Goal: Transaction & Acquisition: Purchase product/service

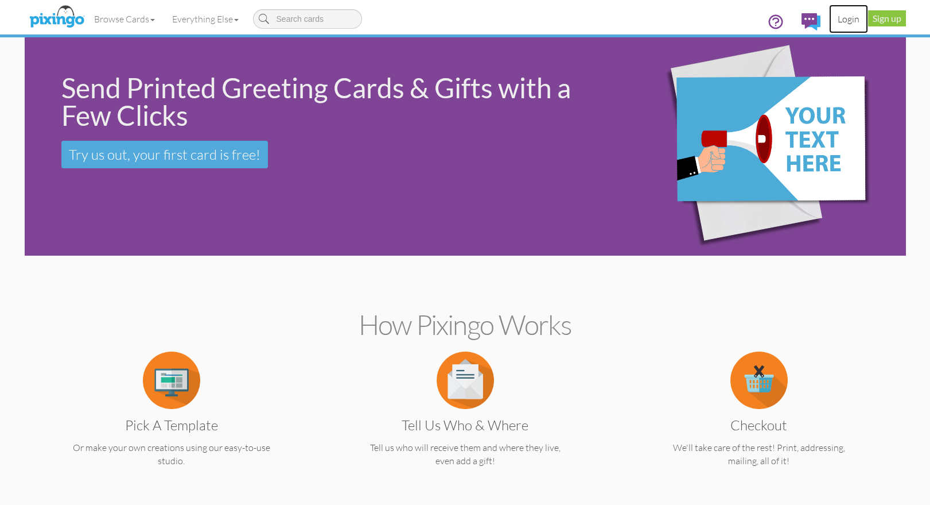
click at [845, 20] on link "Login" at bounding box center [848, 19] width 39 height 29
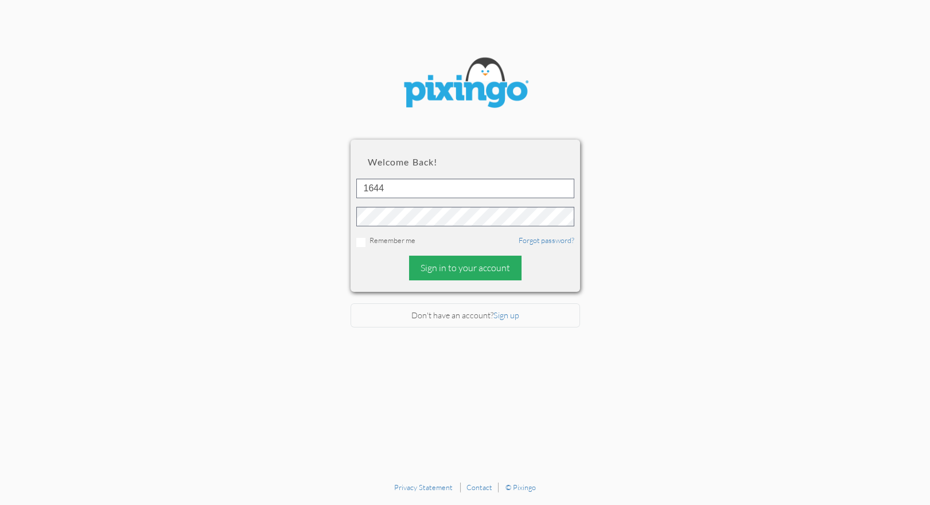
click at [426, 271] on div "Sign in to your account" at bounding box center [465, 267] width 112 height 25
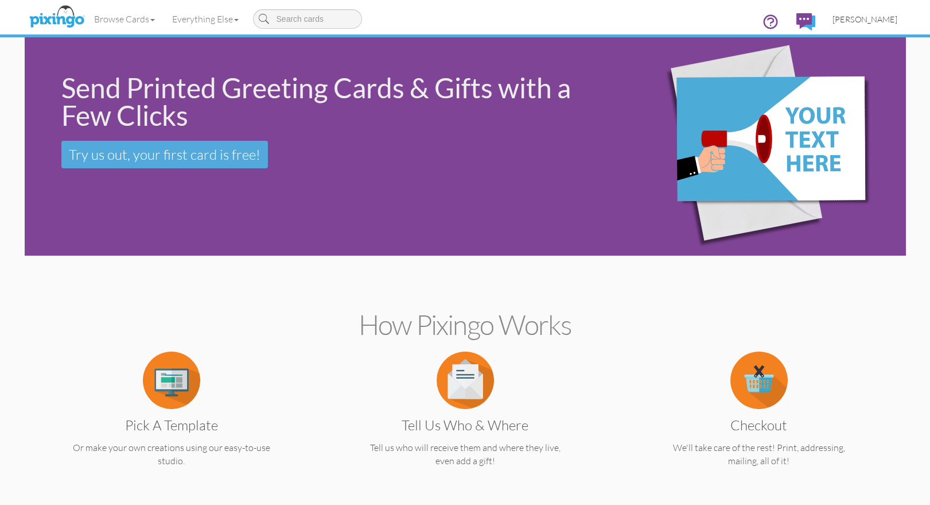
click at [879, 21] on span "[PERSON_NAME]" at bounding box center [865, 19] width 65 height 10
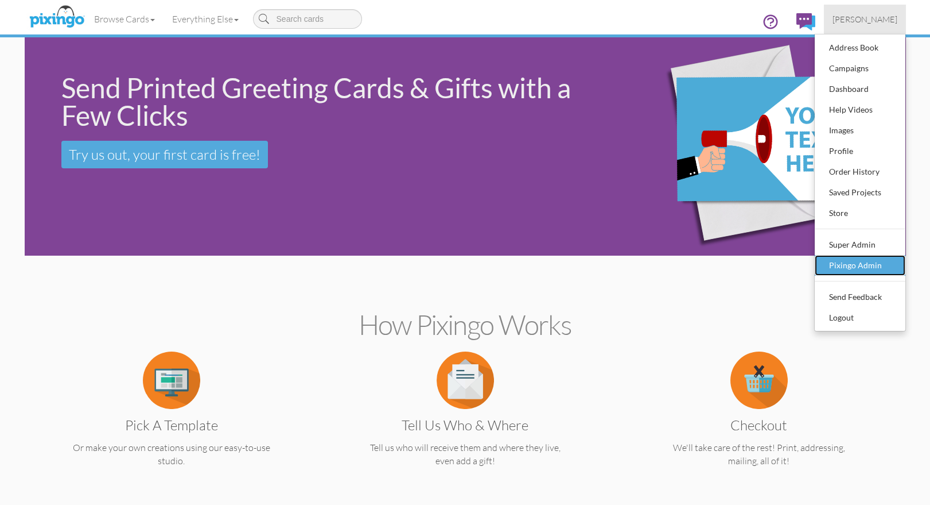
click at [865, 261] on div "Pixingo Admin" at bounding box center [861, 265] width 68 height 17
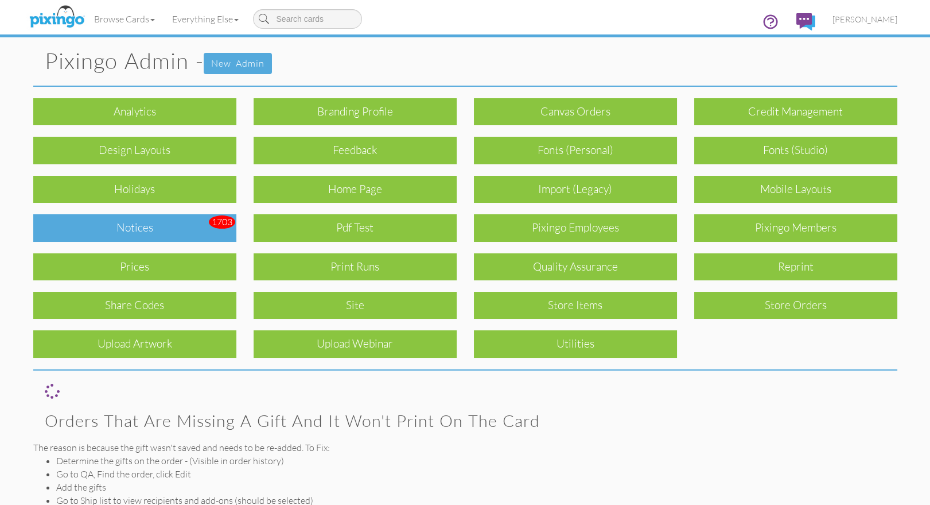
click at [151, 231] on div "Notices" at bounding box center [134, 227] width 203 height 27
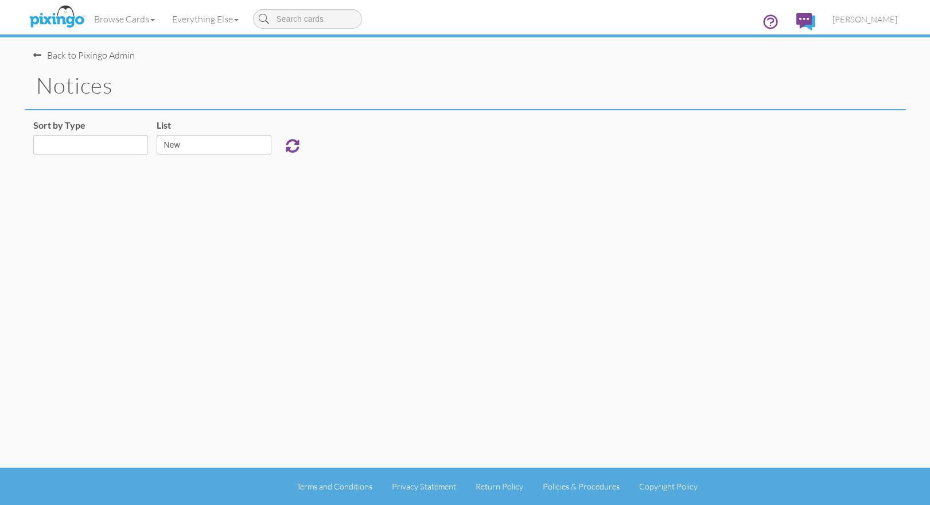
select select "object:927"
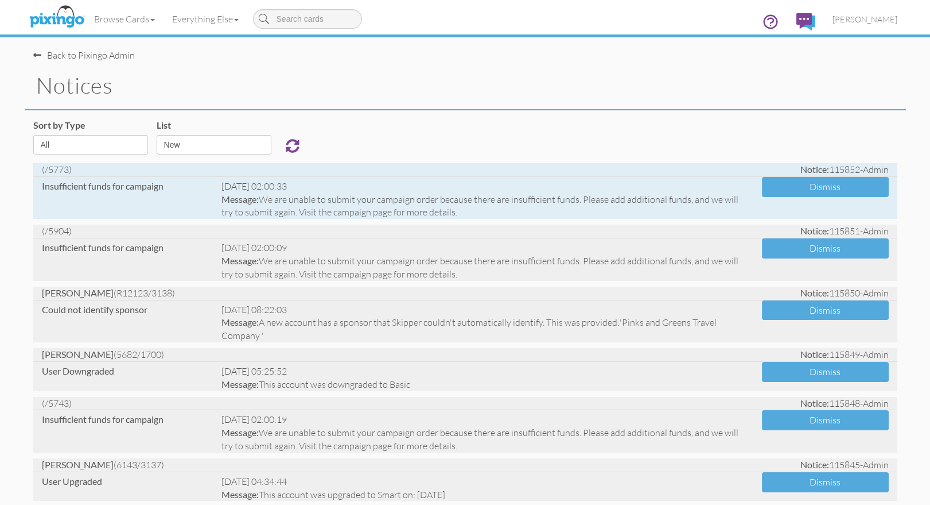
click at [252, 191] on div "Thu, Aug 14 @ 02:00:33" at bounding box center [483, 186] width 523 height 13
click at [792, 189] on button "Dismiss" at bounding box center [825, 187] width 127 height 20
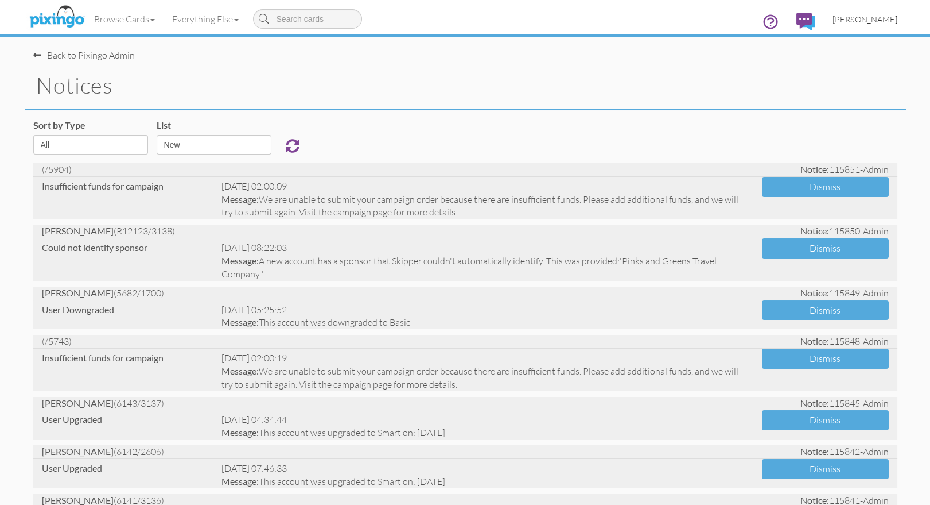
click at [867, 21] on span "[PERSON_NAME]" at bounding box center [865, 19] width 65 height 10
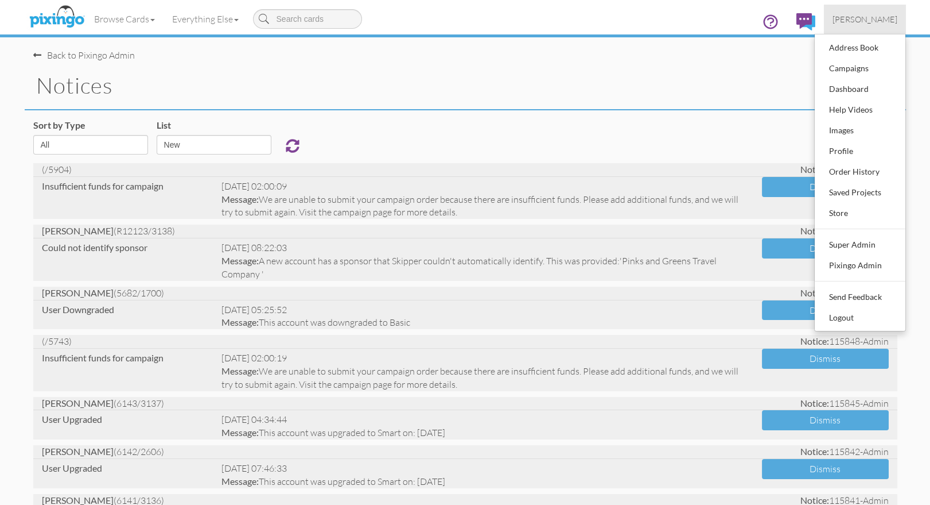
click at [867, 21] on span "[PERSON_NAME]" at bounding box center [865, 19] width 65 height 10
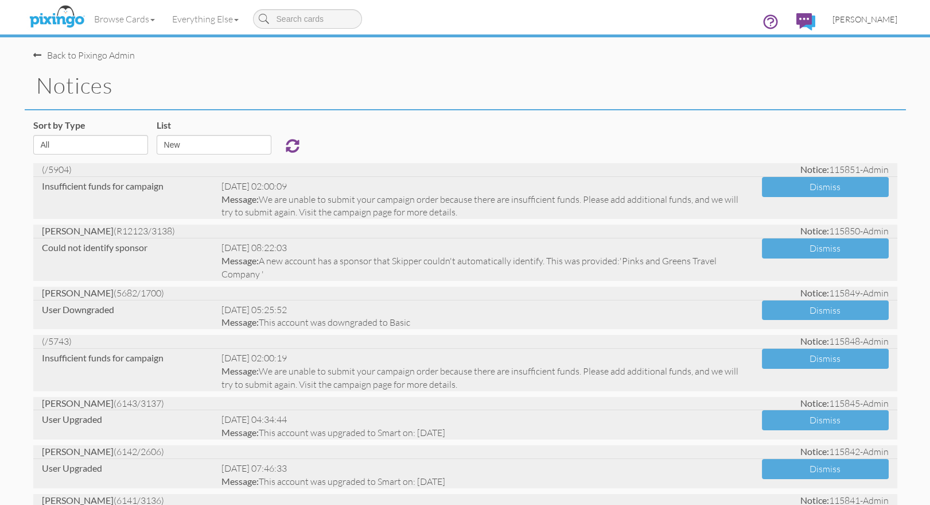
click at [864, 25] on link "[PERSON_NAME]" at bounding box center [865, 19] width 82 height 29
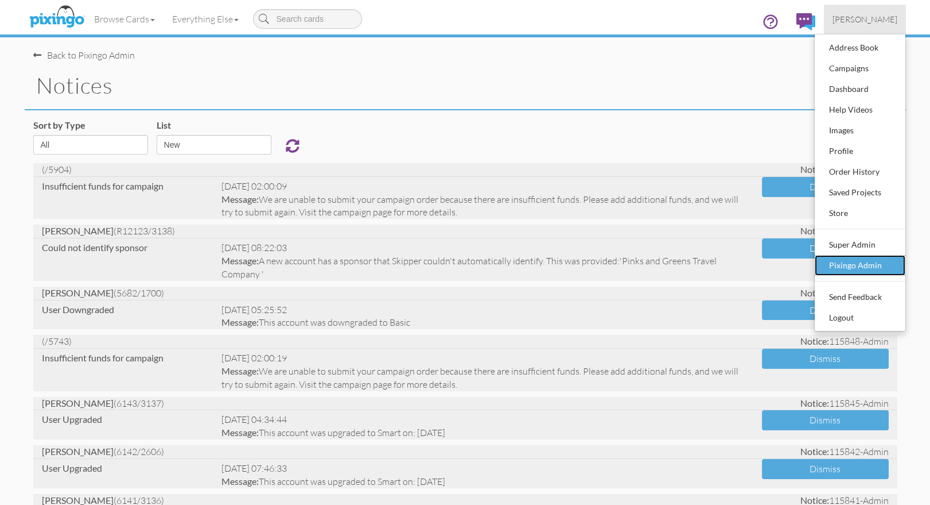
click at [862, 267] on div "Pixingo Admin" at bounding box center [861, 265] width 68 height 17
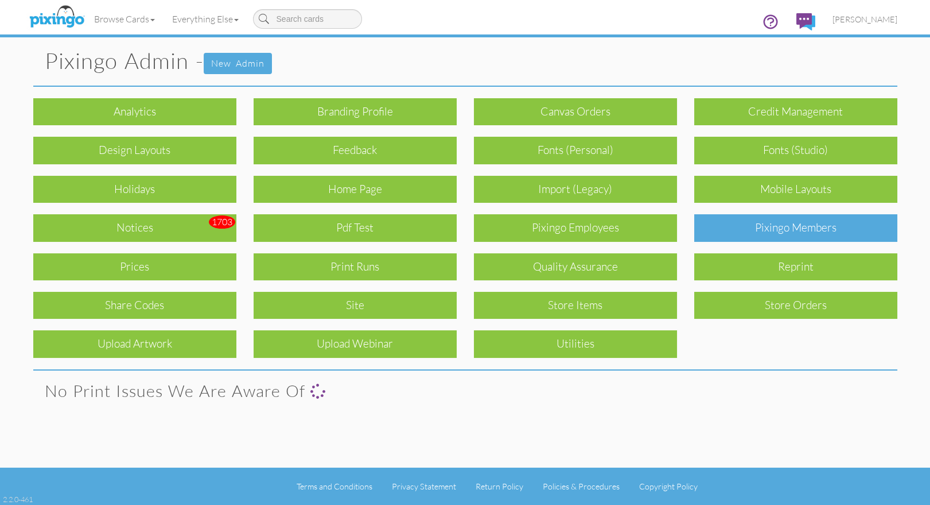
click at [825, 231] on div "Pixingo Members" at bounding box center [795, 227] width 203 height 27
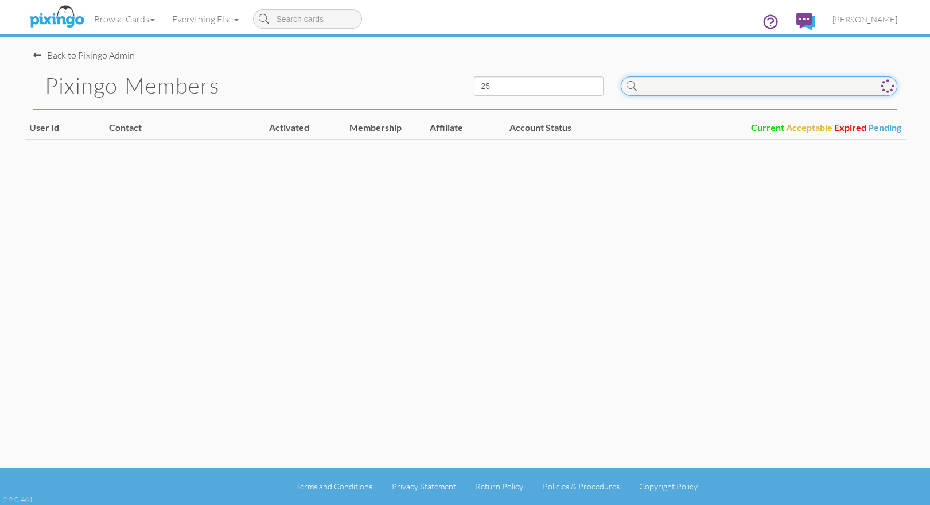
click at [668, 89] on input at bounding box center [759, 86] width 277 height 20
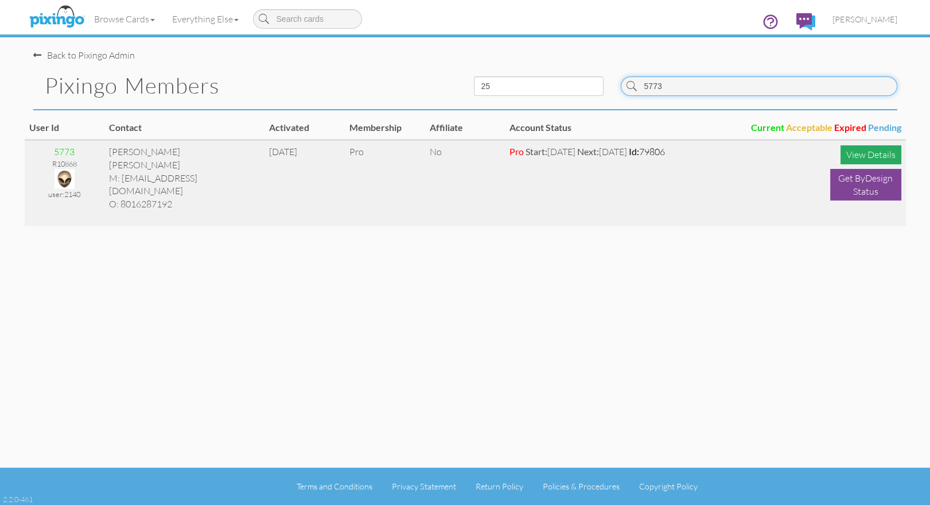
type input "5773"
click at [851, 159] on div "View Details" at bounding box center [871, 154] width 61 height 19
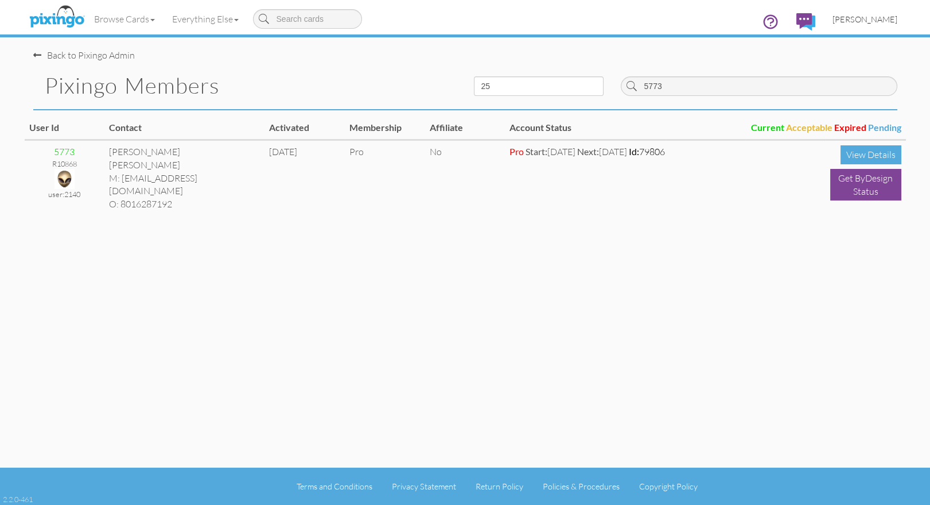
click at [876, 17] on span "[PERSON_NAME]" at bounding box center [865, 19] width 65 height 10
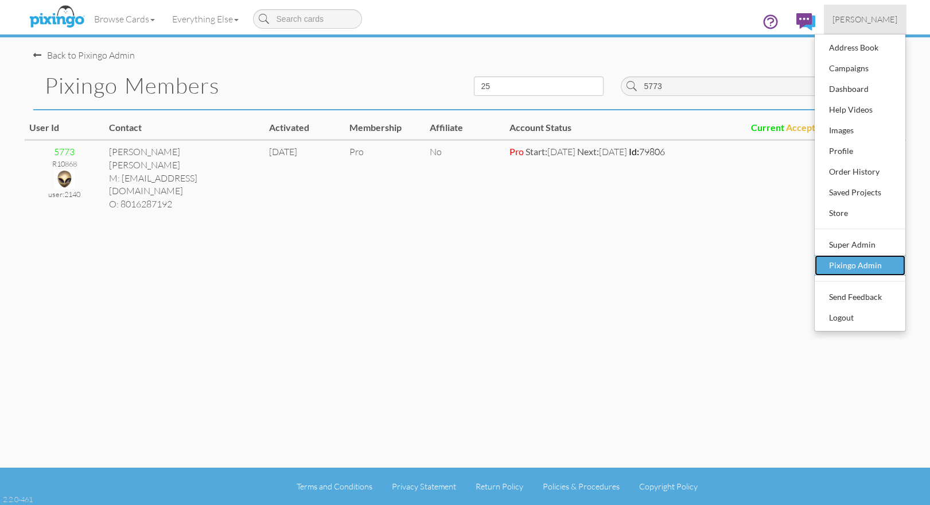
click at [873, 267] on div "Pixingo Admin" at bounding box center [861, 265] width 68 height 17
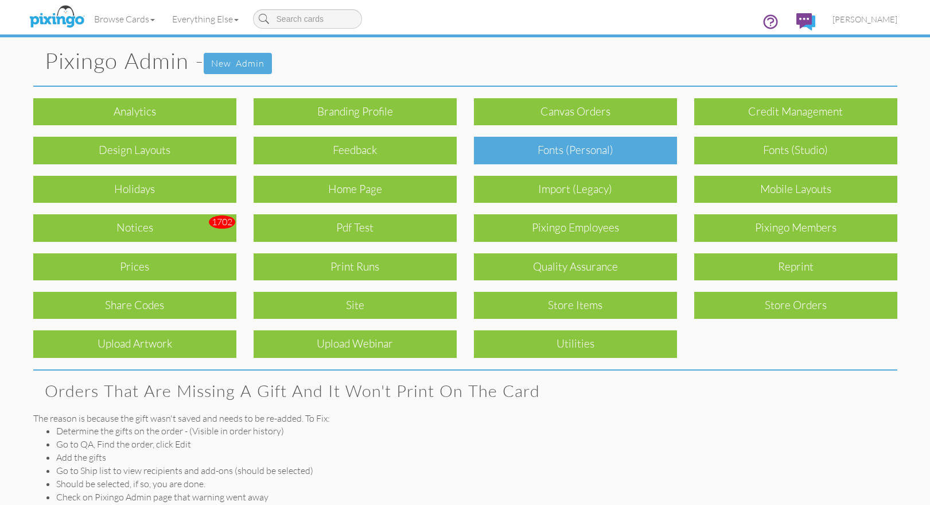
click at [587, 153] on div "Fonts (Personal)" at bounding box center [575, 150] width 203 height 27
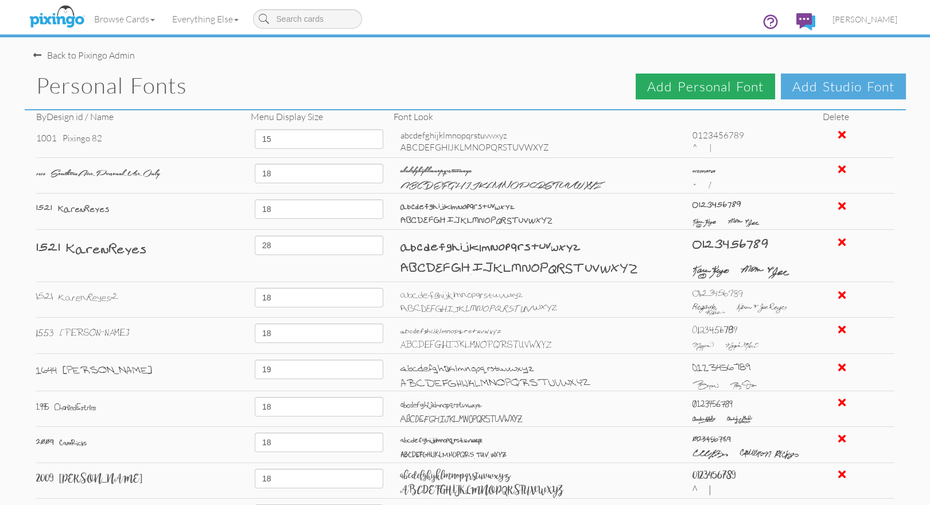
click at [715, 90] on span "Add Personal Font" at bounding box center [705, 86] width 139 height 26
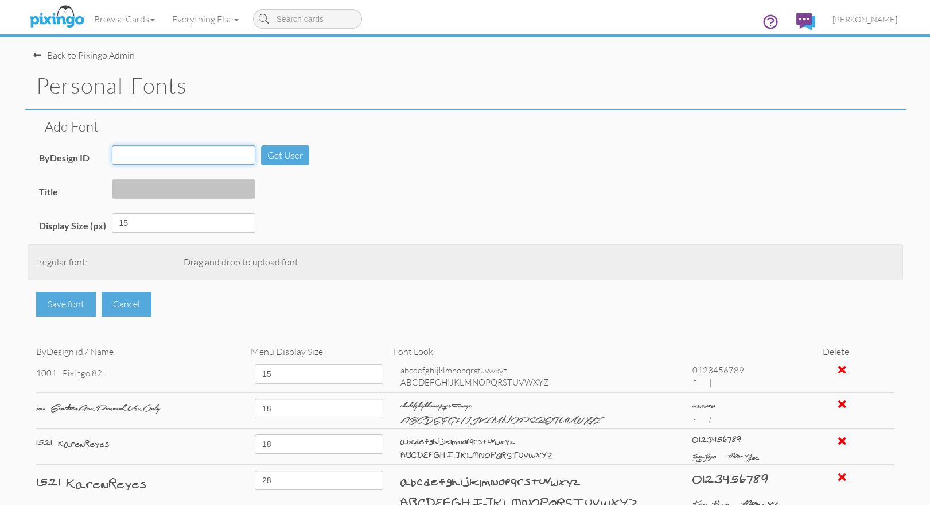
click at [139, 150] on input "ByDesign ID" at bounding box center [183, 155] width 143 height 20
type input "5017"
click at [282, 154] on button "Get User" at bounding box center [285, 155] width 48 height 20
type input "Sue DeBord282"
click at [273, 157] on button "Get User" at bounding box center [285, 155] width 48 height 20
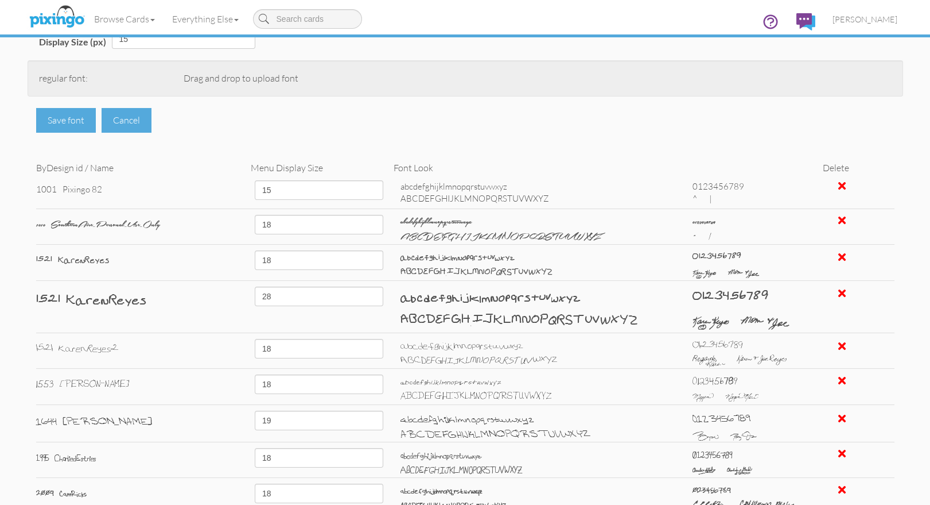
scroll to position [92, 0]
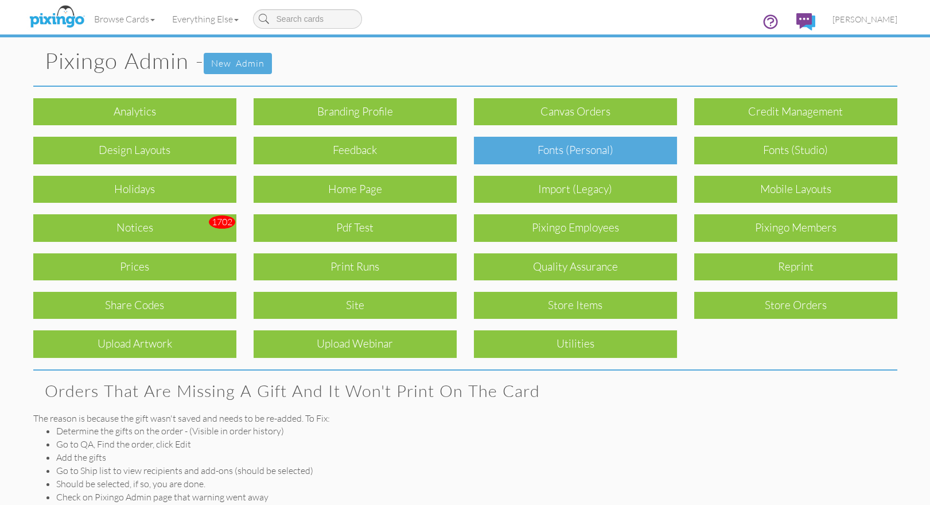
click at [597, 150] on div "Fonts (Personal)" at bounding box center [575, 150] width 203 height 27
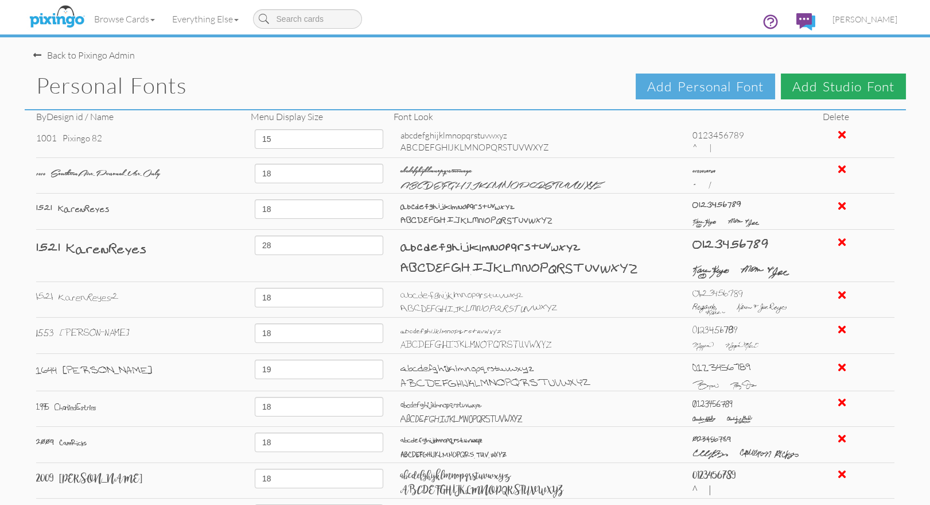
click at [825, 94] on span "Add Studio Font" at bounding box center [843, 86] width 125 height 26
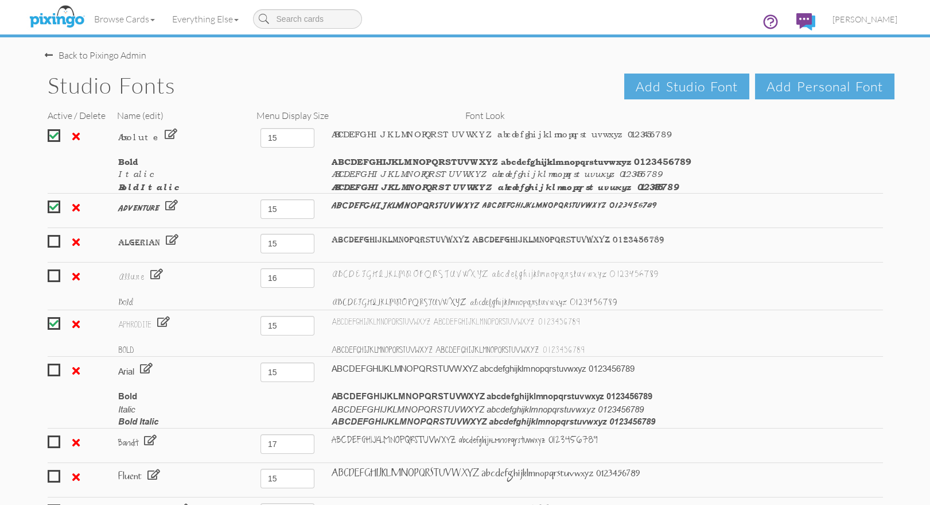
click at [55, 240] on div at bounding box center [54, 241] width 13 height 13
click at [790, 278] on div "ABCDEFGHIJKLMNOPQRSTUVWXYZ abcdefghijklmnopqrstuvwxyz 0123456789" at bounding box center [607, 274] width 569 height 13
click at [54, 238] on span at bounding box center [53, 240] width 9 height 9
click at [766, 325] on div "ABCDEFGHIJKLMNOPQRSTUVWXYZ abcdefghijklmnopqrstuvwxyz 0123456789" at bounding box center [607, 322] width 569 height 12
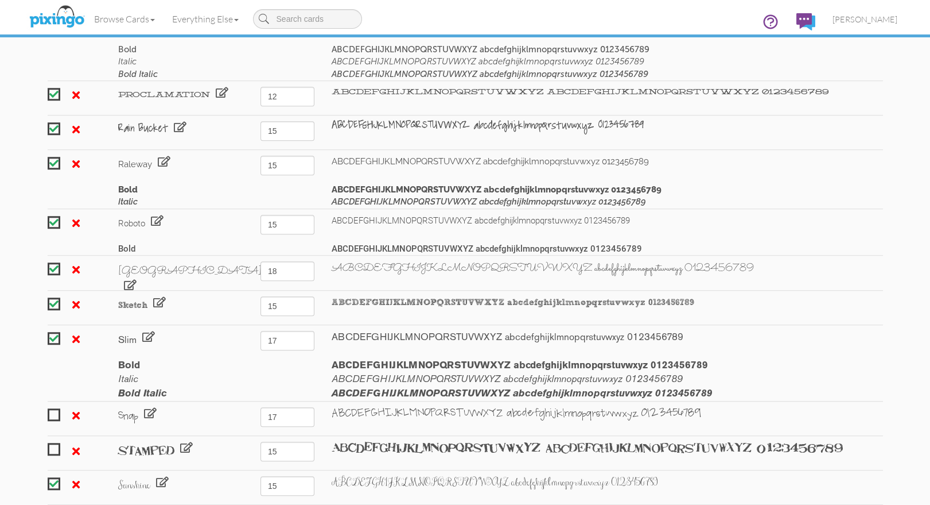
scroll to position [2296, 0]
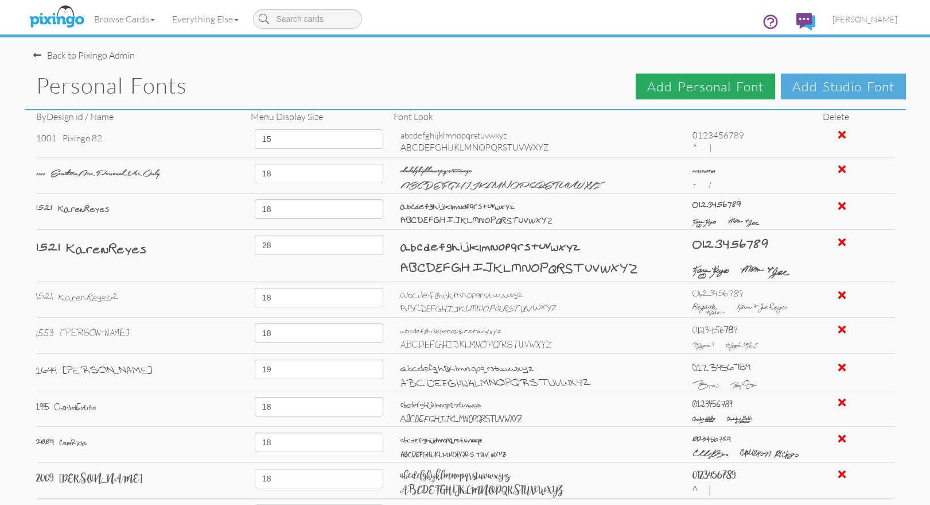
click at [658, 84] on span "Add Personal Font" at bounding box center [705, 86] width 139 height 26
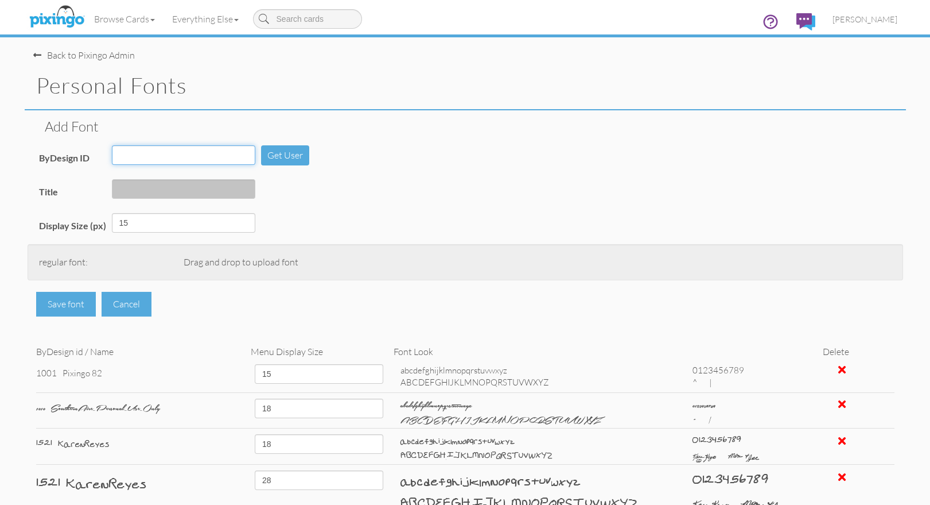
drag, startPoint x: 165, startPoint y: 150, endPoint x: 204, endPoint y: 159, distance: 40.7
click at [165, 150] on input "ByDesign ID" at bounding box center [183, 155] width 143 height 20
type input "5017"
click at [277, 153] on button "Get User" at bounding box center [285, 155] width 48 height 20
type input "Sue DeBord282"
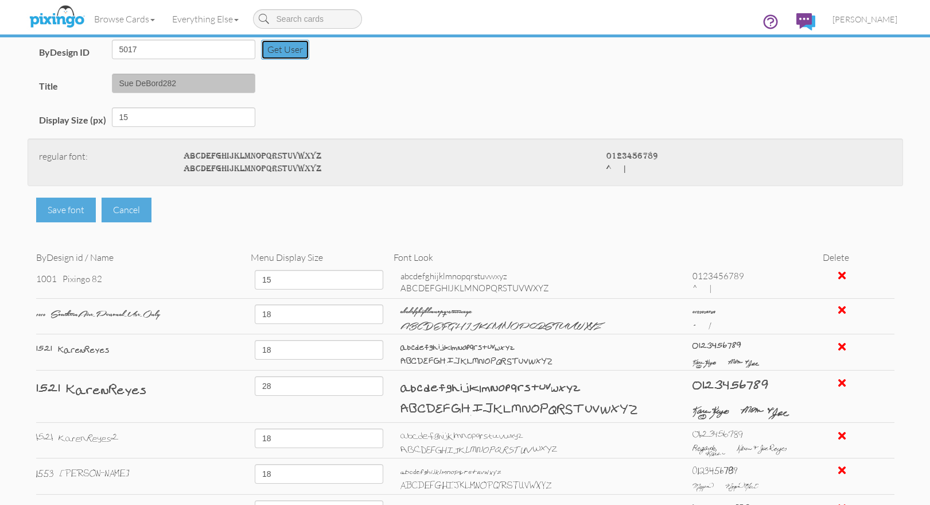
scroll to position [108, 0]
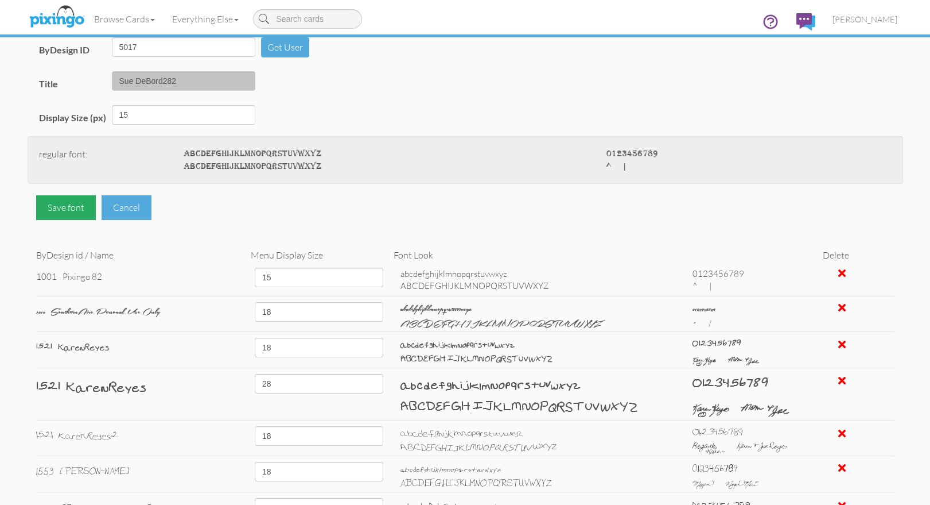
click at [56, 208] on div "Save font" at bounding box center [66, 207] width 60 height 25
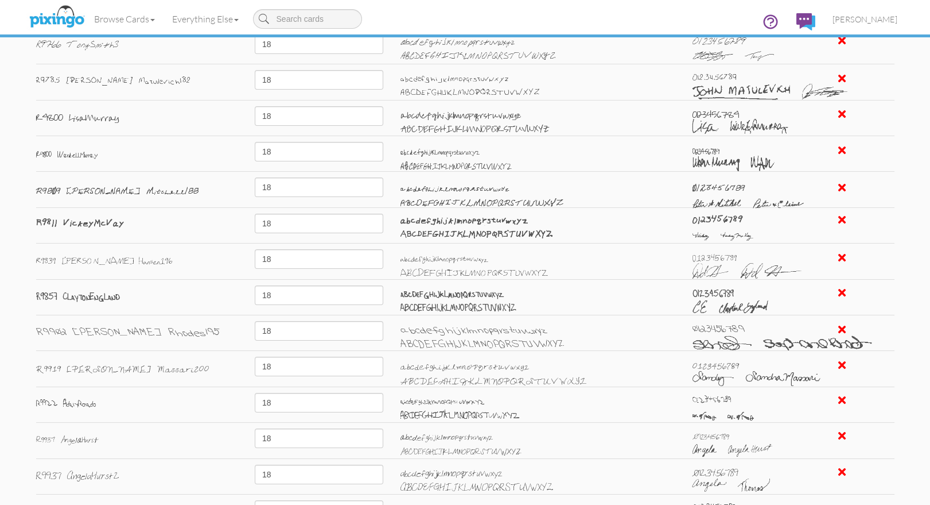
scroll to position [9942, 0]
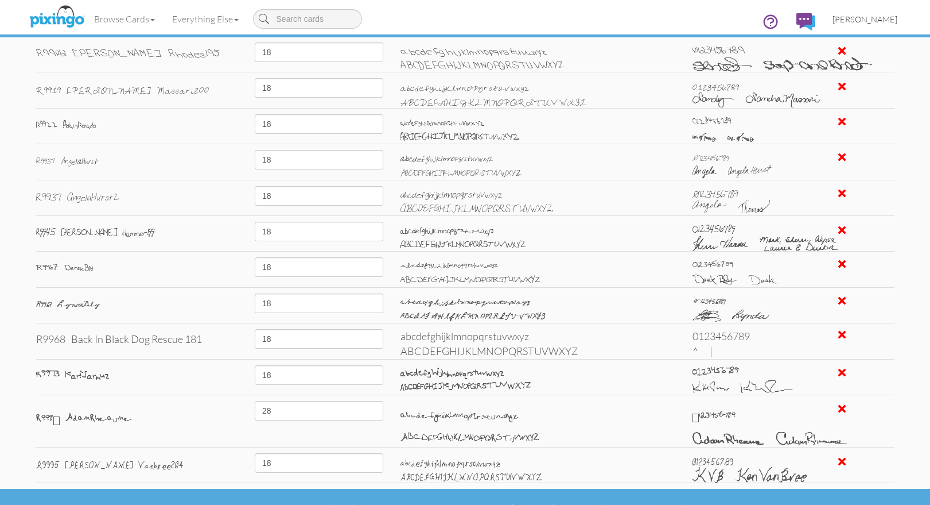
click at [868, 21] on span "Bryan Thayer" at bounding box center [865, 19] width 65 height 10
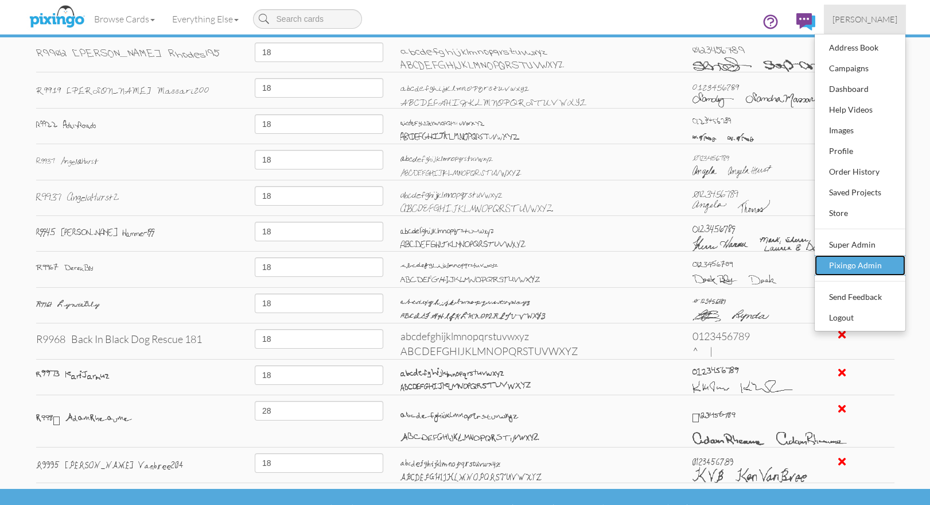
click at [855, 259] on div "Pixingo Admin" at bounding box center [861, 265] width 68 height 17
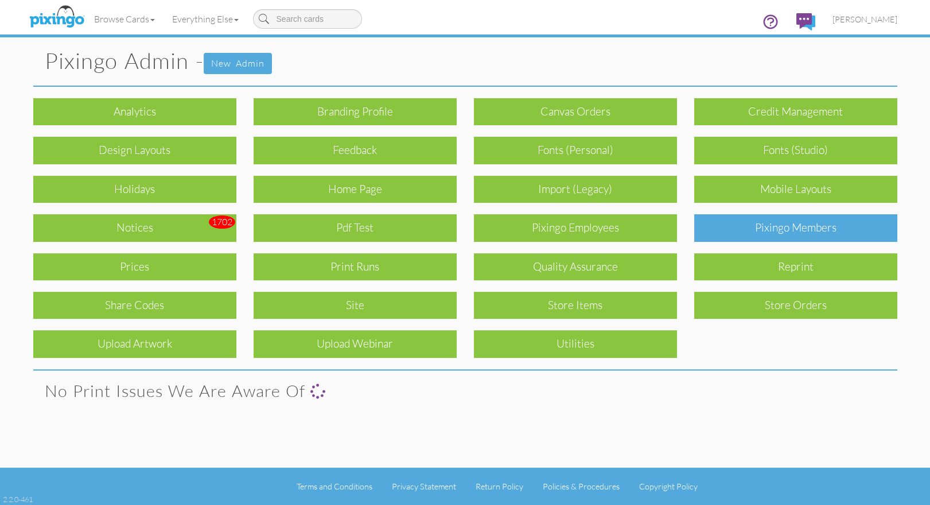
click at [821, 234] on div "Pixingo Members" at bounding box center [795, 227] width 203 height 27
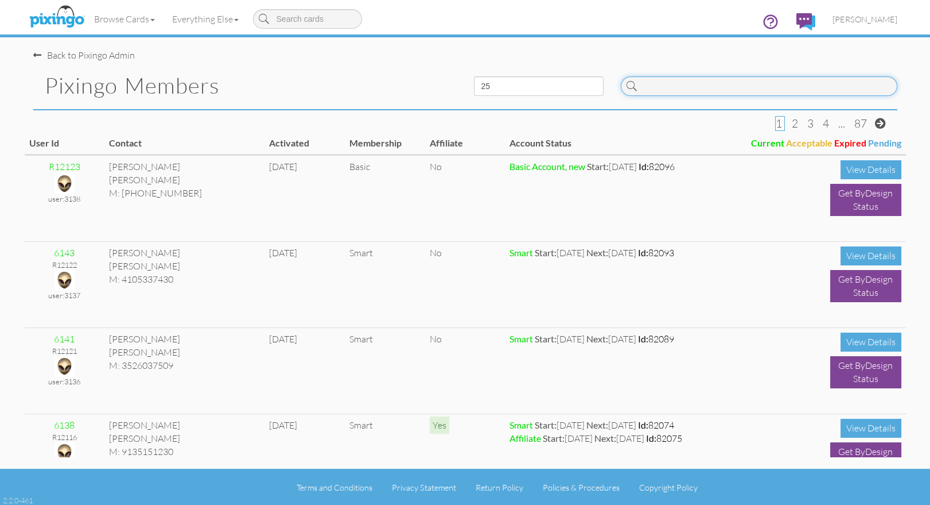
click at [676, 87] on input at bounding box center [759, 86] width 277 height 20
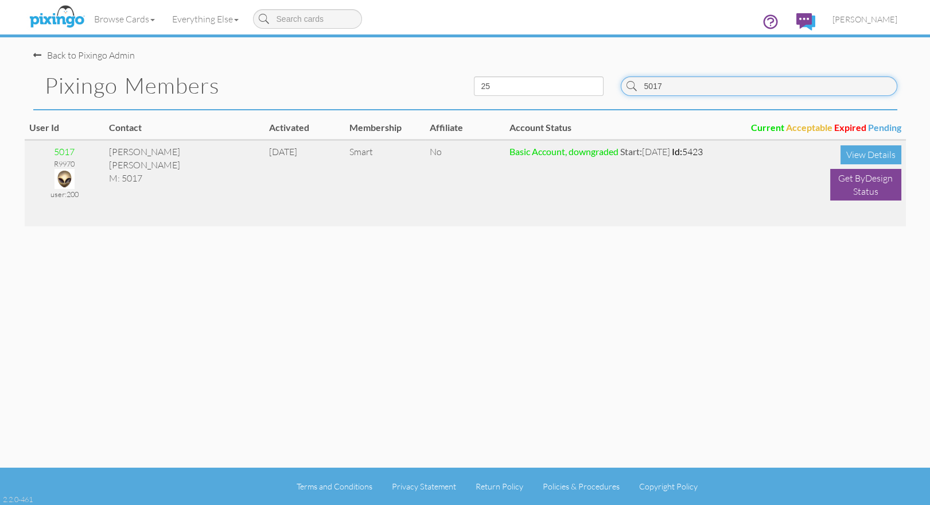
type input "5017"
click at [68, 177] on img at bounding box center [65, 179] width 20 height 20
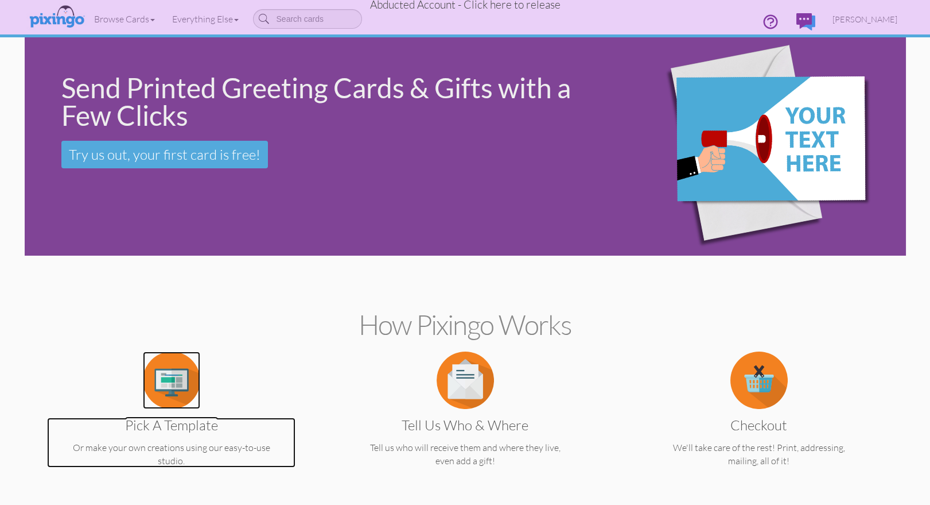
click at [164, 367] on img at bounding box center [171, 379] width 57 height 57
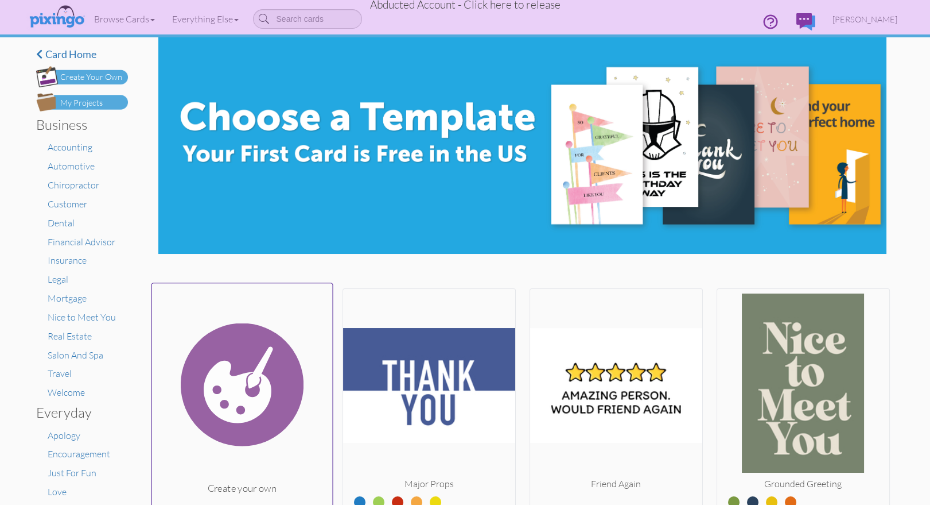
click at [256, 347] on img at bounding box center [242, 384] width 181 height 193
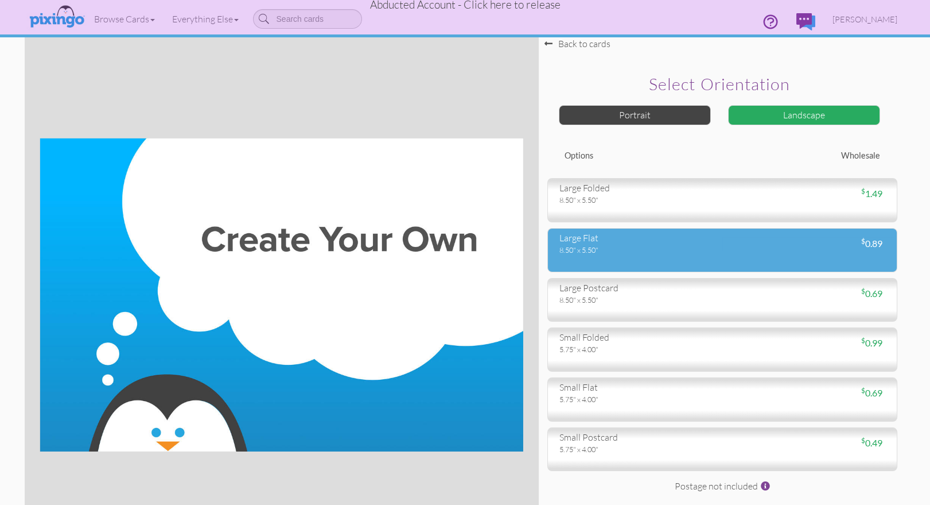
click at [611, 245] on div "8.50" x 5.50"" at bounding box center [637, 250] width 154 height 10
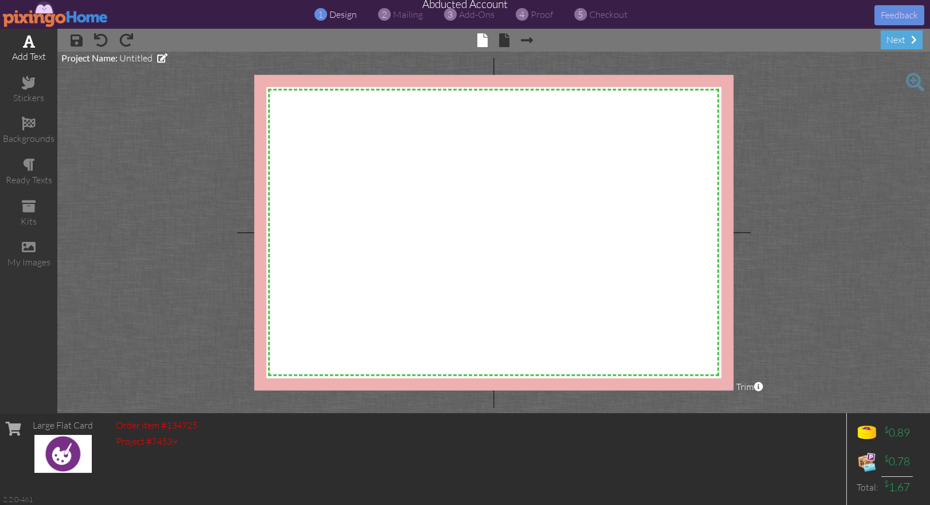
click at [19, 50] on div "add text" at bounding box center [28, 56] width 57 height 13
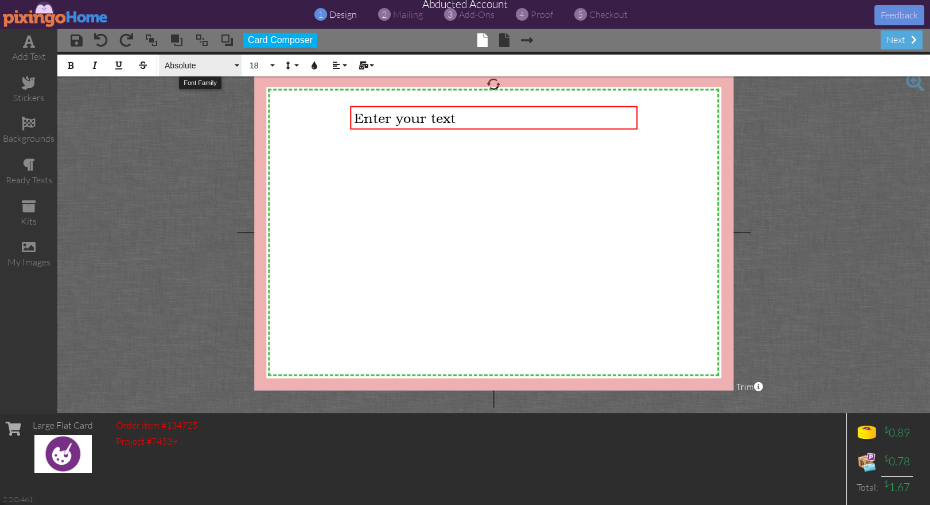
click at [184, 65] on span "Absolute" at bounding box center [198, 66] width 69 height 10
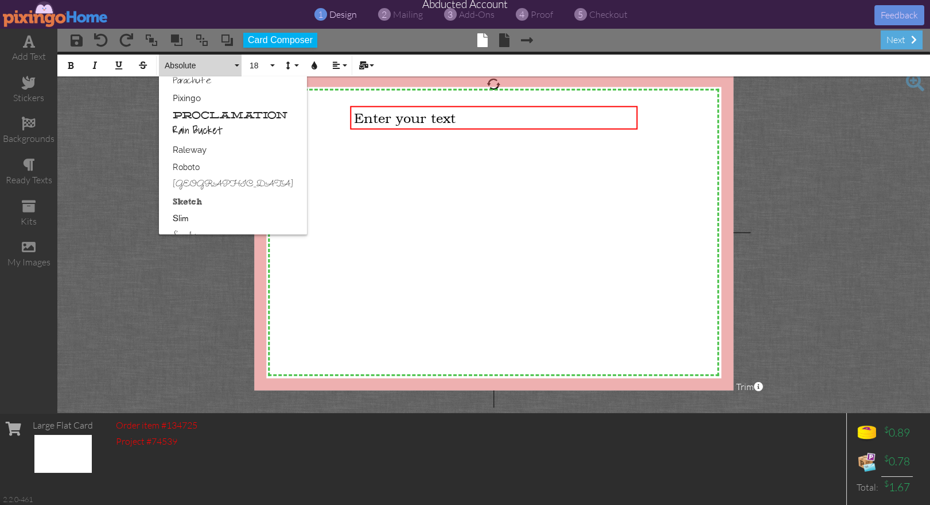
scroll to position [720, 0]
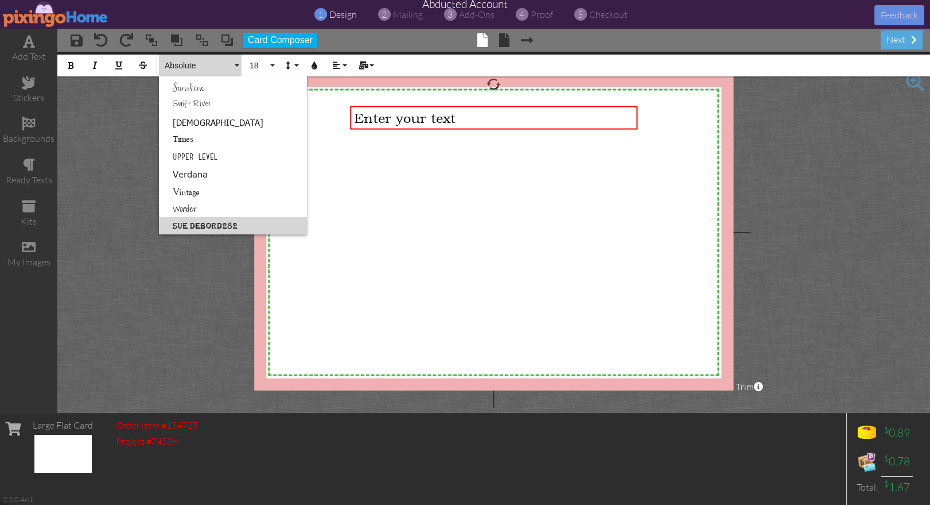
click at [216, 226] on link "Sue DeBord282" at bounding box center [233, 225] width 148 height 17
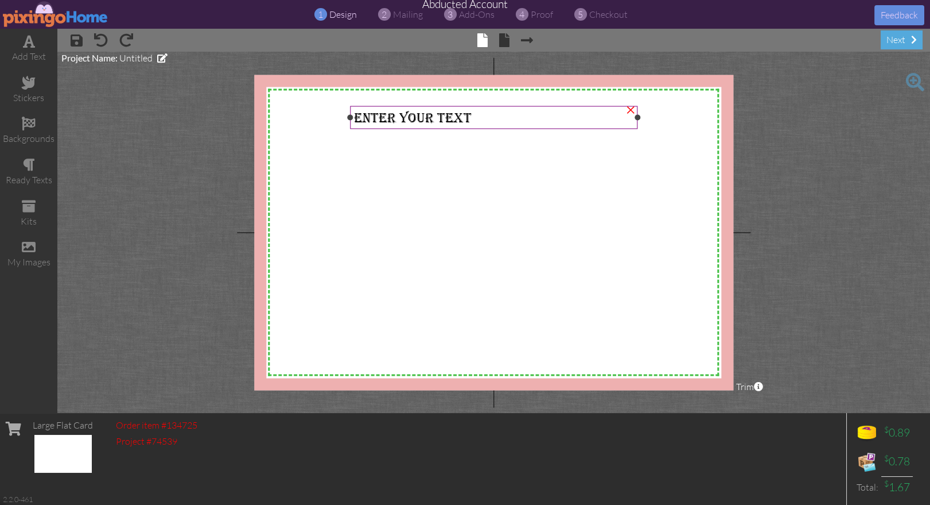
click at [413, 119] on span "Enter your text" at bounding box center [413, 117] width 118 height 15
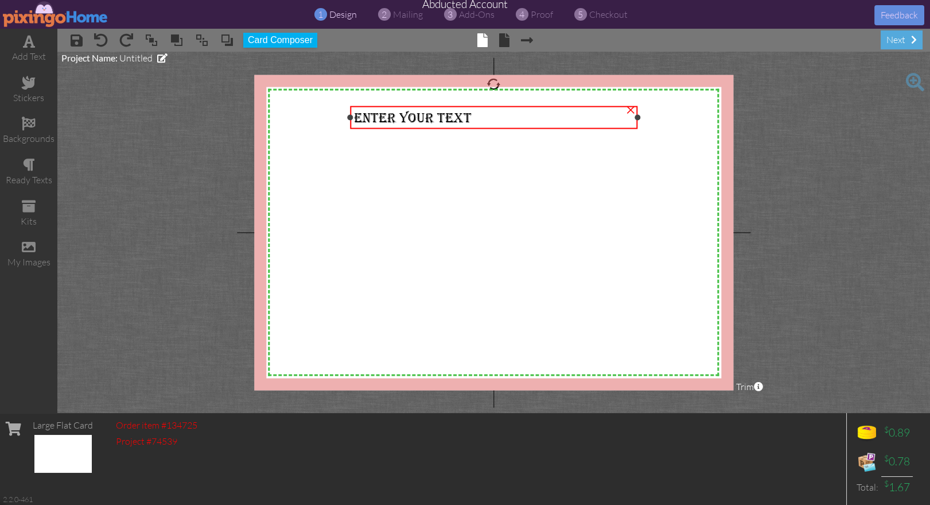
click at [413, 119] on span "Enter your text" at bounding box center [413, 117] width 118 height 15
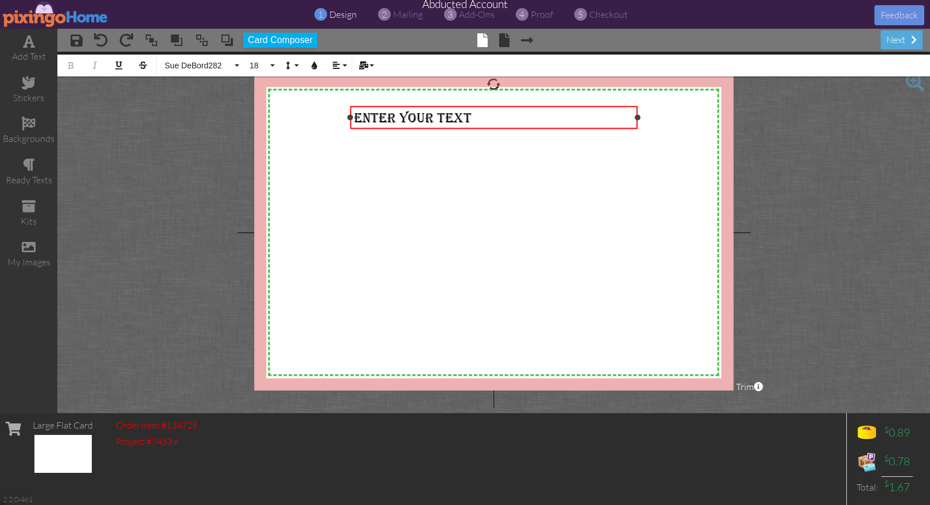
click at [533, 121] on div "Enter your text" at bounding box center [494, 117] width 280 height 15
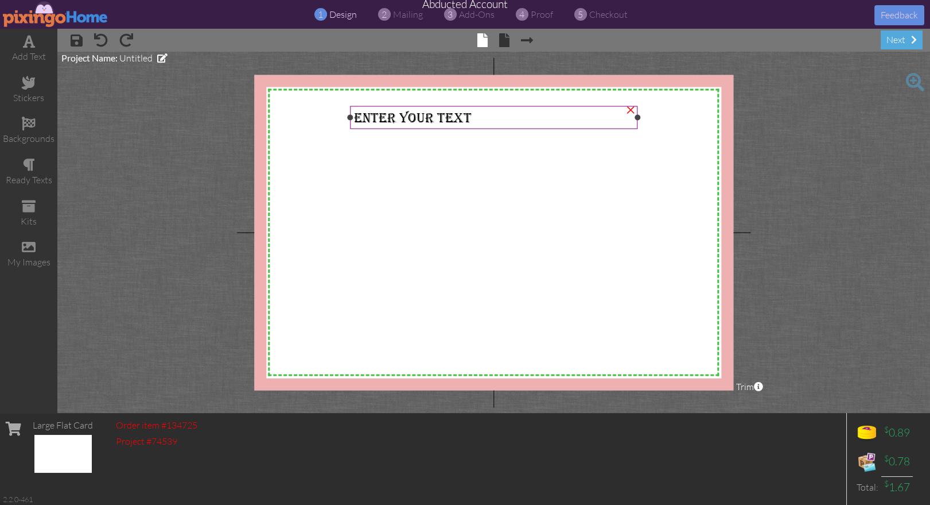
click at [412, 118] on span "Enter your text" at bounding box center [413, 117] width 118 height 15
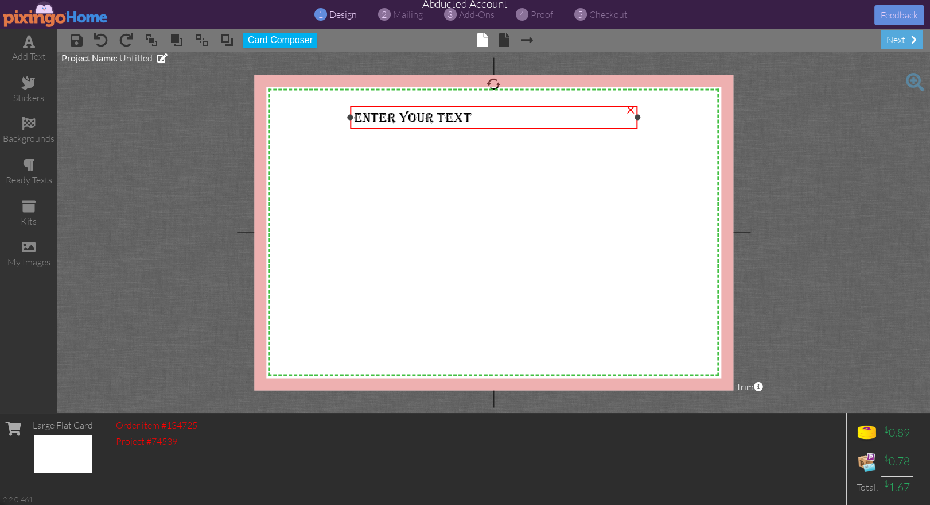
click at [628, 110] on div "×" at bounding box center [631, 108] width 18 height 18
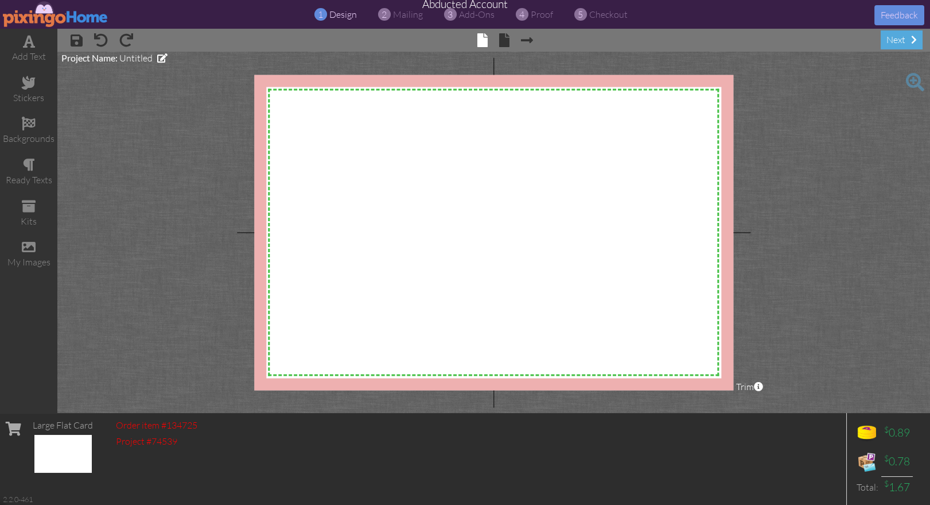
click at [22, 14] on img at bounding box center [56, 14] width 106 height 26
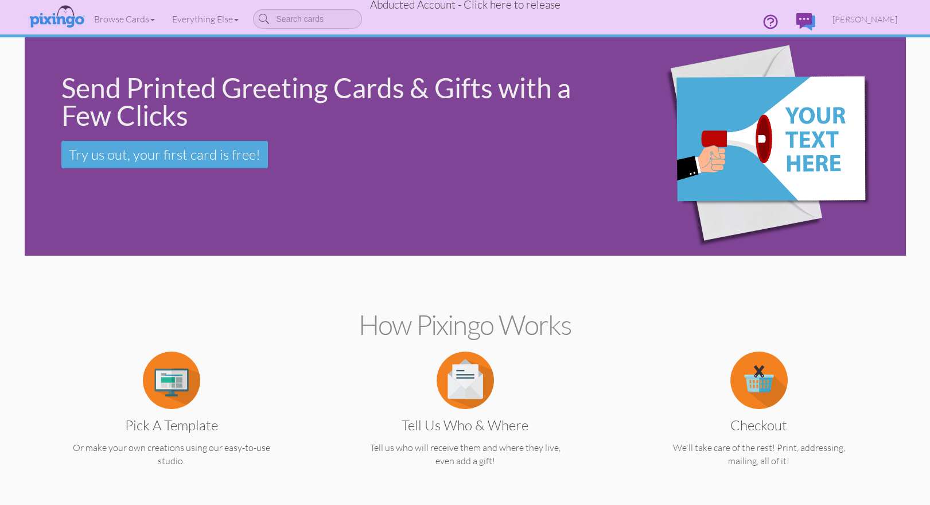
click at [525, 5] on span "Abducted Account - Click here to release" at bounding box center [465, 5] width 191 height 14
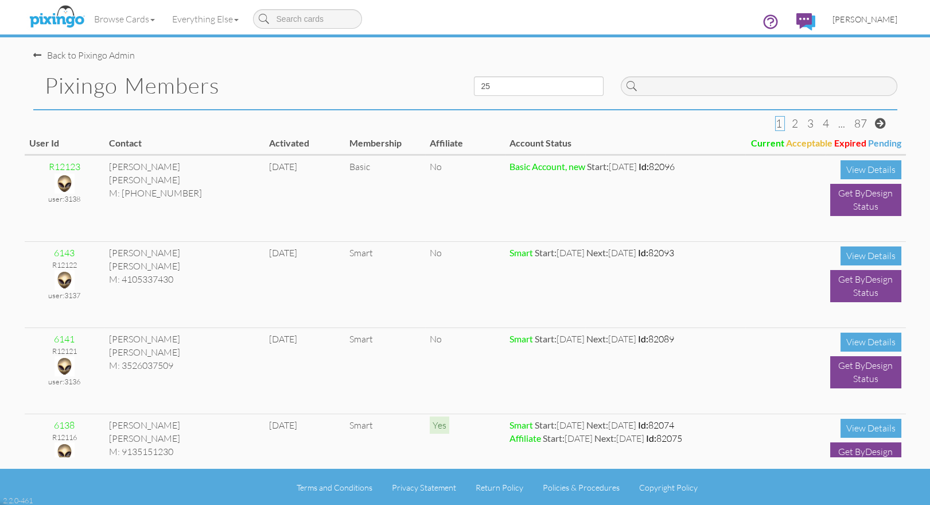
click at [860, 20] on span "Bryan Thayer" at bounding box center [865, 19] width 65 height 10
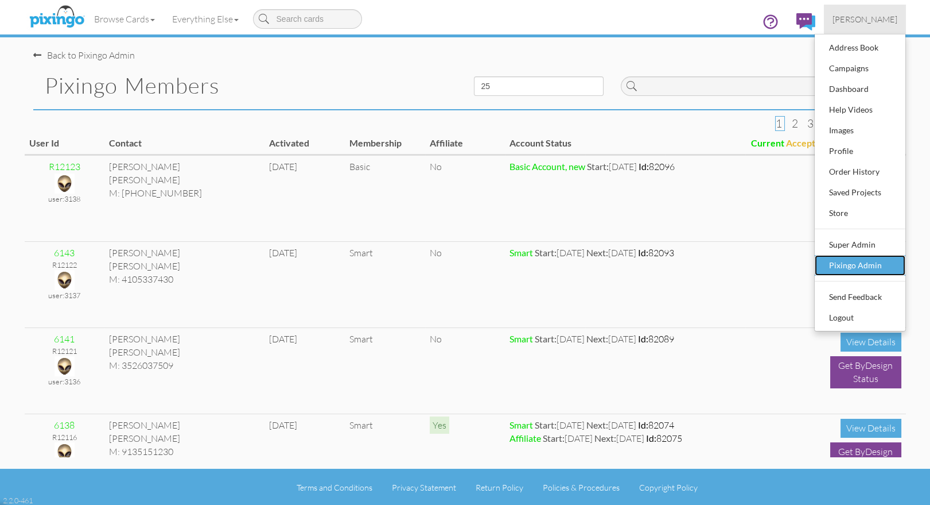
click at [872, 267] on div "Pixingo Admin" at bounding box center [861, 265] width 68 height 17
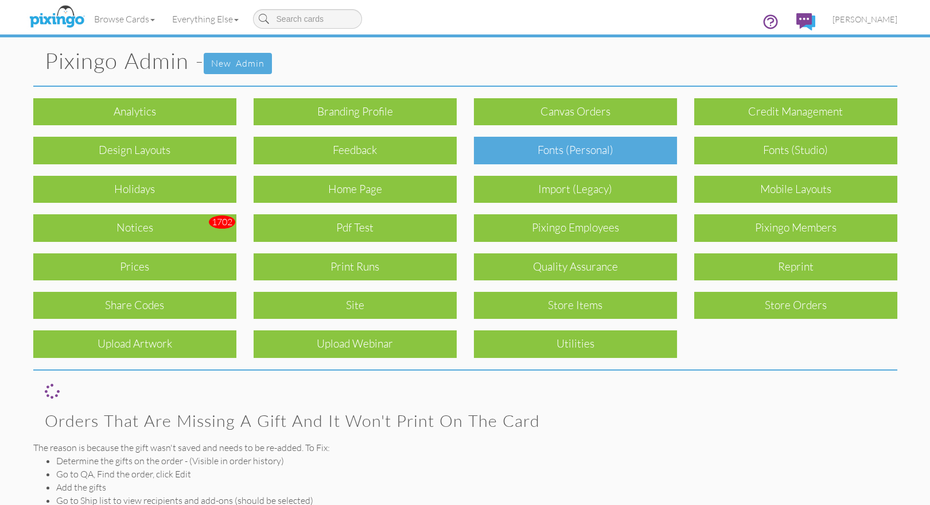
click at [573, 143] on div "Fonts (Personal)" at bounding box center [575, 150] width 203 height 27
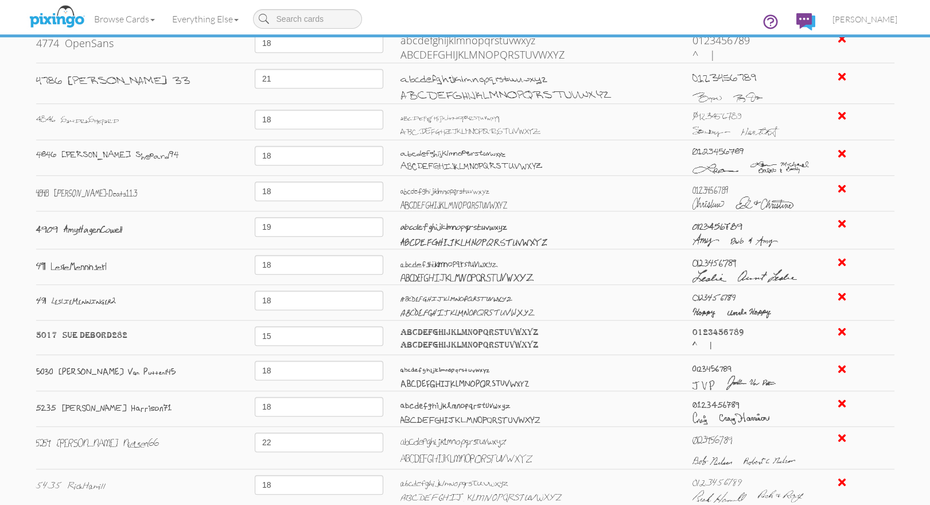
scroll to position [1987, 0]
click at [840, 330] on div at bounding box center [842, 329] width 7 height 11
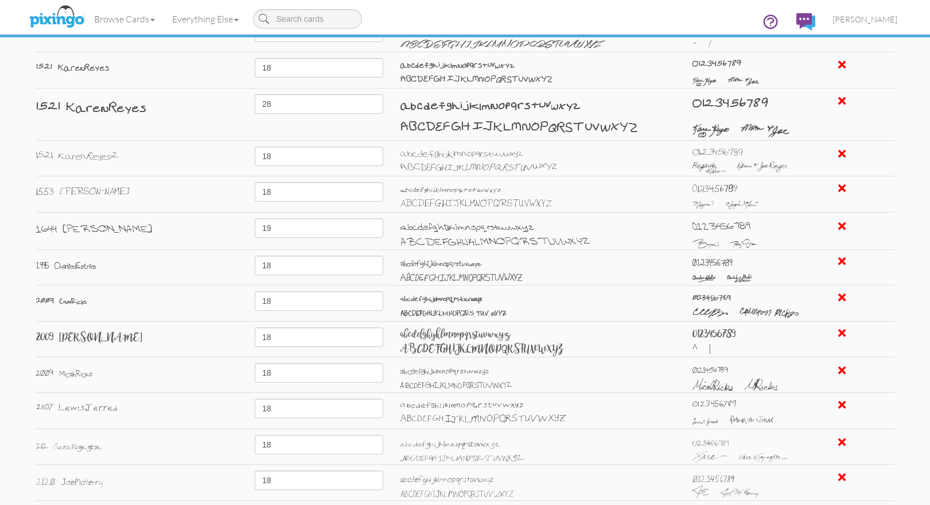
scroll to position [0, 0]
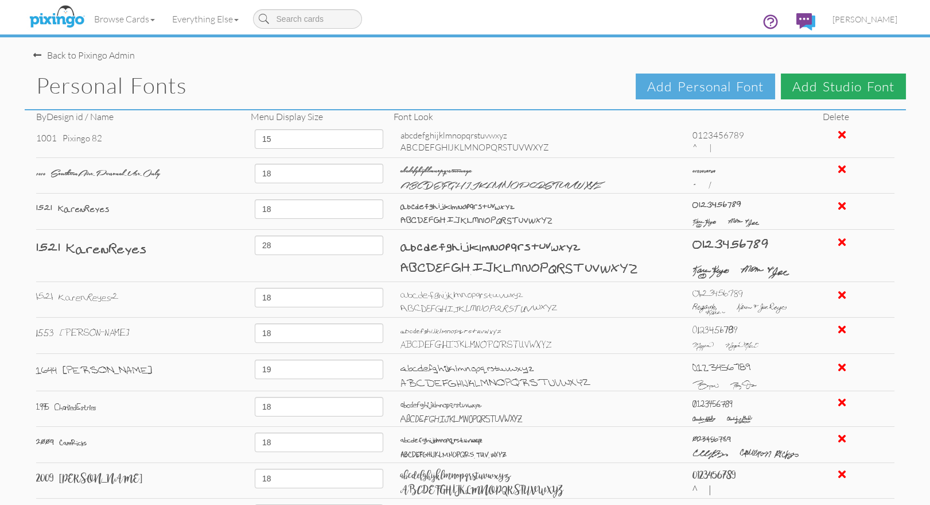
click at [812, 91] on span "Add Studio Font" at bounding box center [843, 86] width 125 height 26
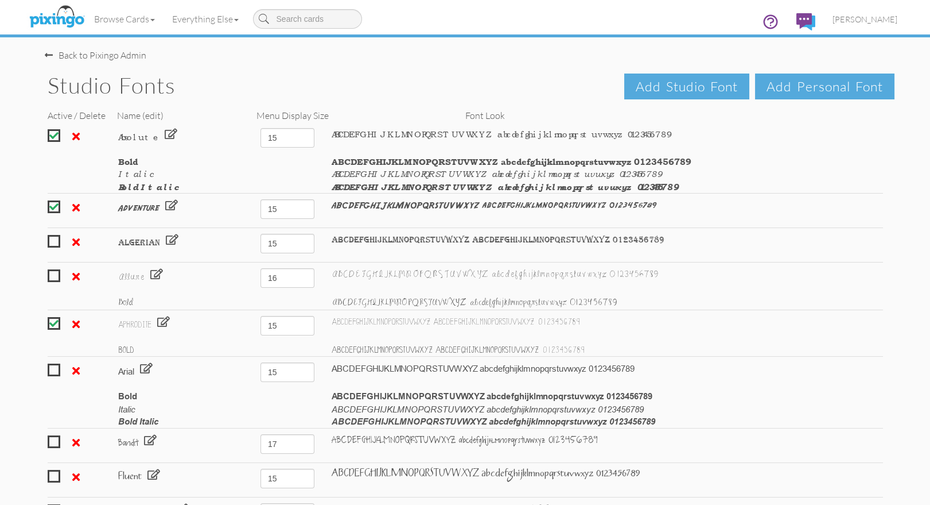
click at [53, 240] on div at bounding box center [54, 241] width 13 height 13
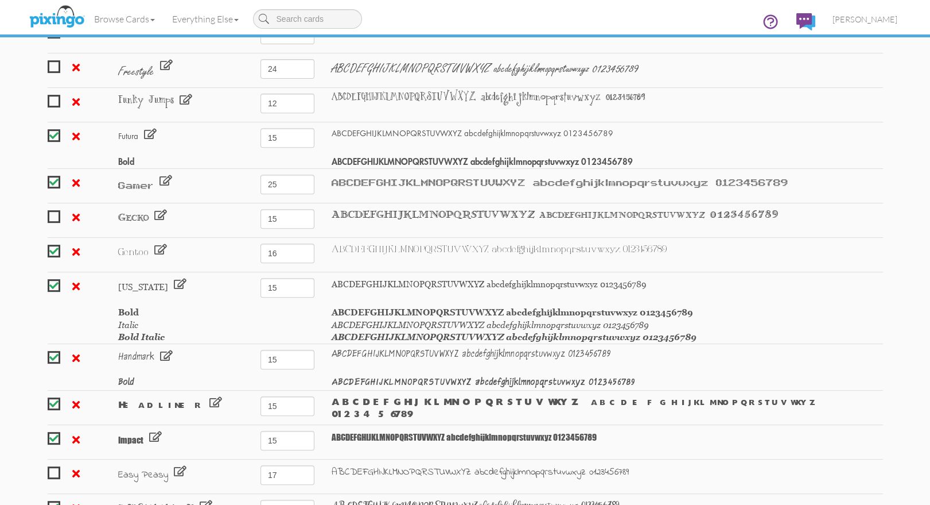
scroll to position [1157, 0]
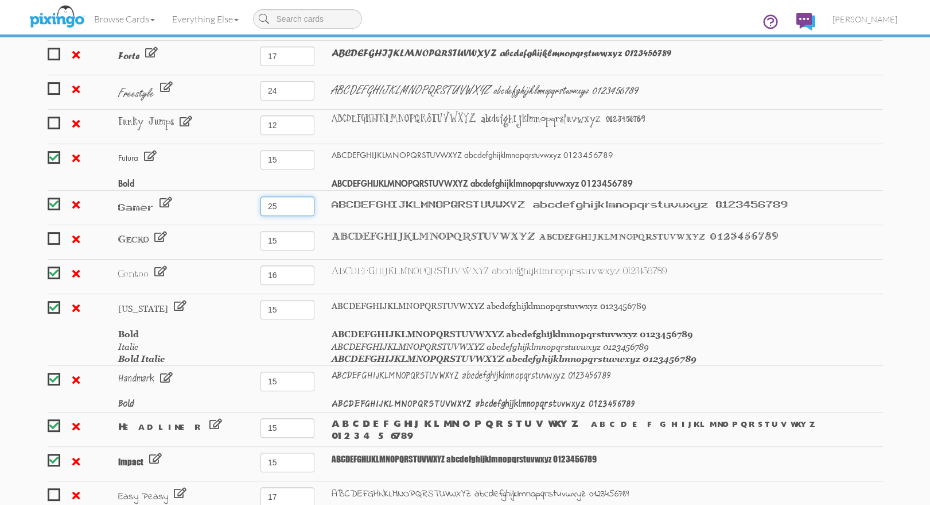
click at [309, 205] on select "12 13 14 15 16 17 18 19 20 21 22 23 24 25 26 27 28 29 30 31 32 33 34 35 36" at bounding box center [288, 206] width 54 height 20
select select "number:30"
click at [261, 196] on select "12 13 14 15 16 17 18 19 20 21 22 23 24 25 26 27 28 29 30 31 32 33 34 35 36" at bounding box center [288, 206] width 54 height 20
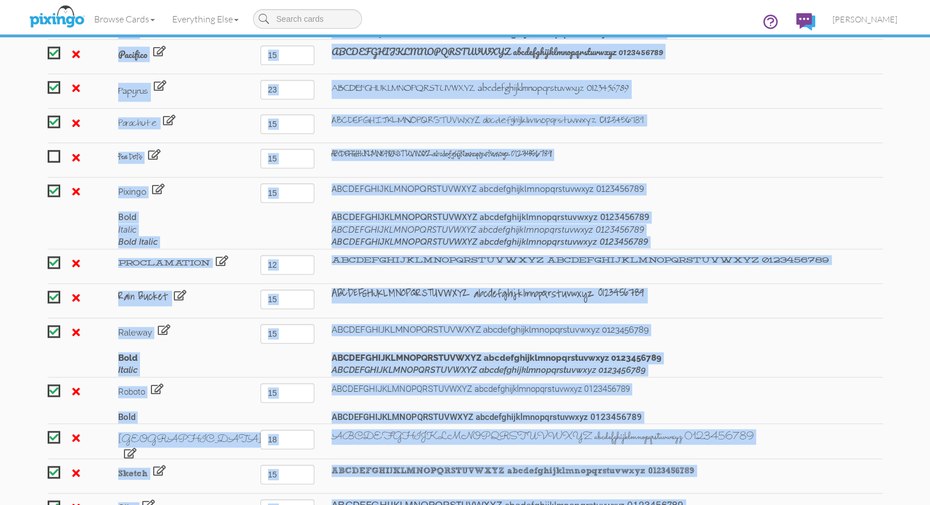
scroll to position [2691, 0]
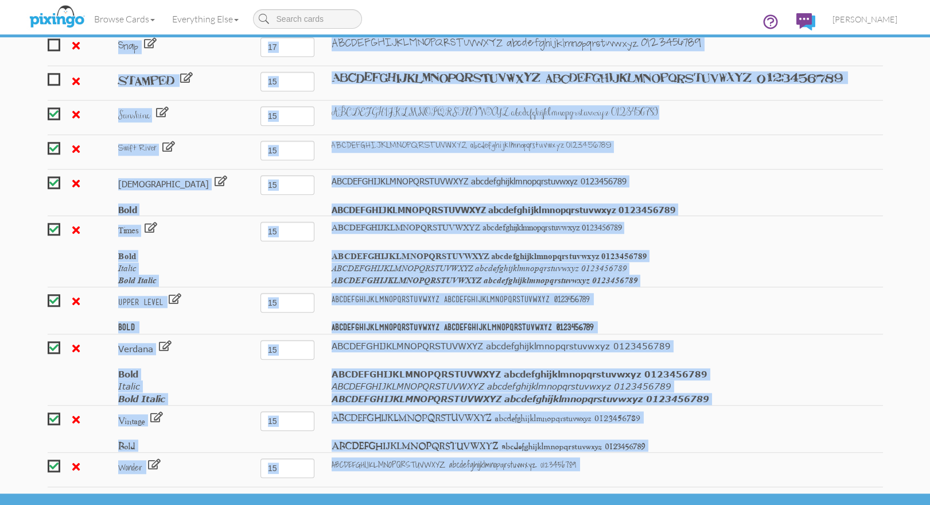
drag, startPoint x: 101, startPoint y: 129, endPoint x: 136, endPoint y: 542, distance: 415.3
copy font-management "Absolute 12 13 14 15 16 17 18 19 20 21 22 23 24 25 26 27 28 29 30 31 32 33 34 3…"
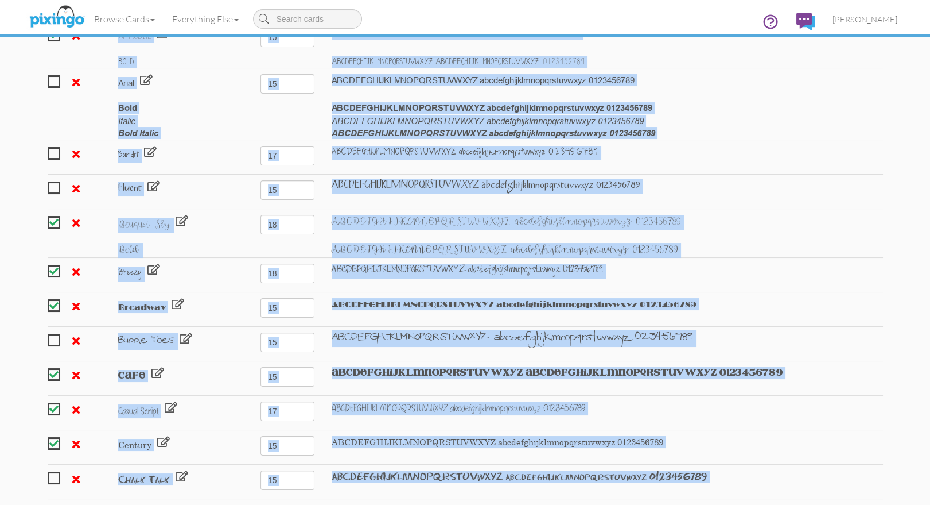
scroll to position [0, 0]
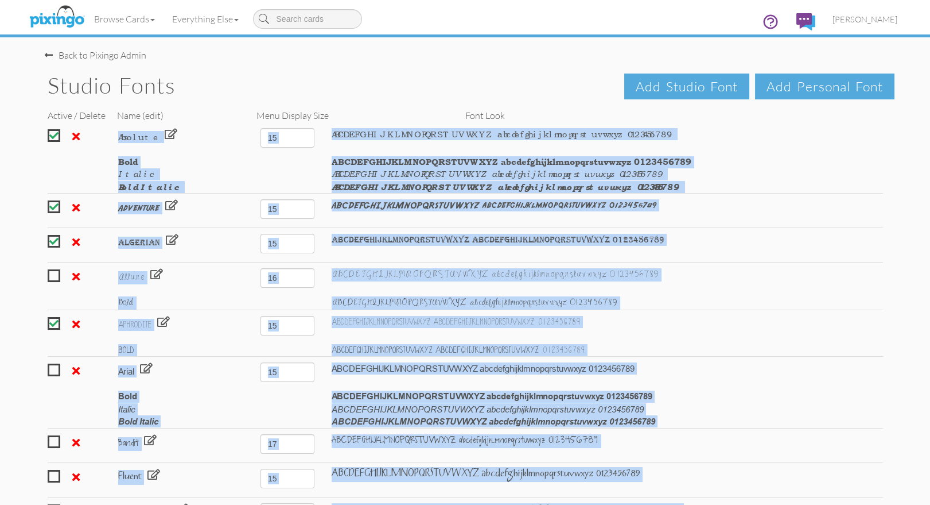
click at [195, 161] on div "Bold" at bounding box center [181, 162] width 142 height 12
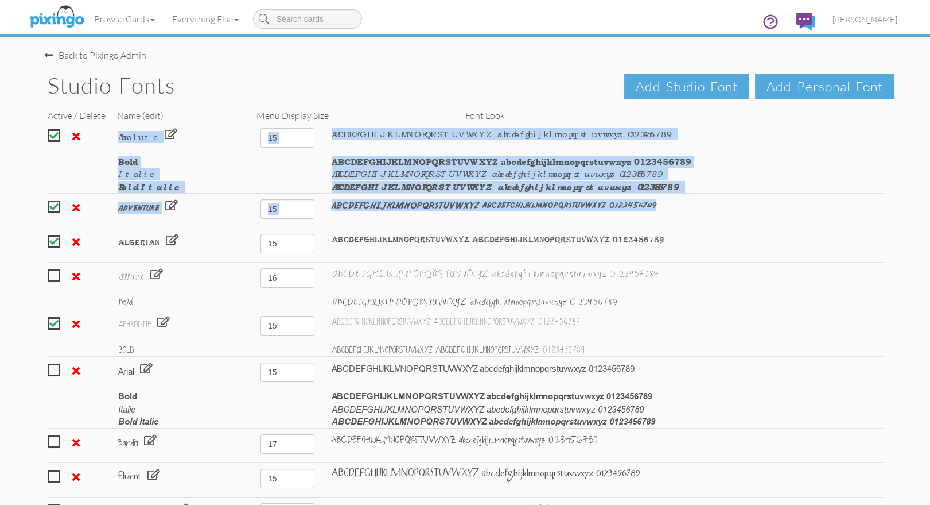
drag, startPoint x: 29, startPoint y: 125, endPoint x: 114, endPoint y: 238, distance: 141.4
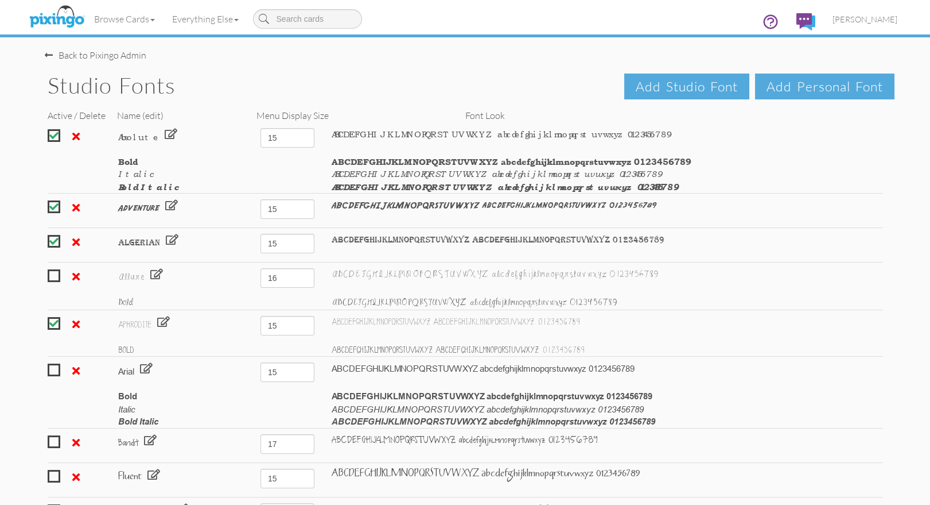
click at [214, 247] on div "Algerian" at bounding box center [180, 241] width 125 height 15
click at [204, 247] on div "Algerian" at bounding box center [180, 241] width 125 height 15
click at [238, 80] on h1 "Studio Fonts Add Personal Font Add Studio Font" at bounding box center [471, 85] width 847 height 24
click at [232, 82] on h1 "Studio Fonts Add Personal Font Add Studio Font" at bounding box center [471, 85] width 847 height 24
click at [58, 14] on img at bounding box center [56, 17] width 61 height 29
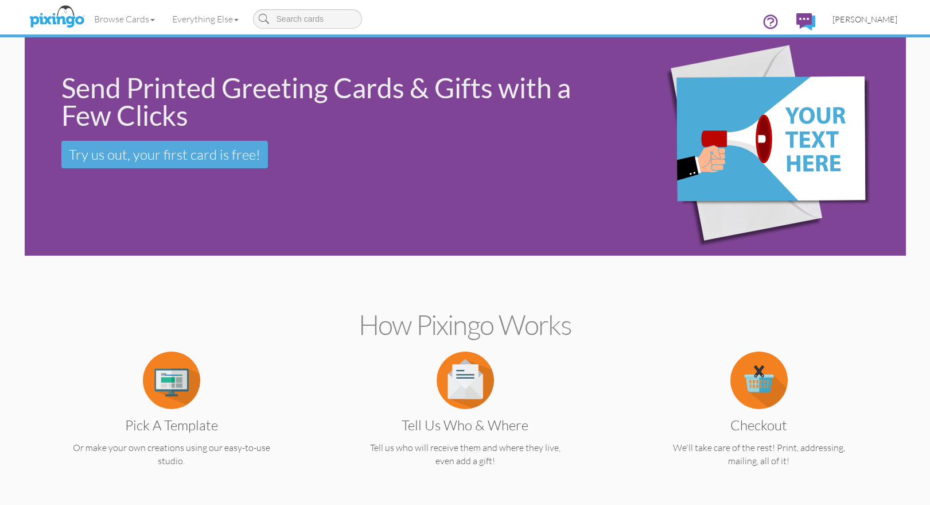
click at [880, 20] on span "[PERSON_NAME]" at bounding box center [865, 19] width 65 height 10
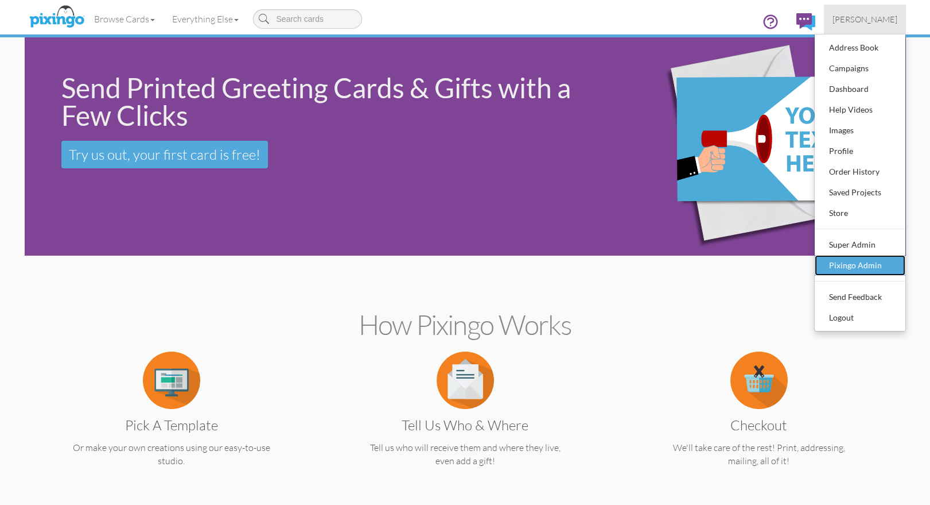
click at [862, 259] on div "Pixingo Admin" at bounding box center [861, 265] width 68 height 17
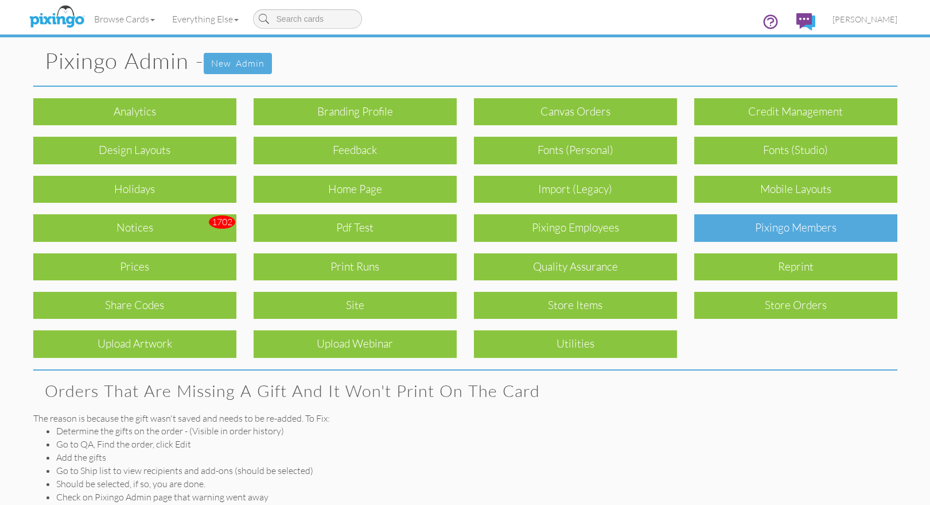
click at [777, 234] on div "Pixingo Members" at bounding box center [795, 227] width 203 height 27
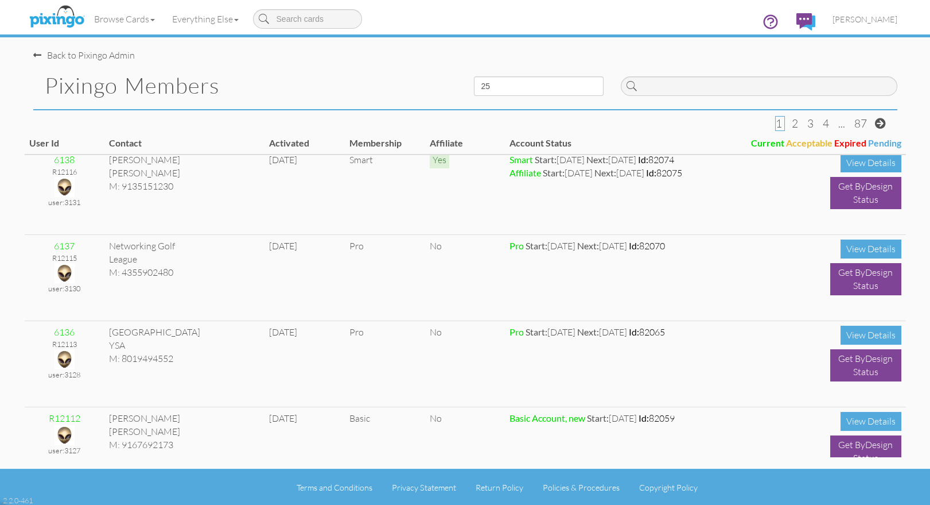
scroll to position [294, 0]
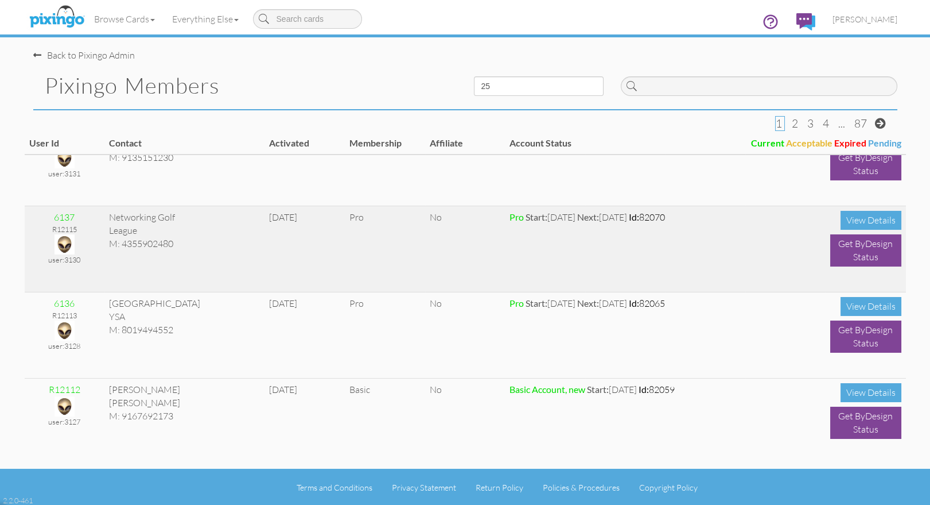
click at [65, 245] on img at bounding box center [65, 244] width 20 height 20
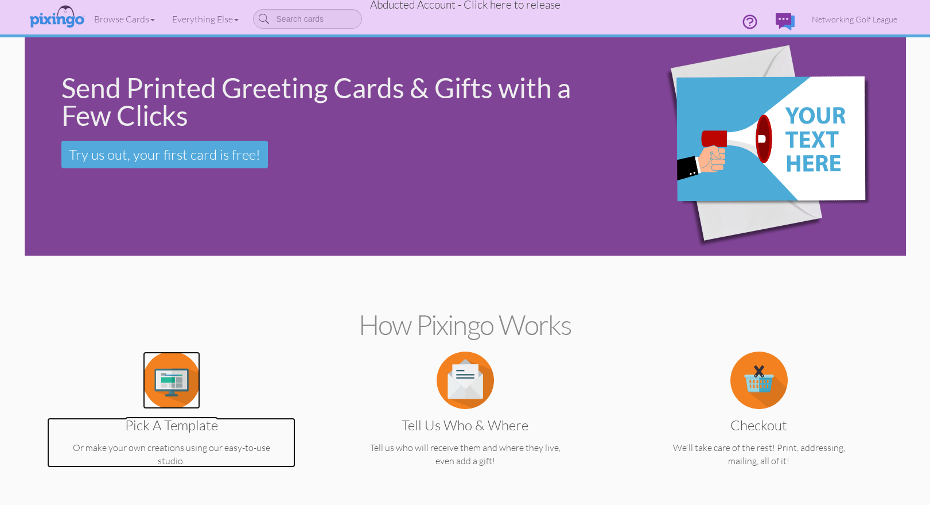
click at [170, 383] on img at bounding box center [171, 379] width 57 height 57
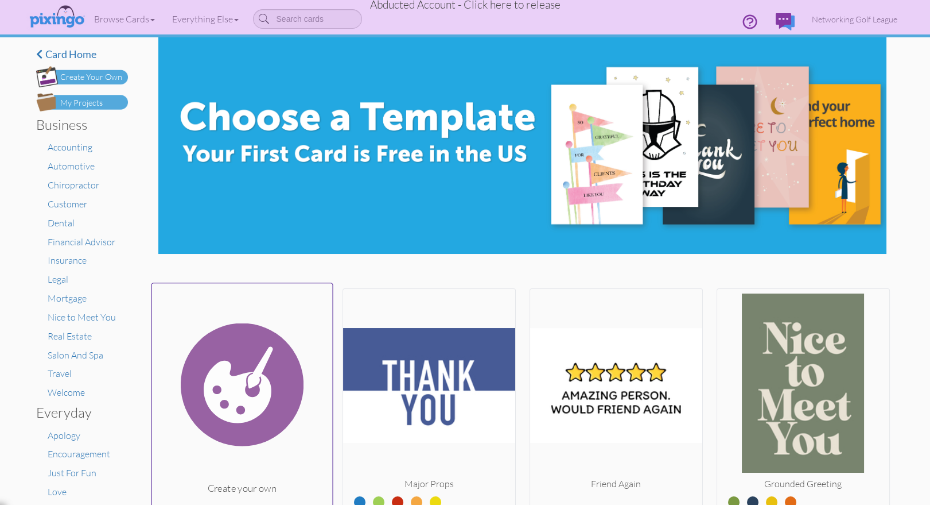
click at [198, 384] on img at bounding box center [242, 384] width 181 height 193
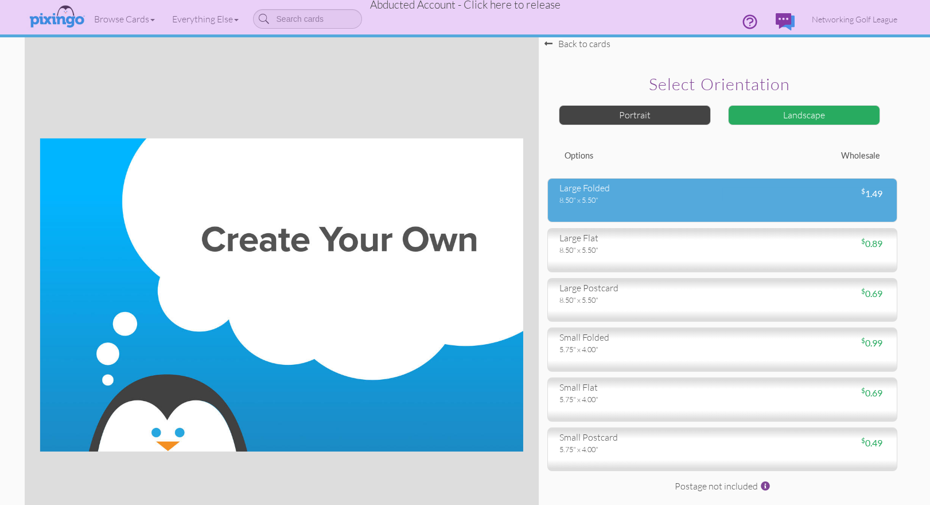
click at [639, 201] on div "8.50" x 5.50"" at bounding box center [637, 200] width 154 height 10
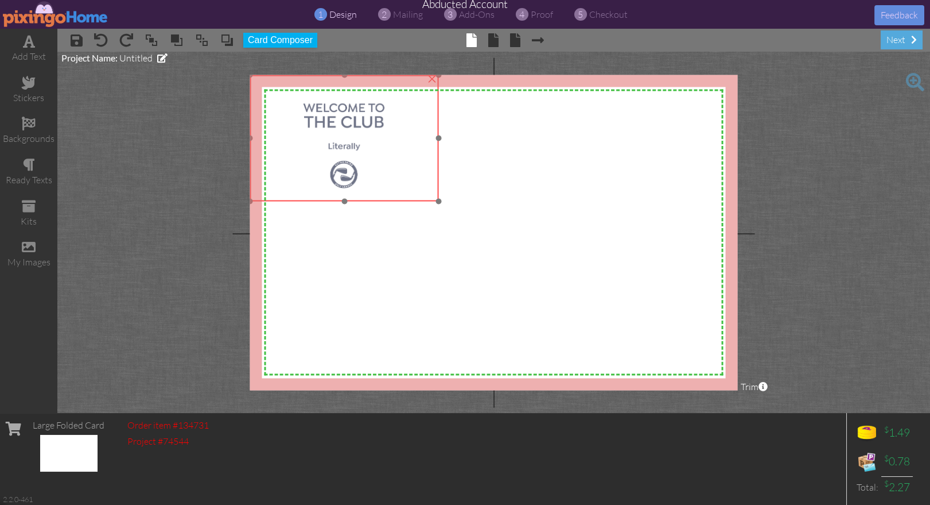
drag, startPoint x: 410, startPoint y: 201, endPoint x: 440, endPoint y: 228, distance: 40.2
click at [386, 185] on img at bounding box center [344, 138] width 189 height 126
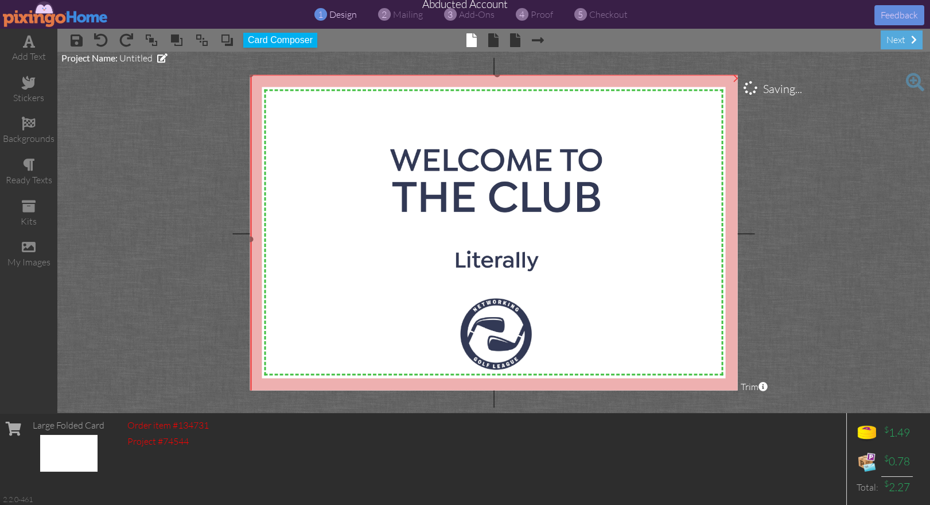
drag, startPoint x: 444, startPoint y: 204, endPoint x: 705, endPoint y: 403, distance: 328.9
click at [705, 403] on project-studio-wrapper "X X X X X X X X X X X X X X X X X X X X X X X X X X X X X X X X X X X X X X X X…" at bounding box center [493, 232] width 873 height 361
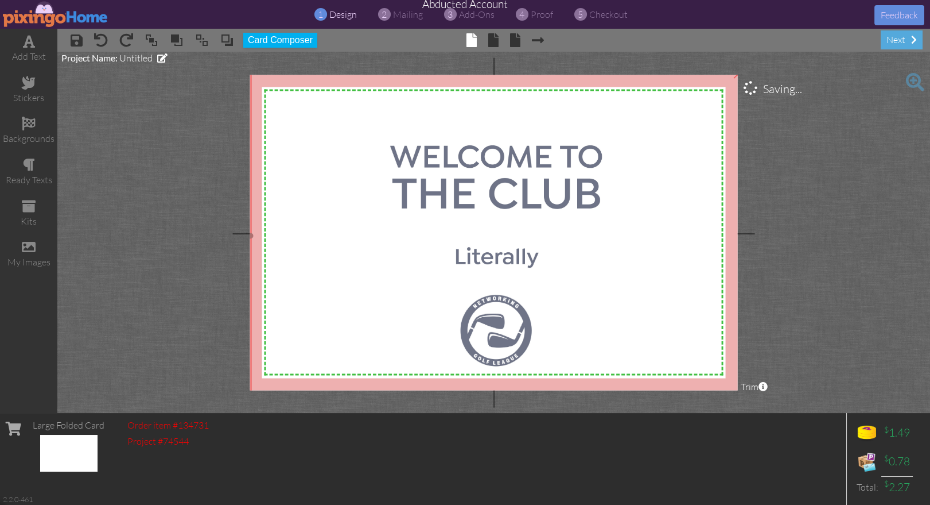
drag, startPoint x: 651, startPoint y: 301, endPoint x: 737, endPoint y: 319, distance: 88.0
click at [653, 298] on img at bounding box center [498, 235] width 494 height 329
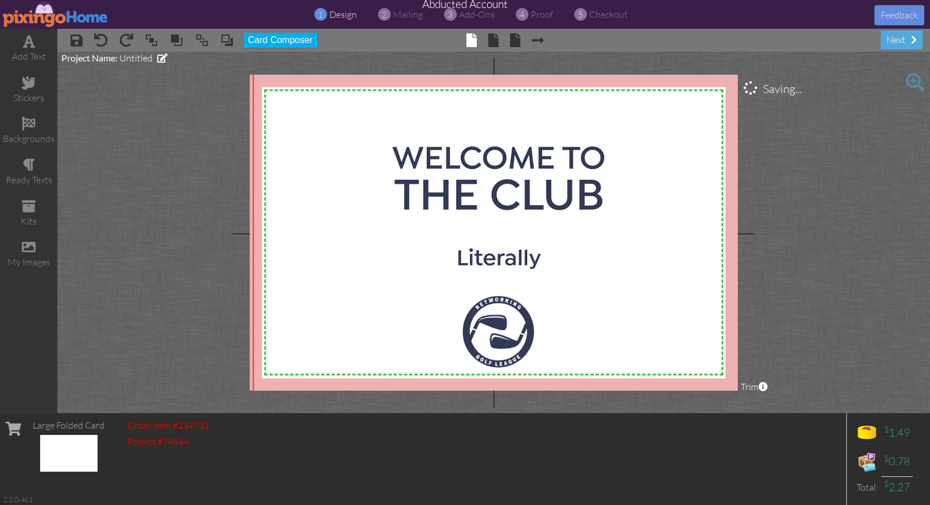
click at [843, 326] on project-studio-wrapper "X X X X X X X X X X X X X X X X X X X X X X X X X X X X X X X X X X X X X X X X…" at bounding box center [493, 232] width 873 height 361
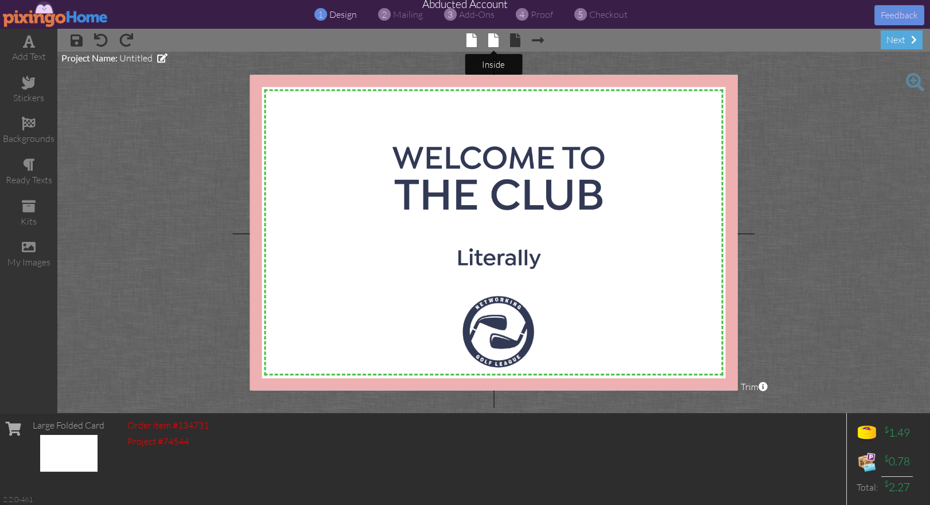
click at [491, 41] on span at bounding box center [493, 40] width 10 height 14
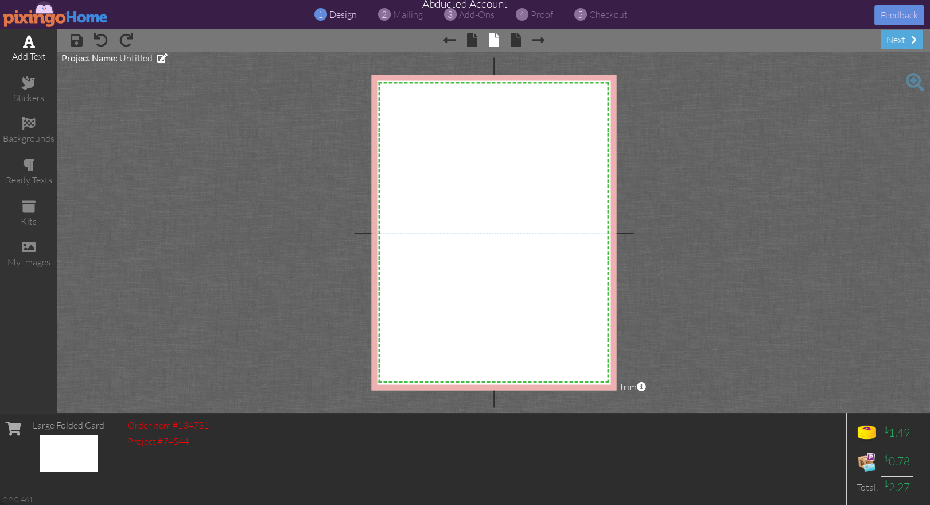
click at [25, 46] on span at bounding box center [29, 41] width 12 height 14
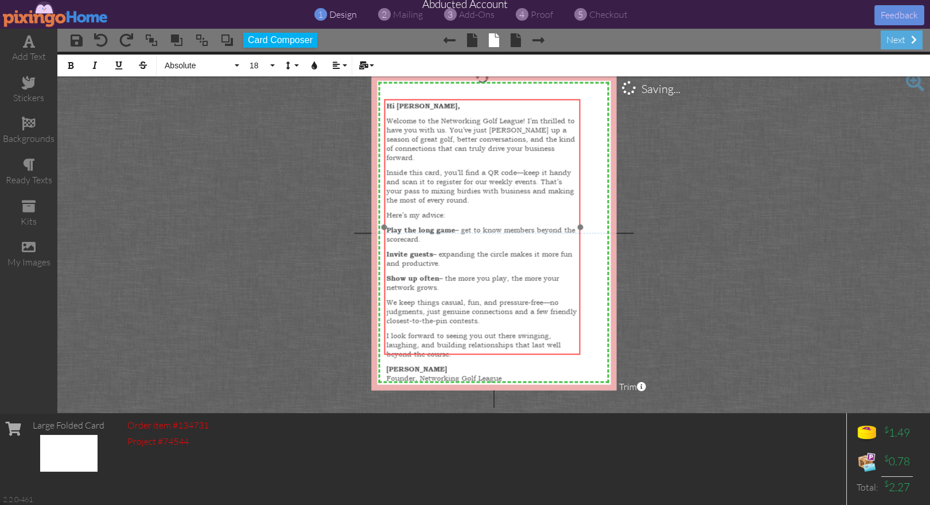
drag, startPoint x: 473, startPoint y: 248, endPoint x: 461, endPoint y: 99, distance: 149.1
click at [461, 99] on div "Hi Kevin, Welcome to the Networking Golf League! I’m thrilled to have you with …" at bounding box center [483, 244] width 196 height 291
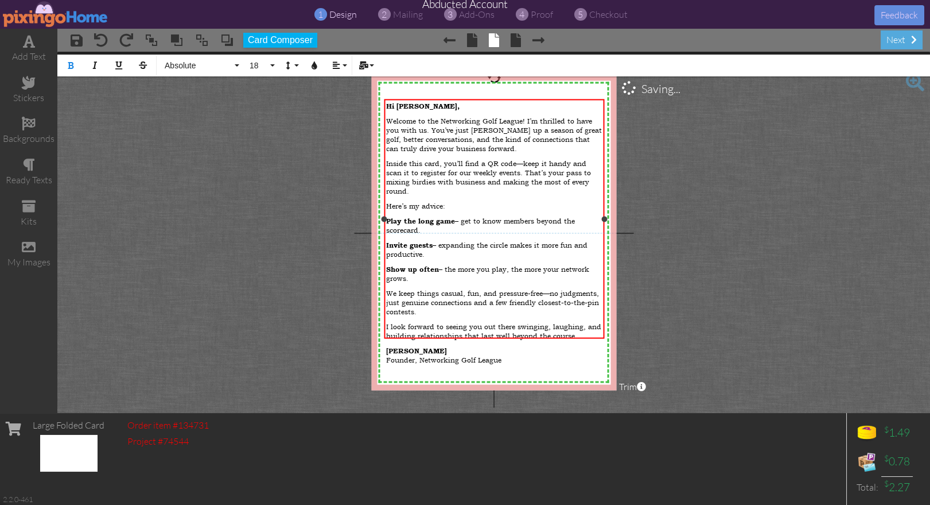
drag, startPoint x: 579, startPoint y: 227, endPoint x: 603, endPoint y: 229, distance: 24.2
click at [603, 229] on div "Hi Kevin, Welcome to the Networking Golf League! I’m thrilled to have you with …" at bounding box center [495, 218] width 220 height 239
drag, startPoint x: 537, startPoint y: 336, endPoint x: 523, endPoint y: 356, distance: 24.8
click at [537, 366] on div "X X X X X X X X X X X X X X X X X X X X X X X X X X X X X X X X X X X X X X X X…" at bounding box center [493, 232] width 245 height 315
click at [515, 346] on p "Hank Warner Founder, Networking Golf League" at bounding box center [494, 355] width 216 height 18
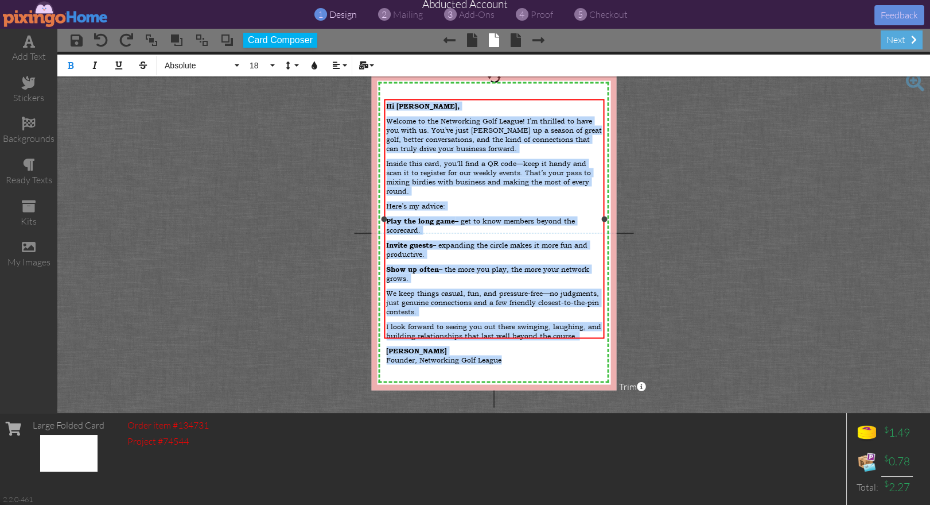
drag, startPoint x: 387, startPoint y: 104, endPoint x: 553, endPoint y: 330, distance: 280.3
click at [554, 331] on div "Hi Kevin, Welcome to the Networking Golf League! I’m thrilled to have you with …" at bounding box center [494, 235] width 216 height 269
drag, startPoint x: 576, startPoint y: 104, endPoint x: 574, endPoint y: 121, distance: 16.2
click at [576, 104] on p "Hi Kevin," at bounding box center [494, 105] width 216 height 9
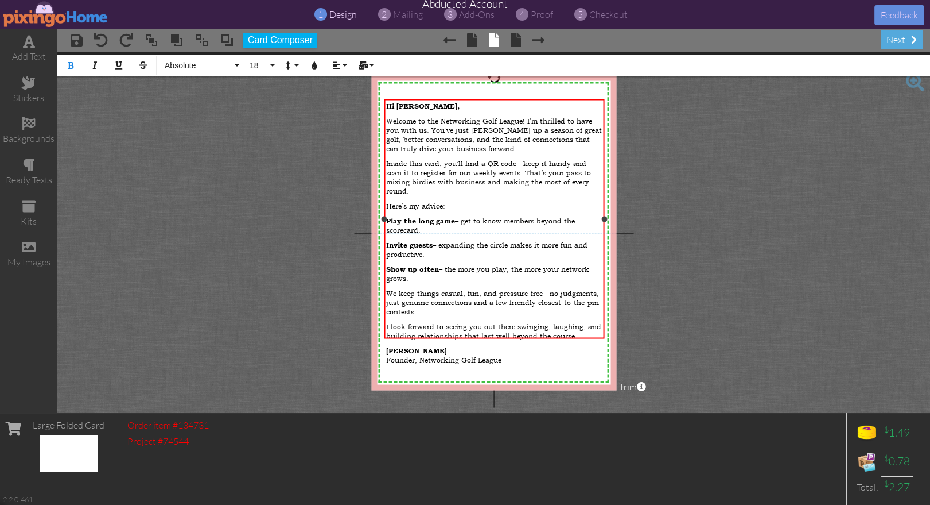
click at [592, 120] on p "Welcome to the Networking Golf League! I’m thrilled to have you with us. You’ve…" at bounding box center [494, 134] width 216 height 37
click at [590, 100] on div "Hi Kevin, Welcome to the Networking Golf League! I’m thrilled to have you with …" at bounding box center [495, 235] width 220 height 273
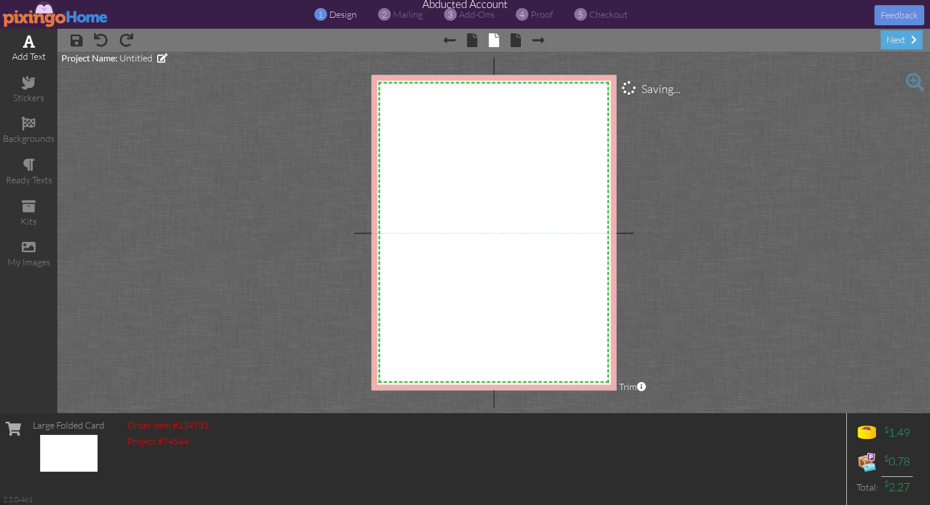
click at [21, 45] on div "add text" at bounding box center [28, 49] width 57 height 40
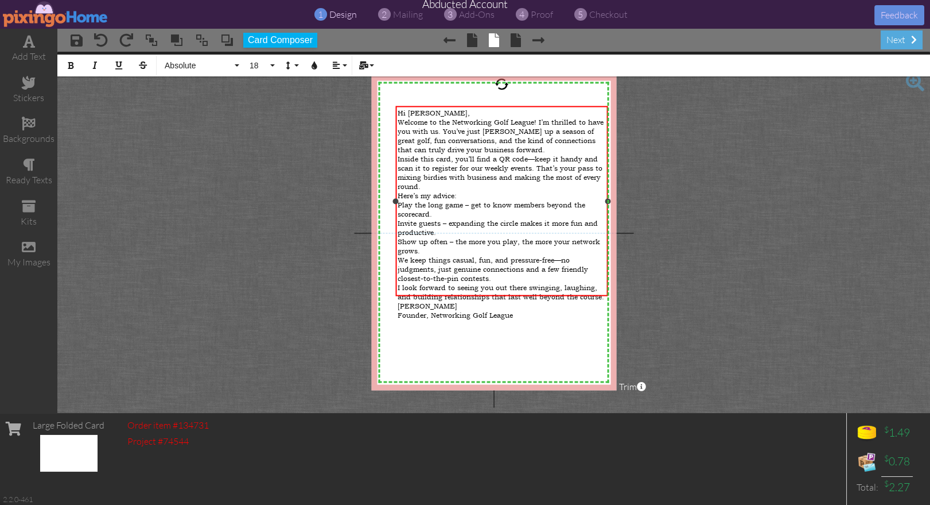
drag, startPoint x: 591, startPoint y: 204, endPoint x: 600, endPoint y: 203, distance: 9.8
click at [606, 204] on div "Hi Kevin, Welcome to the Networking Golf League! I’m thrilled to have you with …" at bounding box center [502, 201] width 212 height 190
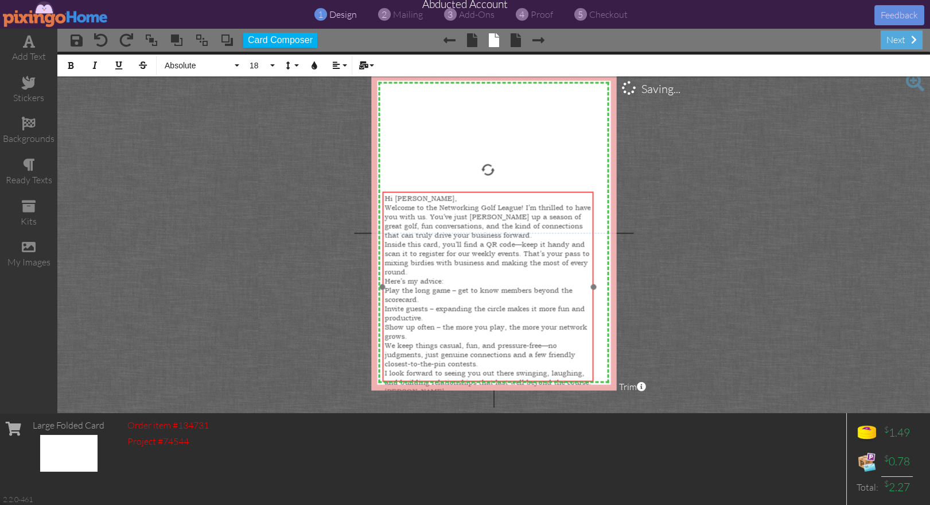
drag, startPoint x: 534, startPoint y: 294, endPoint x: 521, endPoint y: 380, distance: 86.5
click at [521, 380] on div "Hi Kevin, Welcome to the Networking Golf League! I’m thrilled to have you with …" at bounding box center [488, 299] width 211 height 215
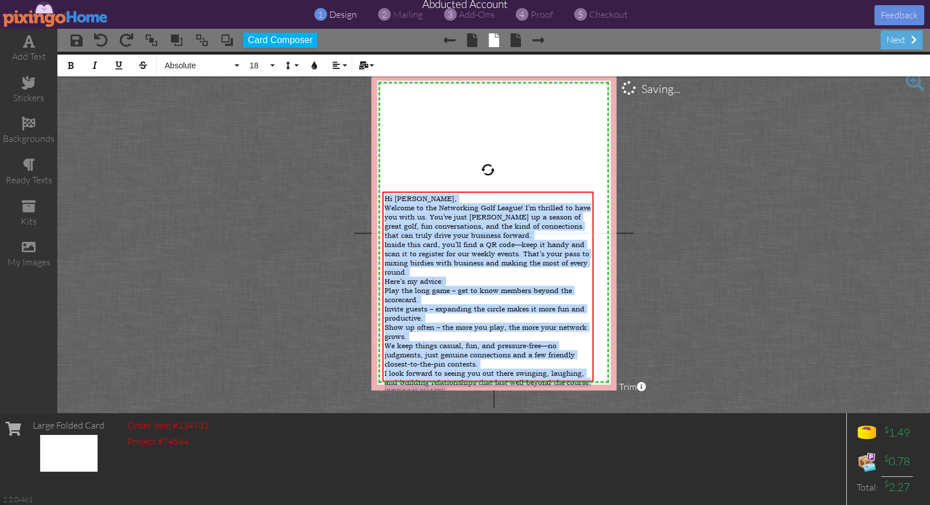
drag, startPoint x: 521, startPoint y: 377, endPoint x: 377, endPoint y: 198, distance: 229.4
click at [376, 196] on div "X X X X X X X X X X X X X X X X X X X X X X X X X X X X X X X X X X X X X X X X…" at bounding box center [493, 232] width 245 height 315
click at [262, 68] on span "18" at bounding box center [259, 66] width 20 height 10
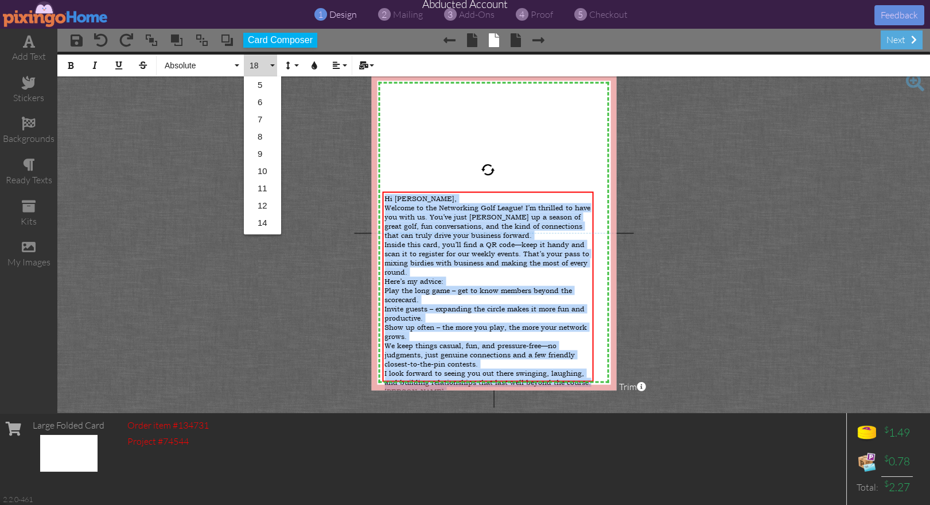
scroll to position [102, 0]
click at [257, 120] on link "14" at bounding box center [262, 120] width 37 height 17
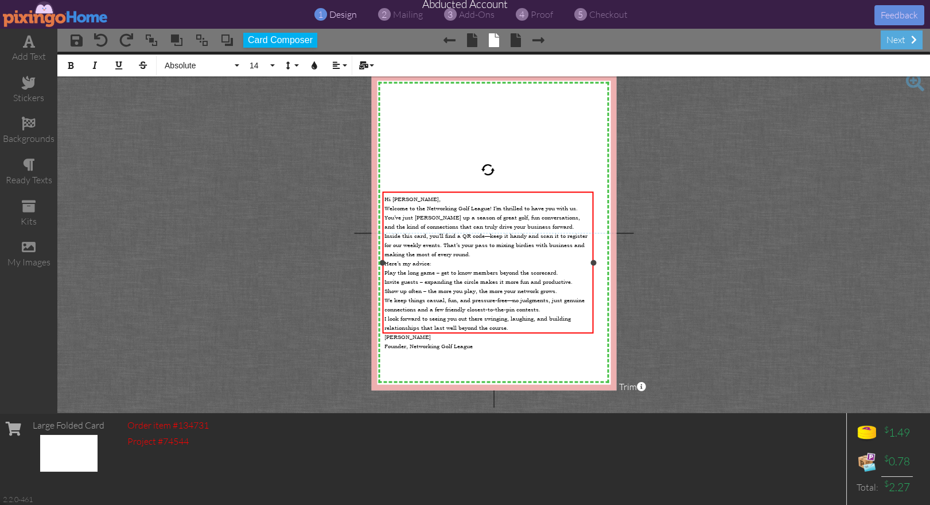
click at [530, 331] on div "Hi Kevin, Welcome to the Networking Golf League! I’m thrilled to have you with …" at bounding box center [488, 272] width 211 height 160
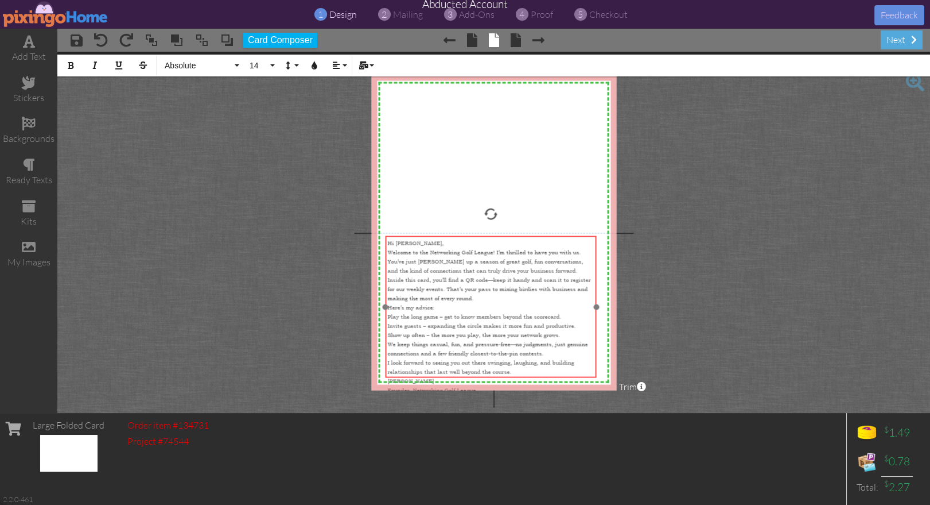
drag, startPoint x: 530, startPoint y: 333, endPoint x: 533, endPoint y: 377, distance: 44.3
click at [533, 377] on div at bounding box center [491, 306] width 217 height 147
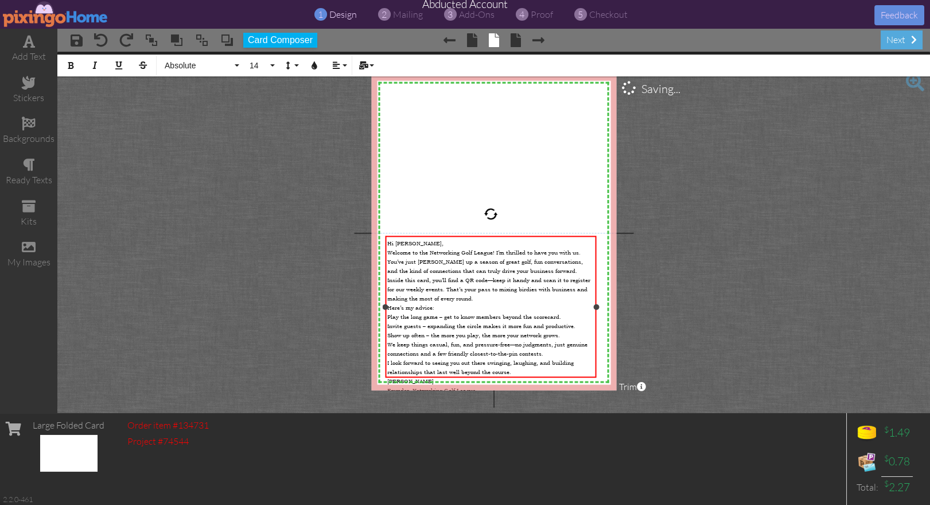
click at [532, 376] on div "Hi Kevin, Welcome to the Networking Golf League! I’m thrilled to have you with …" at bounding box center [491, 316] width 211 height 160
click at [521, 375] on div "Hank Warner Founder, Networking Golf League" at bounding box center [490, 384] width 207 height 18
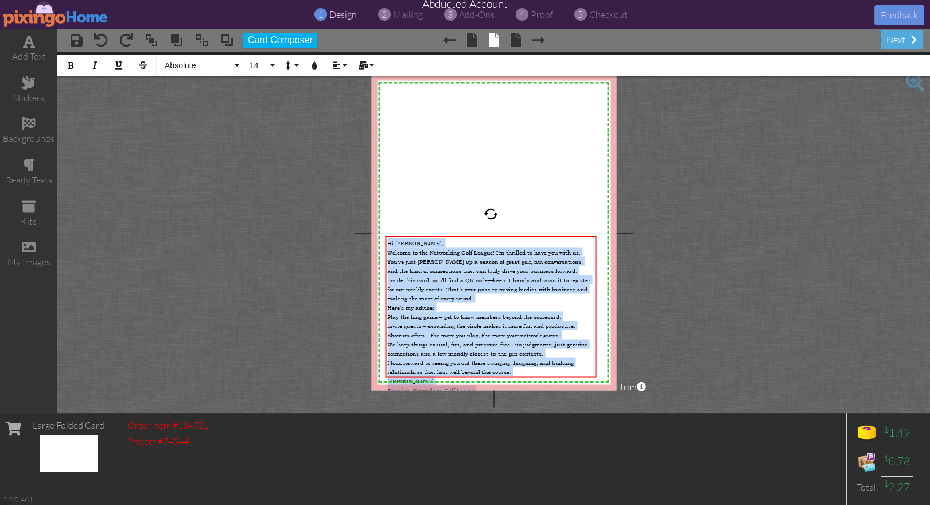
drag, startPoint x: 528, startPoint y: 371, endPoint x: 381, endPoint y: 224, distance: 208.2
click at [381, 224] on div "X X X X X X X X X X X X X X X X X X X X X X X X X X X X X X X X X X X X X X X X…" at bounding box center [493, 232] width 245 height 315
click at [292, 67] on button "Line Height" at bounding box center [291, 66] width 22 height 22
click at [315, 100] on link "Single" at bounding box center [307, 102] width 55 height 17
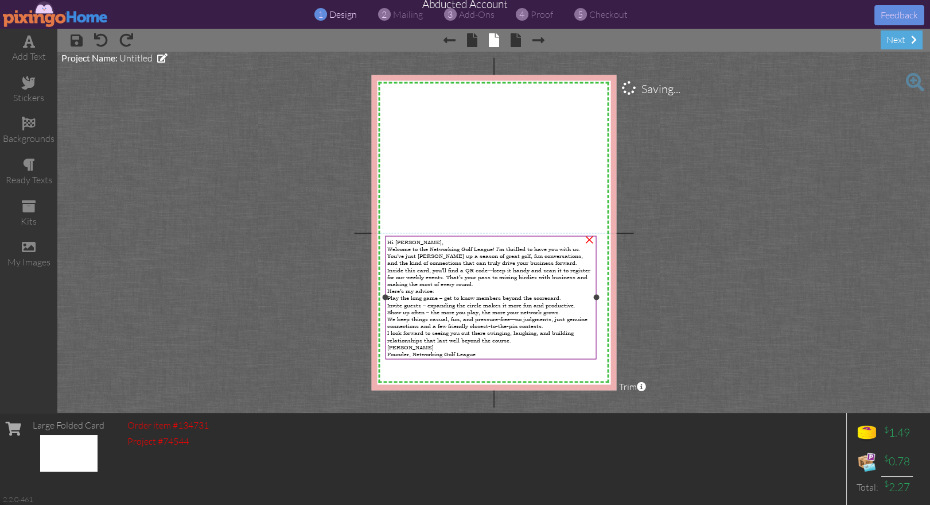
click at [507, 329] on span "I look forward to seeing you out there swinging, laughing, and building relatio…" at bounding box center [480, 336] width 187 height 14
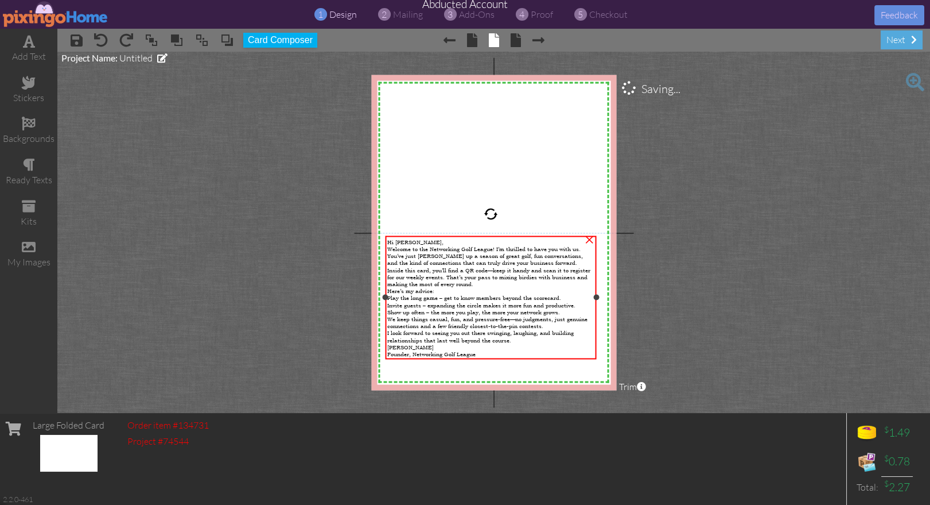
click at [491, 307] on span "Invite guests – expanding the circle makes it more fun and productive." at bounding box center [481, 304] width 188 height 7
drag, startPoint x: 596, startPoint y: 298, endPoint x: 606, endPoint y: 297, distance: 9.8
click at [606, 297] on div at bounding box center [606, 297] width 6 height 6
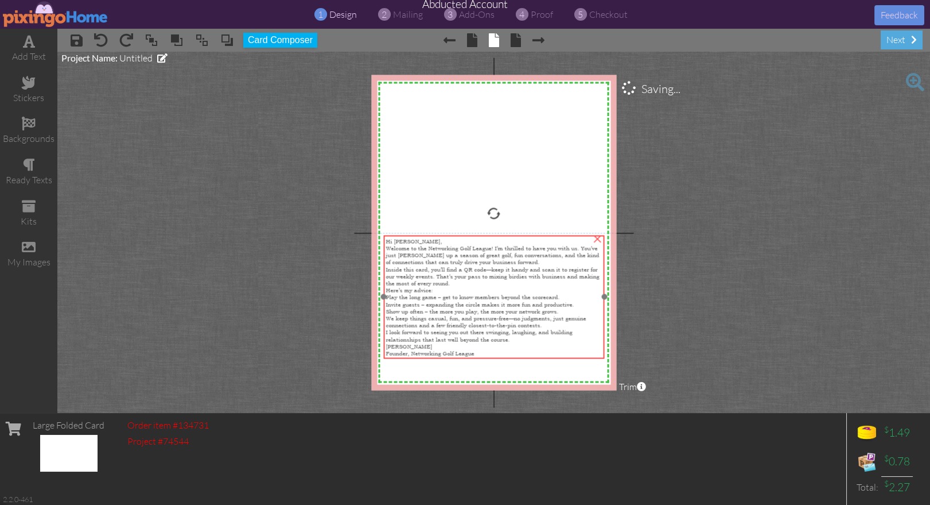
click at [502, 355] on div "Hank Warner Founder, Networking Golf League" at bounding box center [494, 349] width 217 height 14
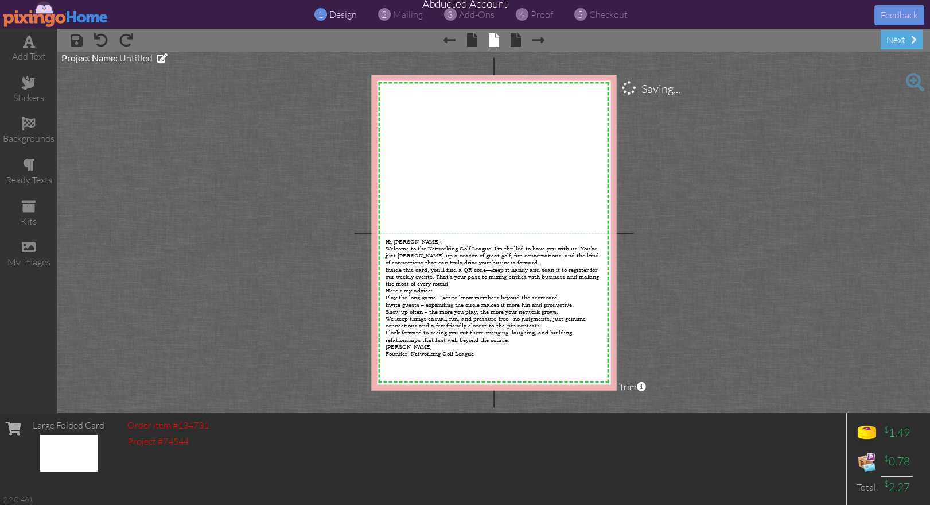
click at [692, 378] on project-studio-wrapper "X X X X X X X X X X X X X X X X X X X X X X X X X X X X X X X X X X X X X X X X…" at bounding box center [493, 232] width 873 height 361
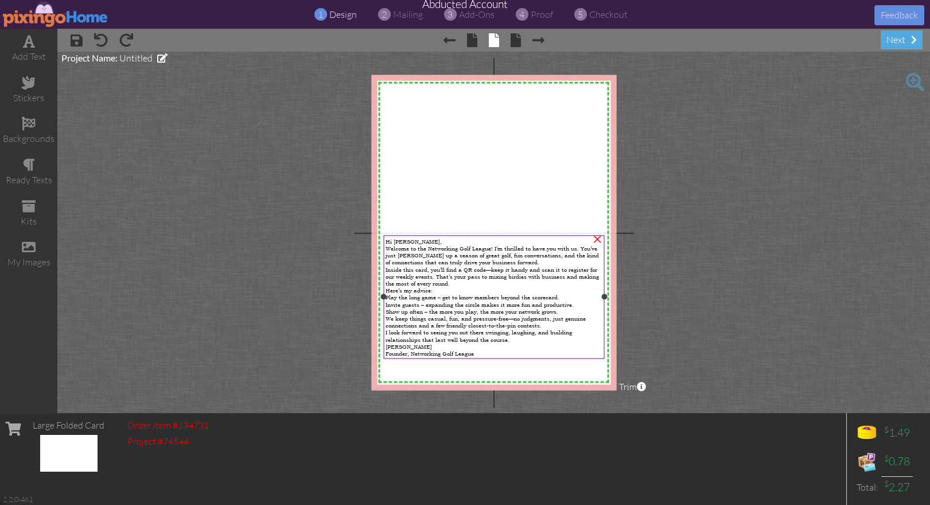
click at [555, 265] on span "Inside this card, you’ll find a QR code—keep it handy and scan it to register f…" at bounding box center [493, 275] width 214 height 21
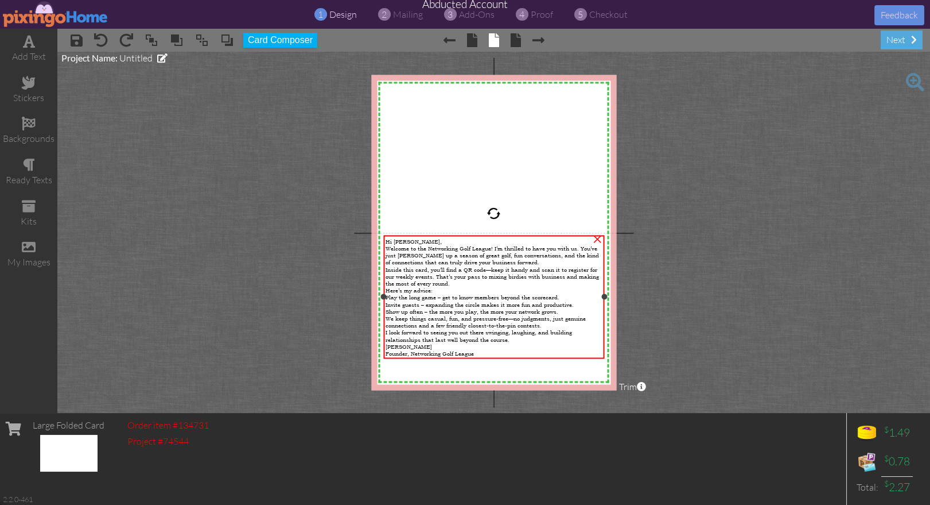
click at [553, 262] on div "Welcome to the Networking Golf League! I’m thrilled to have you with us. You’ve…" at bounding box center [494, 254] width 217 height 21
click at [552, 260] on div "Welcome to the Networking Golf League! I’m thrilled to have you with us. You’ve…" at bounding box center [494, 254] width 217 height 21
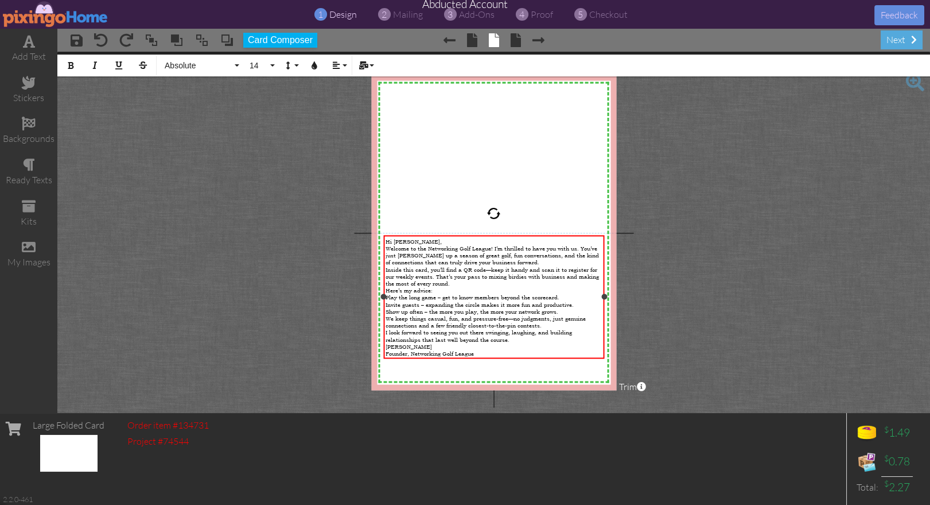
click at [551, 260] on div "Welcome to the Networking Golf League! I’m thrilled to have you with us. You’ve…" at bounding box center [494, 254] width 217 height 21
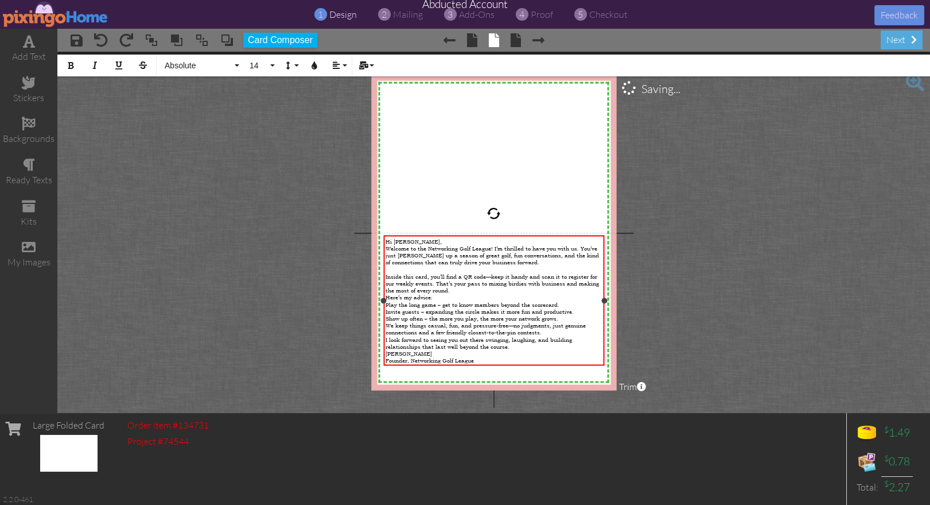
click at [486, 292] on div "Inside this card, you’ll find a QR code—keep it handy and scan it to register f…" at bounding box center [494, 282] width 217 height 21
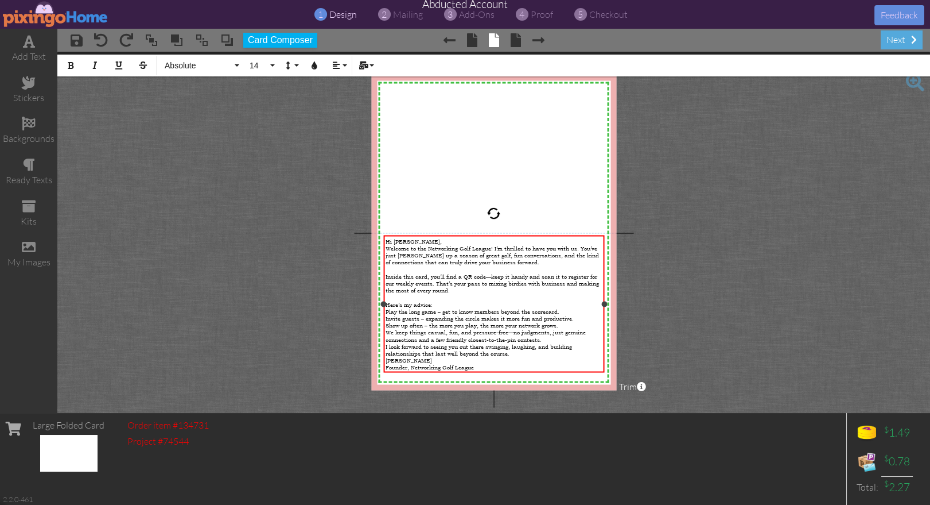
click at [387, 311] on span "Play the long game – get to know members beyond the scorecard." at bounding box center [473, 310] width 174 height 7
click at [386, 317] on span "Invite guests – expanding the circle makes it more fun and productive." at bounding box center [480, 317] width 188 height 7
drag, startPoint x: 387, startPoint y: 325, endPoint x: 433, endPoint y: 335, distance: 47.5
click at [387, 325] on span "Show up often – the more you play, the more your network grows." at bounding box center [472, 324] width 173 height 7
click at [481, 358] on div "Hank Warner Founder, Networking Golf League" at bounding box center [494, 363] width 217 height 14
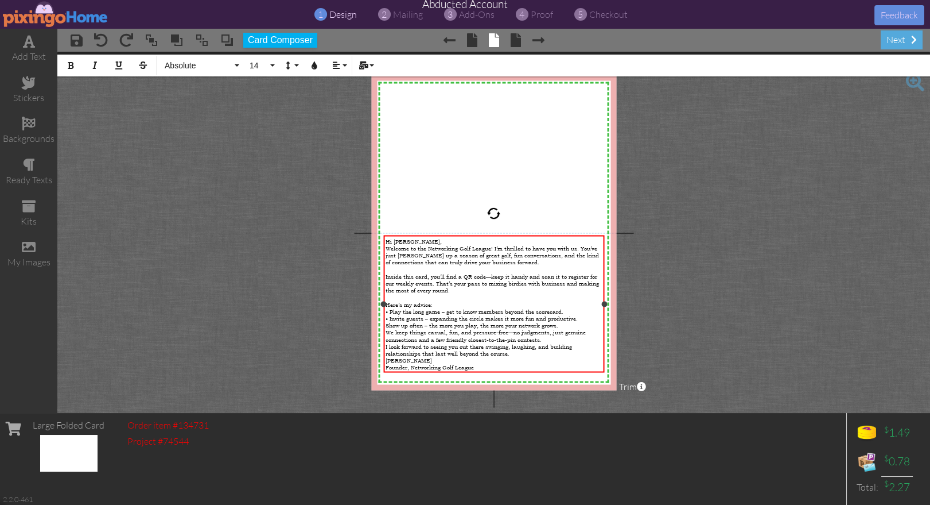
click at [441, 326] on span "Show up often – the more you play, the more your network grows." at bounding box center [472, 324] width 173 height 7
click at [396, 325] on span "Show up often – the more you play, the more your network grows." at bounding box center [472, 324] width 173 height 7
click at [393, 327] on span "Show up often – the more you play, the more your network grows." at bounding box center [472, 324] width 173 height 7
click at [581, 323] on div "• Show up often – the more you play, the more your network grows." at bounding box center [494, 324] width 217 height 7
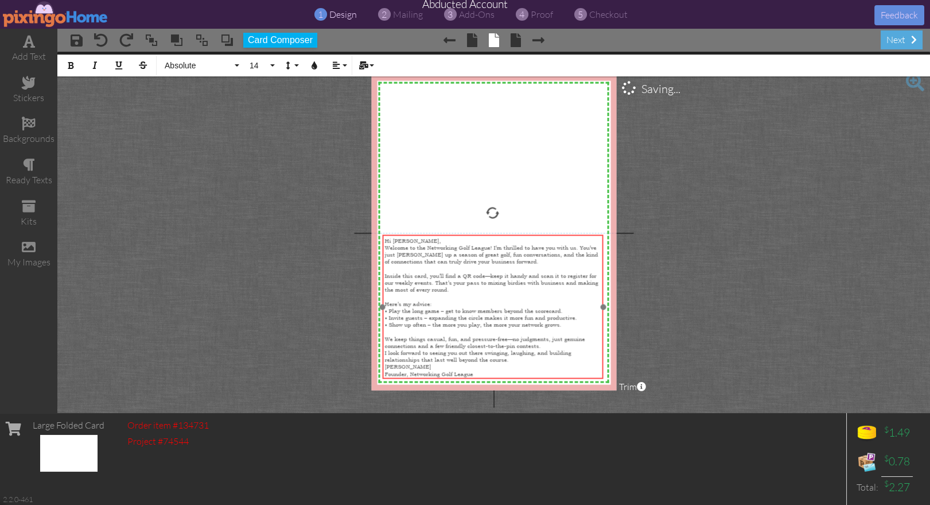
drag, startPoint x: 530, startPoint y: 235, endPoint x: 545, endPoint y: 238, distance: 15.2
click at [530, 235] on div "Hi Kevin, Welcome to the Networking Golf League! I’m thrilled to have you with …" at bounding box center [493, 307] width 221 height 144
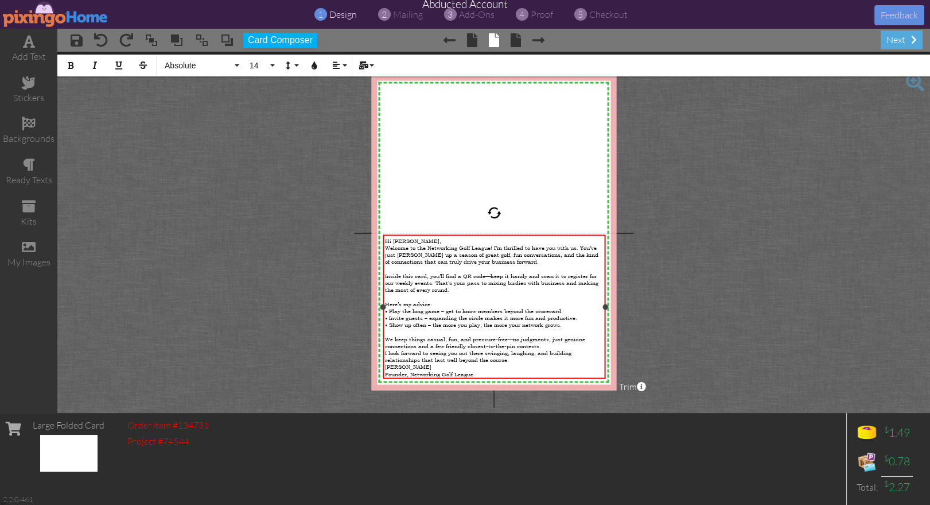
click at [604, 304] on div at bounding box center [606, 307] width 6 height 6
click at [562, 347] on div "We keep things casual, fun, and pressure-free—no judgments, just genuine connec…" at bounding box center [494, 342] width 219 height 14
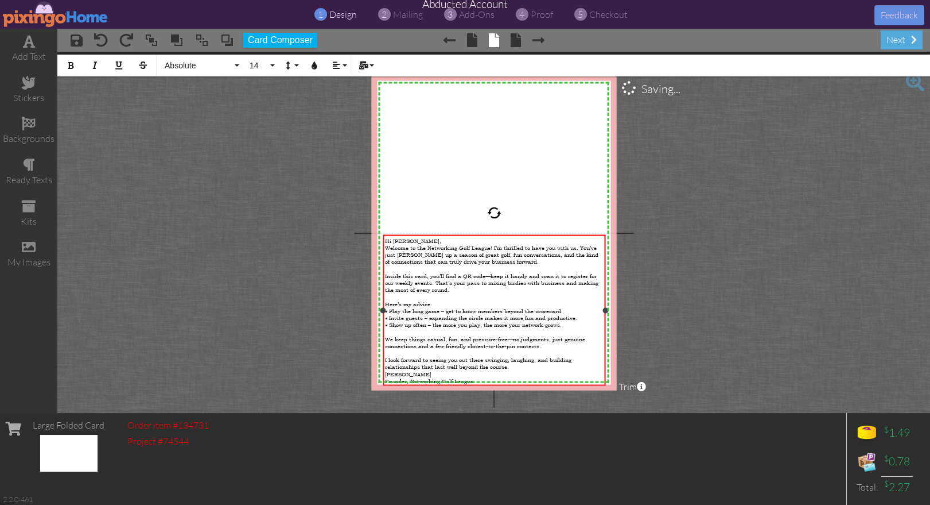
click at [565, 311] on div "• Play the long game – get to know members beyond the scorecard." at bounding box center [494, 309] width 219 height 7
click at [440, 238] on div "Hi Kevin," at bounding box center [494, 239] width 219 height 7
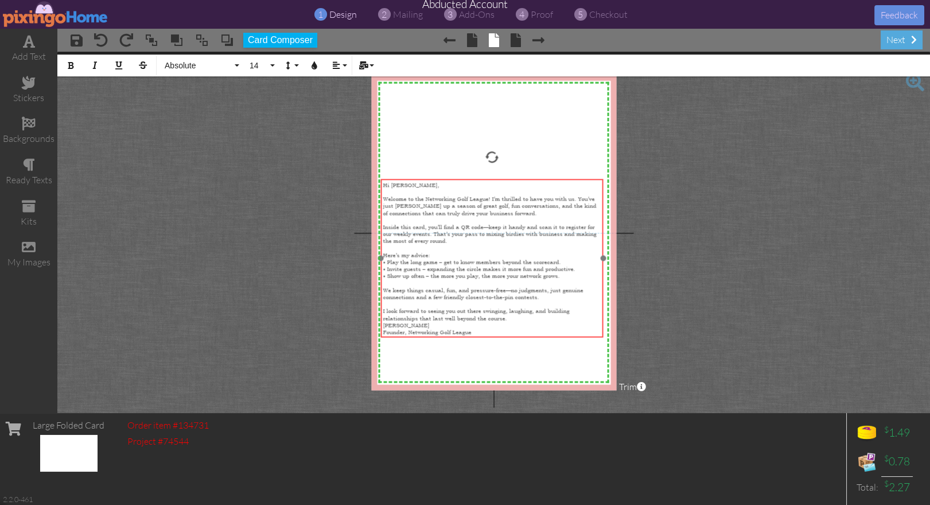
drag, startPoint x: 458, startPoint y: 235, endPoint x: 479, endPoint y: 214, distance: 30.0
click at [456, 180] on div "Hi Kevin, ​ ​ ​ Welcome to the Networking Golf League! I’m thrilled to have you…" at bounding box center [492, 258] width 223 height 158
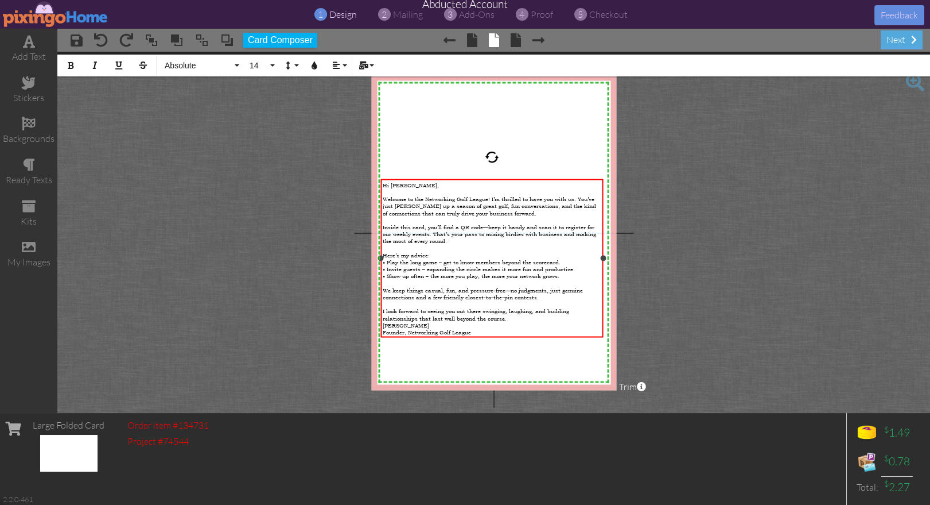
click at [524, 318] on div "I look forward to seeing you out there swinging, laughing, and building relatio…" at bounding box center [492, 314] width 219 height 14
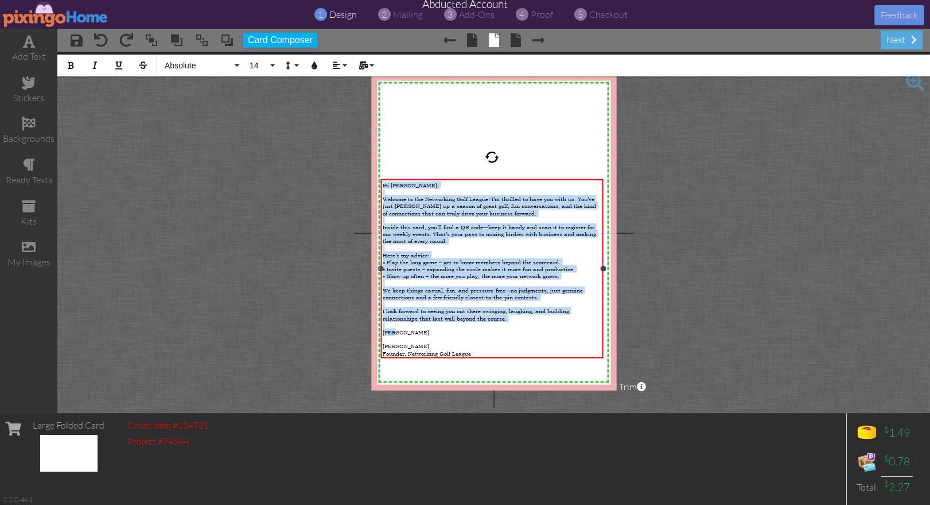
drag, startPoint x: 406, startPoint y: 333, endPoint x: 371, endPoint y: 329, distance: 35.8
click at [371, 329] on project-studio-wrapper "X X X X X X X X X X X X X X X X X X X X X X X X X X X X X X X X X X X X X X X X…" at bounding box center [493, 232] width 873 height 361
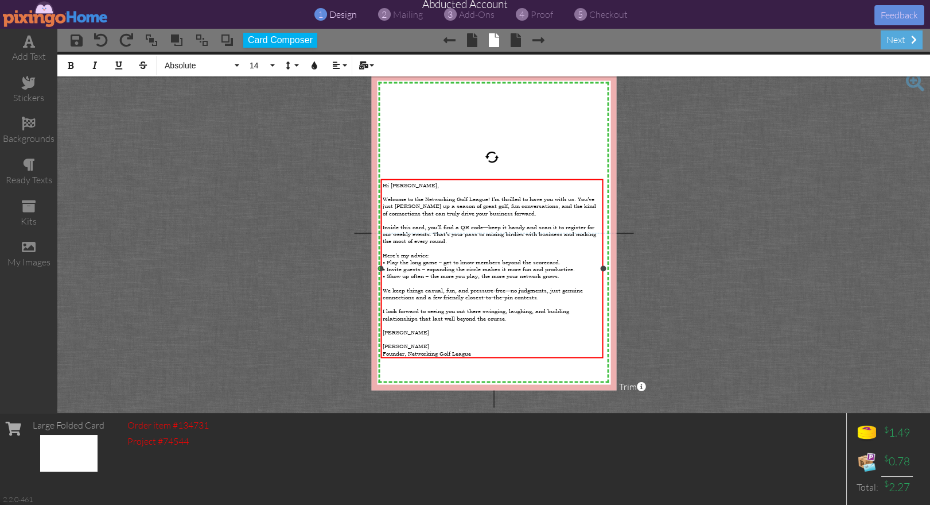
click at [430, 337] on div "​" at bounding box center [492, 338] width 219 height 7
click at [514, 353] on div "Hank Warner Founder, Networking Golf League" at bounding box center [492, 349] width 219 height 14
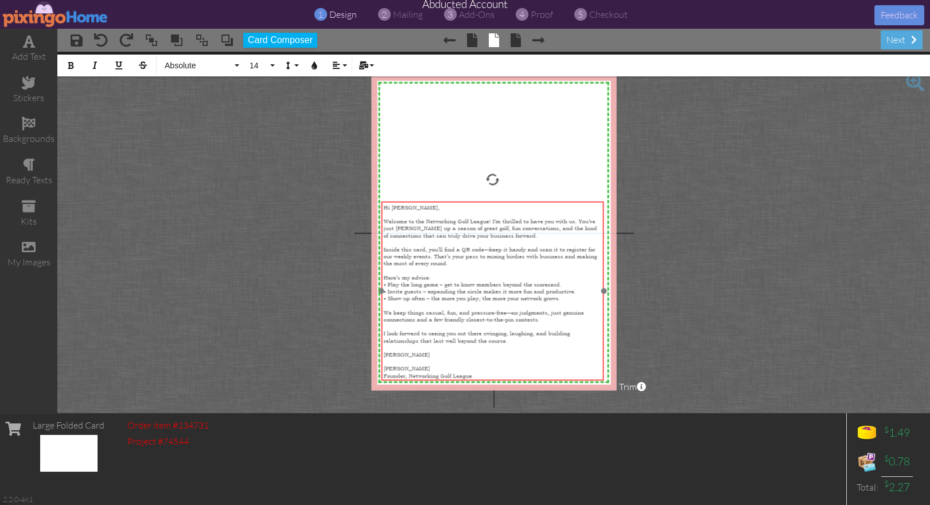
drag, startPoint x: 523, startPoint y: 358, endPoint x: 526, endPoint y: 381, distance: 23.1
click at [523, 380] on div "Hi Kevin, ​ Welcome to the Networking Golf League! I’m thrilled to have you wit…" at bounding box center [493, 290] width 223 height 179
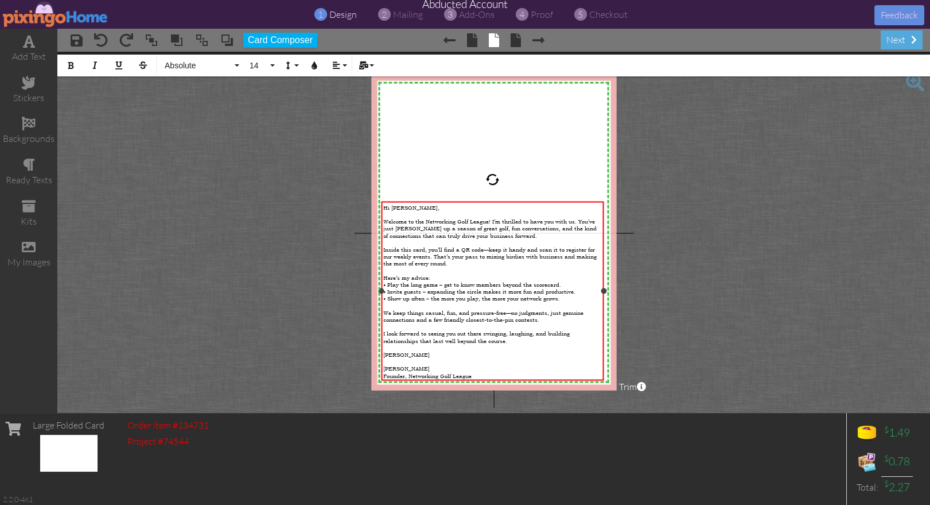
click at [383, 249] on div "Hi Kevin, ​ Welcome to the Networking Golf League! I’m thrilled to have you wit…" at bounding box center [493, 290] width 223 height 179
drag, startPoint x: 385, startPoint y: 247, endPoint x: 403, endPoint y: 248, distance: 18.4
click at [403, 248] on span "Inside this card, you’ll find a QR code—keep it handy and scan it to register f…" at bounding box center [490, 255] width 214 height 21
click at [496, 267] on div "​" at bounding box center [492, 269] width 219 height 7
drag, startPoint x: 384, startPoint y: 250, endPoint x: 461, endPoint y: 262, distance: 77.9
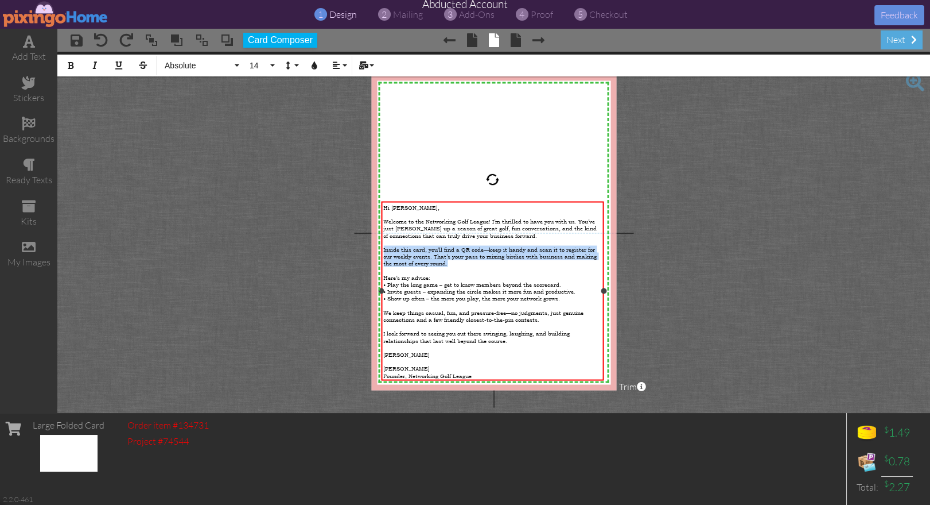
click at [461, 262] on div "Inside this card, you’ll find a QR code—keep it handy and scan it to register f…" at bounding box center [492, 255] width 219 height 21
copy span "Inside this card, you’ll find a QR code—keep it handy and scan it to register f…"
click at [467, 263] on div "Inside this card, you’ll find a QR code—keep it handy and scan it to register f…" at bounding box center [492, 255] width 219 height 21
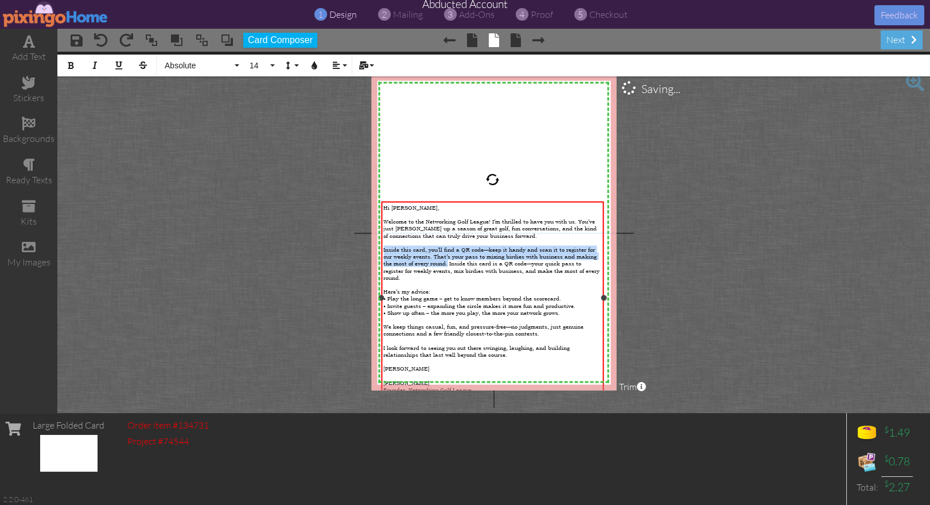
drag, startPoint x: 449, startPoint y: 260, endPoint x: 381, endPoint y: 249, distance: 68.6
click at [382, 249] on div "Hi Kevin, ​ Welcome to the Networking Golf League! I’m thrilled to have you wit…" at bounding box center [493, 297] width 223 height 193
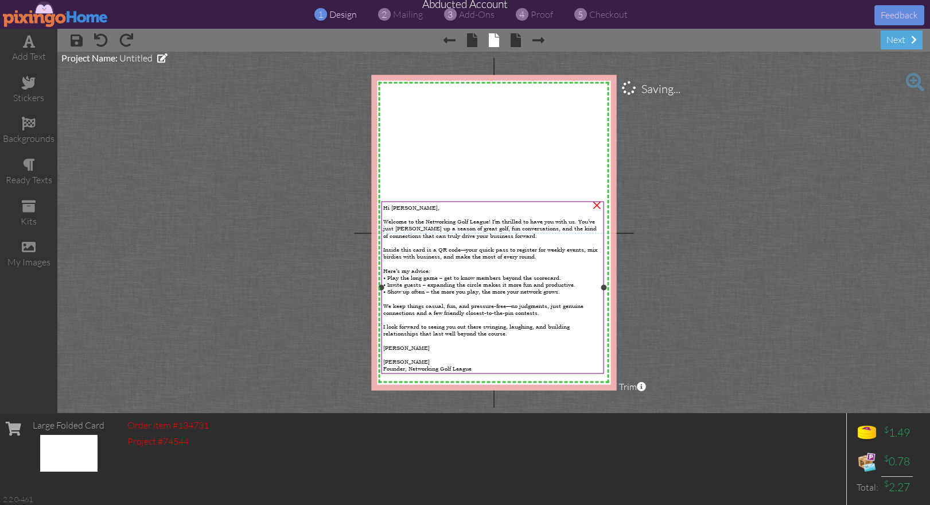
click at [385, 246] on span "Inside this card is a QR code—your quick pass to register for weekly events, mi…" at bounding box center [490, 252] width 214 height 14
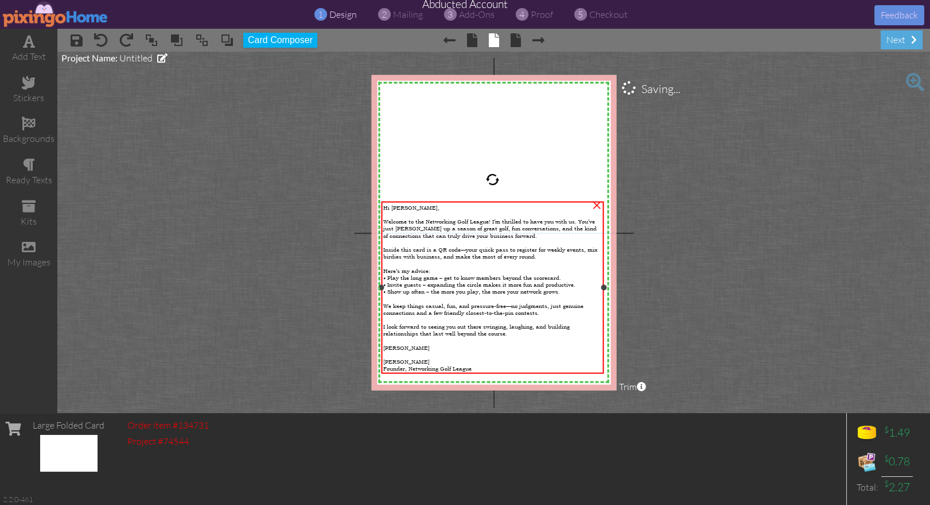
click at [385, 246] on span "Inside this card is a QR code—your quick pass to register for weekly events, mi…" at bounding box center [490, 252] width 214 height 14
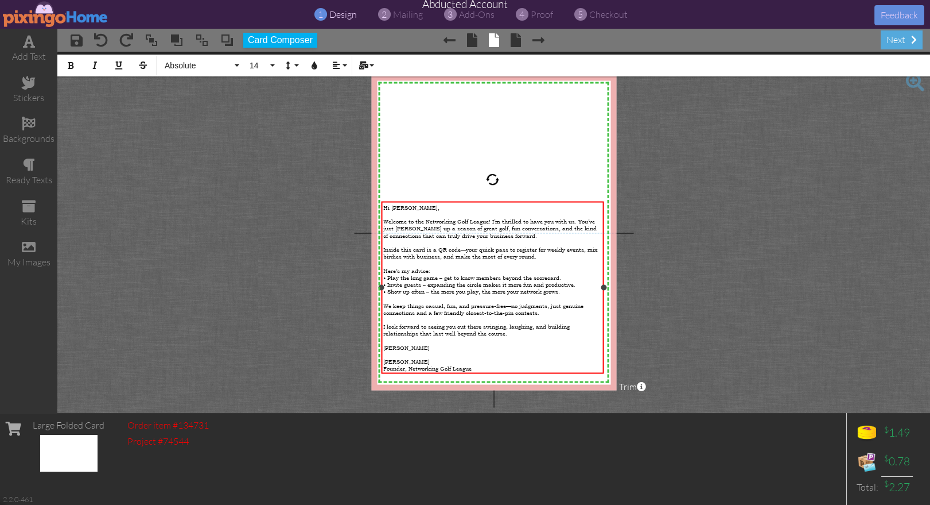
drag, startPoint x: 395, startPoint y: 250, endPoint x: 424, endPoint y: 254, distance: 29.0
click at [395, 250] on span "Inside this card is a QR code—your quick pass to register for weekly events, mi…" at bounding box center [490, 252] width 214 height 14
drag, startPoint x: 432, startPoint y: 247, endPoint x: 384, endPoint y: 245, distance: 47.7
click at [384, 245] on div "Inside this card is a QR code—your quick pass to register for weekly events, mi…" at bounding box center [492, 252] width 219 height 14
drag, startPoint x: 437, startPoint y: 247, endPoint x: 388, endPoint y: 247, distance: 48.8
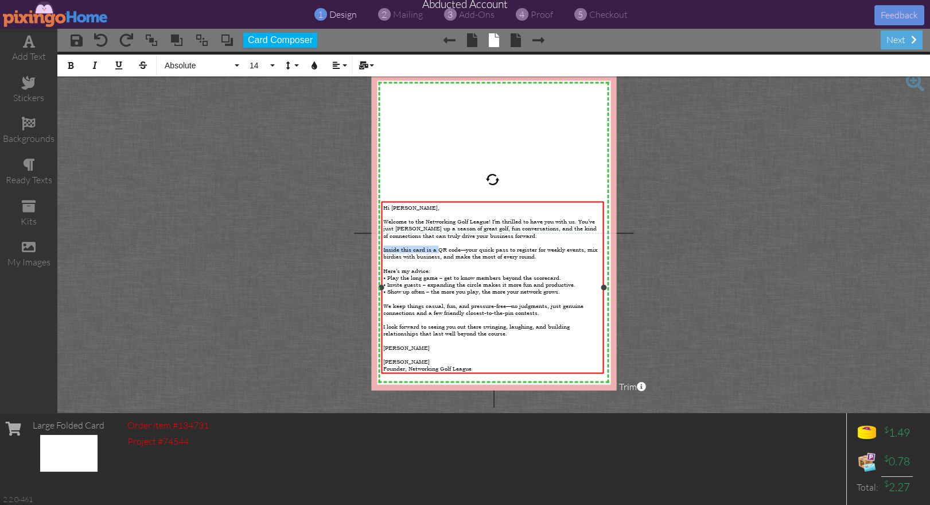
click at [383, 247] on span "Inside this card is a QR code—your quick pass to register for weekly events, mi…" at bounding box center [490, 252] width 214 height 14
drag, startPoint x: 422, startPoint y: 246, endPoint x: 443, endPoint y: 257, distance: 23.6
click at [422, 246] on span "The QR code—your quick pass to register for weekly events, mix birdies with bus…" at bounding box center [485, 252] width 204 height 14
click at [538, 352] on div at bounding box center [492, 354] width 219 height 7
drag, startPoint x: 545, startPoint y: 250, endPoint x: 549, endPoint y: 257, distance: 8.2
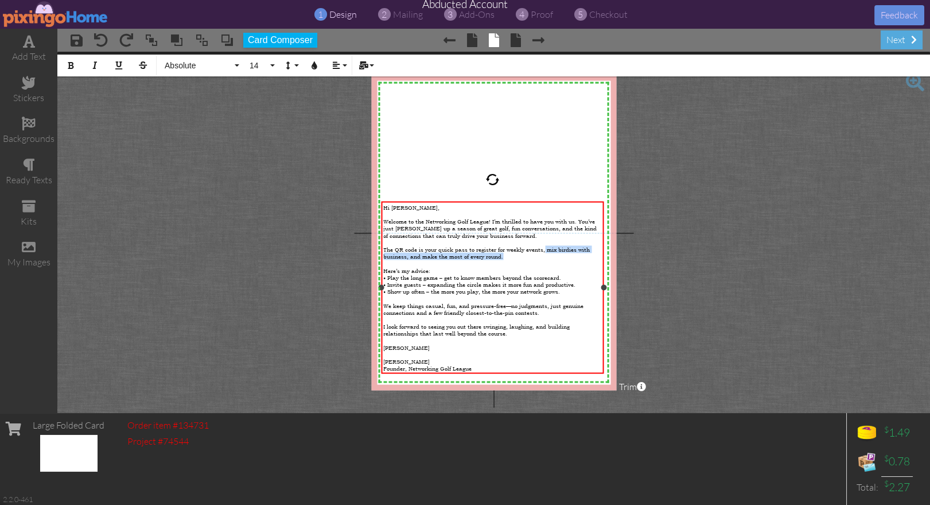
click at [549, 257] on div "The QR code is your quick pass to register for weekly events, mix birdies with …" at bounding box center [492, 252] width 219 height 14
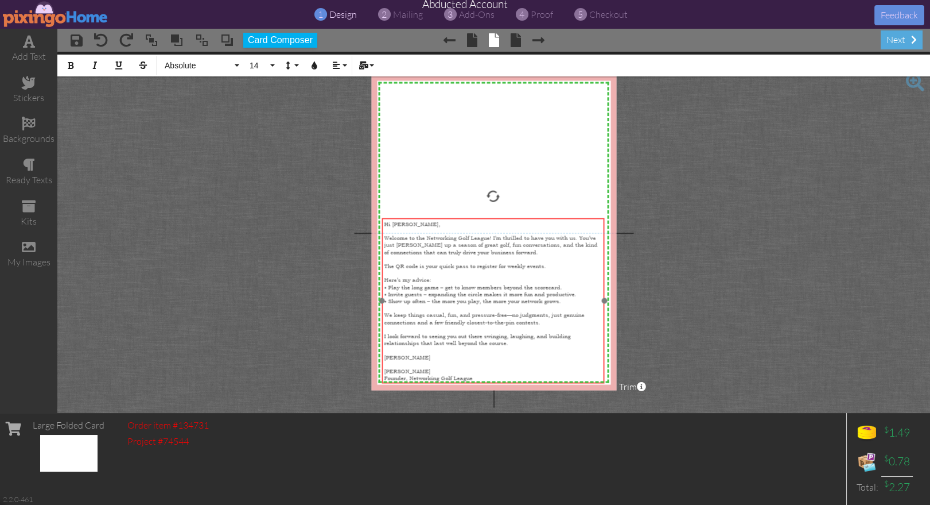
drag, startPoint x: 542, startPoint y: 365, endPoint x: 565, endPoint y: 382, distance: 28.7
click at [546, 382] on div "Hi Kevin, Welcome to the Networking Golf League! I’m thrilled to have you with …" at bounding box center [493, 300] width 223 height 165
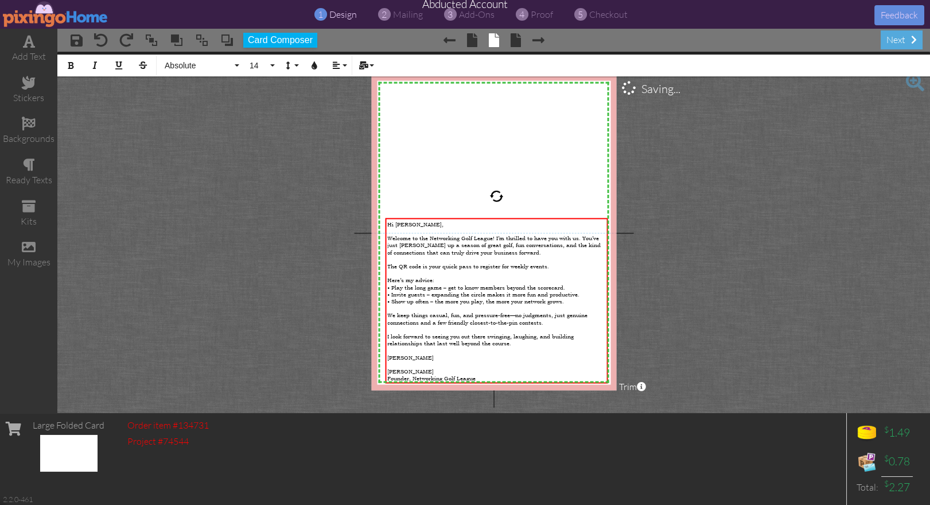
click at [790, 373] on project-studio-wrapper "X X X X X X X X X X X X X X X X X X X X X X X X X X X X X X X X X X X X X X X X…" at bounding box center [493, 232] width 873 height 361
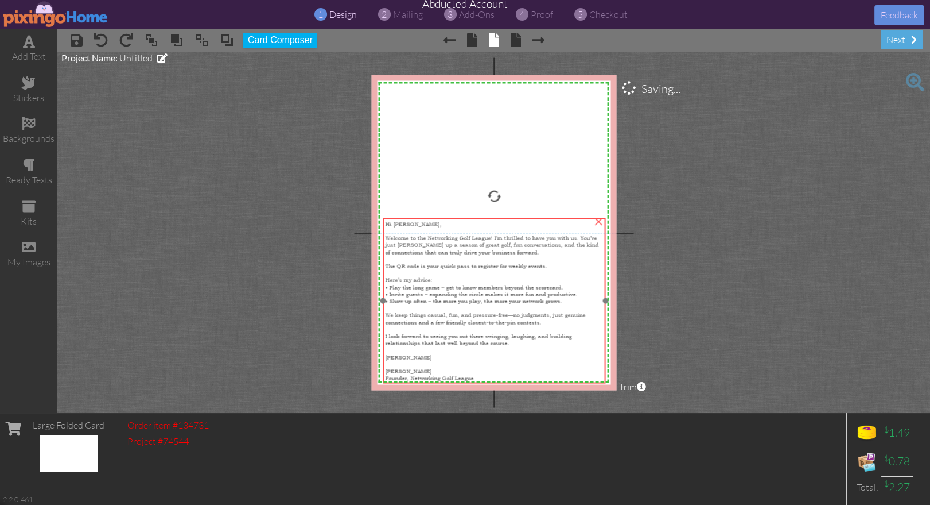
drag, startPoint x: 542, startPoint y: 345, endPoint x: 577, endPoint y: 354, distance: 36.2
click at [540, 345] on div "I look forward to seeing you out there swinging, laughing, and building relatio…" at bounding box center [494, 339] width 219 height 14
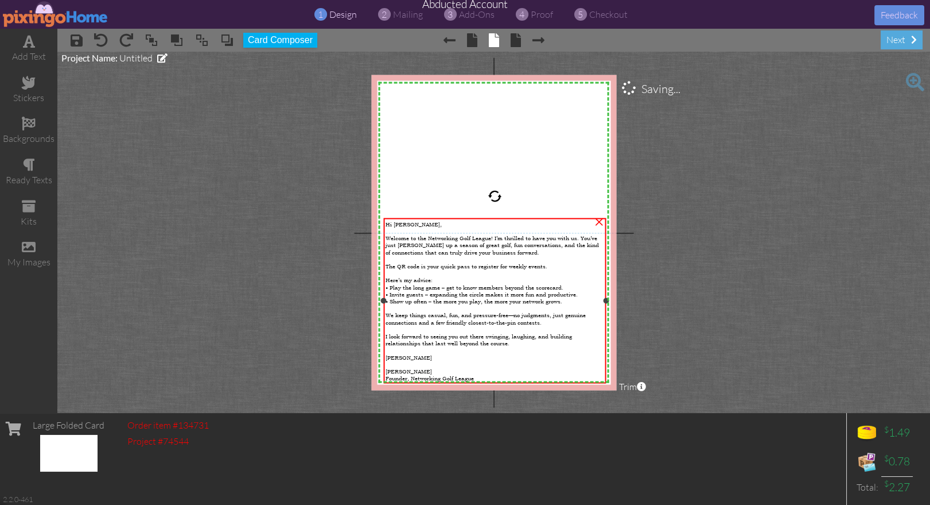
click at [604, 298] on div at bounding box center [606, 301] width 6 height 6
click at [390, 242] on span "Welcome to the Networking Golf League! I’m thrilled to have you with us. You’ve…" at bounding box center [493, 244] width 214 height 21
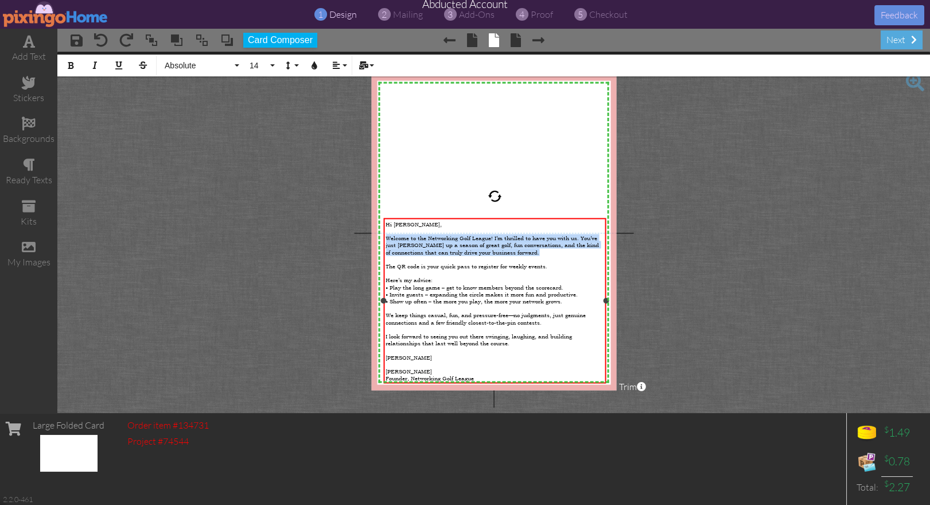
drag, startPoint x: 386, startPoint y: 237, endPoint x: 508, endPoint y: 255, distance: 123.0
click at [508, 255] on div "Hi Kevin, Welcome to the Networking Golf League! I’m thrilled to have you with …" at bounding box center [495, 300] width 219 height 161
copy span "Welcome to the Networking Golf League! I’m thrilled to have you with us. You’ve…"
click at [505, 251] on div "Welcome to the Networking Golf League! I’m thrilled to have you with us. You’ve…" at bounding box center [495, 244] width 219 height 21
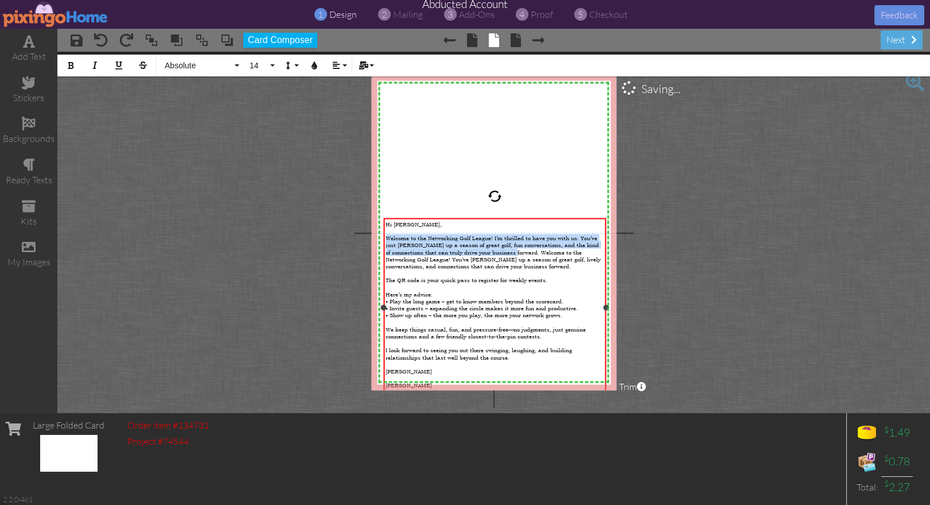
drag, startPoint x: 502, startPoint y: 248, endPoint x: 382, endPoint y: 237, distance: 119.9
click at [384, 237] on div "Hi Kevin, Welcome to the Networking Golf League! I’m thrilled to have you with …" at bounding box center [495, 307] width 223 height 179
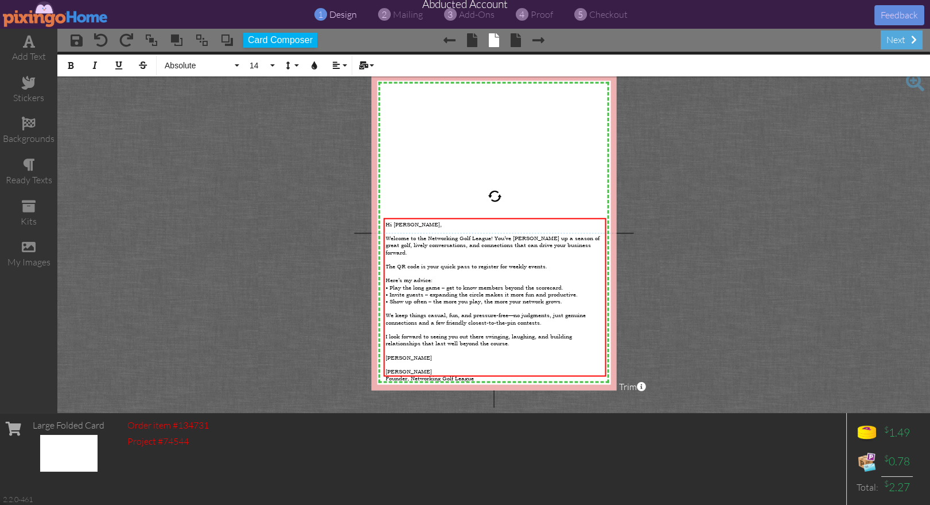
click at [690, 378] on project-studio-wrapper "X X X X X X X X X X X X X X X X X X X X X X X X X X X X X X X X X X X X X X X X…" at bounding box center [493, 232] width 873 height 361
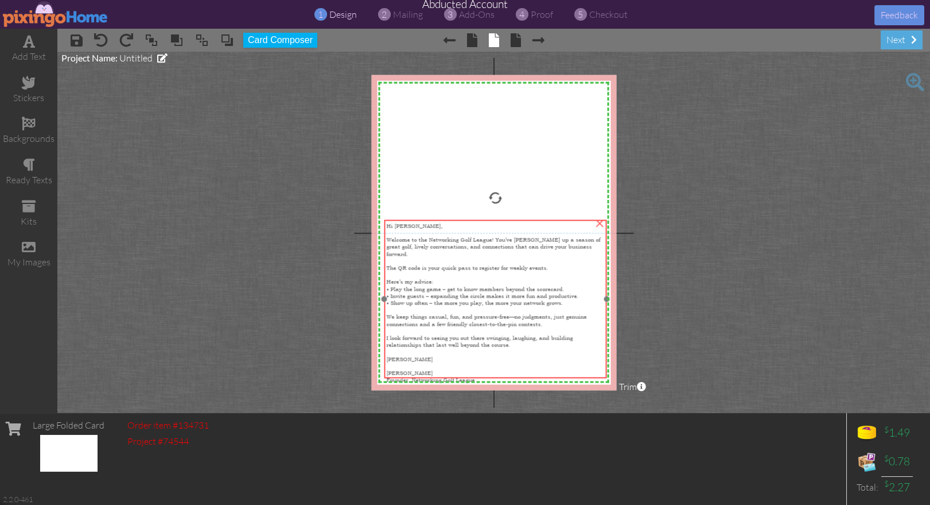
click at [440, 334] on span "I look forward to seeing you out there swinging, laughing, and building relatio…" at bounding box center [479, 341] width 187 height 14
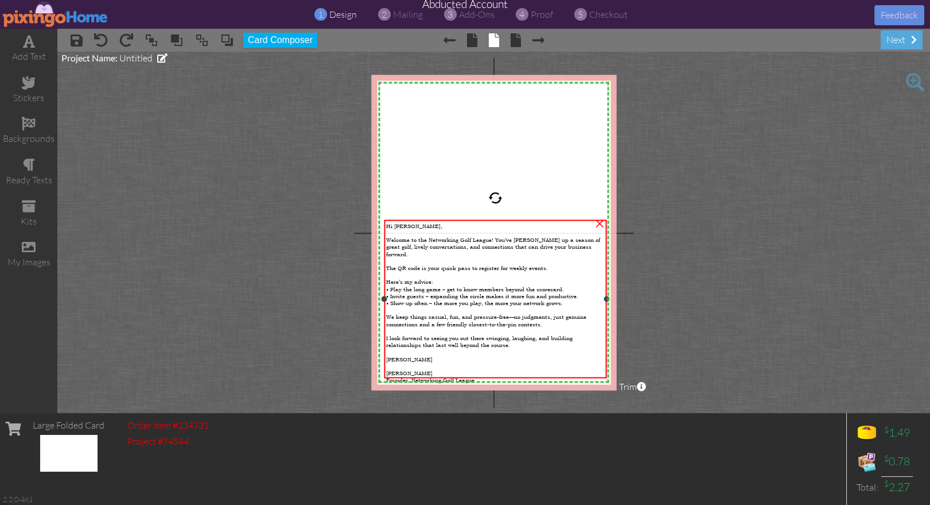
click at [402, 263] on span "The QR code is your quick pass to register for weekly events." at bounding box center [467, 266] width 162 height 7
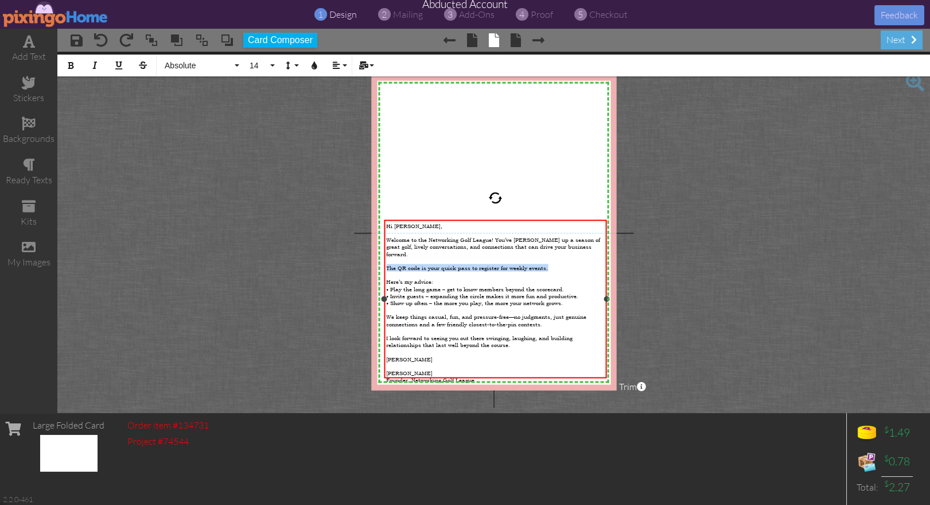
click at [402, 263] on span "The QR code is your quick pass to register for weekly events." at bounding box center [467, 266] width 162 height 7
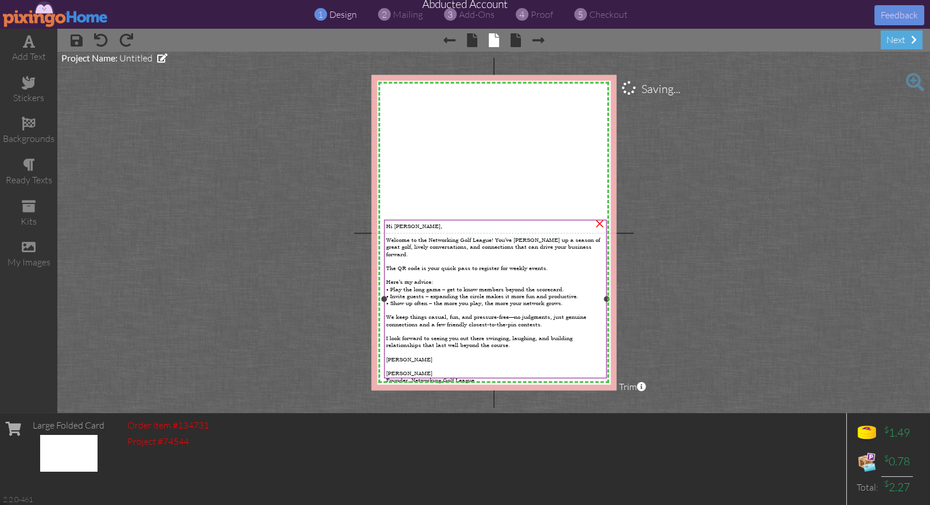
click at [408, 263] on span "The QR code is your quick pass to register for weekly events." at bounding box center [467, 266] width 162 height 7
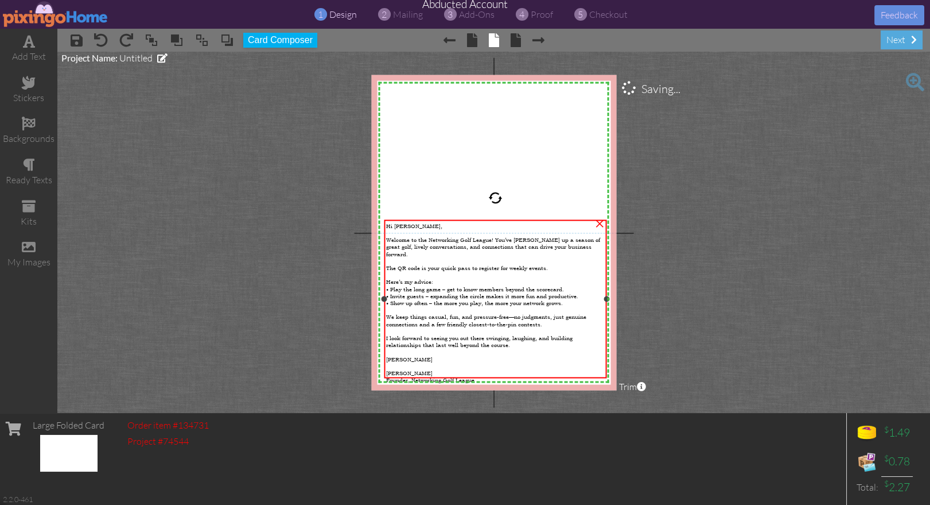
click at [408, 263] on span "The QR code is your quick pass to register for weekly events." at bounding box center [467, 266] width 162 height 7
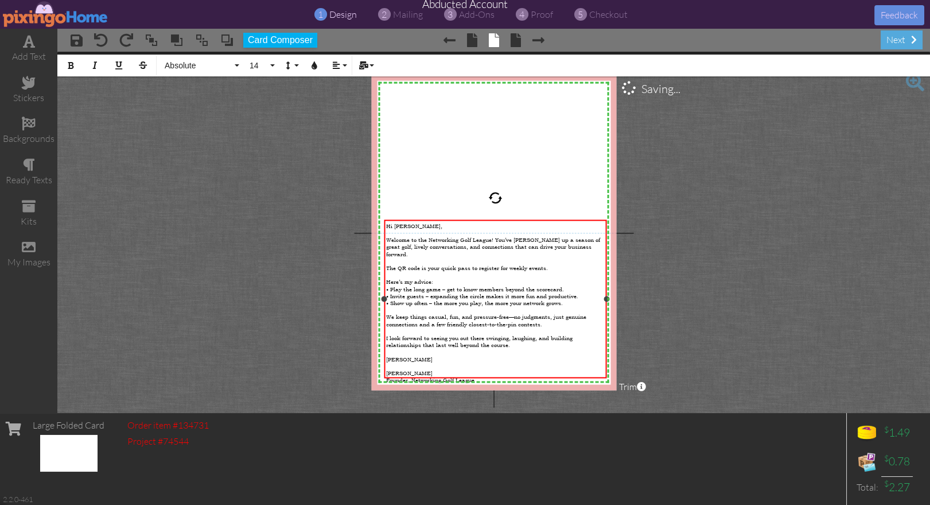
click at [408, 263] on span "The QR code is your quick pass to register for weekly events." at bounding box center [467, 266] width 162 height 7
click at [426, 263] on span "The QR code is your quick pass to register for weekly events." at bounding box center [467, 266] width 162 height 7
click at [401, 246] on span "Welcome to the Networking Golf League! You’ve teed up a season of great golf, l…" at bounding box center [493, 246] width 214 height 21
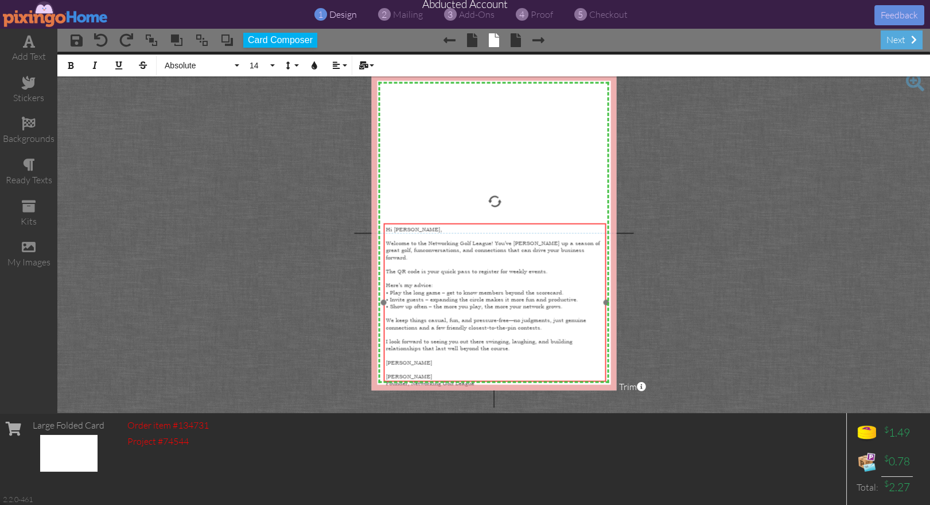
drag, startPoint x: 518, startPoint y: 376, endPoint x: 513, endPoint y: 367, distance: 10.3
click at [518, 379] on div "Hi Kevin, Welcome to the Networking Golf League! You’ve teed up a season of gre…" at bounding box center [495, 305] width 223 height 165
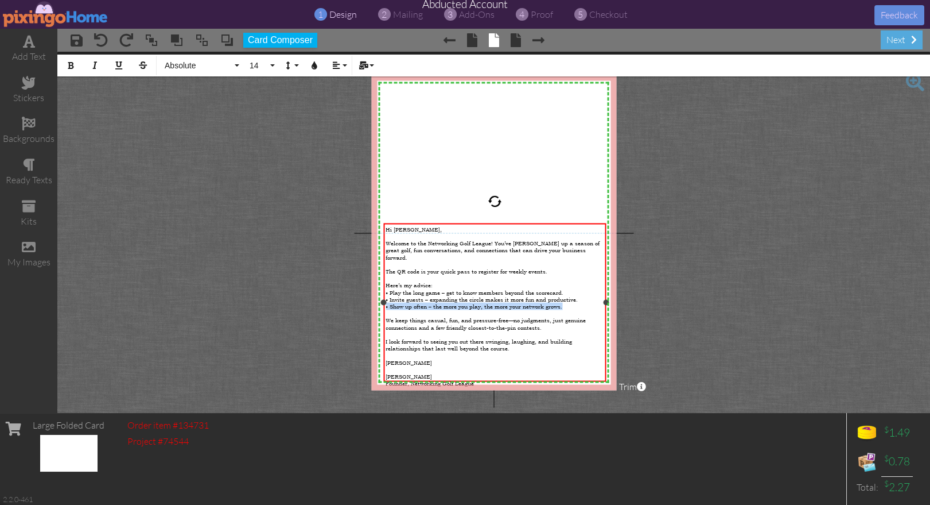
drag, startPoint x: 572, startPoint y: 298, endPoint x: 386, endPoint y: 298, distance: 185.4
click at [386, 302] on div "• Show up often – the more you play, the more your network grows." at bounding box center [495, 305] width 219 height 7
click at [384, 354] on div "Hi Kevin, Welcome to the Networking Golf League! You’ve teed up a season of gre…" at bounding box center [495, 305] width 223 height 165
click at [607, 300] on div at bounding box center [608, 302] width 6 height 6
click at [510, 330] on div at bounding box center [496, 333] width 220 height 7
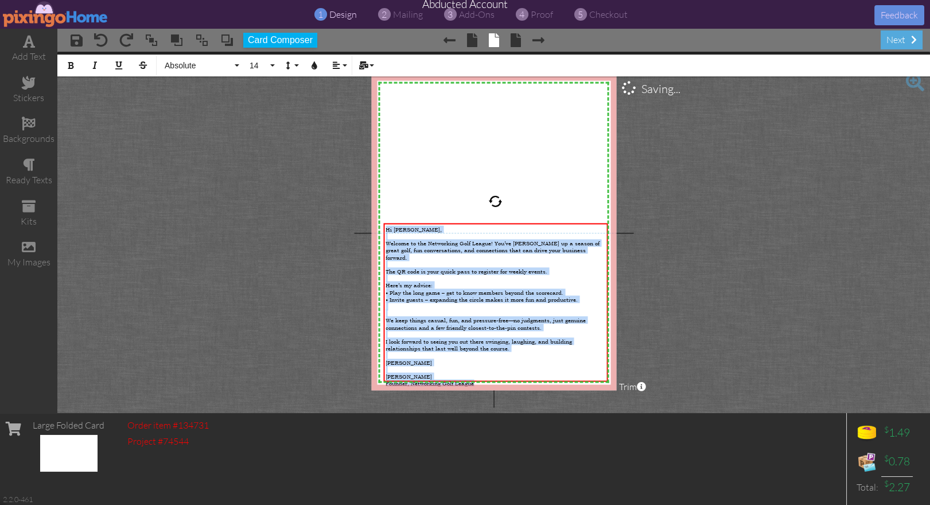
drag, startPoint x: 460, startPoint y: 370, endPoint x: 381, endPoint y: 215, distance: 174.6
click at [381, 215] on div "X X X X X X X X X X X X X X X X X X X X X X X X X X X X X X X X X X X X X X X X…" at bounding box center [493, 232] width 245 height 315
click at [288, 65] on icon "button" at bounding box center [288, 65] width 8 height 8
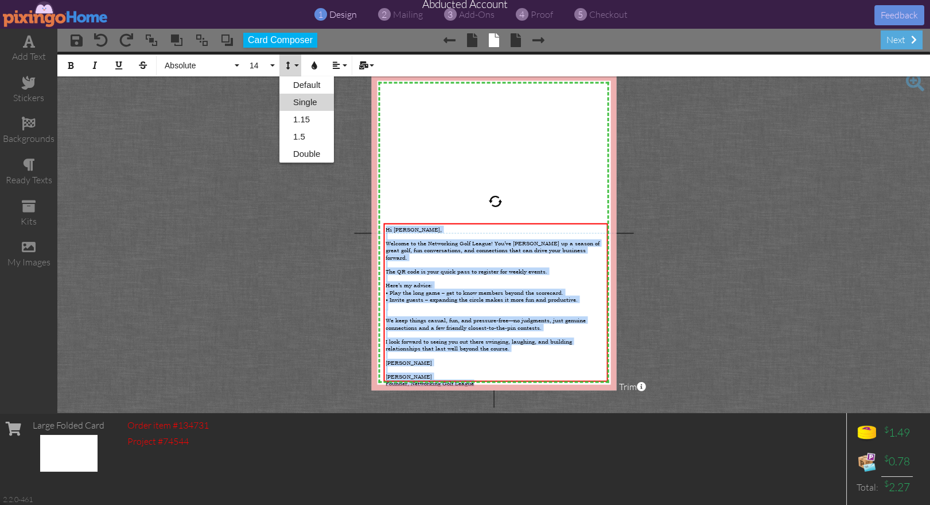
click at [309, 100] on link "Single" at bounding box center [307, 102] width 55 height 17
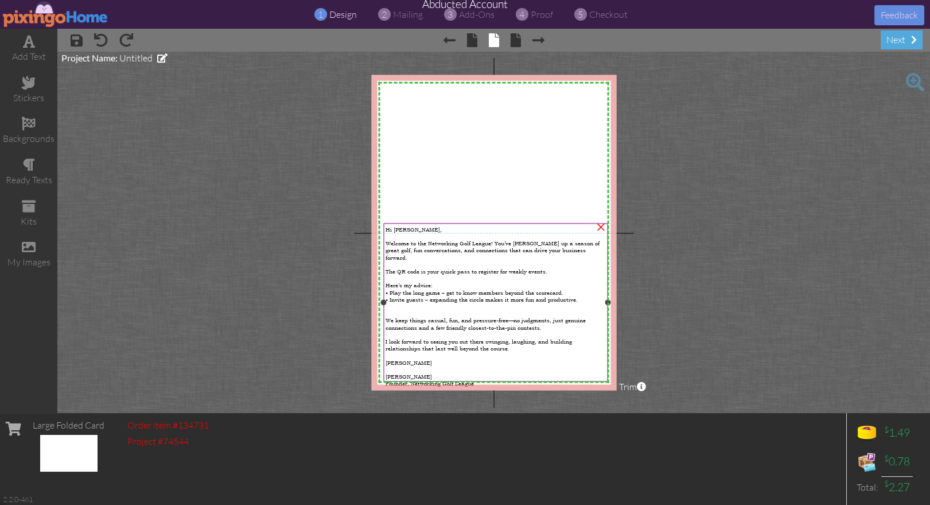
click at [471, 373] on div "Hank Warner Founder, Networking Golf League" at bounding box center [496, 380] width 220 height 14
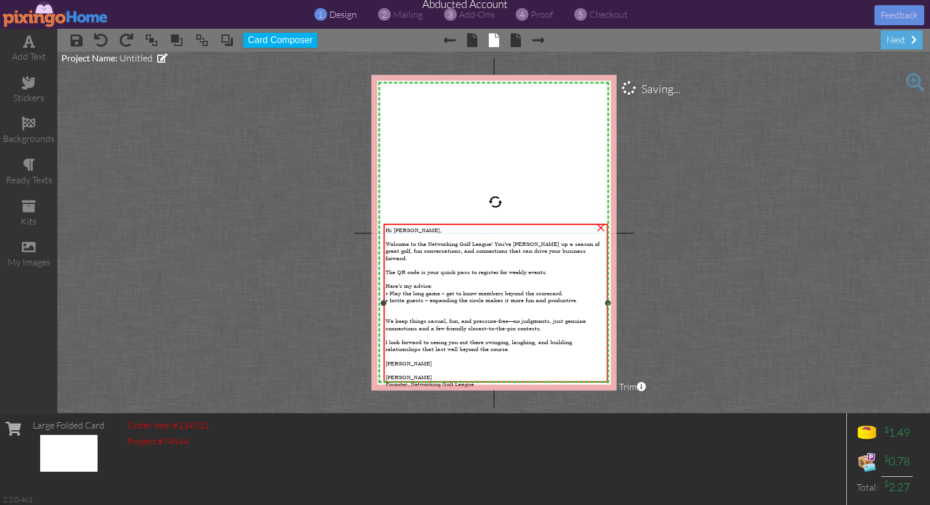
drag, startPoint x: 470, startPoint y: 372, endPoint x: 478, endPoint y: 373, distance: 8.6
click at [470, 373] on div "Hank Warner Founder, Networking Golf League" at bounding box center [496, 380] width 220 height 14
click at [480, 374] on div "Hank Warner Founder, Networking Golf League" at bounding box center [496, 380] width 220 height 14
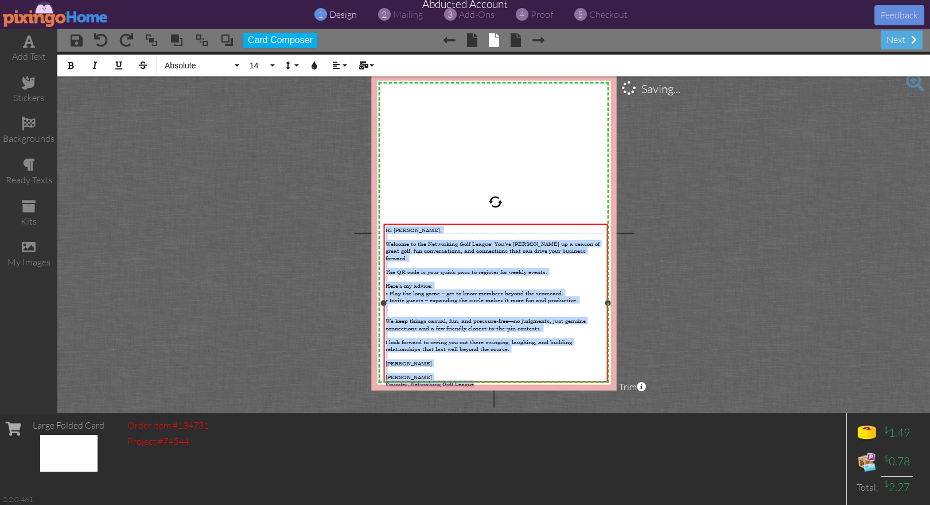
drag, startPoint x: 477, startPoint y: 374, endPoint x: 381, endPoint y: 226, distance: 175.9
click at [384, 226] on div "Hi Kevin, Welcome to the Networking Golf League! You’ve teed up a season of gre…" at bounding box center [496, 303] width 224 height 158
click at [187, 69] on span "Absolute" at bounding box center [198, 66] width 69 height 10
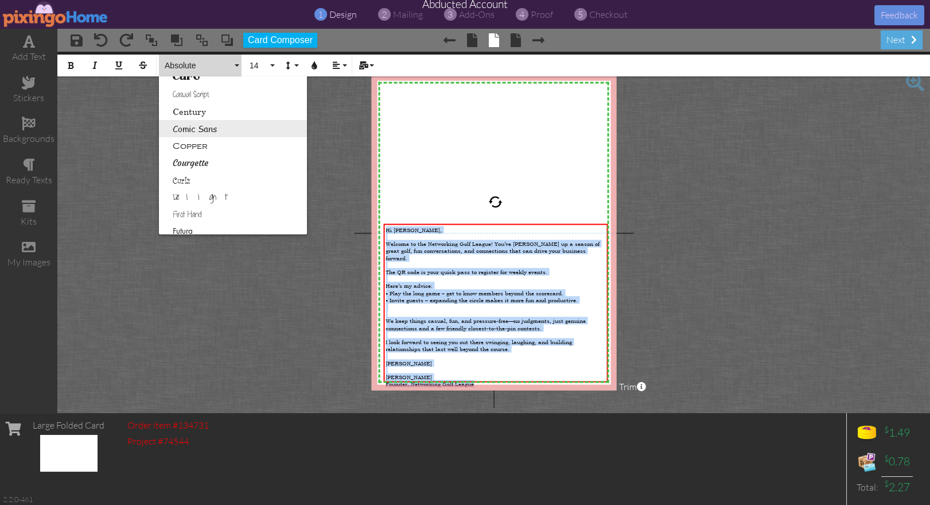
scroll to position [108, 0]
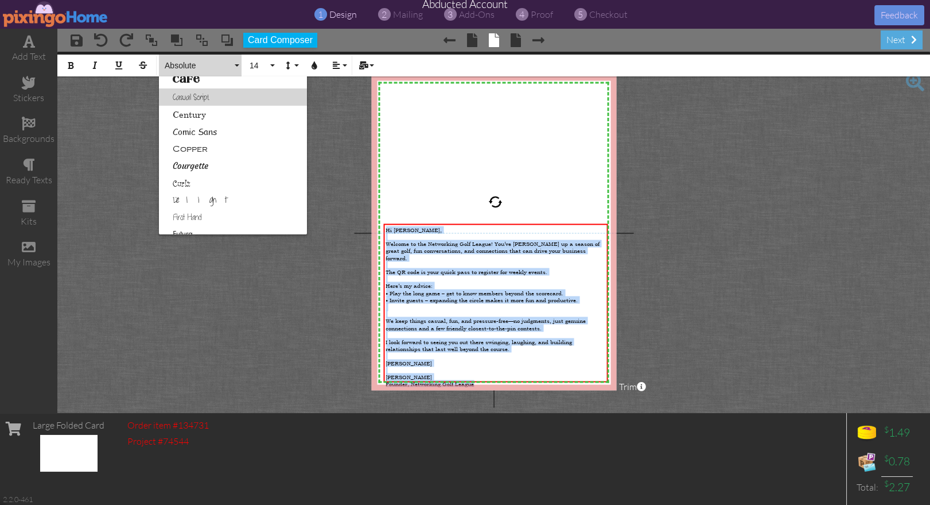
click at [192, 99] on link "Casual Script" at bounding box center [233, 96] width 148 height 17
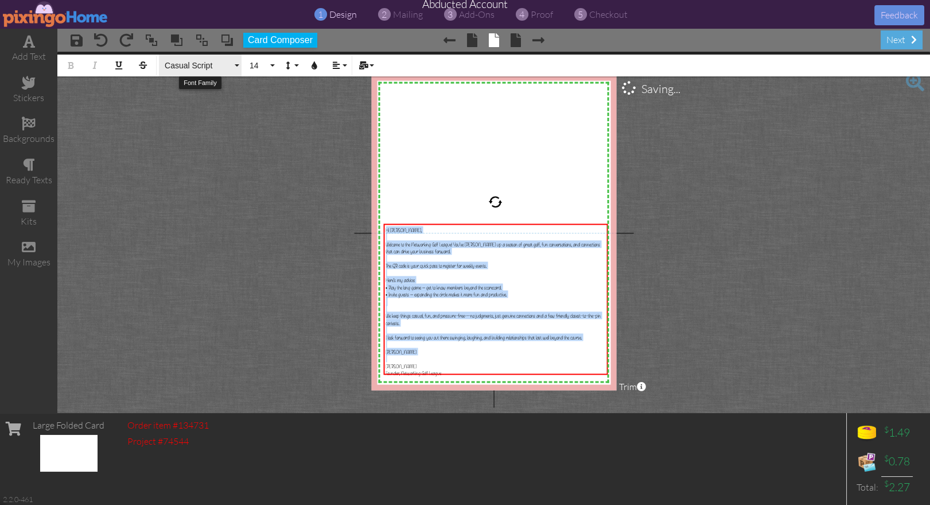
click at [185, 69] on span "Casual Script" at bounding box center [198, 66] width 69 height 10
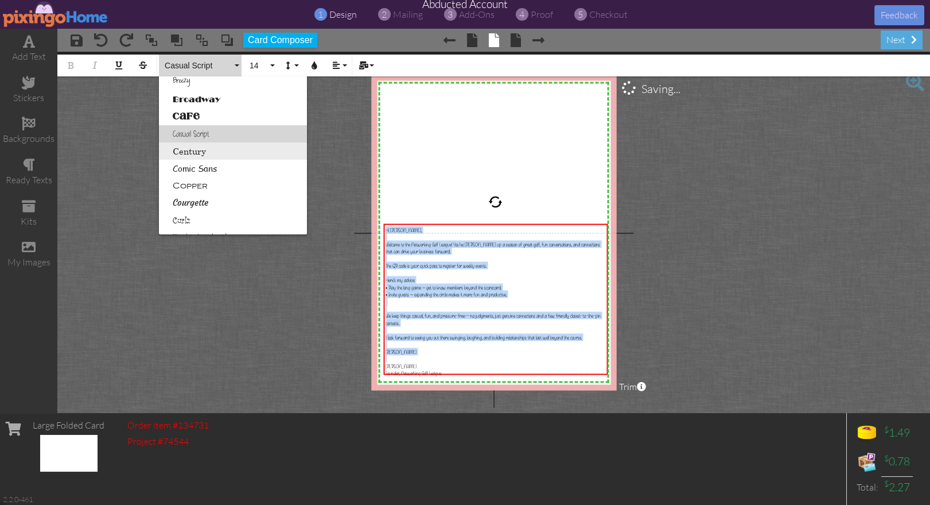
scroll to position [75, 0]
click at [246, 167] on link "Comic Sans" at bounding box center [233, 164] width 148 height 17
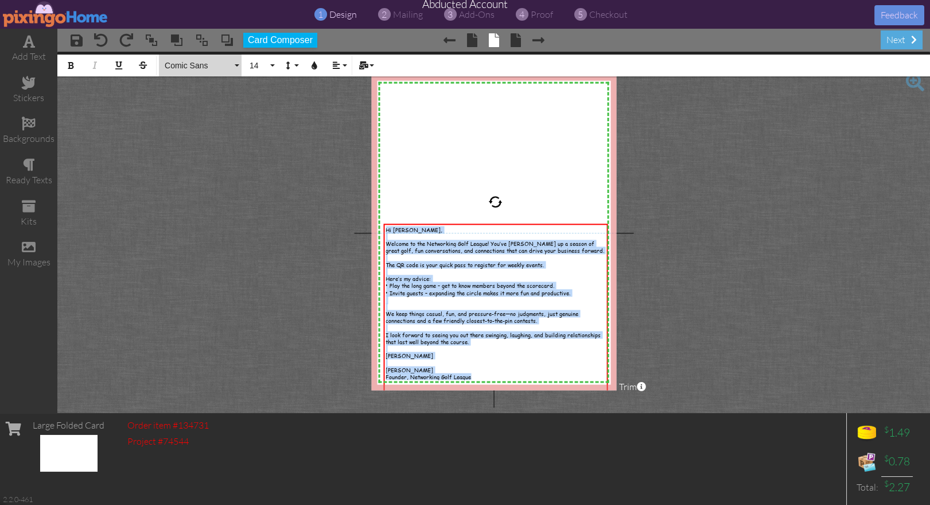
click at [192, 66] on span "Comic Sans" at bounding box center [198, 66] width 69 height 10
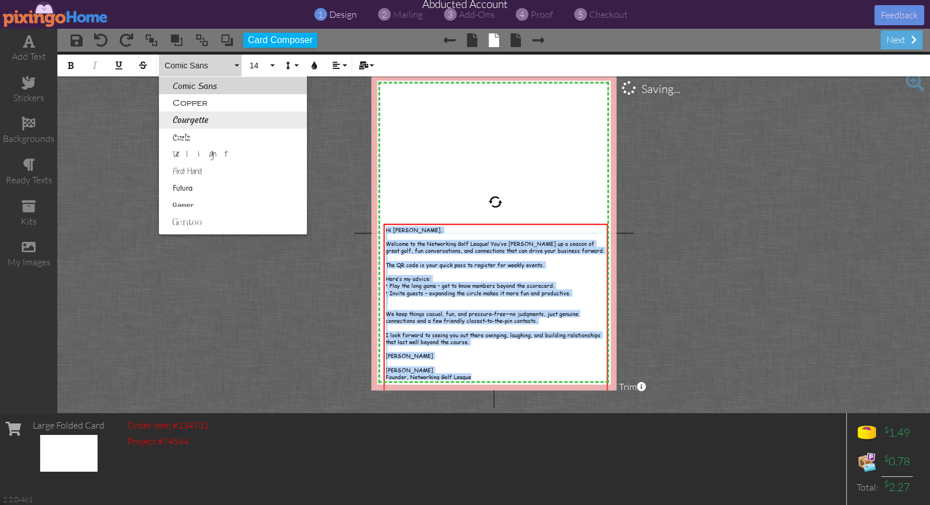
scroll to position [160, 0]
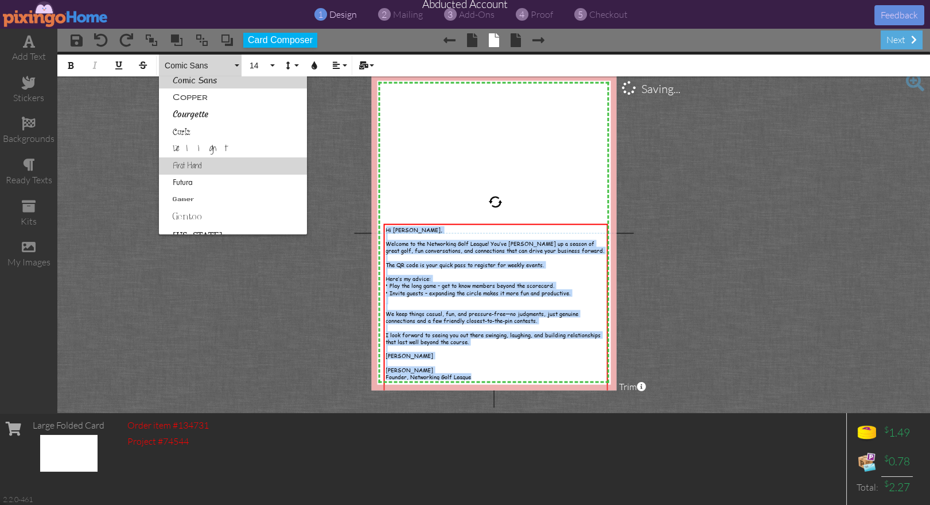
click at [209, 166] on link "First Hand" at bounding box center [233, 165] width 148 height 17
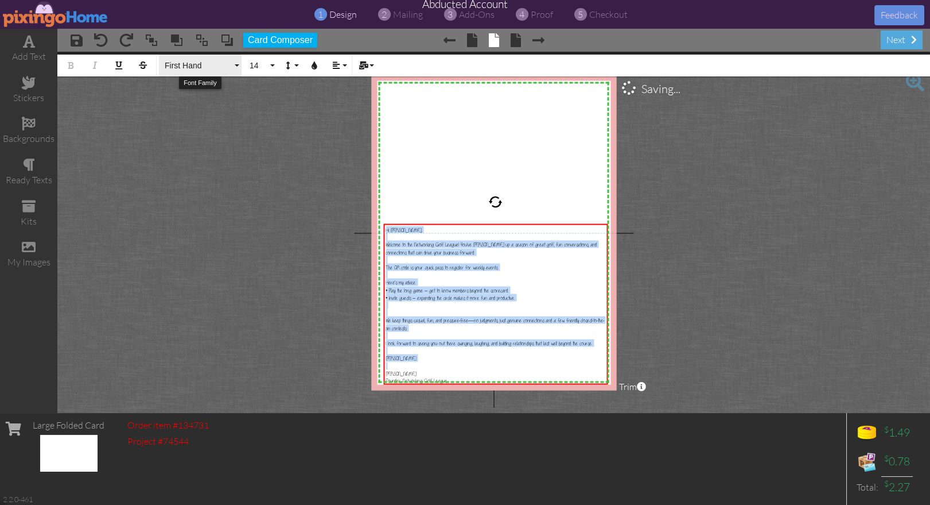
click at [172, 67] on span "First Hand" at bounding box center [198, 66] width 69 height 10
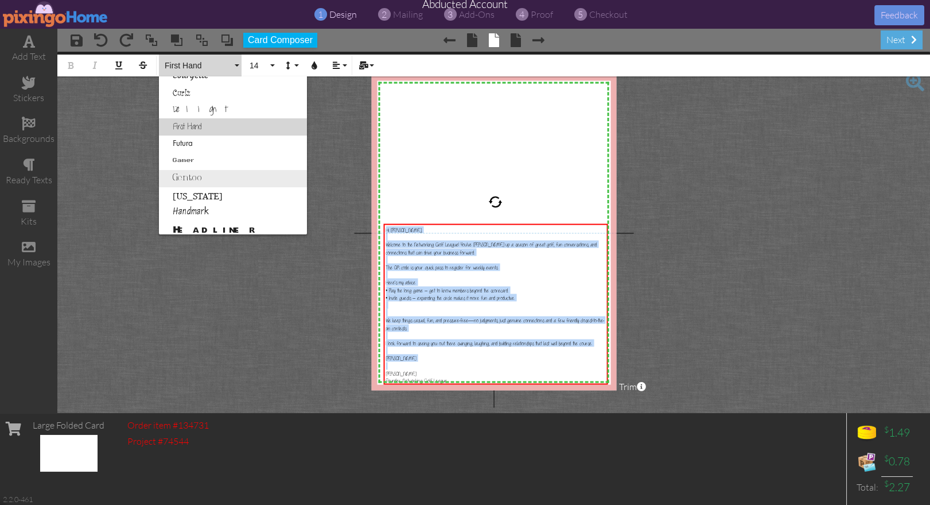
scroll to position [214, 0]
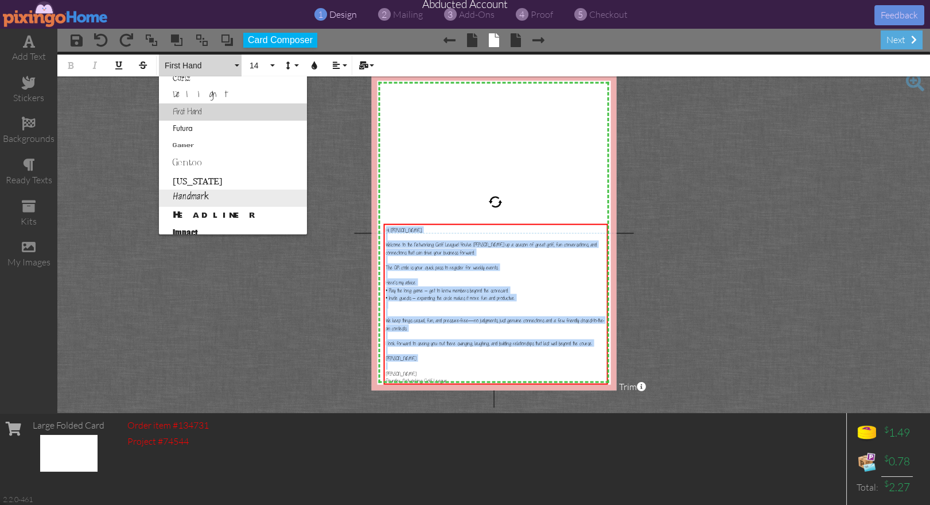
click at [211, 195] on link "Handmark" at bounding box center [233, 197] width 148 height 17
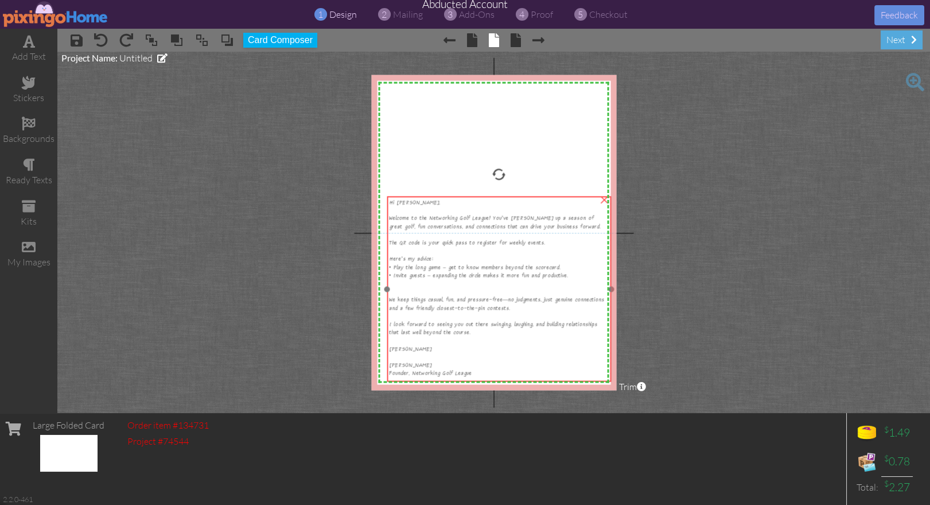
drag, startPoint x: 457, startPoint y: 280, endPoint x: 461, endPoint y: 252, distance: 27.8
click at [461, 252] on div at bounding box center [499, 251] width 220 height 8
click at [428, 367] on div "Hank Warner Founder, Networking Golf League" at bounding box center [499, 368] width 220 height 15
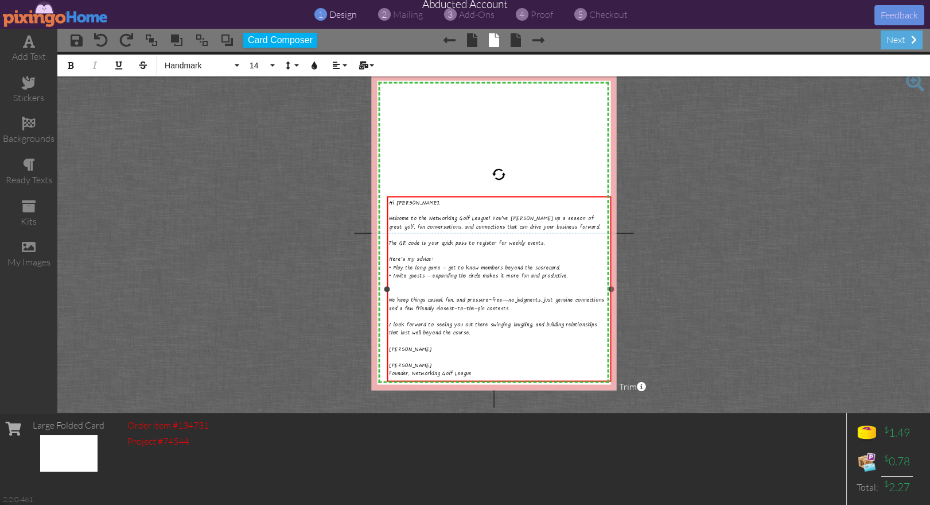
click at [429, 366] on div "Hank Warner Founder, Networking Golf League" at bounding box center [499, 368] width 220 height 15
click at [391, 377] on span "Hank Warner/ Founder, Networking Golf League" at bounding box center [430, 369] width 83 height 15
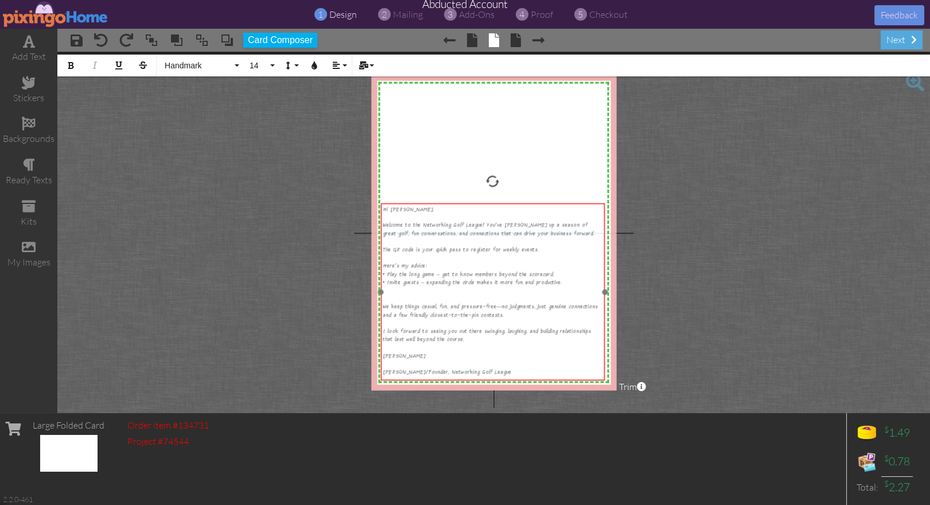
drag, startPoint x: 527, startPoint y: 373, endPoint x: 521, endPoint y: 379, distance: 9.3
click at [521, 378] on div "Hi Kevin, Welcome to the Networking Golf League! You’ve teed up a season of gre…" at bounding box center [493, 290] width 224 height 174
click at [401, 233] on span "Welcome to the Networking Golf League! You’ve teed up a season of great golf, f…" at bounding box center [489, 229] width 212 height 15
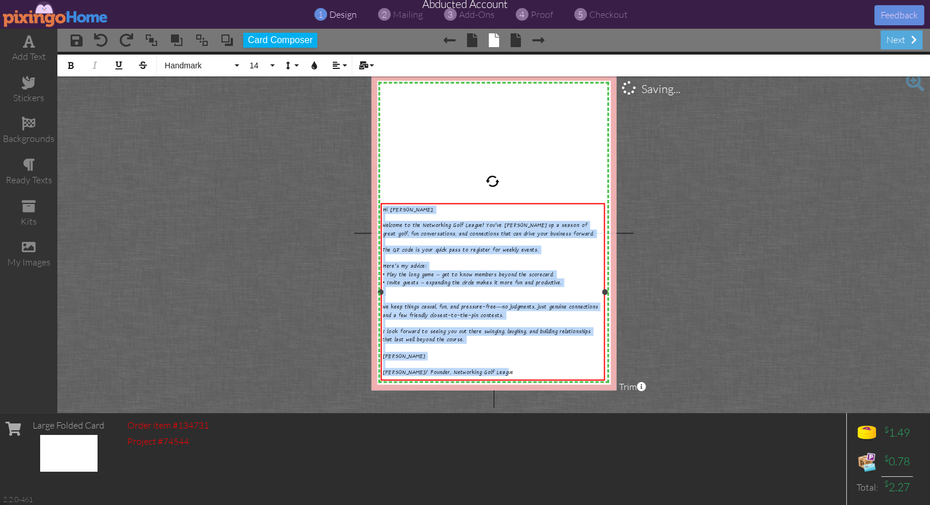
drag, startPoint x: 384, startPoint y: 210, endPoint x: 515, endPoint y: 372, distance: 208.5
click at [515, 372] on div "Hi Kevin, Welcome to the Networking Golf League! You’ve teed up a season of gre…" at bounding box center [493, 290] width 220 height 170
click at [195, 65] on span "Handmark" at bounding box center [198, 66] width 69 height 10
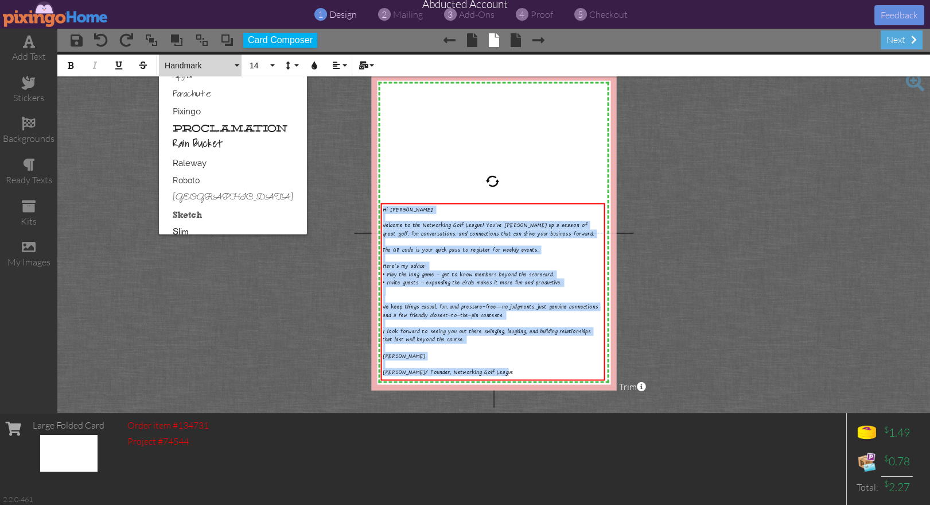
scroll to position [547, 0]
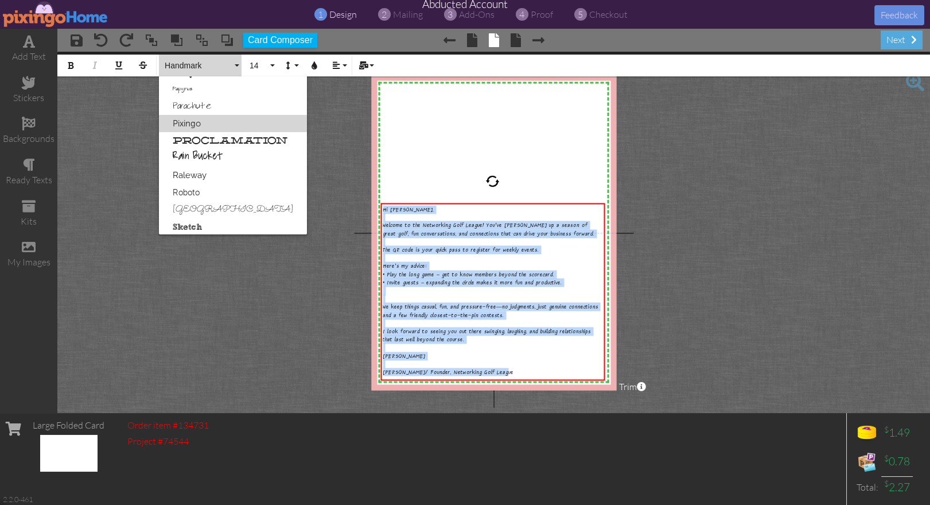
click at [185, 123] on link "Pixingo" at bounding box center [233, 123] width 148 height 17
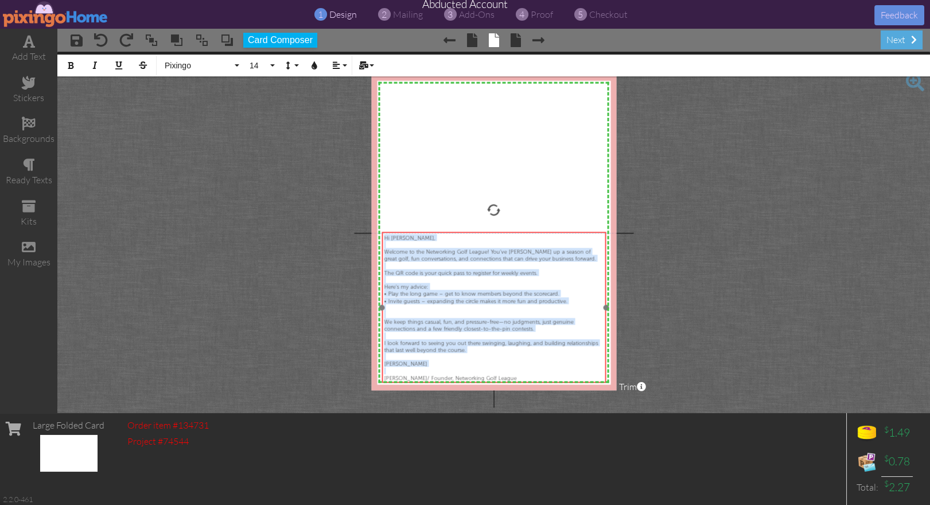
drag, startPoint x: 550, startPoint y: 352, endPoint x: 557, endPoint y: 381, distance: 29.5
click at [551, 381] on div "​ Hi Kevin, Welcome to the Networking Golf League! You’ve teed up a season of g…" at bounding box center [494, 307] width 224 height 151
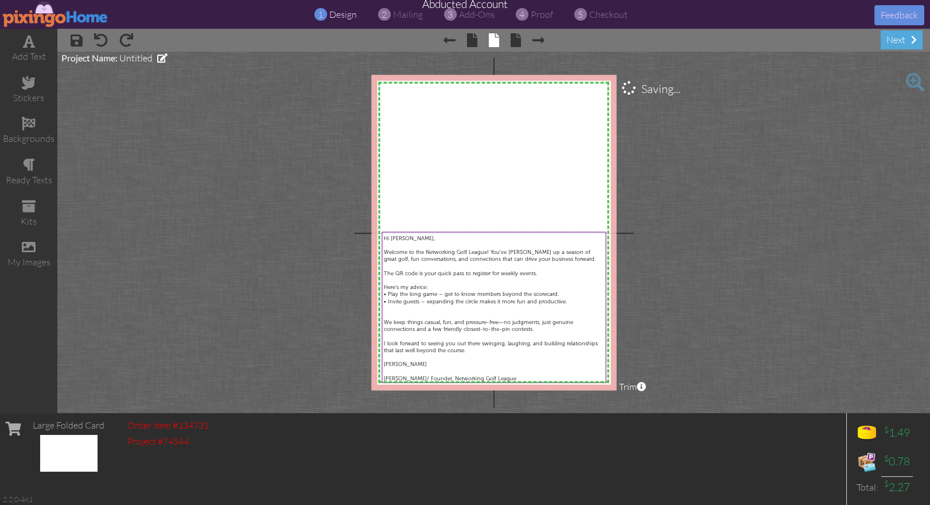
click at [731, 368] on project-studio-wrapper "X X X X X X X X X X X X X X X X X X X X X X X X X X X X X X X X X X X X X X X X…" at bounding box center [493, 232] width 873 height 361
click at [425, 358] on div at bounding box center [494, 356] width 220 height 7
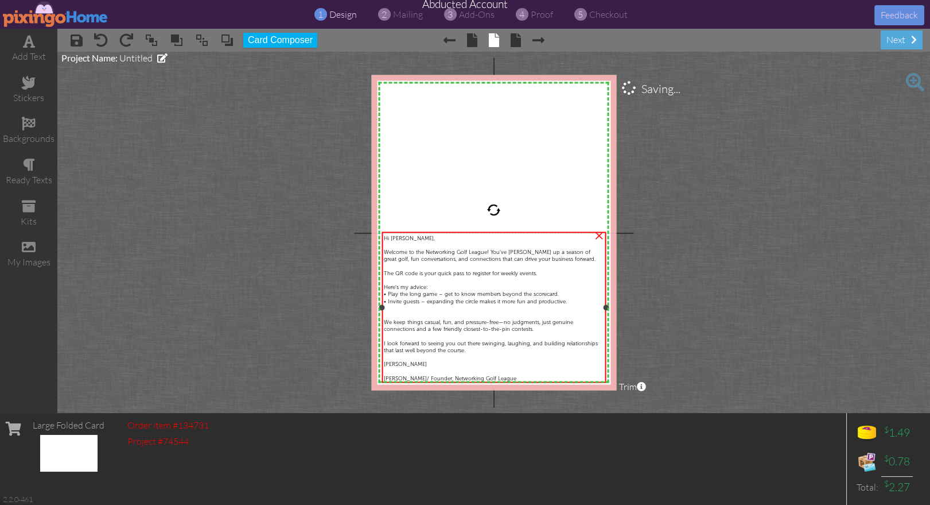
click at [425, 358] on div at bounding box center [494, 356] width 220 height 7
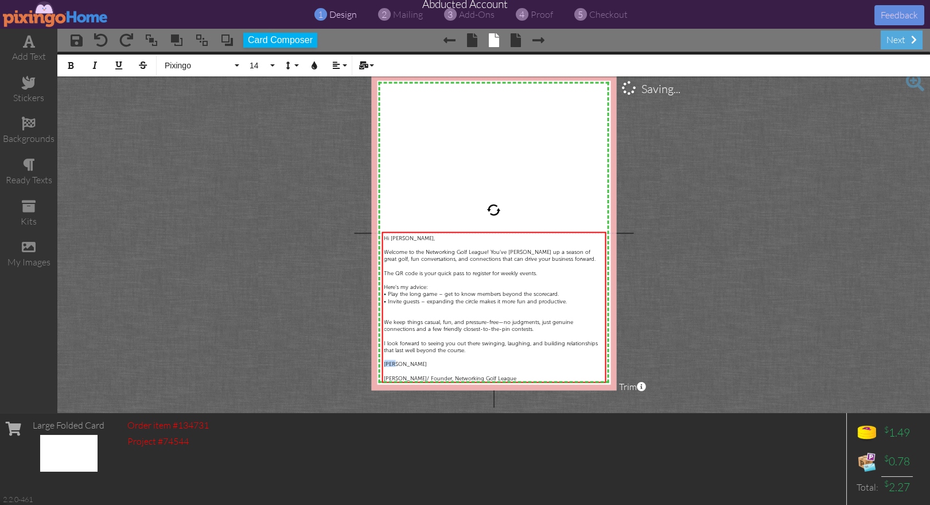
click at [378, 360] on div "X X X X X X X X X X X X X X X X X X X X X X X X X X X X X X X X X X X X X X X X…" at bounding box center [493, 232] width 245 height 315
click at [179, 59] on button "Pixingo" at bounding box center [200, 66] width 83 height 22
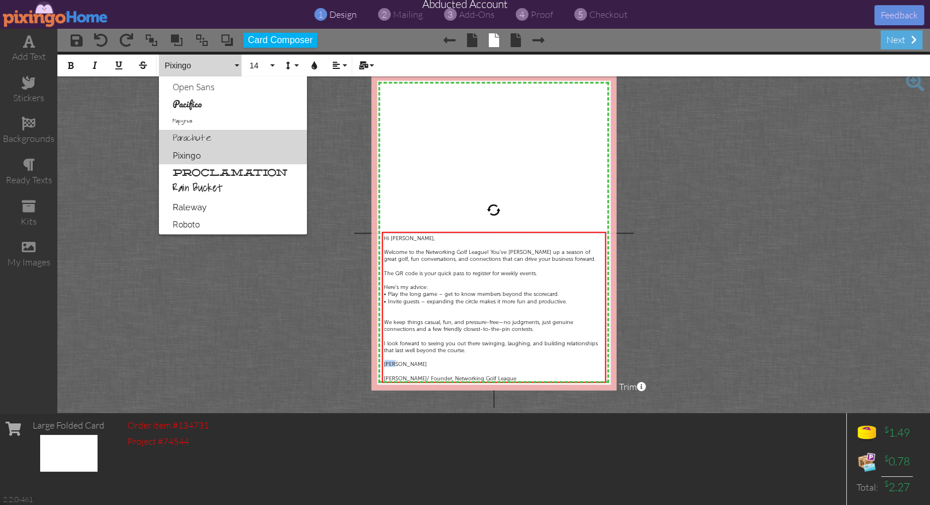
click at [201, 135] on link "Parachute" at bounding box center [233, 138] width 148 height 17
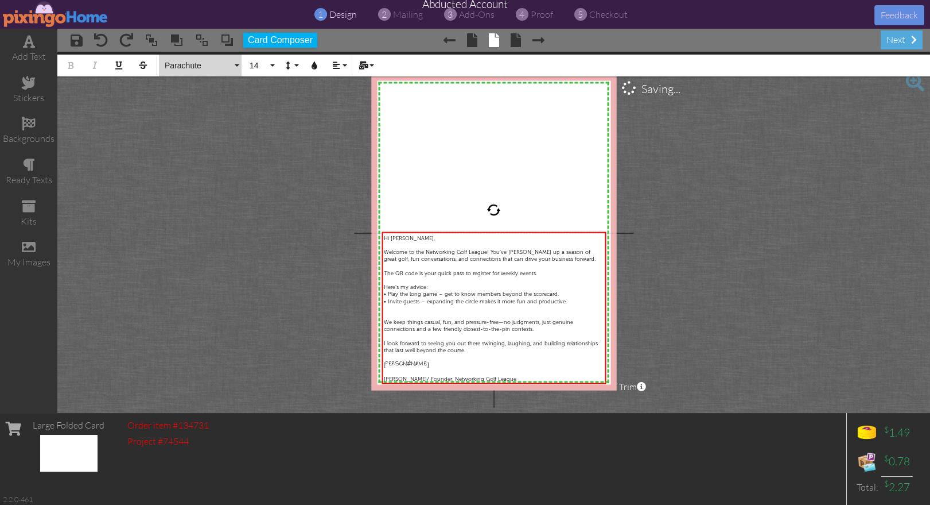
click at [185, 65] on span "Parachute" at bounding box center [198, 66] width 69 height 10
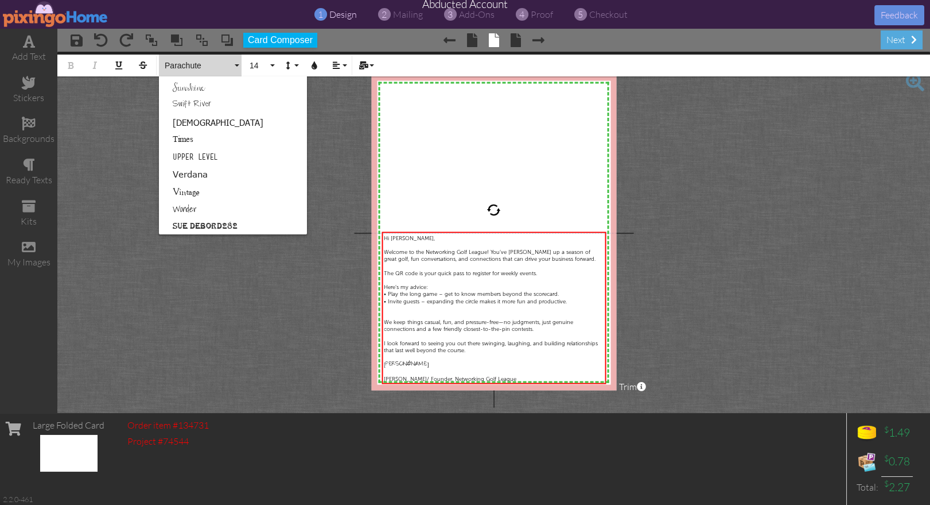
scroll to position [718, 0]
click at [177, 105] on link "Swift River" at bounding box center [233, 107] width 148 height 17
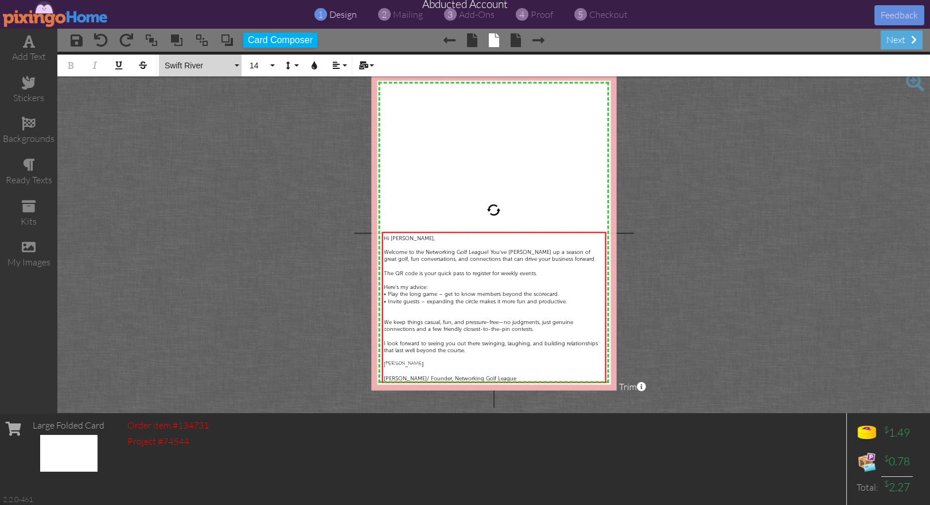
click at [189, 68] on span "Swift River" at bounding box center [198, 66] width 69 height 10
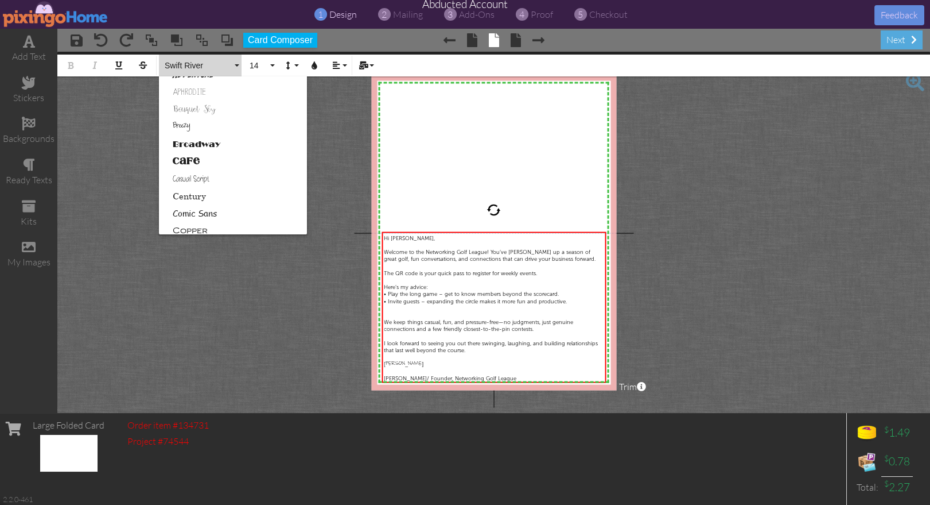
scroll to position [0, 0]
click at [197, 152] on link "Breezy" at bounding box center [233, 153] width 148 height 17
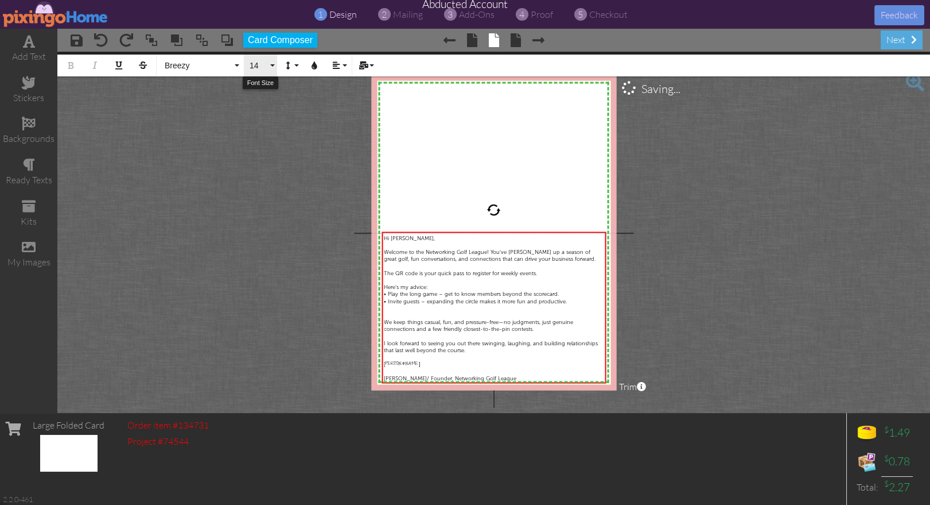
click at [258, 66] on span "14" at bounding box center [259, 66] width 20 height 10
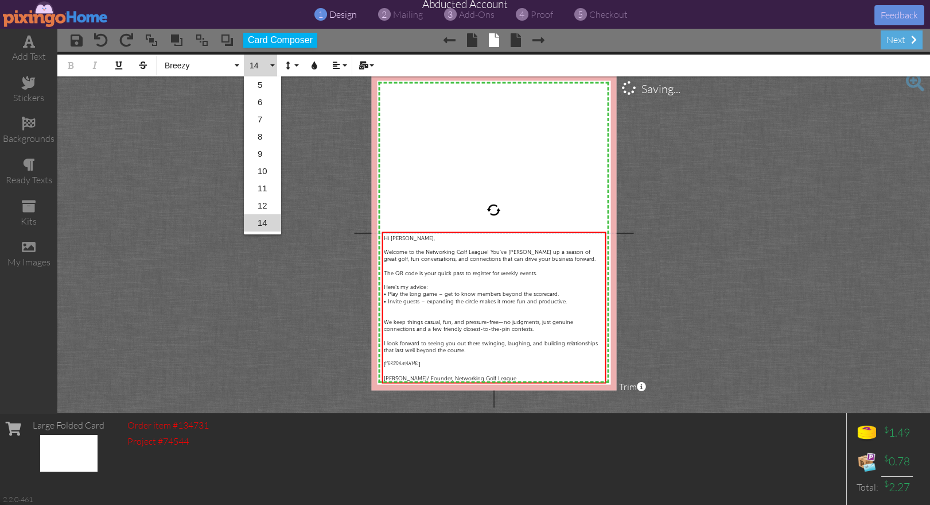
scroll to position [67, 0]
click at [263, 189] on link "18" at bounding box center [262, 189] width 37 height 17
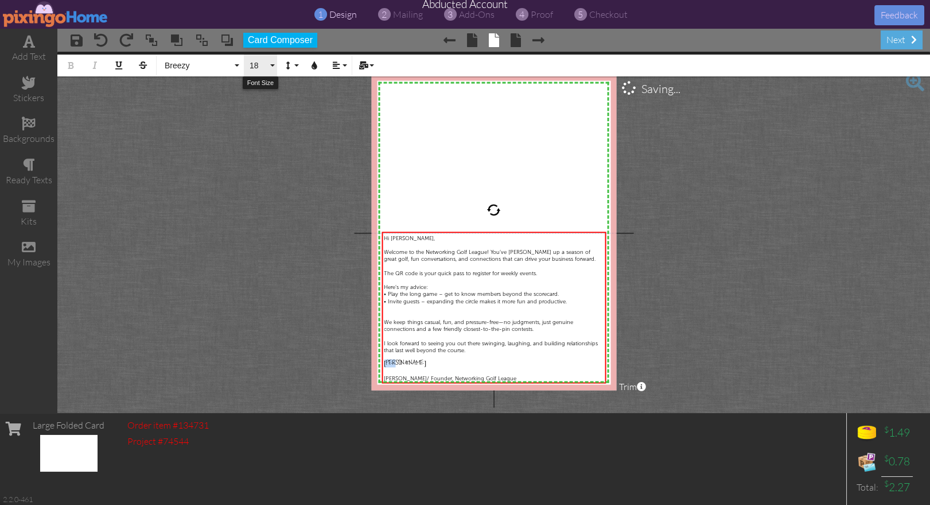
click at [261, 64] on span "18" at bounding box center [259, 66] width 20 height 10
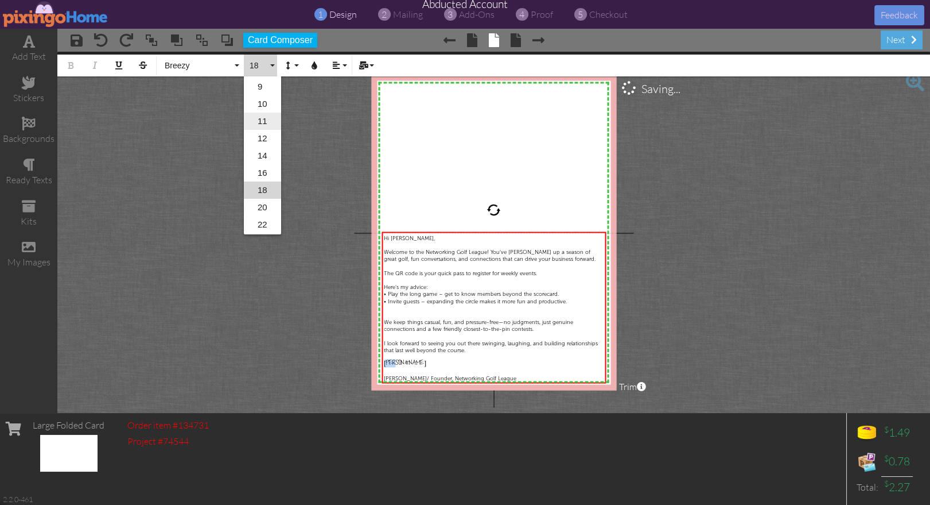
scroll to position [102, 0]
click at [265, 169] on link "20" at bounding box center [262, 172] width 37 height 17
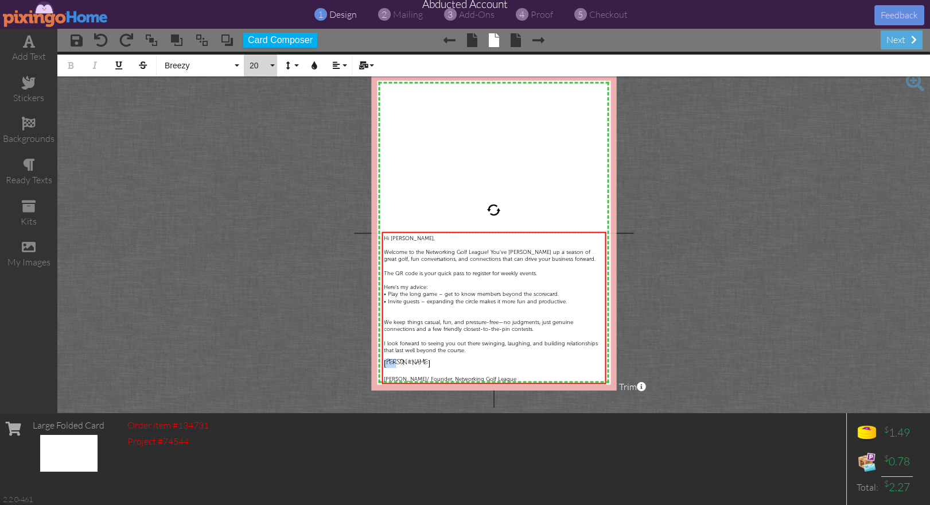
click at [247, 64] on button "20" at bounding box center [260, 66] width 33 height 22
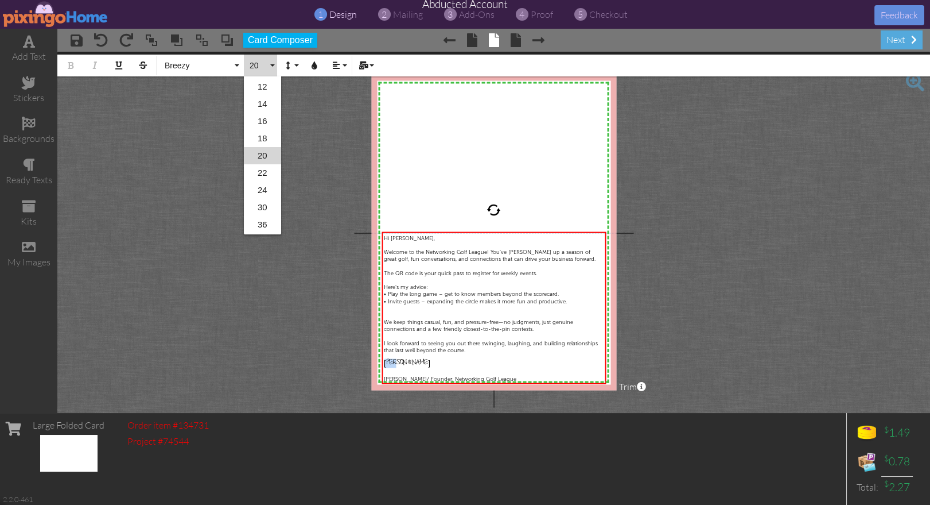
click at [265, 192] on link "24" at bounding box center [262, 189] width 37 height 17
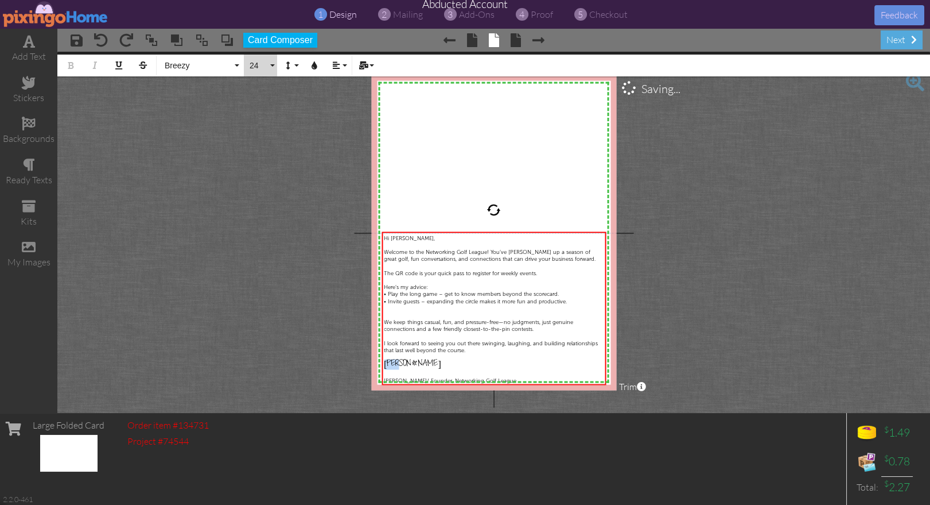
click at [262, 65] on span "24" at bounding box center [259, 66] width 20 height 10
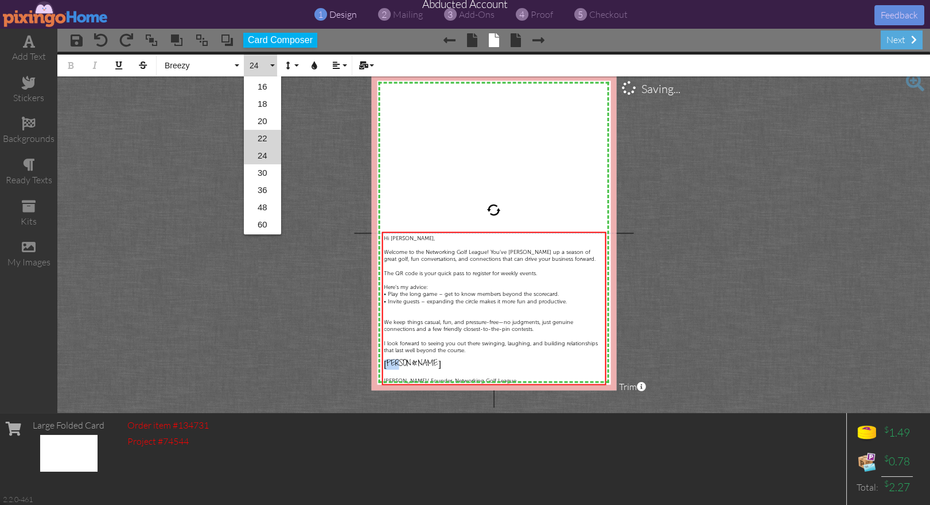
click at [265, 135] on link "22" at bounding box center [262, 138] width 37 height 17
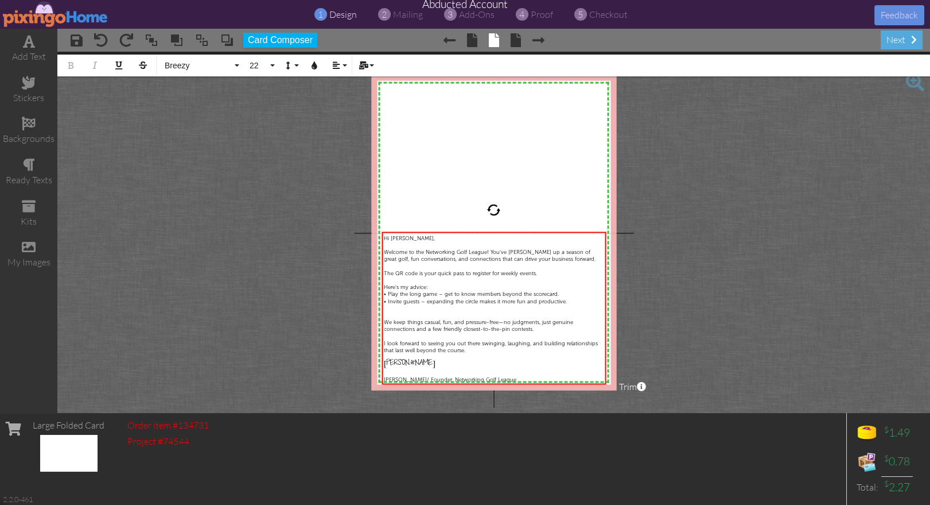
click at [694, 265] on project-studio-wrapper "X X X X X X X X X X X X X X X X X X X X X X X X X X X X X X X X X X X X X X X X…" at bounding box center [493, 232] width 873 height 361
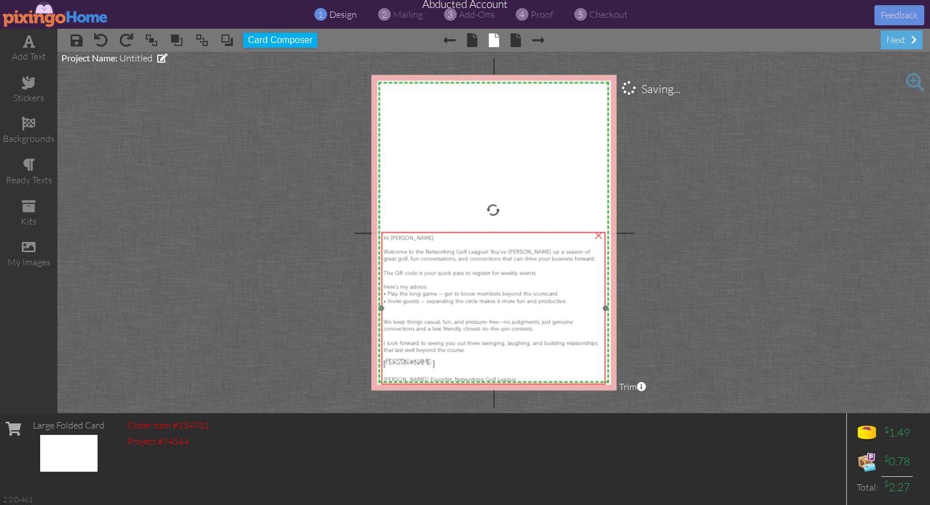
click at [548, 280] on div at bounding box center [493, 279] width 220 height 7
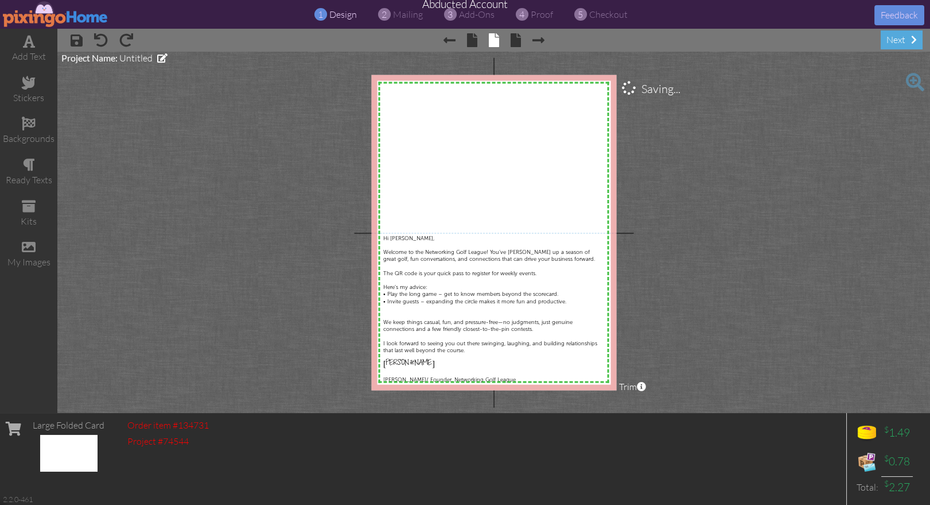
click at [657, 288] on project-studio-wrapper "X X X X X X X X X X X X X X X X X X X X X X X X X X X X X X X X X X X X X X X X…" at bounding box center [493, 232] width 873 height 361
click at [837, 298] on project-studio-wrapper "X X X X X X X X X X X X X X X X X X X X X X X X X X X X X X X X X X X X X X X X…" at bounding box center [493, 232] width 873 height 361
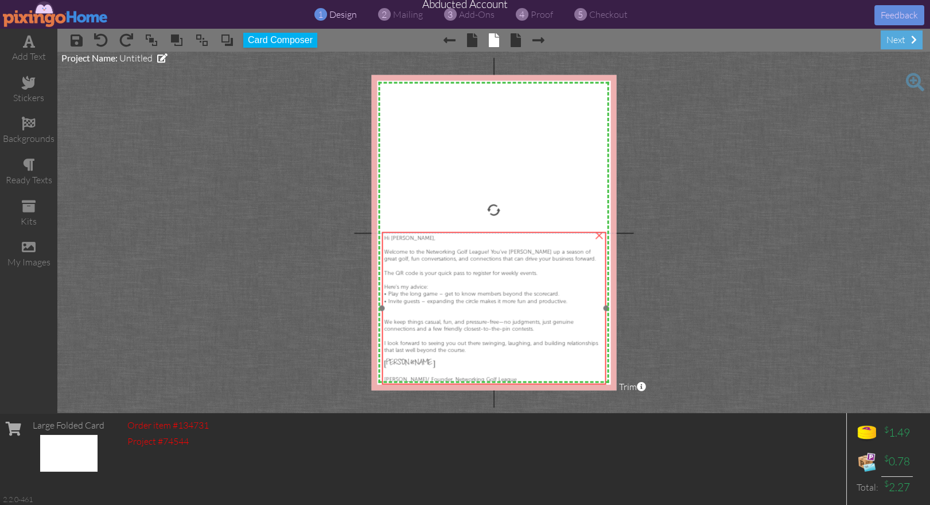
click at [567, 329] on div "We keep things casual, fun, and pressure-free—no judgments, just genuine connec…" at bounding box center [494, 325] width 220 height 14
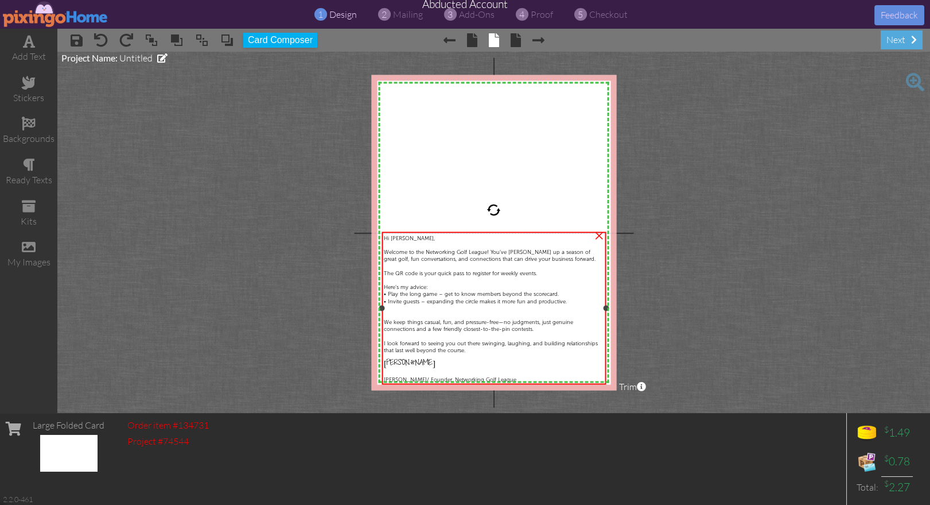
click at [530, 375] on div "Hank Warner/ Founder, Networking Golf League" at bounding box center [494, 378] width 220 height 7
click at [529, 375] on div "Hank Warner/ Founder, Networking Golf League" at bounding box center [494, 378] width 220 height 7
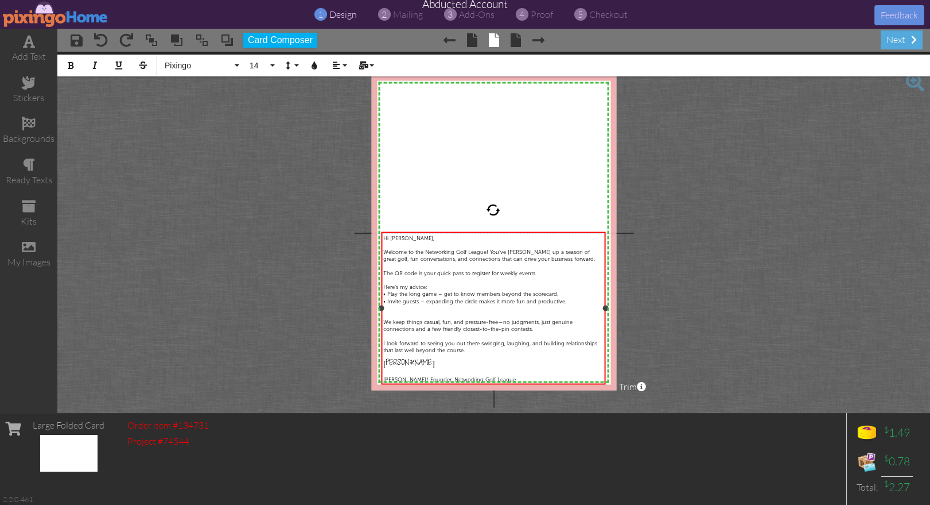
click at [477, 371] on div at bounding box center [493, 371] width 220 height 7
click at [569, 378] on div "Hi Kevin, Welcome to the Networking Golf League! You’ve teed up a season of gre…" at bounding box center [494, 305] width 224 height 146
click at [503, 366] on div "Hank" at bounding box center [493, 364] width 220 height 9
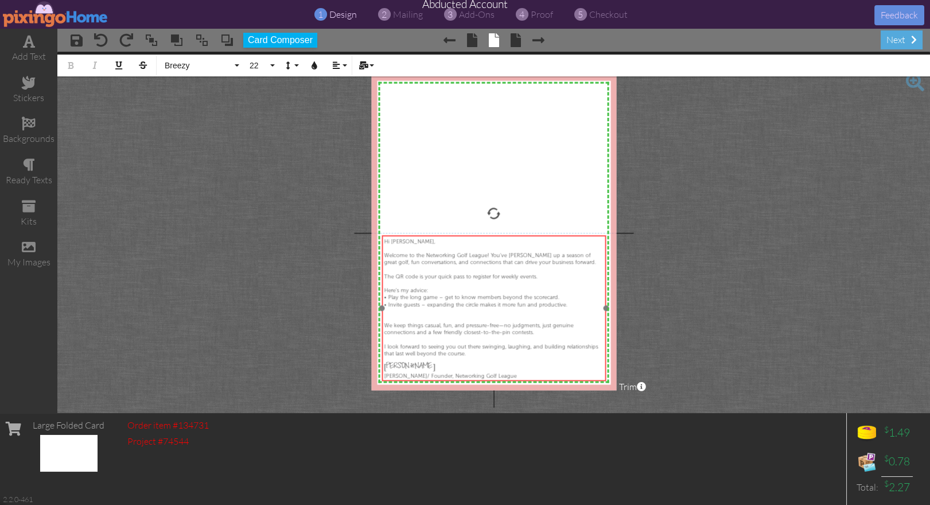
click at [533, 379] on div "Hi Kevin, Welcome to the Networking Golf League! You’ve teed up a season of gre…" at bounding box center [494, 308] width 224 height 146
click at [673, 375] on project-studio-wrapper "X X X X X X X X X X X X X X X X X X X X X X X X X X X X X X X X X X X X X X X X…" at bounding box center [493, 232] width 873 height 361
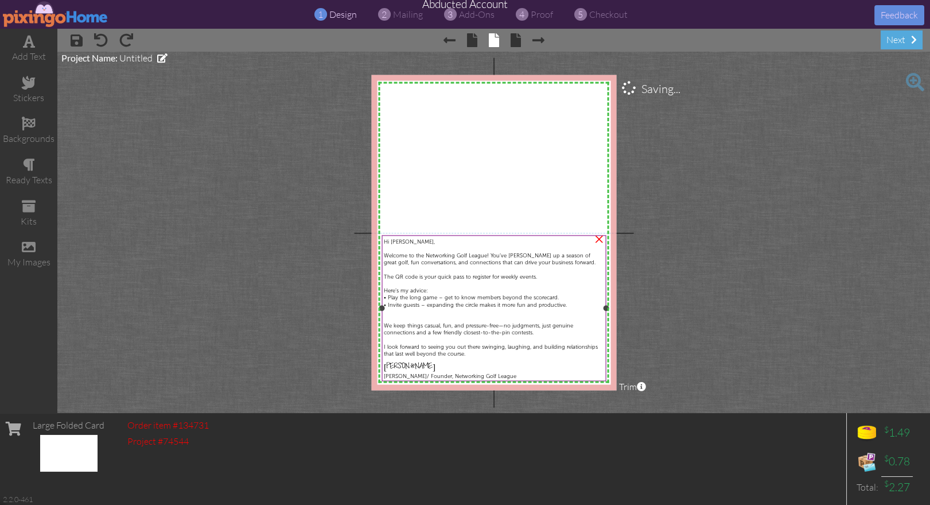
click at [414, 360] on div at bounding box center [494, 359] width 220 height 7
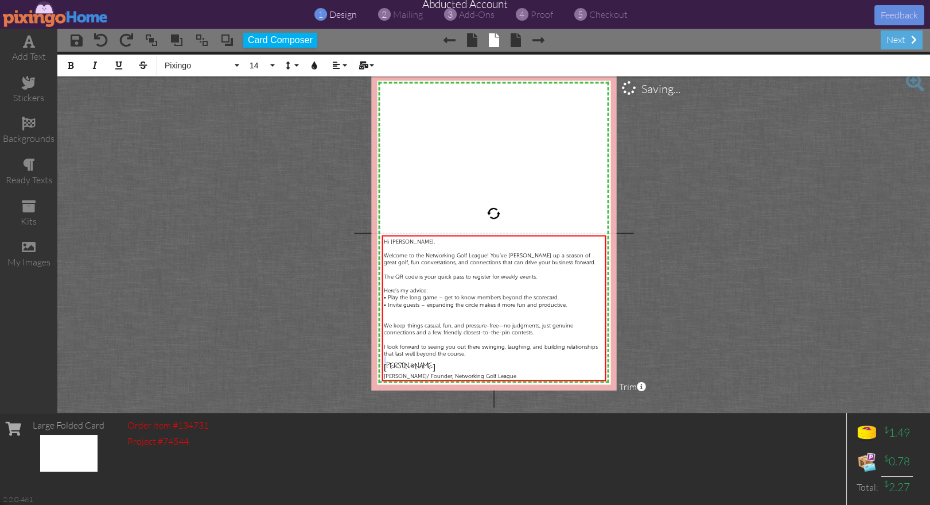
drag, startPoint x: 409, startPoint y: 362, endPoint x: 377, endPoint y: 364, distance: 32.2
click at [377, 364] on div "X X X X X X X X X X X X X X X X X X X X X X X X X X X X X X X X X X X X X X X X…" at bounding box center [493, 232] width 245 height 315
drag, startPoint x: 399, startPoint y: 366, endPoint x: 382, endPoint y: 365, distance: 16.7
click at [382, 365] on div "Hi Kevin, Welcome to the Networking Golf League! You’ve teed up a season of gre…" at bounding box center [494, 308] width 224 height 146
click at [309, 68] on button "Colors" at bounding box center [315, 66] width 22 height 22
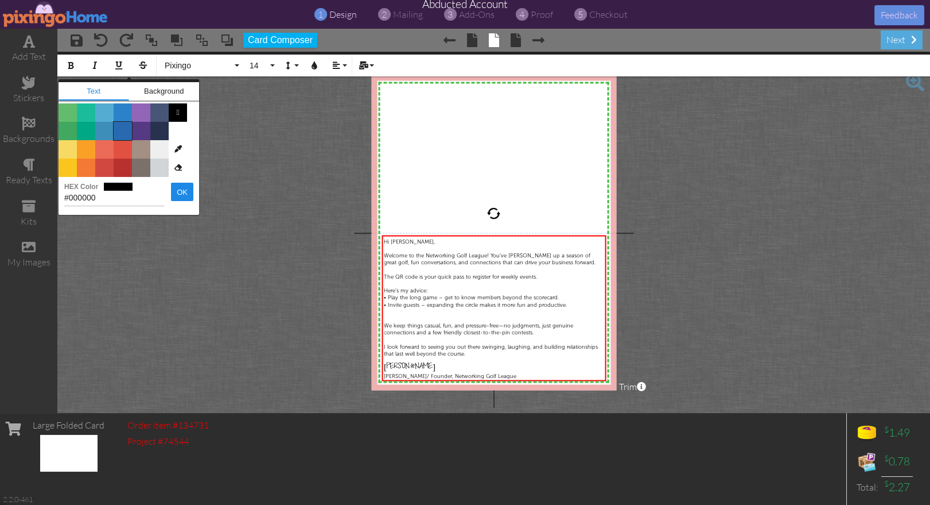
click at [125, 129] on span "Color #2969B0" at bounding box center [123, 131] width 18 height 18
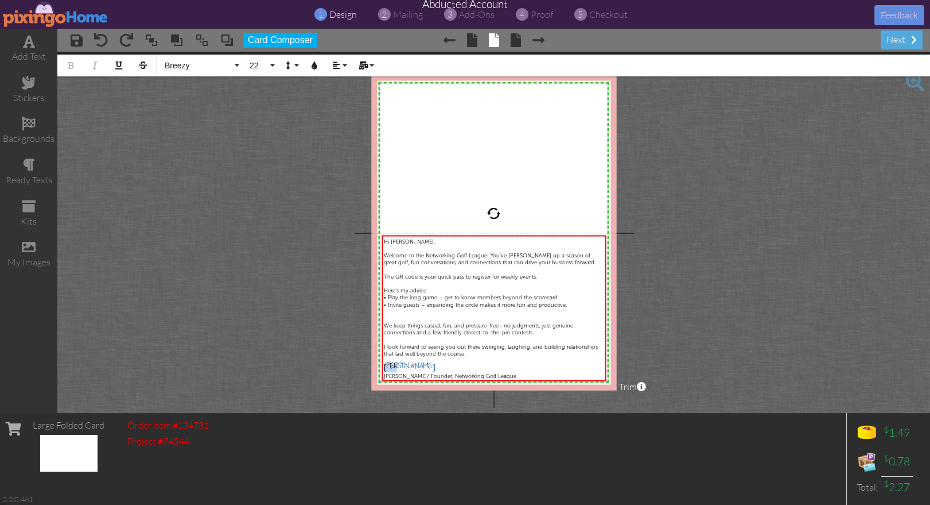
click at [763, 281] on project-studio-wrapper "X X X X X X X X X X X X X X X X X X X X X X X X X X X X X X X X X X X X X X X X…" at bounding box center [493, 232] width 873 height 361
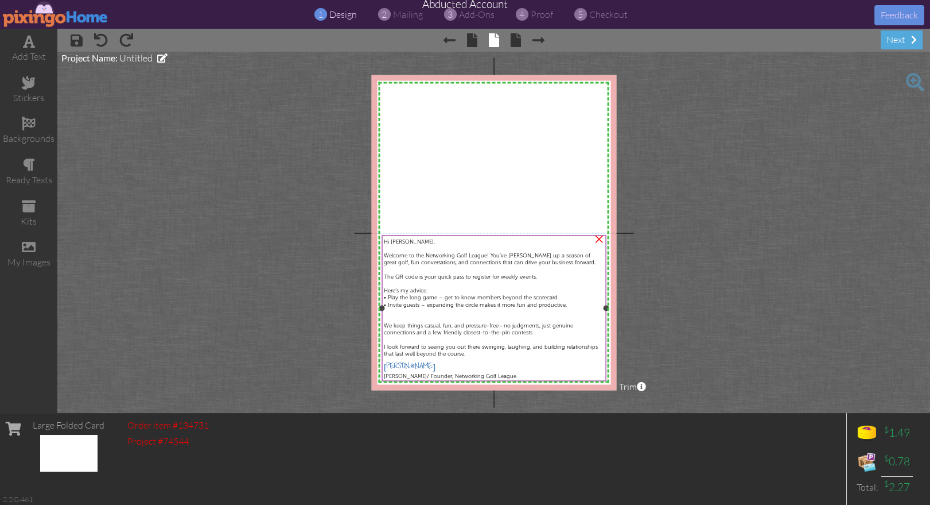
click at [416, 313] on div at bounding box center [494, 310] width 220 height 7
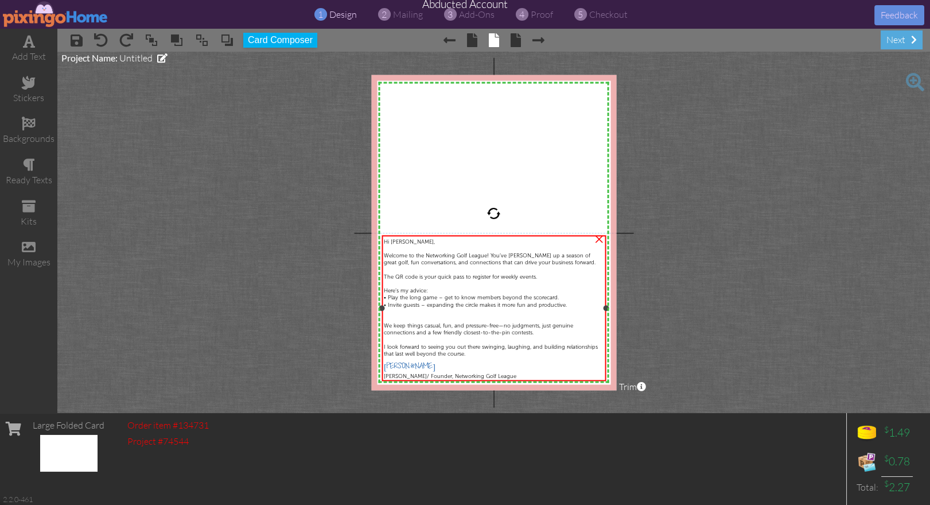
click at [416, 313] on div at bounding box center [494, 310] width 220 height 7
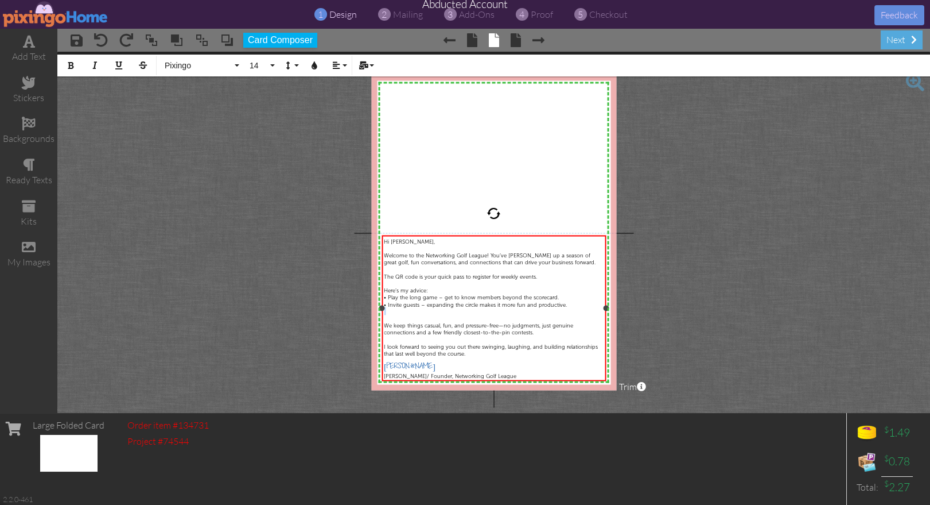
click at [416, 313] on div at bounding box center [494, 310] width 220 height 7
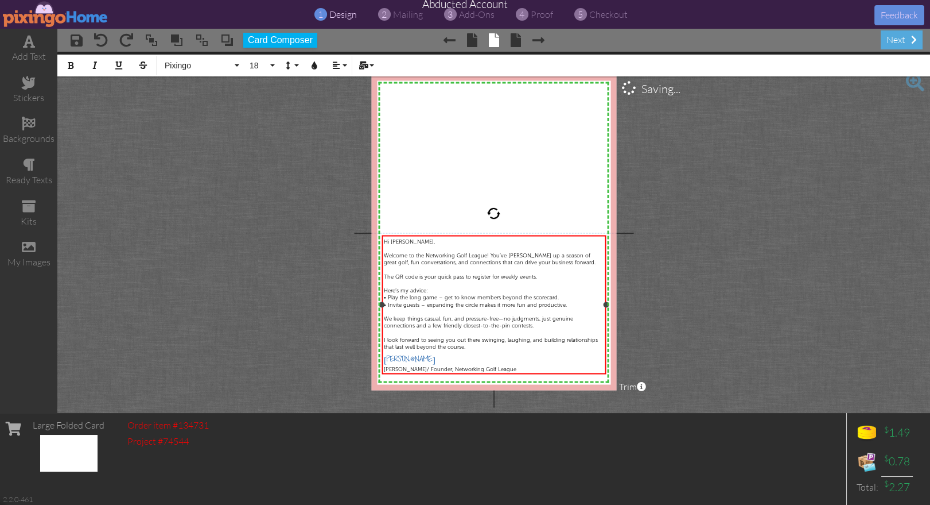
click at [541, 367] on div "Hank Warner/ Founder, Networking Golf League" at bounding box center [494, 368] width 220 height 7
drag, startPoint x: 401, startPoint y: 355, endPoint x: 393, endPoint y: 359, distance: 9.5
click at [382, 355] on div "Hi Kevin, Welcome to the Networking Golf League! You’ve teed up a season of gre…" at bounding box center [494, 304] width 224 height 138
drag, startPoint x: 398, startPoint y: 358, endPoint x: 383, endPoint y: 357, distance: 15.5
click at [383, 357] on div "Hi Kevin, Welcome to the Networking Golf League! You’ve teed up a season of gre…" at bounding box center [494, 304] width 224 height 138
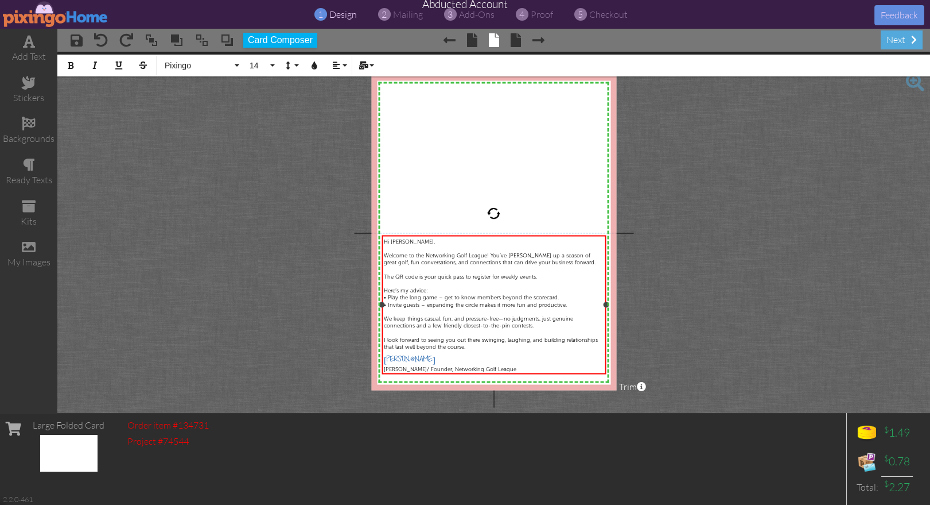
click at [517, 369] on div "Hank Warner/ Founder, Networking Golf League" at bounding box center [494, 368] width 220 height 7
click at [490, 368] on span "Hank Warner/ Founder, Networking Golf League" at bounding box center [450, 369] width 133 height 6
click at [421, 375] on span "networkinggolfleague@gmail.com" at bounding box center [429, 376] width 90 height 6
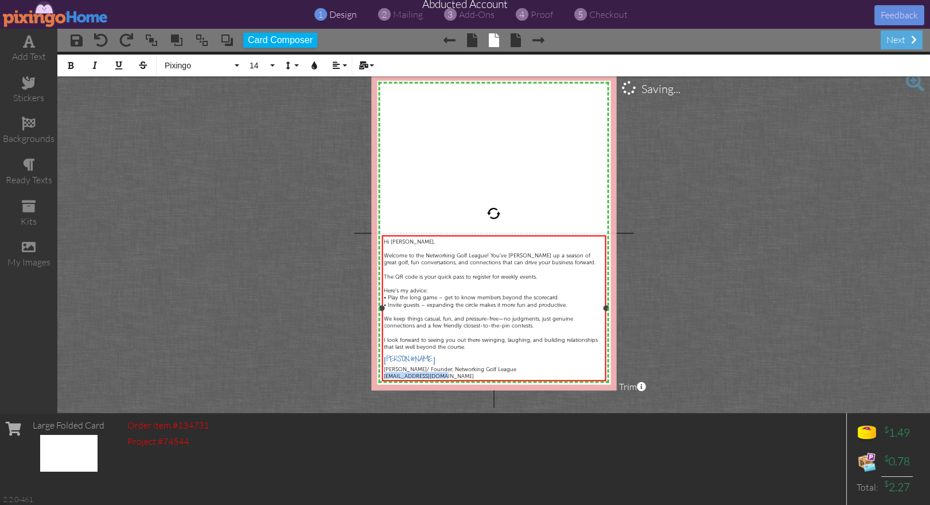
click at [421, 375] on span "networkinggolfleague@gmail.com" at bounding box center [429, 376] width 90 height 6
click at [506, 378] on div "networkinggolfleague@gmail.com" at bounding box center [494, 375] width 220 height 7
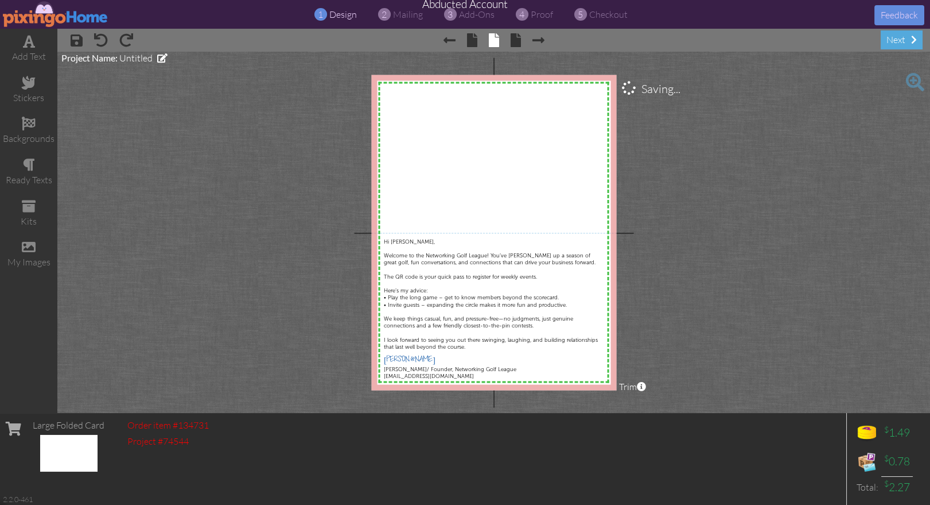
click at [708, 382] on project-studio-wrapper "X X X X X X X X X X X X X X X X X X X X X X X X X X X X X X X X X X X X X X X X…" at bounding box center [493, 232] width 873 height 361
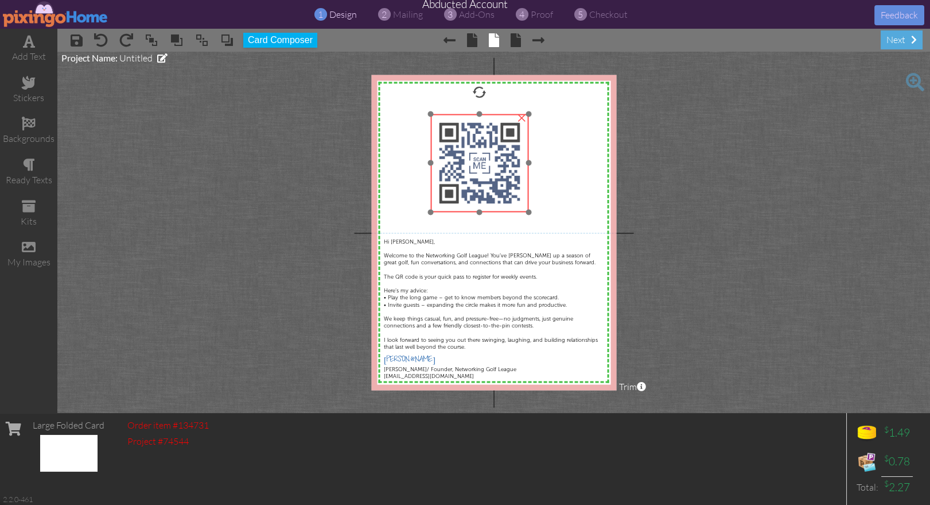
drag, startPoint x: 451, startPoint y: 162, endPoint x: 486, endPoint y: 174, distance: 37.2
click at [486, 174] on img at bounding box center [479, 163] width 98 height 98
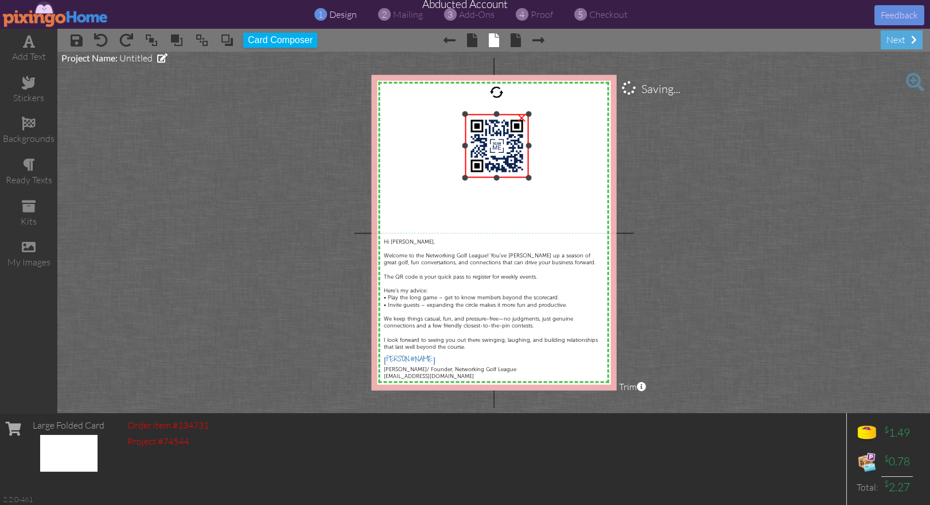
drag, startPoint x: 429, startPoint y: 211, endPoint x: 465, endPoint y: 177, distance: 49.9
click at [465, 177] on div at bounding box center [465, 177] width 6 height 6
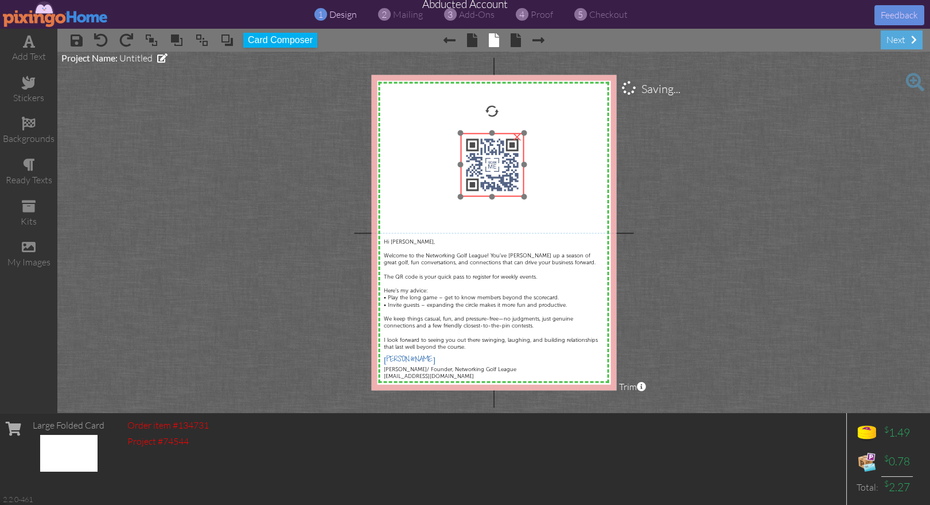
drag, startPoint x: 478, startPoint y: 163, endPoint x: 474, endPoint y: 182, distance: 19.5
click at [474, 182] on img at bounding box center [492, 165] width 64 height 64
click at [787, 227] on project-studio-wrapper "X X X X X X X X X X X X X X X X X X X X X X X X X X X X X X X X X X X X X X X X…" at bounding box center [493, 232] width 873 height 361
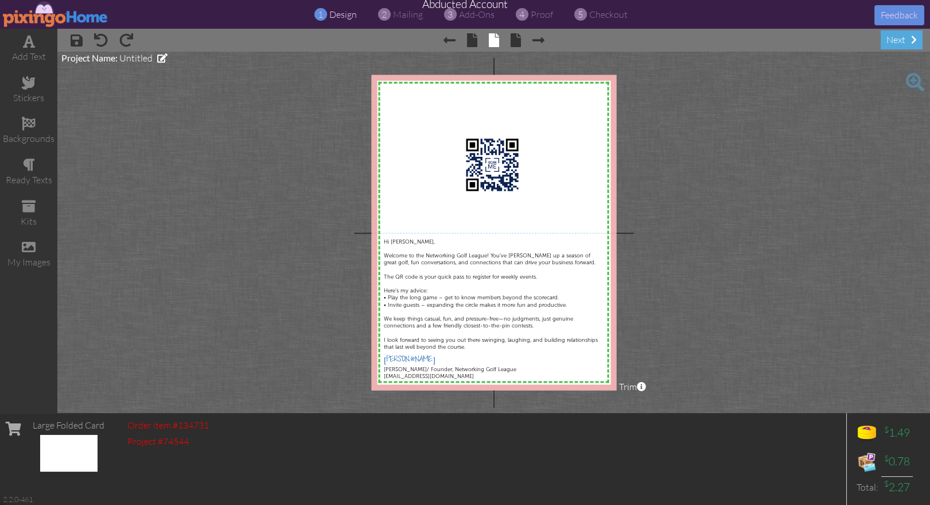
click at [673, 249] on project-studio-wrapper "X X X X X X X X X X X X X X X X X X X X X X X X X X X X X X X X X X X X X X X X…" at bounding box center [493, 232] width 873 height 361
click at [394, 238] on span "Hi Kevin," at bounding box center [409, 241] width 51 height 6
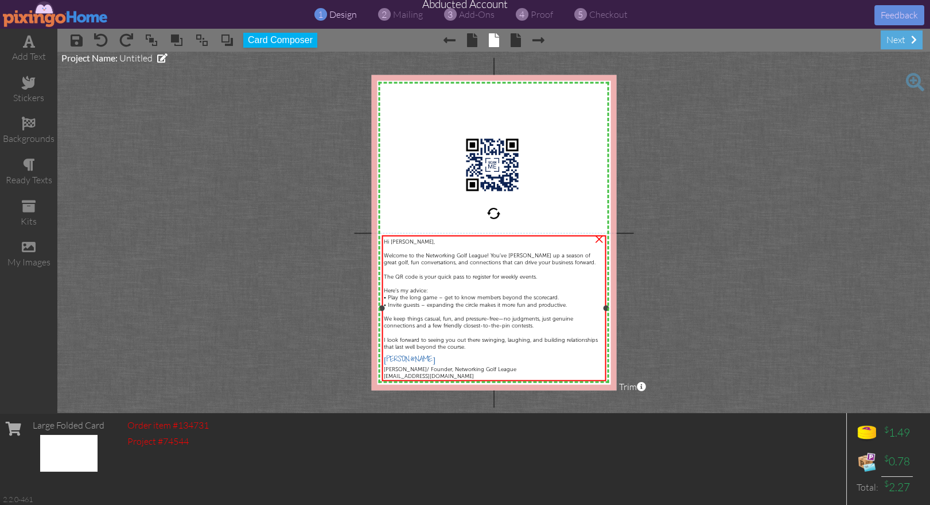
click at [394, 238] on span "Hi Kevin," at bounding box center [409, 241] width 51 height 6
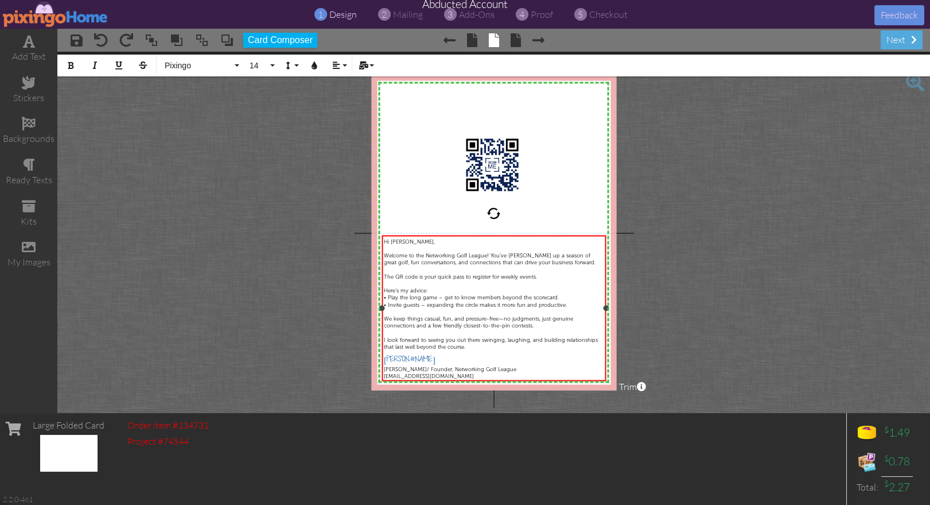
click at [394, 238] on span "Hi Kevin," at bounding box center [409, 241] width 51 height 6
click at [359, 68] on icon "button" at bounding box center [363, 65] width 8 height 8
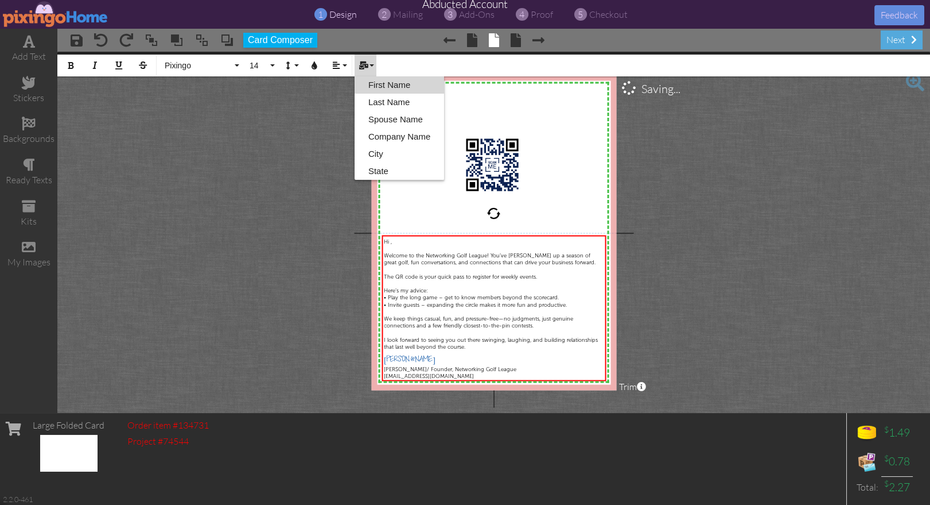
click at [386, 83] on link "First Name" at bounding box center [400, 84] width 90 height 17
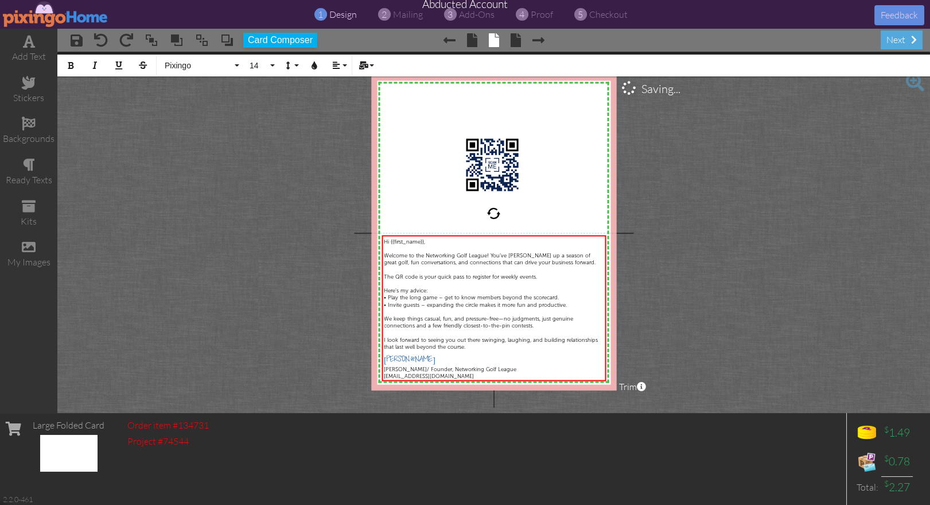
click at [787, 233] on project-studio-wrapper "X X X X X X X X X X X X X X X X X X X X X X X X X X X X X X X X X X X X X X X X…" at bounding box center [493, 232] width 873 height 361
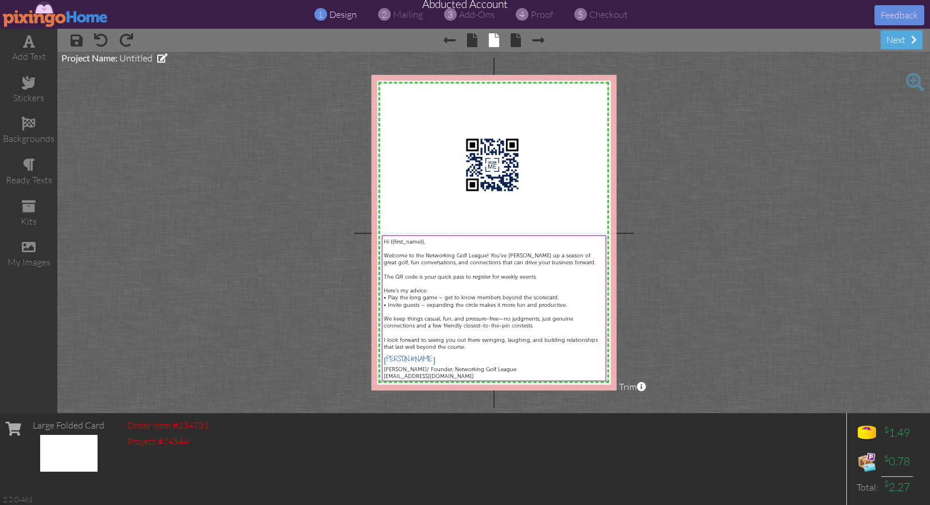
click at [787, 236] on project-studio-wrapper "X X X X X X X X X X X X X X X X X X X X X X X X X X X X X X X X X X X X X X X X…" at bounding box center [493, 232] width 873 height 361
click at [389, 357] on span "Hank" at bounding box center [410, 360] width 52 height 10
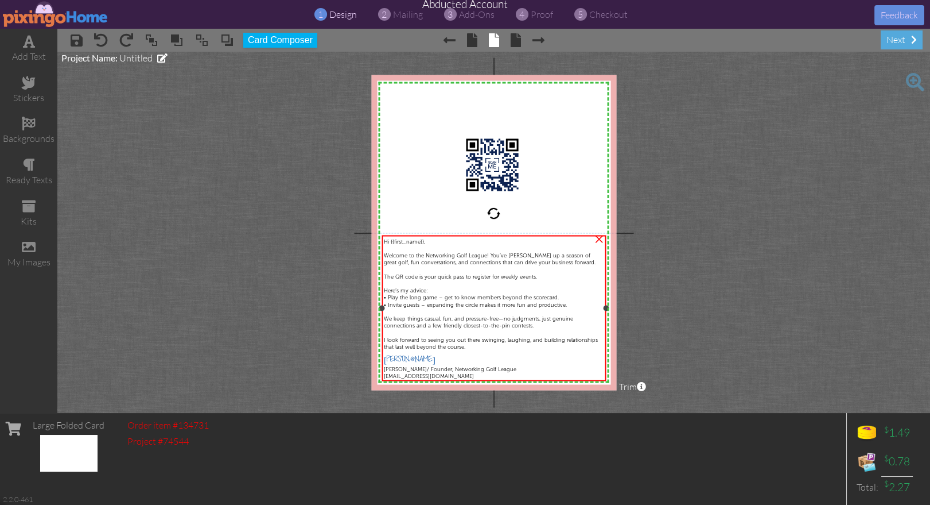
click at [389, 357] on span "Hank" at bounding box center [410, 360] width 52 height 10
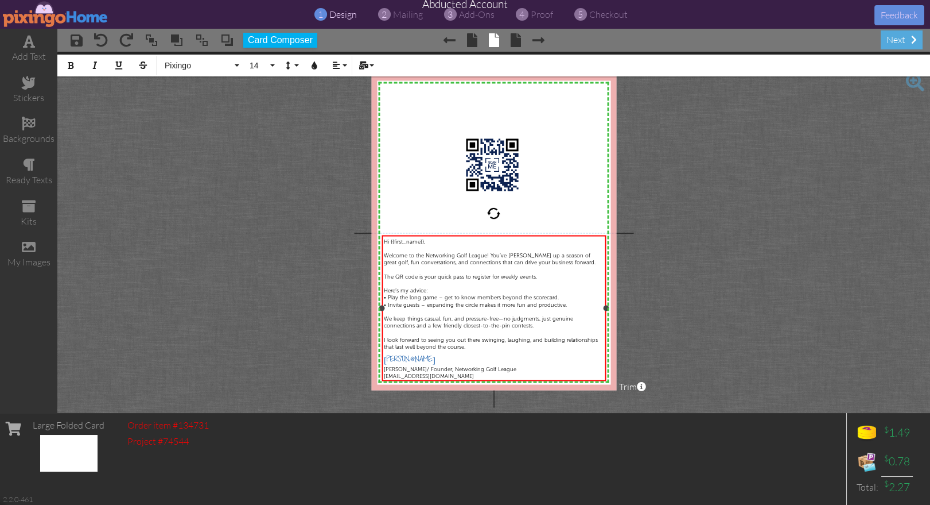
click at [389, 357] on span "Hank" at bounding box center [410, 360] width 52 height 10
click at [267, 64] on span "22" at bounding box center [259, 66] width 20 height 10
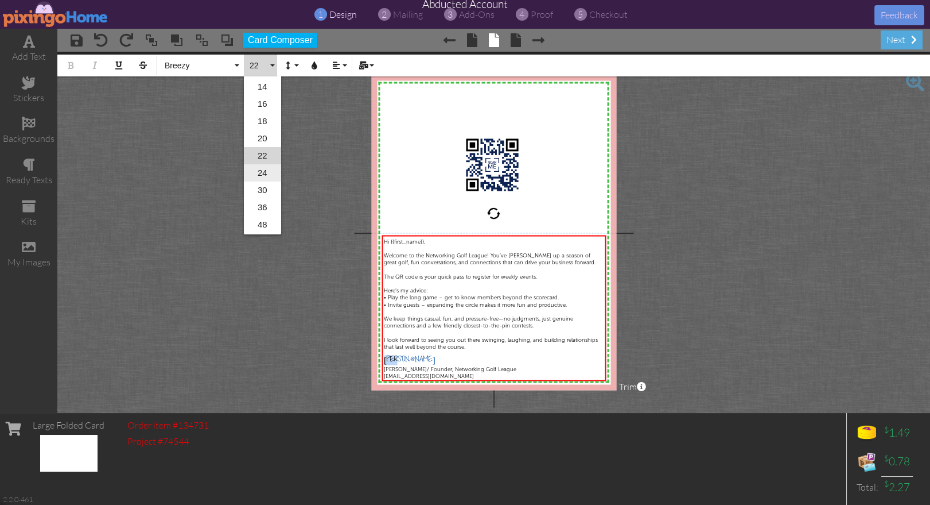
click at [259, 168] on link "24" at bounding box center [262, 172] width 37 height 17
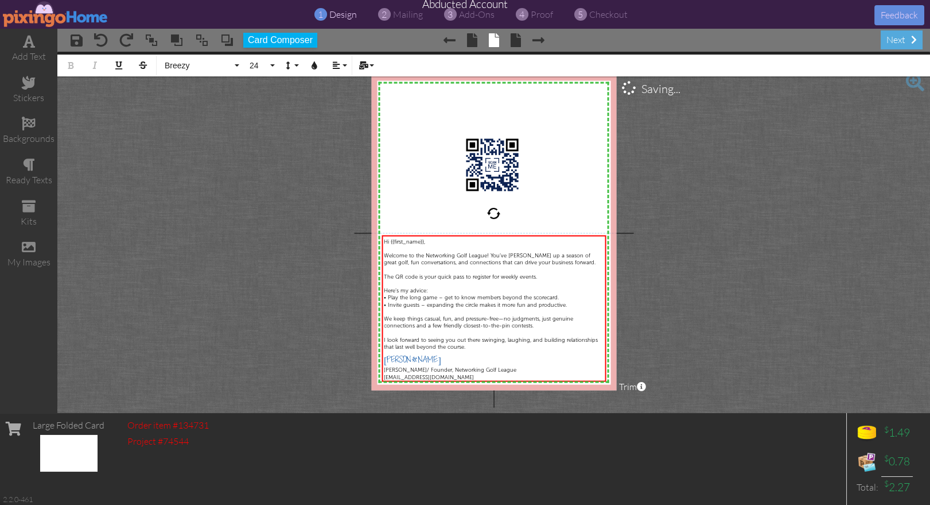
click at [755, 315] on project-studio-wrapper "X X X X X X X X X X X X X X X X X X X X X X X X X X X X X X X X X X X X X X X X…" at bounding box center [493, 232] width 873 height 361
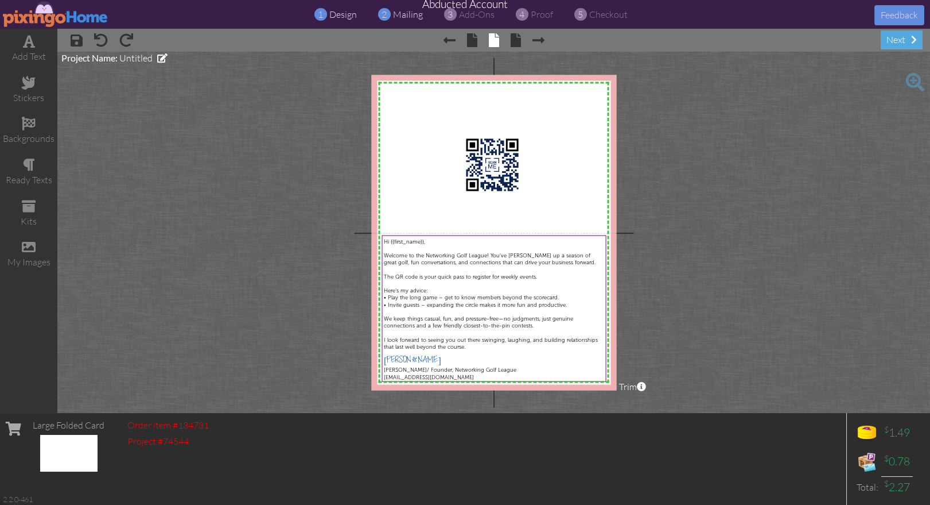
click at [401, 14] on span "mailing" at bounding box center [408, 14] width 30 height 11
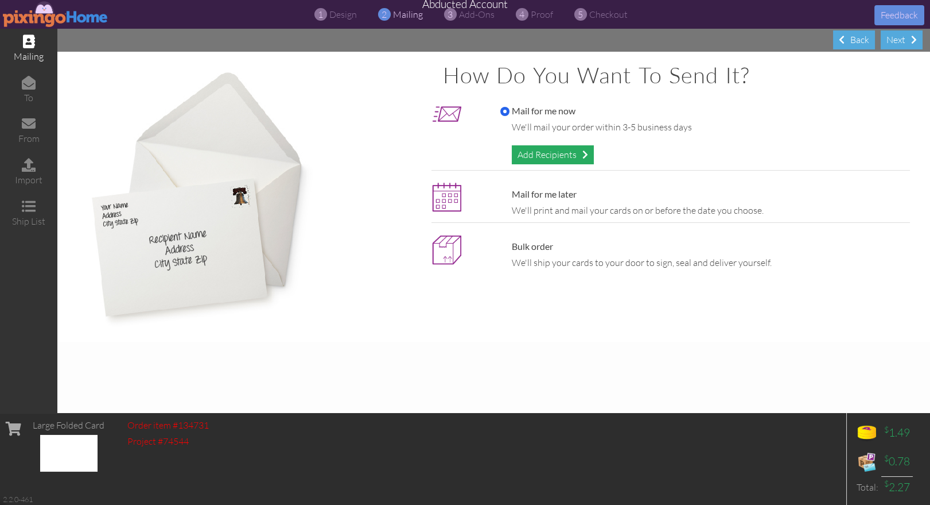
click at [565, 152] on div "Add Recipients" at bounding box center [553, 154] width 82 height 19
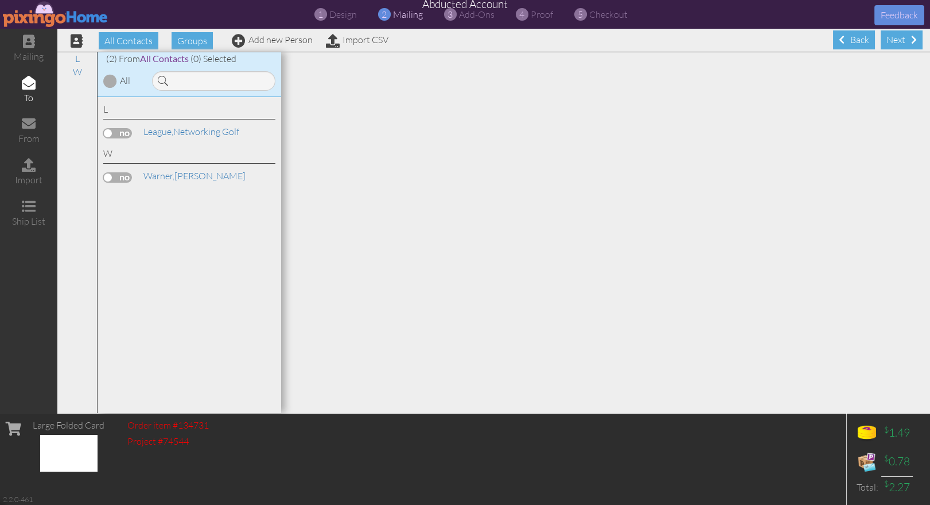
click at [117, 178] on label at bounding box center [117, 177] width 29 height 10
click at [0, 0] on input "checkbox" at bounding box center [0, 0] width 0 height 0
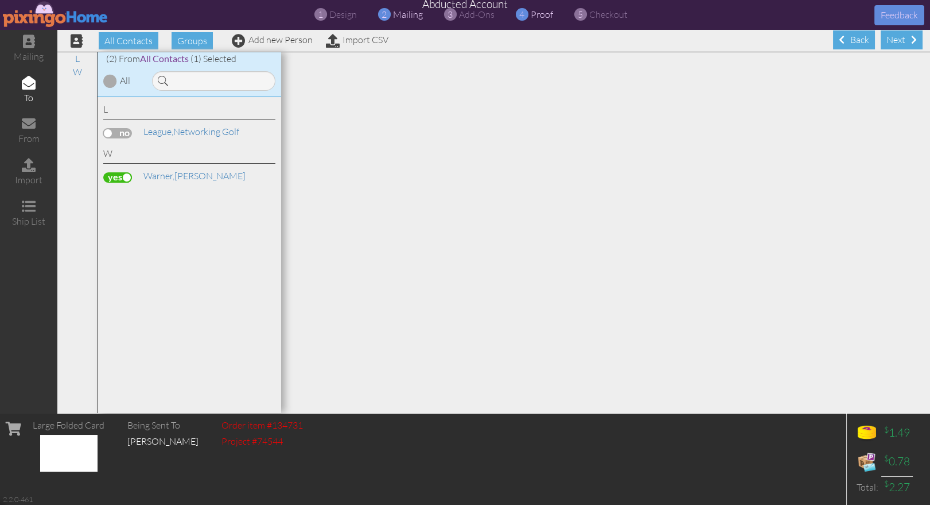
click at [533, 16] on span "proof" at bounding box center [542, 14] width 22 height 11
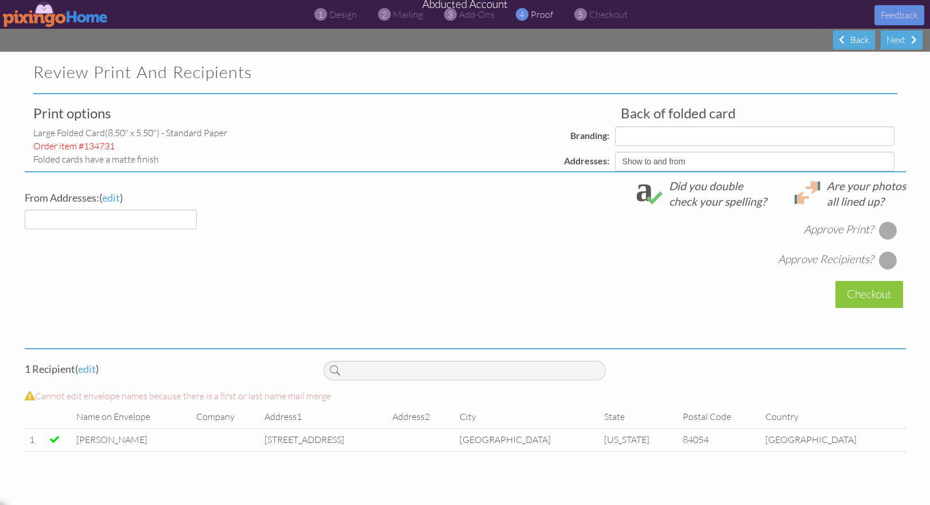
select select "object:29401"
select select "object:29404"
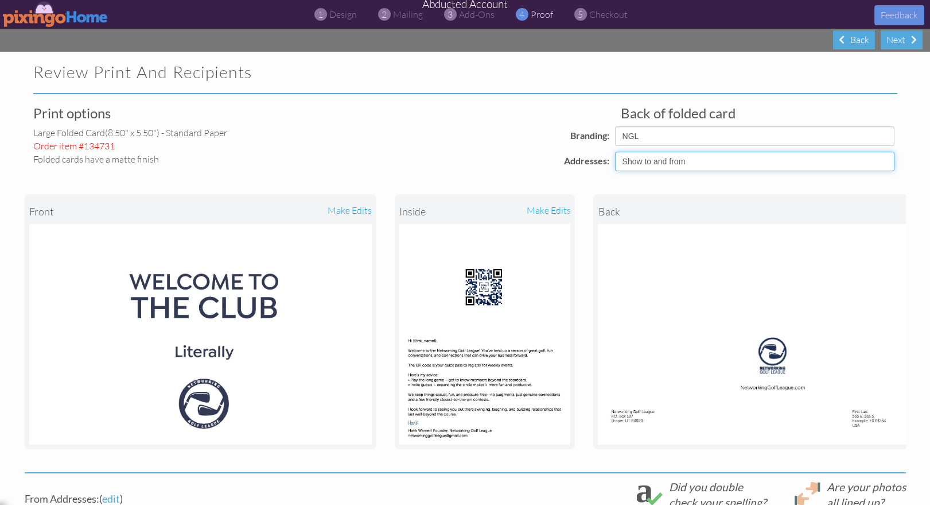
click at [743, 158] on select "Show to and from Show from only Hide to and from" at bounding box center [755, 162] width 280 height 20
select select "object:29400"
click at [615, 152] on select "Show to and from Show from only Hide to and from" at bounding box center [755, 162] width 280 height 20
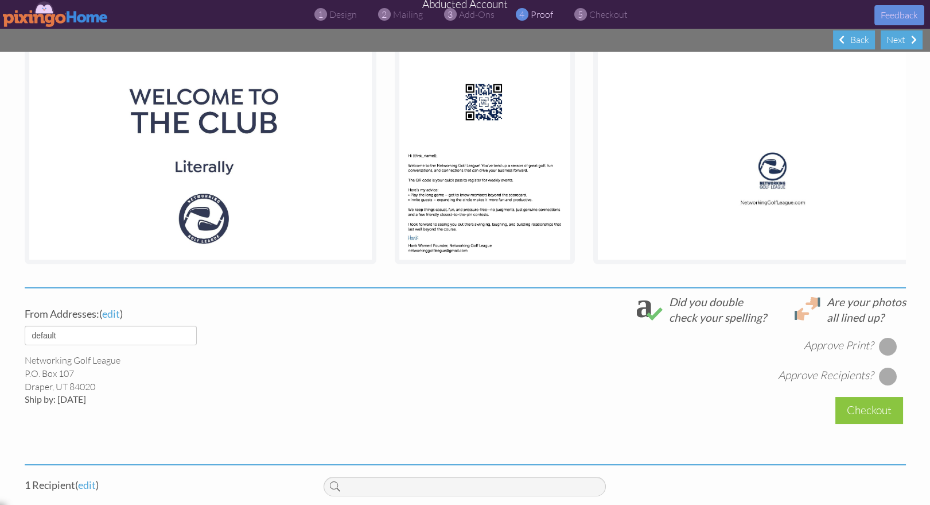
scroll to position [173, 0]
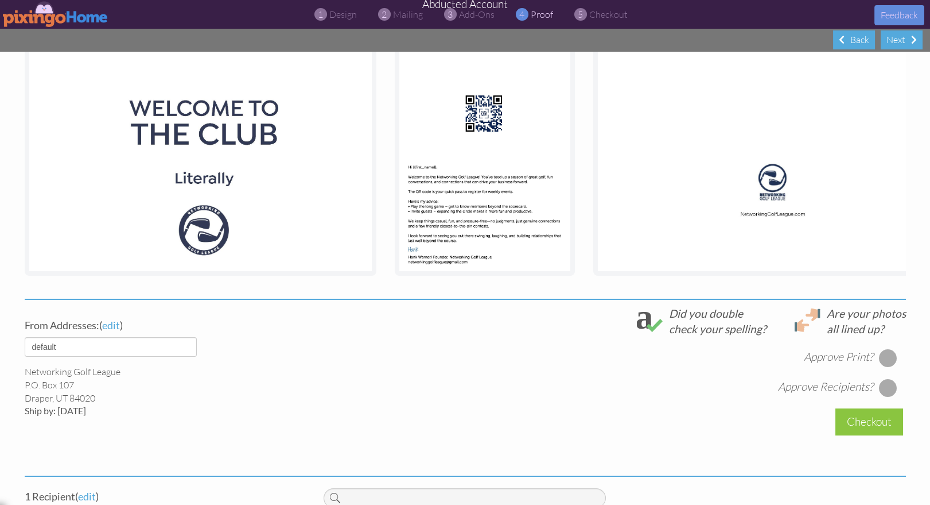
click at [890, 360] on div at bounding box center [888, 357] width 18 height 18
click at [886, 389] on div at bounding box center [888, 387] width 18 height 18
click at [855, 421] on div "Checkout" at bounding box center [870, 421] width 68 height 27
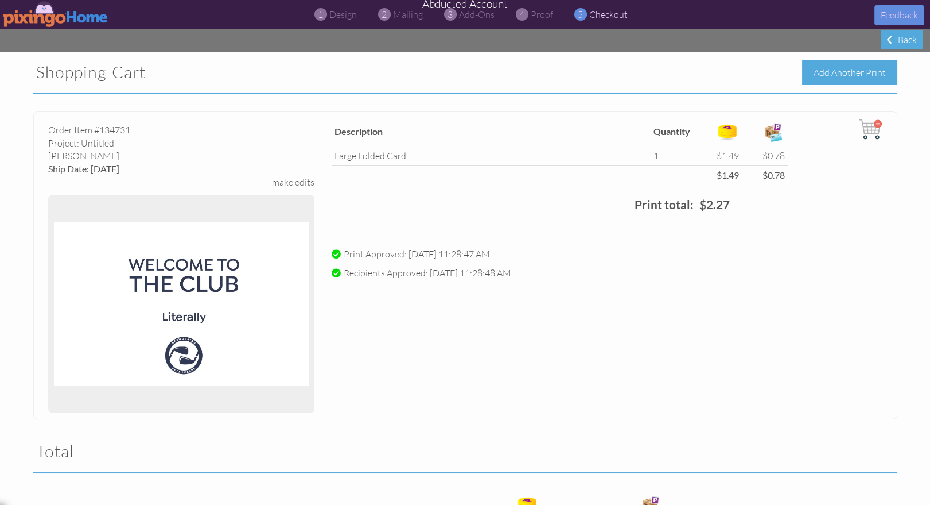
click at [835, 67] on div "Add Another Print" at bounding box center [849, 72] width 95 height 25
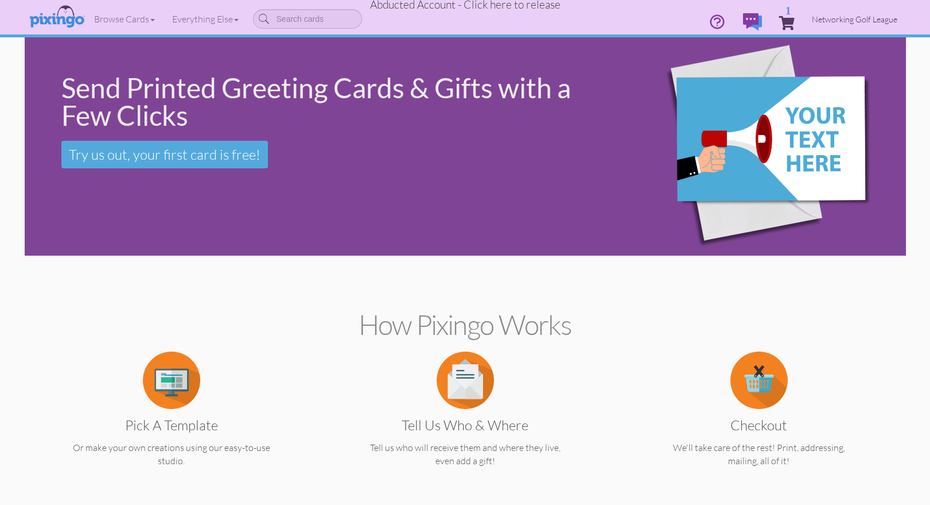
click at [861, 20] on span "Networking Golf League" at bounding box center [855, 19] width 86 height 10
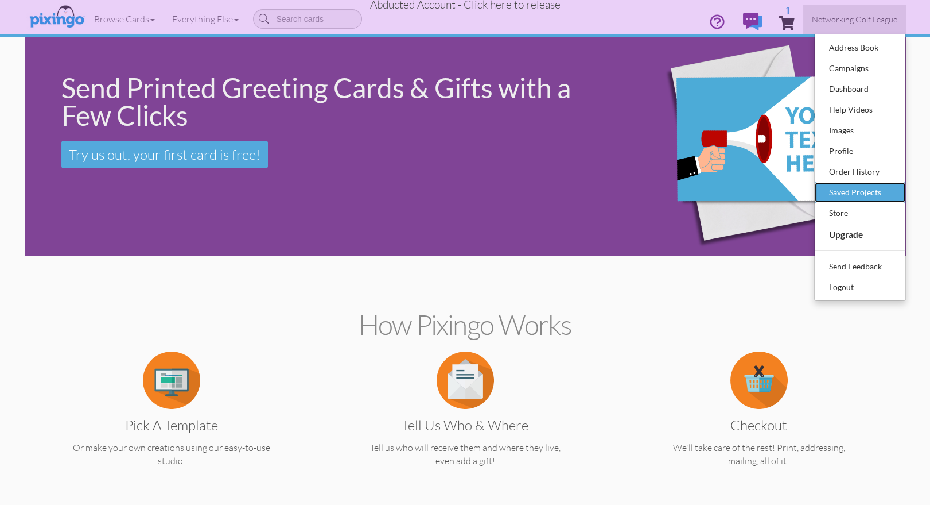
click at [843, 196] on div "Saved Projects" at bounding box center [861, 192] width 68 height 17
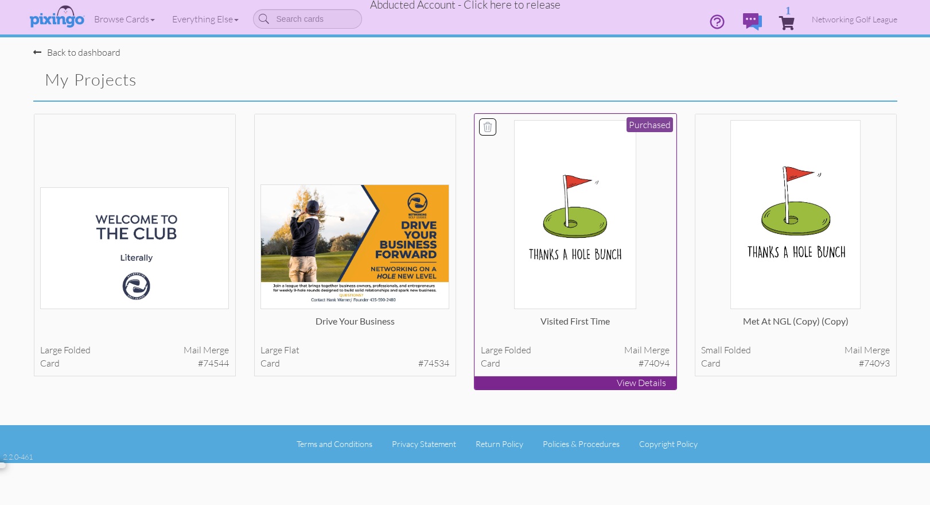
click at [571, 260] on img at bounding box center [575, 214] width 122 height 189
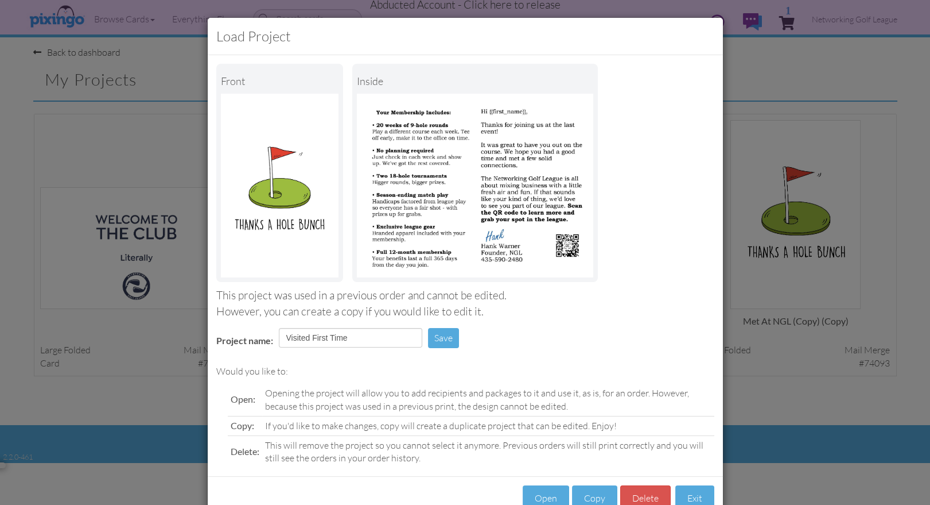
scroll to position [32, 0]
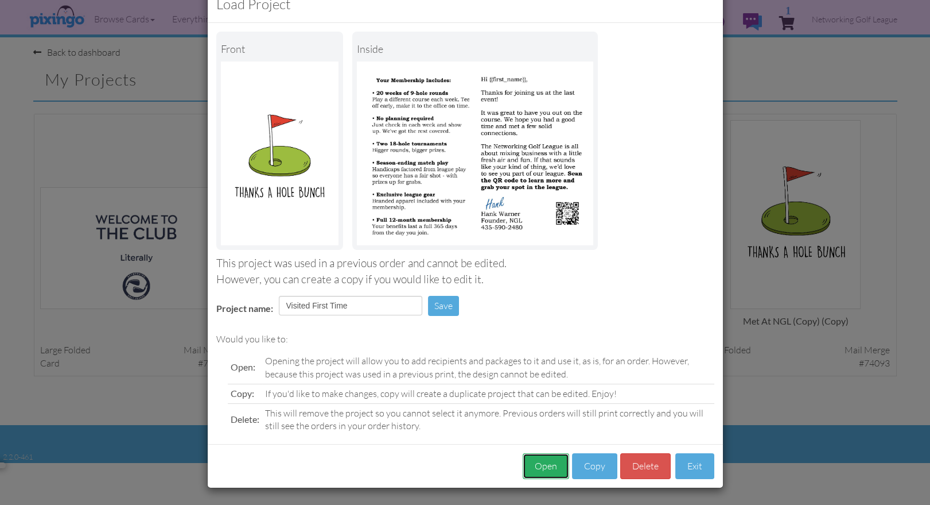
click at [540, 467] on button "Open" at bounding box center [546, 466] width 46 height 26
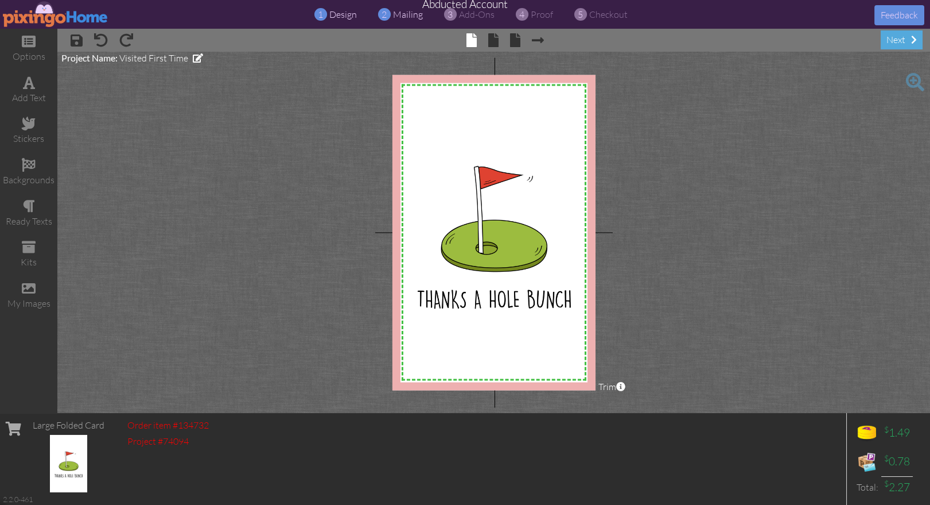
click at [398, 17] on span "mailing" at bounding box center [408, 14] width 30 height 11
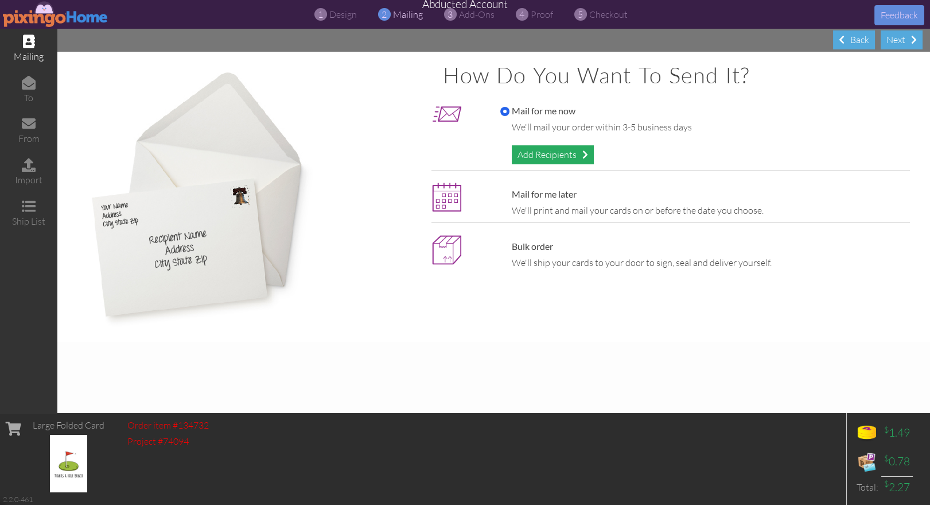
click at [548, 153] on div "Add Recipients" at bounding box center [553, 154] width 82 height 19
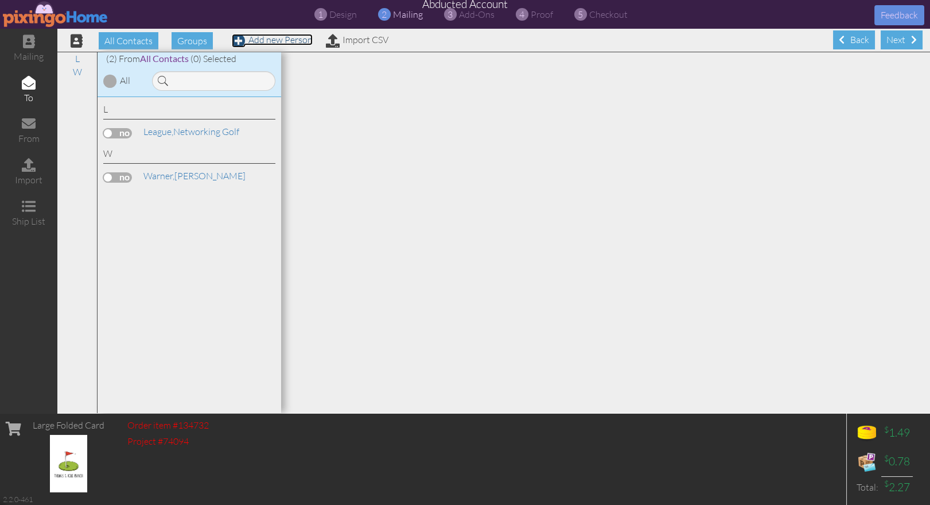
click at [286, 42] on link "Add new Person" at bounding box center [272, 39] width 81 height 11
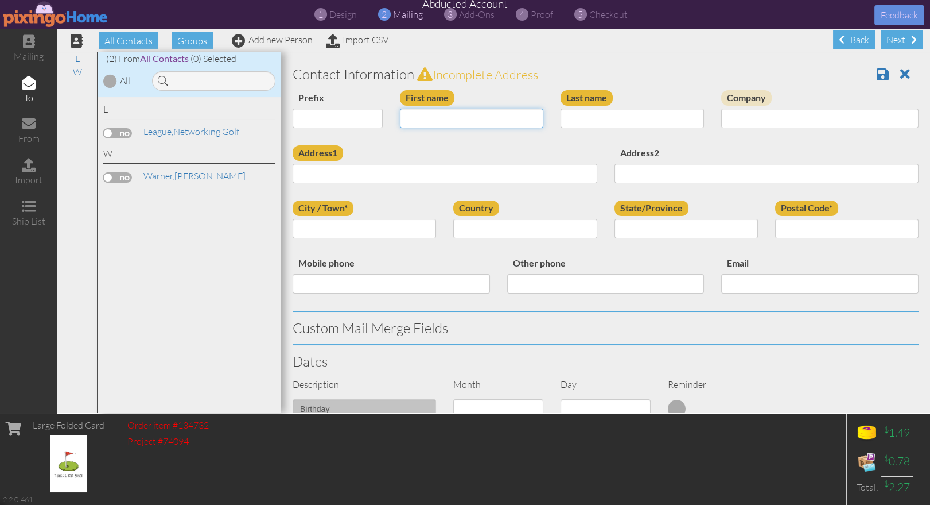
click at [440, 118] on input "First name" at bounding box center [471, 118] width 143 height 20
type input "Jeff"
type input "Marchant"
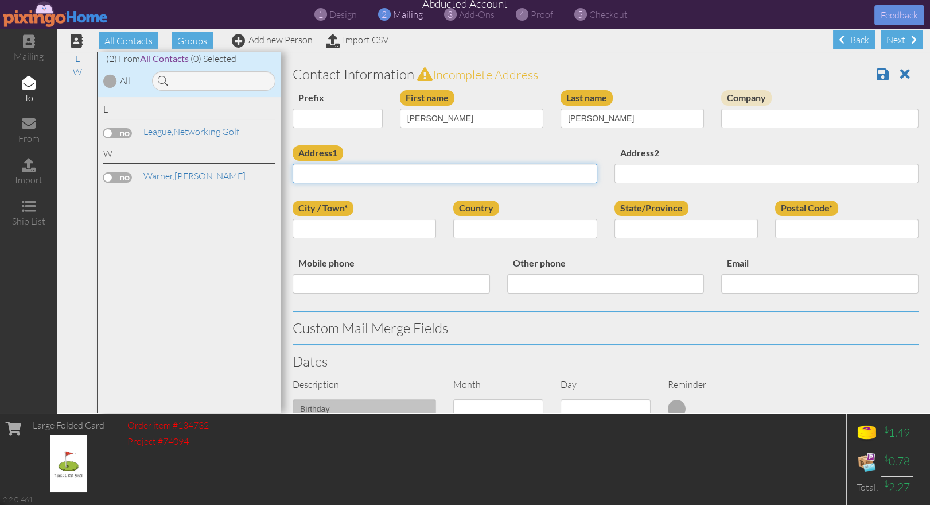
paste input "12401 S 450 E, Unit G2"
type input "12401 S 450 E, Unit G2"
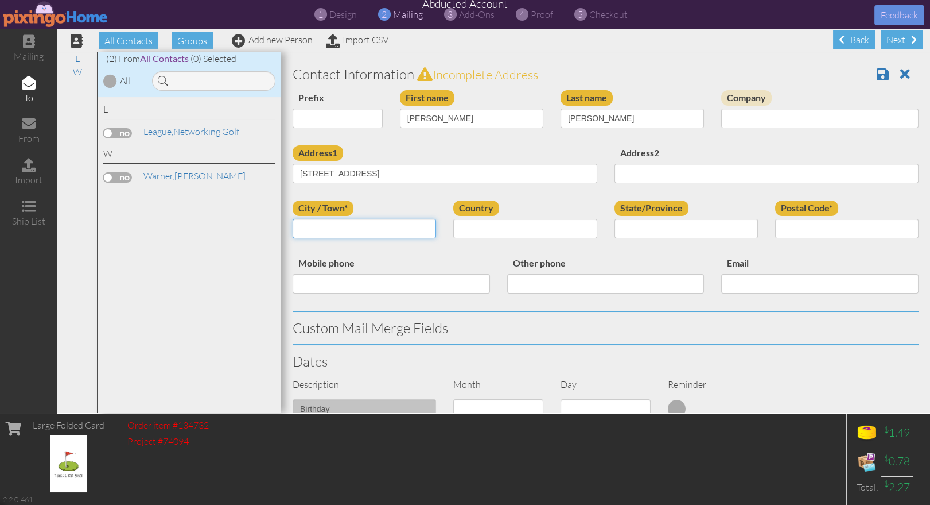
click at [325, 229] on input "City / Town*" at bounding box center [364, 229] width 143 height 20
type input "Draper"
select select "object:30113"
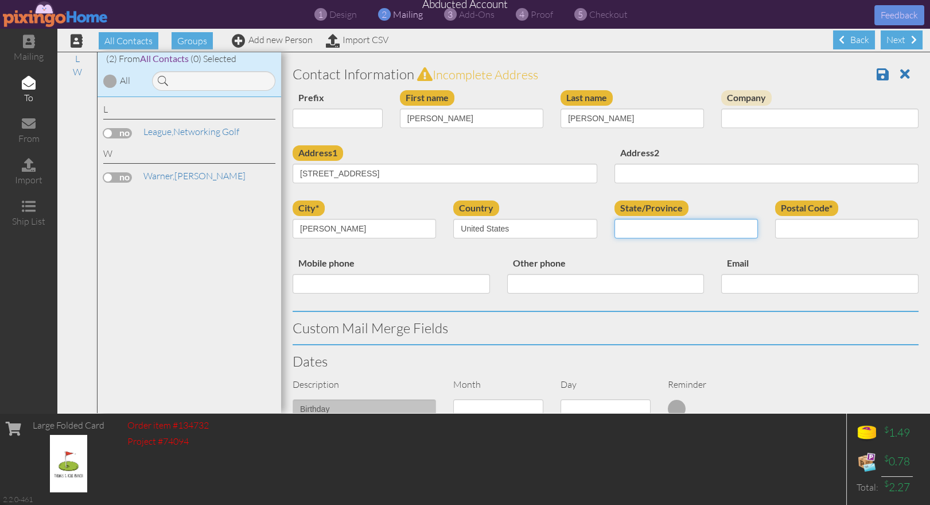
select select "object:30412"
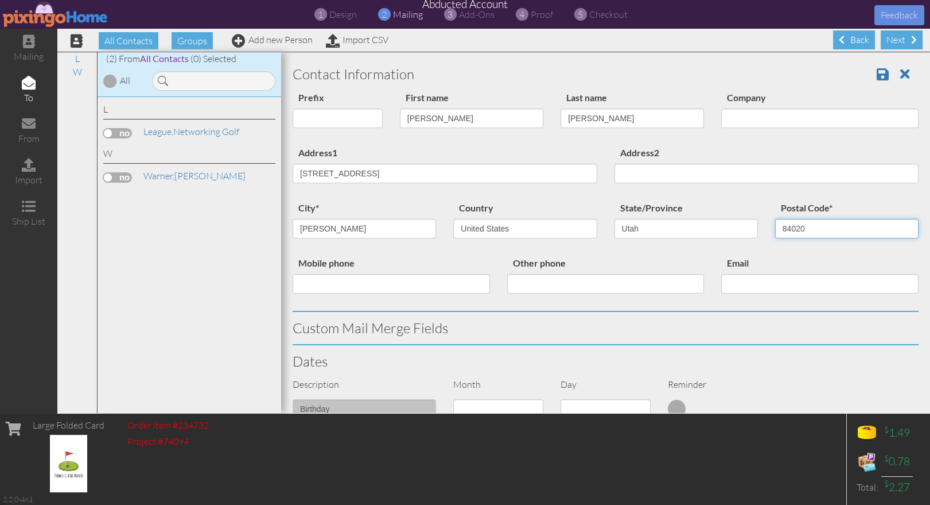
type input "84020"
click at [548, 249] on div "city* Draper Country United States -------------- Afghanistan Albania Algeria A…" at bounding box center [605, 227] width 643 height 55
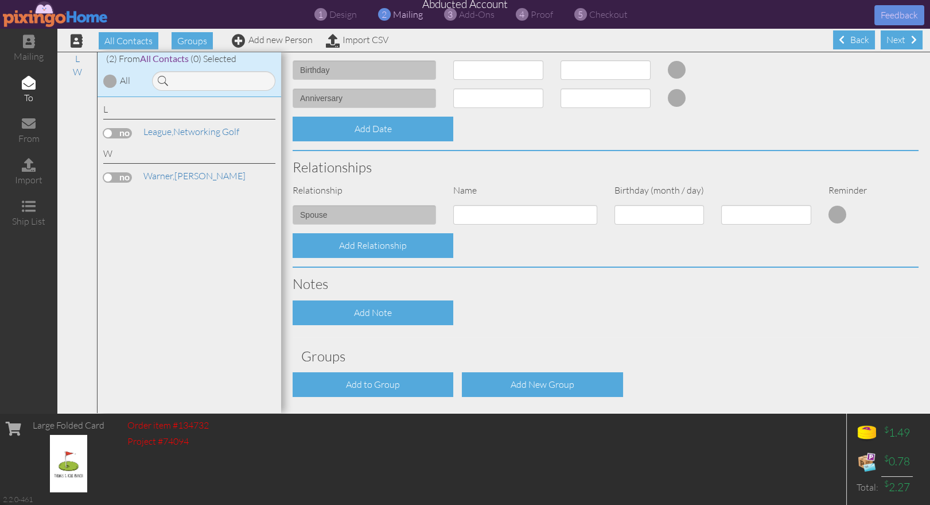
scroll to position [381, 0]
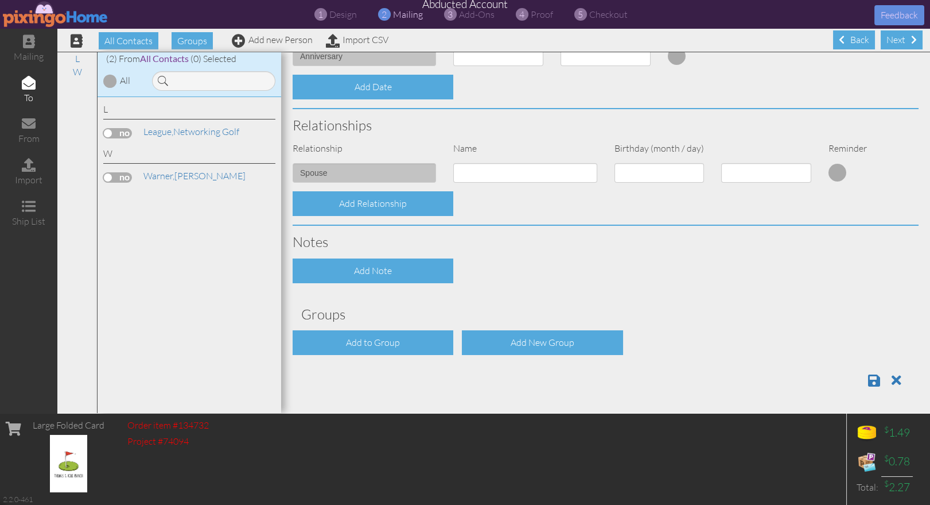
click at [671, 364] on div at bounding box center [605, 376] width 643 height 24
click at [873, 374] on span at bounding box center [874, 380] width 12 height 14
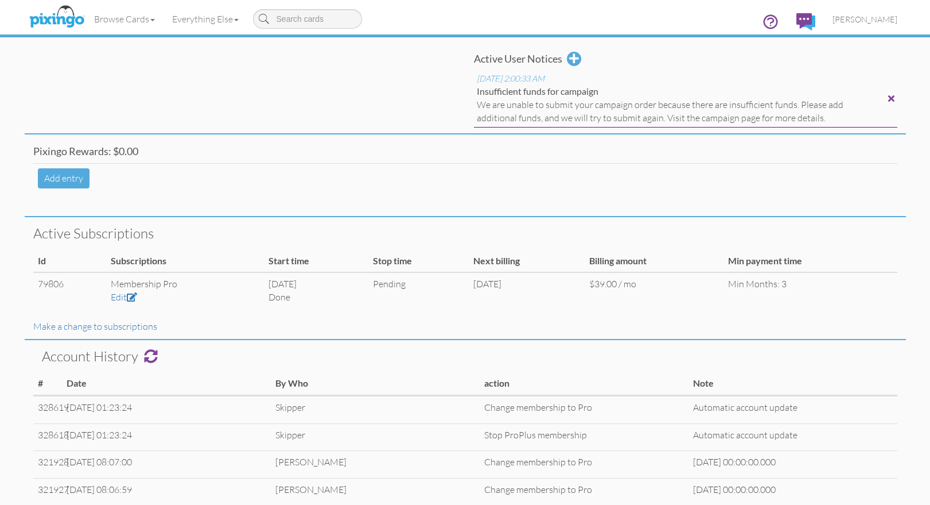
scroll to position [282, 0]
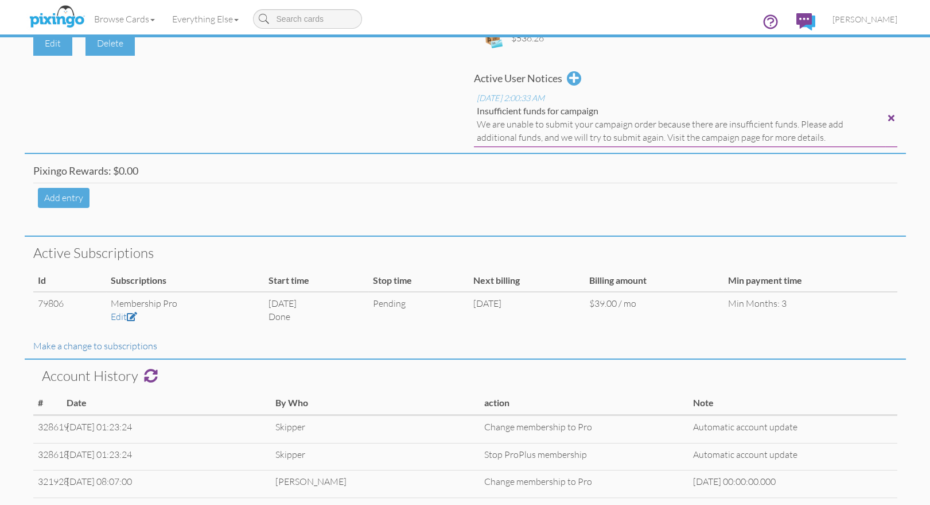
click at [894, 117] on div at bounding box center [892, 117] width 6 height 9
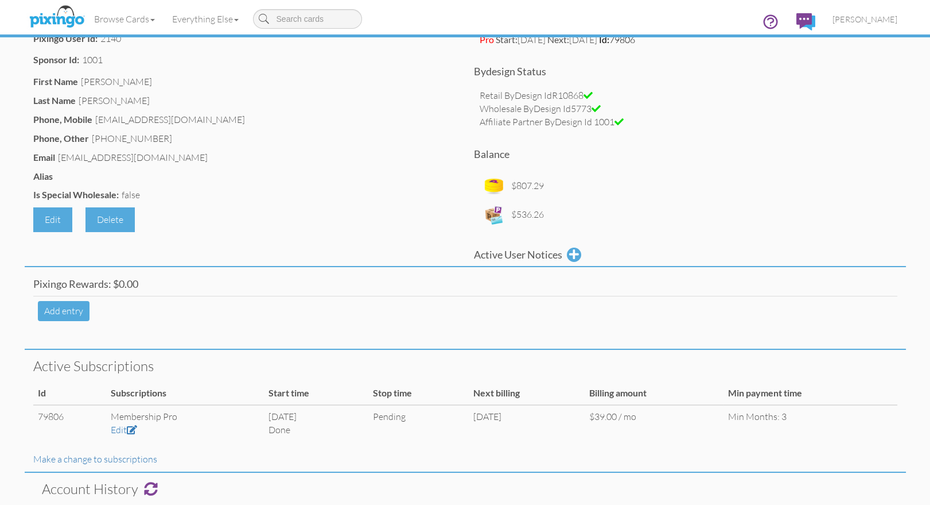
scroll to position [0, 0]
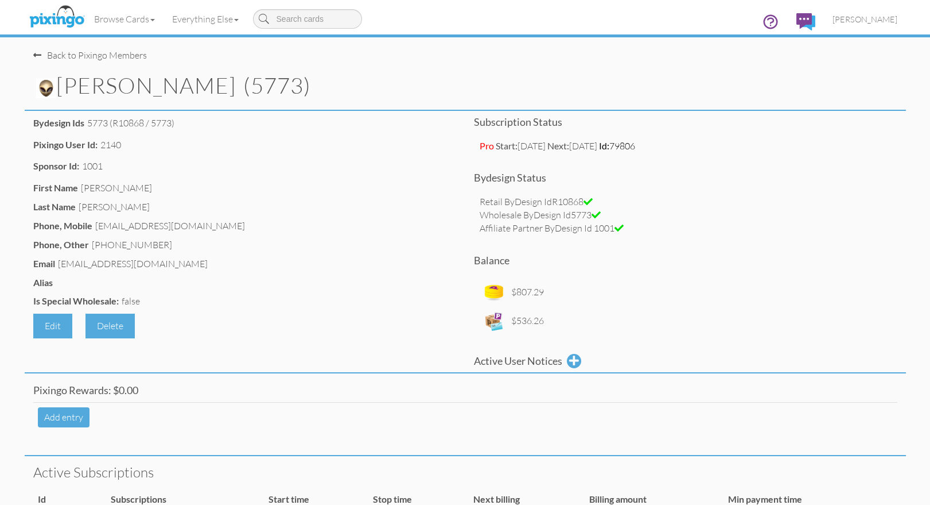
click at [48, 87] on img at bounding box center [46, 88] width 20 height 20
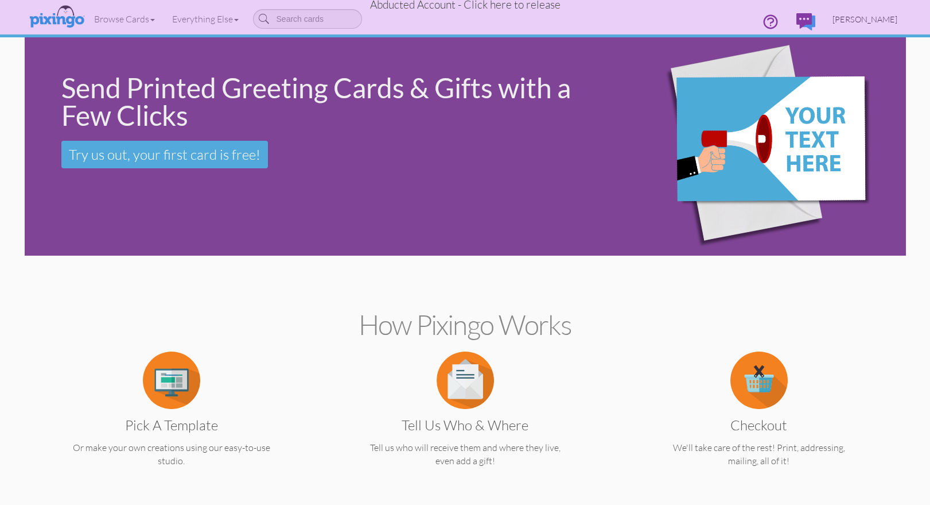
click at [870, 20] on span "Thomas Lambert" at bounding box center [865, 19] width 65 height 10
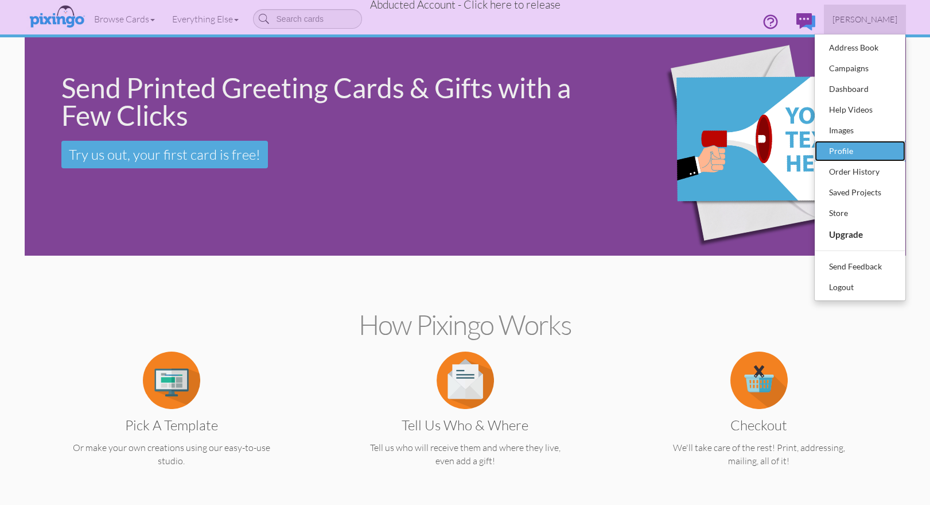
click at [857, 149] on div "Profile" at bounding box center [861, 150] width 68 height 17
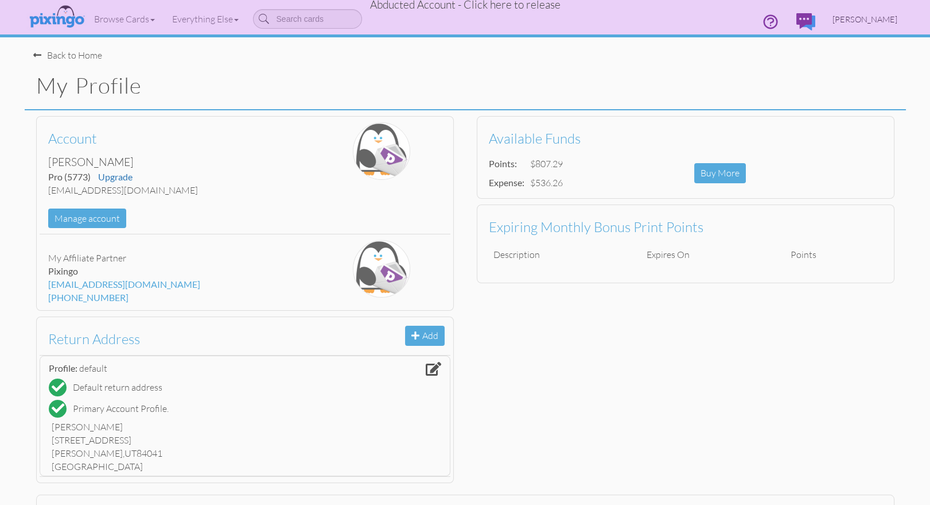
click at [871, 22] on span "Thomas Lambert" at bounding box center [865, 19] width 65 height 10
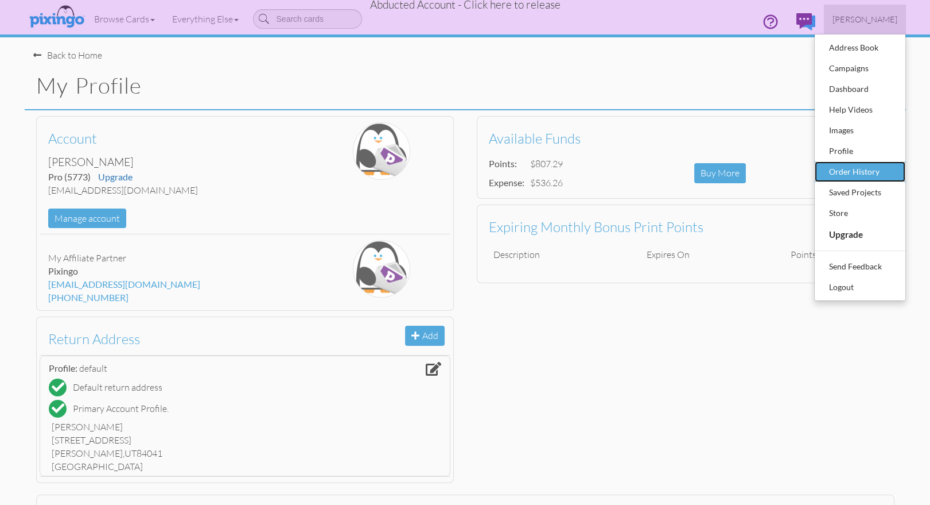
click at [883, 175] on div "Order History" at bounding box center [861, 171] width 68 height 17
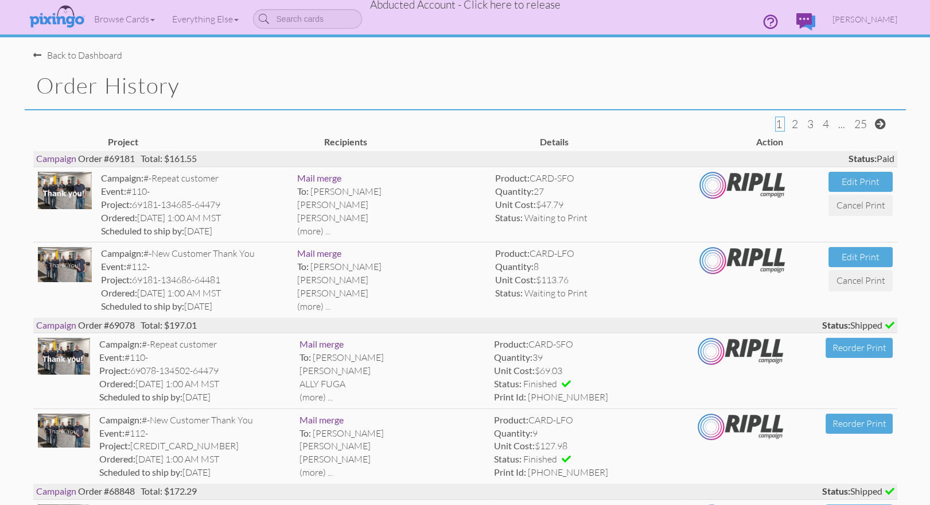
click at [470, 101] on div "Order History" at bounding box center [466, 86] width 882 height 49
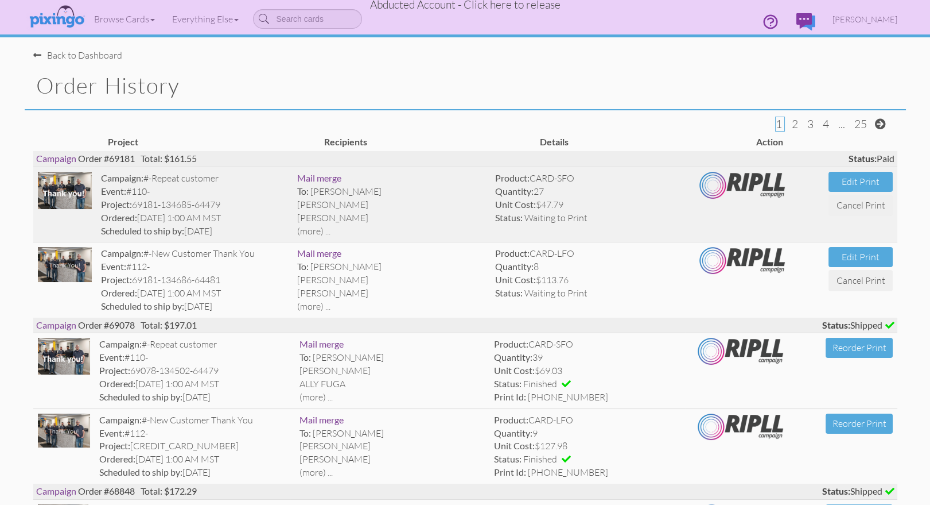
click at [509, 193] on strong "Quantity:" at bounding box center [514, 190] width 38 height 11
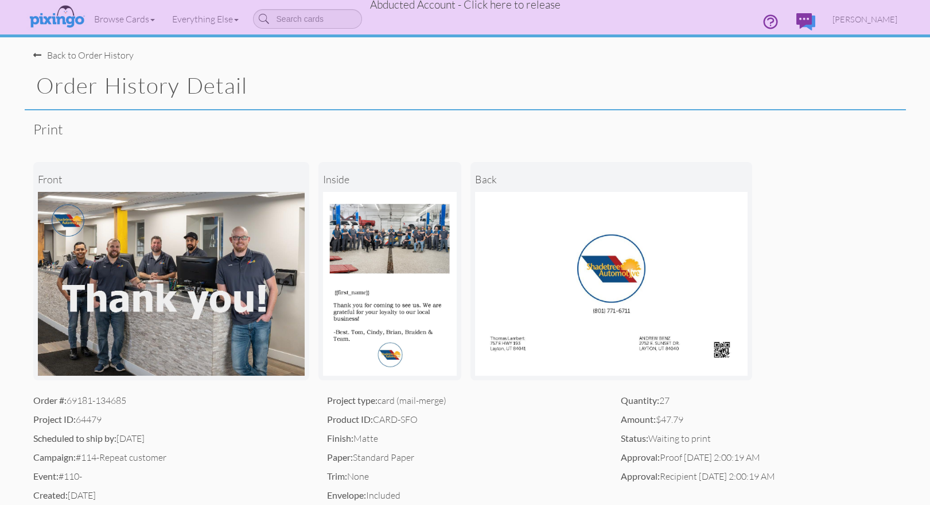
click at [492, 5] on span "Abducted Account - Click here to release" at bounding box center [465, 5] width 191 height 14
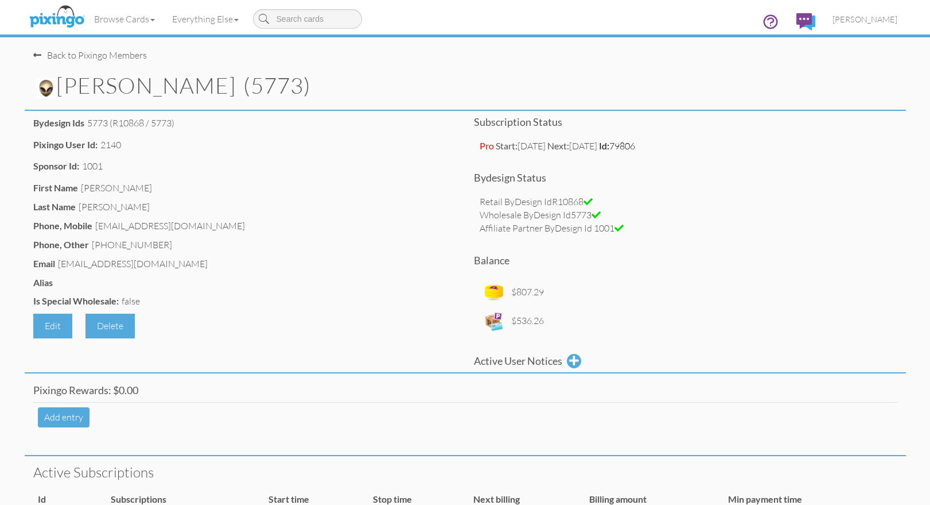
click at [479, 67] on div "Thomas Lambert (5773)" at bounding box center [466, 86] width 882 height 49
click at [856, 14] on span "Bryan Thayer" at bounding box center [865, 19] width 65 height 10
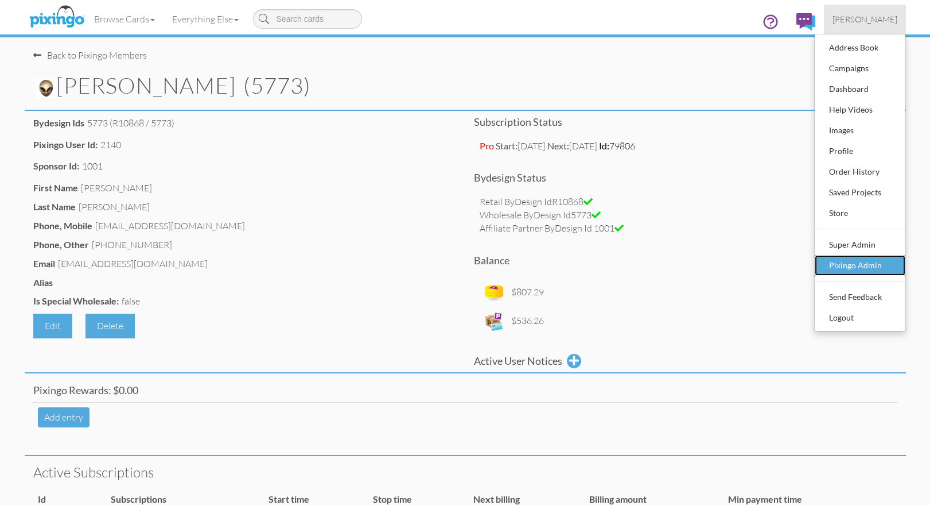
click at [847, 267] on div "Pixingo Admin" at bounding box center [861, 265] width 68 height 17
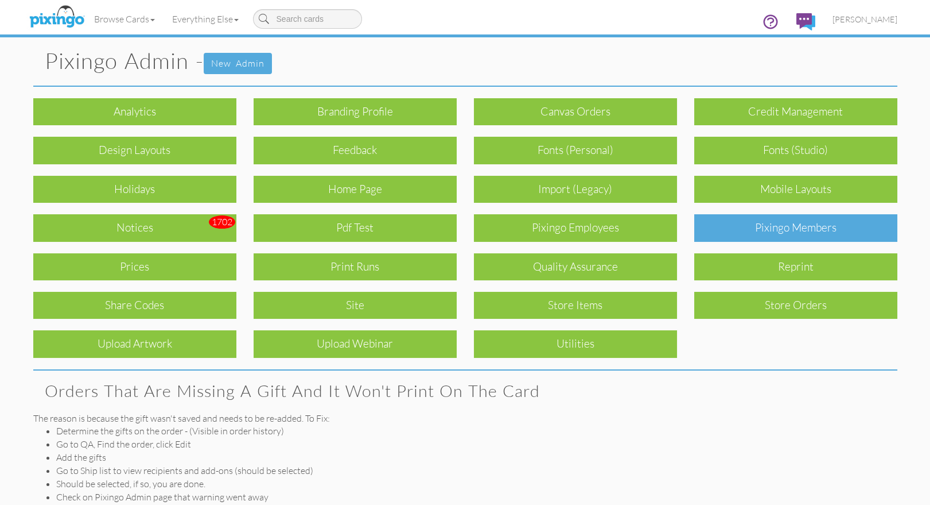
click at [768, 227] on div "Pixingo Members" at bounding box center [795, 227] width 203 height 27
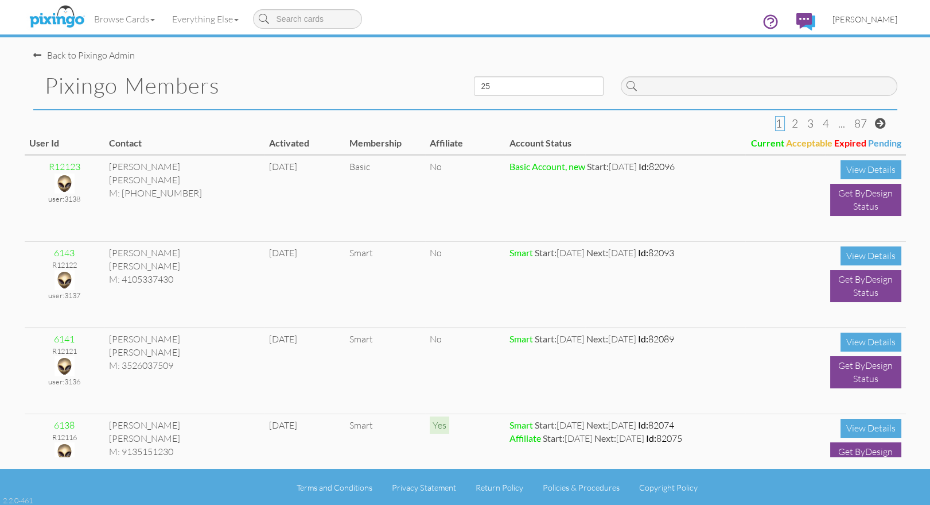
click at [874, 22] on span "Bryan Thayer" at bounding box center [865, 19] width 65 height 10
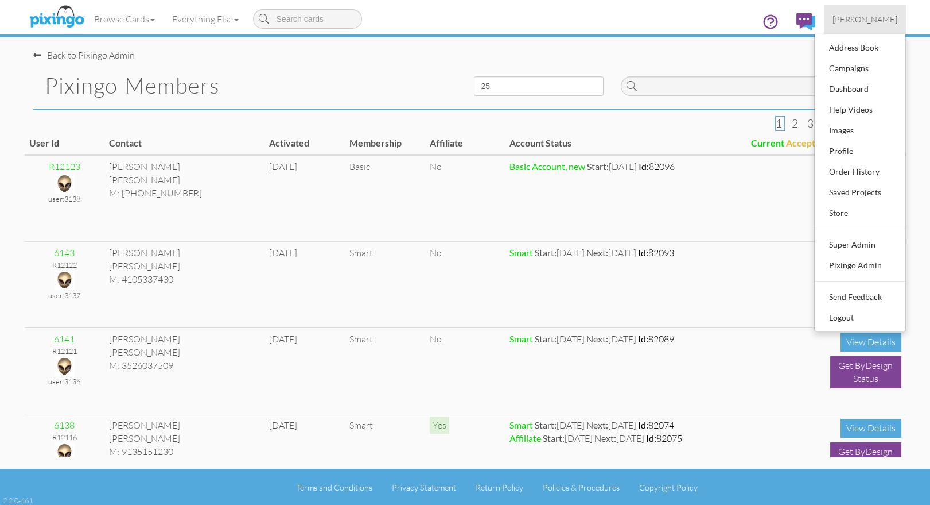
click at [667, 69] on div at bounding box center [759, 83] width 294 height 42
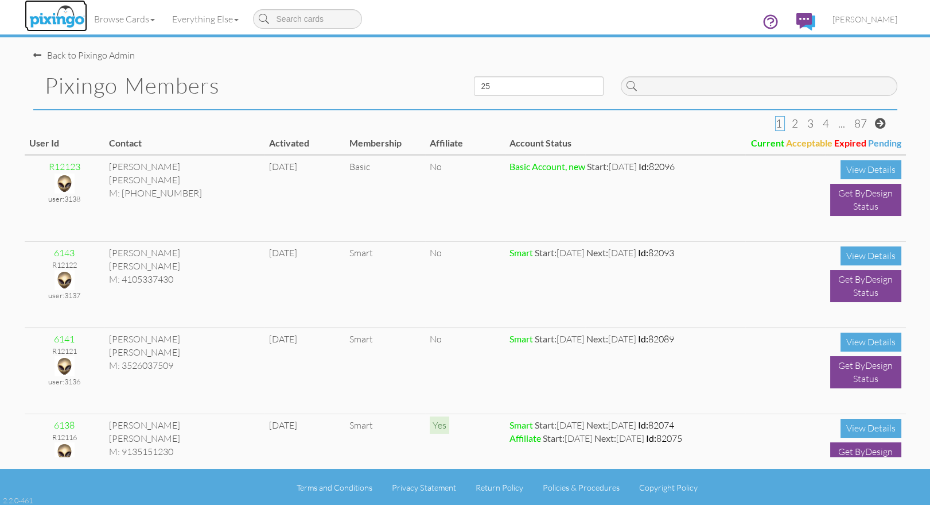
click at [53, 14] on img at bounding box center [56, 17] width 61 height 29
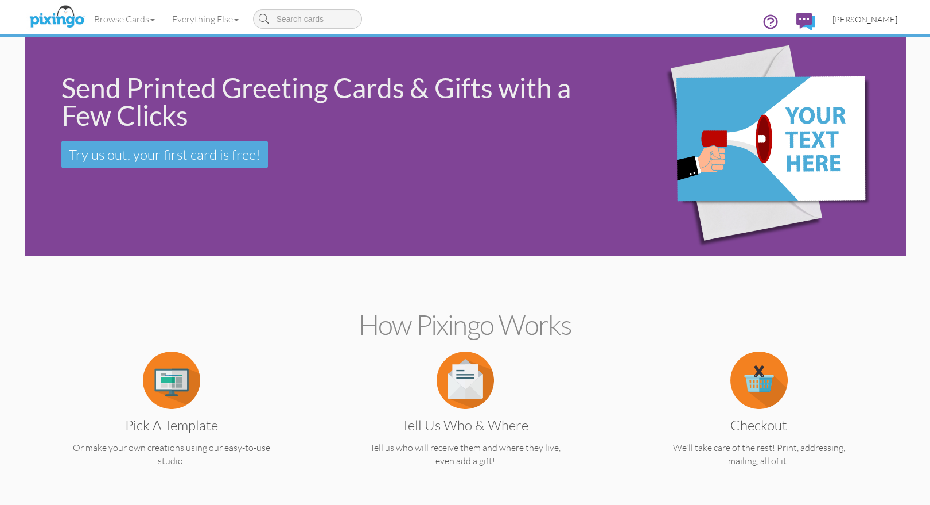
click at [857, 20] on span "Bryan Thayer" at bounding box center [865, 19] width 65 height 10
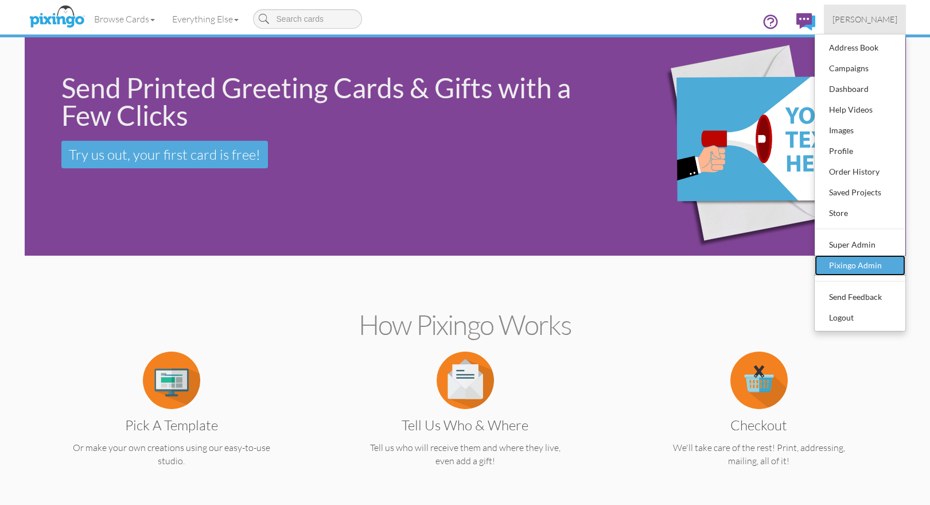
click at [866, 257] on div "Pixingo Admin" at bounding box center [861, 265] width 68 height 17
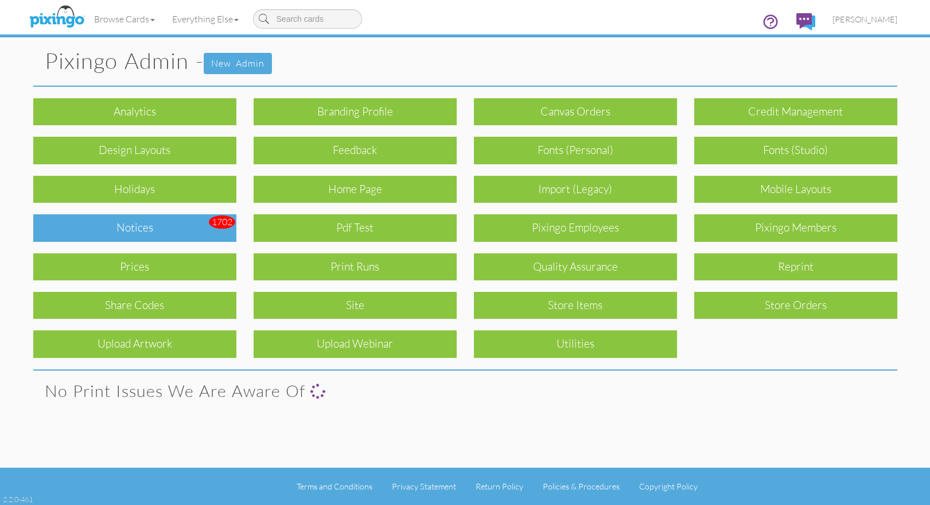
click at [136, 231] on div "Notices" at bounding box center [134, 227] width 203 height 27
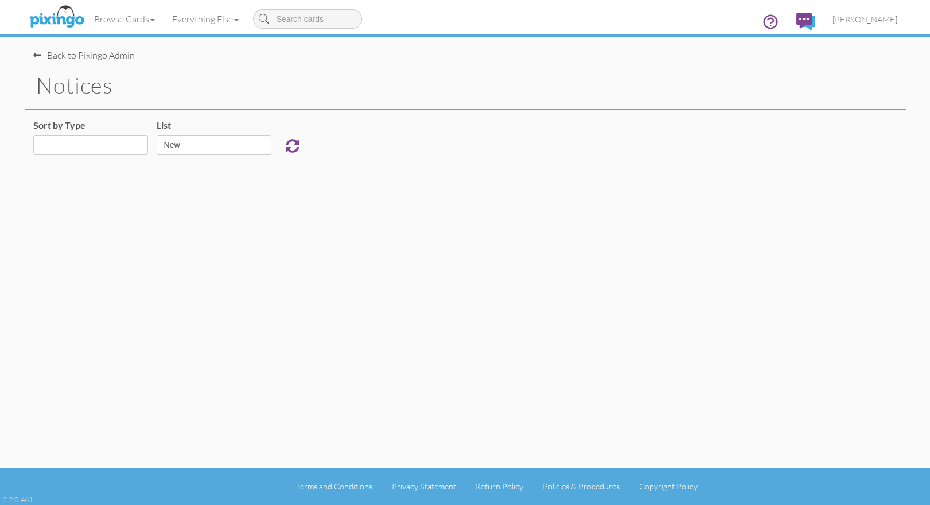
select select "object:3995"
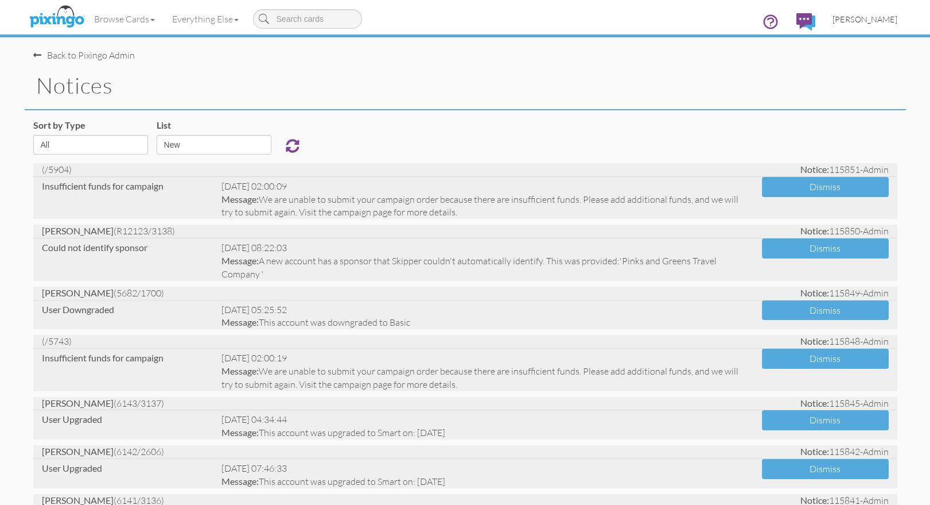
click at [862, 21] on span "[PERSON_NAME]" at bounding box center [865, 19] width 65 height 10
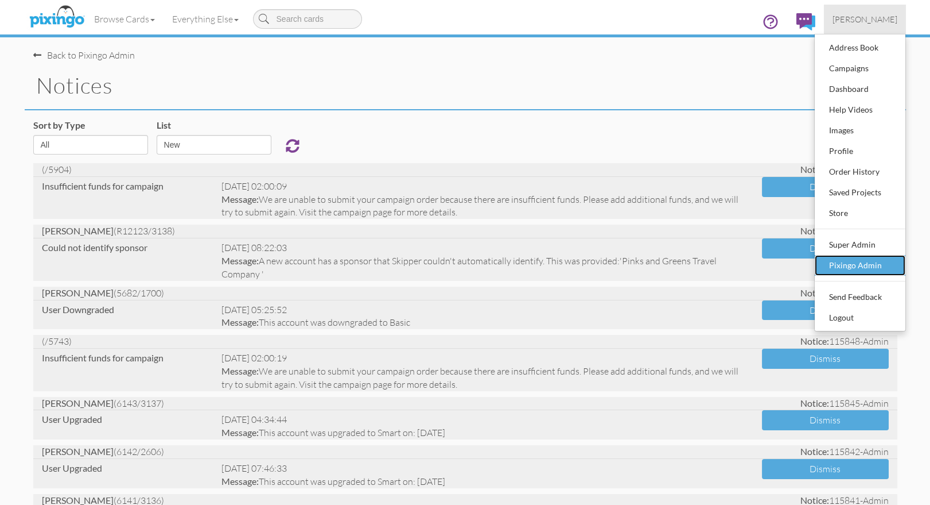
click at [857, 258] on div "Pixingo Admin" at bounding box center [861, 265] width 68 height 17
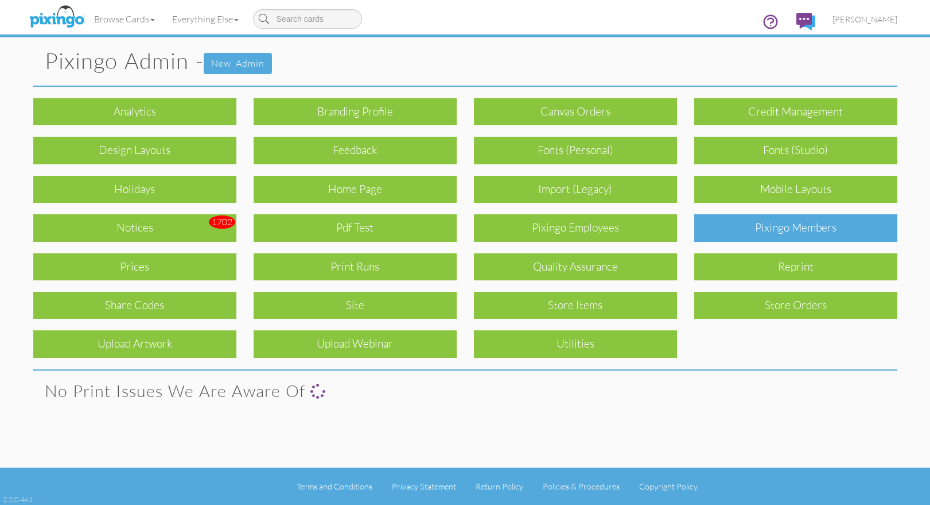
click at [816, 231] on div "Pixingo Members" at bounding box center [795, 227] width 203 height 27
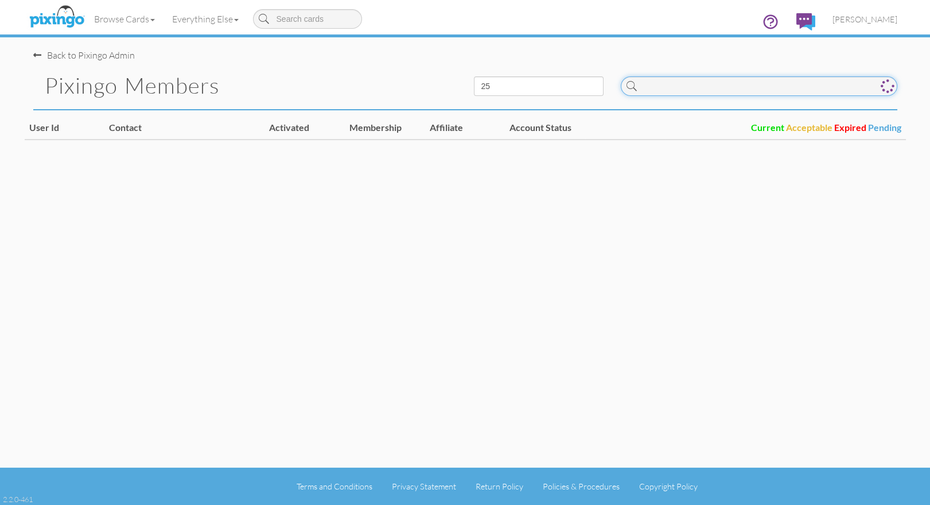
click at [675, 90] on input at bounding box center [759, 86] width 277 height 20
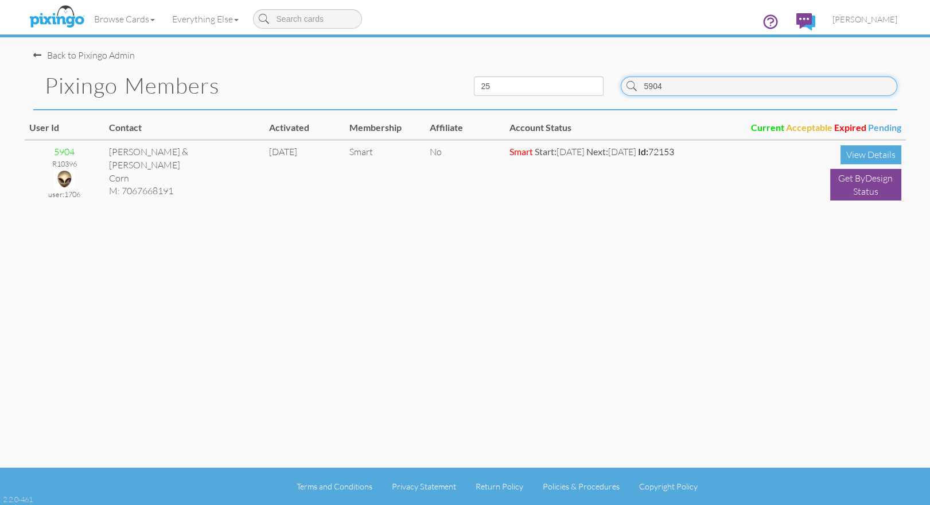
type input "5904"
click at [376, 72] on div "Pixingo Members" at bounding box center [245, 85] width 441 height 47
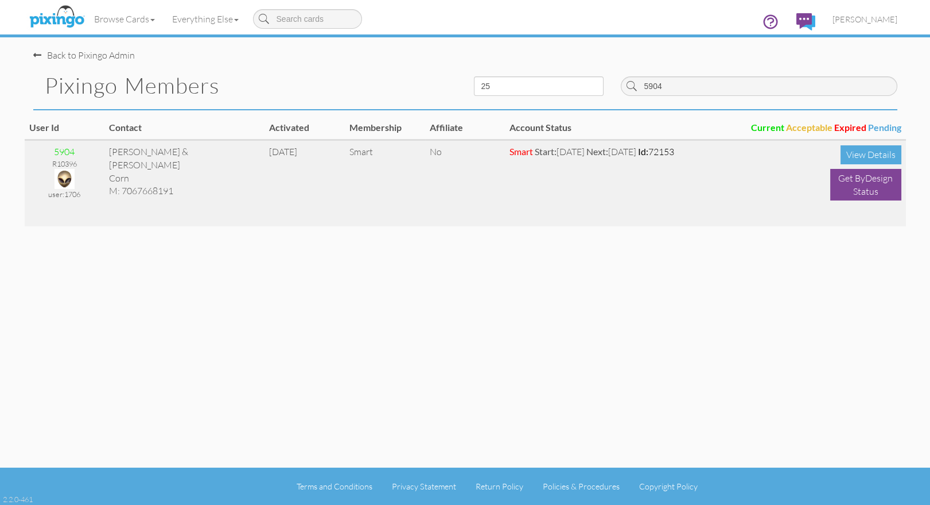
click at [68, 177] on img at bounding box center [65, 179] width 20 height 20
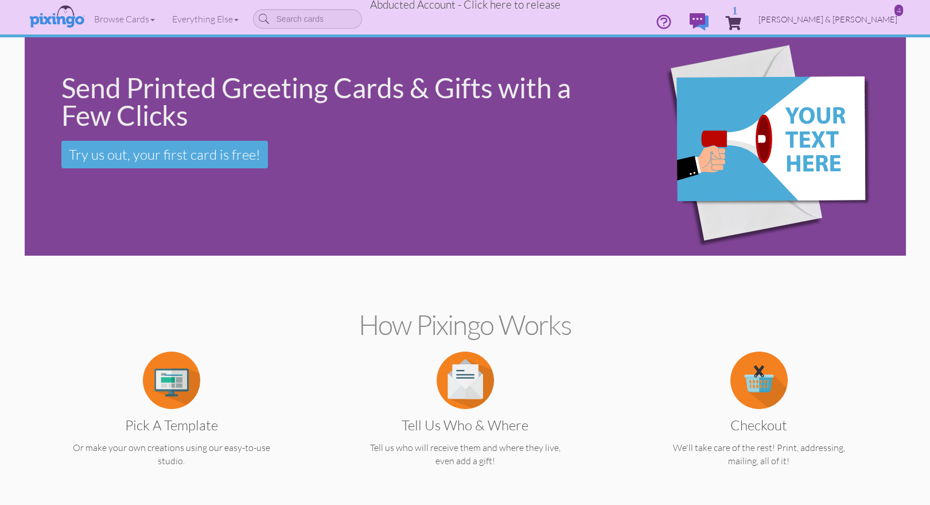
click at [850, 22] on span "Wendi & Robby Corn" at bounding box center [828, 19] width 139 height 10
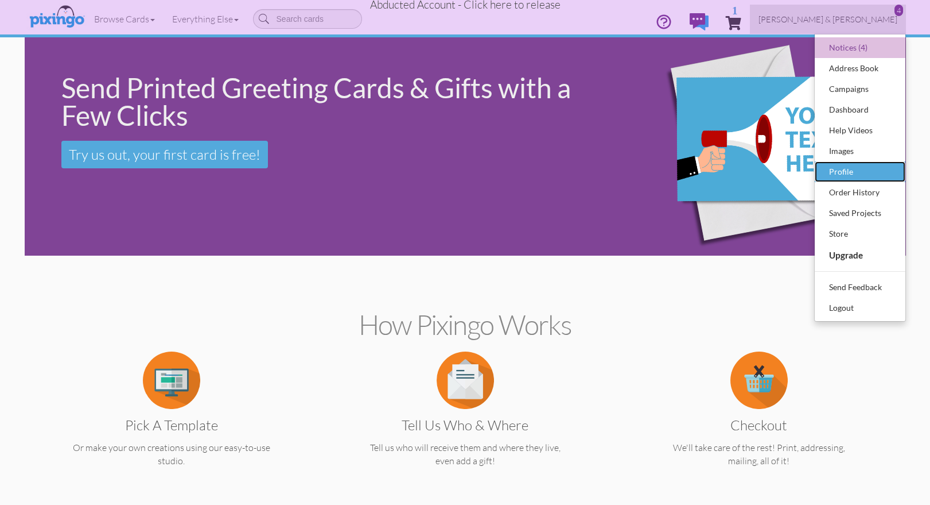
click at [859, 163] on div "Profile" at bounding box center [861, 171] width 68 height 17
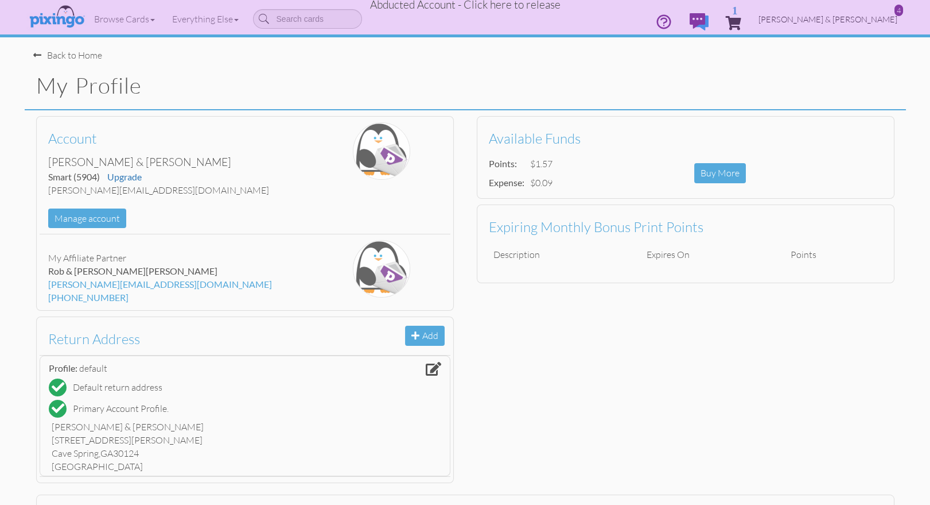
click at [836, 18] on span "Wendi & Robby Corn" at bounding box center [828, 19] width 139 height 10
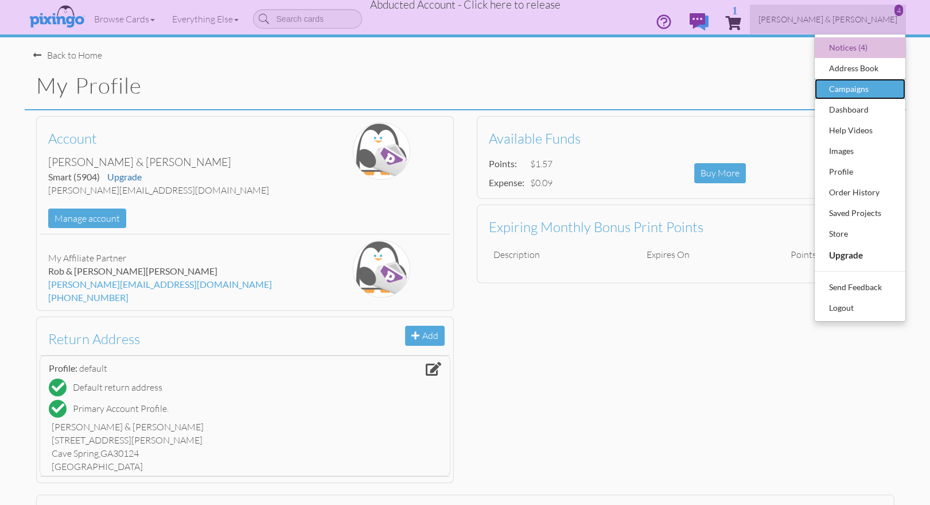
click at [853, 80] on div "Campaigns" at bounding box center [861, 88] width 68 height 17
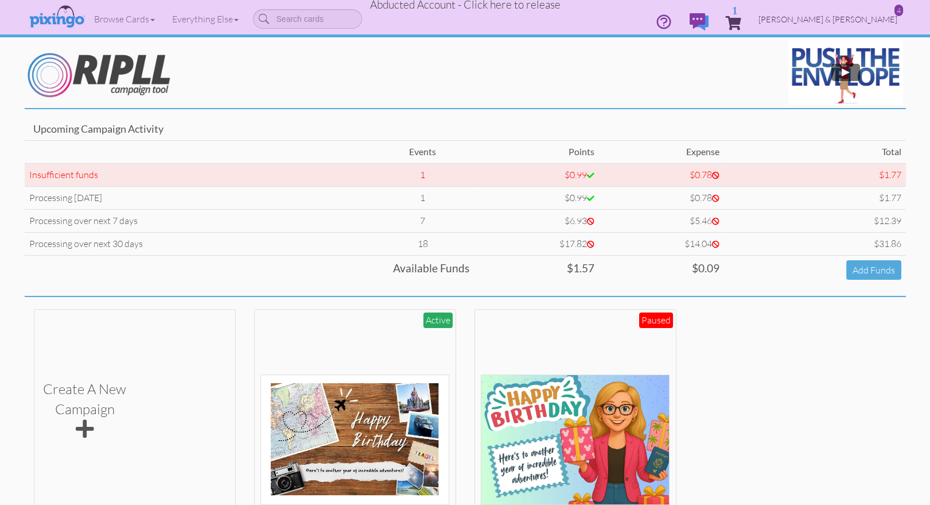
click at [866, 22] on span "Wendi & Robby Corn" at bounding box center [828, 19] width 139 height 10
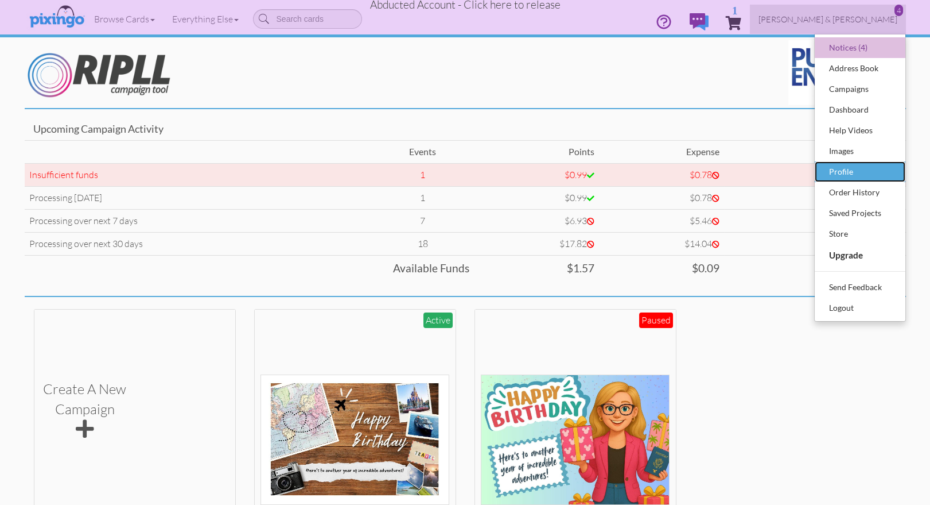
click at [846, 167] on div "Profile" at bounding box center [861, 171] width 68 height 17
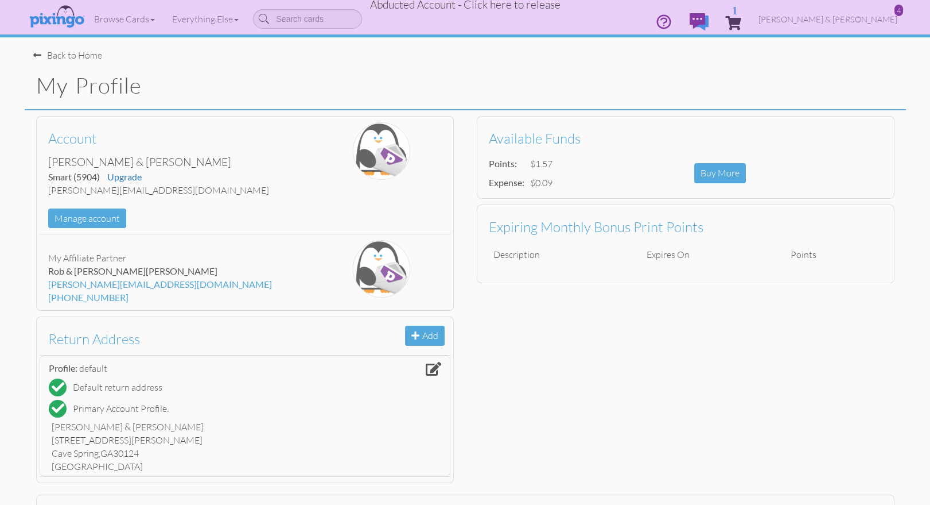
click at [497, 4] on span "Abducted Account - Click here to release" at bounding box center [465, 5] width 191 height 14
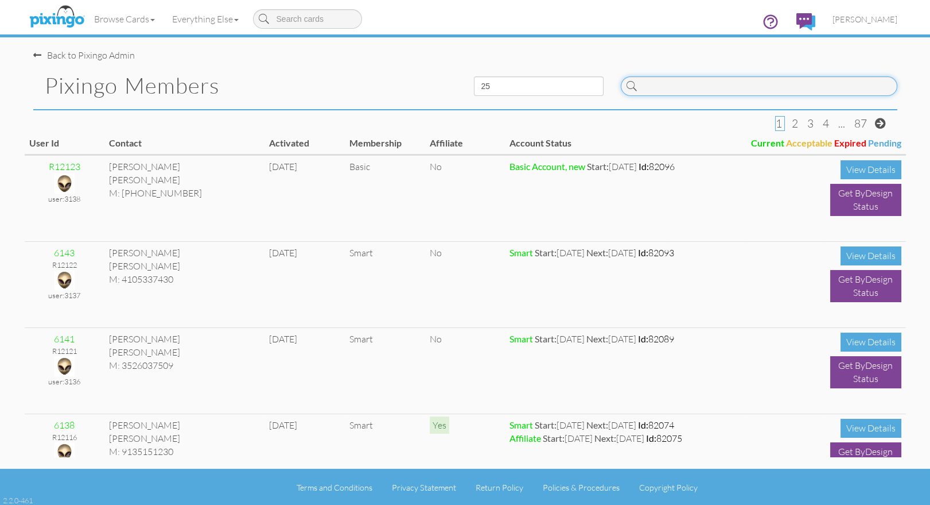
click at [653, 90] on input at bounding box center [759, 86] width 277 height 20
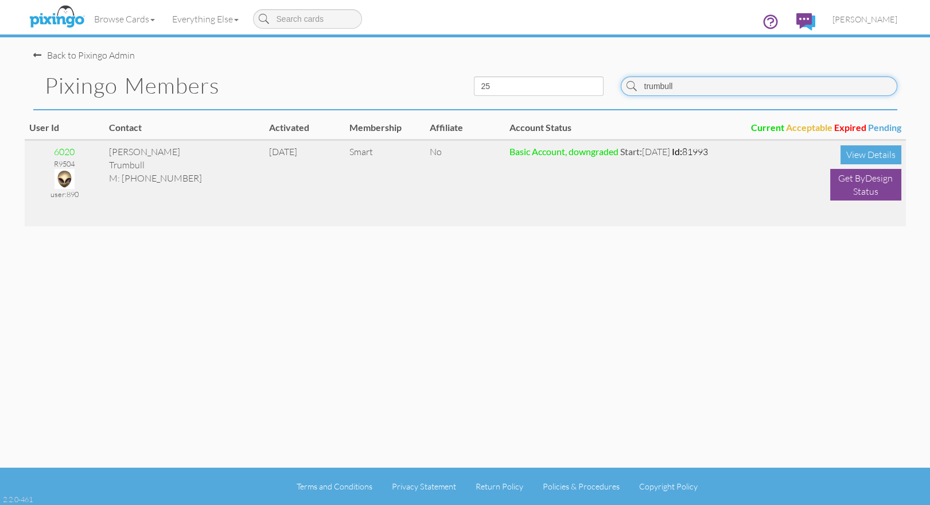
type input "trumbull"
click at [64, 176] on img at bounding box center [65, 179] width 20 height 20
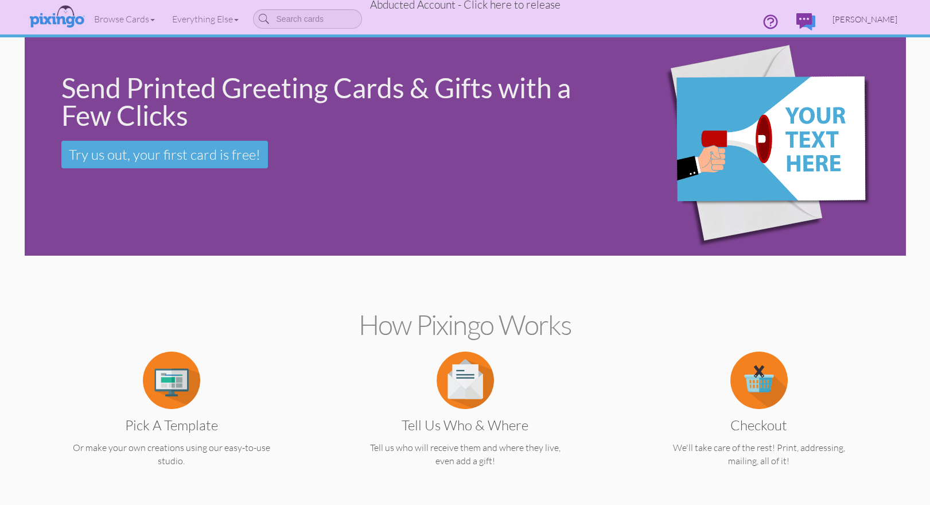
click at [867, 19] on span "Christine Trumbull" at bounding box center [865, 19] width 65 height 10
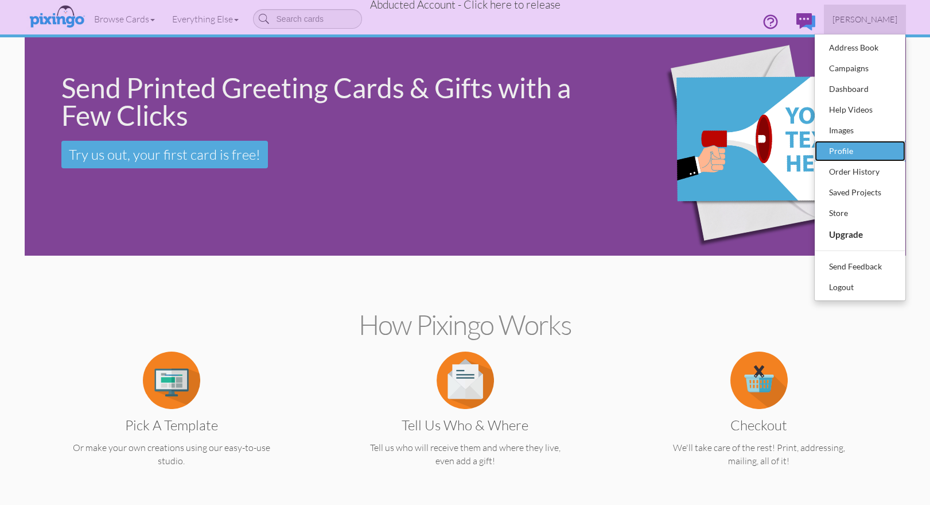
click at [855, 147] on div "Profile" at bounding box center [861, 150] width 68 height 17
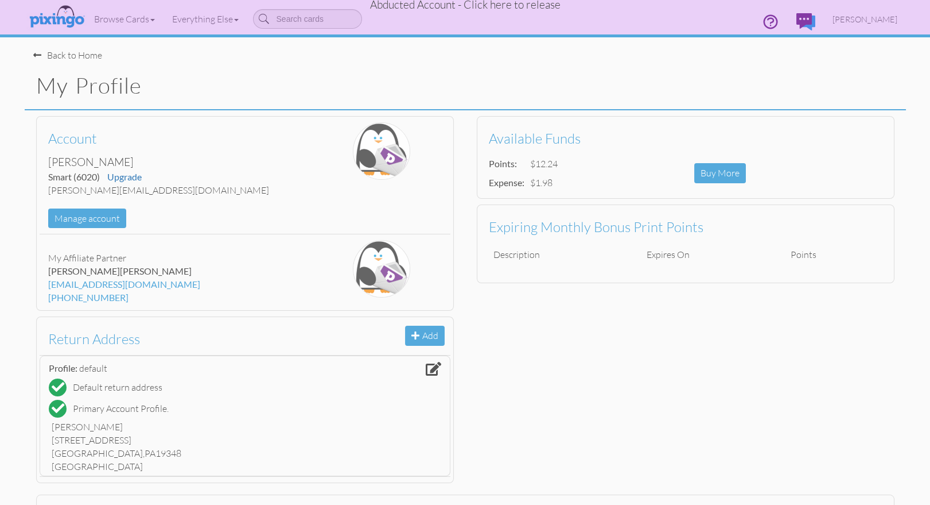
click at [439, 9] on span "Abducted Account - Click here to release" at bounding box center [465, 5] width 191 height 14
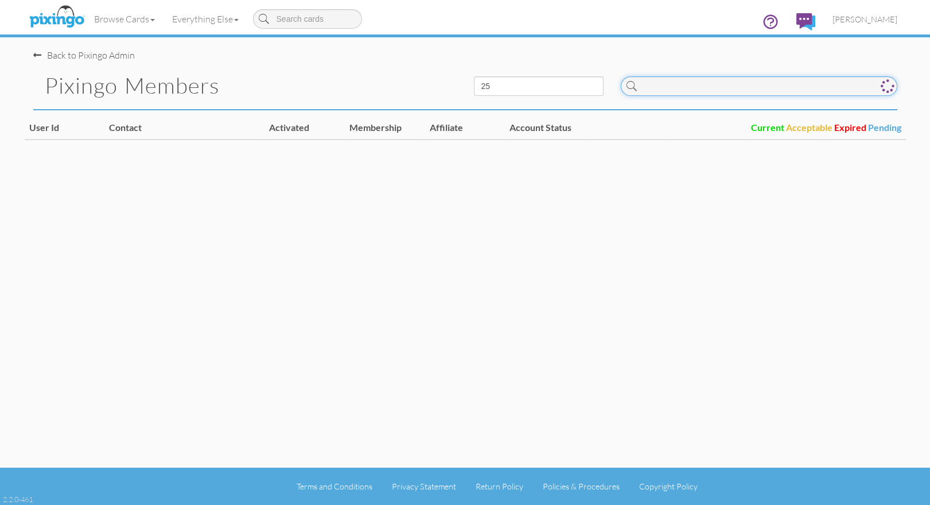
click at [650, 89] on input at bounding box center [759, 86] width 277 height 20
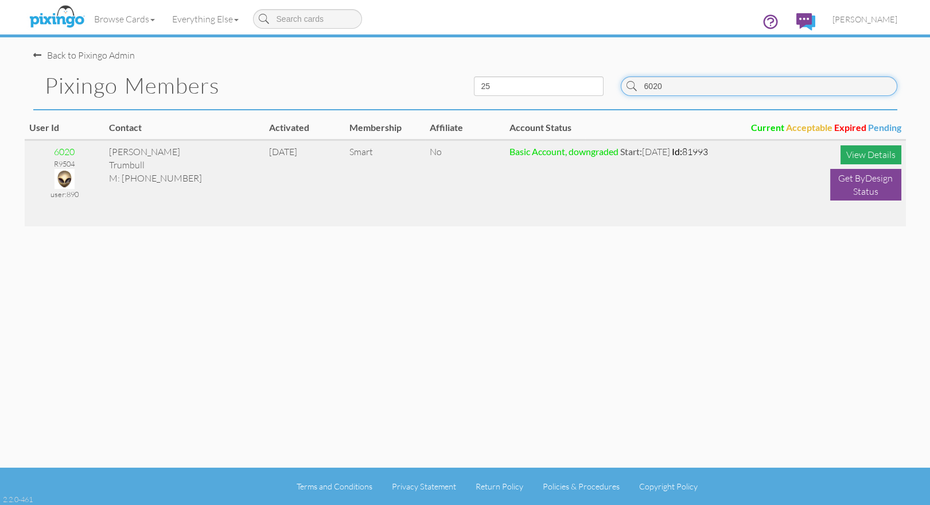
type input "6020"
click at [855, 154] on div "View Details" at bounding box center [871, 154] width 61 height 19
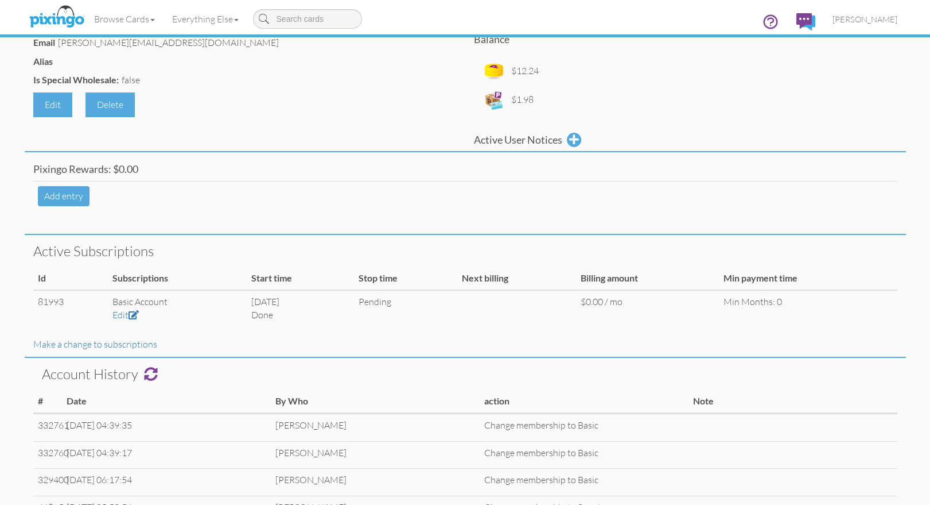
scroll to position [227, 0]
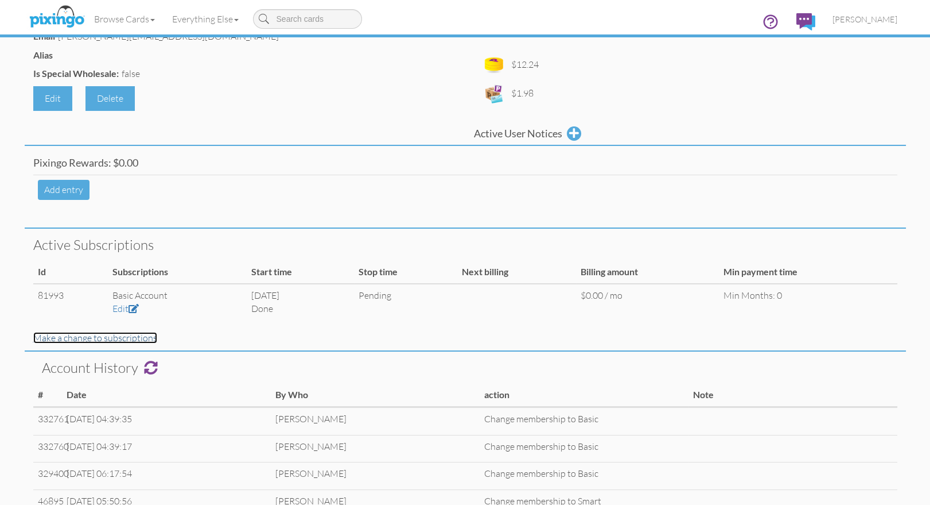
click at [108, 336] on link "Make a change to subscriptions" at bounding box center [95, 337] width 124 height 11
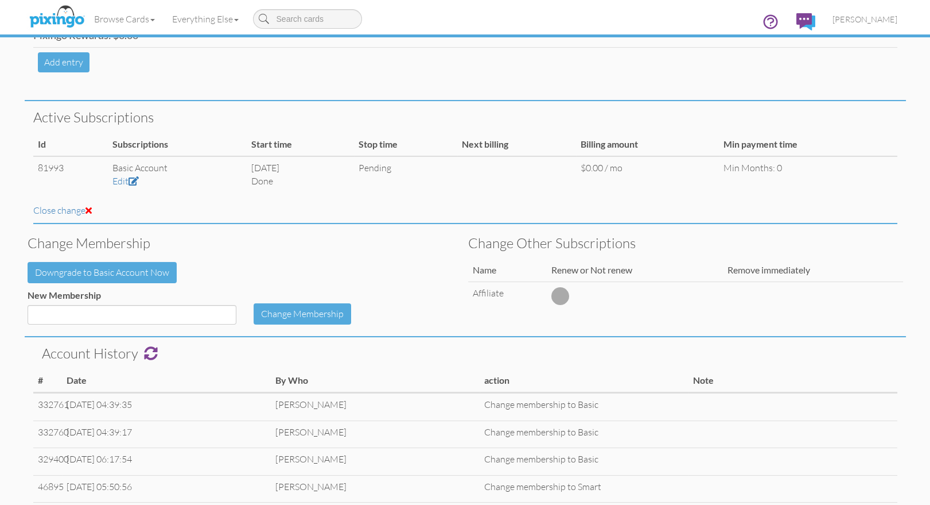
scroll to position [363, 0]
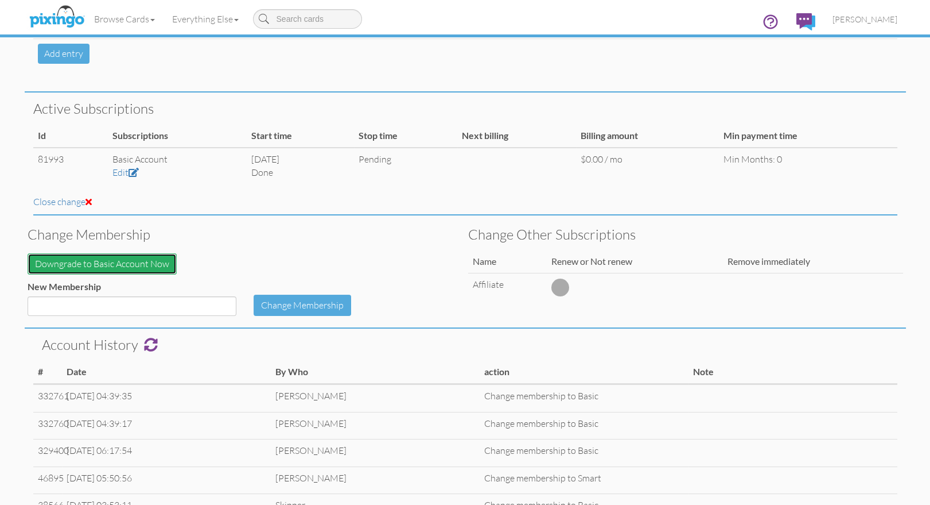
click at [114, 266] on button "Downgrade to Basic Account Now" at bounding box center [102, 263] width 149 height 21
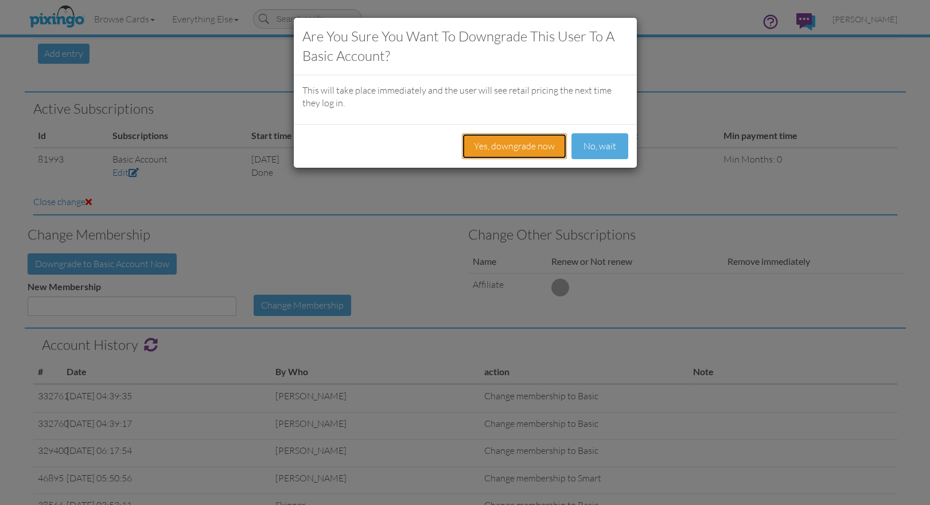
click at [529, 144] on button "Yes, downgrade now" at bounding box center [514, 146] width 105 height 26
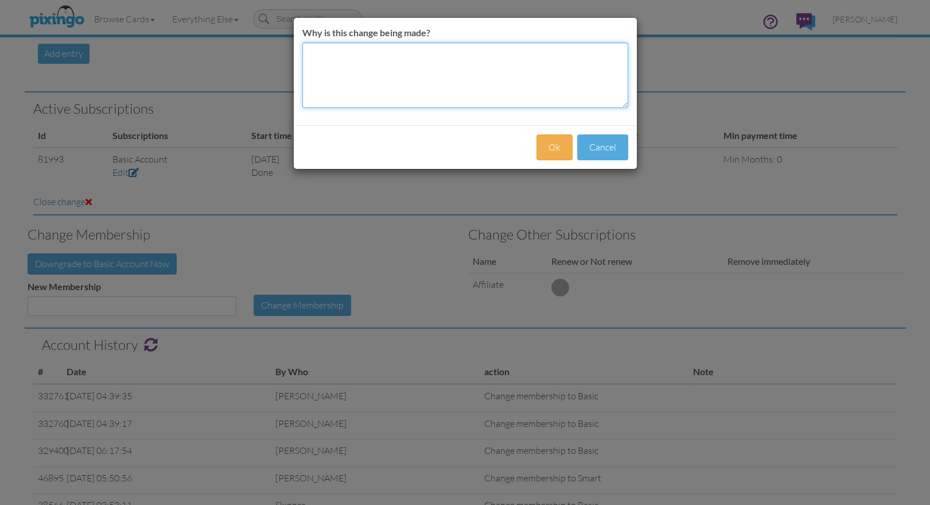
drag, startPoint x: 321, startPoint y: 58, endPoint x: 391, endPoint y: 80, distance: 73.0
click at [321, 58] on textarea "Why is this change being made?" at bounding box center [465, 74] width 326 height 65
type textarea "downgraded to Basic 6/4/25"
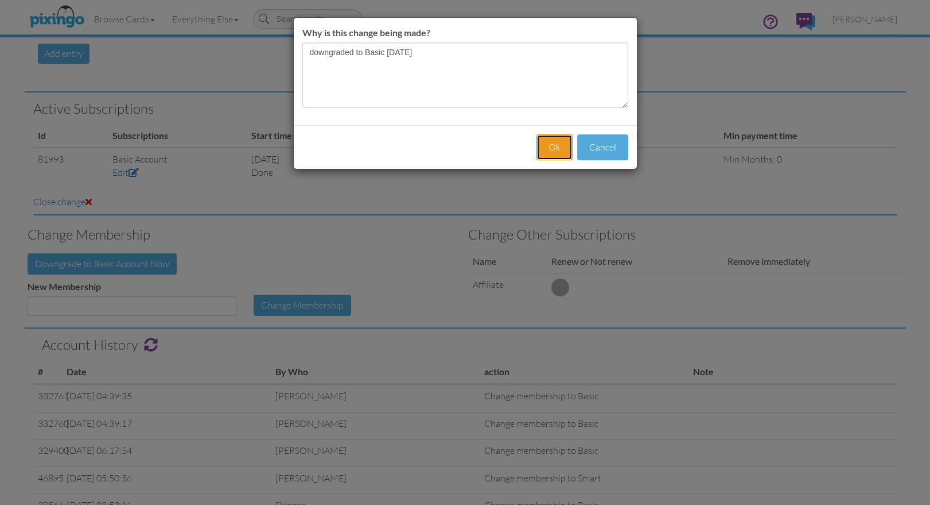
click at [556, 146] on button "Ok" at bounding box center [555, 147] width 36 height 26
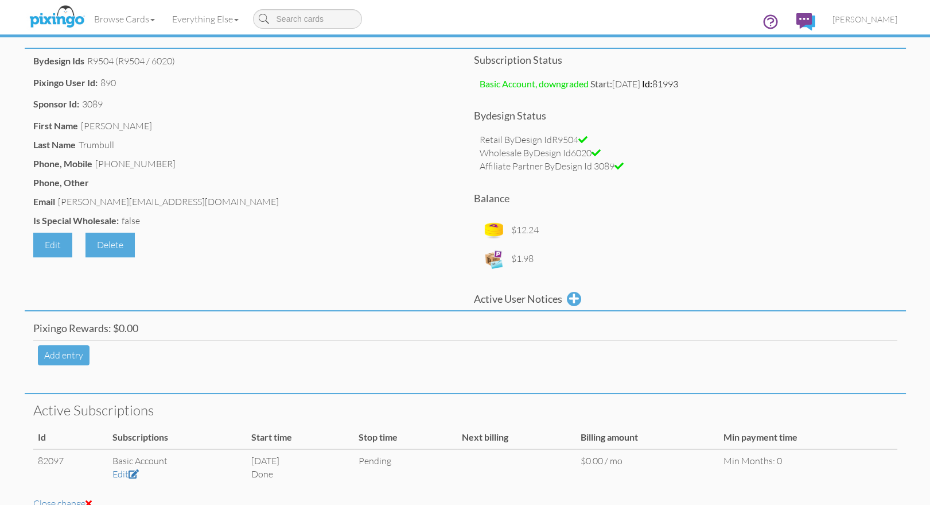
scroll to position [0, 0]
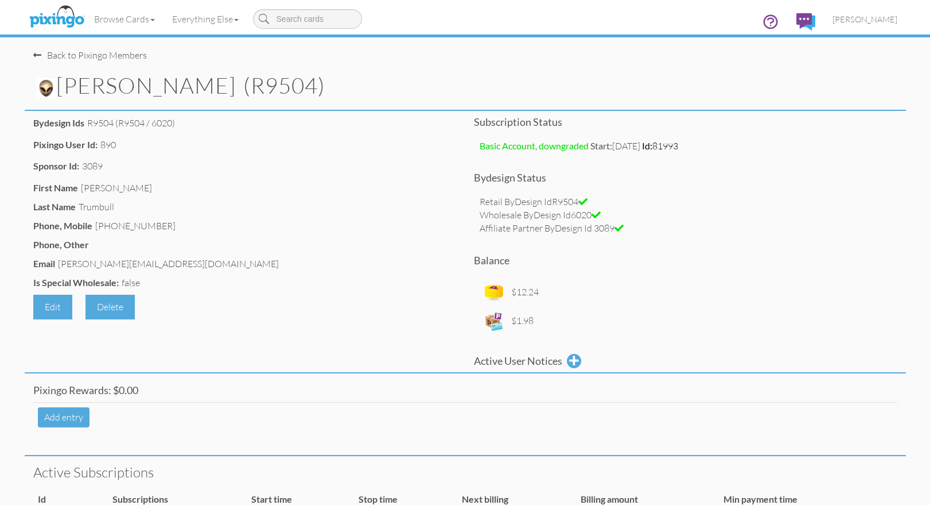
click at [51, 90] on img at bounding box center [46, 88] width 20 height 20
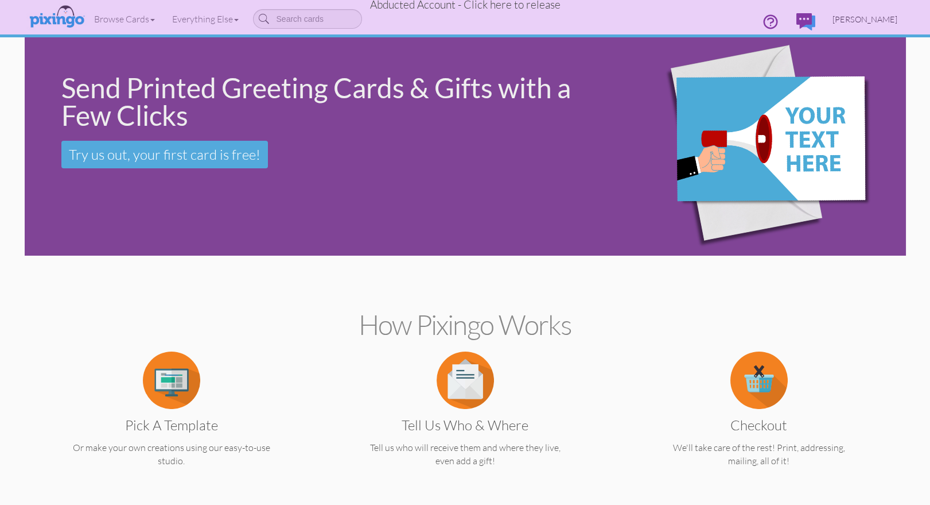
click at [839, 20] on span "Christine Trumbull" at bounding box center [865, 19] width 65 height 10
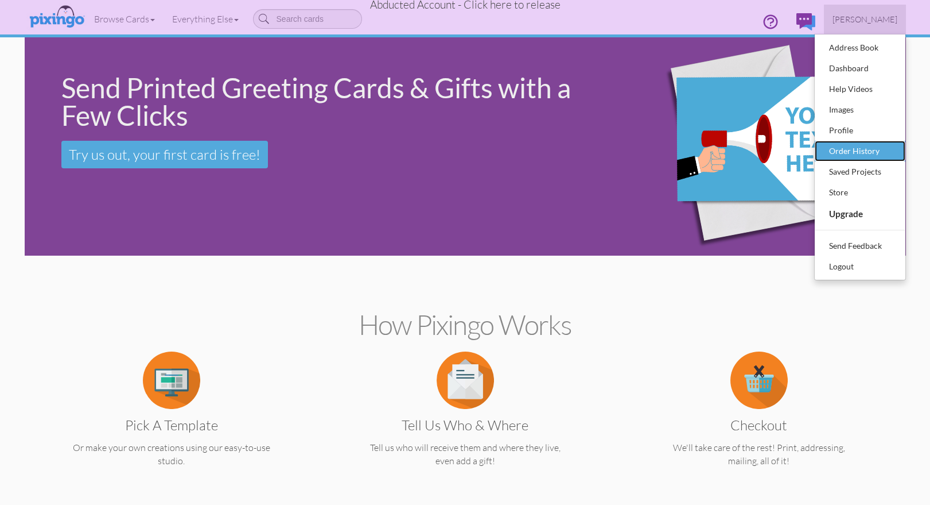
click at [844, 152] on div "Order History" at bounding box center [861, 150] width 68 height 17
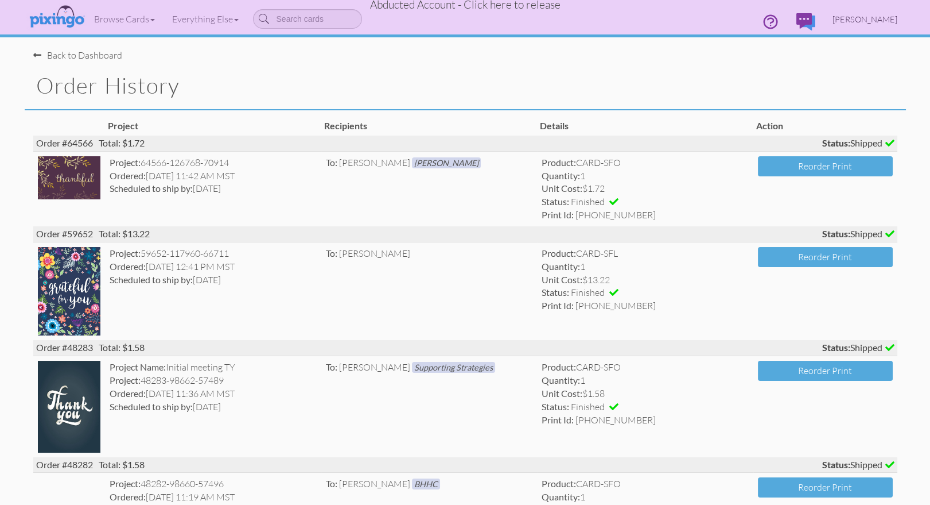
click at [852, 22] on span "Christine Trumbull" at bounding box center [865, 19] width 65 height 10
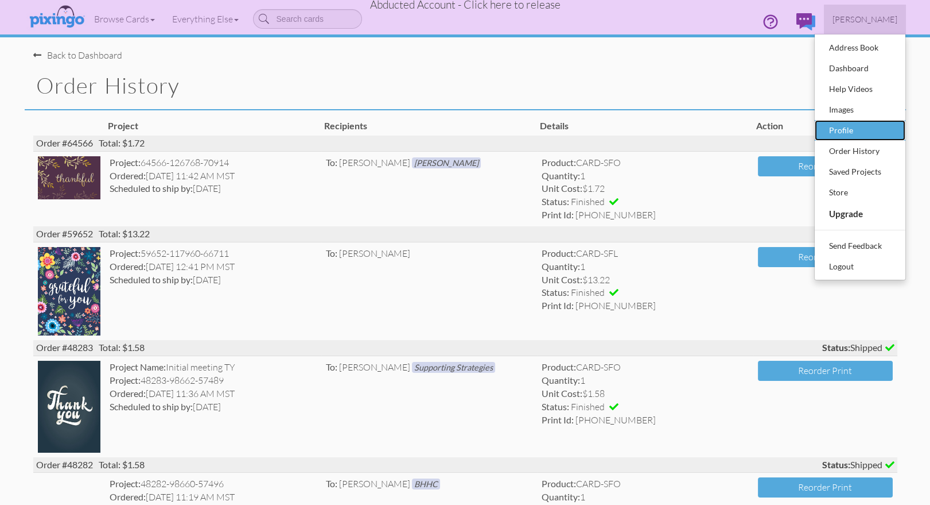
click at [841, 133] on div "Profile" at bounding box center [861, 130] width 68 height 17
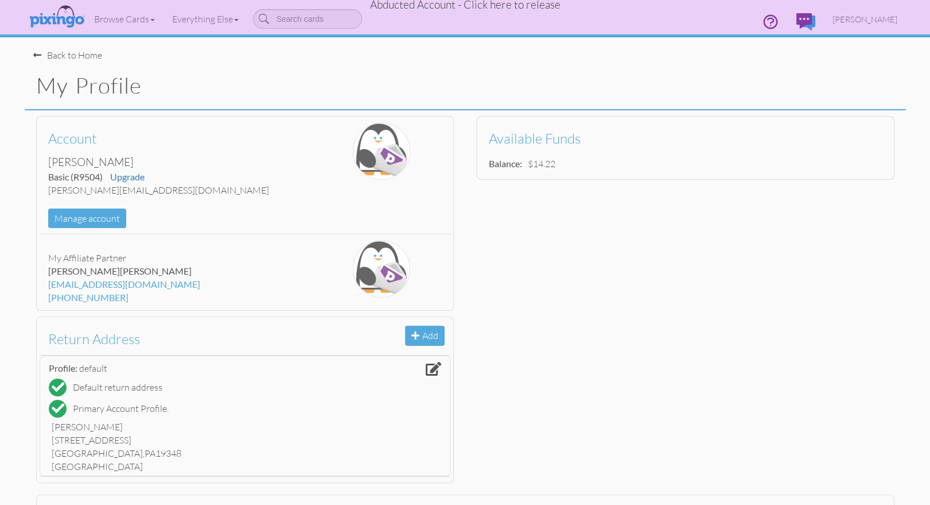
click at [498, 6] on span "Abducted Account - Click here to release" at bounding box center [465, 5] width 191 height 14
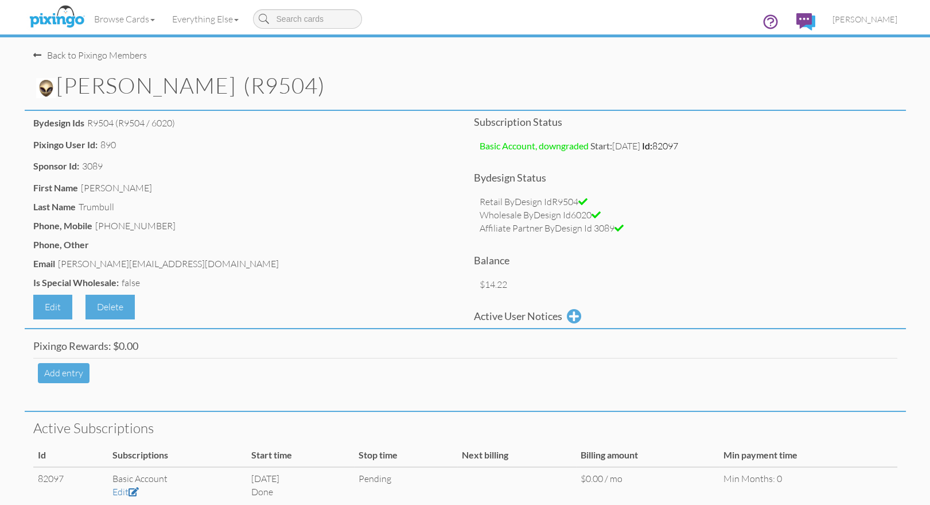
click at [46, 86] on img at bounding box center [46, 88] width 20 height 20
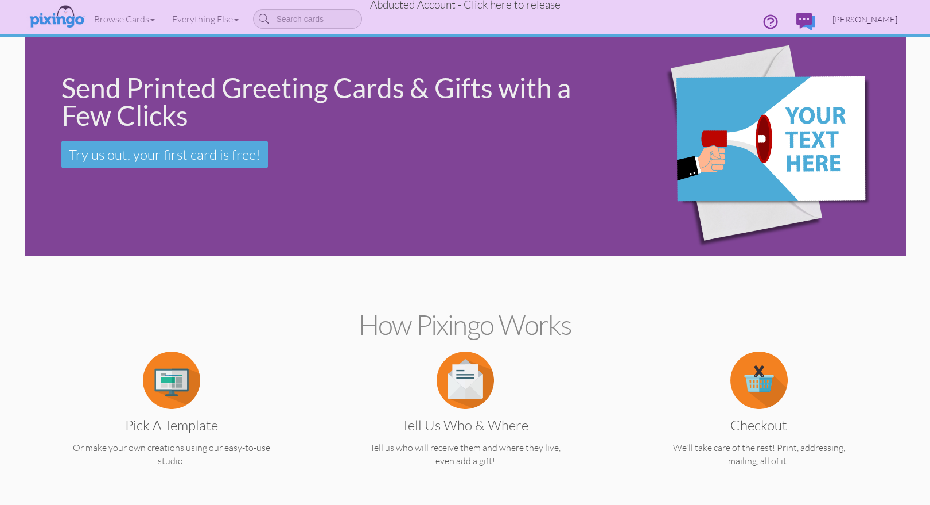
click at [867, 17] on span "Christine Trumbull" at bounding box center [865, 19] width 65 height 10
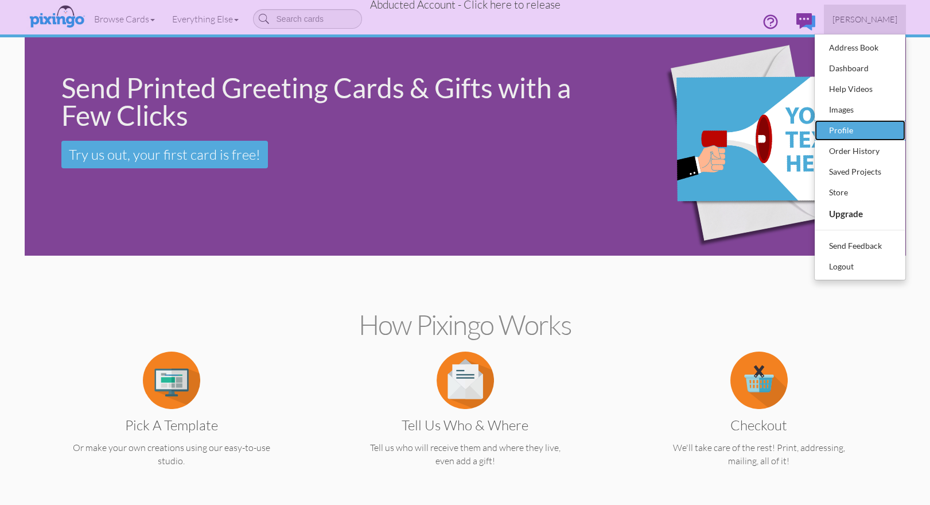
click at [836, 130] on div "Profile" at bounding box center [861, 130] width 68 height 17
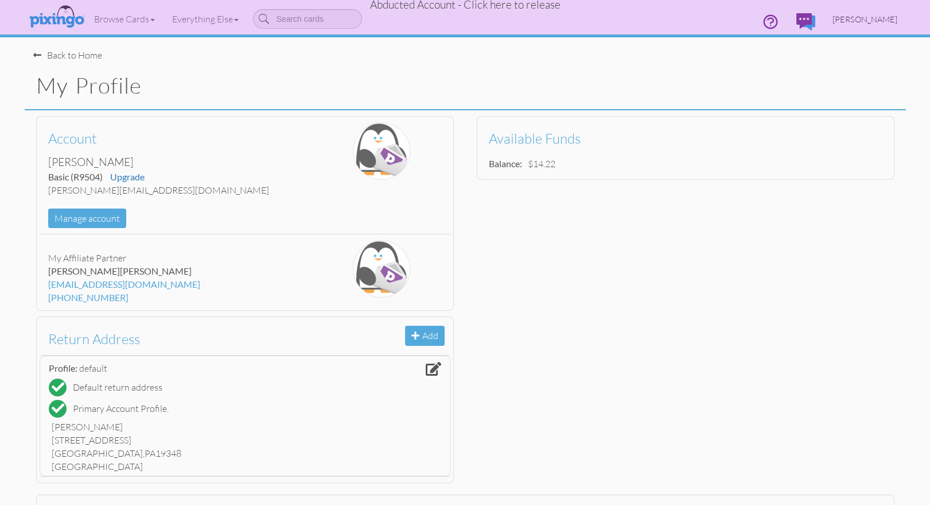
click at [857, 18] on span "Christine Trumbull" at bounding box center [865, 19] width 65 height 10
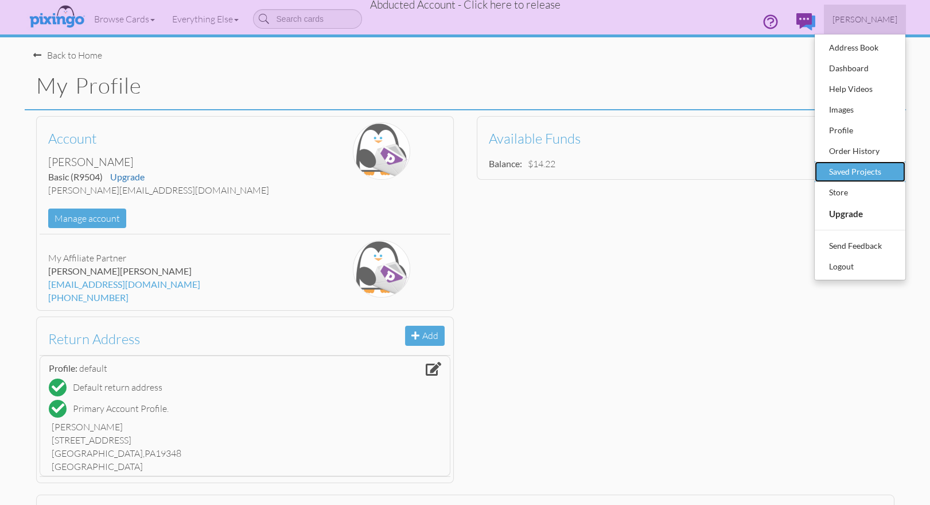
click at [848, 173] on div "Saved Projects" at bounding box center [861, 171] width 68 height 17
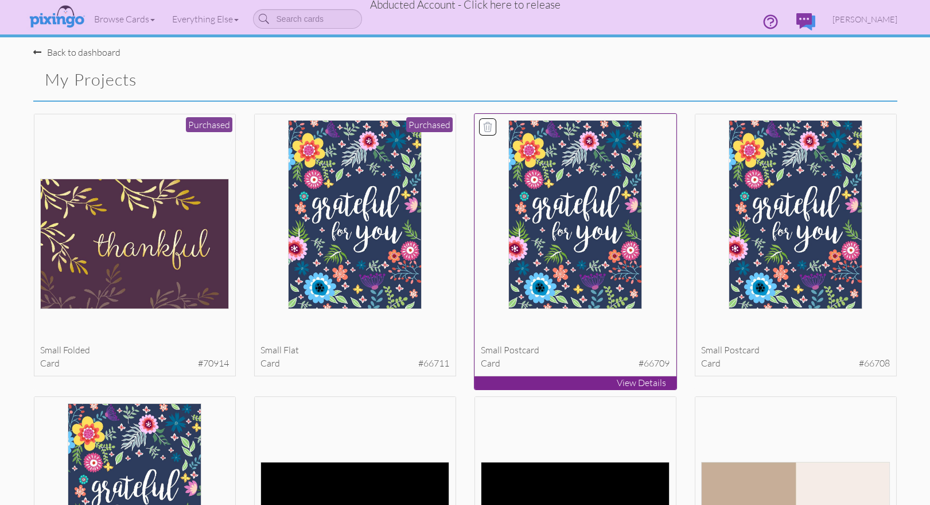
click at [572, 209] on img at bounding box center [576, 214] width 134 height 189
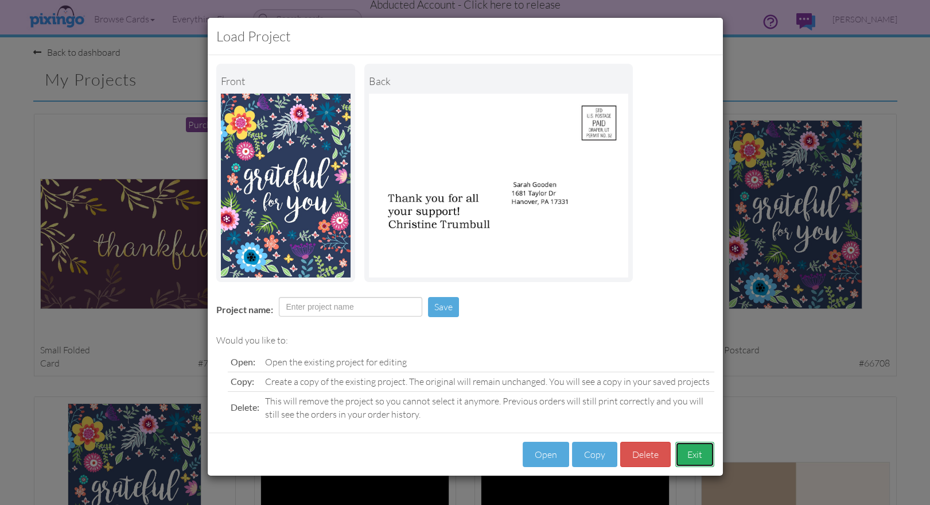
click at [682, 457] on button "Exit" at bounding box center [695, 454] width 39 height 26
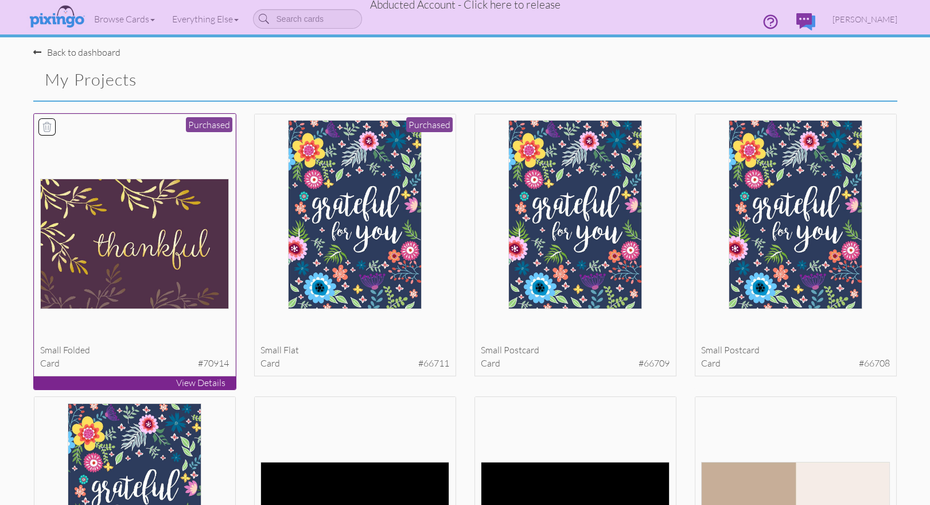
click at [126, 280] on img at bounding box center [134, 244] width 189 height 130
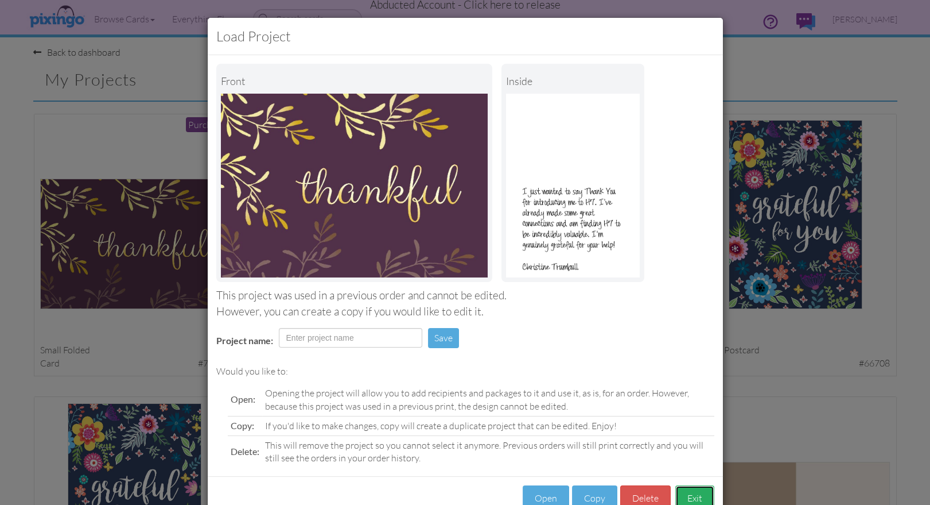
click at [692, 495] on button "Exit" at bounding box center [695, 498] width 39 height 26
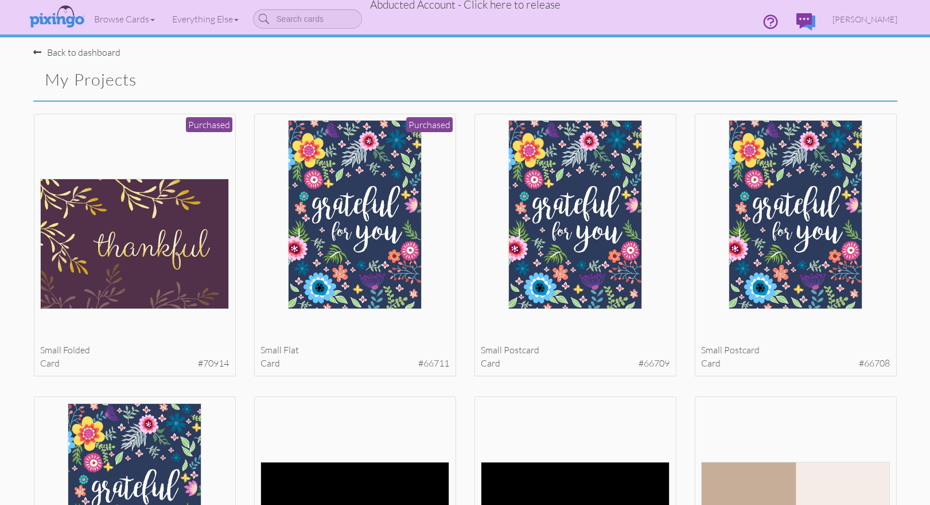
click at [453, 6] on span "Abducted Account - Click here to release" at bounding box center [465, 5] width 191 height 14
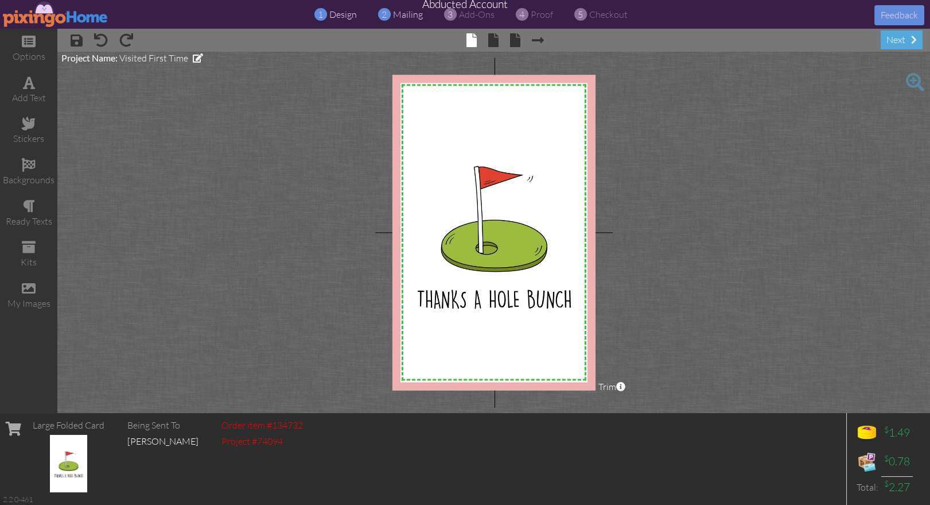
click at [416, 20] on div "2 mailing" at bounding box center [404, 14] width 38 height 13
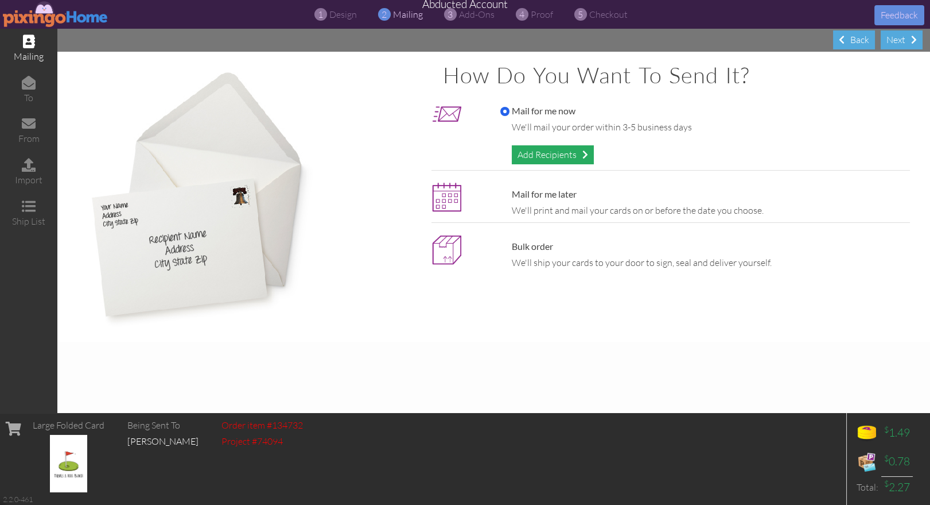
click at [547, 156] on div "Add Recipients" at bounding box center [553, 154] width 82 height 19
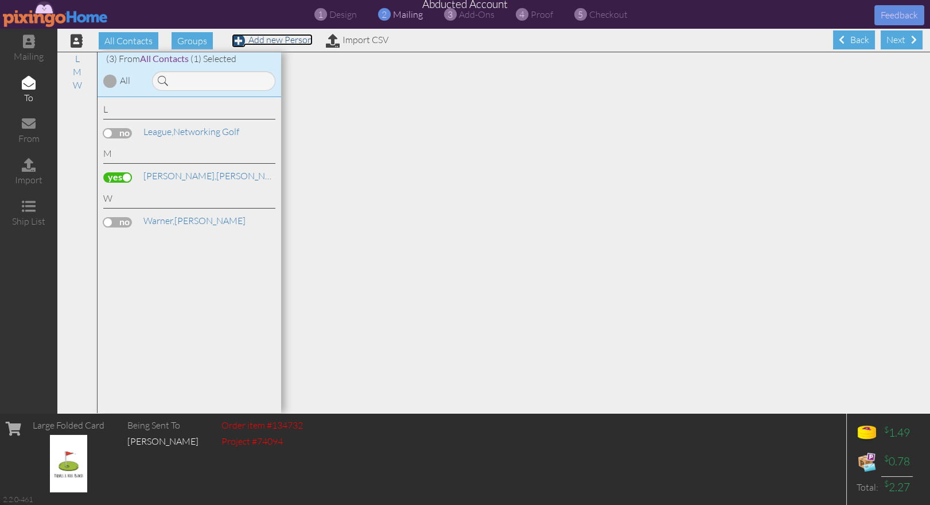
click at [281, 41] on link "Add new Person" at bounding box center [272, 39] width 81 height 11
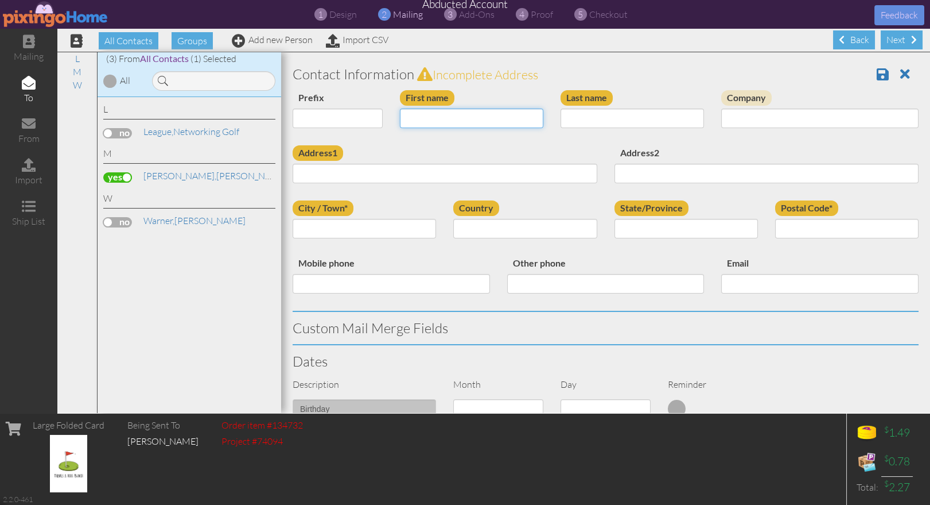
click at [432, 118] on input "First name" at bounding box center [471, 118] width 143 height 20
type input "Kyle"
type input "Kuntz"
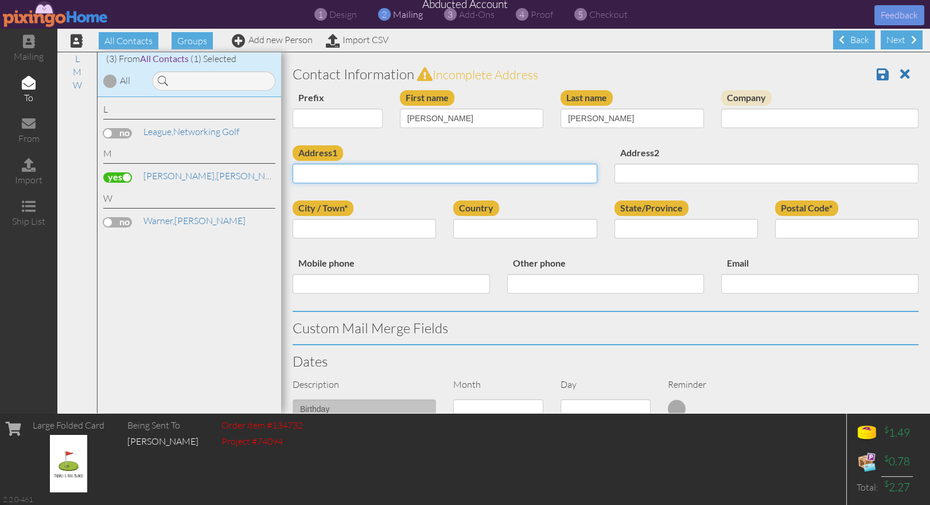
click at [325, 170] on input "Address1" at bounding box center [445, 174] width 305 height 20
paste input "3872 W 7965 S"
type input "3872 W 7965 S"
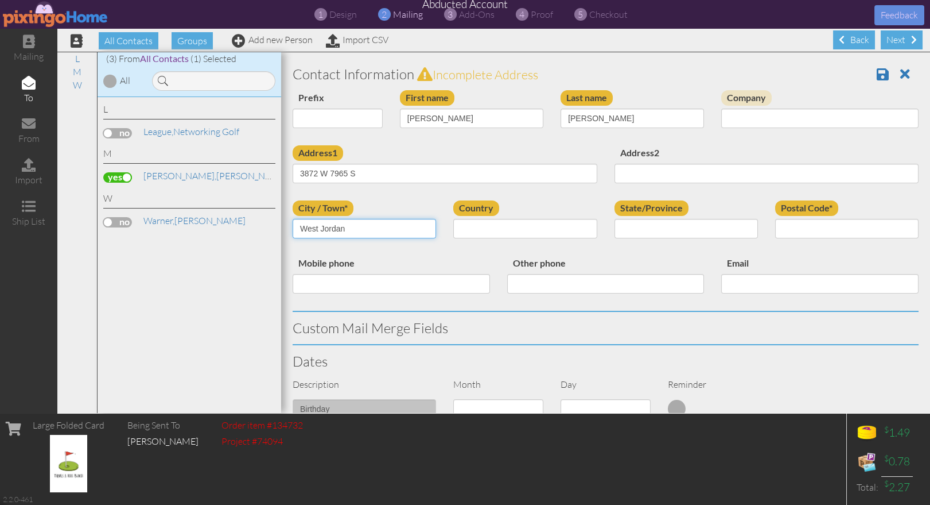
type input "West Jordan"
click at [519, 234] on select "[GEOGRAPHIC_DATA] -------------- [GEOGRAPHIC_DATA] [GEOGRAPHIC_DATA] [GEOGRAPHI…" at bounding box center [524, 229] width 143 height 20
select select "object:204"
click at [453, 219] on select "[GEOGRAPHIC_DATA] -------------- [GEOGRAPHIC_DATA] [GEOGRAPHIC_DATA] [GEOGRAPHI…" at bounding box center [524, 229] width 143 height 20
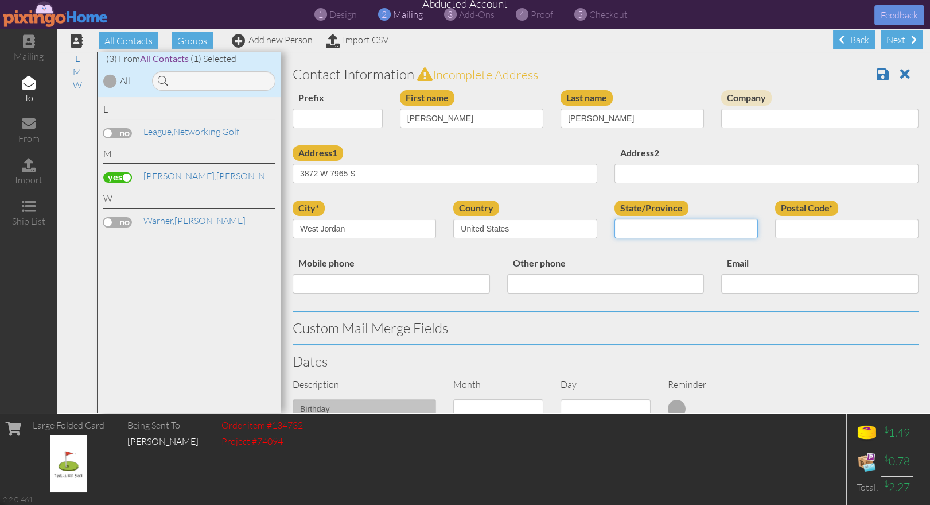
click at [655, 227] on select "AA (Military) AE (Military) [US_STATE] [US_STATE] [US_STATE] AP (Military) [US_…" at bounding box center [686, 229] width 143 height 20
select select "object:503"
click at [615, 219] on select "AA (Military) AE (Military) [US_STATE] [US_STATE] [US_STATE] AP (Military) [US_…" at bounding box center [686, 229] width 143 height 20
click at [790, 225] on input "Postal Code*" at bounding box center [846, 229] width 143 height 20
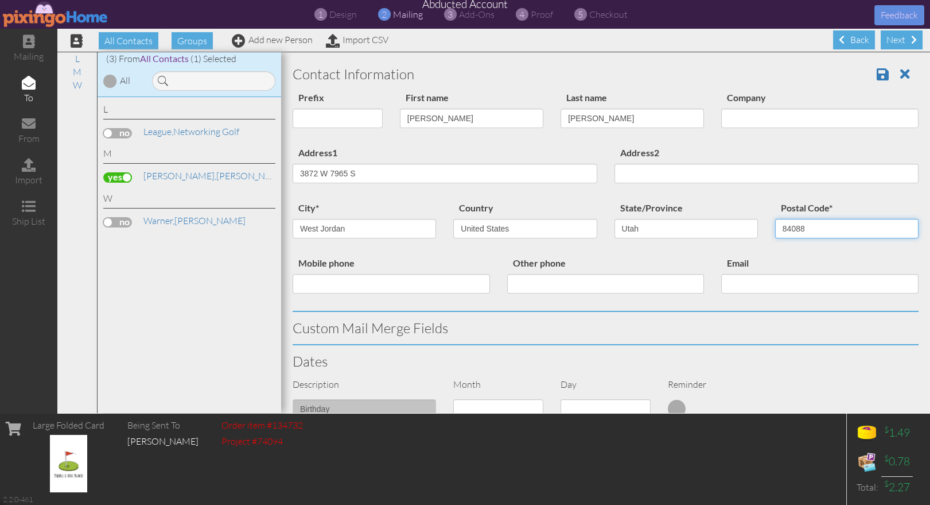
type input "84088"
click at [774, 145] on div "Address2" at bounding box center [767, 168] width 322 height 46
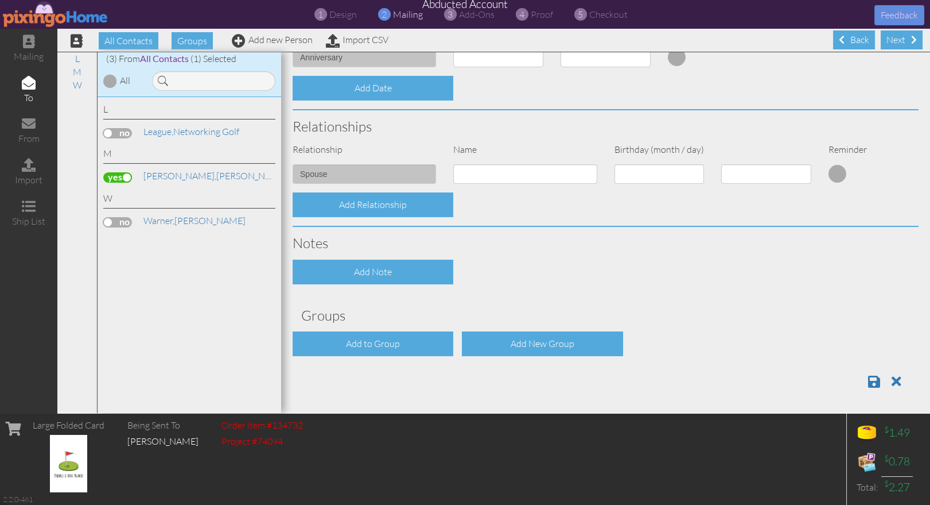
scroll to position [381, 0]
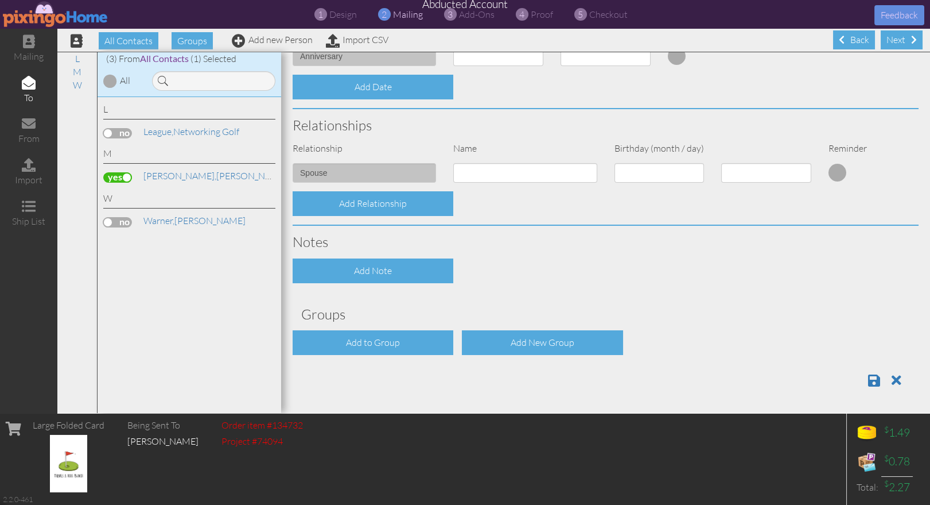
drag, startPoint x: 385, startPoint y: 342, endPoint x: 554, endPoint y: 362, distance: 170.6
click at [556, 368] on div "Contact Information Prefix Dr. Mr. Mrs. First name Kyle Last name Kuntz Company…" at bounding box center [606, 36] width 626 height 719
click at [538, 347] on div "Add New Group" at bounding box center [542, 342] width 161 height 25
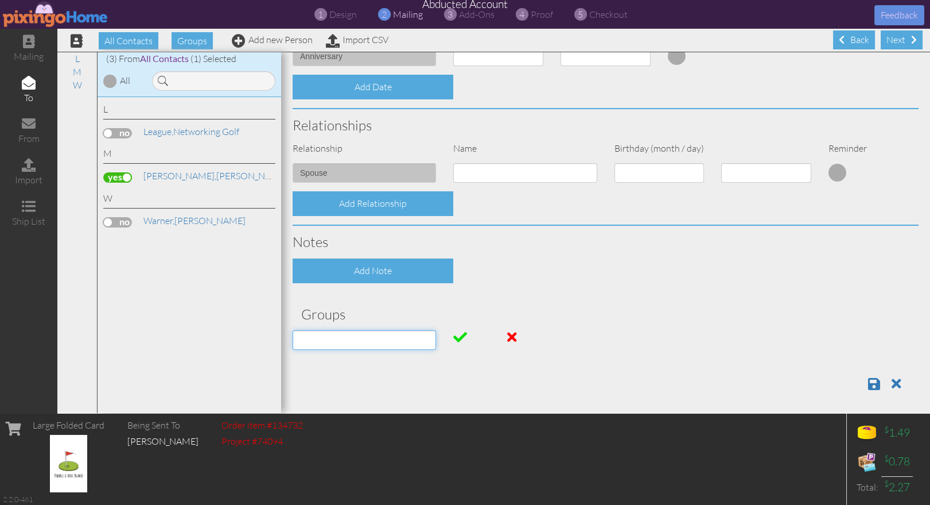
click at [333, 342] on input at bounding box center [364, 340] width 143 height 20
type input "Guest"
click at [459, 337] on span at bounding box center [460, 337] width 14 height 14
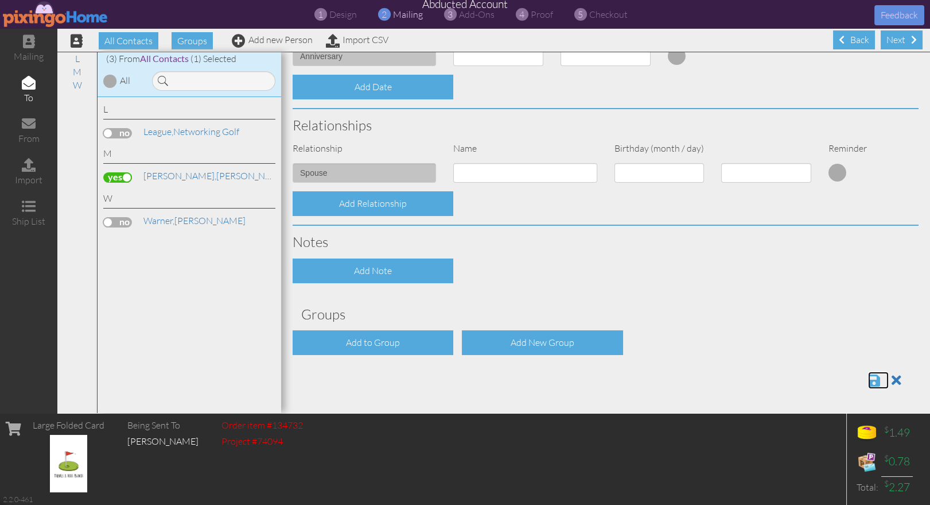
click at [878, 380] on span at bounding box center [874, 380] width 12 height 14
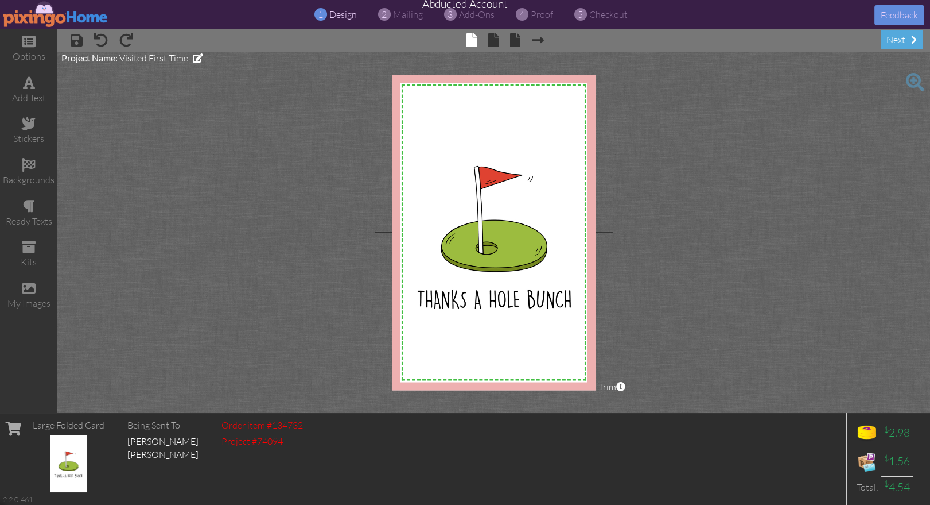
click at [724, 298] on project-studio-wrapper "X X X X X X X X X X X X X X X X X X X X X X X X X X X X X X X X X X X X X X X X…" at bounding box center [493, 232] width 873 height 361
click at [493, 40] on span at bounding box center [493, 40] width 10 height 14
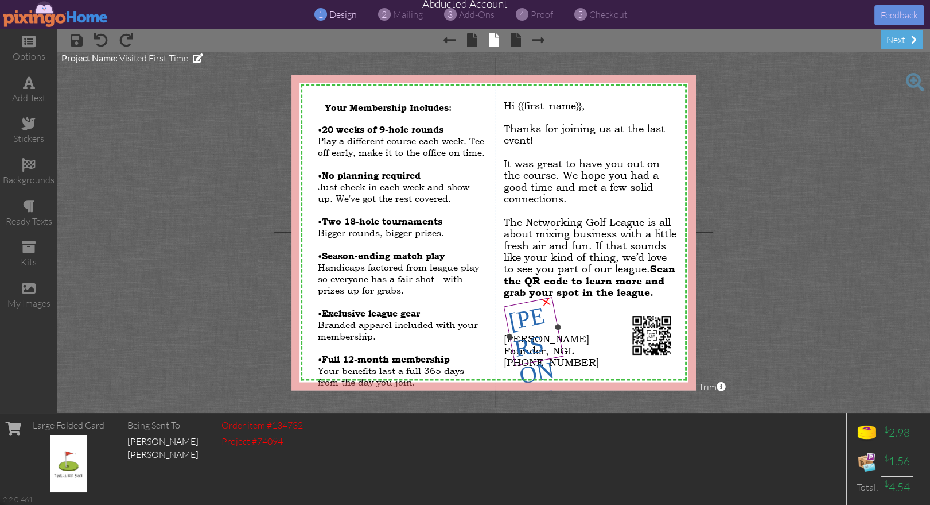
click at [534, 322] on span "[PERSON_NAME]" at bounding box center [539, 386] width 64 height 168
click at [544, 300] on div "×" at bounding box center [547, 301] width 22 height 22
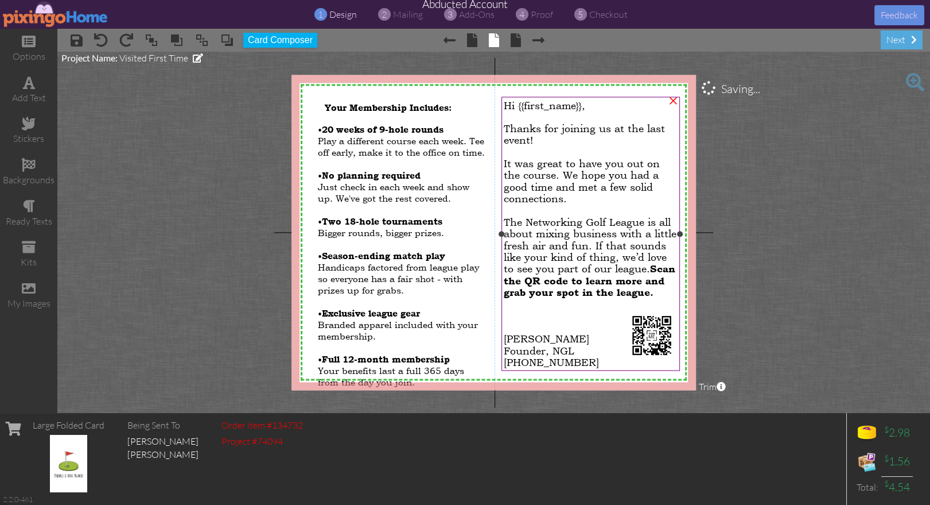
click at [531, 319] on div at bounding box center [591, 314] width 174 height 11
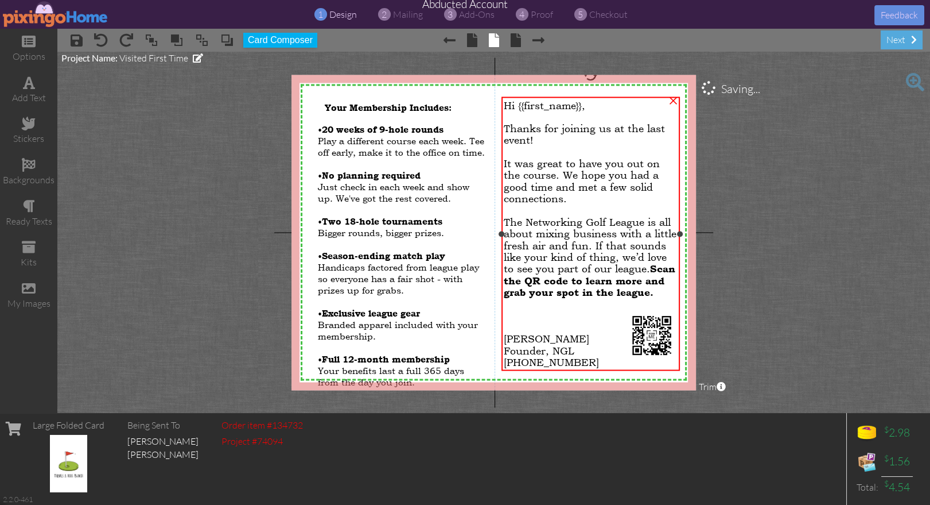
click at [531, 319] on div at bounding box center [591, 314] width 174 height 11
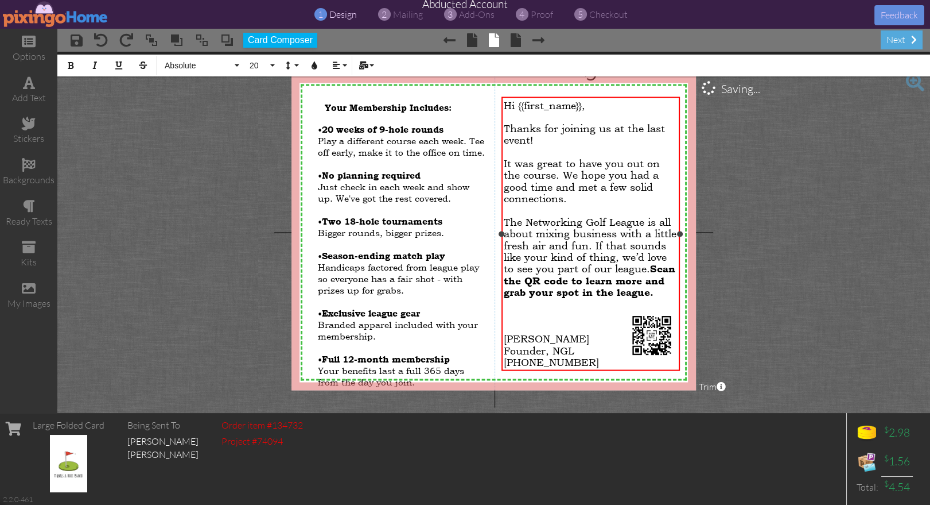
click at [527, 317] on div at bounding box center [591, 314] width 174 height 11
click at [33, 91] on div "add text" at bounding box center [28, 97] width 57 height 13
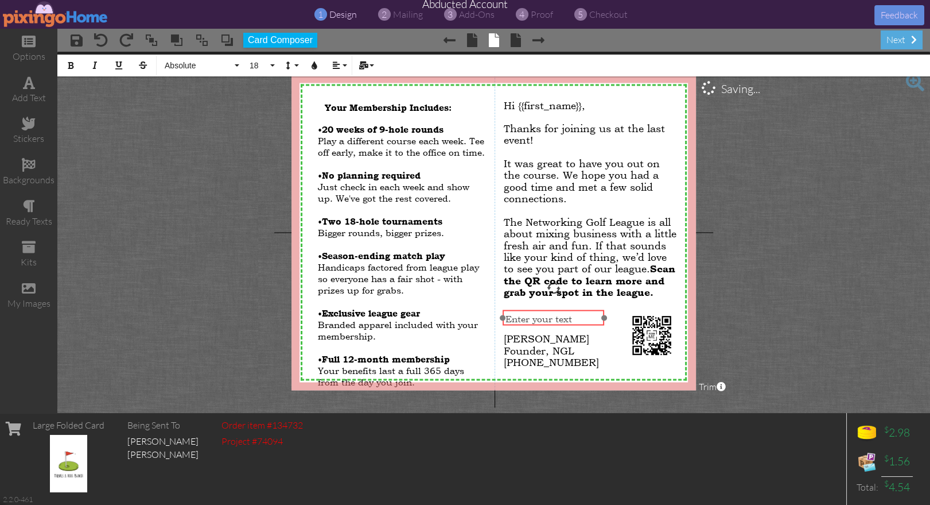
drag, startPoint x: 418, startPoint y: 114, endPoint x: 550, endPoint y: 313, distance: 239.3
click at [591, 310] on div "​ Enter your text ​" at bounding box center [553, 318] width 101 height 17
click at [539, 313] on span "Enter your text" at bounding box center [539, 317] width 67 height 11
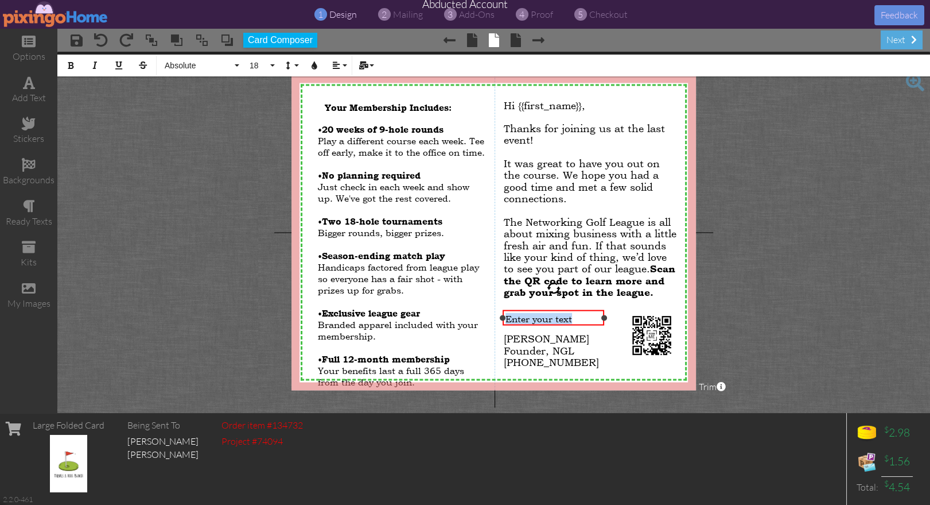
click at [539, 313] on span "Enter your text" at bounding box center [539, 317] width 67 height 11
drag, startPoint x: 505, startPoint y: 316, endPoint x: 496, endPoint y: 326, distance: 13.4
click at [479, 316] on div "X X X X X X X X X X X X X X X X X X X X X X X X X X X X X X X X X X X X X X X X…" at bounding box center [494, 232] width 405 height 315
click at [187, 65] on span "Absolute" at bounding box center [198, 66] width 69 height 10
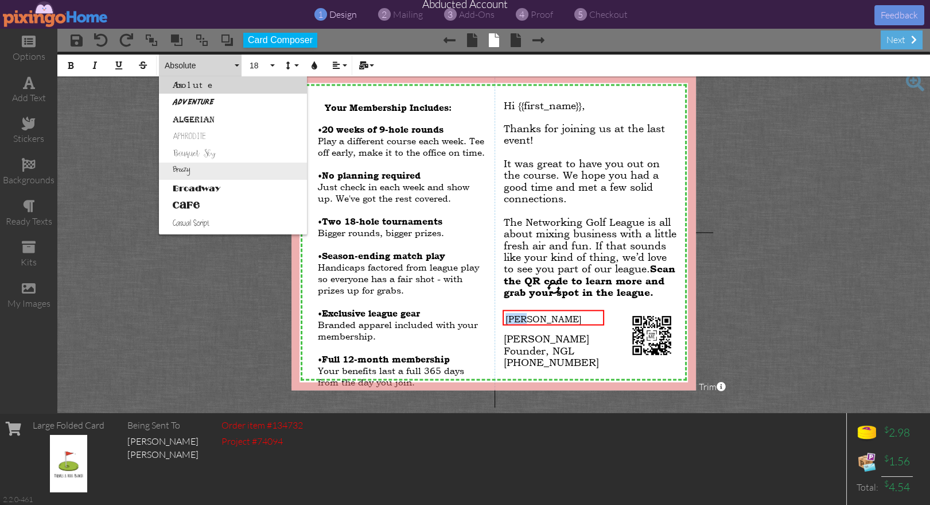
click at [186, 169] on link "Breezy" at bounding box center [233, 170] width 148 height 17
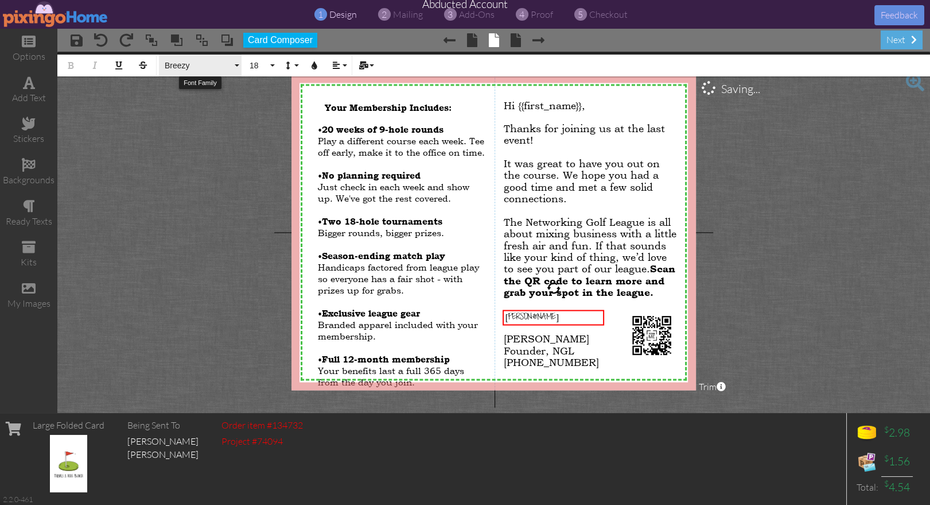
click at [235, 67] on button "Breezy" at bounding box center [200, 66] width 83 height 22
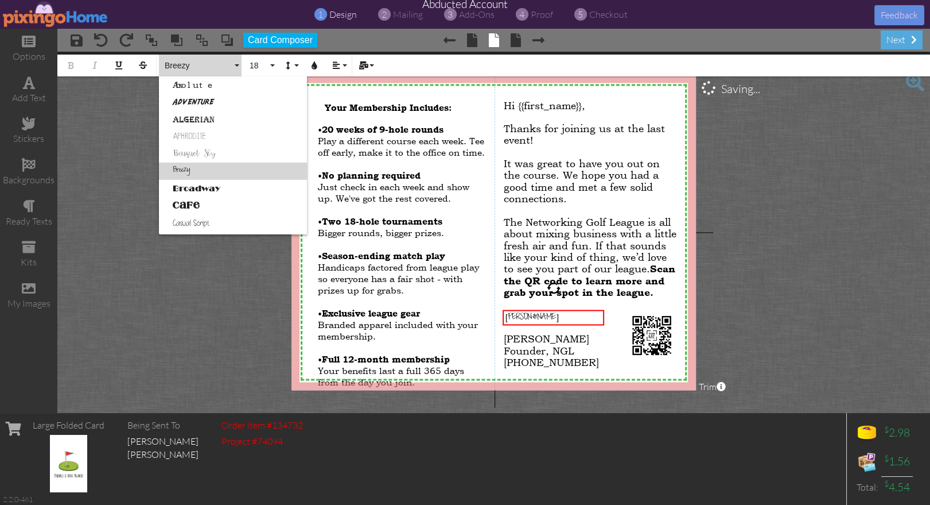
scroll to position [15, 0]
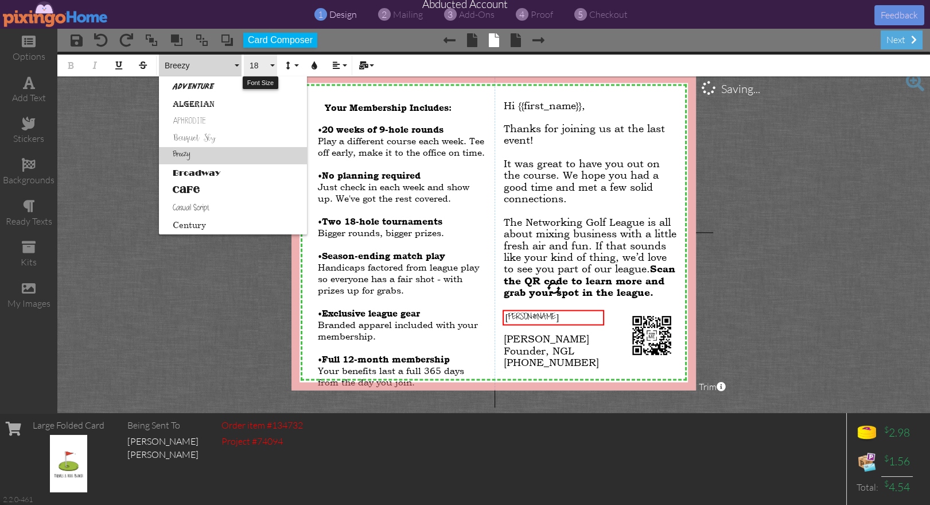
click at [274, 66] on button "18" at bounding box center [260, 66] width 33 height 22
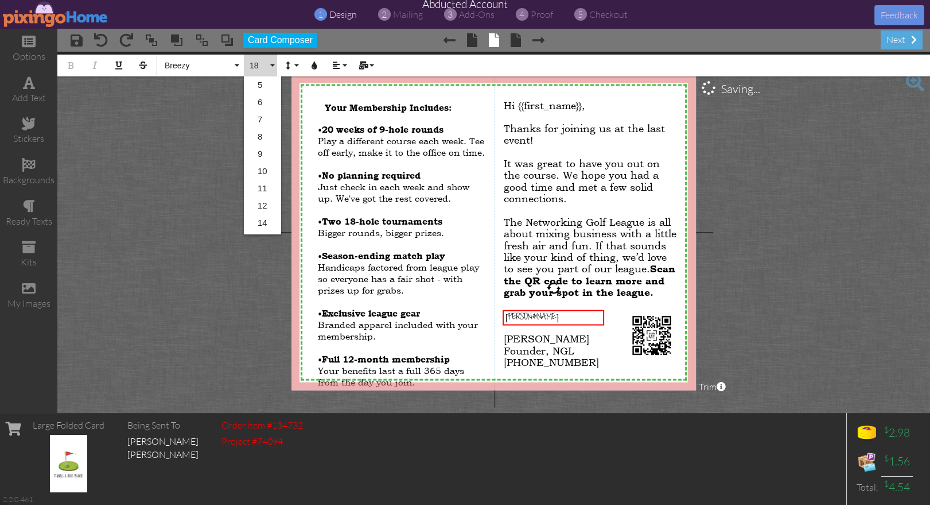
scroll to position [102, 0]
click at [266, 201] on link "24" at bounding box center [262, 207] width 37 height 17
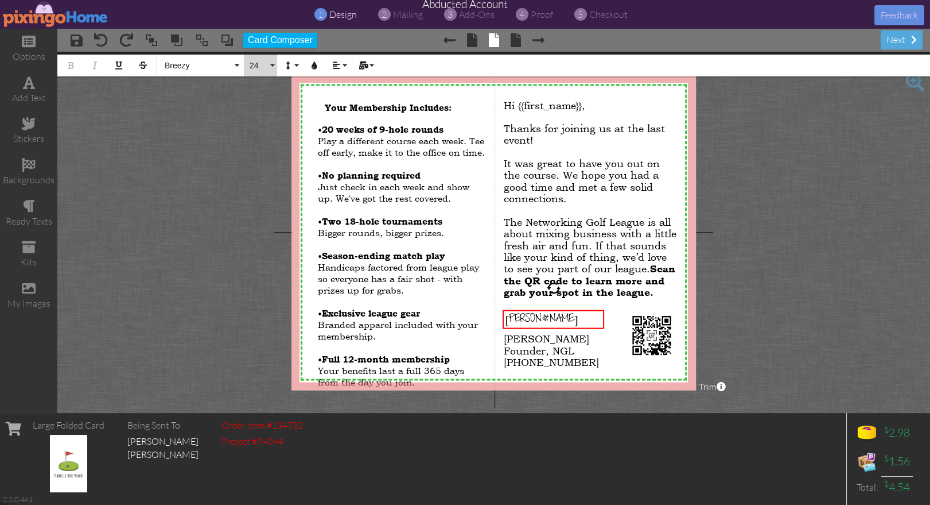
click at [258, 68] on span "24" at bounding box center [259, 66] width 20 height 10
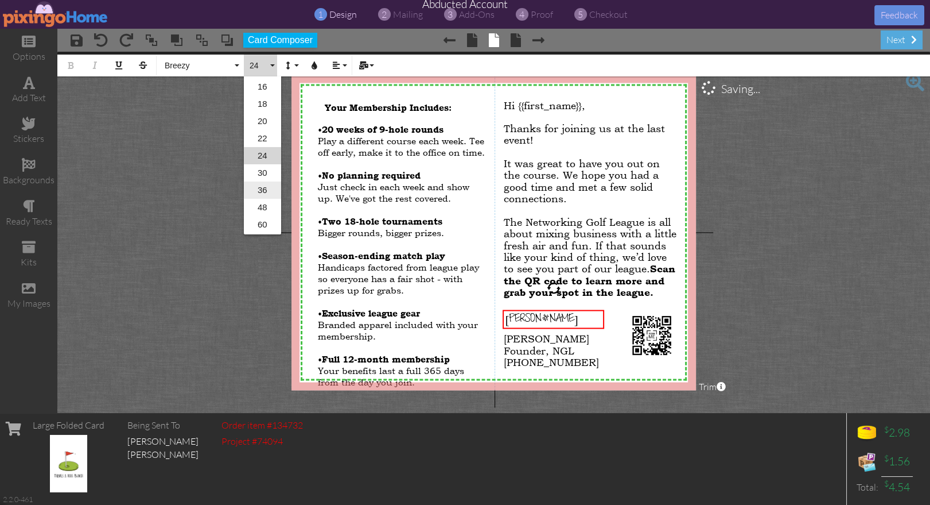
click at [262, 191] on link "36" at bounding box center [262, 189] width 37 height 17
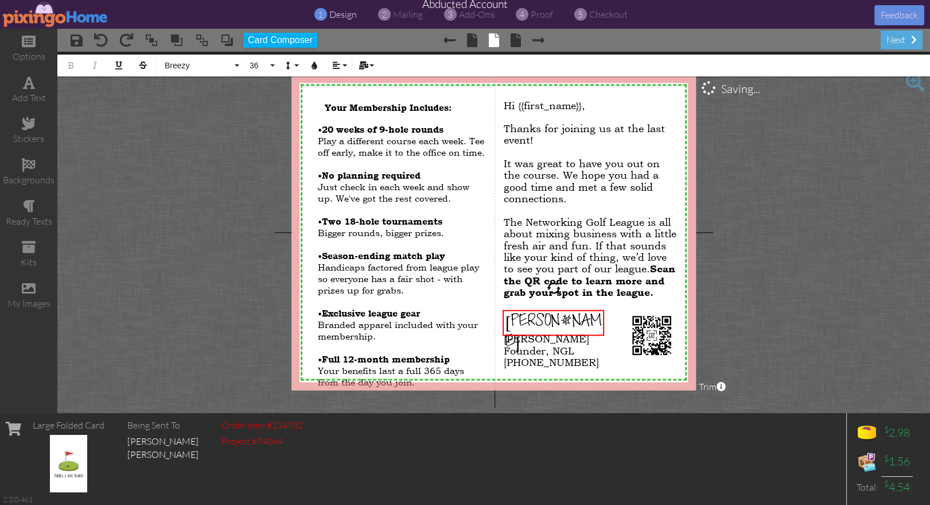
click at [728, 359] on project-studio-wrapper "X X X X X X X X X X X X X X X X X X X X X X X X X X X X X X X X X X X X X X X X…" at bounding box center [493, 232] width 873 height 361
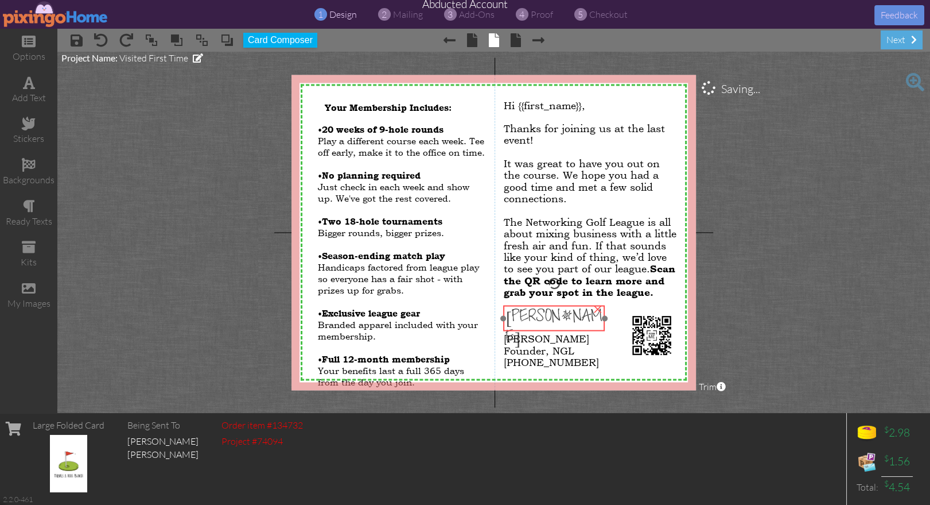
click at [509, 312] on span "[PERSON_NAME]" at bounding box center [554, 328] width 96 height 41
click at [528, 316] on span "[PERSON_NAME]" at bounding box center [554, 328] width 96 height 41
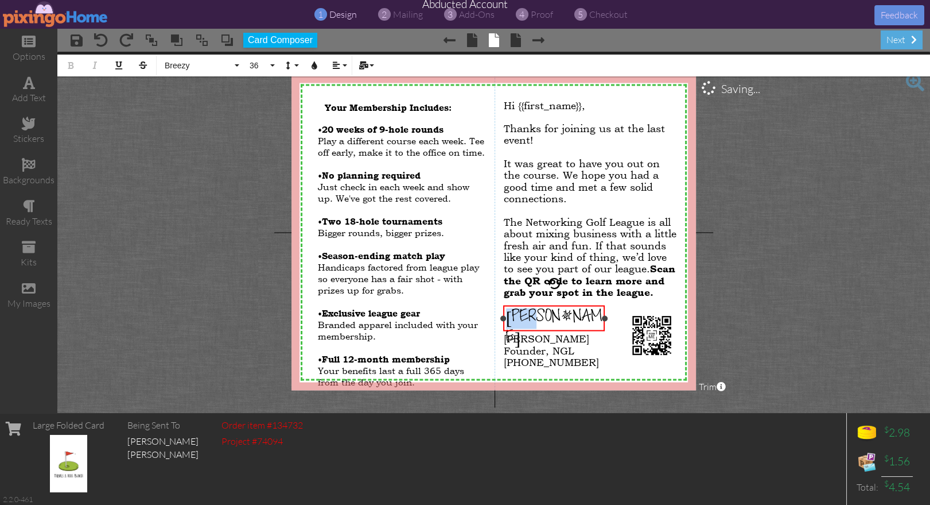
click at [528, 316] on span "[PERSON_NAME]" at bounding box center [554, 328] width 96 height 41
click at [314, 68] on icon "button" at bounding box center [315, 65] width 8 height 8
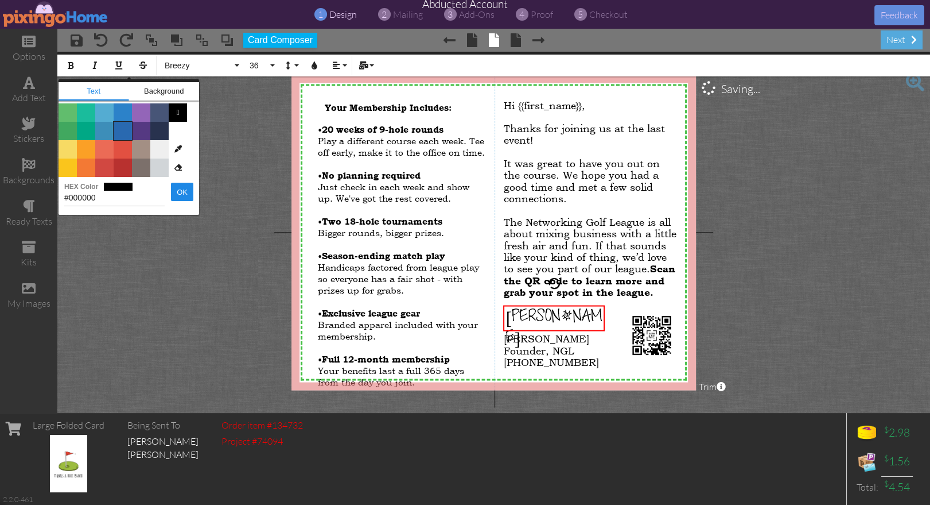
click at [122, 131] on span "Color #2969B0" at bounding box center [123, 131] width 18 height 18
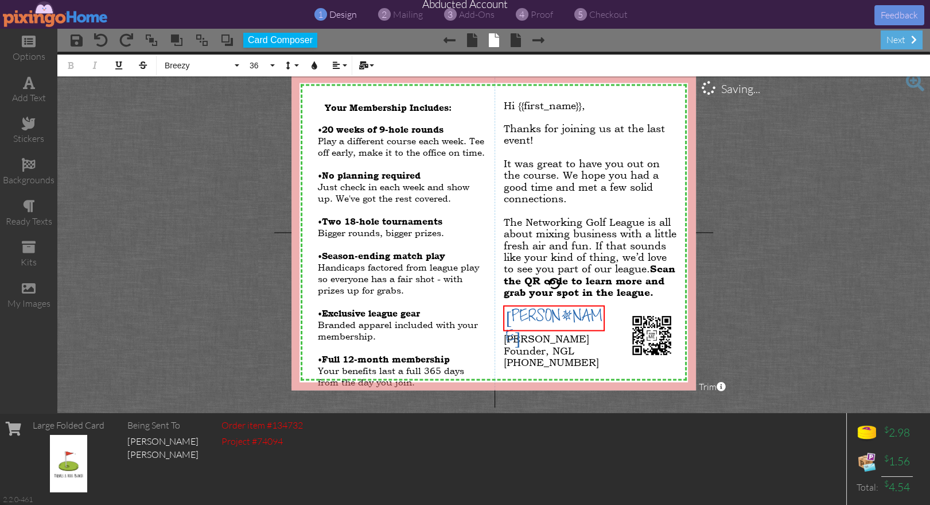
click at [731, 286] on project-studio-wrapper "X X X X X X X X X X X X X X X X X X X X X X X X X X X X X X X X X X X X X X X X…" at bounding box center [493, 232] width 873 height 361
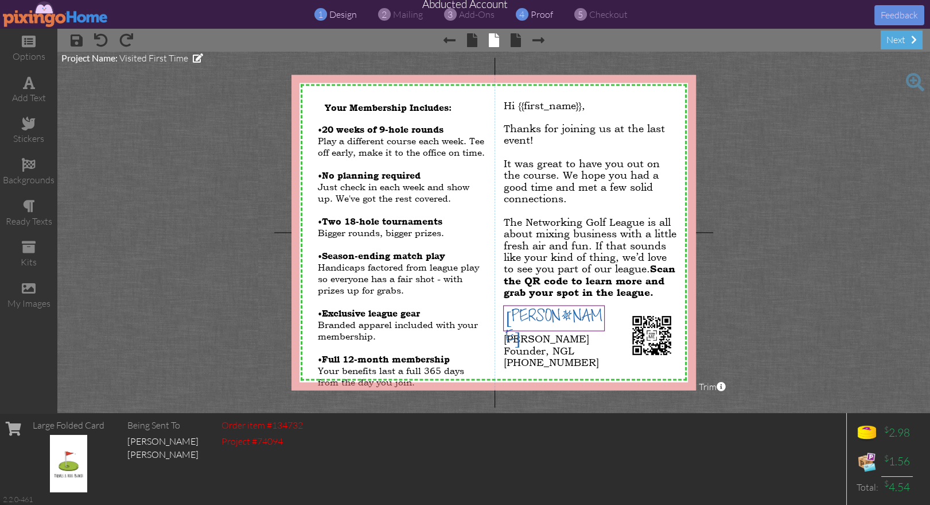
click at [541, 15] on span "proof" at bounding box center [542, 14] width 22 height 11
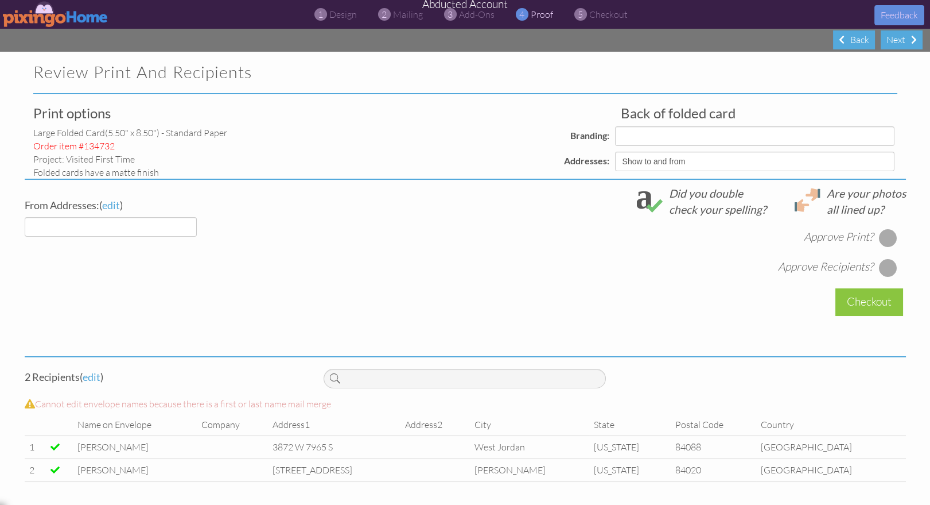
select select "object:203"
select select "object:204"
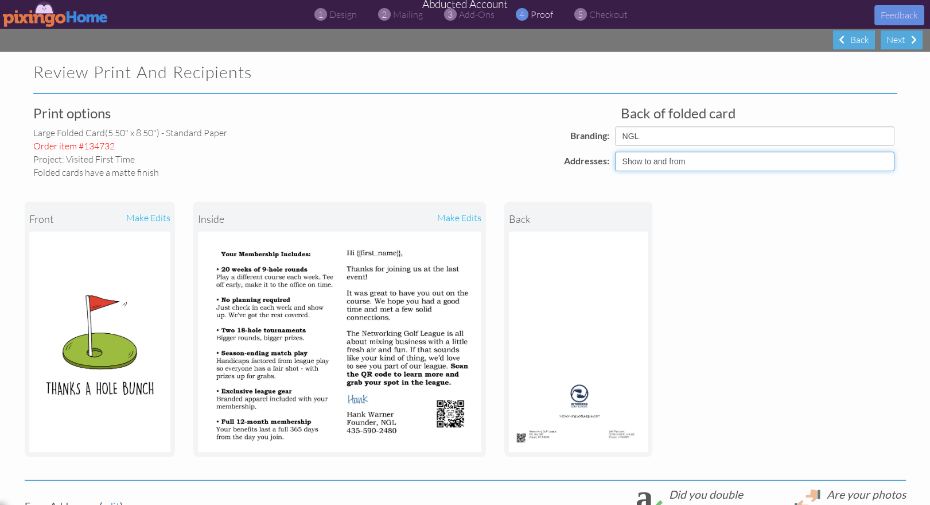
click at [716, 167] on select "Show to and from Show from only Hide to and from" at bounding box center [755, 162] width 280 height 20
select select "object:201"
click at [615, 152] on select "Show to and from Show from only Hide to and from" at bounding box center [755, 162] width 280 height 20
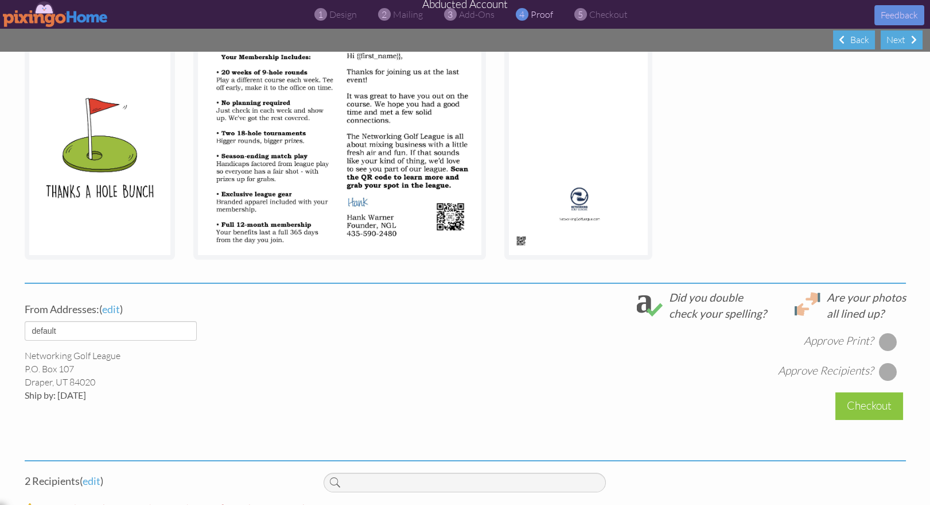
scroll to position [300, 0]
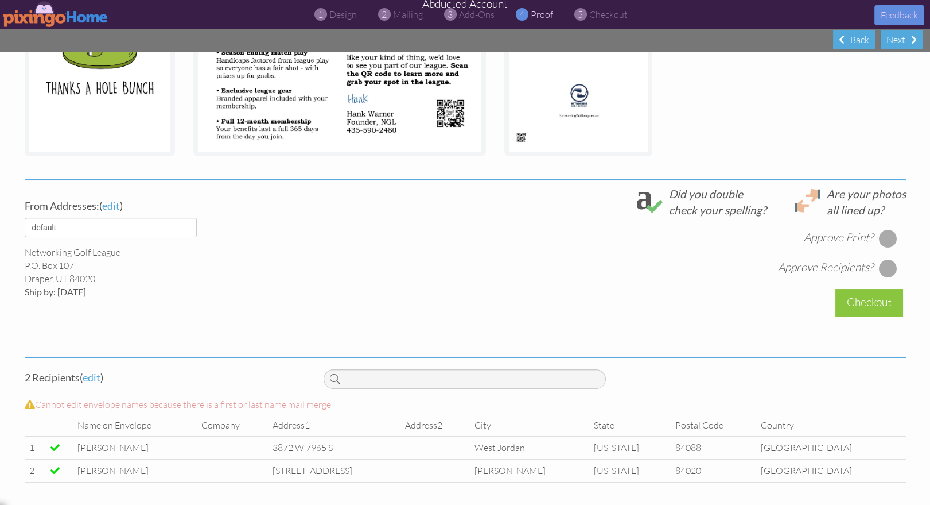
click at [885, 236] on div at bounding box center [888, 238] width 18 height 18
click at [889, 267] on div at bounding box center [888, 268] width 18 height 18
click at [875, 301] on div "Checkout" at bounding box center [870, 302] width 68 height 27
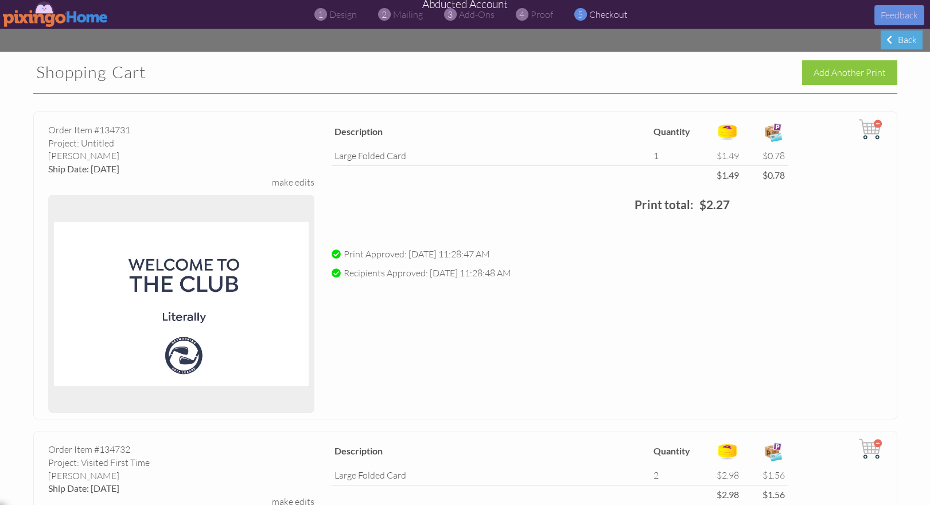
click at [576, 261] on div "Print Approved: Aug 14, 2025 - 11:28:47 AM Recipients Approved: Aug 14, 2025 - …" at bounding box center [607, 263] width 568 height 32
click at [280, 185] on div "make edits" at bounding box center [293, 182] width 42 height 13
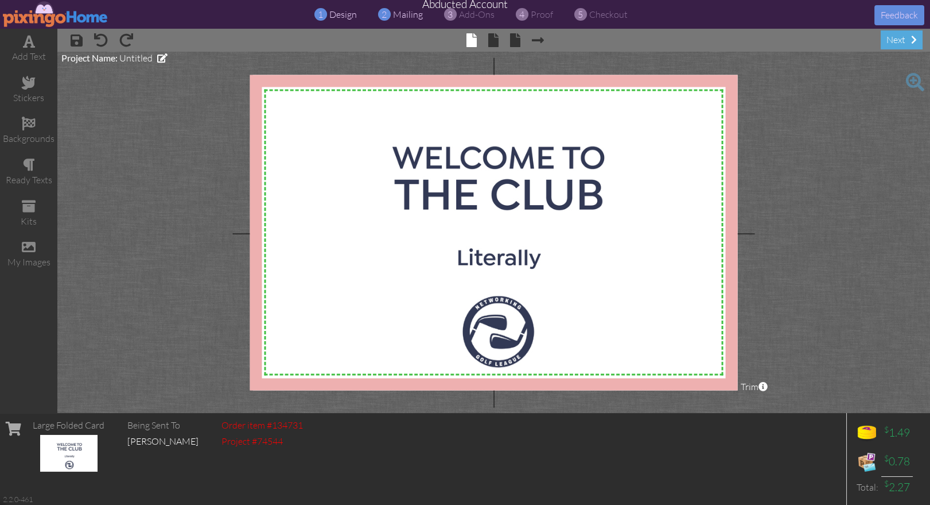
click at [403, 13] on span "mailing" at bounding box center [408, 14] width 30 height 11
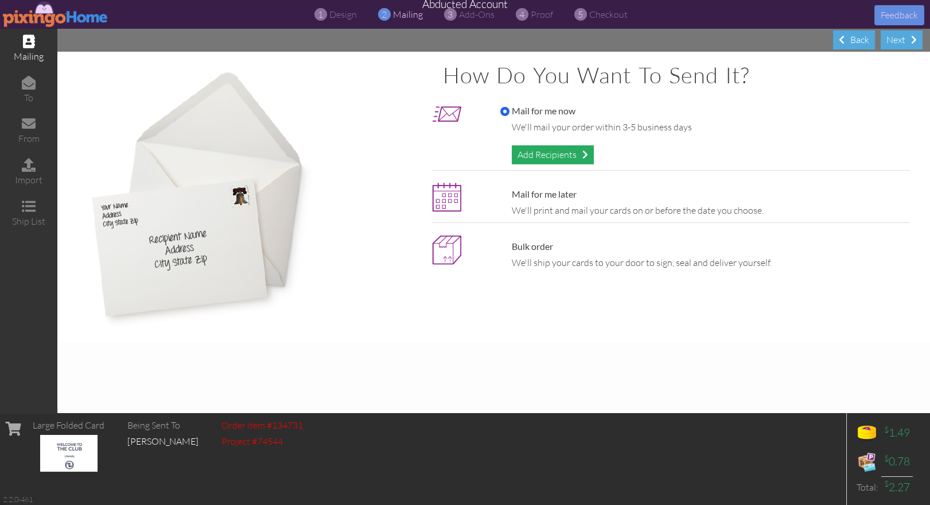
click at [562, 146] on div "Add Recipients" at bounding box center [553, 154] width 82 height 19
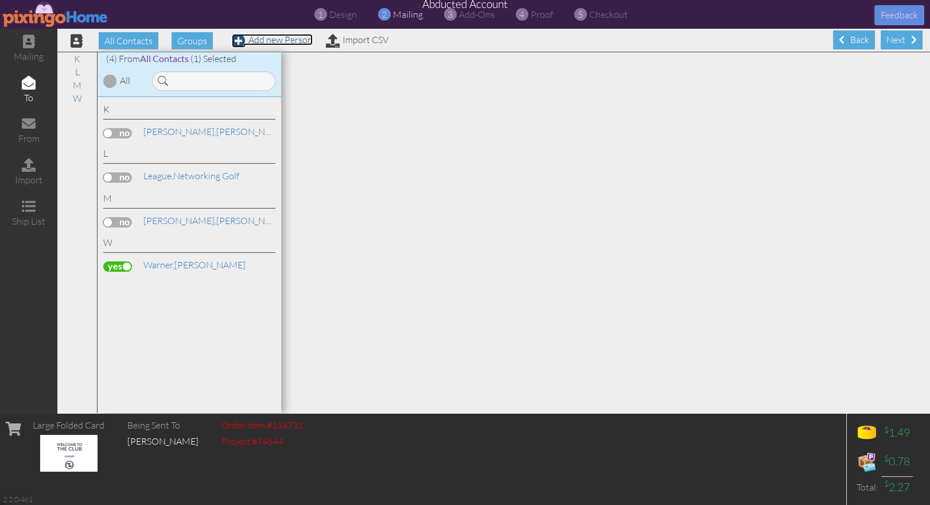
click at [292, 41] on link "Add new Person" at bounding box center [272, 39] width 81 height 11
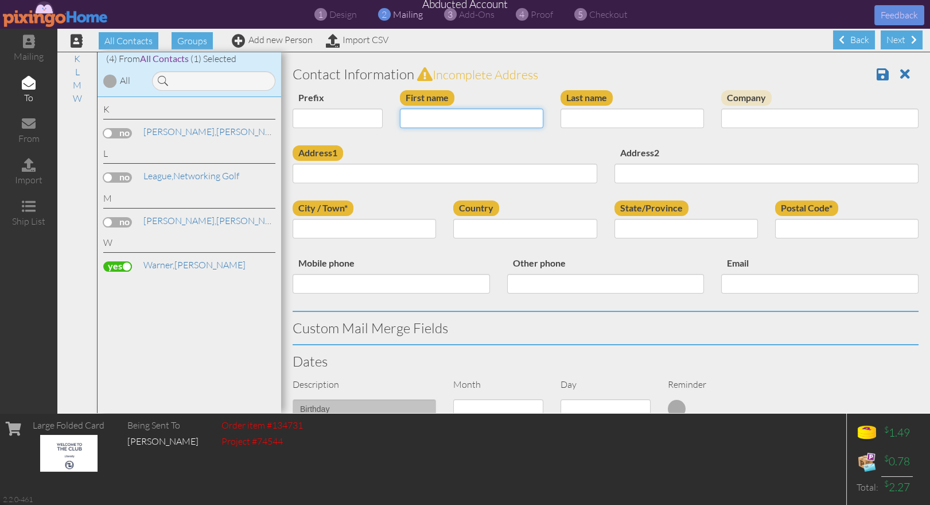
click at [432, 115] on input "First name" at bounding box center [471, 118] width 143 height 20
type input "[PERSON_NAME]"
type input "Anderson"
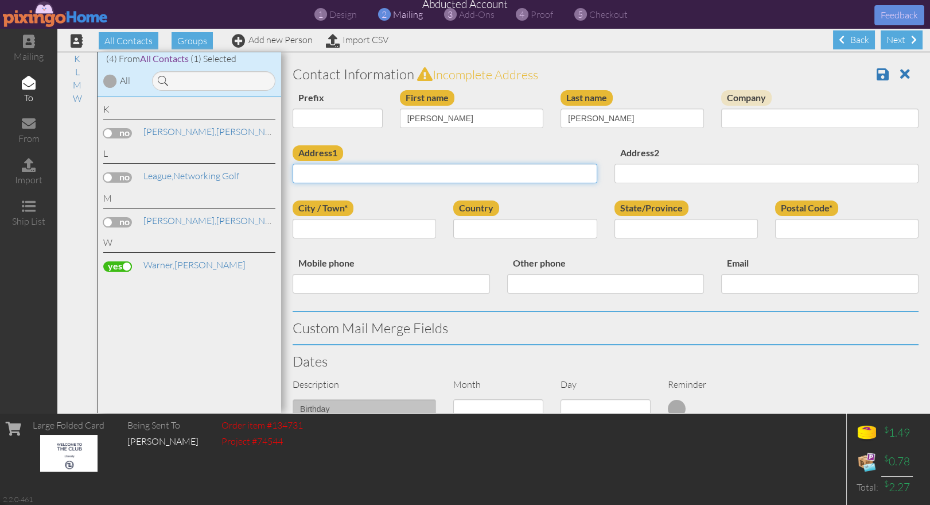
paste input "678 E. Laekemont Dr"
type input "678 E. Laekemont Dr"
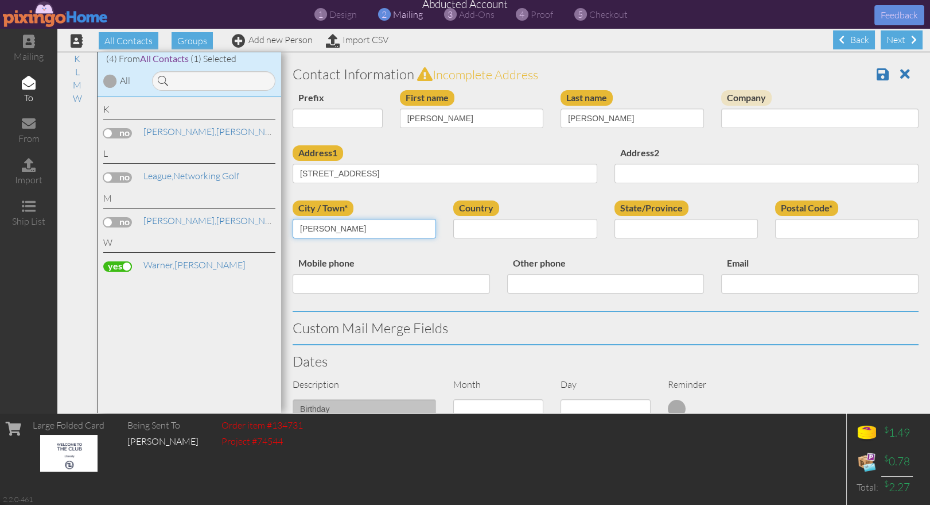
type input "Draper"
select select "object:464"
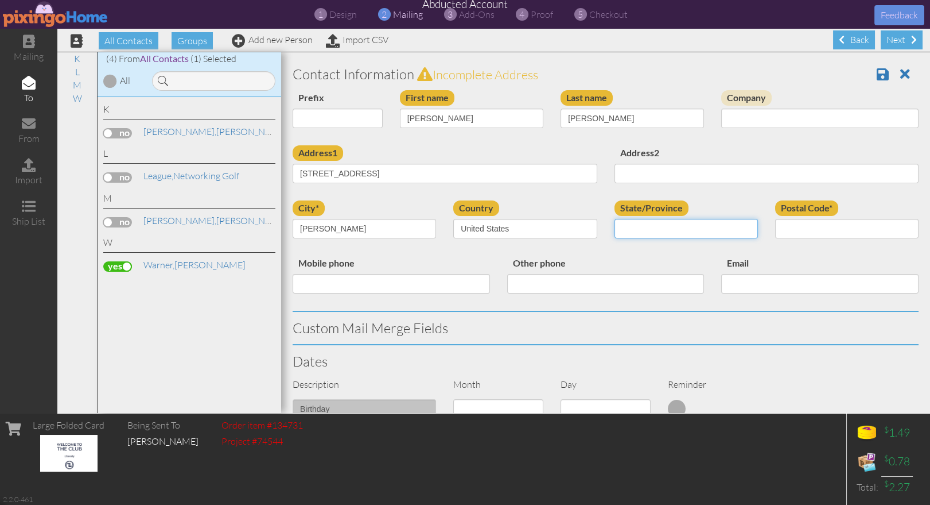
select select "object:763"
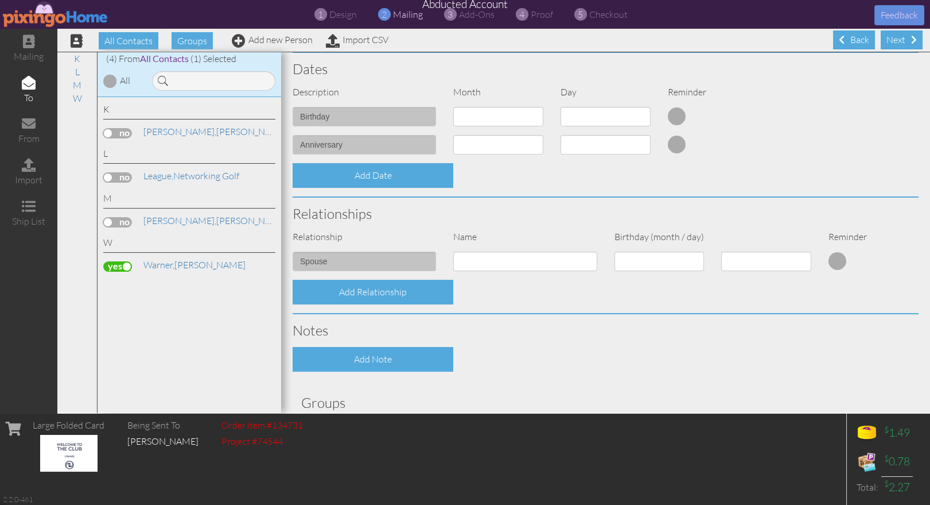
scroll to position [381, 0]
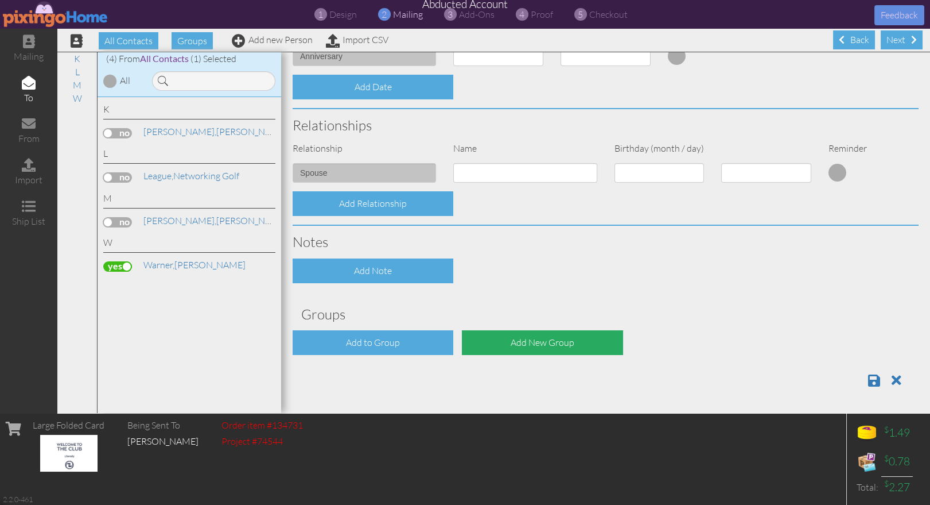
type input "84020"
click at [530, 347] on div "Add New Group" at bounding box center [542, 342] width 161 height 25
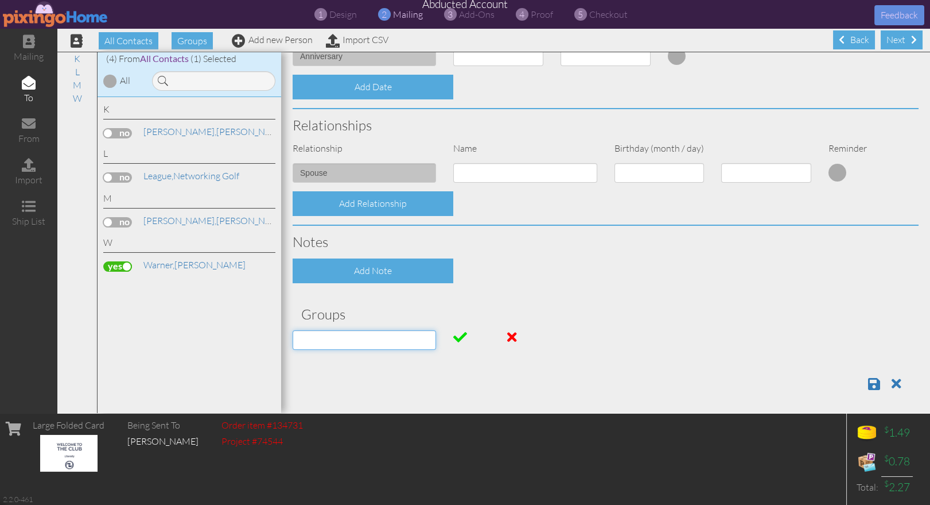
click at [355, 342] on input at bounding box center [364, 340] width 143 height 20
type input "New Members"
click at [457, 333] on span at bounding box center [460, 337] width 14 height 14
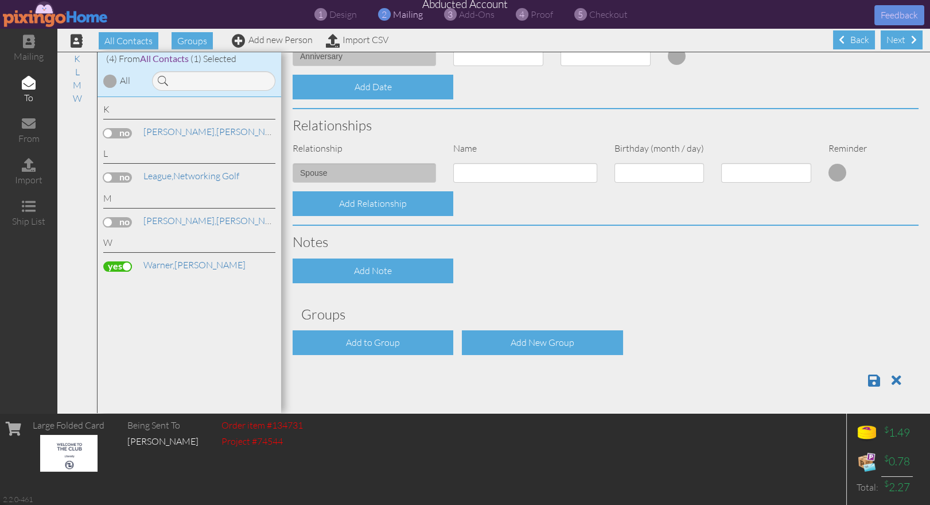
click at [679, 313] on h3 "Groups" at bounding box center [605, 313] width 609 height 15
click at [871, 375] on span at bounding box center [874, 380] width 12 height 14
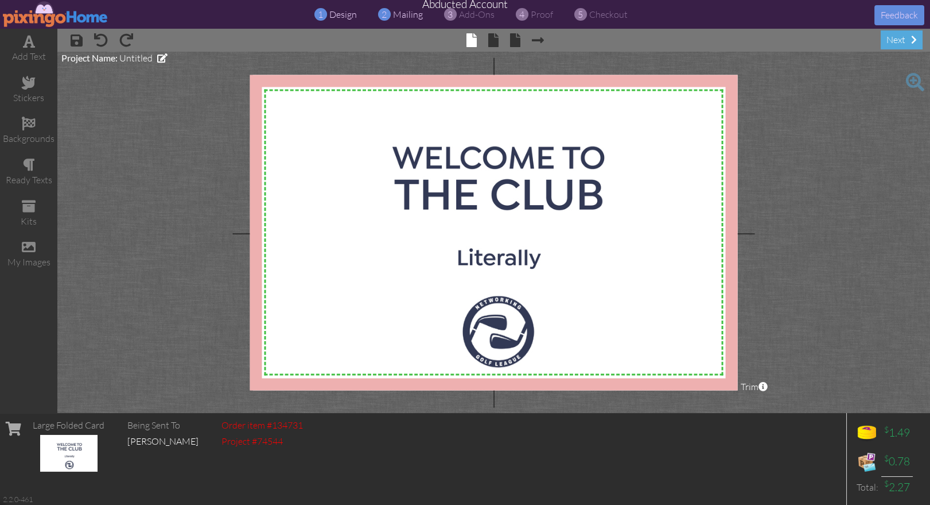
click at [414, 13] on span "mailing" at bounding box center [408, 14] width 30 height 11
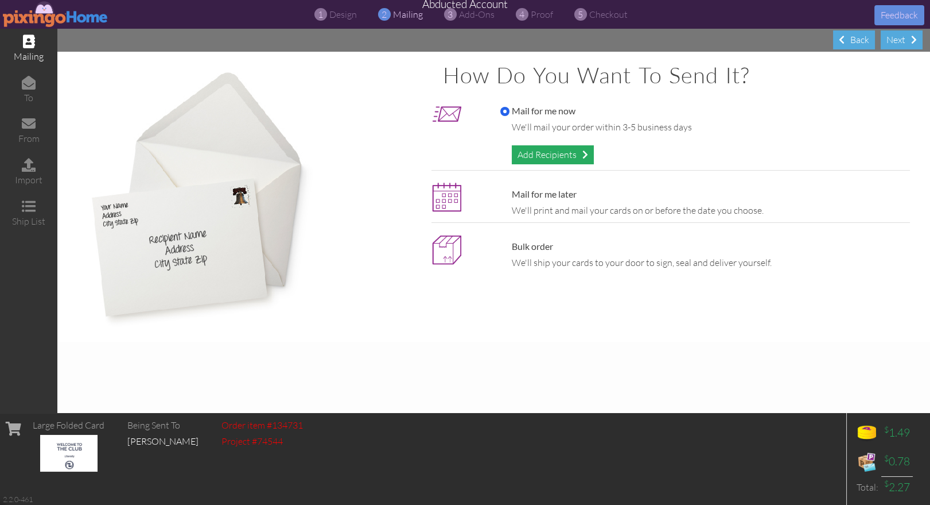
click at [560, 151] on div "Add Recipients" at bounding box center [553, 154] width 82 height 19
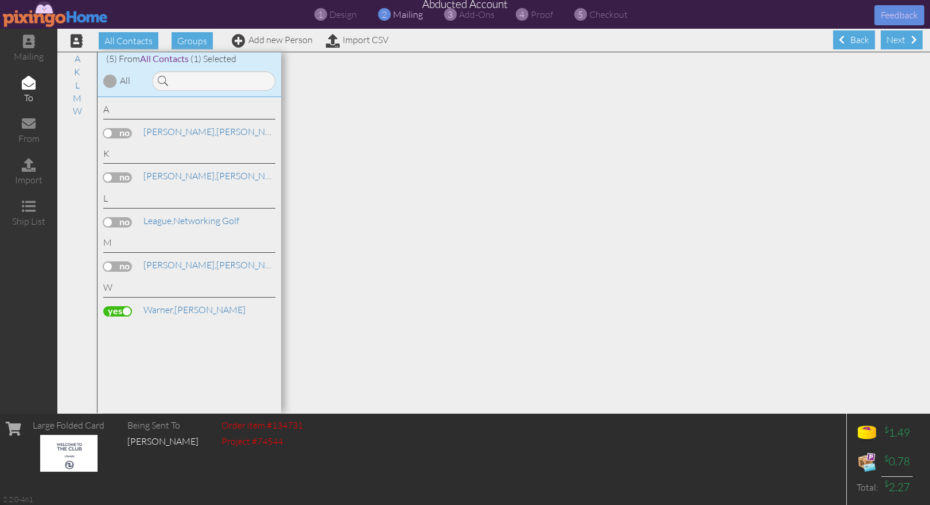
click at [121, 133] on label at bounding box center [117, 133] width 29 height 10
click at [0, 0] on input "checkbox" at bounding box center [0, 0] width 0 height 0
click at [280, 40] on link "Add new Person" at bounding box center [272, 39] width 81 height 11
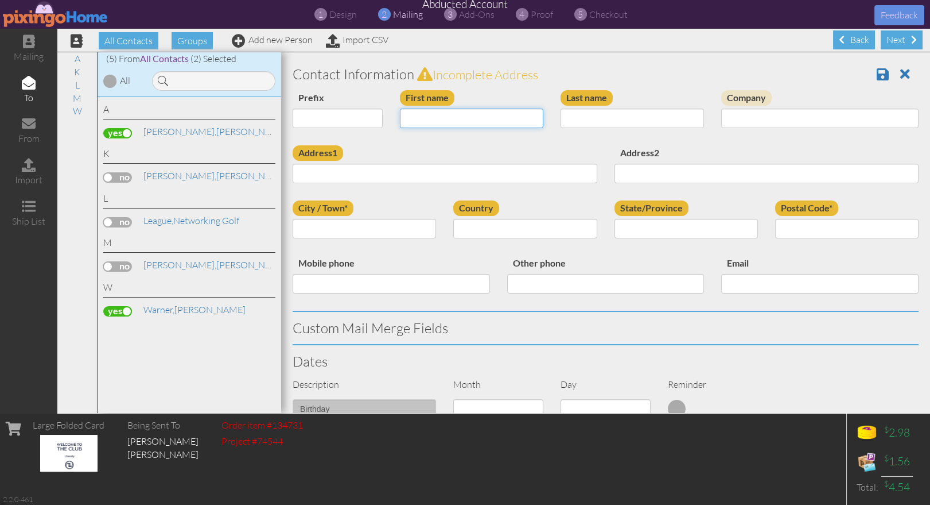
click at [428, 111] on input "First name" at bounding box center [471, 118] width 143 height 20
type input "[PERSON_NAME]"
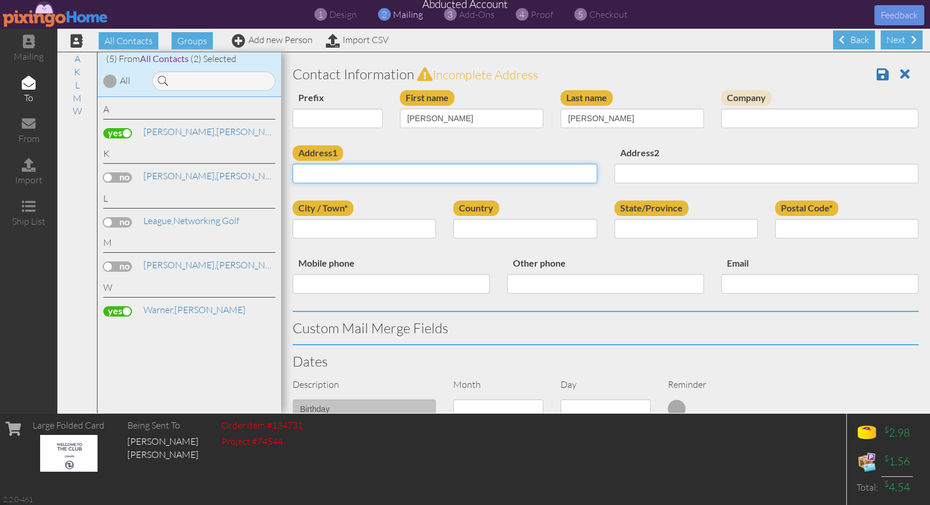
paste input "[STREET_ADDRESS]"
type input "[STREET_ADDRESS]"
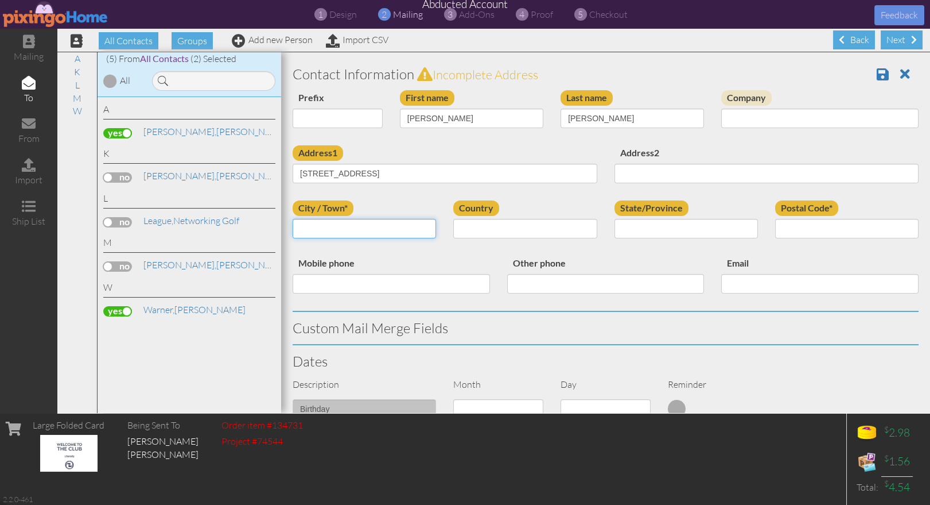
paste input "[GEOGRAPHIC_DATA],"
type input "[GEOGRAPHIC_DATA]"
select select "object:227"
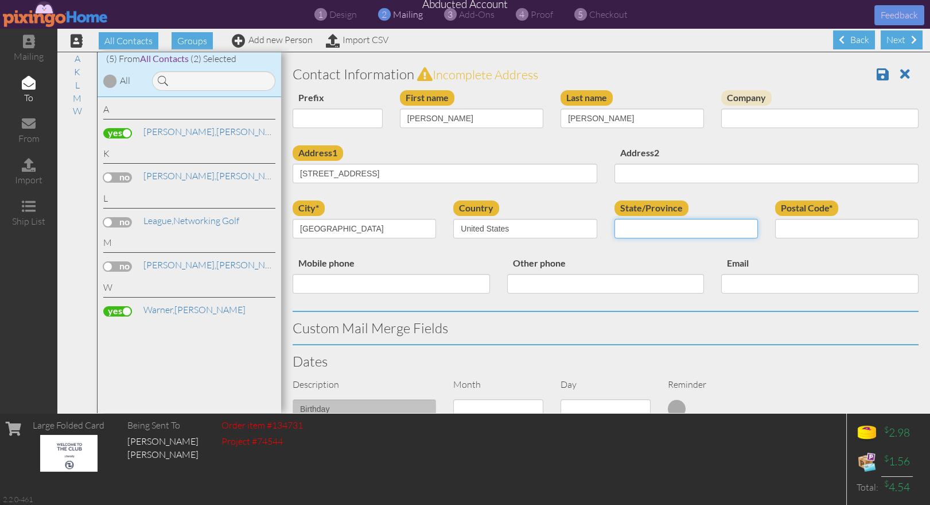
select select "object:526"
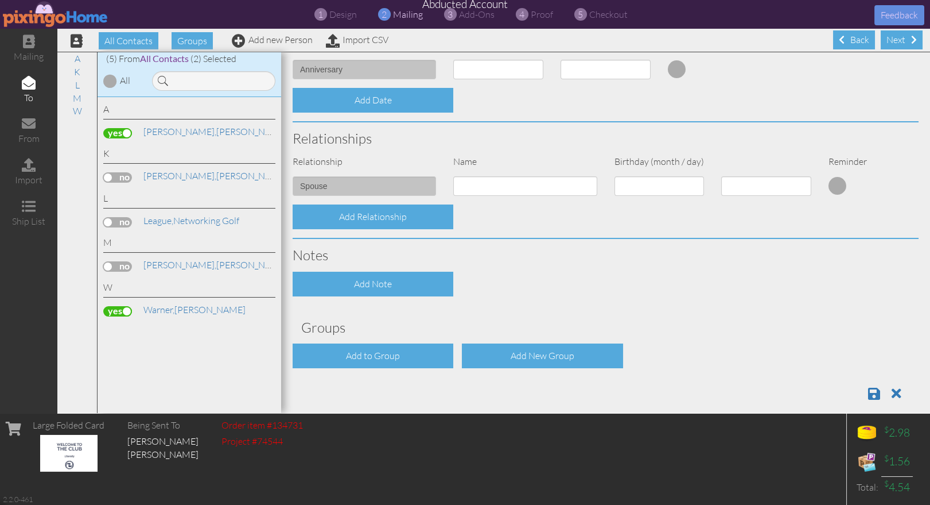
scroll to position [381, 0]
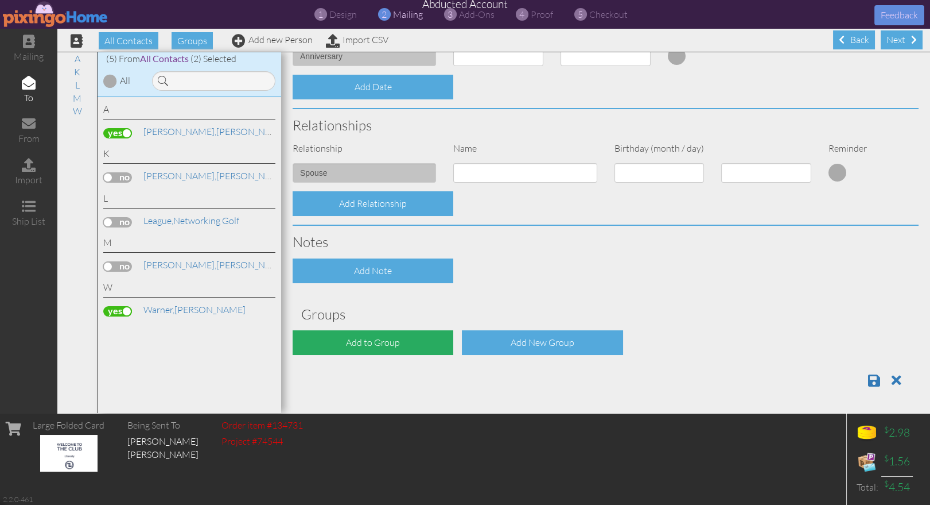
type input "84653"
click at [397, 344] on div "Add to Group" at bounding box center [373, 342] width 161 height 25
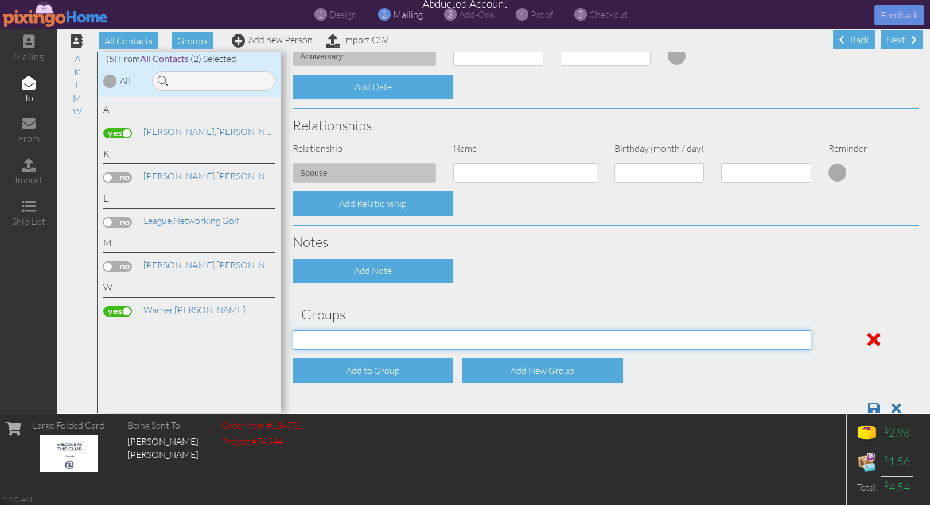
click at [397, 340] on select "Guest New Members" at bounding box center [552, 340] width 519 height 20
select select "object:536"
click at [293, 330] on select "Guest New Members" at bounding box center [552, 340] width 519 height 20
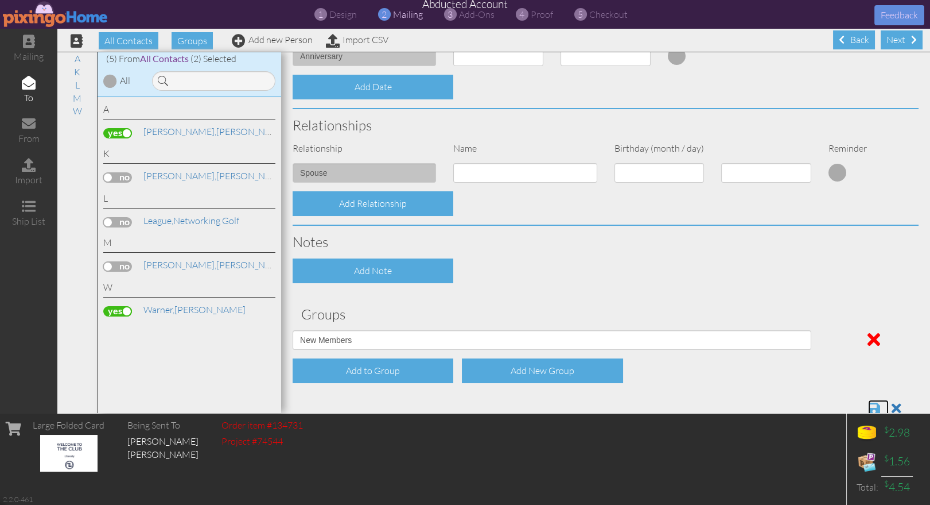
click at [875, 405] on span at bounding box center [874, 408] width 12 height 14
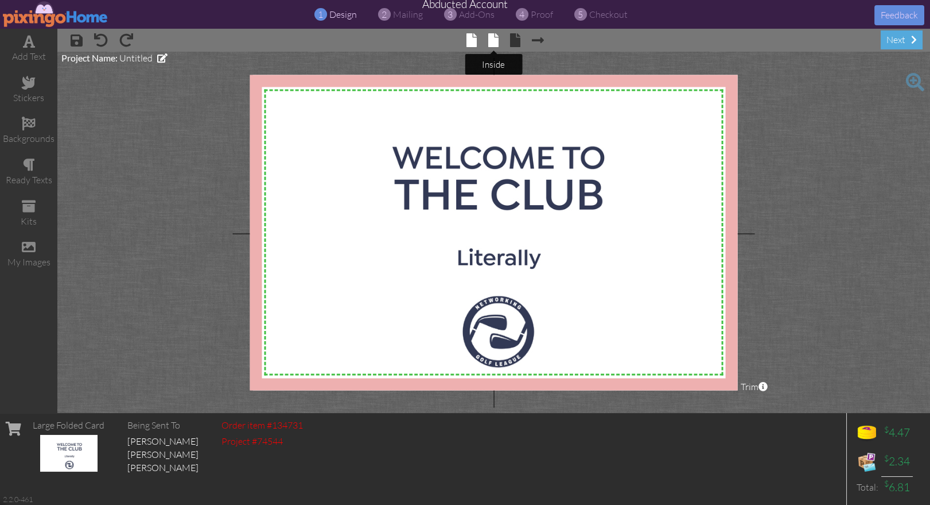
click at [496, 42] on span at bounding box center [493, 40] width 10 height 14
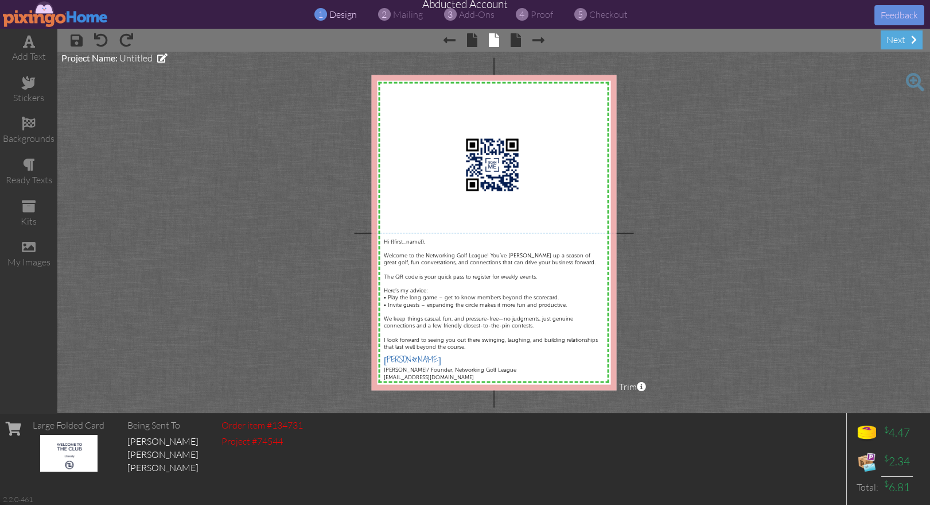
click at [760, 201] on project-studio-wrapper "X X X X X X X X X X X X X X X X X X X X X X X X X X X X X X X X X X X X X X X X…" at bounding box center [493, 232] width 873 height 361
click at [544, 14] on span "proof" at bounding box center [542, 14] width 22 height 11
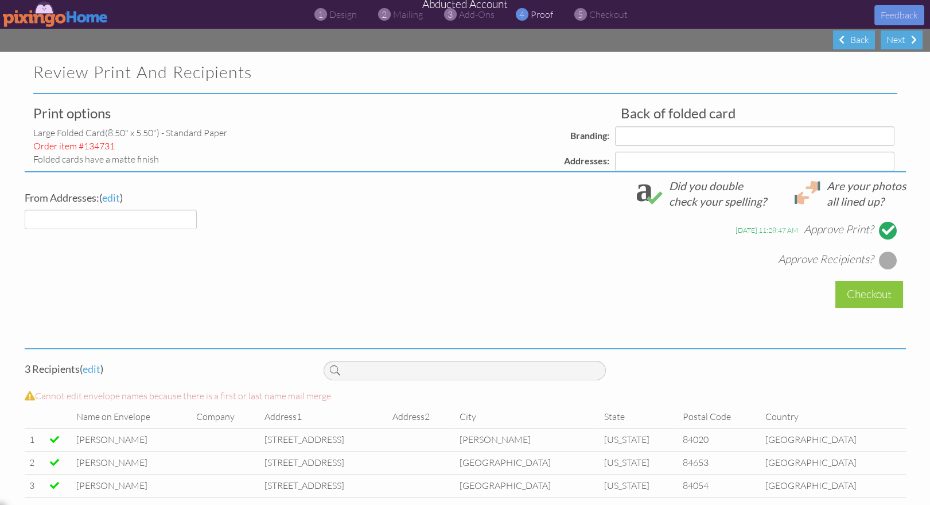
select select "object:175"
select select "object:178"
select select "object:180"
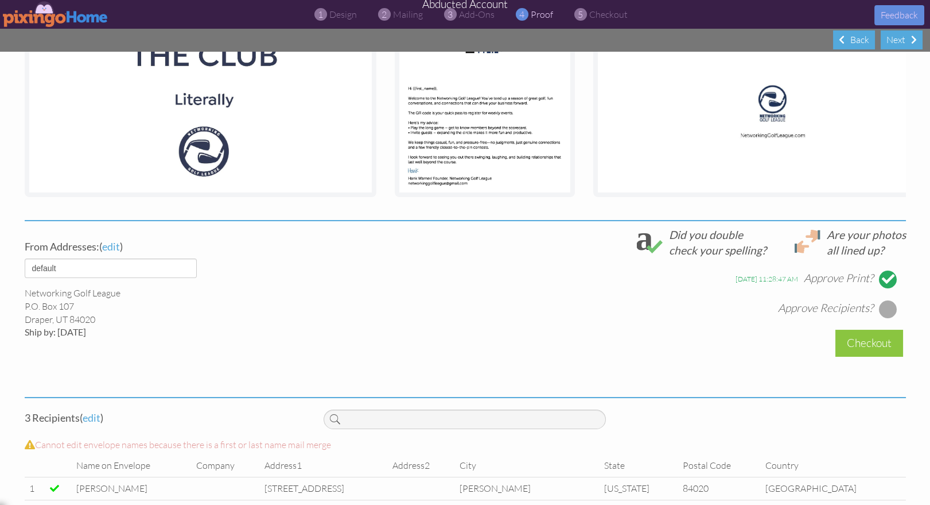
scroll to position [315, 0]
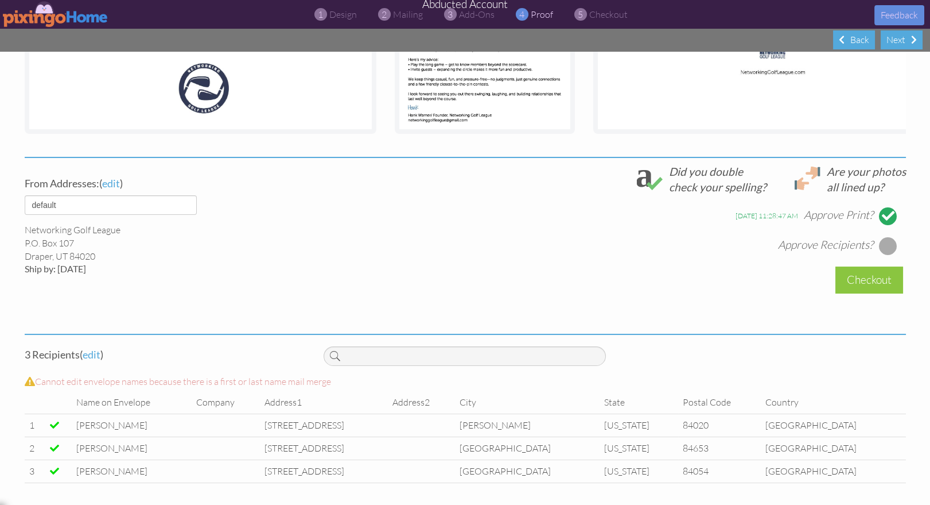
click at [889, 246] on div at bounding box center [888, 245] width 18 height 18
click at [875, 278] on div "Checkout" at bounding box center [870, 279] width 68 height 27
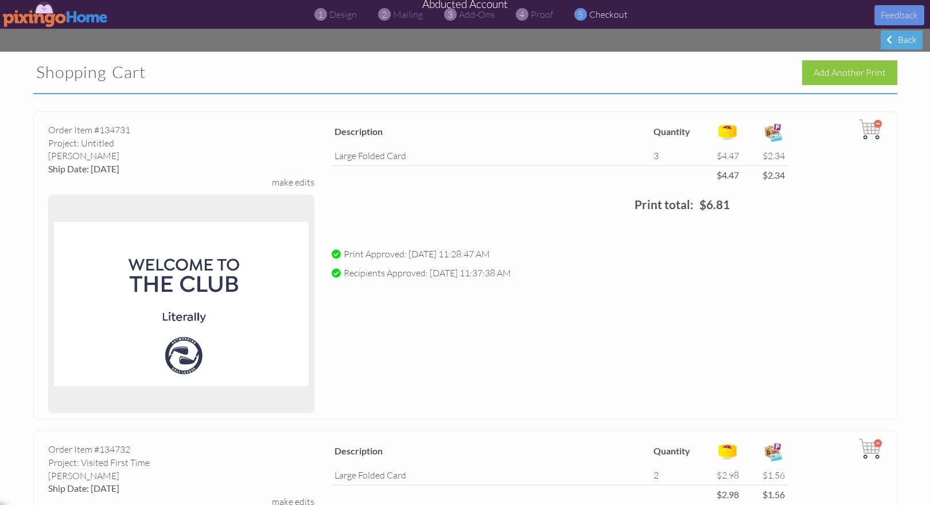
click at [34, 18] on img at bounding box center [56, 14] width 106 height 26
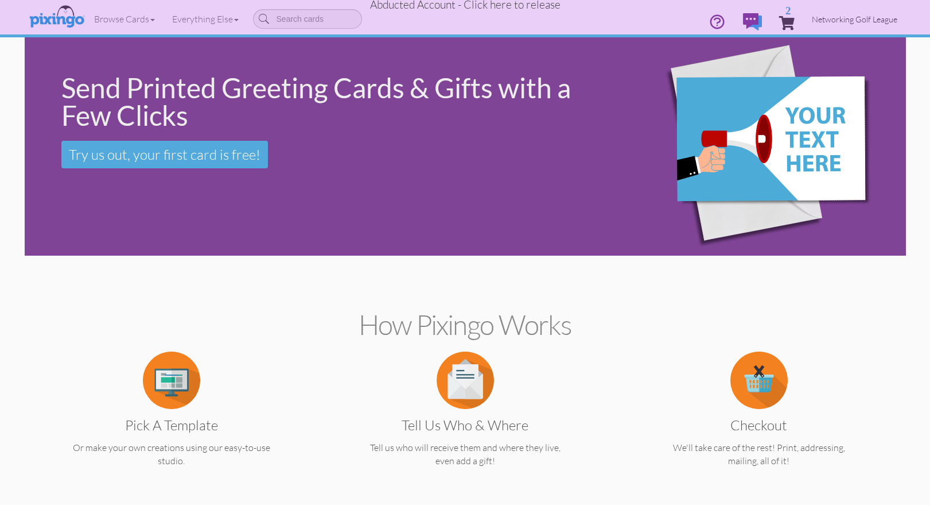
click at [836, 16] on span "Networking Golf League" at bounding box center [855, 19] width 86 height 10
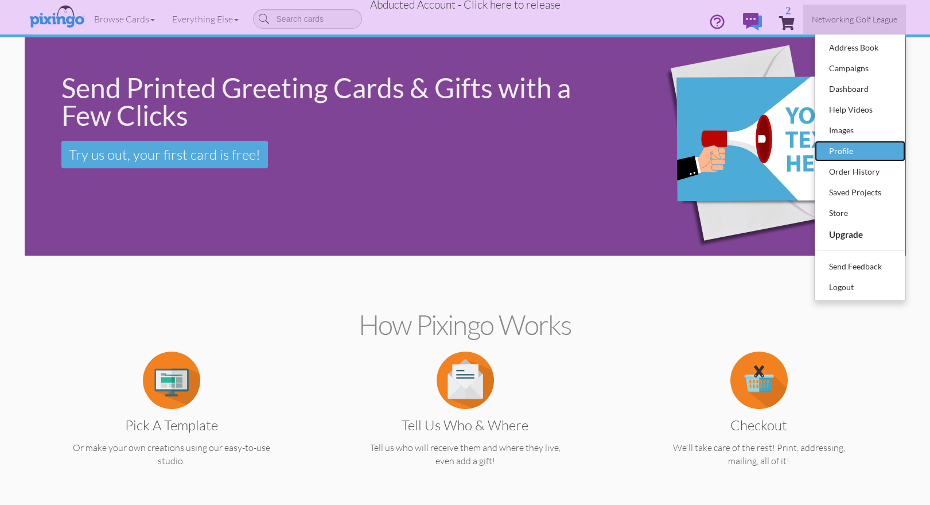
click at [838, 152] on div "Profile" at bounding box center [861, 150] width 68 height 17
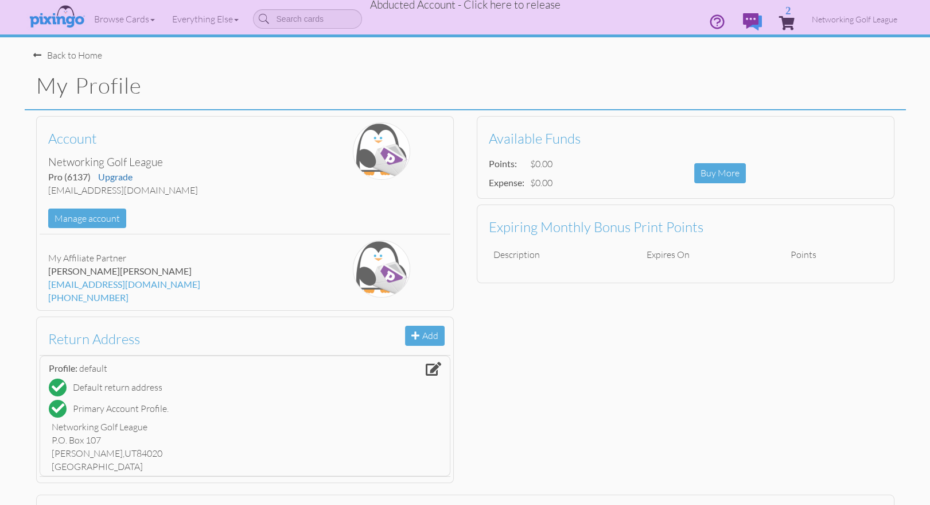
click at [510, 6] on span "Abducted Account - Click here to release" at bounding box center [465, 5] width 191 height 14
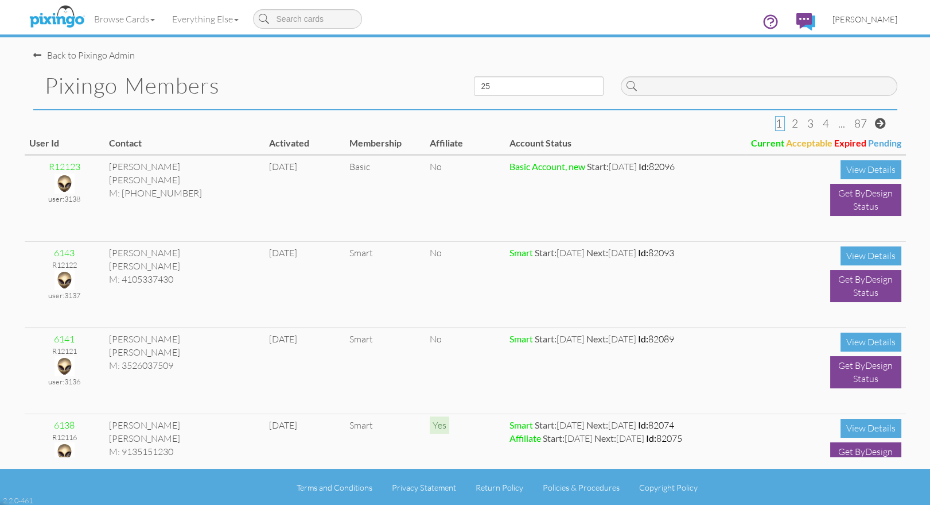
click at [856, 17] on span "[PERSON_NAME]" at bounding box center [865, 19] width 65 height 10
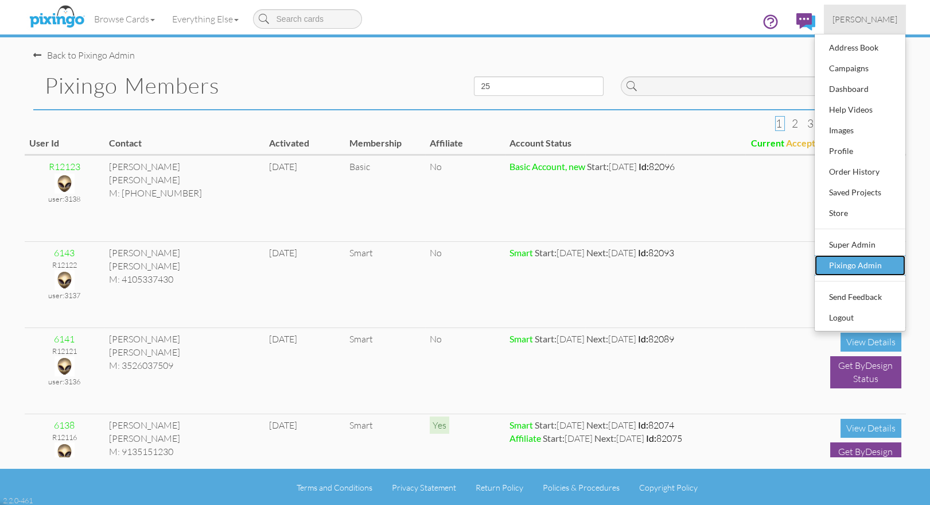
click at [851, 258] on div "Pixingo Admin" at bounding box center [861, 265] width 68 height 17
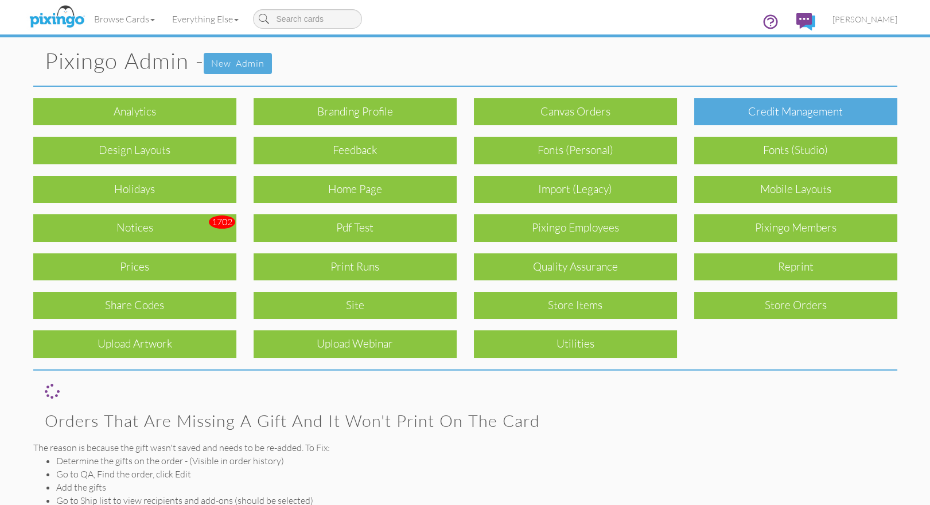
click at [773, 117] on div "Credit Management" at bounding box center [795, 111] width 203 height 27
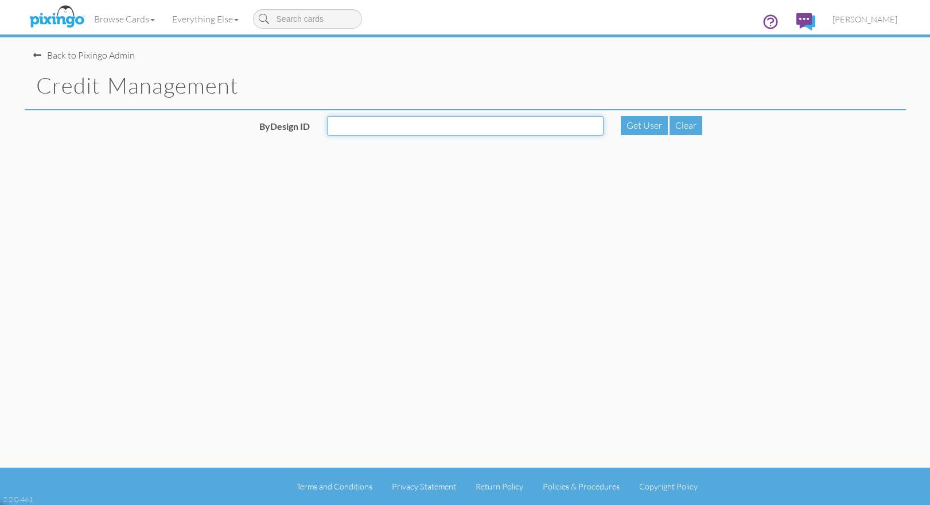
click at [486, 127] on input "ByDesign ID" at bounding box center [465, 126] width 277 height 20
type input "6137"
click at [635, 122] on div "Get User" at bounding box center [644, 125] width 47 height 19
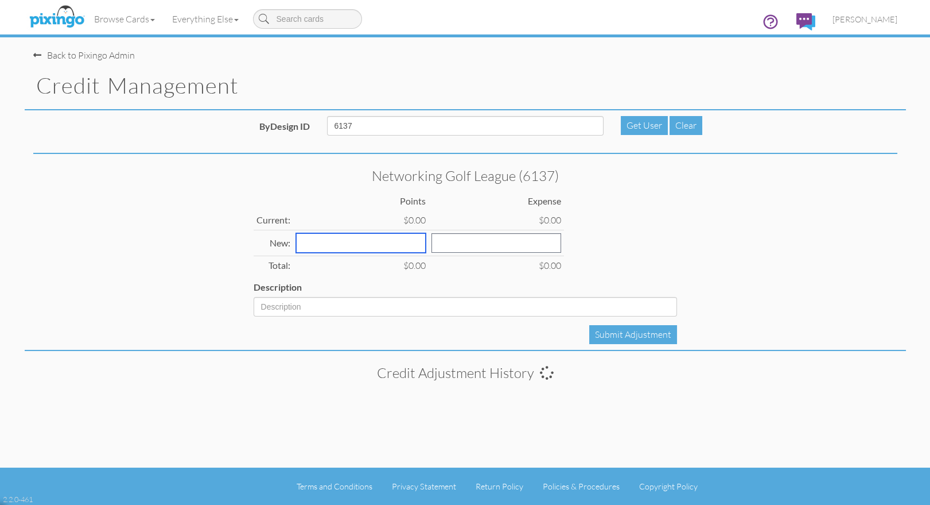
click at [326, 242] on input "number" at bounding box center [361, 243] width 130 height 20
type input "20"
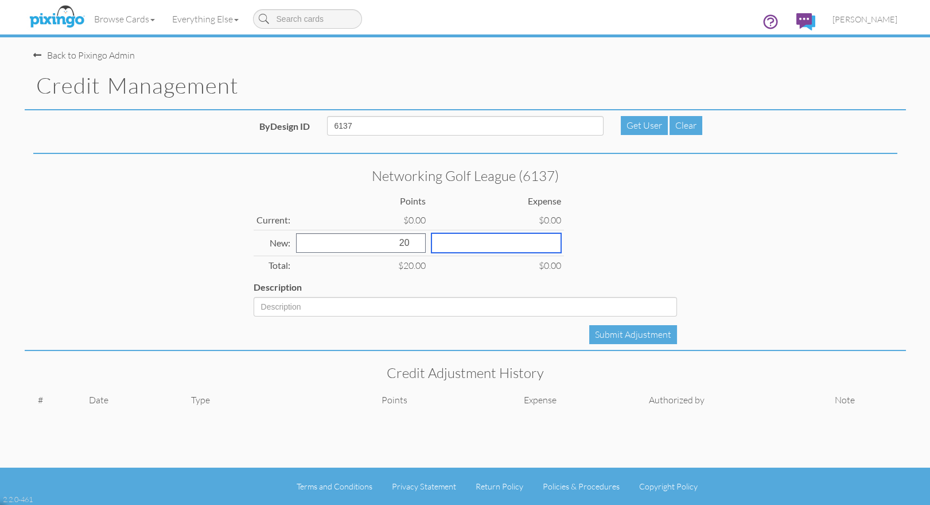
click at [432, 243] on input "number" at bounding box center [497, 243] width 130 height 20
type input "10"
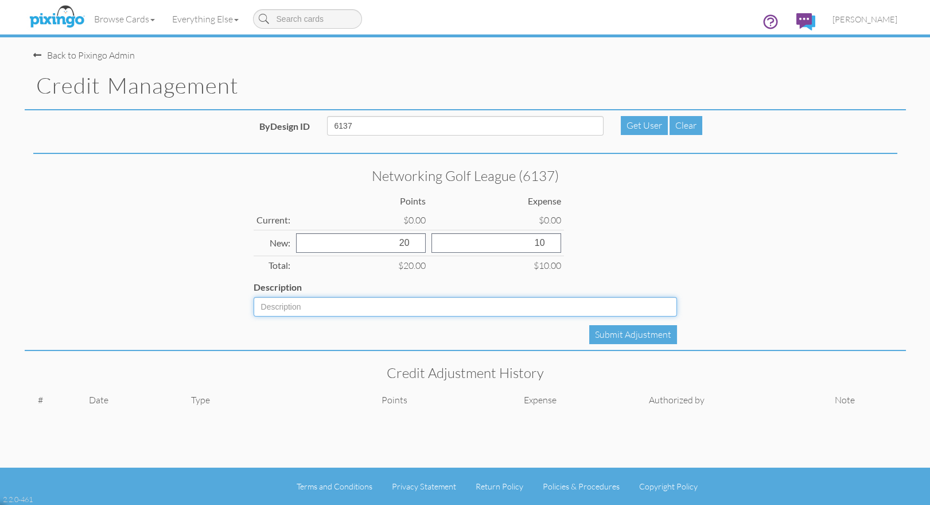
click at [334, 301] on input "Description" at bounding box center [466, 307] width 424 height 20
type input "Add as per bryan"
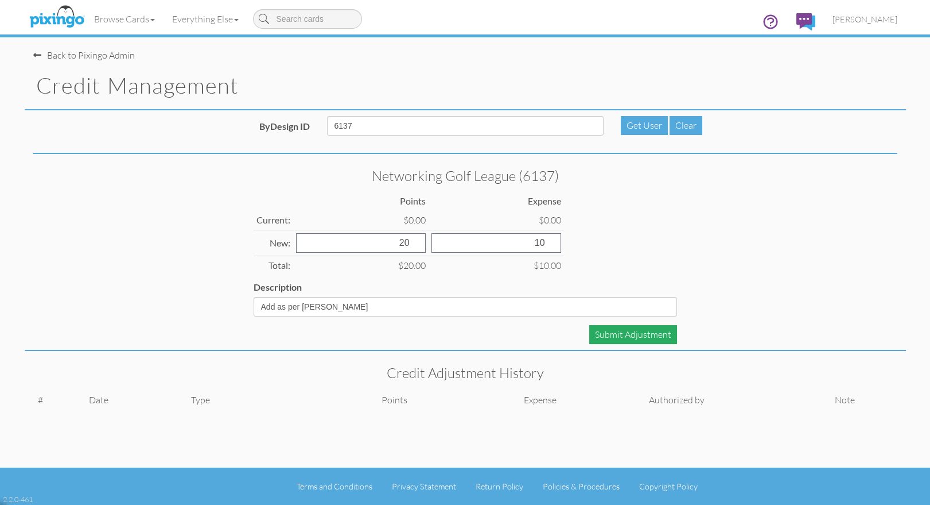
click at [610, 338] on div "Submit Adjustment" at bounding box center [633, 334] width 88 height 19
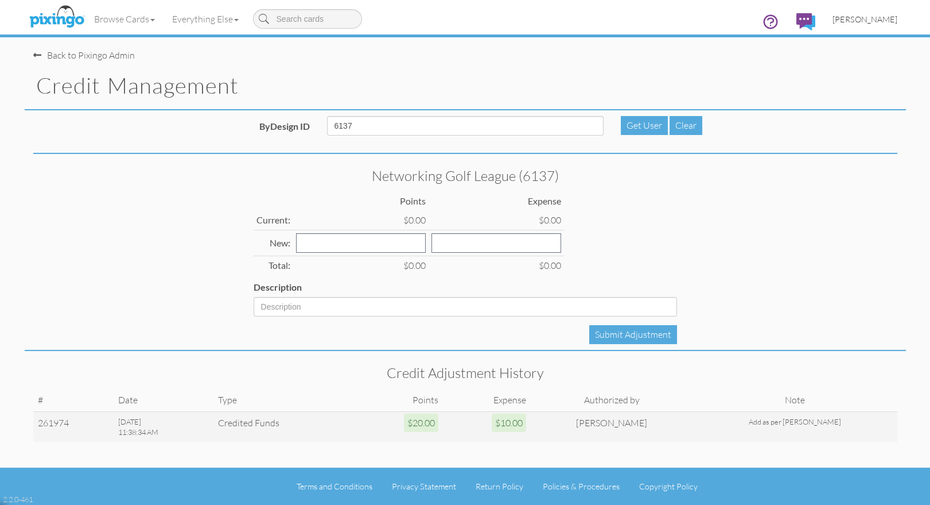
click at [879, 20] on span "[PERSON_NAME]" at bounding box center [865, 19] width 65 height 10
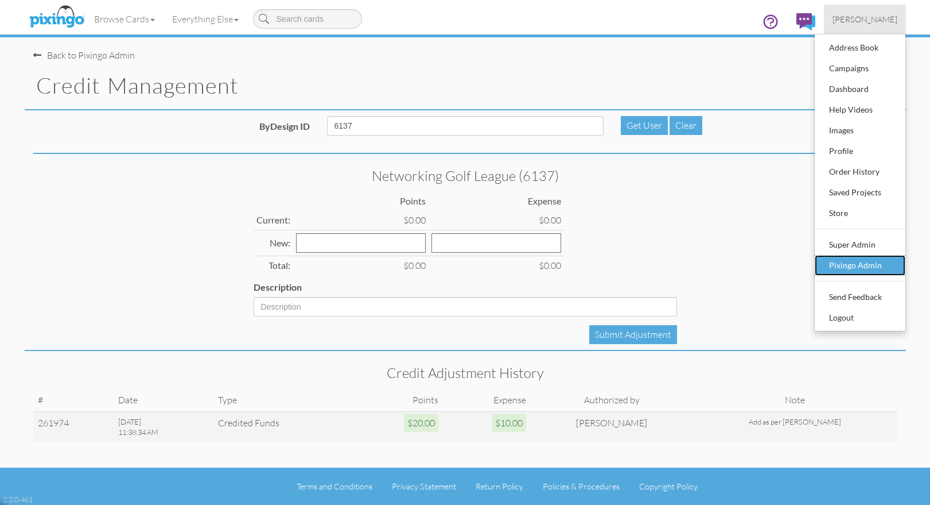
click at [875, 261] on div "Pixingo Admin" at bounding box center [861, 265] width 68 height 17
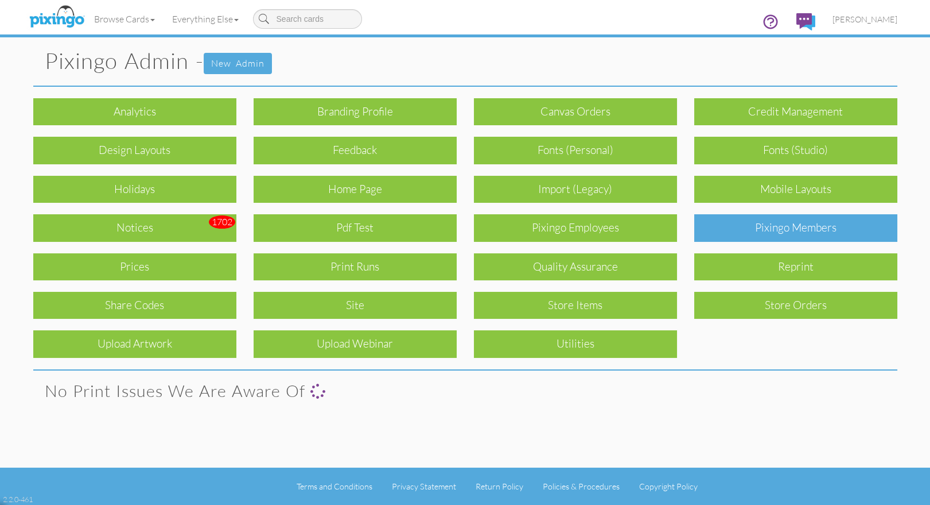
click at [821, 235] on div "Pixingo Members" at bounding box center [795, 227] width 203 height 27
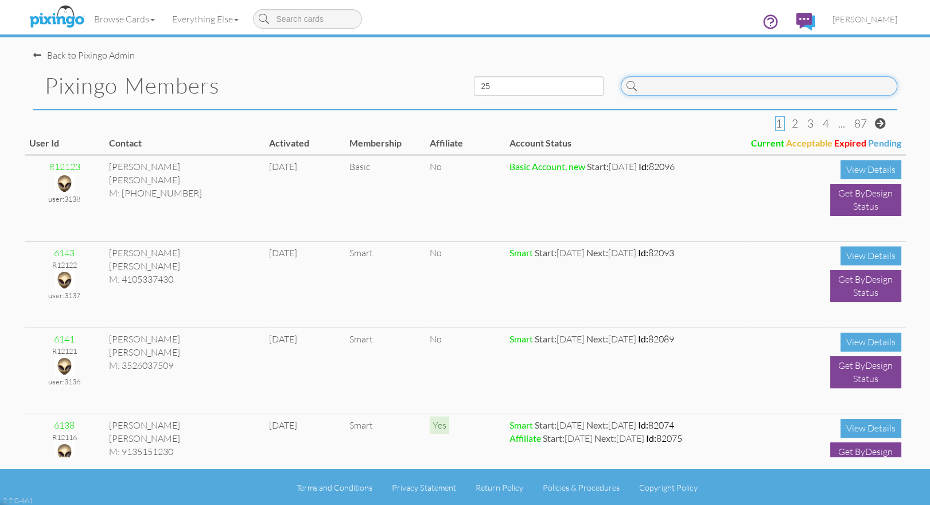
click at [662, 88] on input at bounding box center [759, 86] width 277 height 20
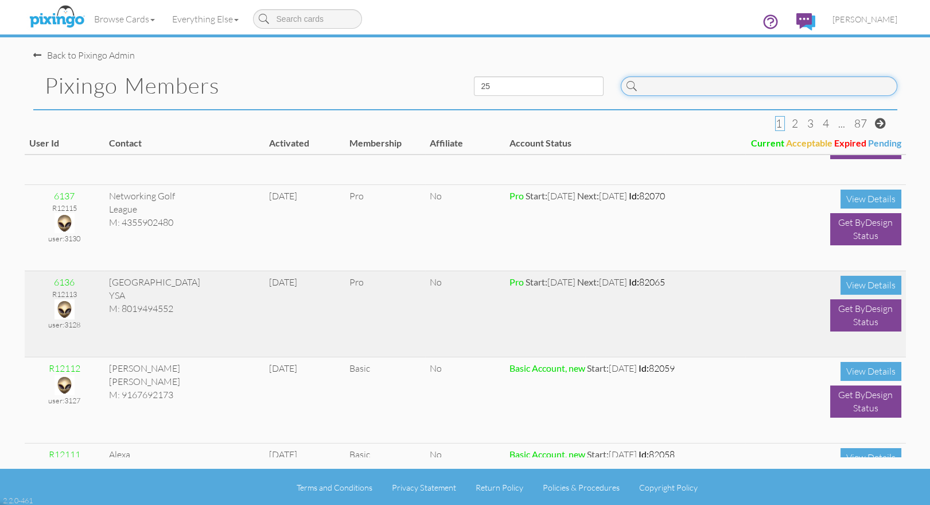
scroll to position [301, 0]
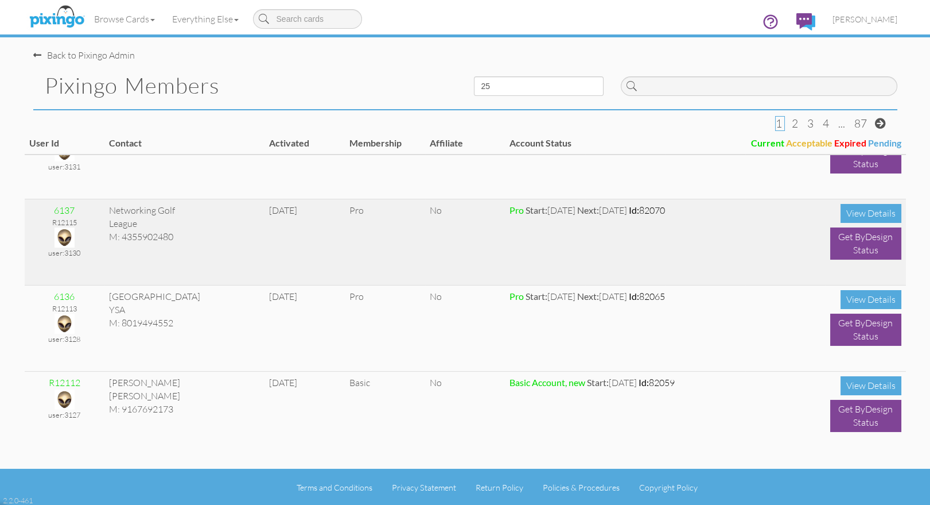
click at [67, 242] on img at bounding box center [65, 237] width 20 height 20
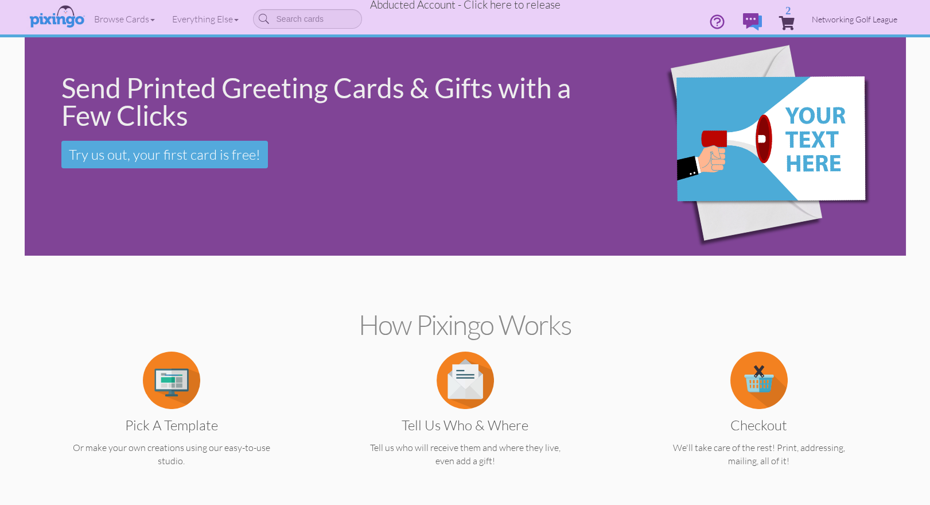
click at [837, 18] on span "Networking Golf League" at bounding box center [855, 19] width 86 height 10
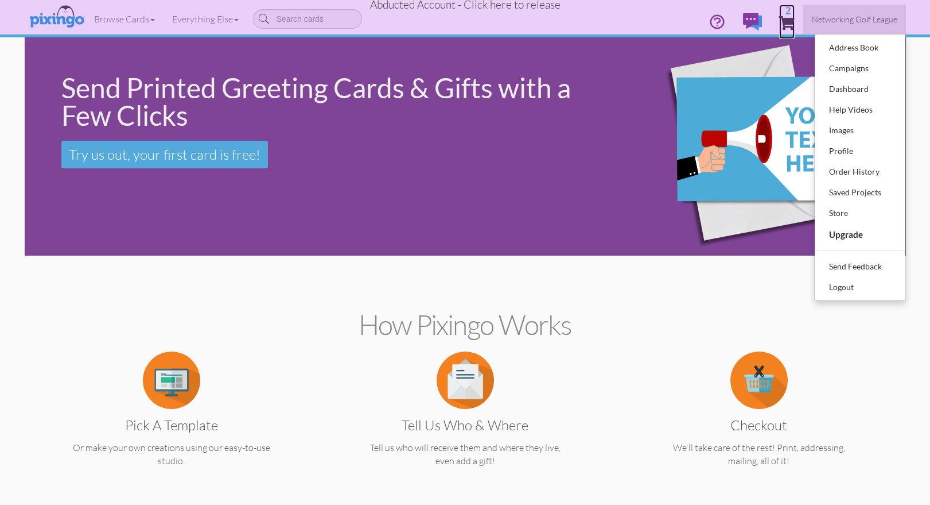
click at [787, 21] on span "2" at bounding box center [786, 23] width 15 height 14
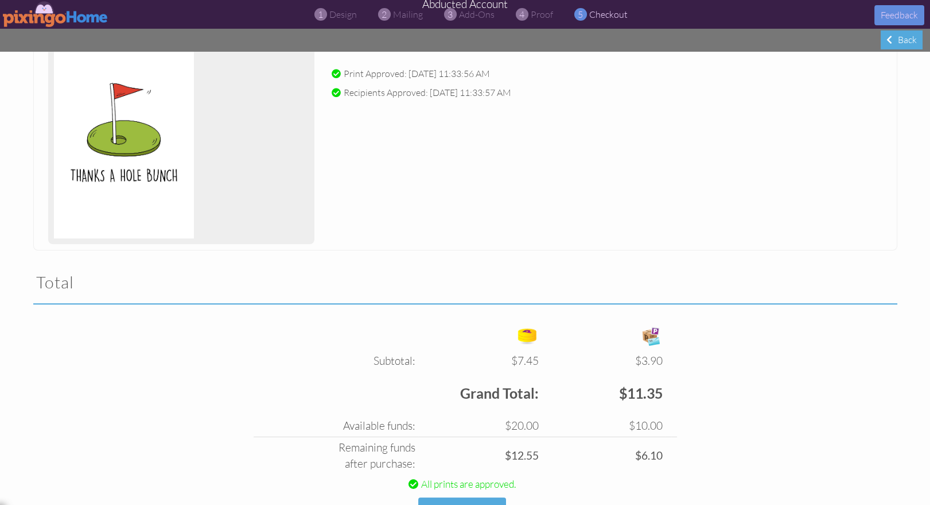
scroll to position [554, 0]
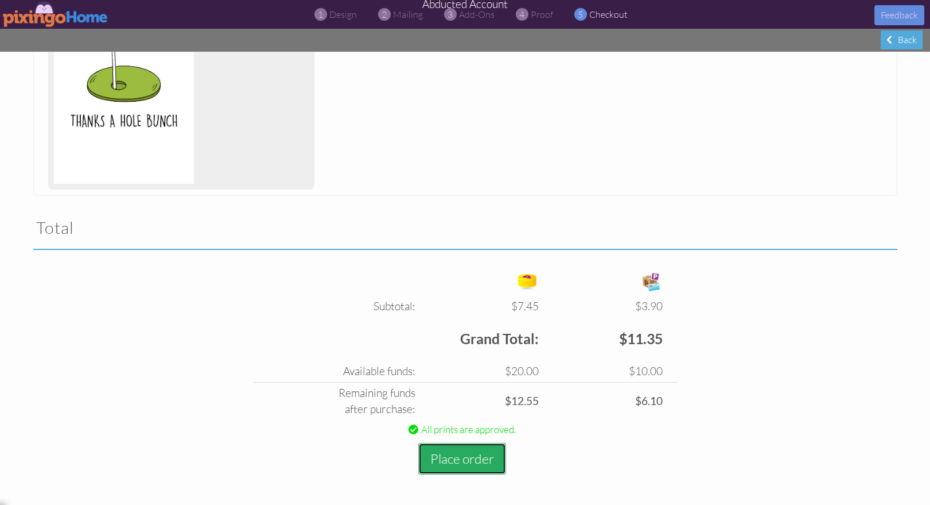
click at [436, 457] on button "Place order" at bounding box center [462, 459] width 88 height 32
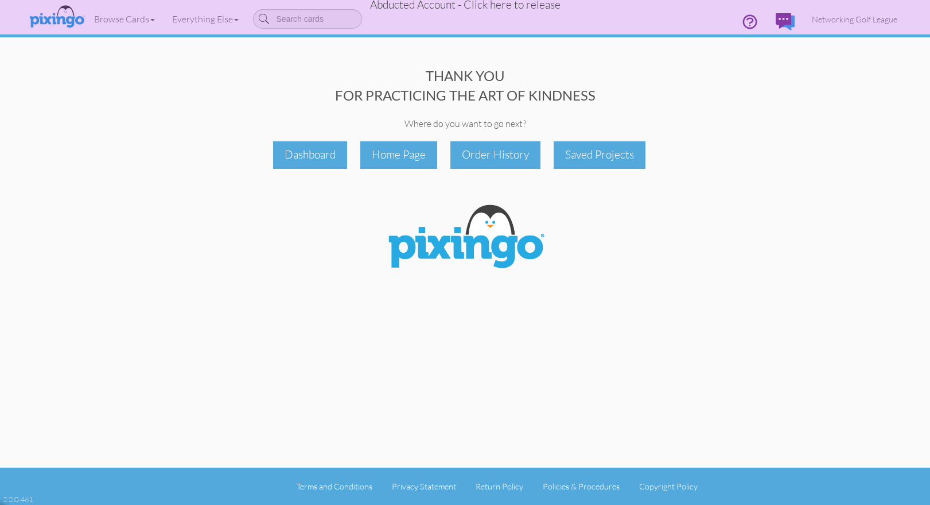
click at [795, 145] on div "Dashboard Home Page Order History Saved Projects" at bounding box center [466, 154] width 882 height 27
click at [510, 7] on span "Abducted Account - Click here to release" at bounding box center [465, 5] width 191 height 14
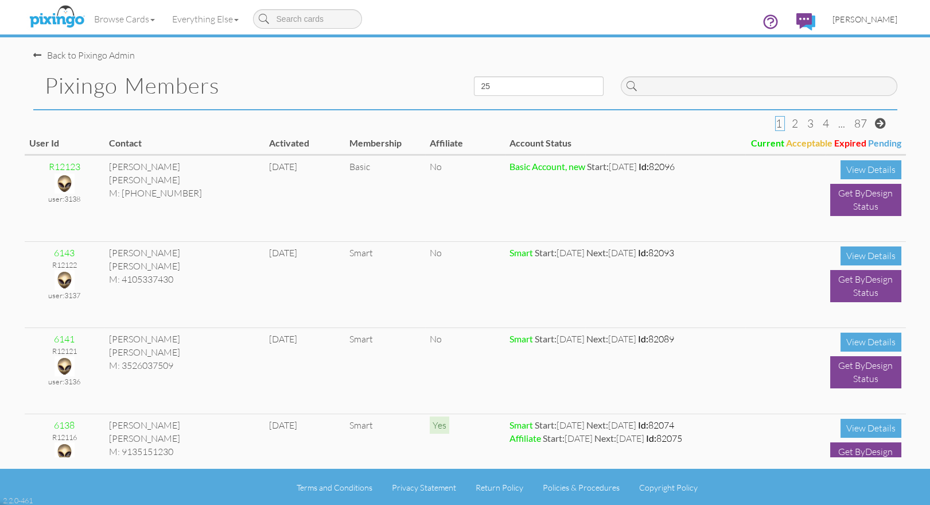
click at [868, 18] on span "[PERSON_NAME]" at bounding box center [865, 19] width 65 height 10
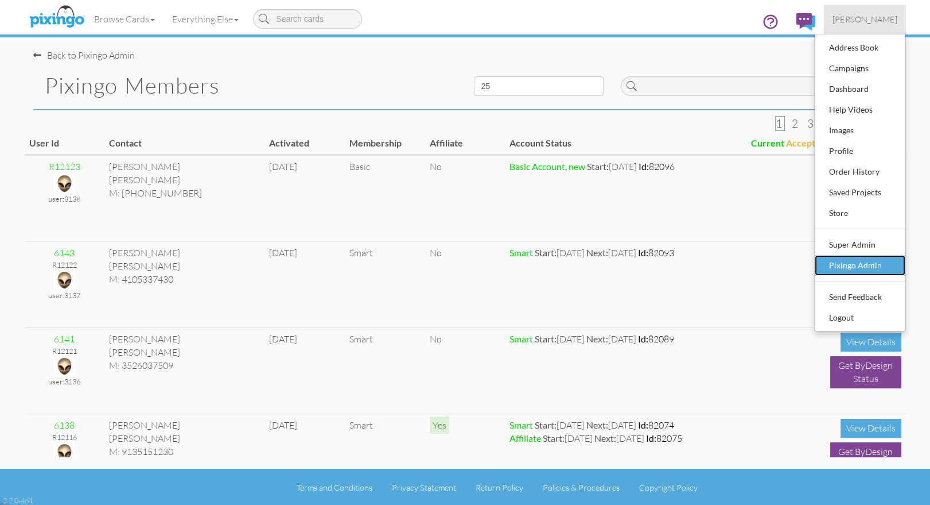
click at [859, 263] on div "Pixingo Admin" at bounding box center [861, 265] width 68 height 17
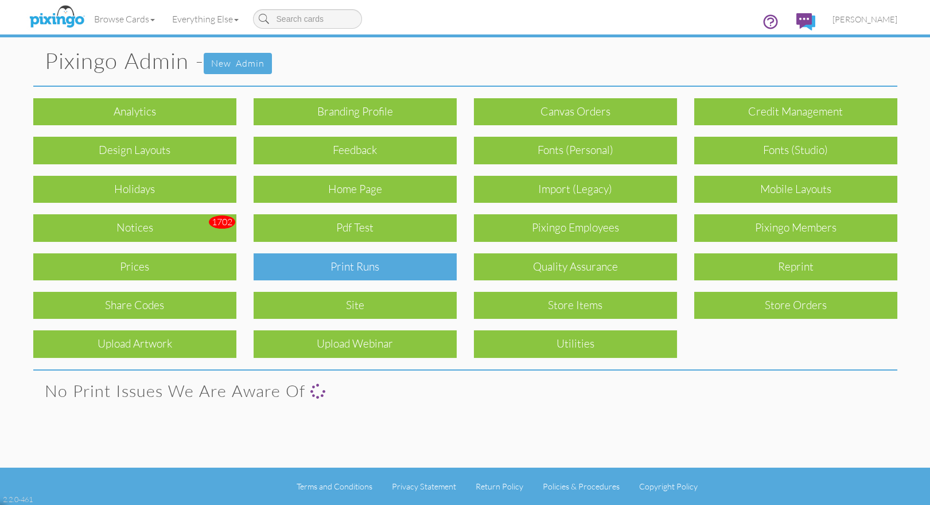
click at [404, 266] on div "Print Runs" at bounding box center [355, 266] width 203 height 27
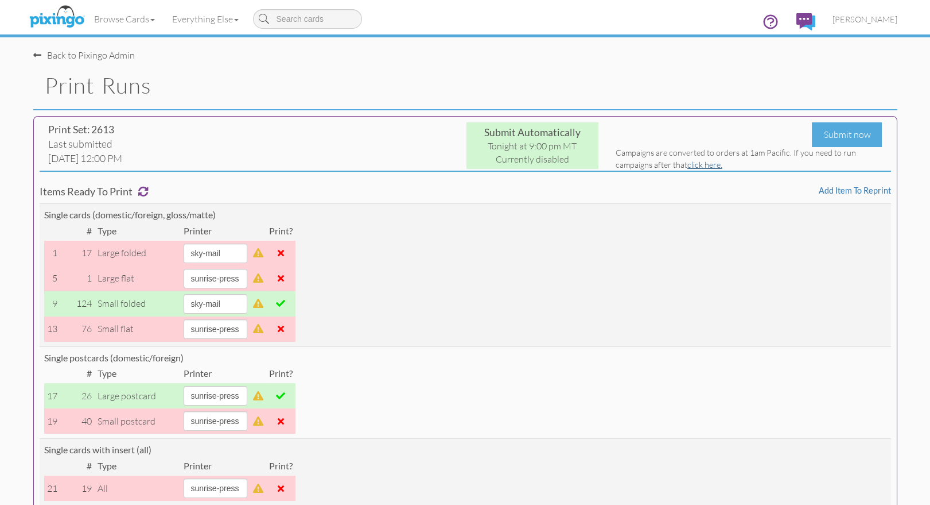
click at [709, 168] on link "click here." at bounding box center [705, 165] width 35 height 10
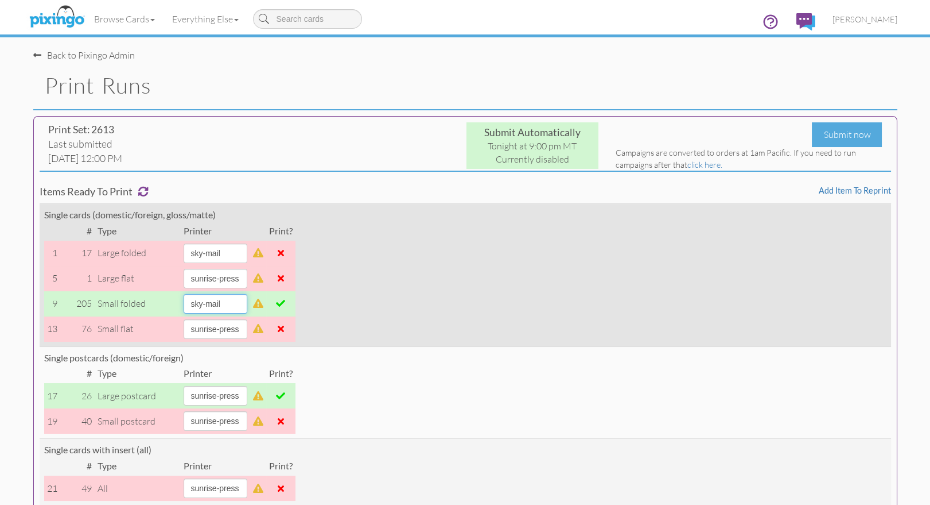
click at [247, 302] on select "alexanders sky-mail sunrise-press" at bounding box center [216, 304] width 64 height 20
select select "string:sunrise-press"
click at [184, 294] on select "alexanders sky-mail sunrise-press" at bounding box center [216, 304] width 64 height 20
click at [430, 334] on td "Single cards (domestic/foreign, gloss/matte) # Type Printer Print? 1 17 large f…" at bounding box center [466, 274] width 852 height 143
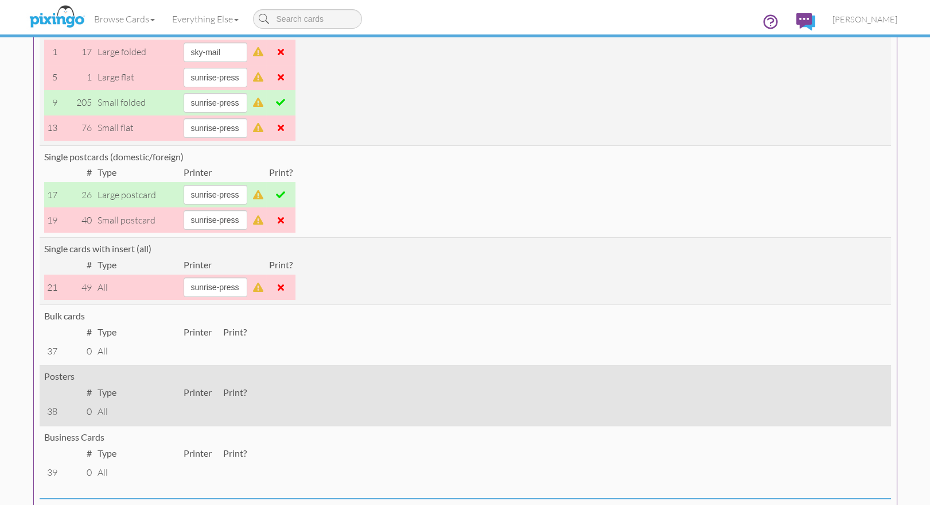
scroll to position [200, 0]
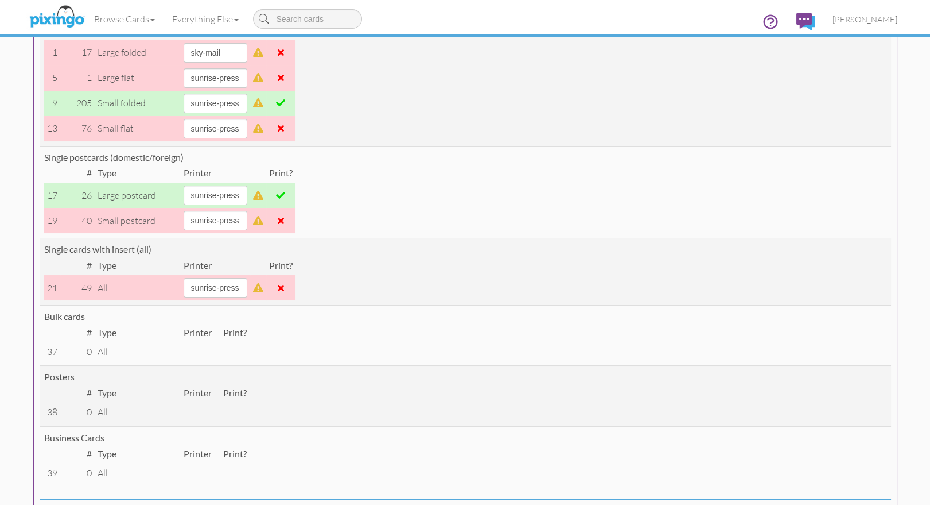
click at [285, 199] on span at bounding box center [280, 195] width 9 height 9
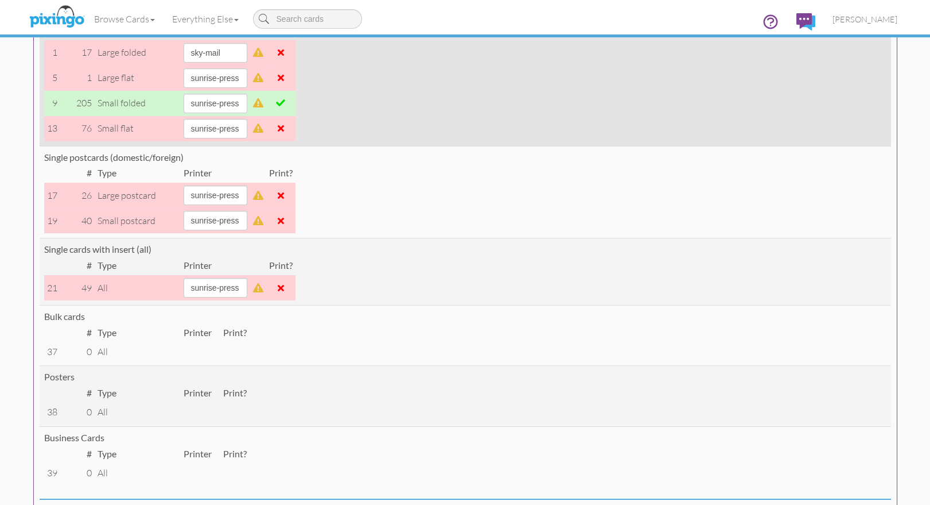
click at [285, 102] on span at bounding box center [280, 102] width 9 height 9
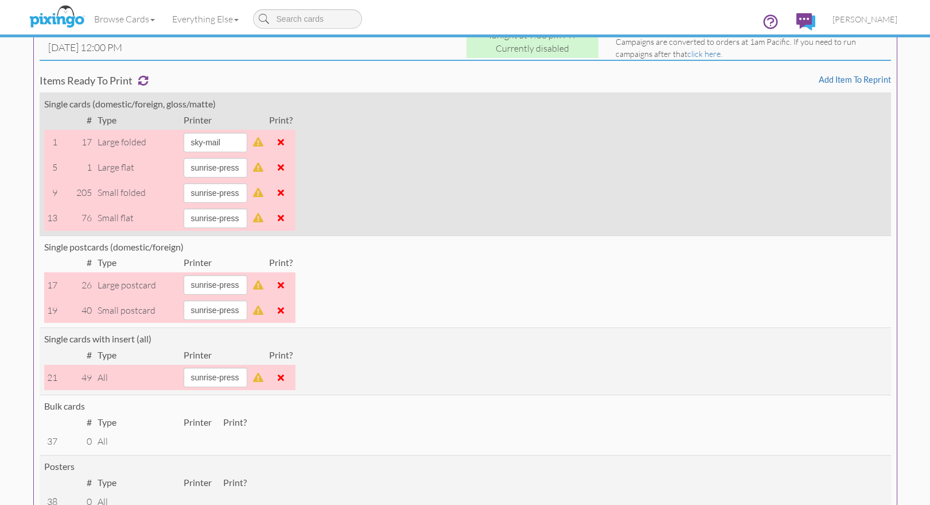
scroll to position [106, 0]
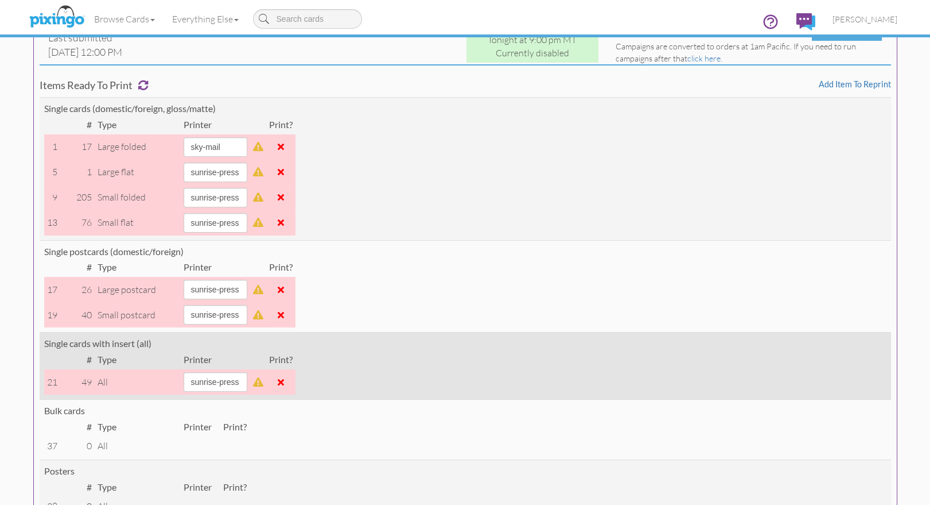
click at [284, 381] on span at bounding box center [281, 381] width 6 height 9
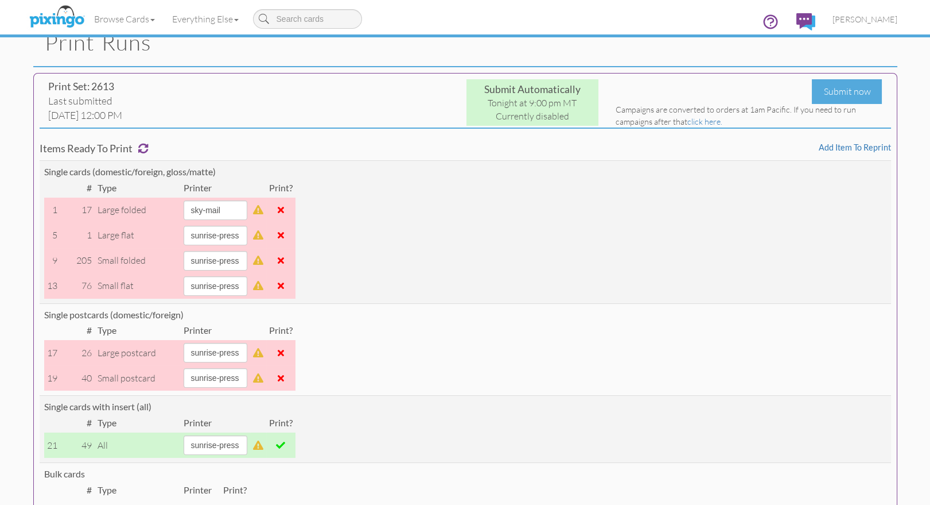
scroll to position [42, 0]
drag, startPoint x: 847, startPoint y: 147, endPoint x: 921, endPoint y: 229, distance: 110.5
click at [930, 232] on html "Toggle navigation Visit Pixingo Mobile Browse Cards Business Accounting Automot…" at bounding box center [465, 210] width 930 height 505
click at [901, 226] on div "Print Set: 2613 Last submitted Tue Aug12, 12:00 PM Submit Automatically Tonight…" at bounding box center [466, 447] width 882 height 758
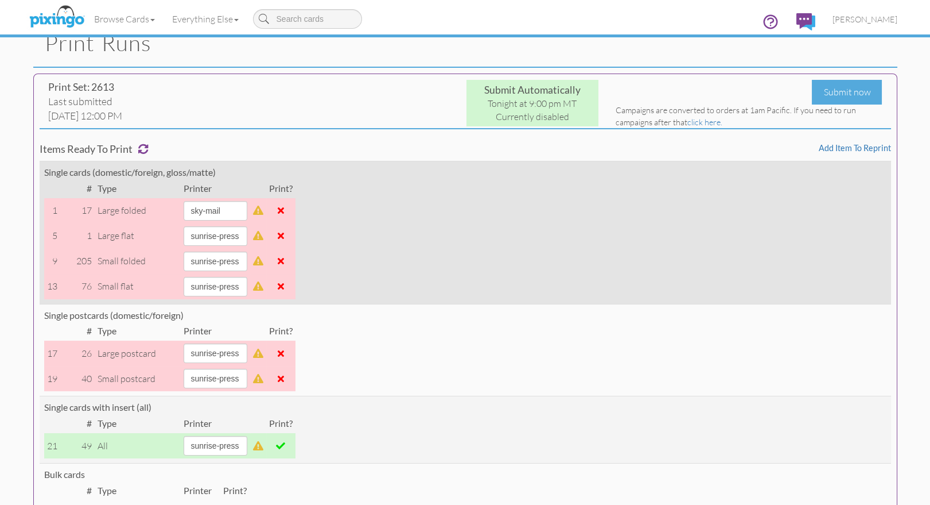
click at [795, 263] on td "Single cards (domestic/foreign, gloss/matte) # Type Printer Print? 1 17 large f…" at bounding box center [466, 232] width 852 height 143
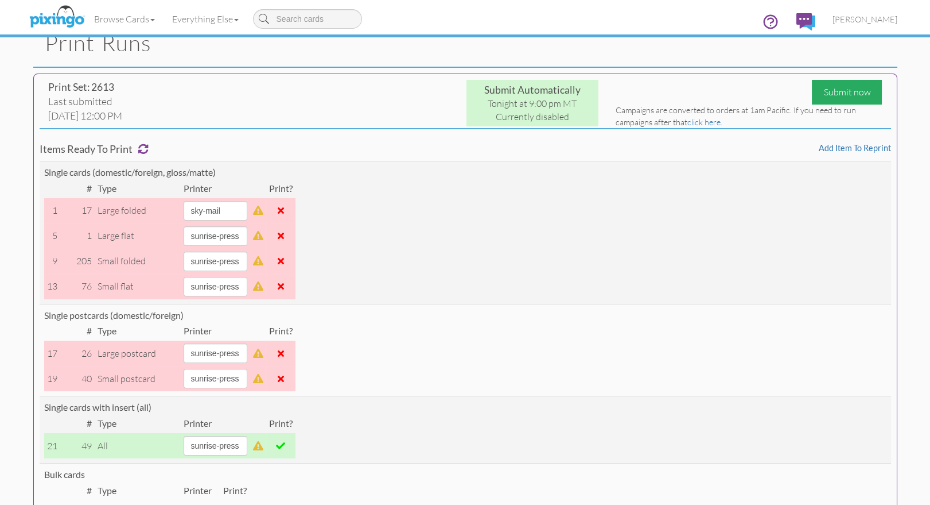
click at [831, 91] on div "Submit now" at bounding box center [847, 92] width 70 height 25
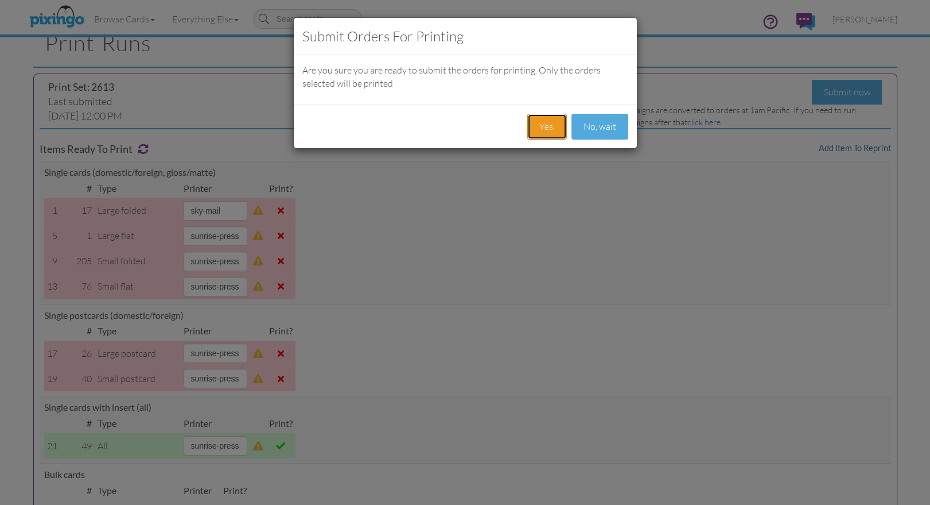
click at [546, 121] on button "Yes." at bounding box center [547, 127] width 40 height 26
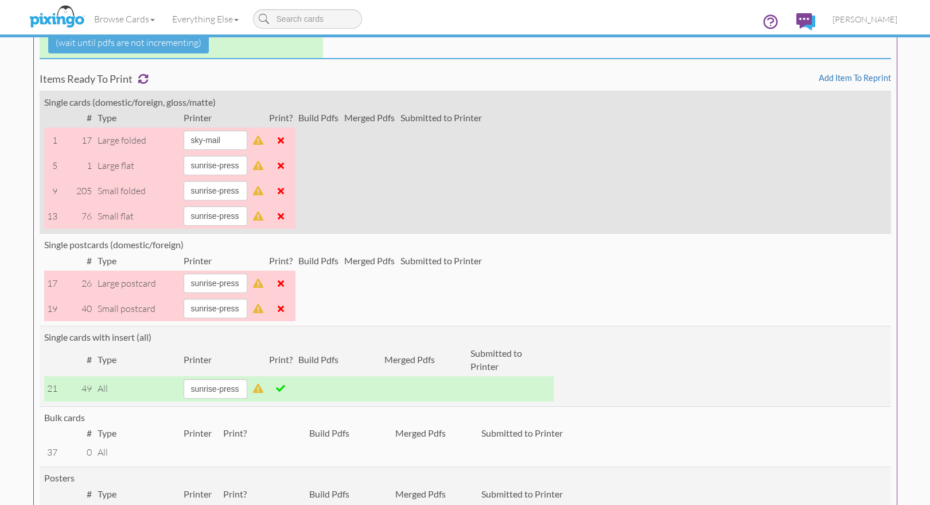
scroll to position [212, 0]
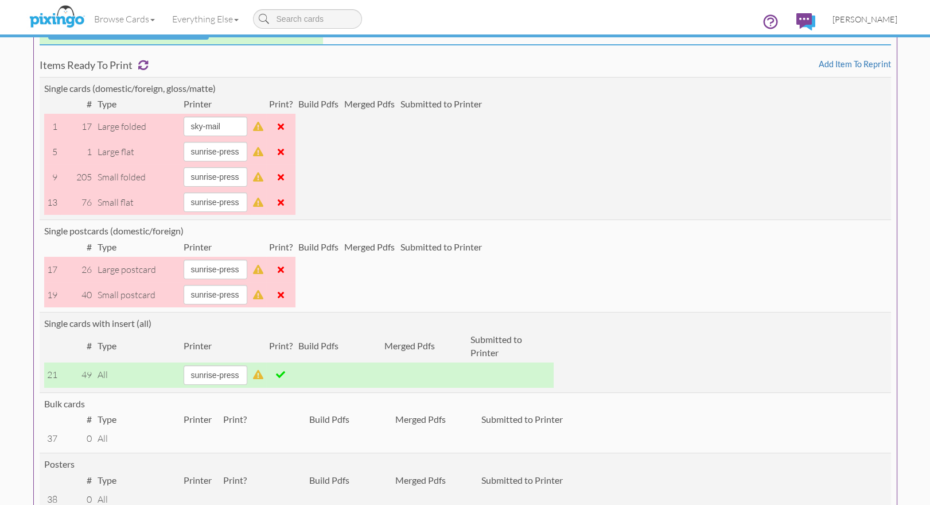
click at [878, 20] on span "[PERSON_NAME]" at bounding box center [865, 19] width 65 height 10
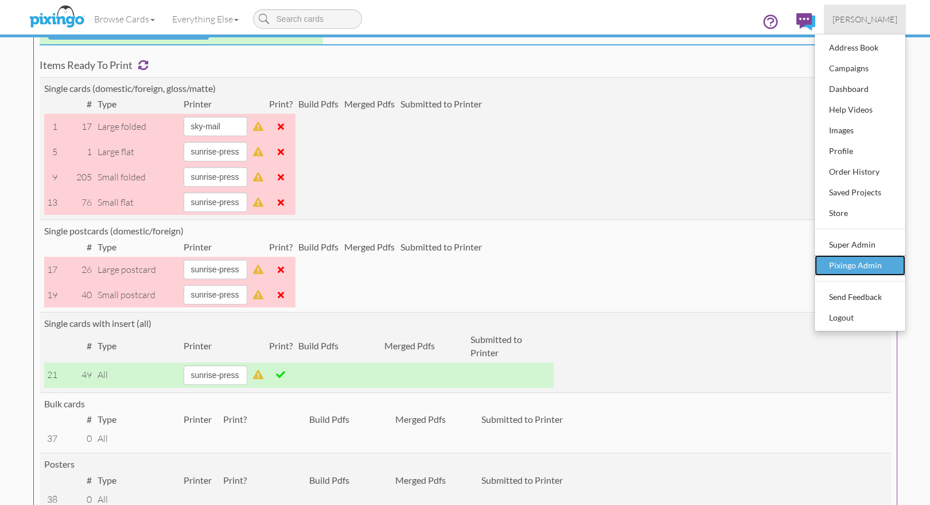
click at [860, 263] on div "Pixingo Admin" at bounding box center [861, 265] width 68 height 17
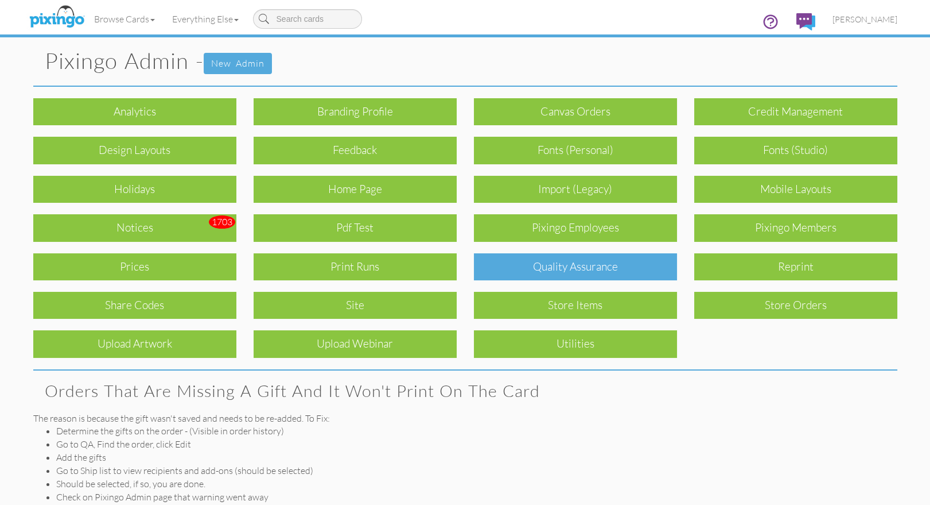
click at [601, 271] on div "Quality Assurance" at bounding box center [575, 266] width 203 height 27
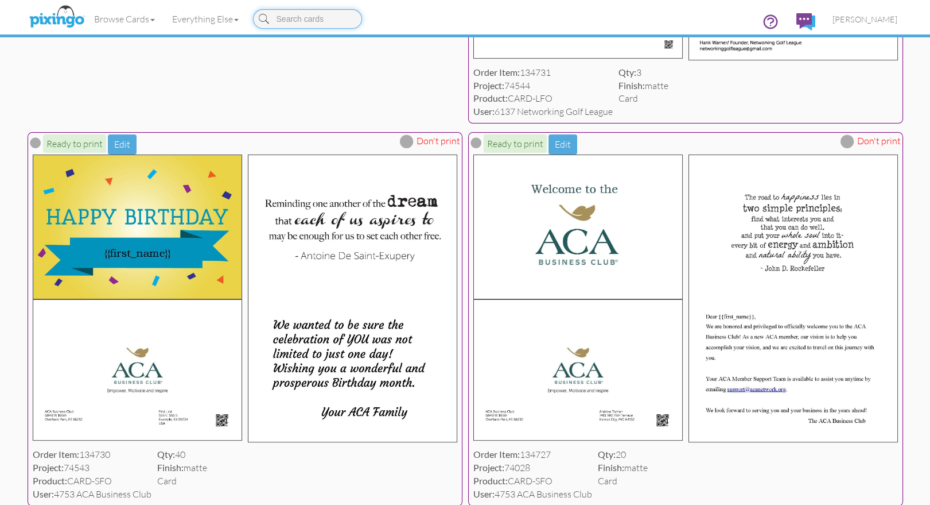
scroll to position [641, 0]
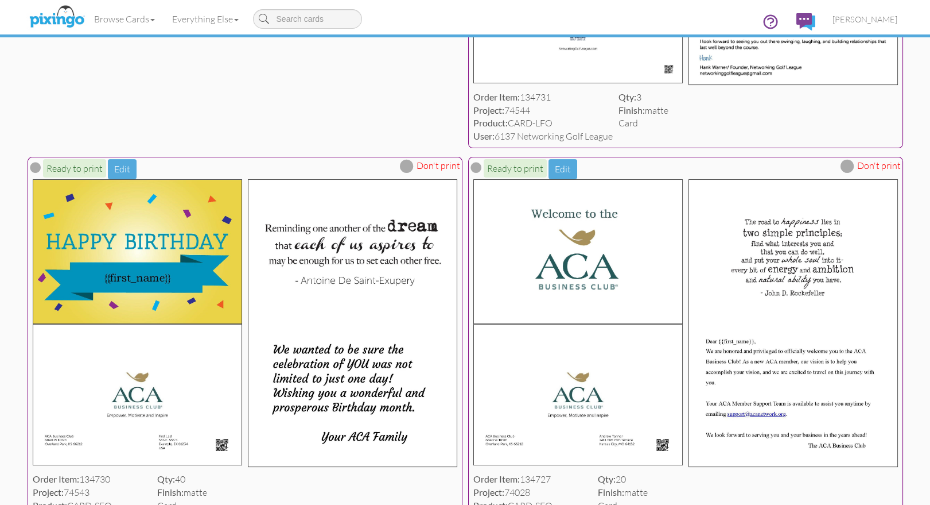
click at [713, 146] on div "Order Item: 134731 Project: 74544 Product: CARD-LFO User: 6137 Networking Golf …" at bounding box center [686, 117] width 430 height 58
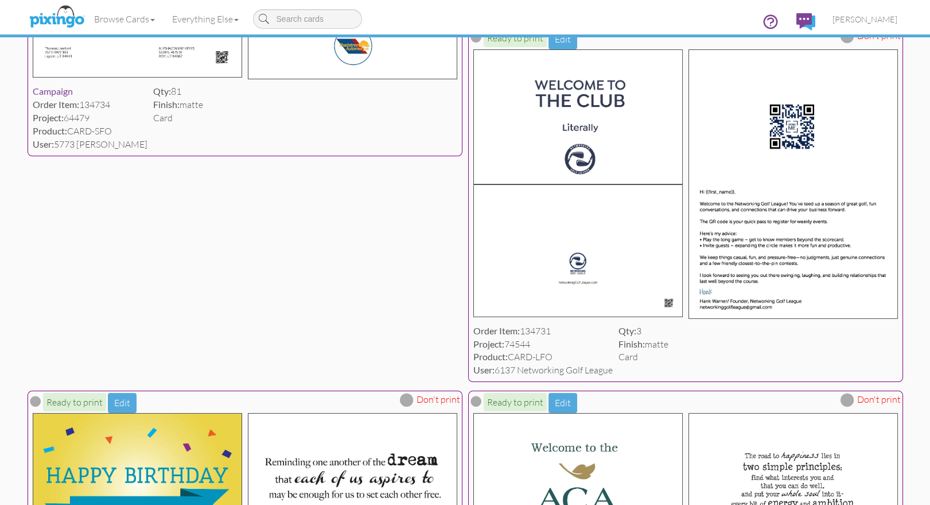
scroll to position [405, 0]
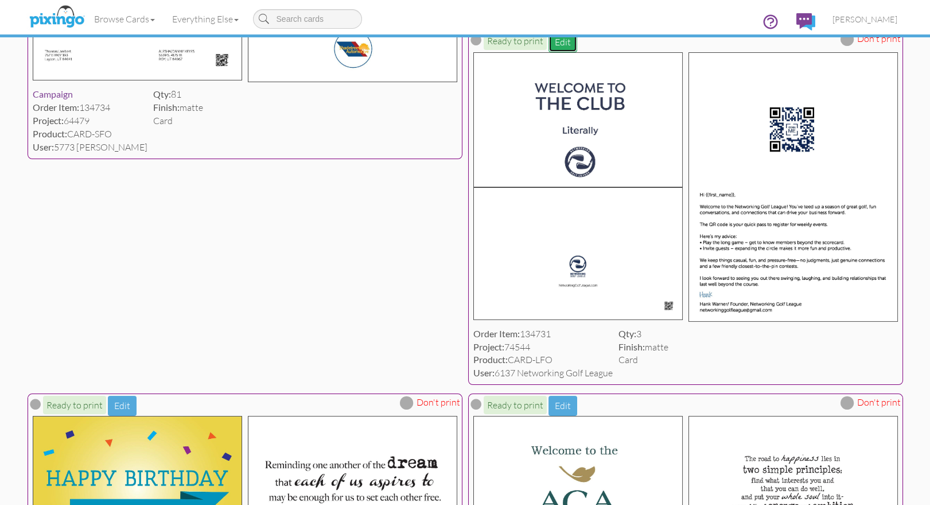
click at [560, 52] on button "Edit" at bounding box center [563, 42] width 29 height 20
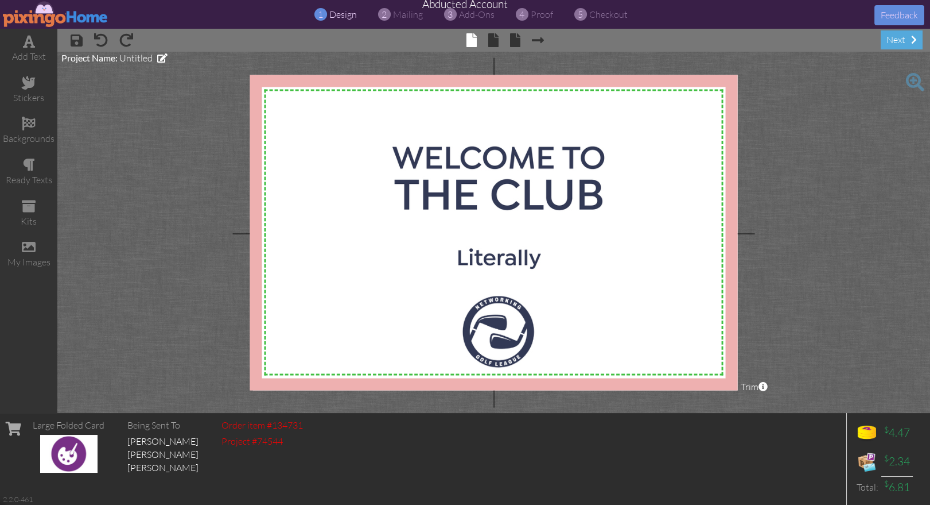
click at [36, 13] on img at bounding box center [56, 14] width 106 height 26
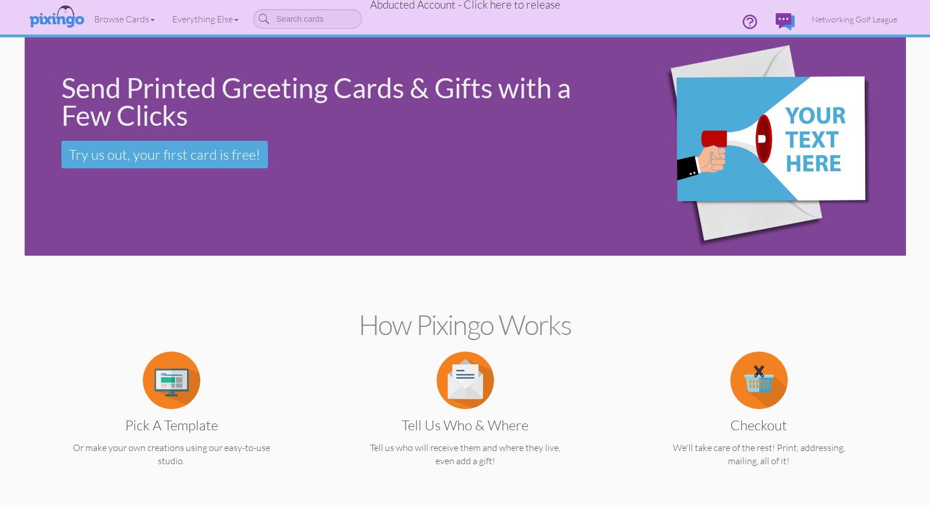
click at [425, 5] on span "Abducted Account - Click here to release" at bounding box center [465, 5] width 191 height 14
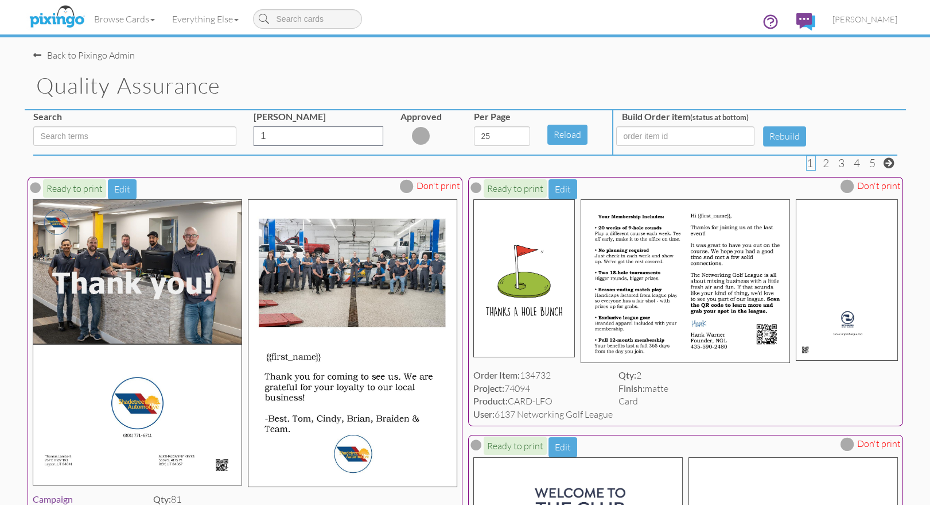
click at [882, 76] on h1 "Quality Assurance" at bounding box center [471, 85] width 870 height 24
click at [867, 18] on span "[PERSON_NAME]" at bounding box center [865, 19] width 65 height 10
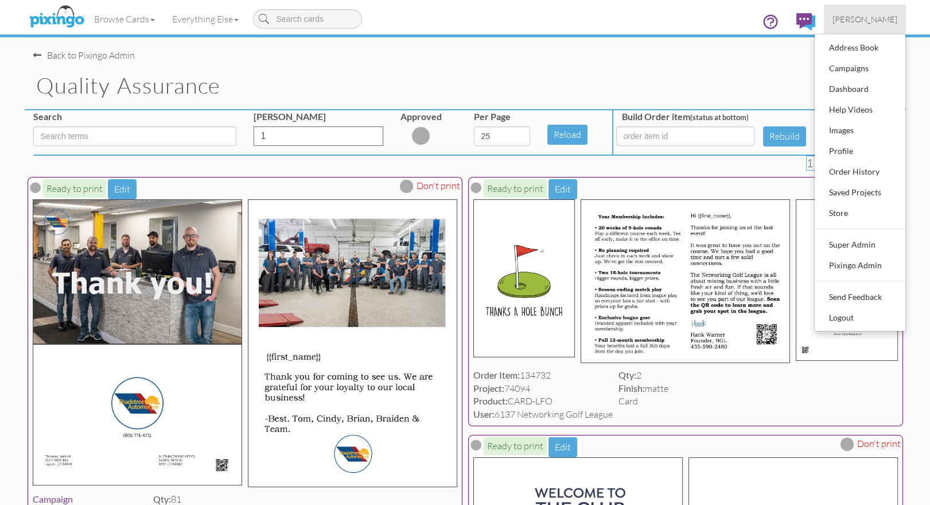
click at [498, 62] on div "Quality Assurance" at bounding box center [466, 86] width 882 height 48
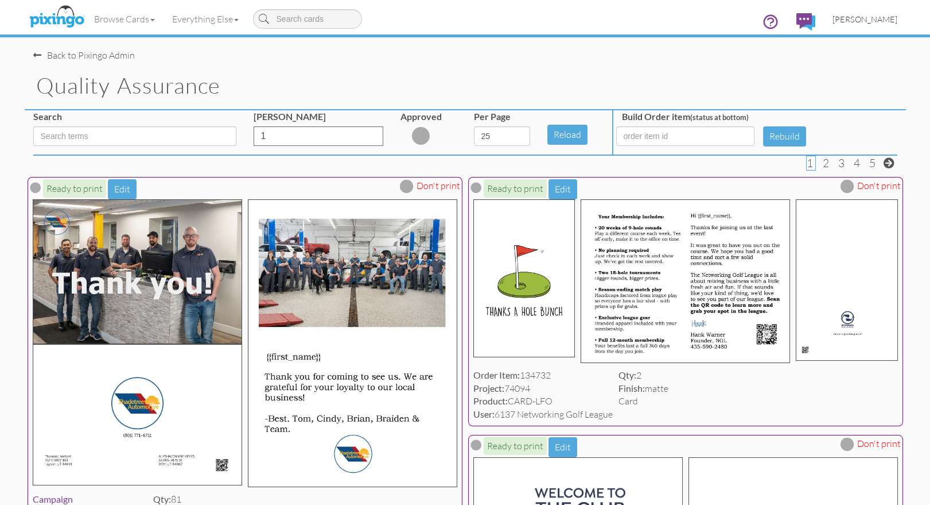
click at [875, 20] on span "[PERSON_NAME]" at bounding box center [865, 19] width 65 height 10
click at [874, 18] on span "[PERSON_NAME]" at bounding box center [865, 19] width 65 height 10
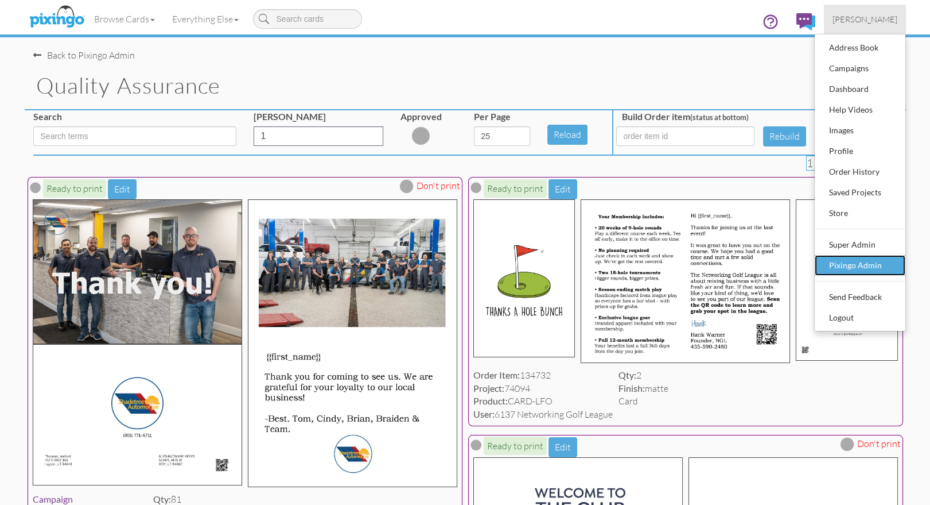
click at [845, 264] on div "Pixingo Admin" at bounding box center [861, 265] width 68 height 17
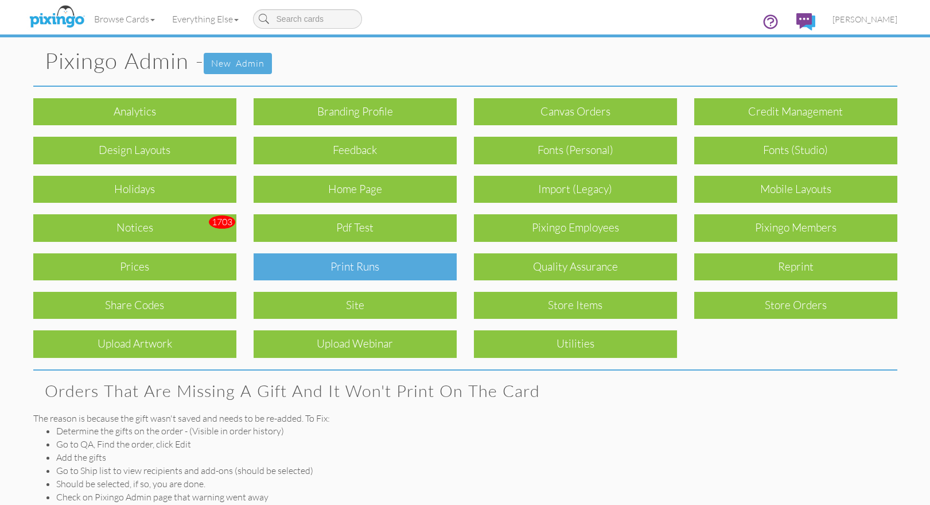
click at [375, 263] on div "Print Runs" at bounding box center [355, 266] width 203 height 27
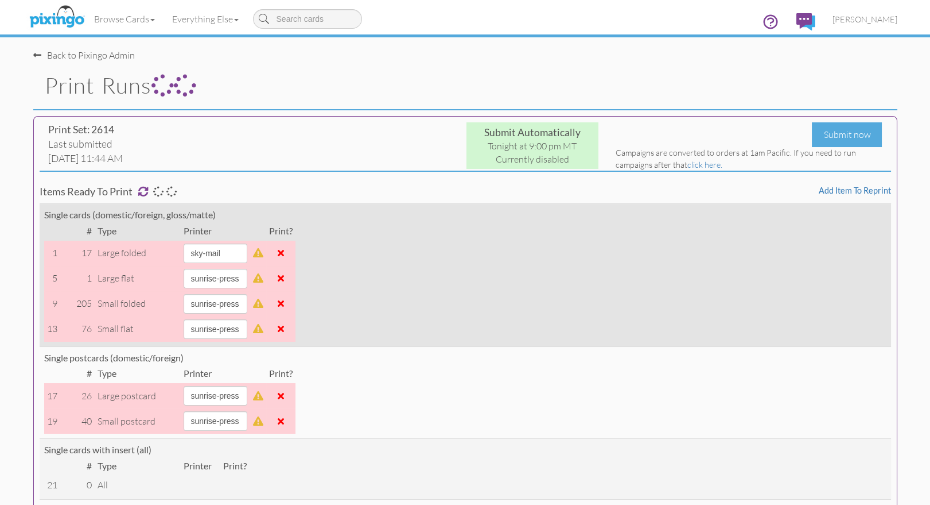
scroll to position [196, 0]
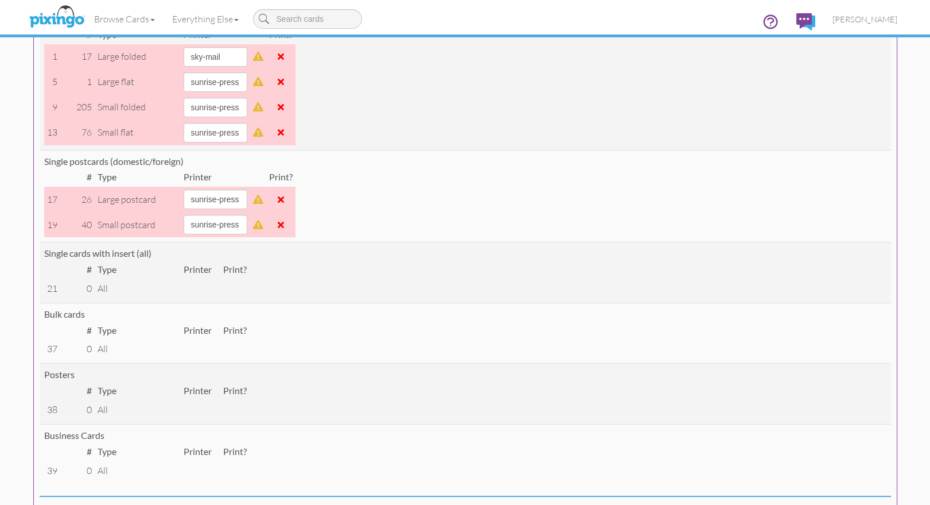
click at [284, 197] on span at bounding box center [281, 199] width 6 height 9
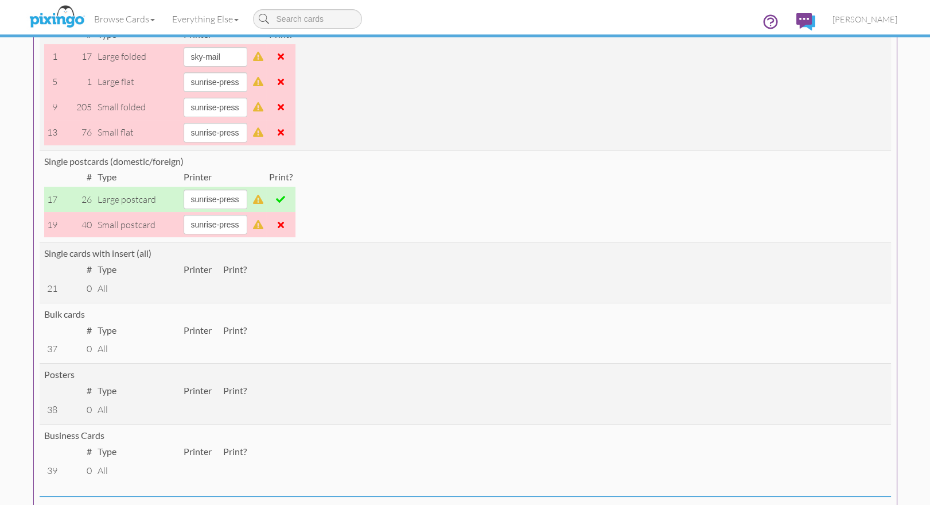
click at [284, 224] on span at bounding box center [281, 224] width 6 height 9
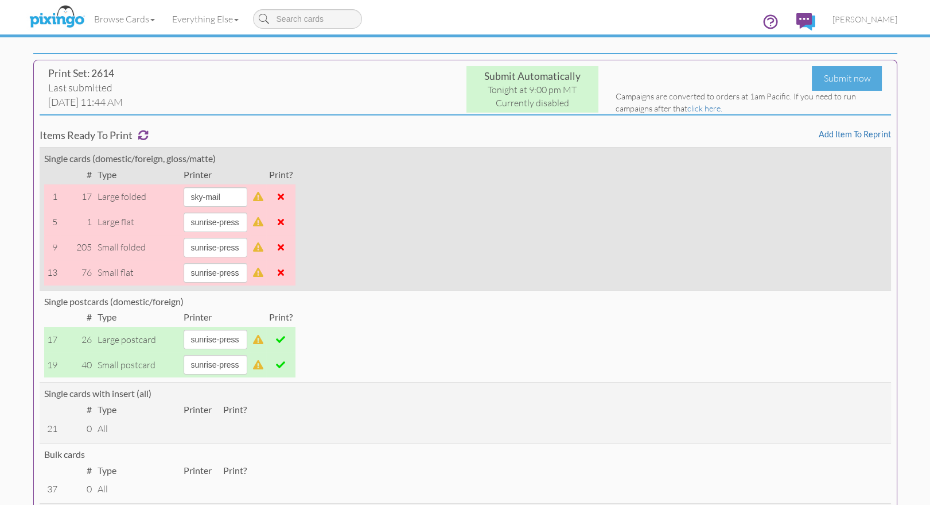
scroll to position [53, 0]
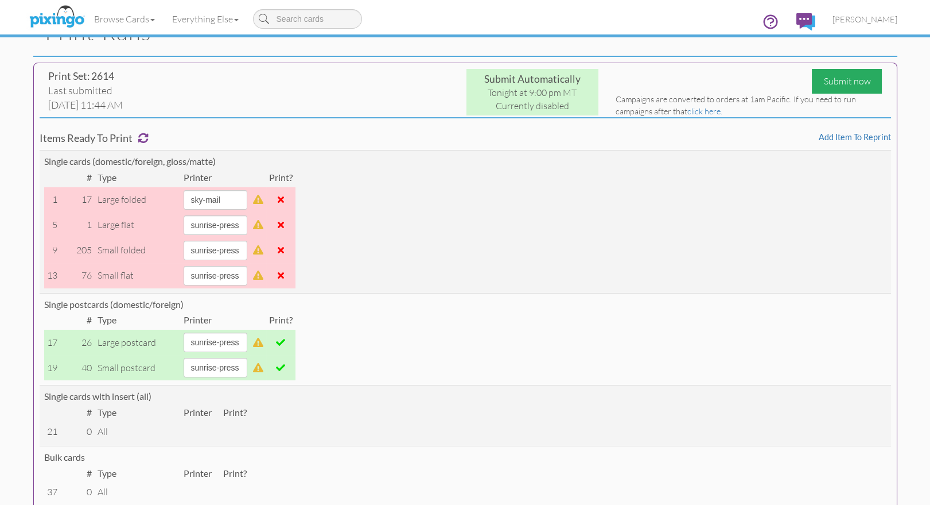
click at [845, 79] on div "Submit now" at bounding box center [847, 81] width 70 height 25
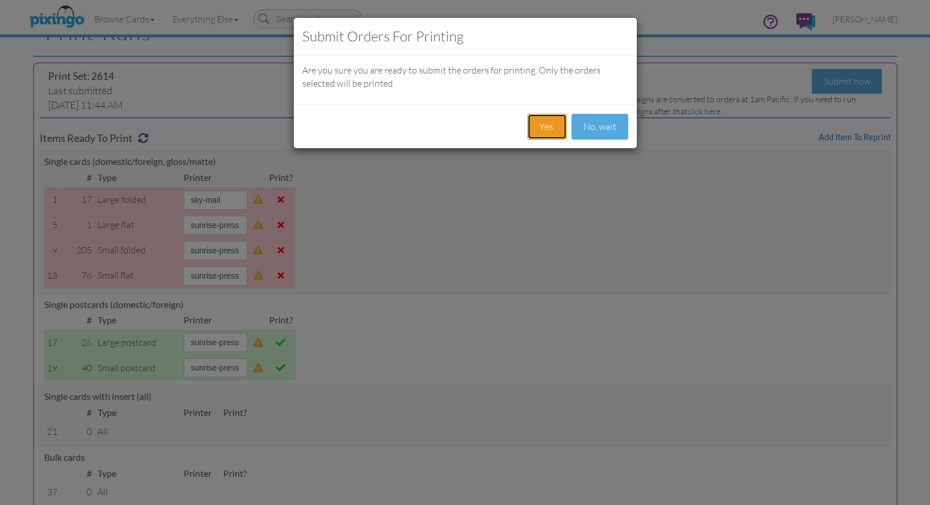
click at [548, 122] on button "Yes." at bounding box center [547, 127] width 40 height 26
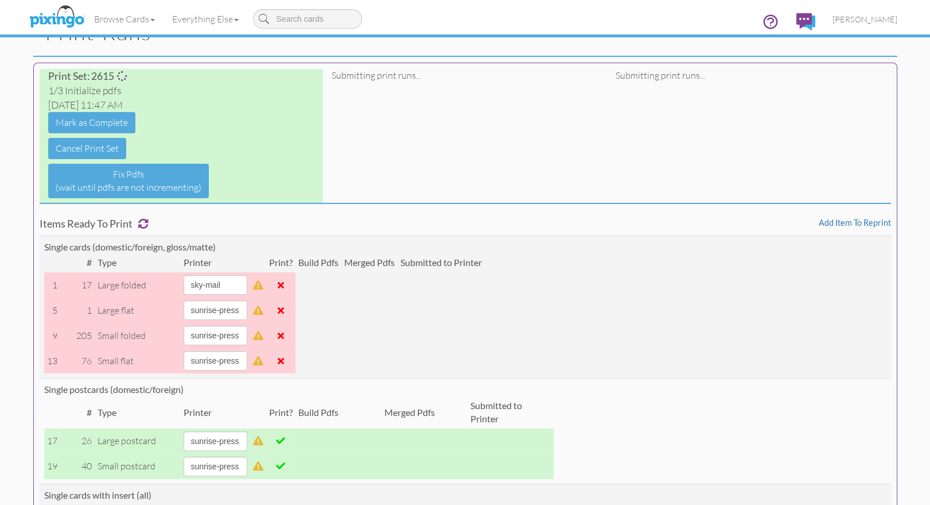
scroll to position [0, 0]
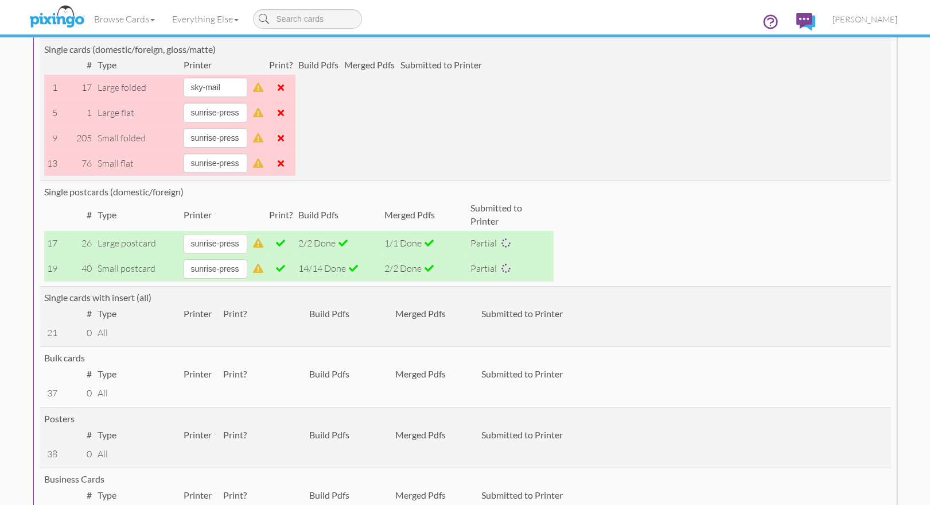
scroll to position [250, 0]
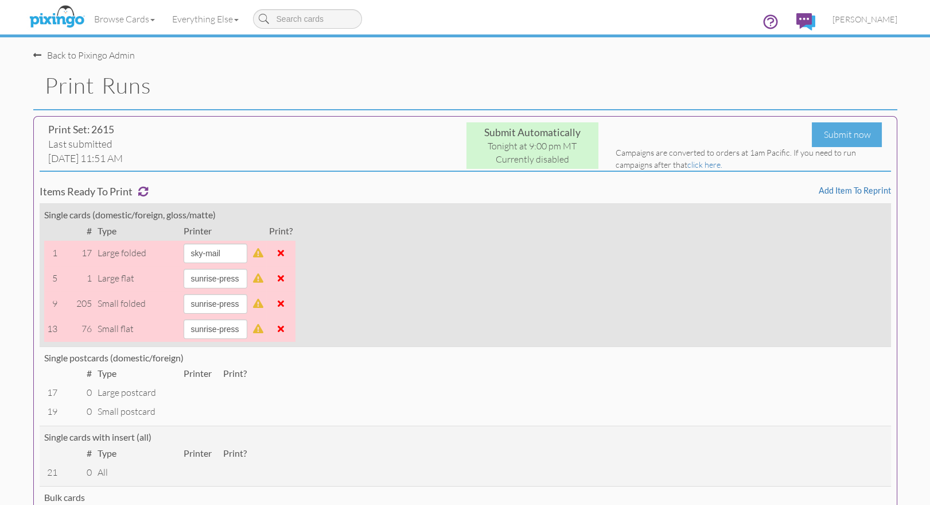
click at [603, 255] on td "Single cards (domestic/foreign, gloss/matte) # Type Printer Print? 1 17 large f…" at bounding box center [466, 274] width 852 height 143
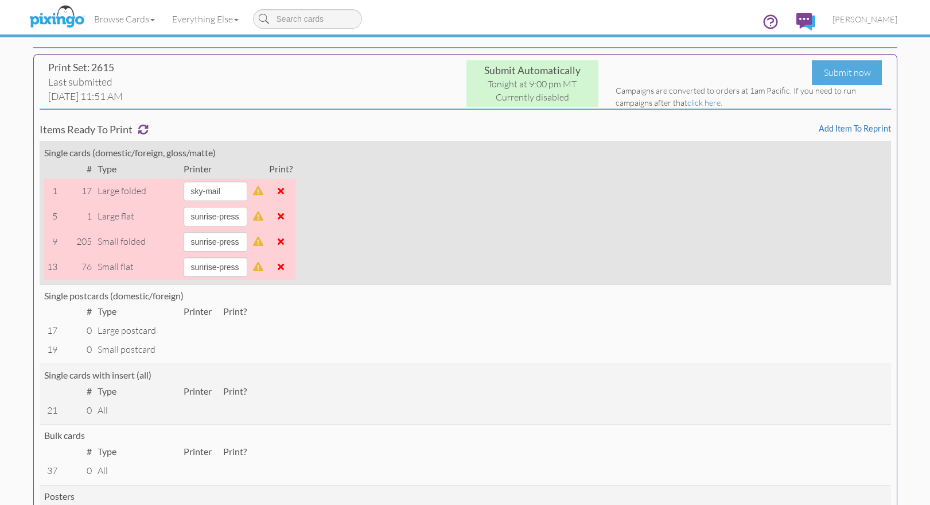
scroll to position [61, 0]
click at [284, 266] on span at bounding box center [281, 267] width 6 height 9
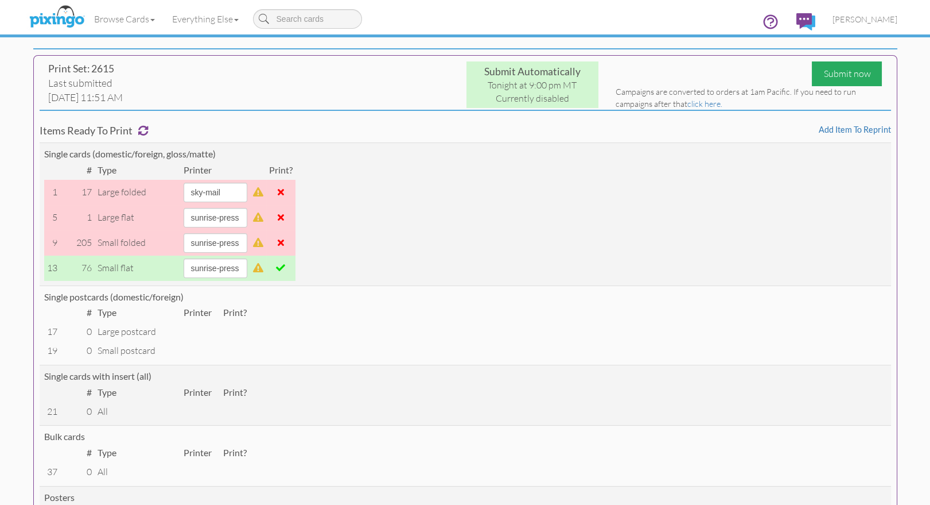
click at [835, 74] on div "Submit now" at bounding box center [847, 73] width 70 height 25
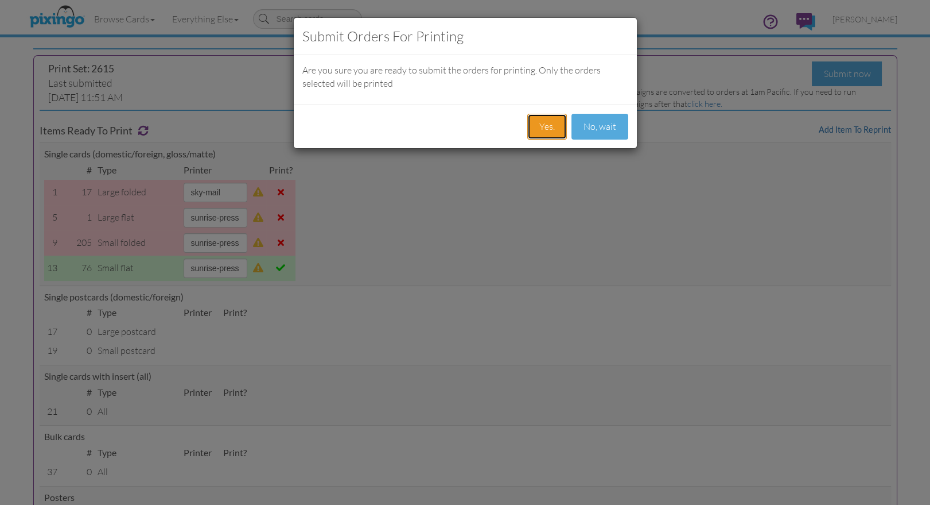
click at [548, 123] on button "Yes." at bounding box center [547, 127] width 40 height 26
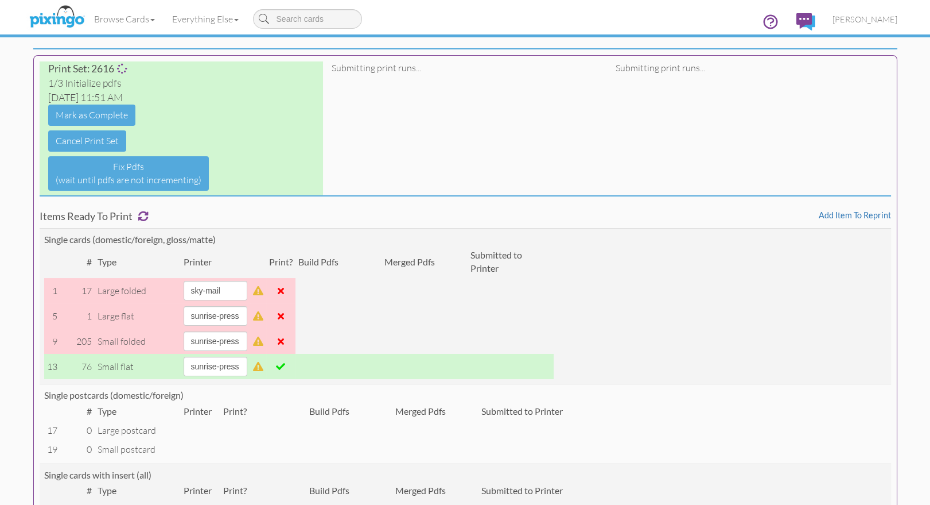
click at [608, 138] on div "Print Set: 2616 1/3 Initialize pdfs [DATE] 11:51 AM [PERSON_NAME] as Complete C…" at bounding box center [465, 422] width 864 height 735
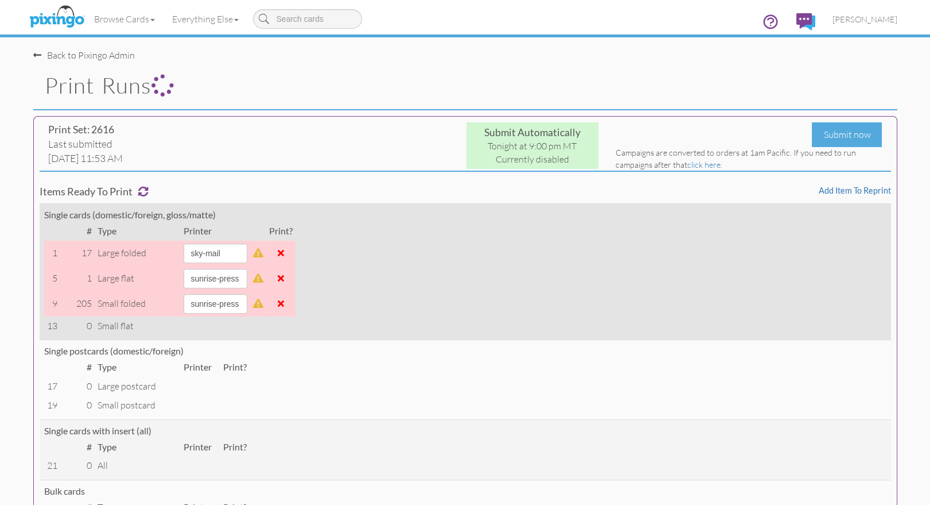
click at [284, 304] on span at bounding box center [281, 302] width 6 height 9
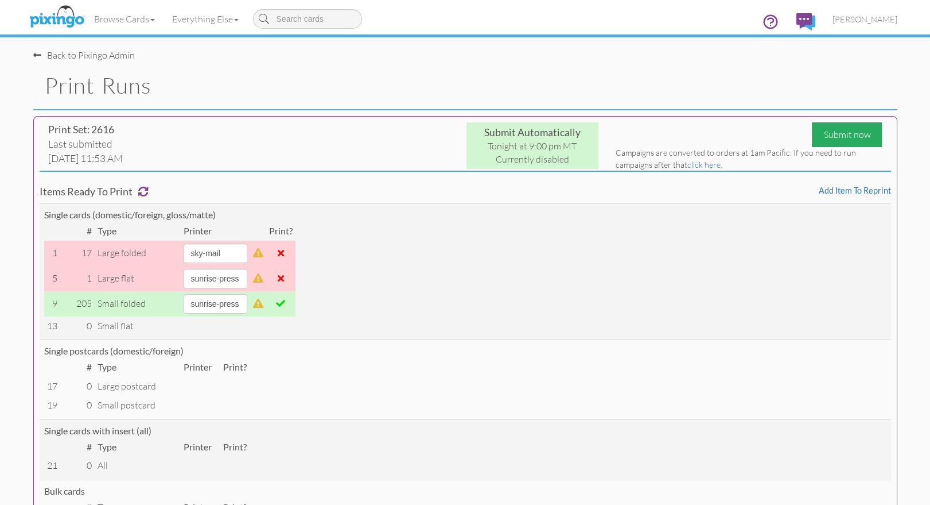
click at [836, 139] on div "Submit now" at bounding box center [847, 134] width 70 height 25
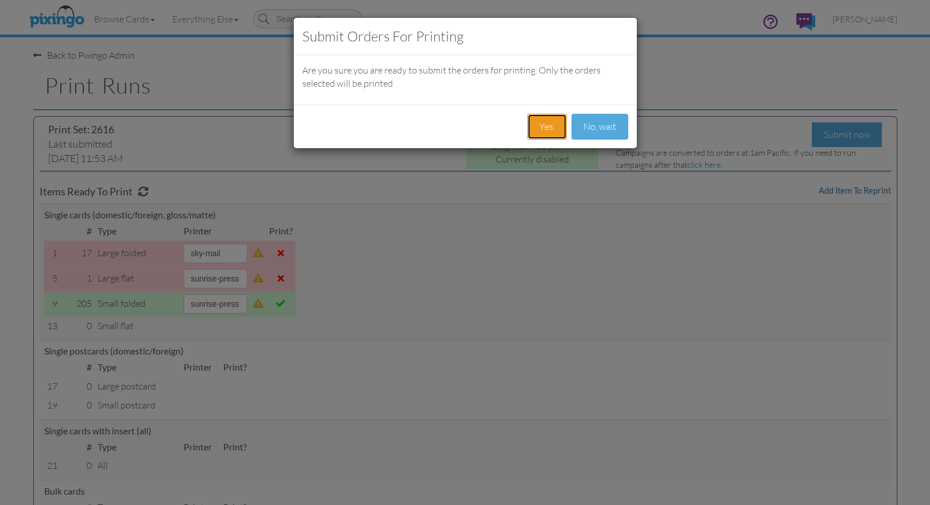
click at [541, 125] on button "Yes." at bounding box center [547, 127] width 40 height 26
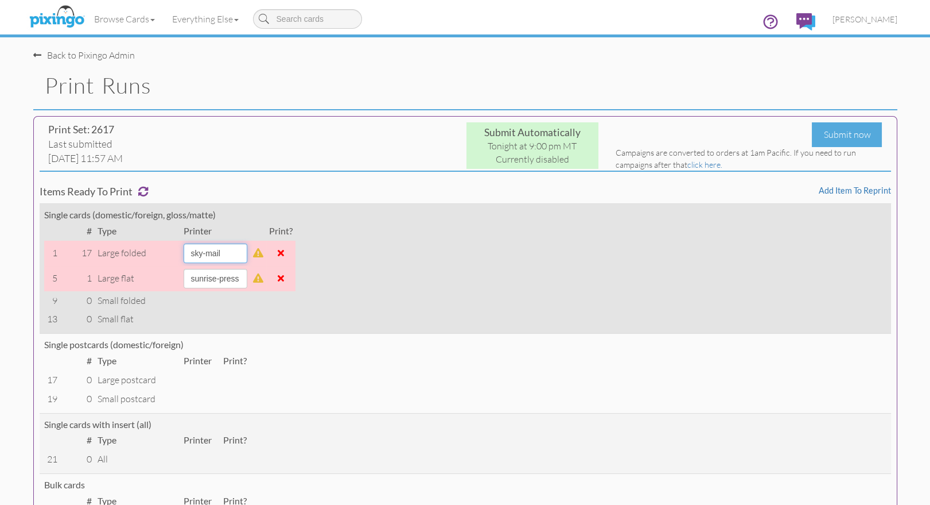
click at [247, 251] on select "[PERSON_NAME] sky-mail sunrise-press" at bounding box center [216, 253] width 64 height 20
select select "string:sunrise-press"
click at [184, 243] on select "[PERSON_NAME] sky-mail sunrise-press" at bounding box center [216, 253] width 64 height 20
click at [284, 251] on span at bounding box center [281, 252] width 6 height 9
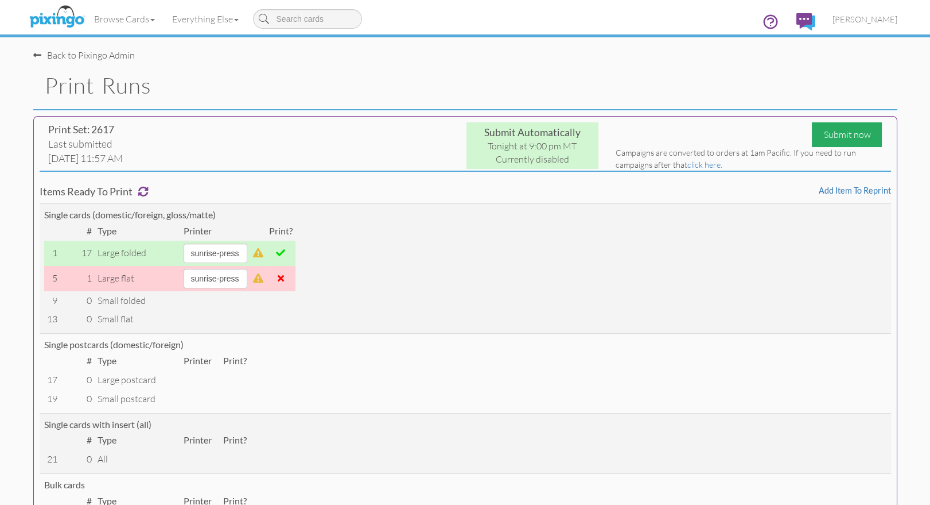
click at [832, 132] on div "Submit now" at bounding box center [847, 134] width 70 height 25
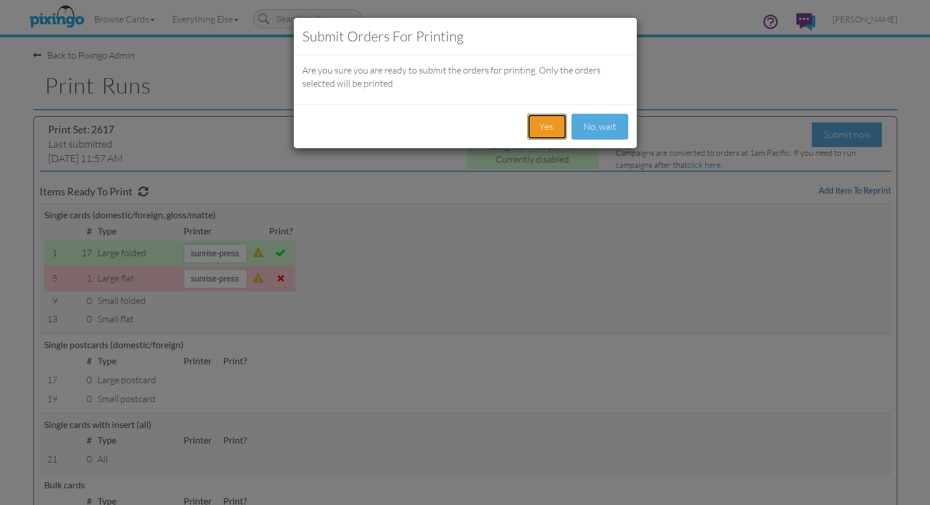
click at [542, 126] on button "Yes." at bounding box center [547, 127] width 40 height 26
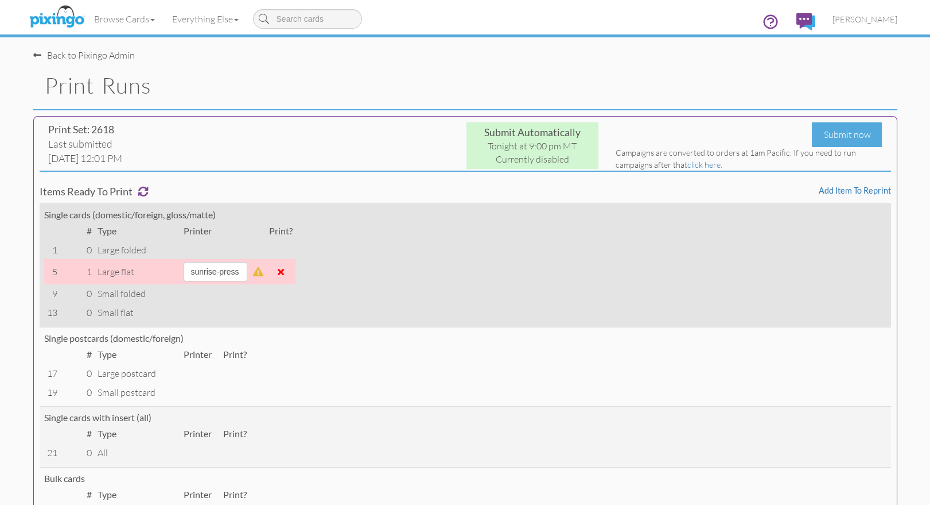
click at [456, 271] on td "Single cards (domestic/foreign, gloss/matte) # Type Printer Print? 1 0 large fo…" at bounding box center [466, 264] width 852 height 123
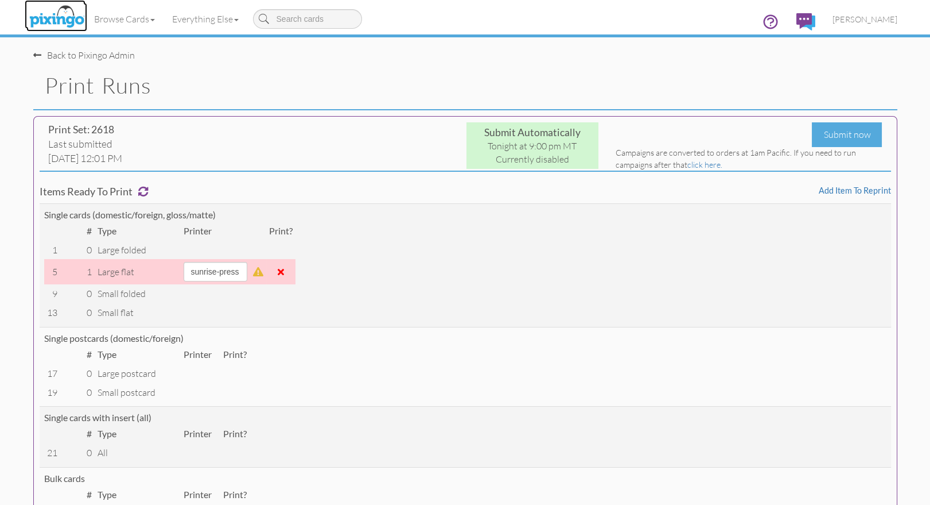
click at [56, 15] on img at bounding box center [56, 17] width 61 height 29
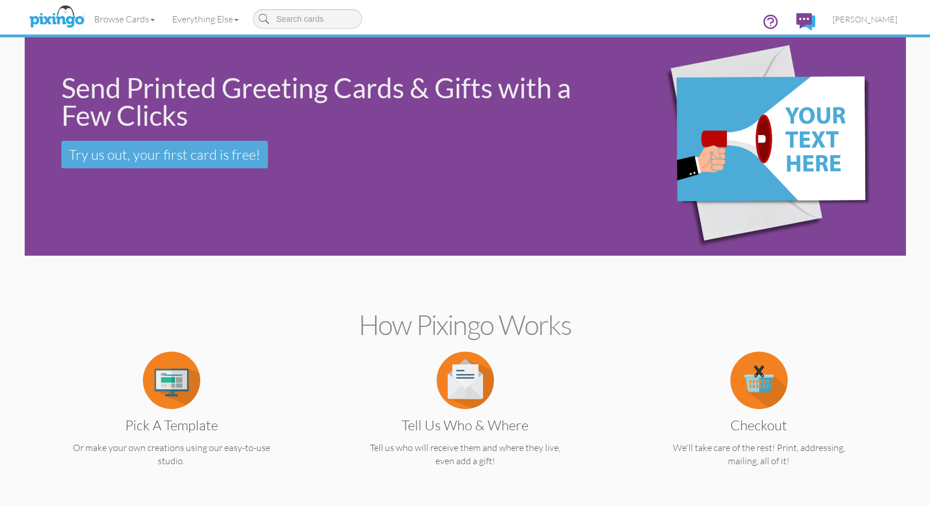
click at [654, 9] on div "Browse Cards Business Accounting Automotive Chiropractor Customer Dental Financ…" at bounding box center [465, 22] width 864 height 45
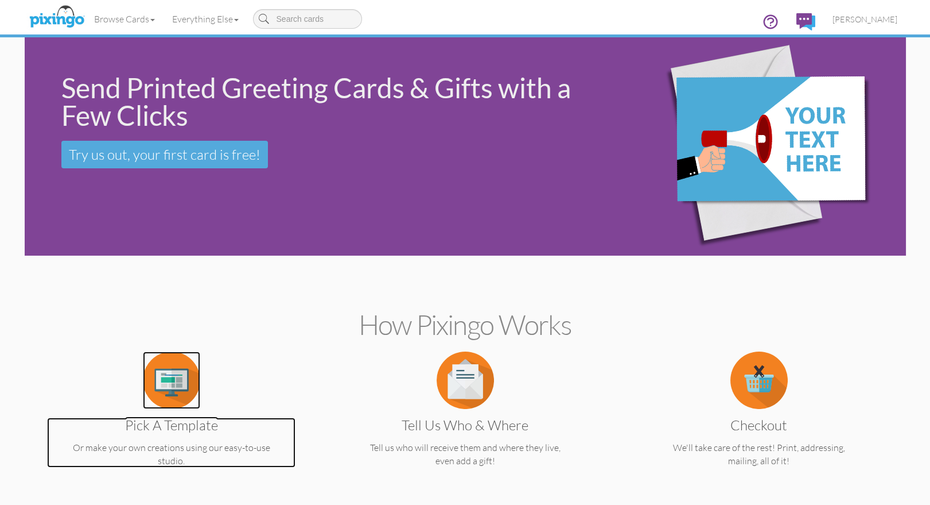
click at [175, 383] on img at bounding box center [171, 379] width 57 height 57
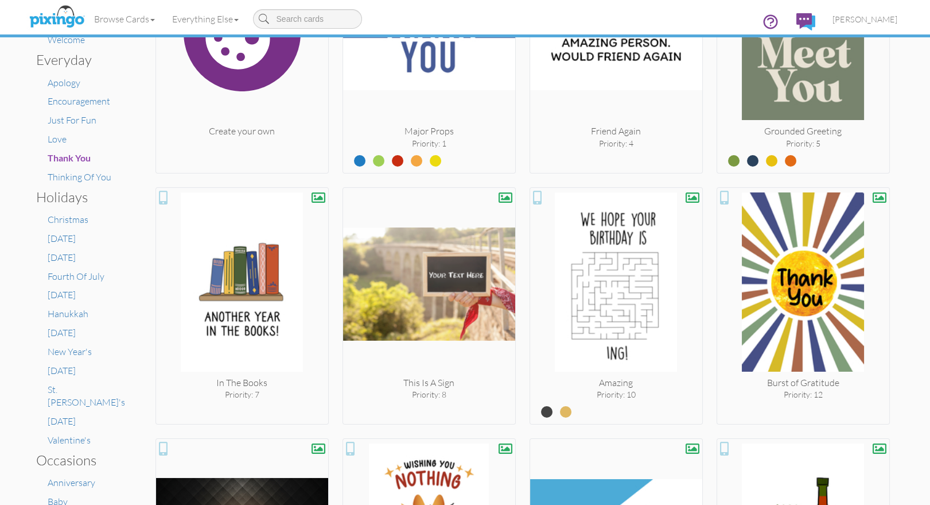
scroll to position [324, 0]
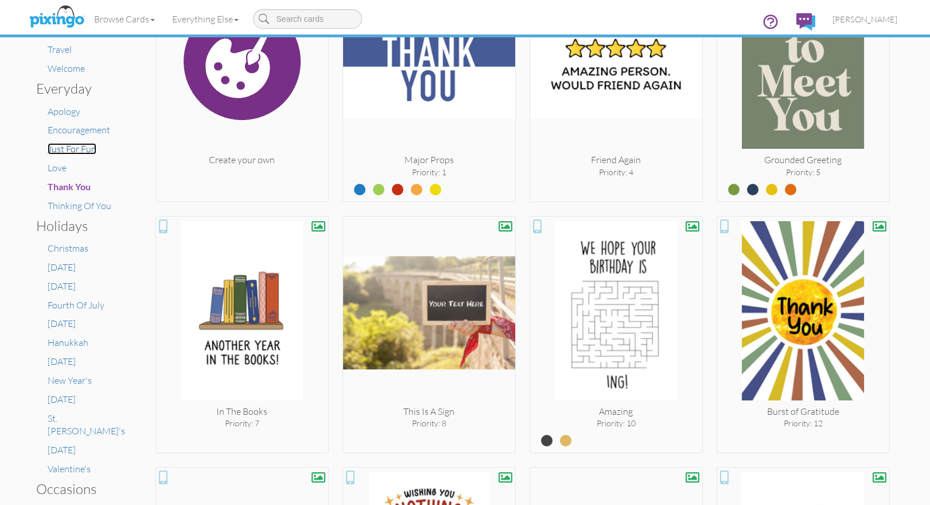
click at [66, 152] on span "Just For Fun" at bounding box center [72, 148] width 49 height 11
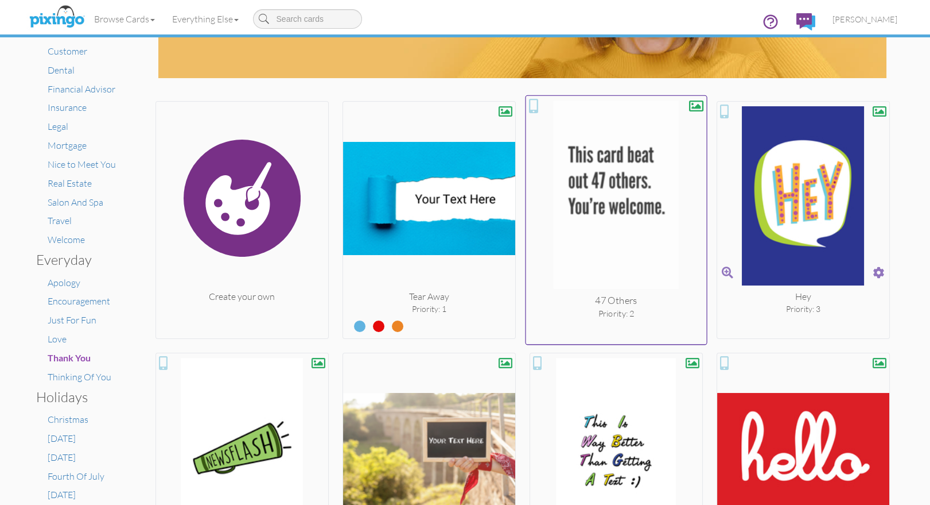
scroll to position [159, 0]
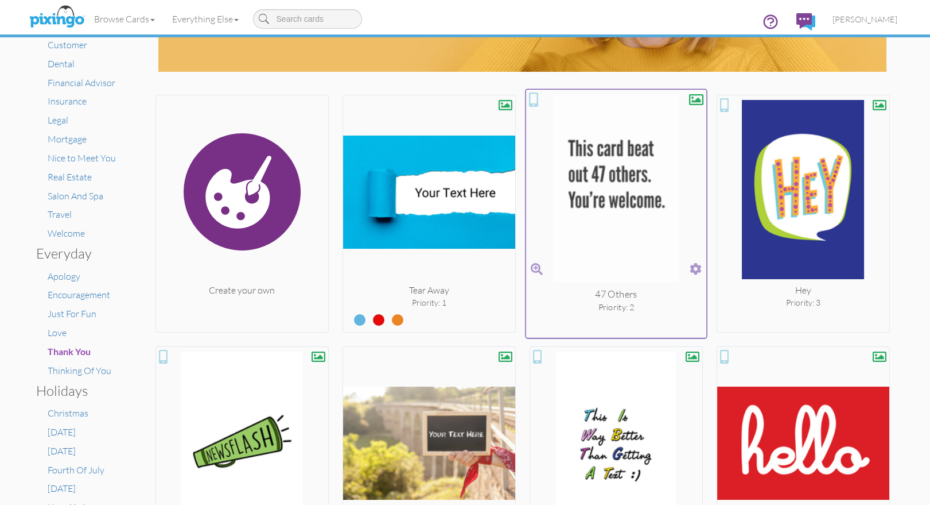
click at [696, 267] on span at bounding box center [696, 269] width 12 height 17
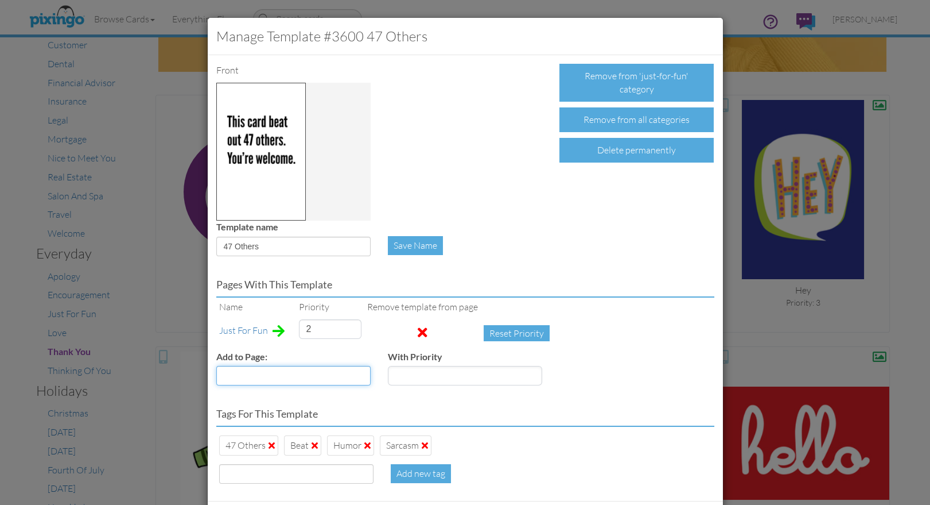
click at [280, 379] on select "Accounting Anniversary Apology Automotive Baby Baby Shower Birthday Birthday Yo…" at bounding box center [293, 376] width 154 height 20
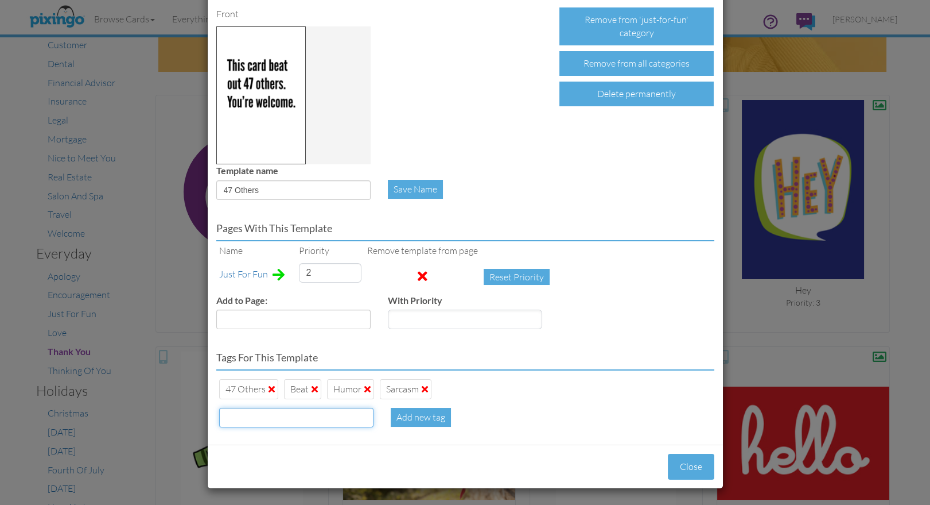
drag, startPoint x: 265, startPoint y: 416, endPoint x: 325, endPoint y: 421, distance: 60.5
click at [266, 416] on input at bounding box center [296, 418] width 154 height 20
type input "Promoted"
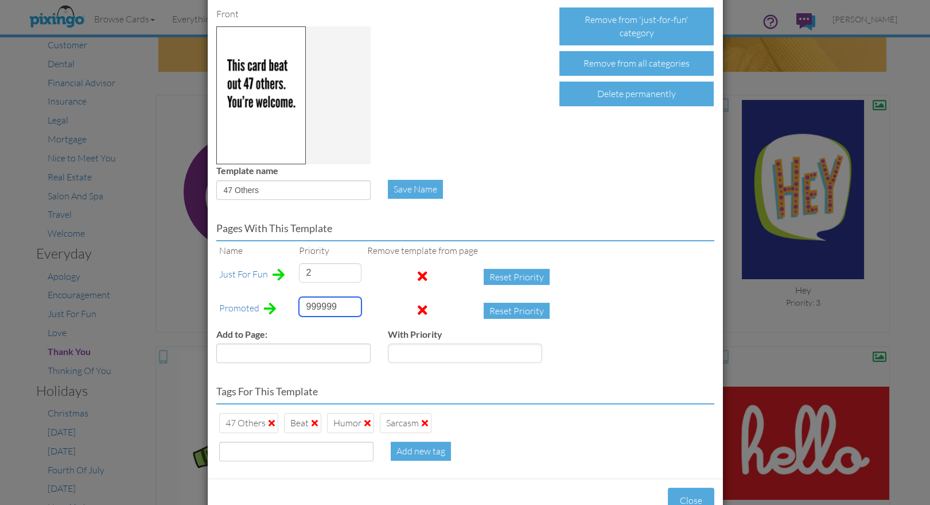
click at [311, 306] on input "999999" at bounding box center [330, 307] width 63 height 20
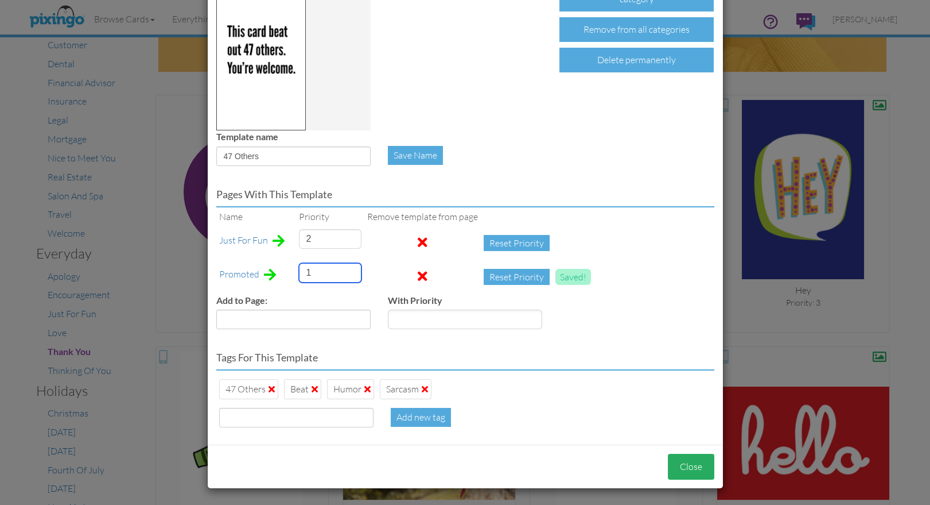
type input "1"
click at [684, 468] on button "Close" at bounding box center [691, 466] width 46 height 26
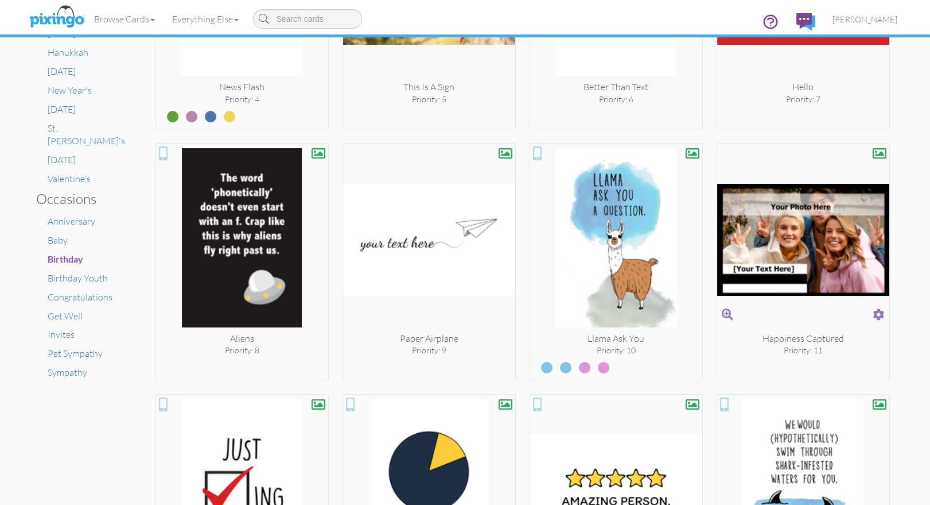
scroll to position [614, 0]
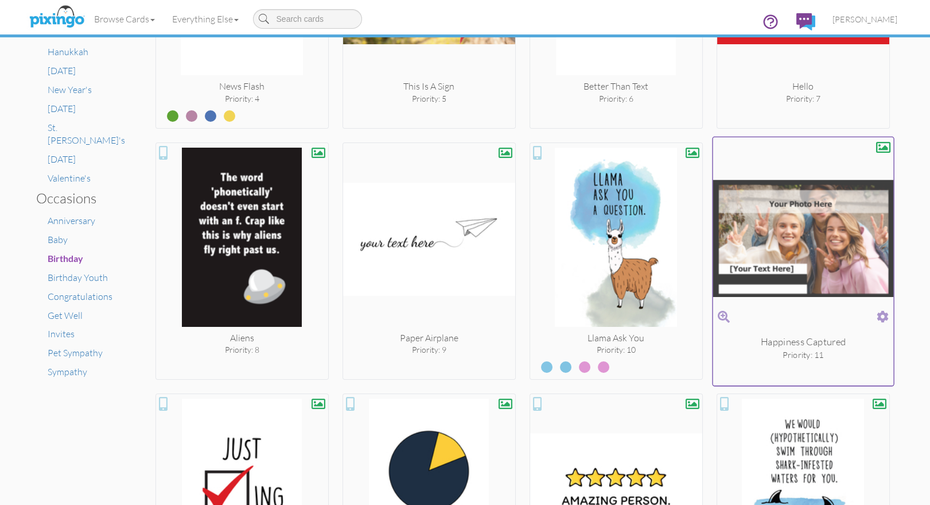
click at [877, 311] on span at bounding box center [883, 316] width 12 height 17
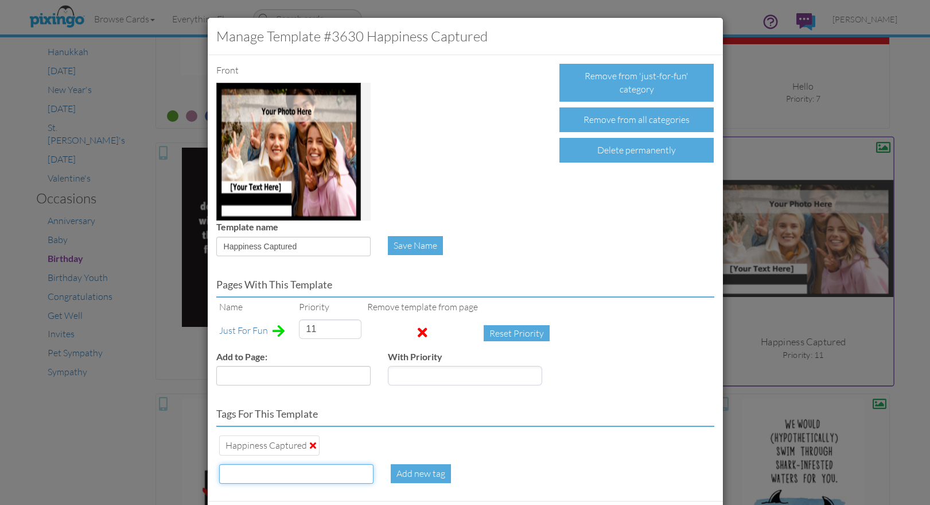
click at [270, 478] on input at bounding box center [296, 474] width 154 height 20
type input "Promoted"
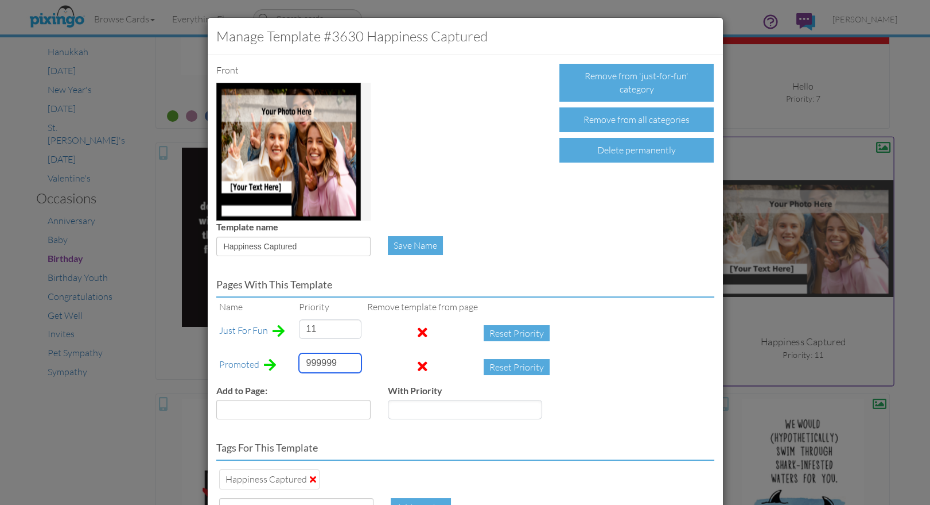
click at [316, 363] on input "999999" at bounding box center [330, 363] width 63 height 20
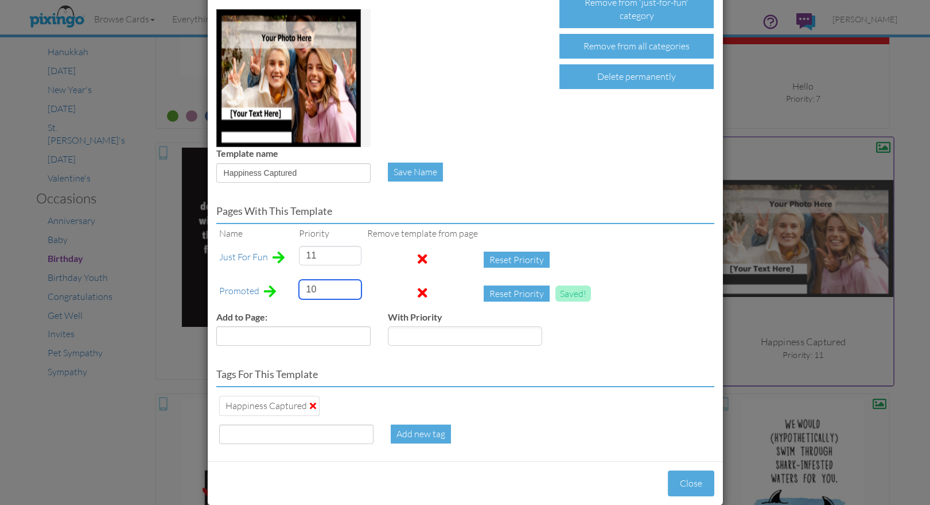
scroll to position [90, 0]
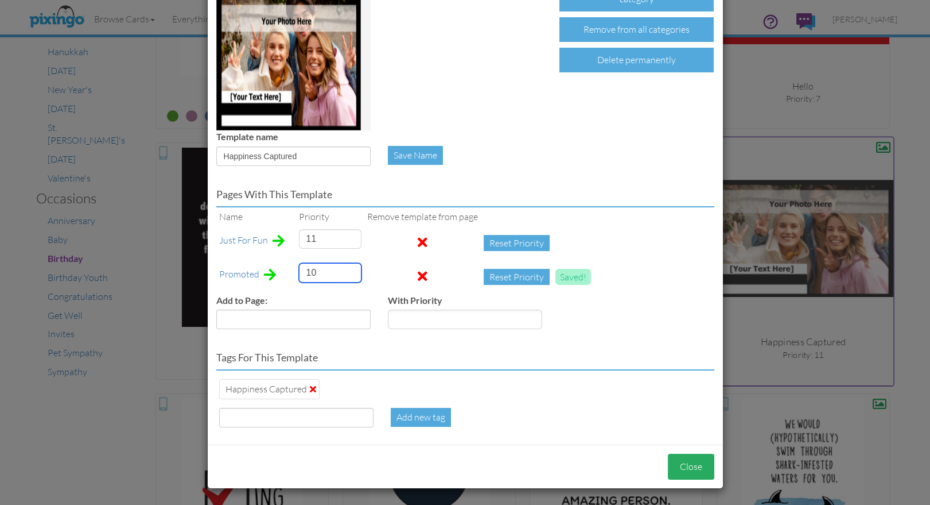
type input "10"
click at [682, 463] on button "Close" at bounding box center [691, 466] width 46 height 26
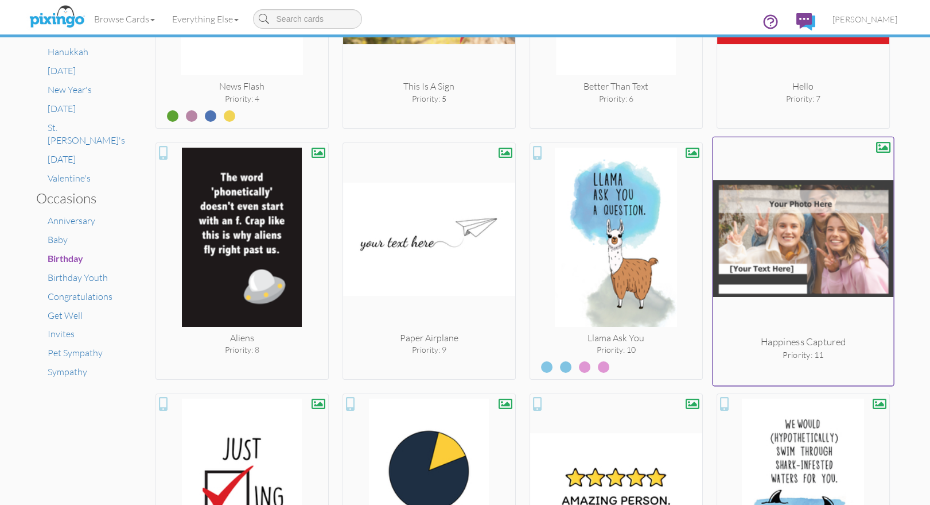
scroll to position [529, 0]
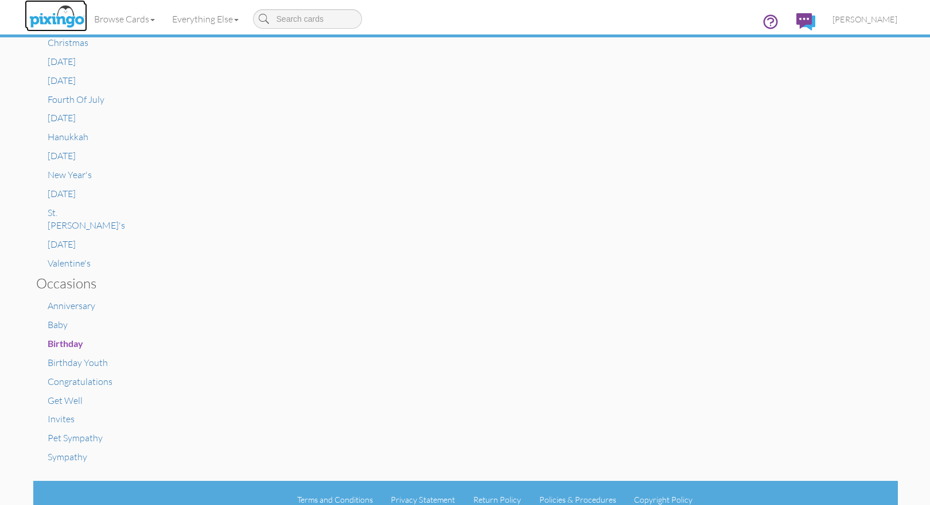
click at [67, 20] on img at bounding box center [56, 17] width 61 height 29
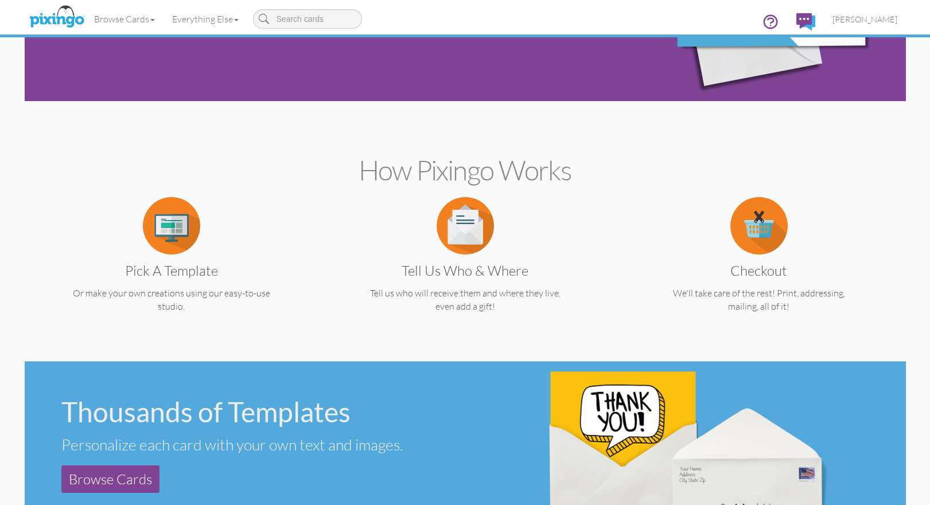
scroll to position [179, 0]
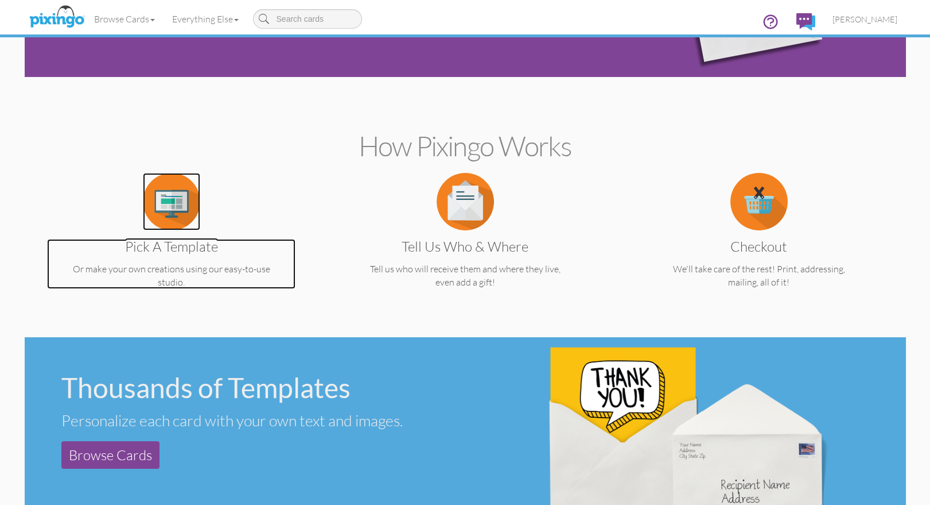
click at [177, 211] on img at bounding box center [171, 201] width 57 height 57
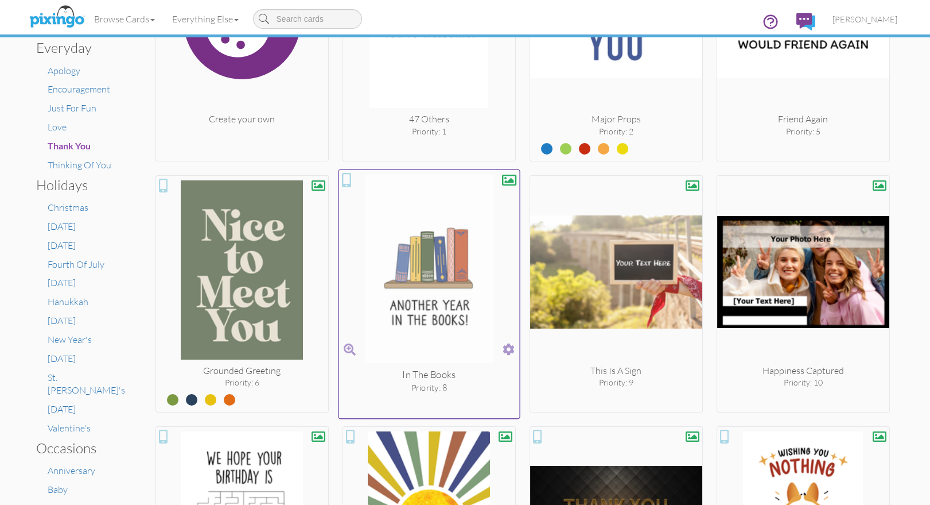
scroll to position [367, 0]
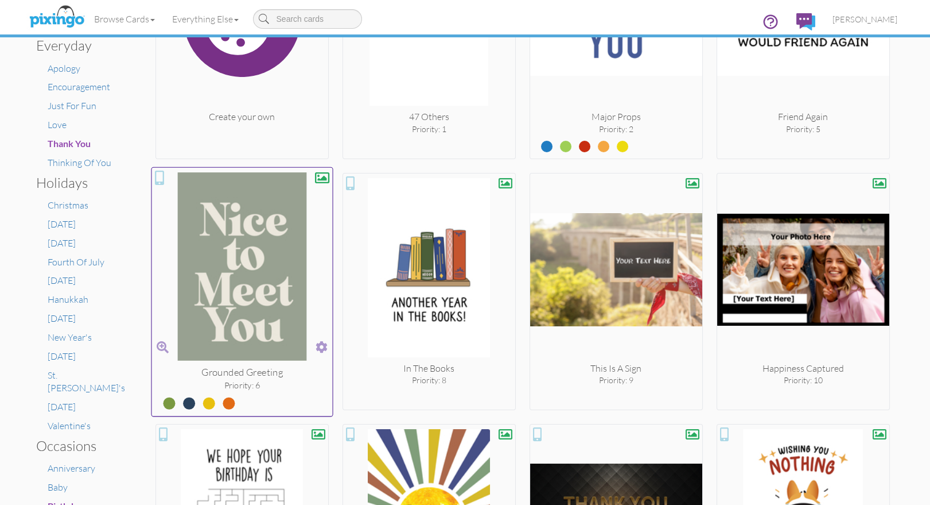
click at [319, 346] on span at bounding box center [322, 346] width 12 height 17
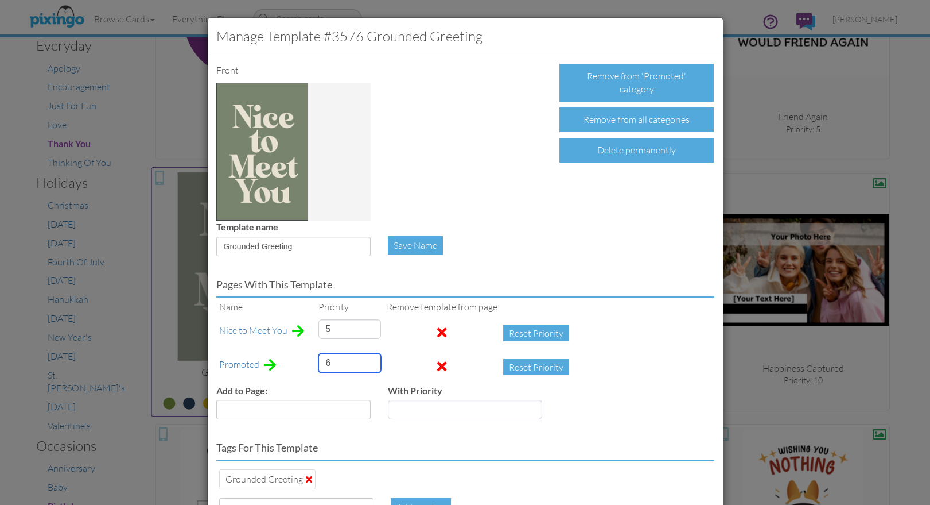
drag, startPoint x: 336, startPoint y: 361, endPoint x: 313, endPoint y: 362, distance: 22.4
click at [316, 362] on td "6" at bounding box center [350, 367] width 68 height 34
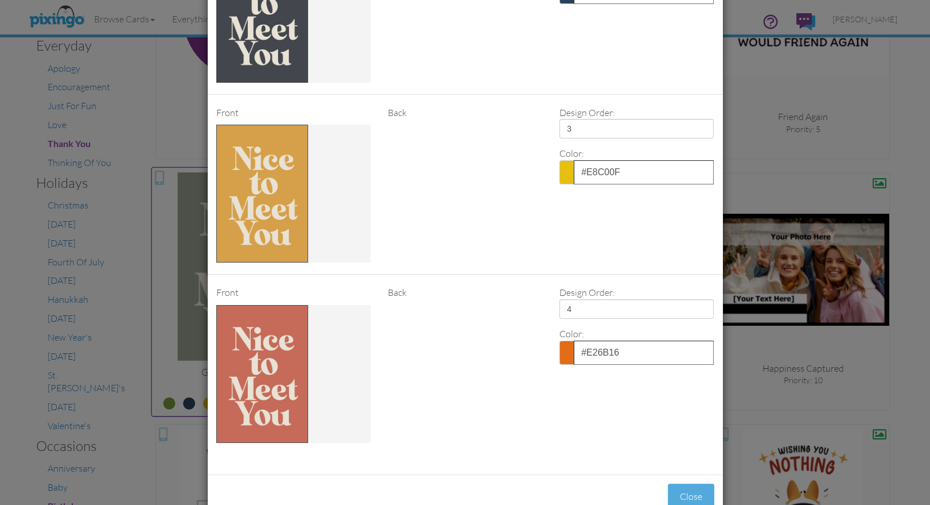
scroll to position [843, 0]
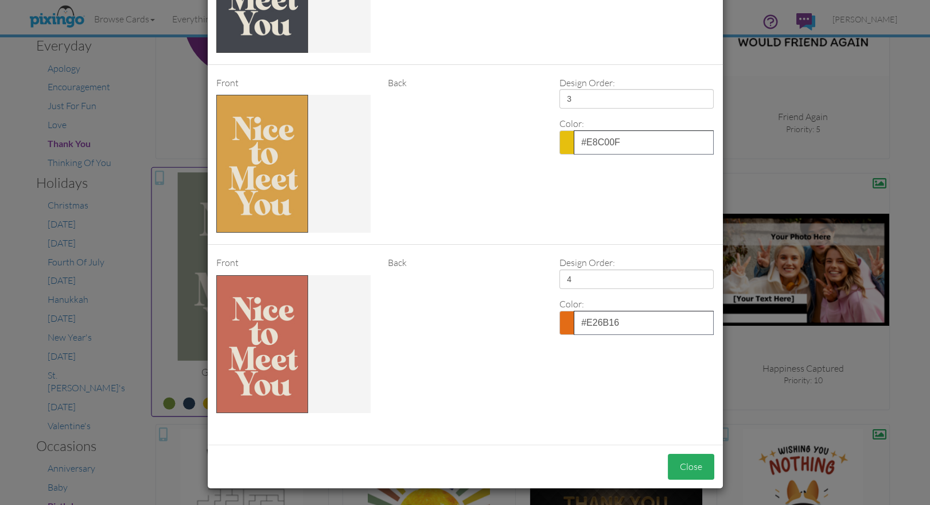
type input "3"
click at [682, 460] on button "Close" at bounding box center [691, 466] width 46 height 26
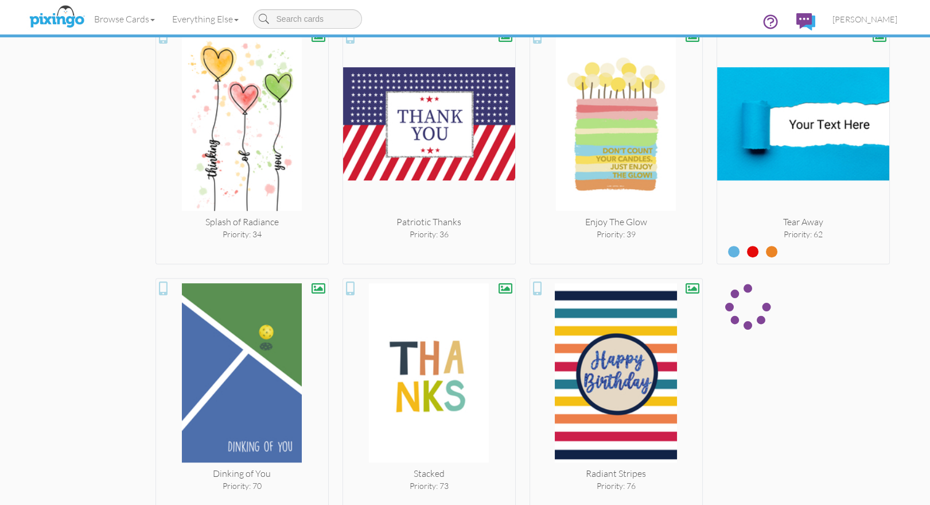
scroll to position [1521, 0]
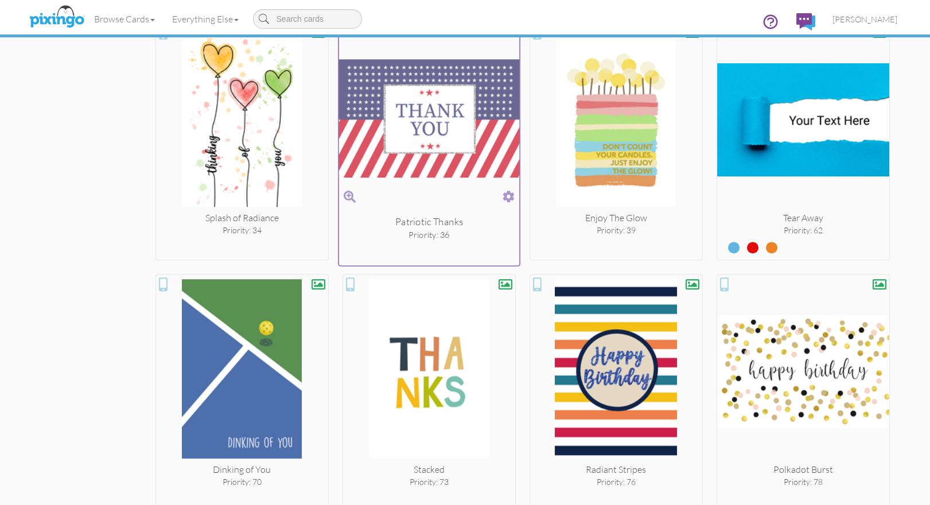
click at [513, 193] on span at bounding box center [509, 196] width 12 height 17
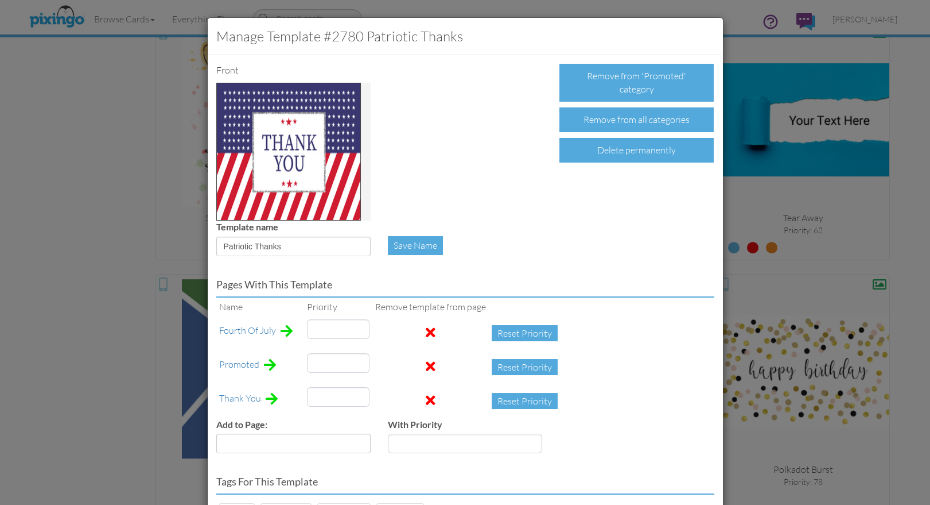
type input "36"
type input "2"
type input "70"
drag, startPoint x: 328, startPoint y: 364, endPoint x: 295, endPoint y: 361, distance: 32.9
click at [295, 361] on tr "Promoted 36 Reset Priority" at bounding box center [391, 367] width 350 height 34
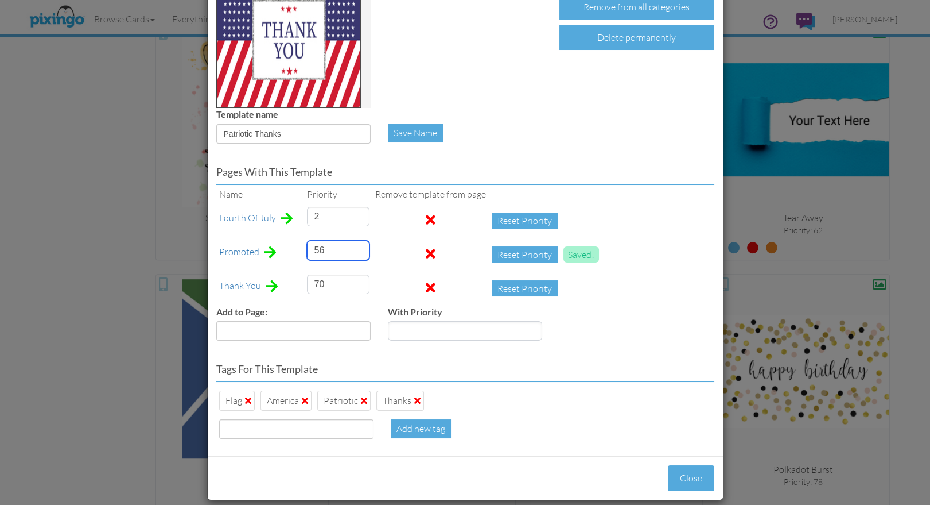
scroll to position [124, 0]
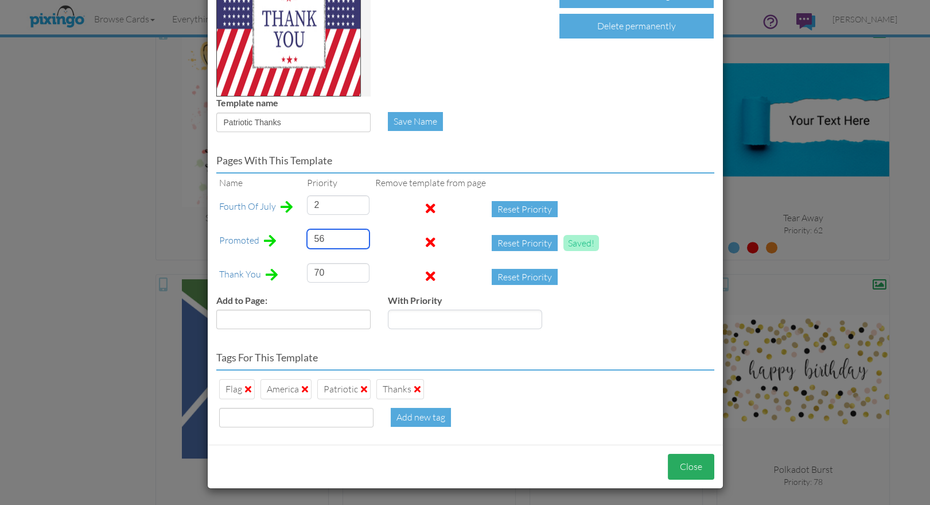
type input "56"
click at [685, 461] on button "Close" at bounding box center [691, 466] width 46 height 26
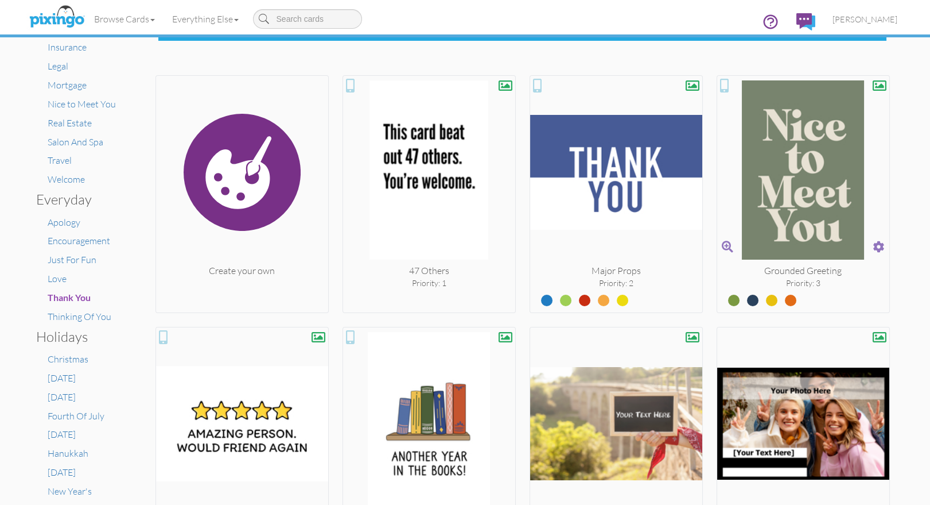
scroll to position [227, 0]
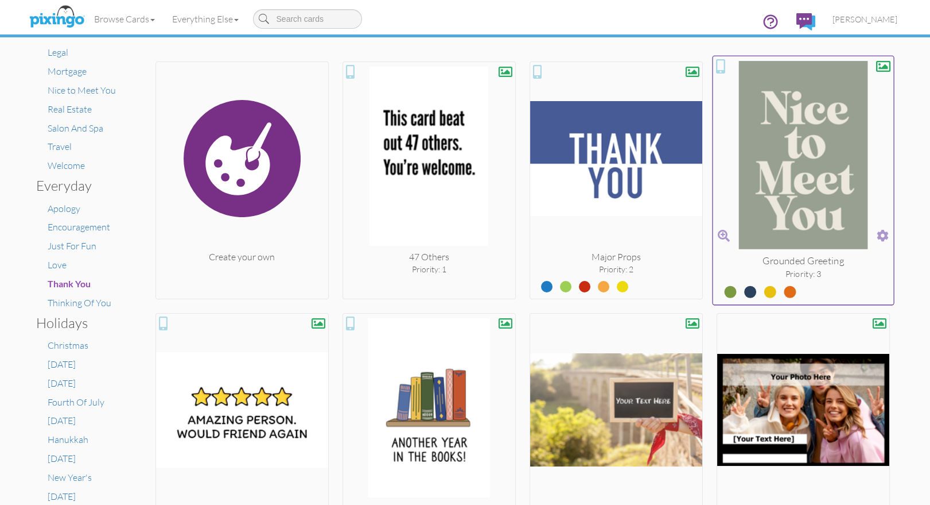
click at [880, 235] on span at bounding box center [883, 235] width 12 height 17
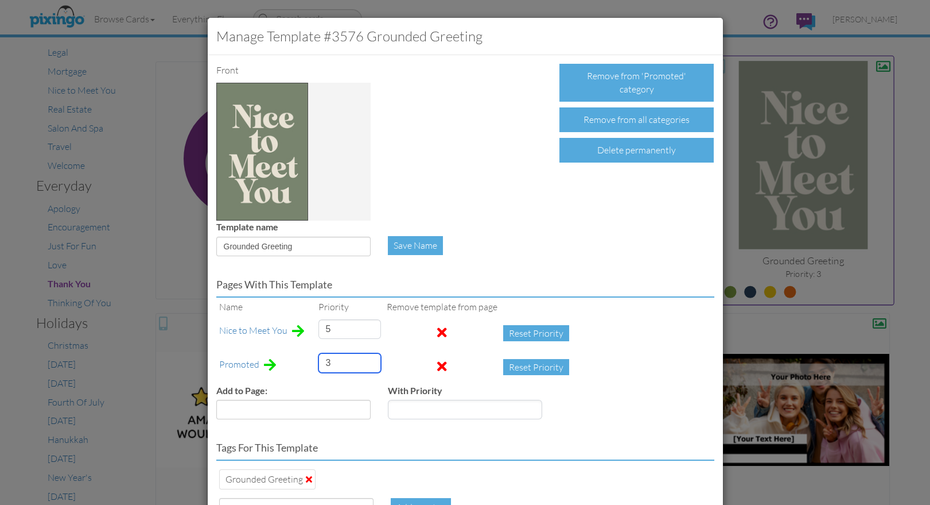
drag, startPoint x: 335, startPoint y: 361, endPoint x: 304, endPoint y: 359, distance: 31.6
click at [304, 359] on tr "Promoted 3 Reset Priority" at bounding box center [397, 367] width 362 height 34
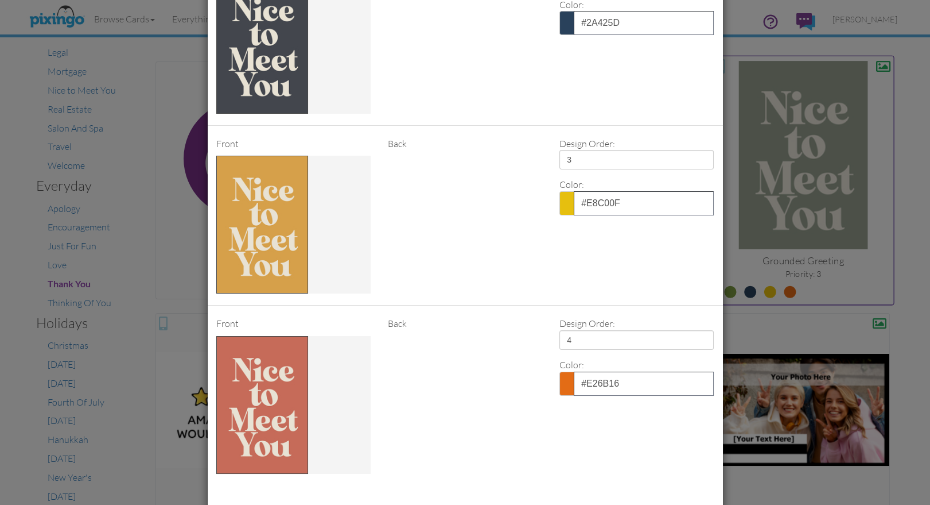
scroll to position [843, 0]
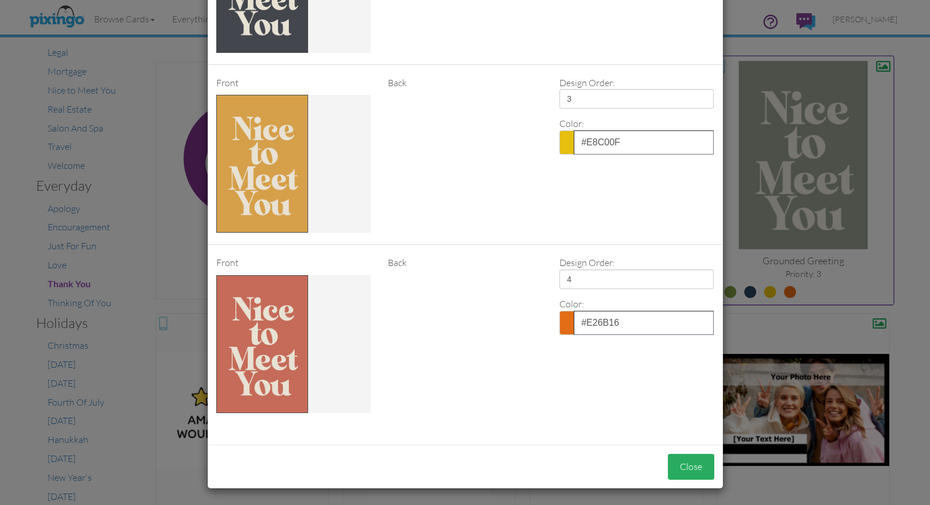
type input "1"
click at [691, 459] on button "Close" at bounding box center [691, 466] width 46 height 26
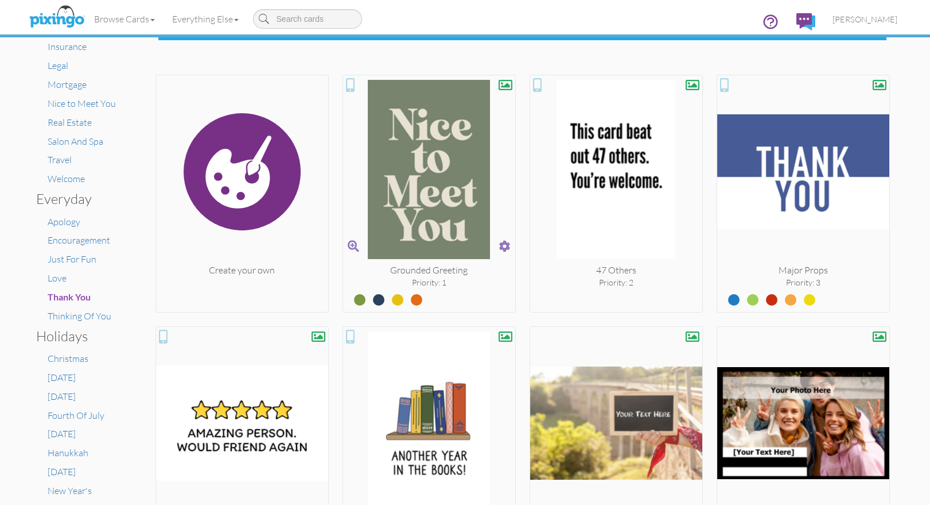
scroll to position [220, 0]
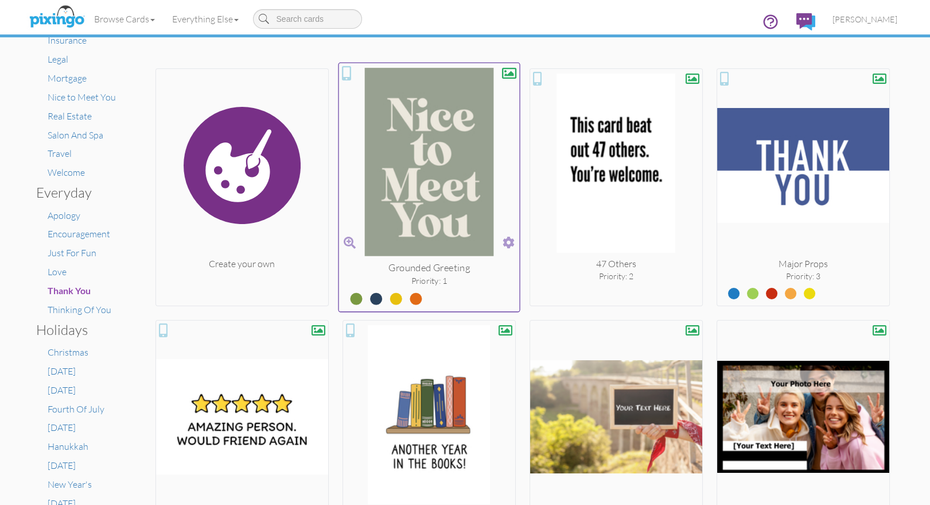
click at [505, 242] on span at bounding box center [509, 242] width 12 height 17
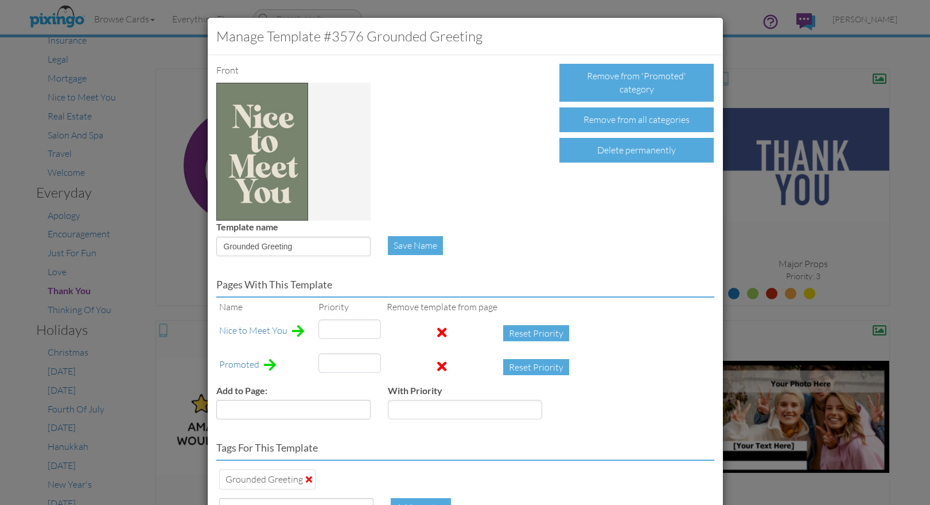
type input "5"
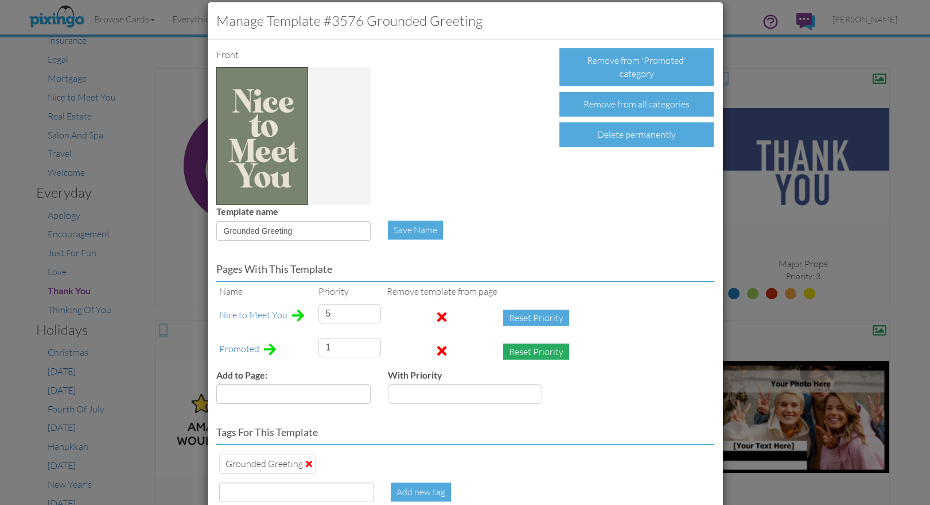
click at [538, 350] on button "Reset Priority" at bounding box center [536, 351] width 66 height 16
click at [345, 343] on input "999999" at bounding box center [350, 347] width 63 height 20
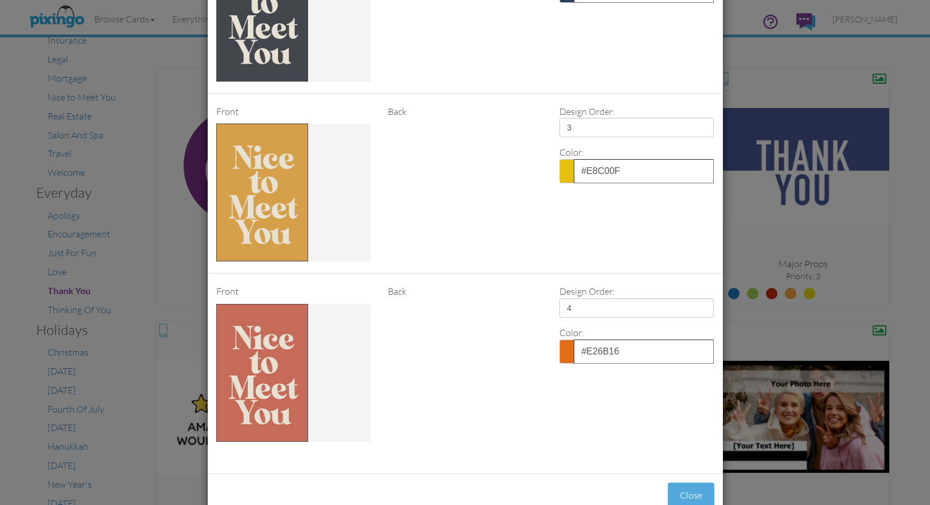
scroll to position [843, 0]
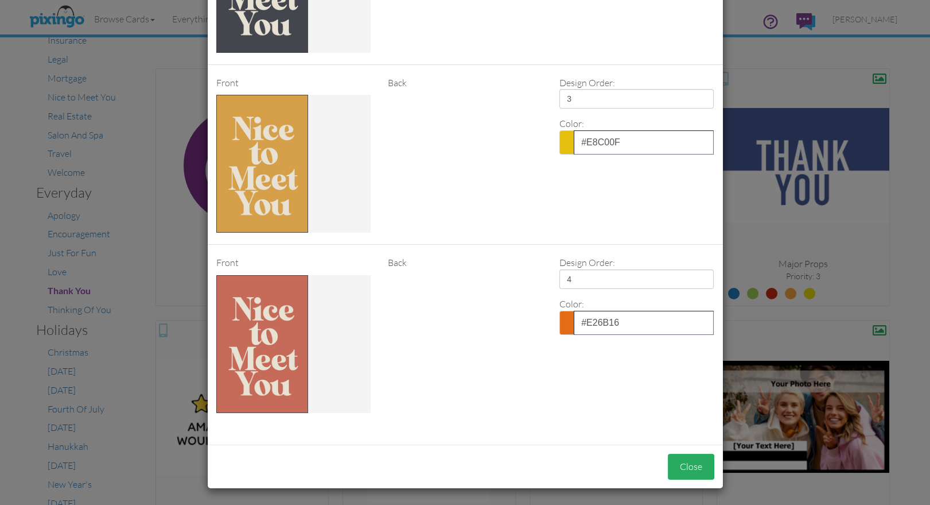
type input "1"
click at [677, 460] on button "Close" at bounding box center [691, 466] width 46 height 26
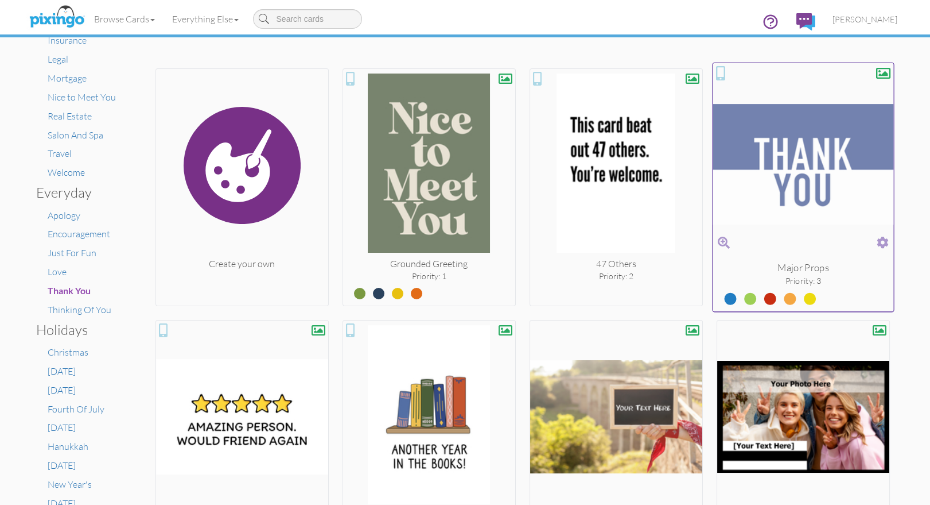
click at [879, 240] on span at bounding box center [883, 242] width 12 height 17
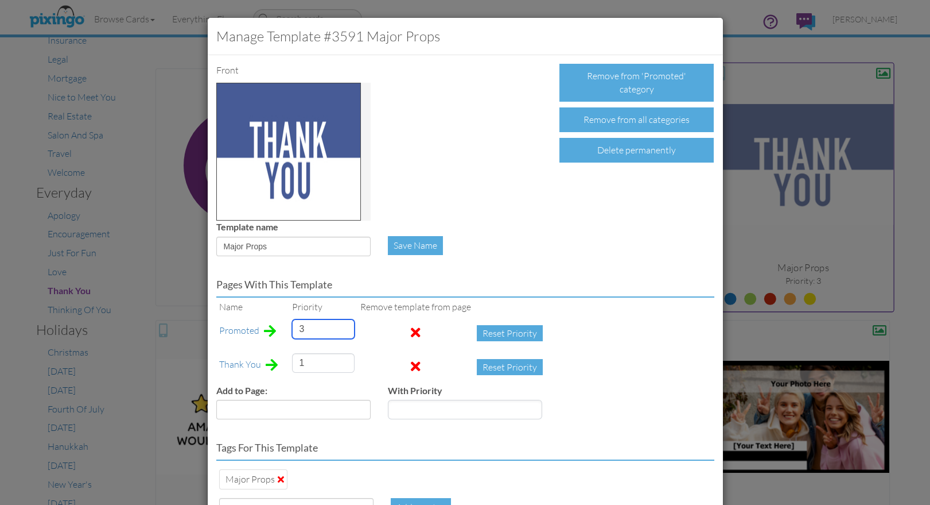
drag, startPoint x: 308, startPoint y: 332, endPoint x: 288, endPoint y: 328, distance: 20.4
click at [289, 328] on td "3" at bounding box center [323, 333] width 68 height 34
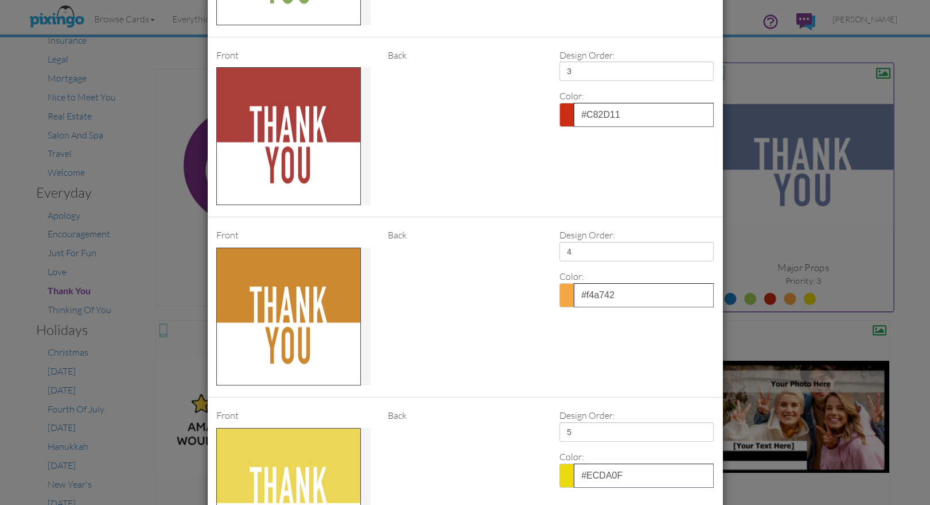
scroll to position [1023, 0]
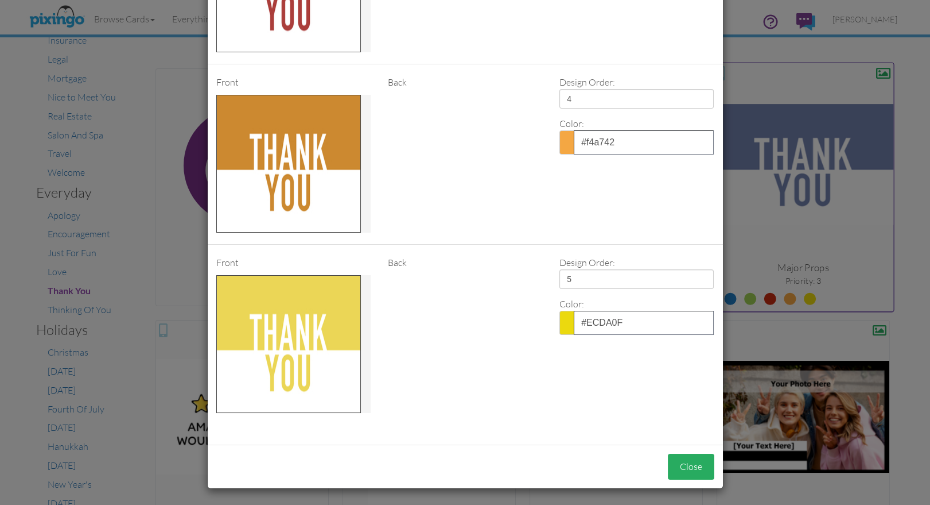
type input "2"
click at [686, 461] on button "Close" at bounding box center [691, 466] width 46 height 26
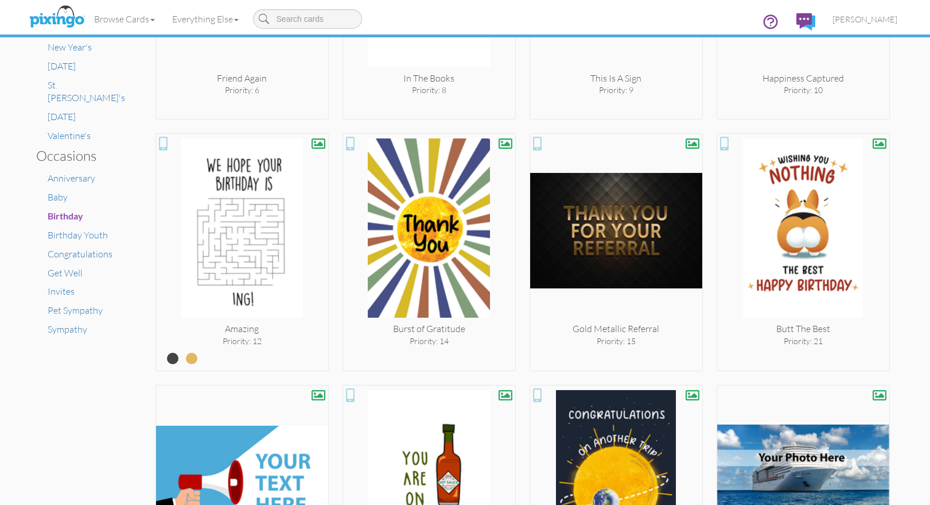
scroll to position [659, 0]
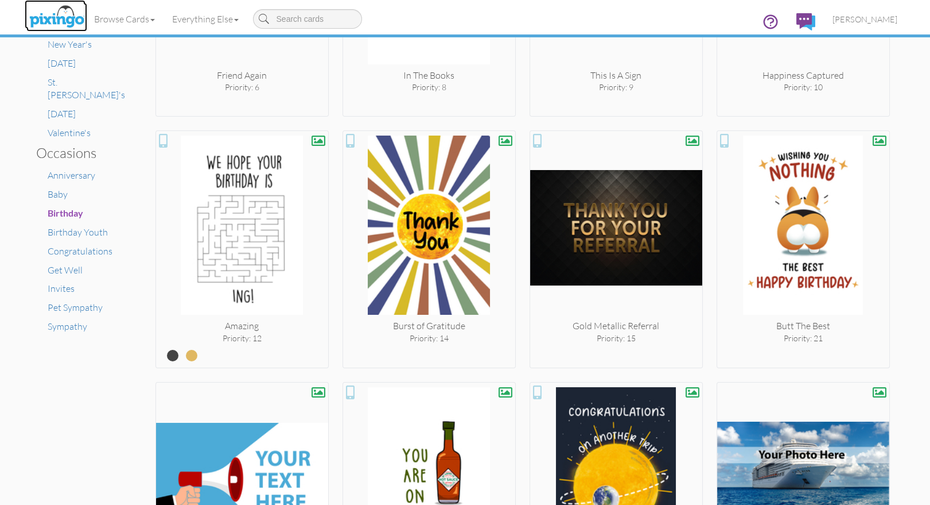
click at [52, 15] on img at bounding box center [56, 17] width 61 height 29
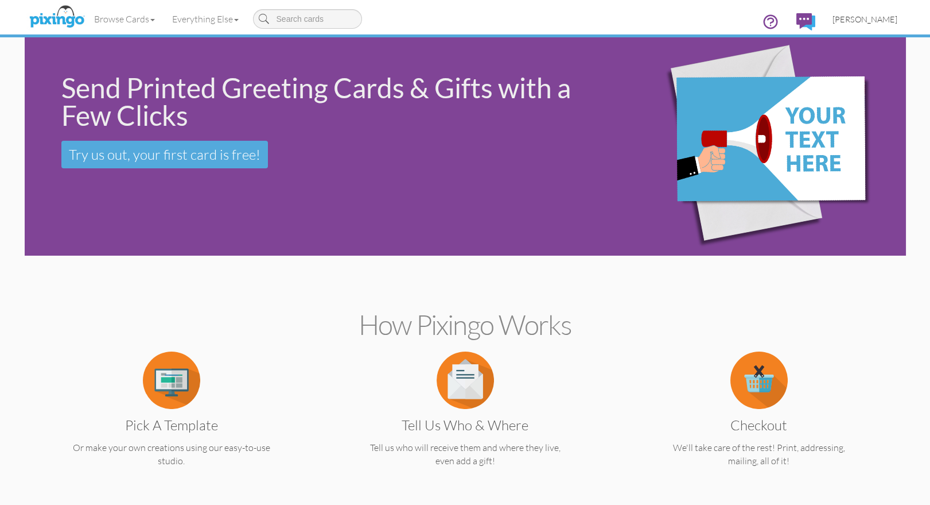
click at [871, 21] on span "[PERSON_NAME]" at bounding box center [865, 19] width 65 height 10
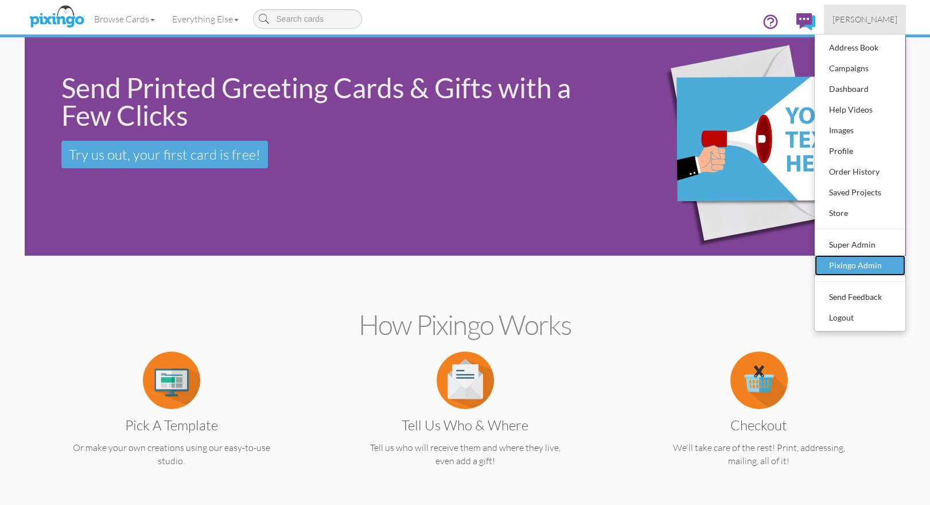
click at [859, 267] on div "Pixingo Admin" at bounding box center [861, 265] width 68 height 17
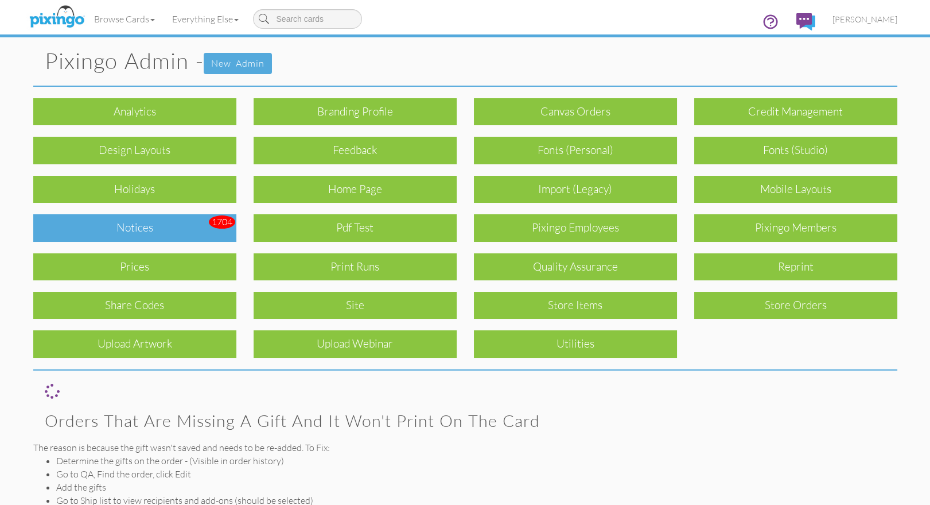
click at [88, 227] on div "Notices" at bounding box center [134, 227] width 203 height 27
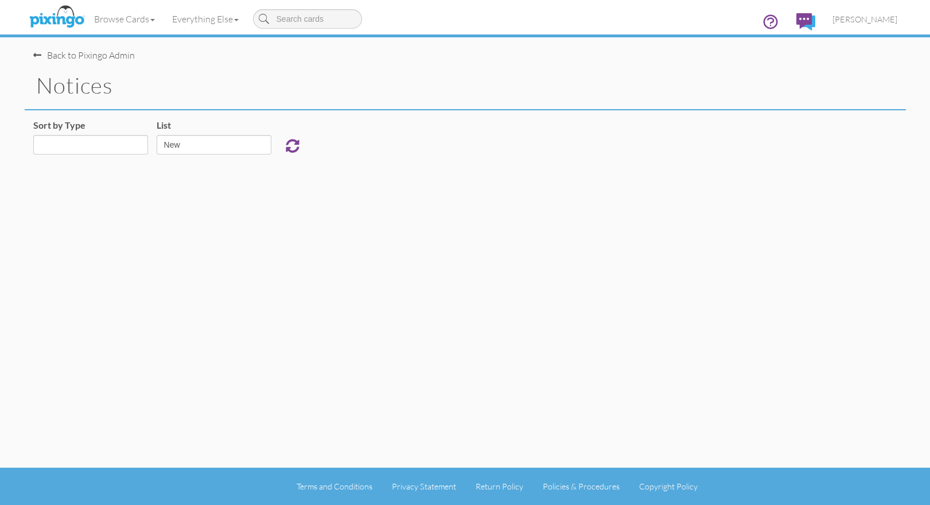
select select "object:9446"
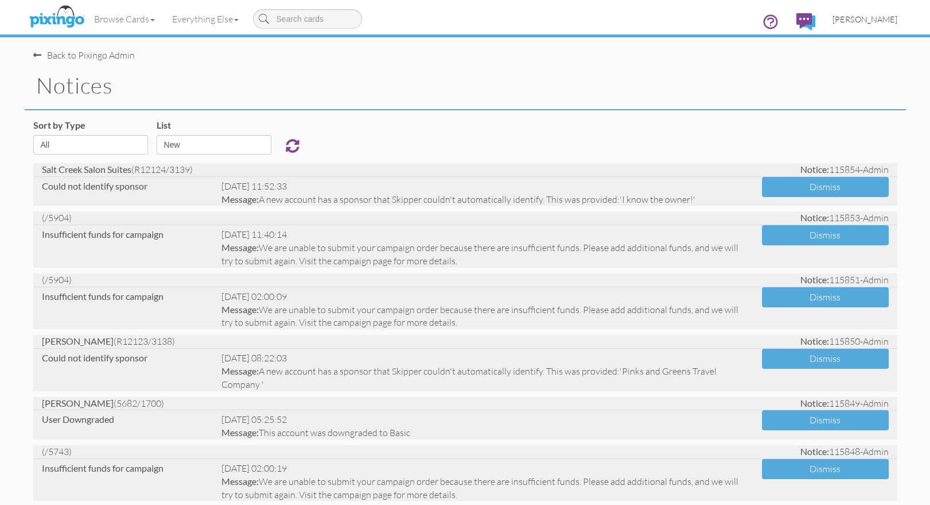
click at [864, 19] on span "[PERSON_NAME]" at bounding box center [865, 19] width 65 height 10
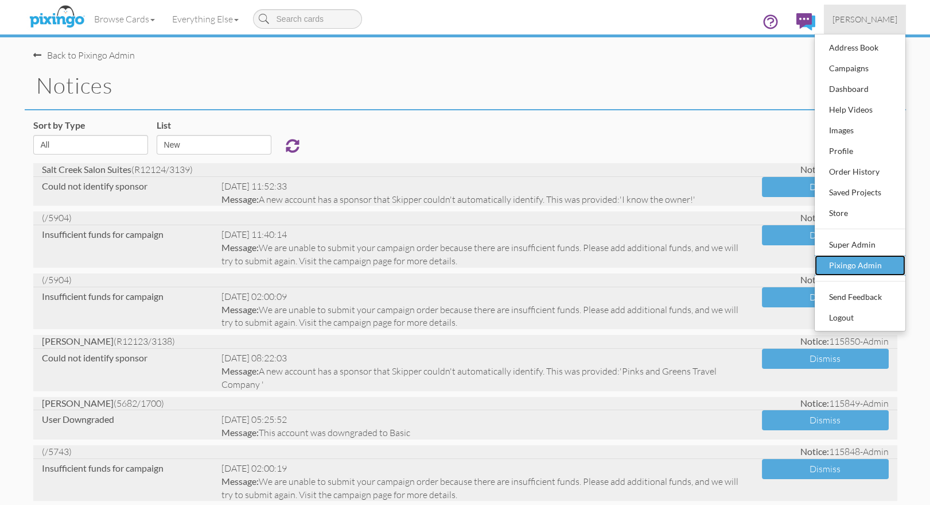
click at [854, 267] on div "Pixingo Admin" at bounding box center [861, 265] width 68 height 17
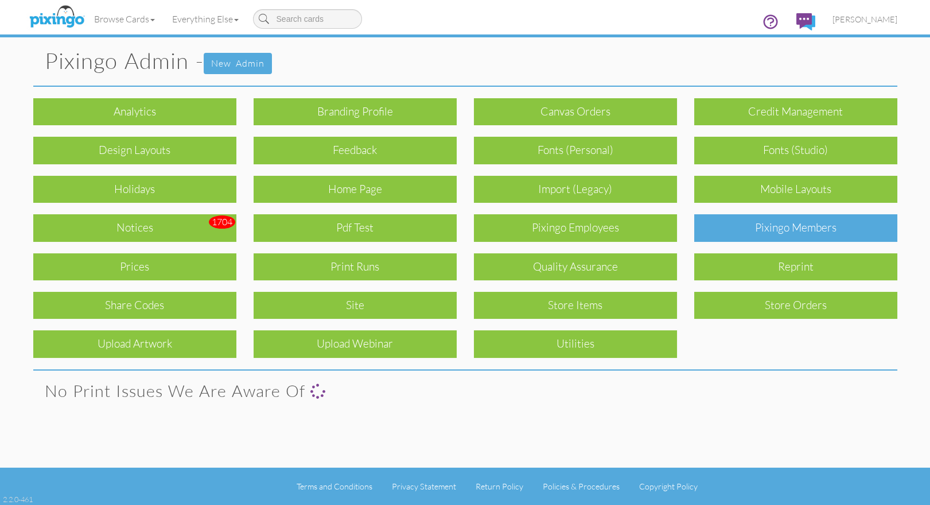
click at [800, 232] on div "Pixingo Members" at bounding box center [795, 227] width 203 height 27
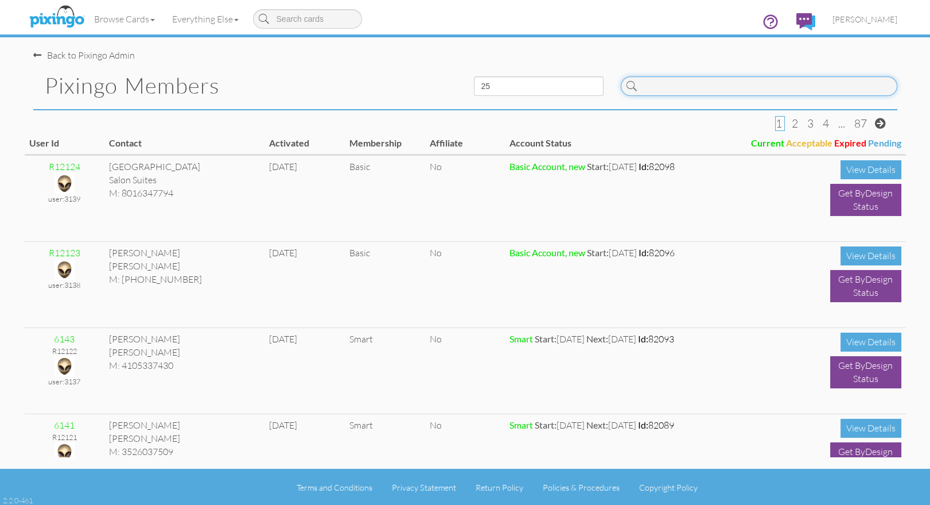
click at [712, 87] on input at bounding box center [759, 86] width 277 height 20
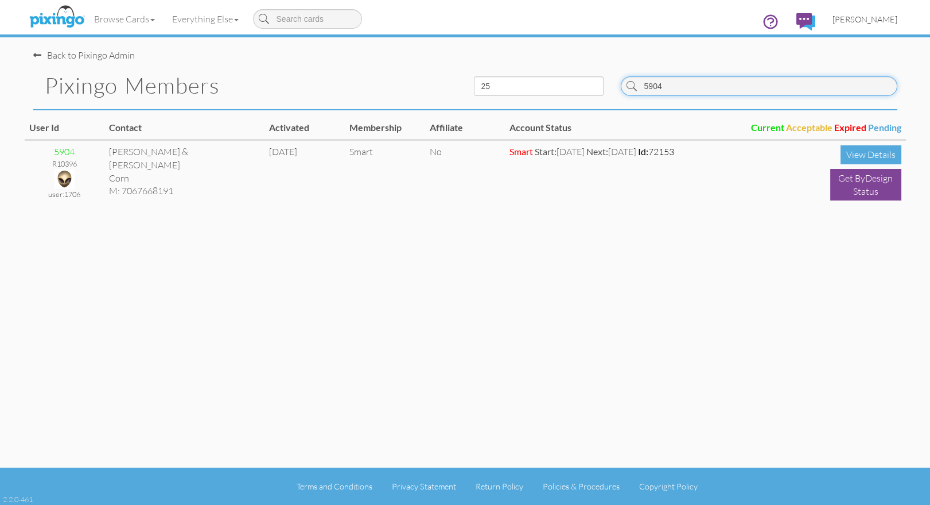
type input "5904"
click at [862, 19] on span "[PERSON_NAME]" at bounding box center [865, 19] width 65 height 10
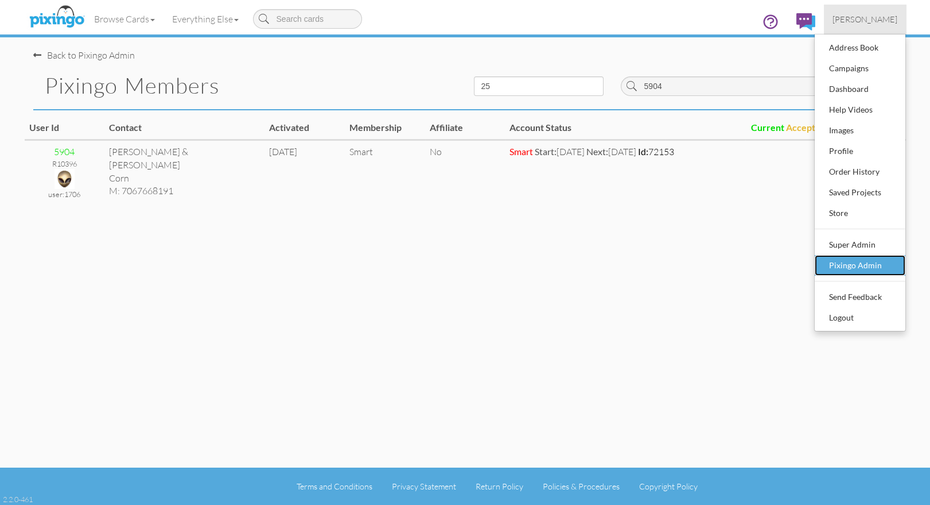
click at [848, 263] on div "Pixingo Admin" at bounding box center [861, 265] width 68 height 17
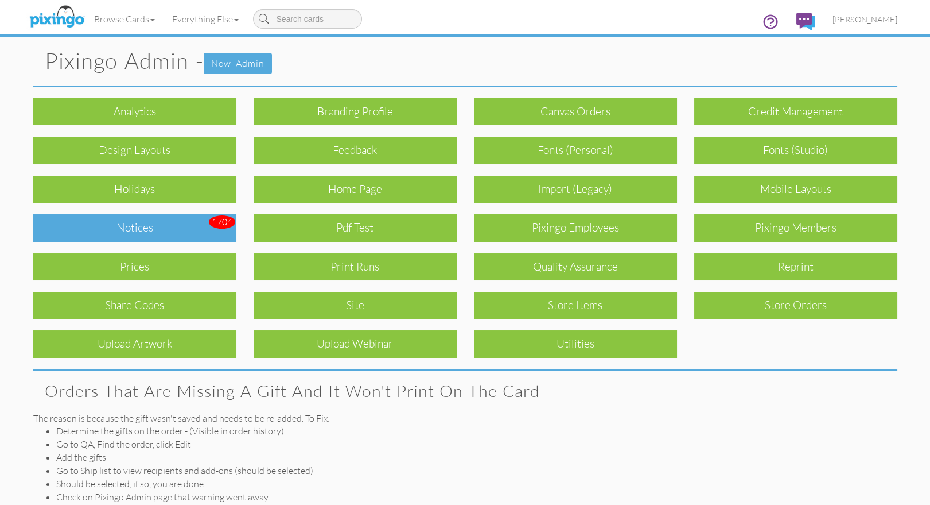
click at [140, 226] on div "Notices" at bounding box center [134, 227] width 203 height 27
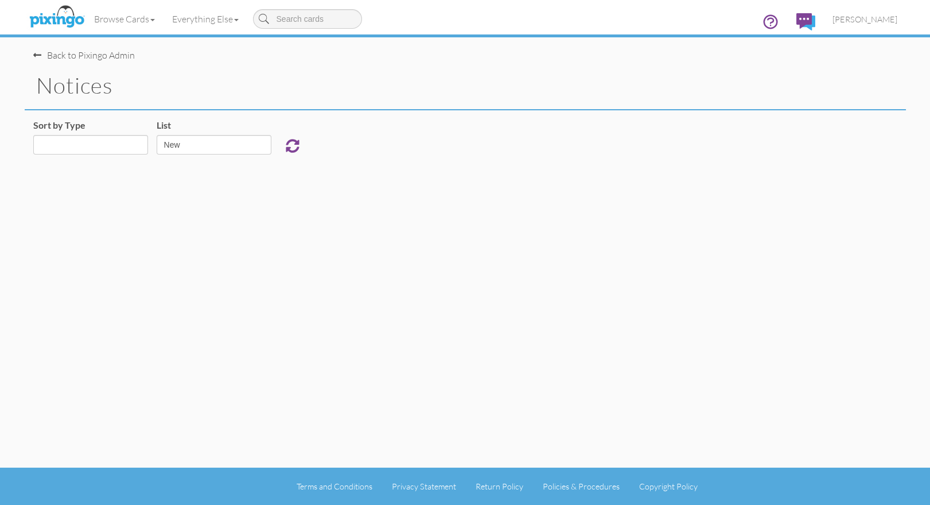
select select "object:18889"
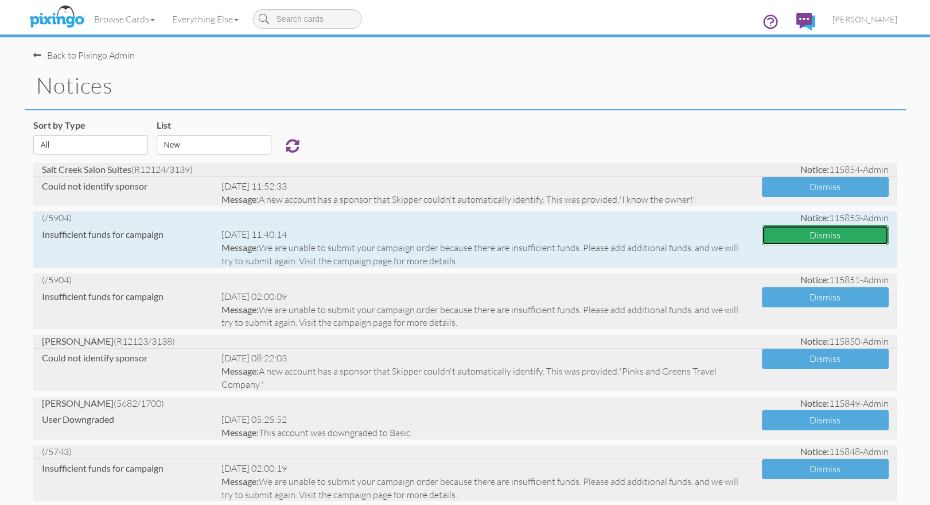
click at [817, 235] on button "Dismiss" at bounding box center [825, 235] width 127 height 20
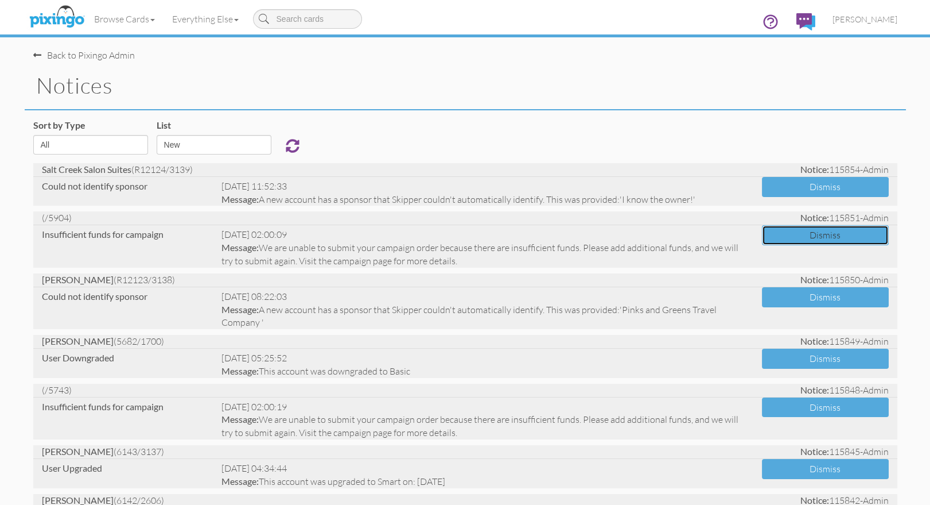
click at [817, 235] on button "Dismiss" at bounding box center [825, 235] width 127 height 20
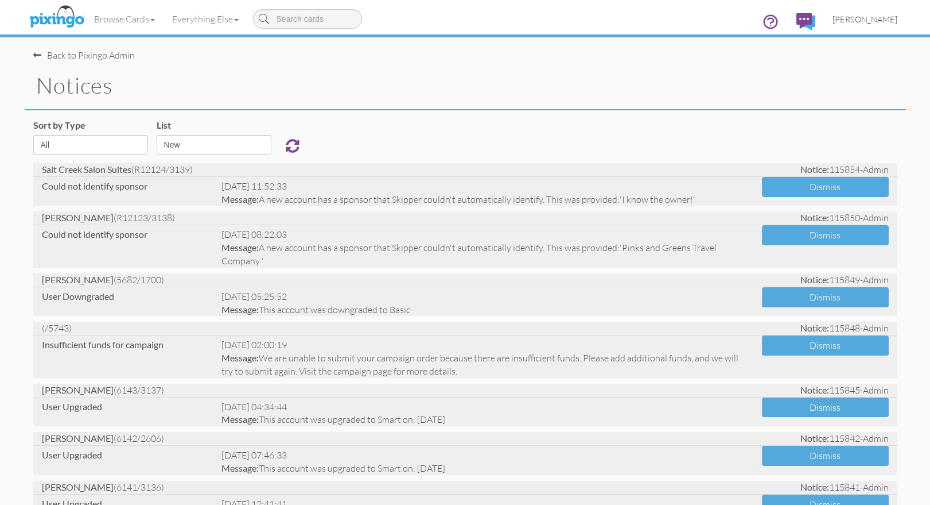
click at [868, 17] on span "Bryan Thayer" at bounding box center [865, 19] width 65 height 10
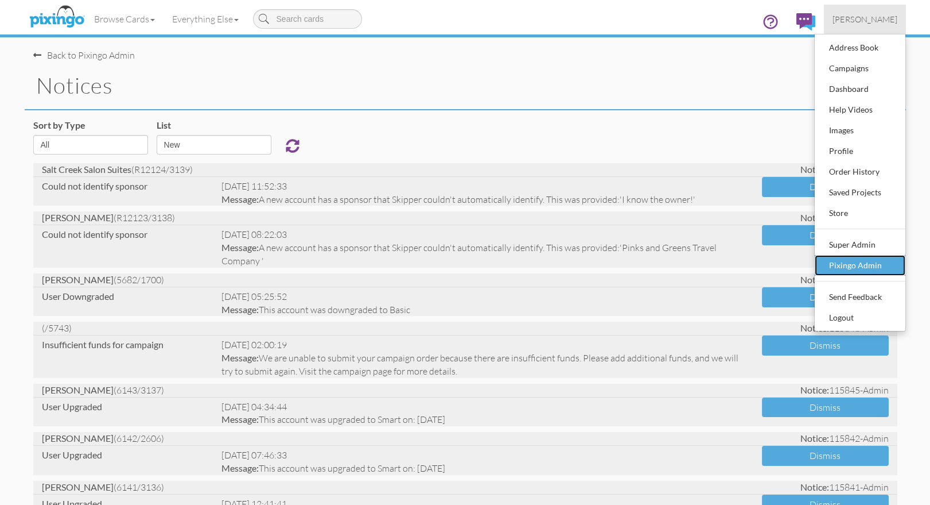
click at [857, 266] on div "Pixingo Admin" at bounding box center [861, 265] width 68 height 17
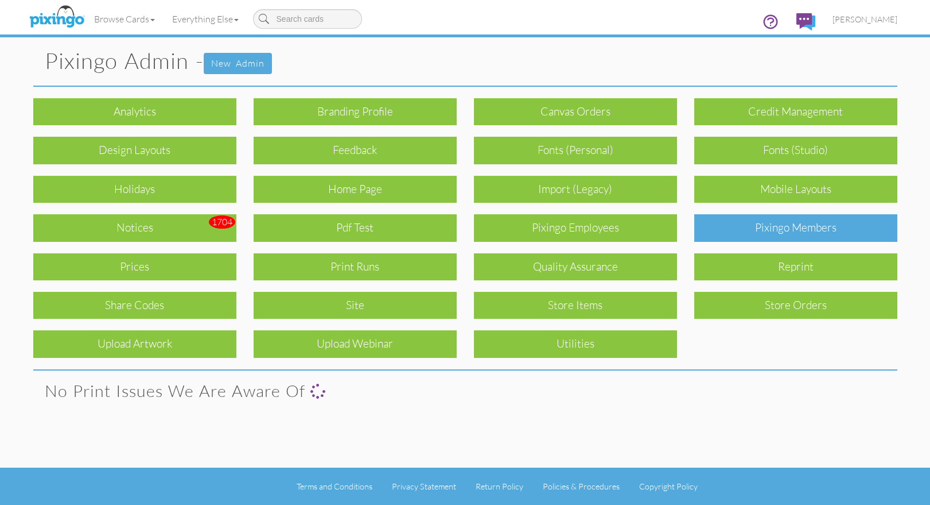
click at [777, 227] on div "Pixingo Members" at bounding box center [795, 227] width 203 height 27
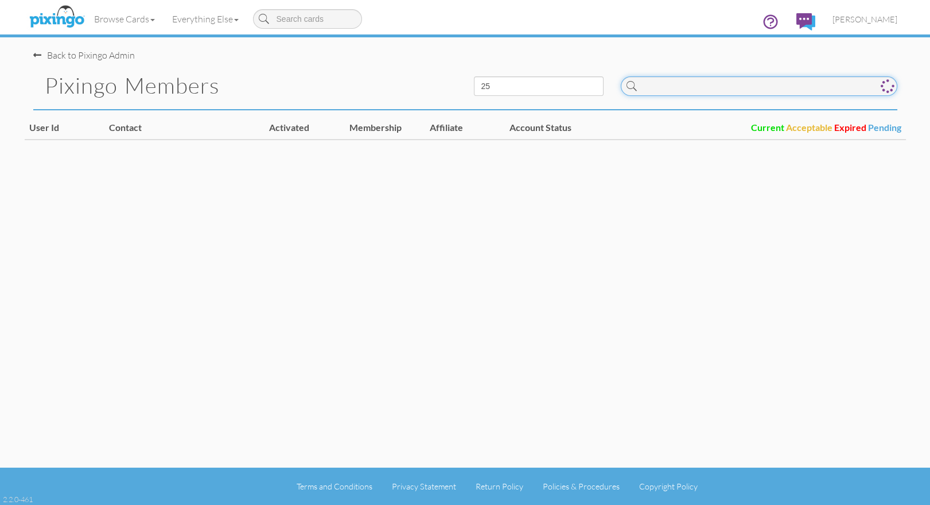
click at [664, 85] on input at bounding box center [759, 86] width 277 height 20
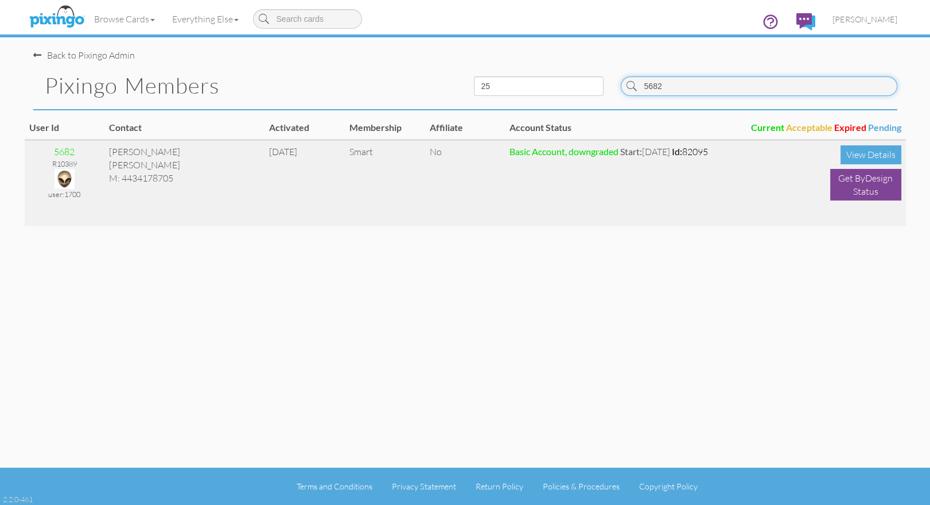
type input "5682"
click at [64, 177] on img at bounding box center [65, 179] width 20 height 20
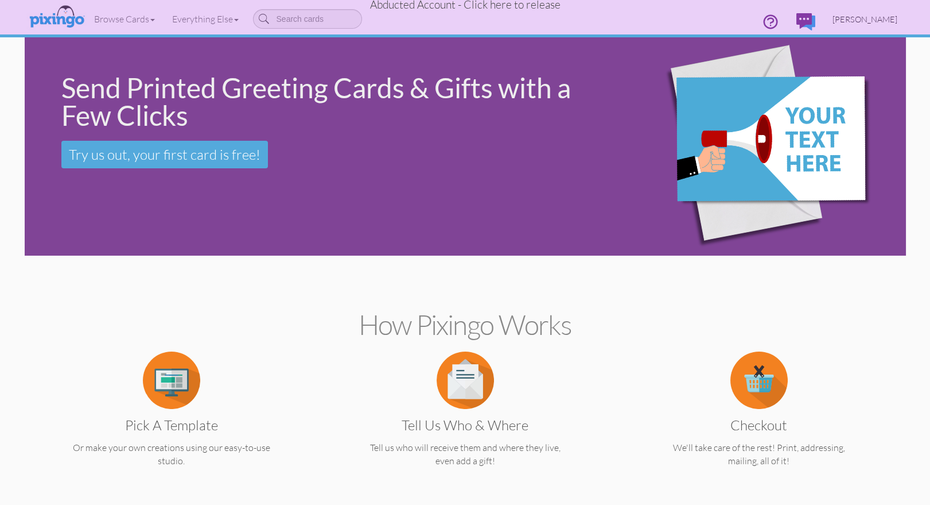
click at [867, 20] on span "Julie Shaffer" at bounding box center [865, 19] width 65 height 10
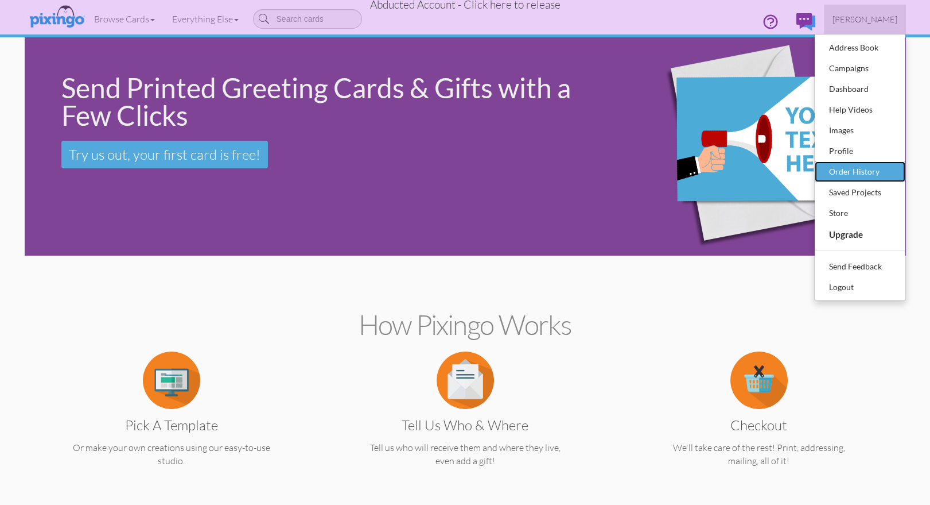
click at [867, 173] on div "Order History" at bounding box center [861, 171] width 68 height 17
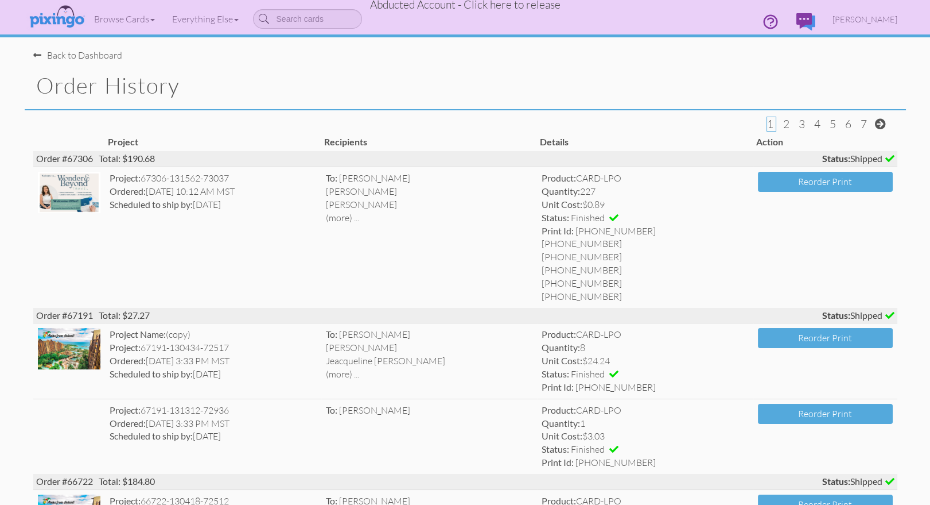
click at [67, 188] on img at bounding box center [69, 192] width 63 height 41
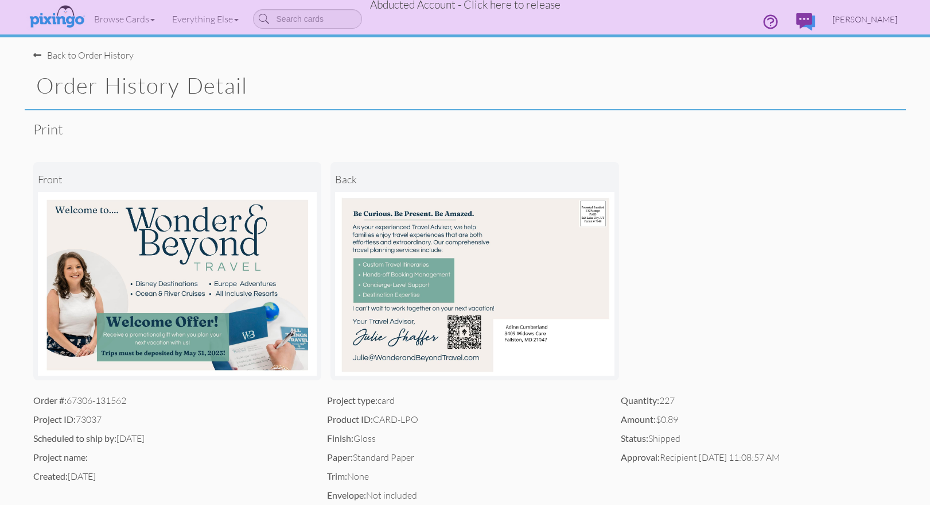
click at [867, 20] on span "Julie Shaffer" at bounding box center [865, 19] width 65 height 10
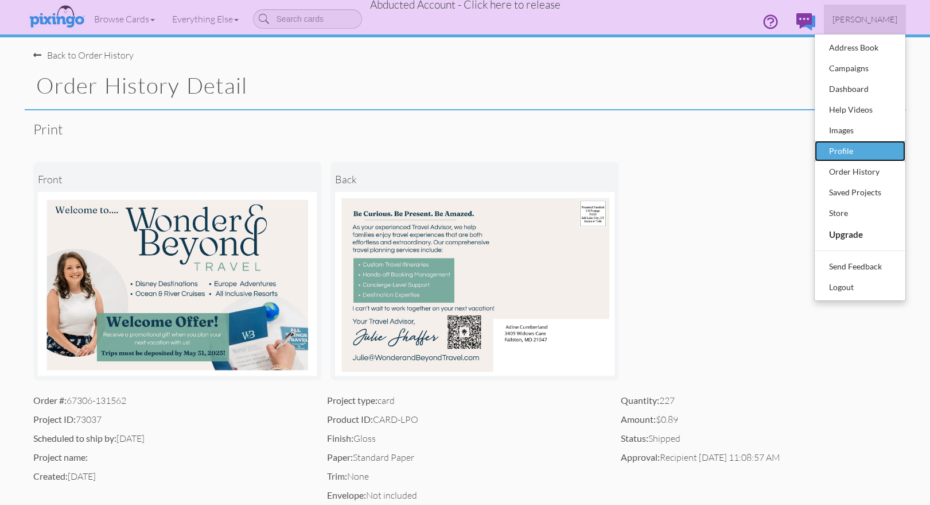
click at [853, 145] on div "Profile" at bounding box center [861, 150] width 68 height 17
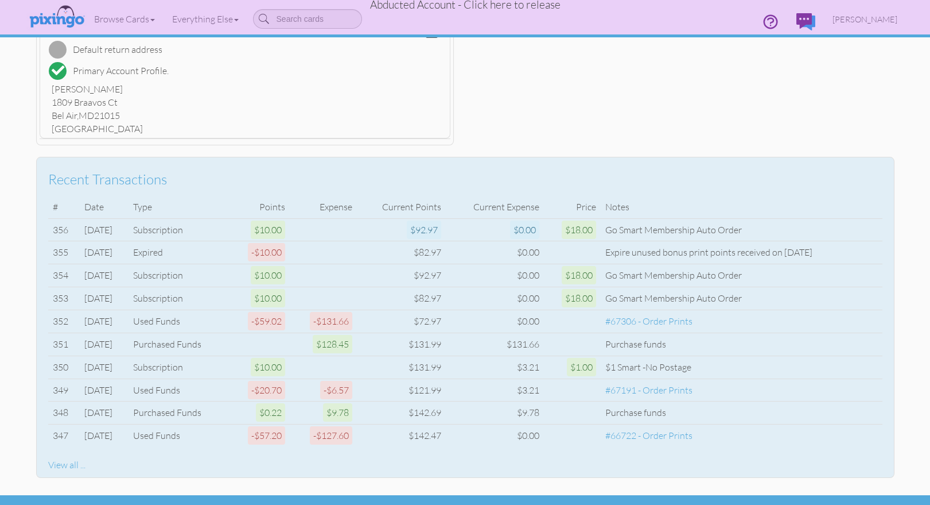
scroll to position [339, 0]
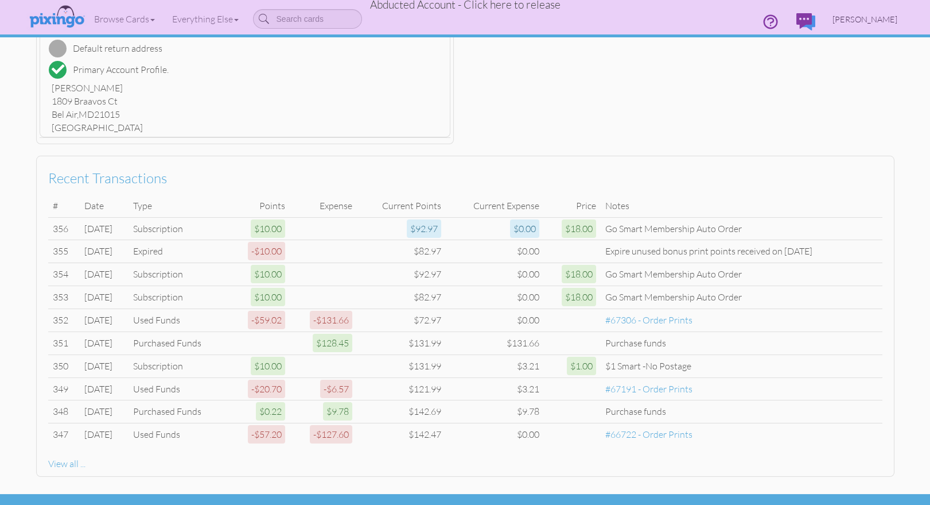
click at [866, 20] on span "Julie Shaffer" at bounding box center [865, 19] width 65 height 10
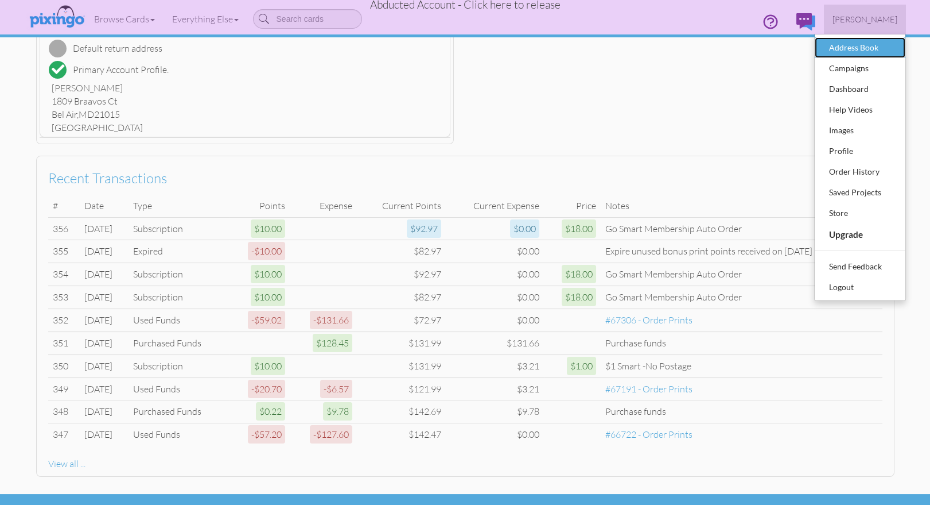
click at [848, 49] on div "Address Book" at bounding box center [861, 47] width 68 height 17
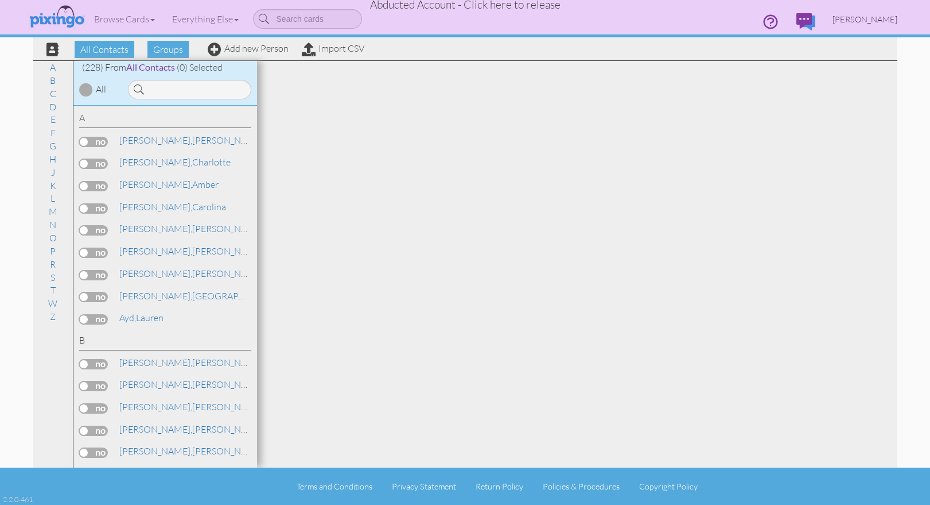
click at [869, 17] on span "Julie Shaffer" at bounding box center [865, 19] width 65 height 10
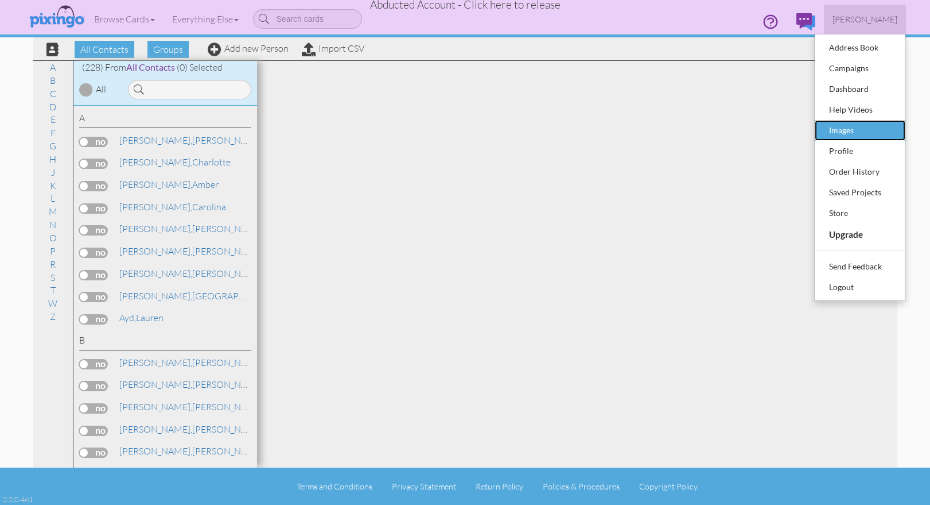
click at [855, 134] on div "Images" at bounding box center [861, 130] width 68 height 17
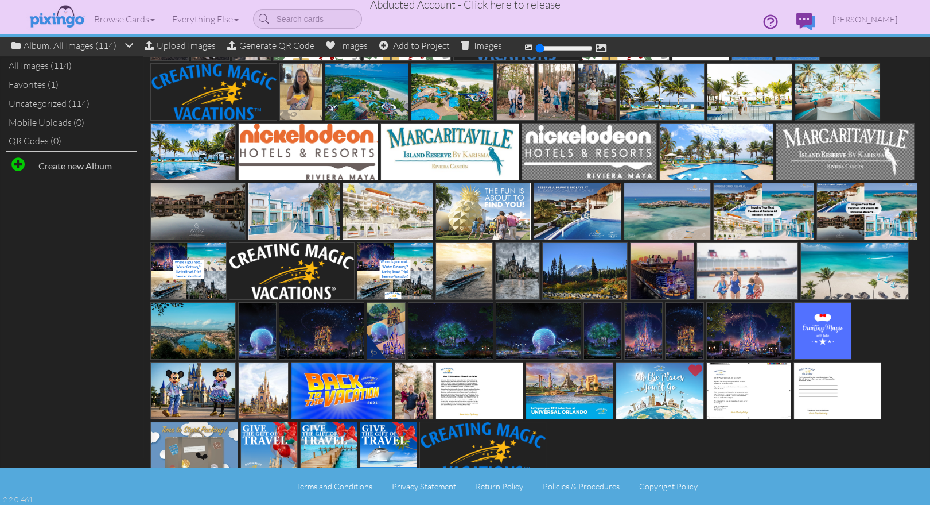
scroll to position [351, 0]
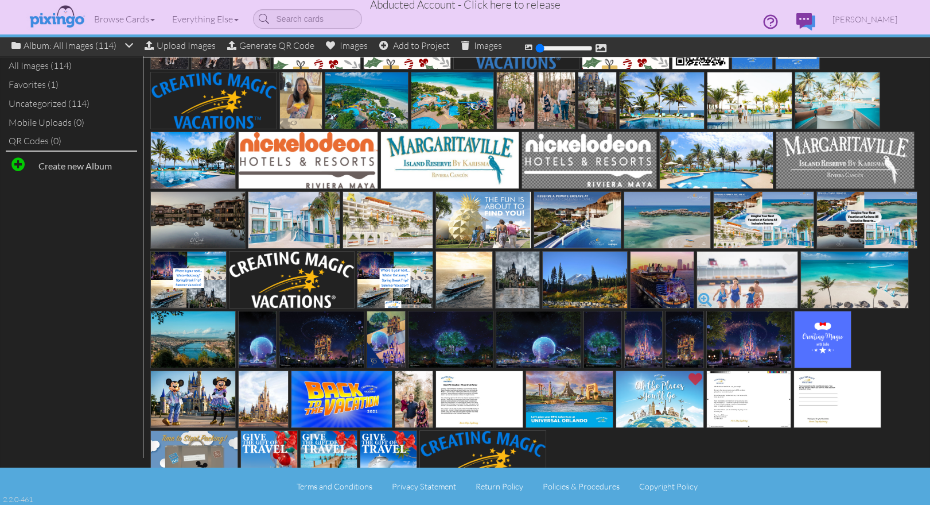
click at [704, 297] on span at bounding box center [706, 300] width 20 height 20
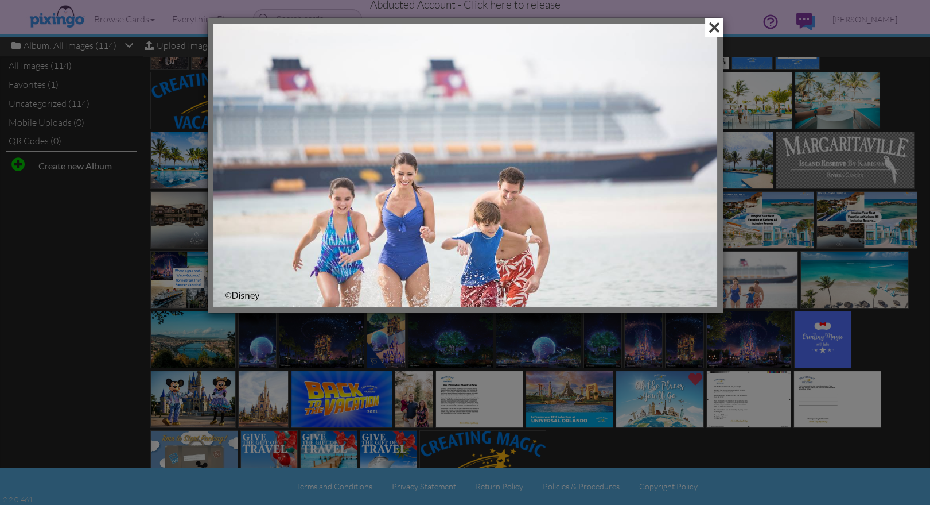
click at [711, 25] on span at bounding box center [714, 28] width 18 height 20
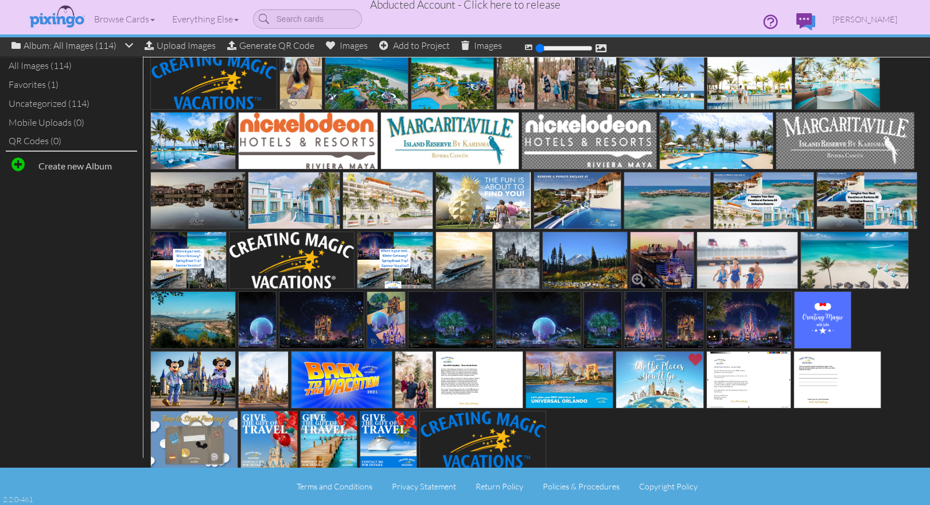
scroll to position [376, 0]
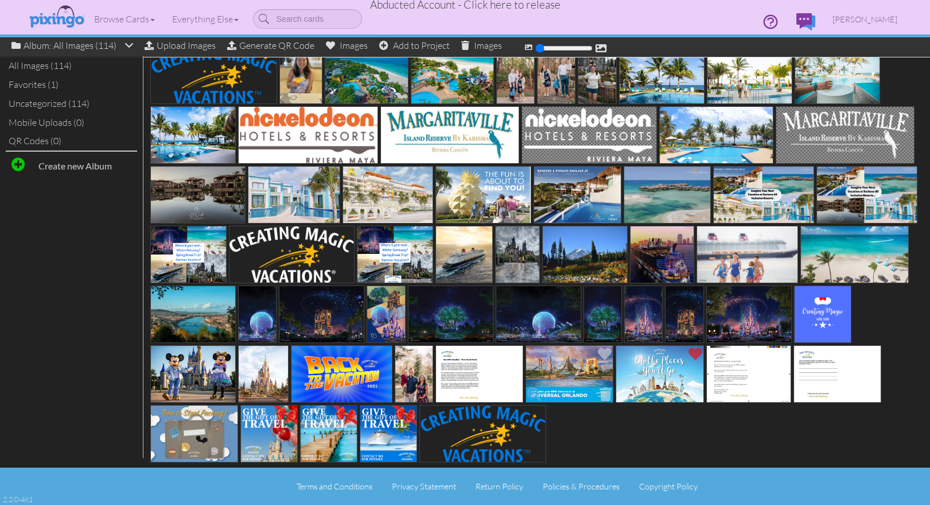
click at [540, 387] on span at bounding box center [535, 394] width 20 height 20
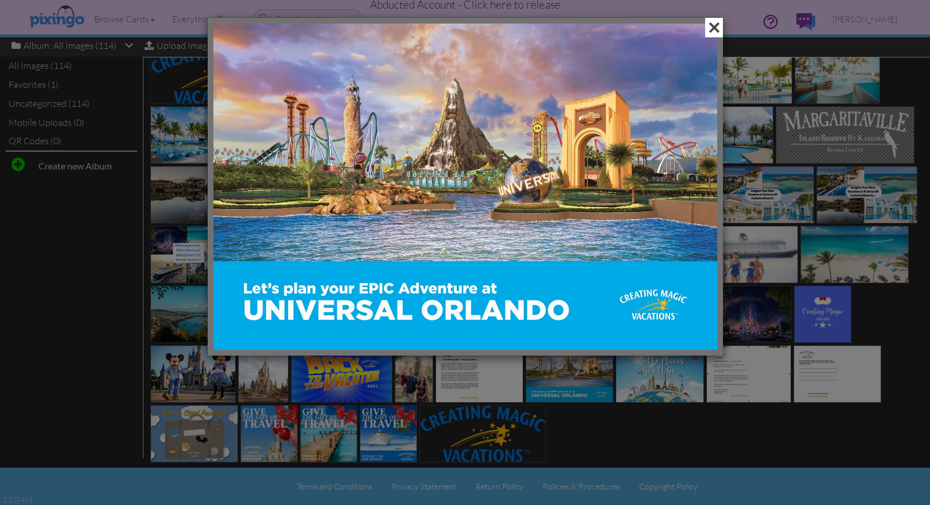
click at [716, 25] on span at bounding box center [714, 28] width 18 height 20
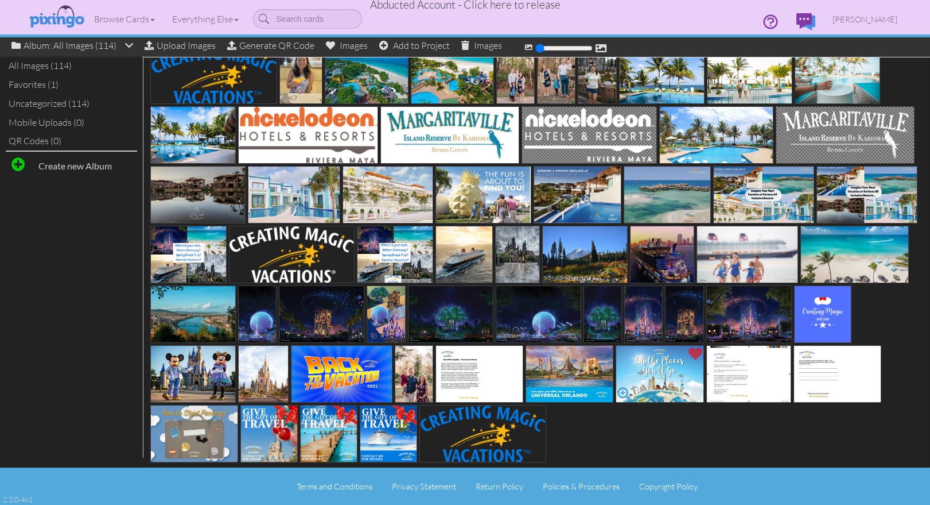
click at [622, 390] on span at bounding box center [625, 394] width 20 height 20
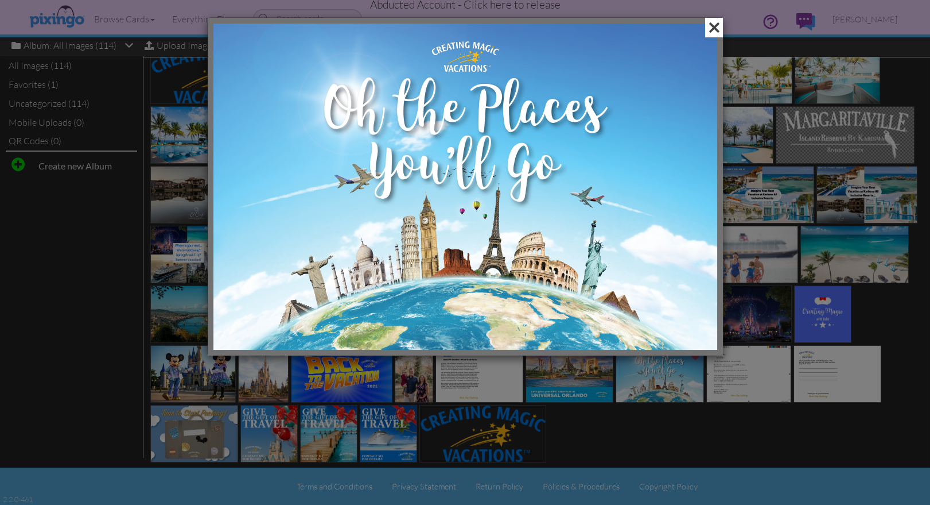
click at [709, 25] on span at bounding box center [714, 28] width 18 height 20
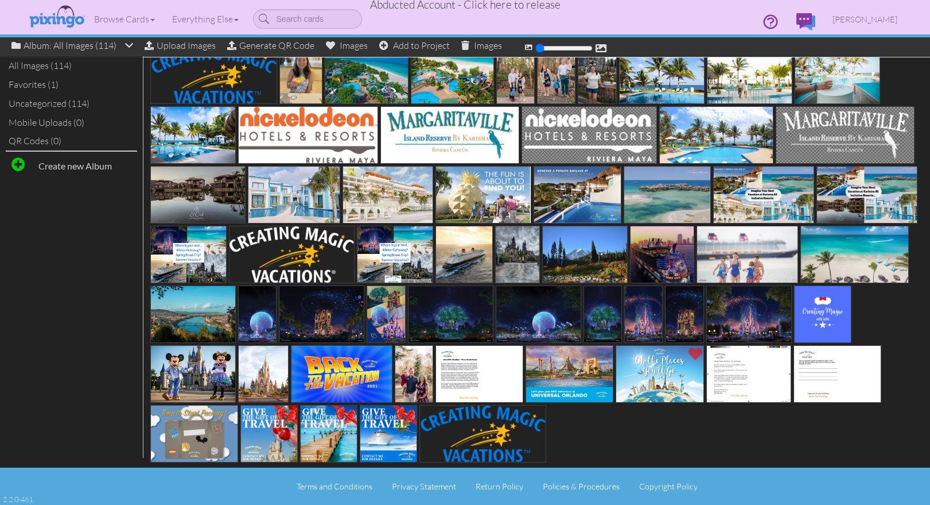
click at [475, 8] on span "Abducted Account - Click here to release" at bounding box center [465, 5] width 191 height 14
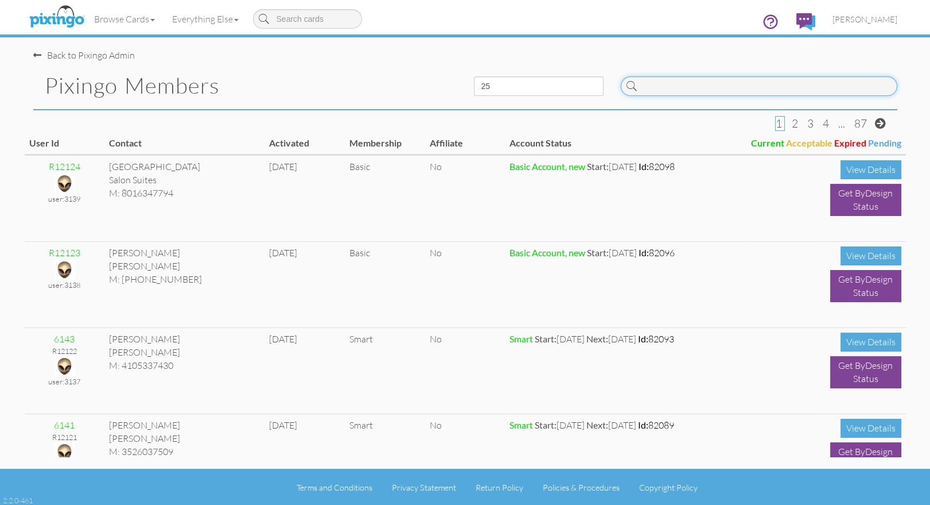
click at [673, 89] on input at bounding box center [759, 86] width 277 height 20
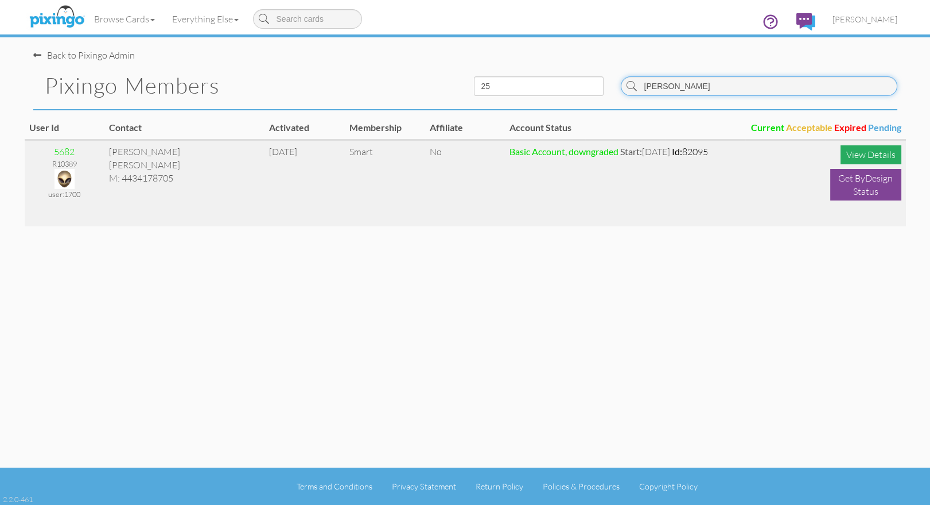
type input "shaff"
click at [846, 153] on div "View Details" at bounding box center [871, 154] width 61 height 19
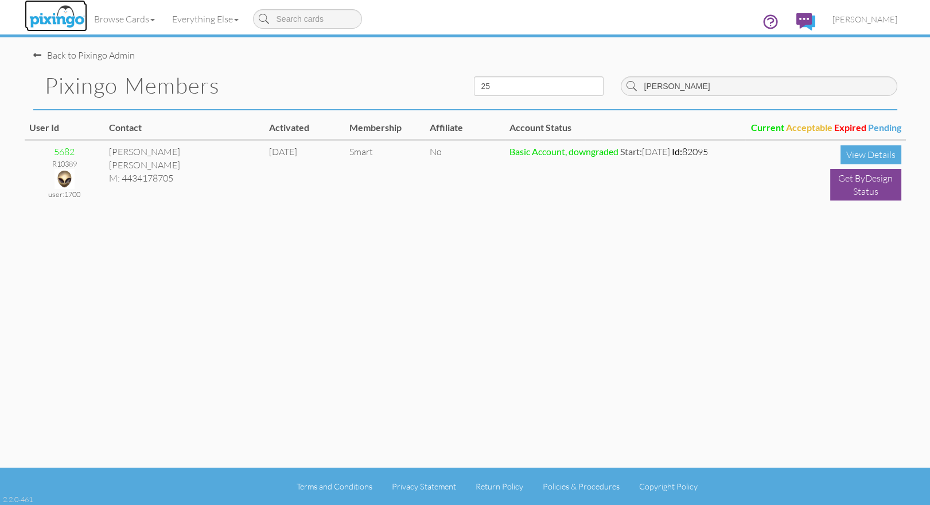
click at [60, 10] on img at bounding box center [56, 17] width 61 height 29
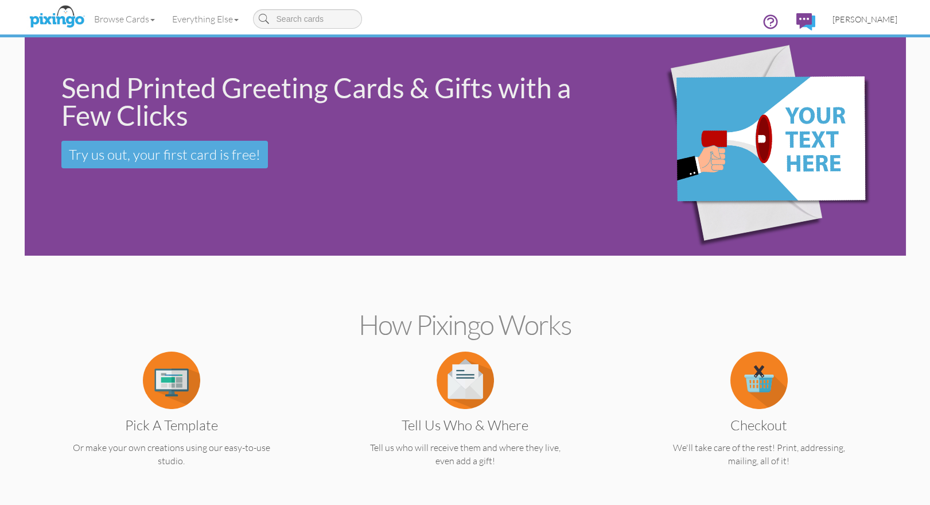
click at [874, 15] on span "Bryan Thayer" at bounding box center [865, 19] width 65 height 10
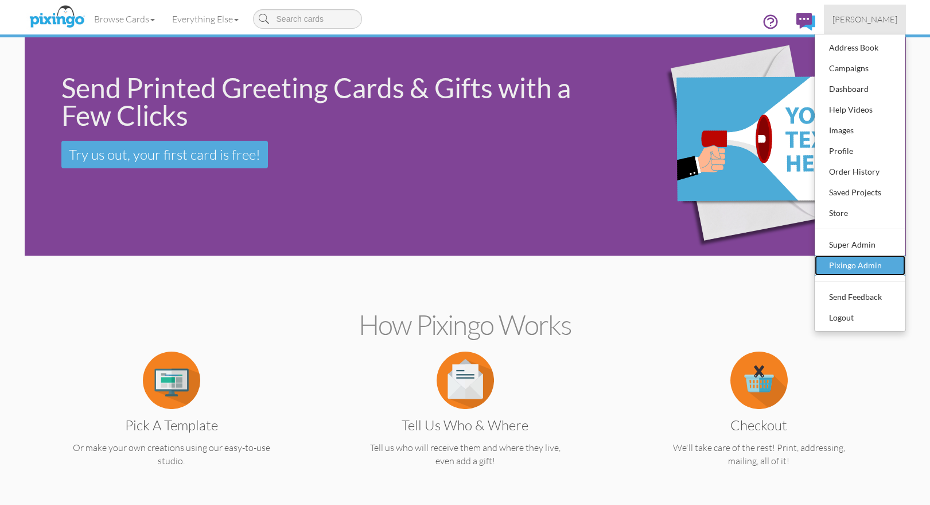
click at [846, 267] on div "Pixingo Admin" at bounding box center [861, 265] width 68 height 17
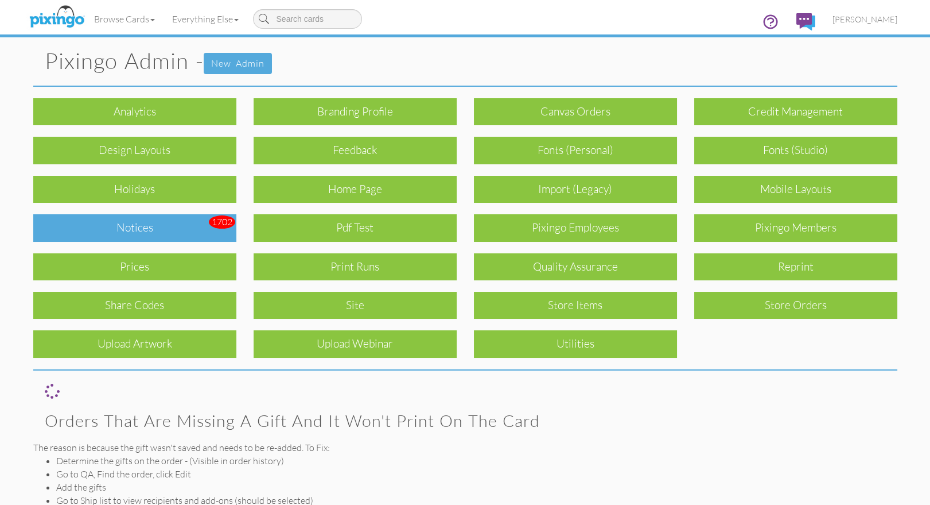
click at [131, 221] on div "Notices" at bounding box center [134, 227] width 203 height 27
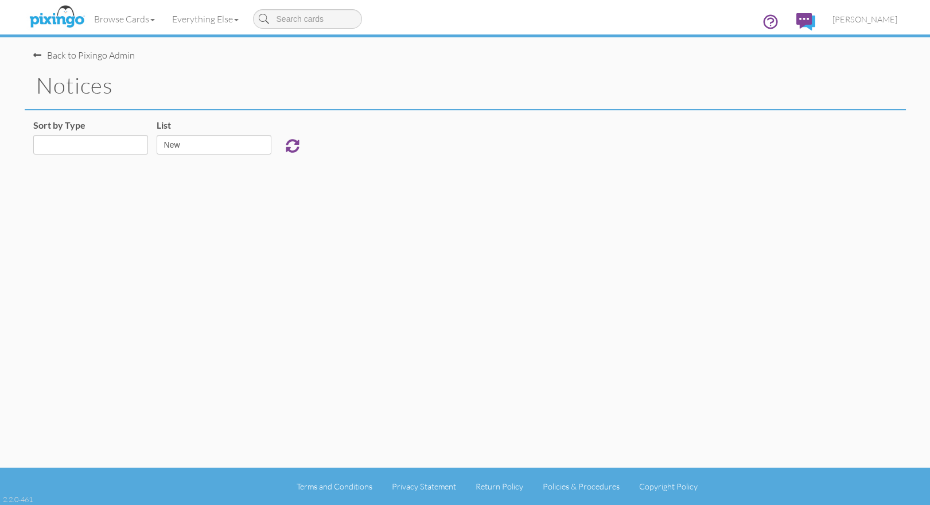
select select "object:50107"
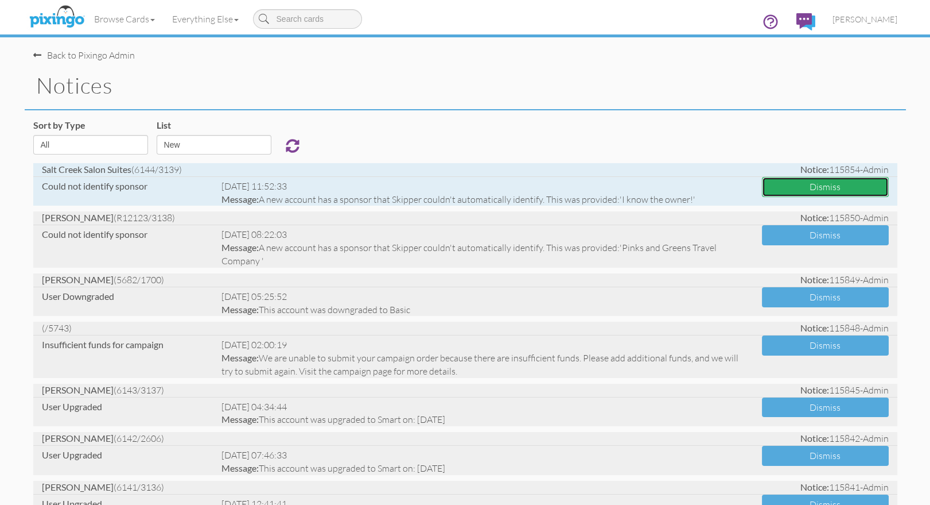
click at [816, 184] on button "Dismiss" at bounding box center [825, 187] width 127 height 20
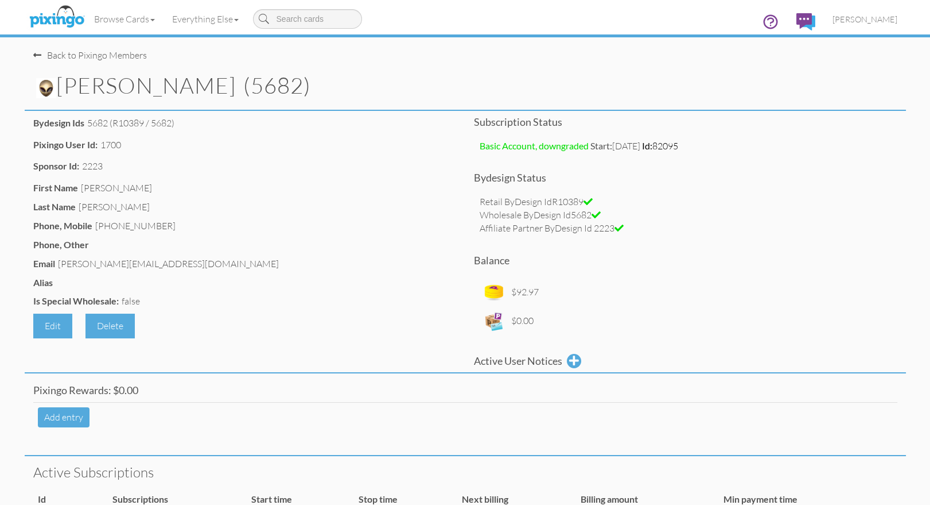
click at [100, 56] on div "Back to Pixingo Members" at bounding box center [90, 55] width 114 height 13
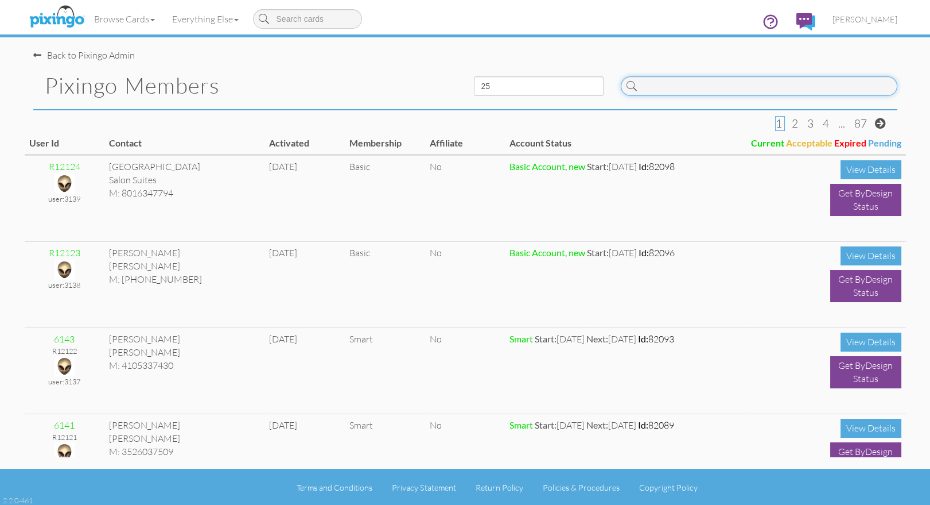
click at [663, 88] on input at bounding box center [759, 86] width 277 height 20
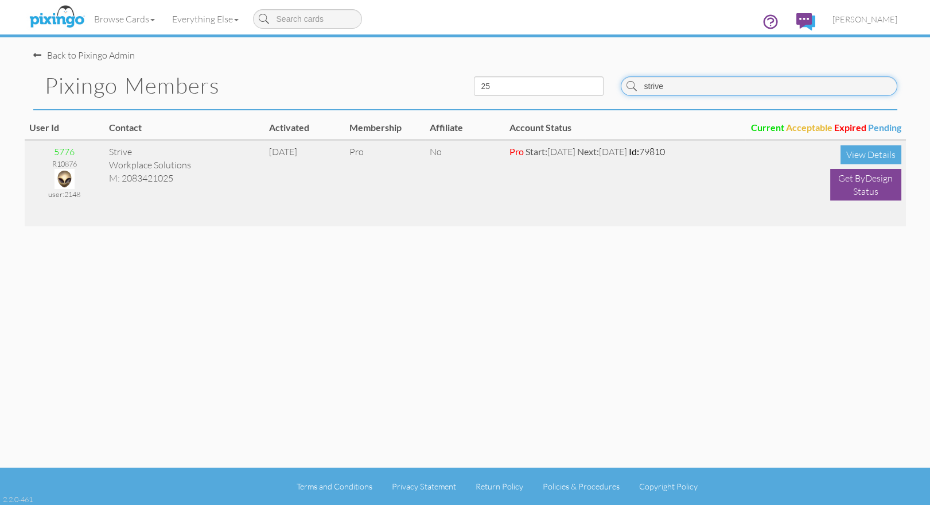
type input "strive"
click at [65, 176] on img at bounding box center [65, 179] width 20 height 20
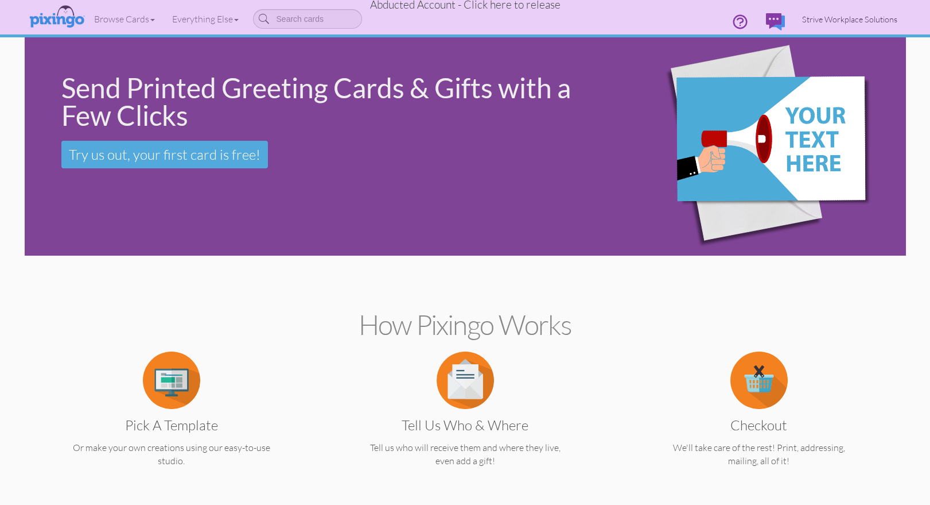
click at [861, 14] on span "Strive Workplace Solutions" at bounding box center [849, 19] width 95 height 10
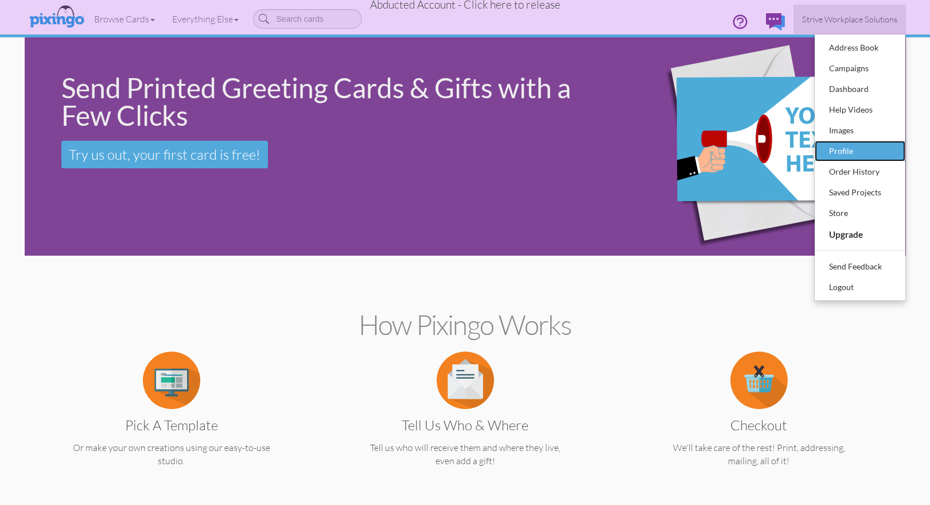
click at [858, 150] on div "Profile" at bounding box center [861, 150] width 68 height 17
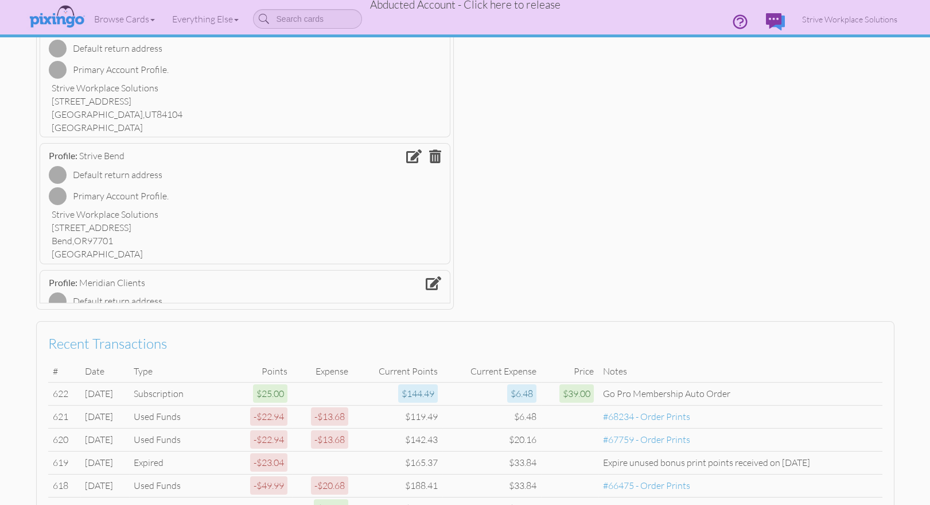
scroll to position [371, 0]
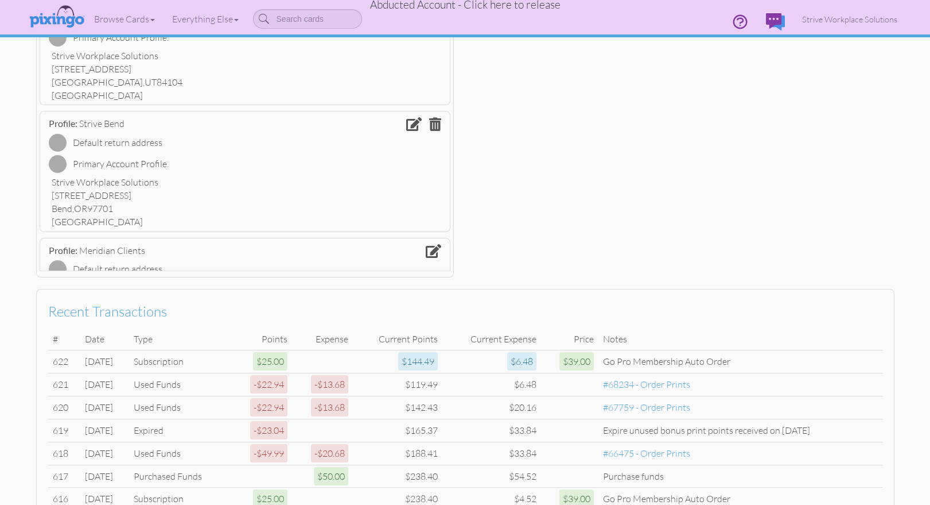
click at [602, 138] on div "Account Strive Workplace Solutions Pro (5776) Upgrade [EMAIL_ADDRESS][DOMAIN_NA…" at bounding box center [466, 11] width 882 height 544
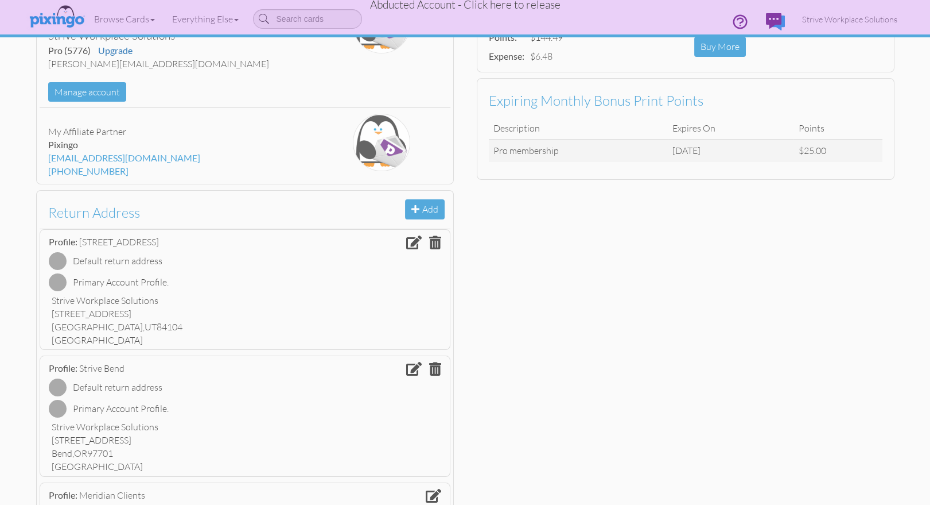
scroll to position [0, 0]
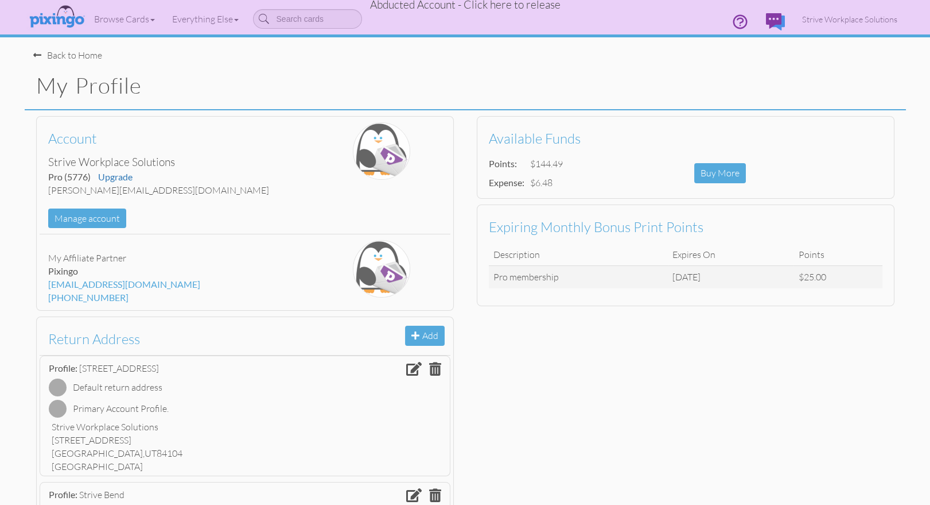
click at [528, 7] on span "Abducted Account - Click here to release" at bounding box center [465, 5] width 191 height 14
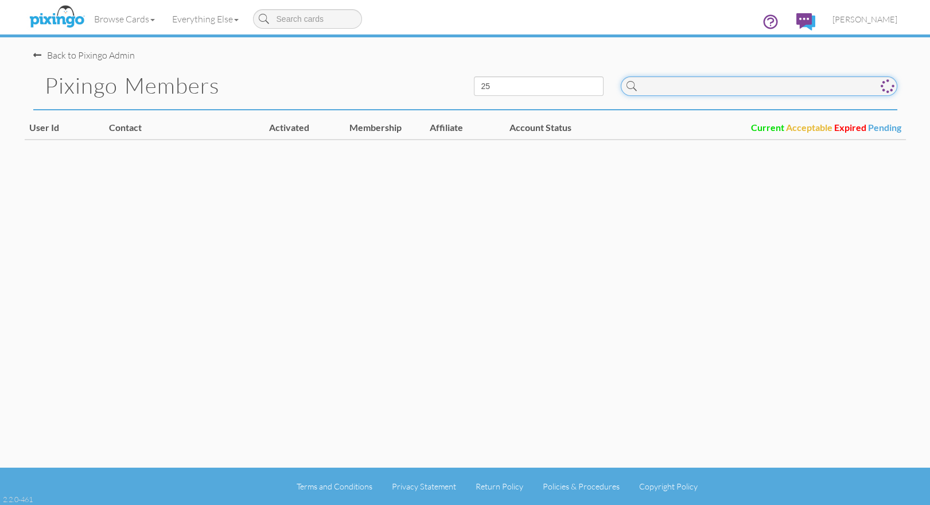
click at [767, 92] on input at bounding box center [759, 86] width 277 height 20
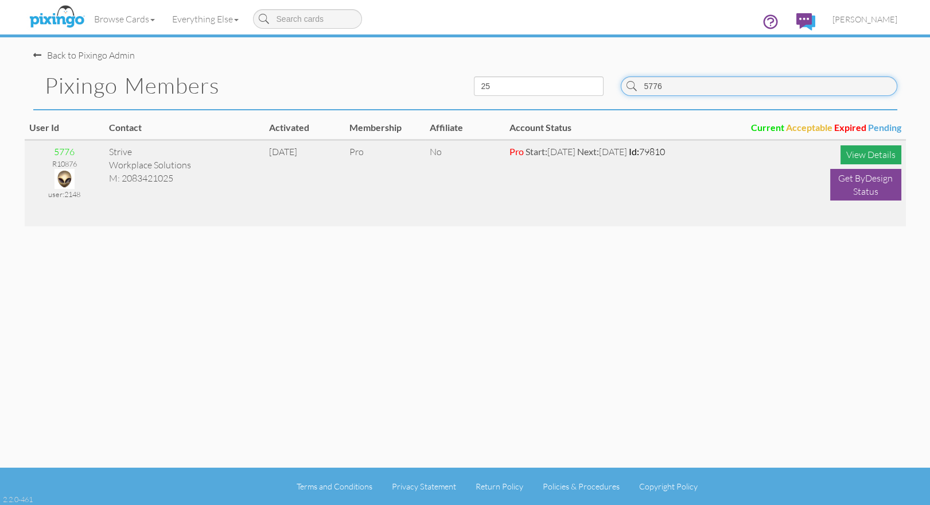
type input "5776"
click at [881, 153] on div "View Details" at bounding box center [871, 154] width 61 height 19
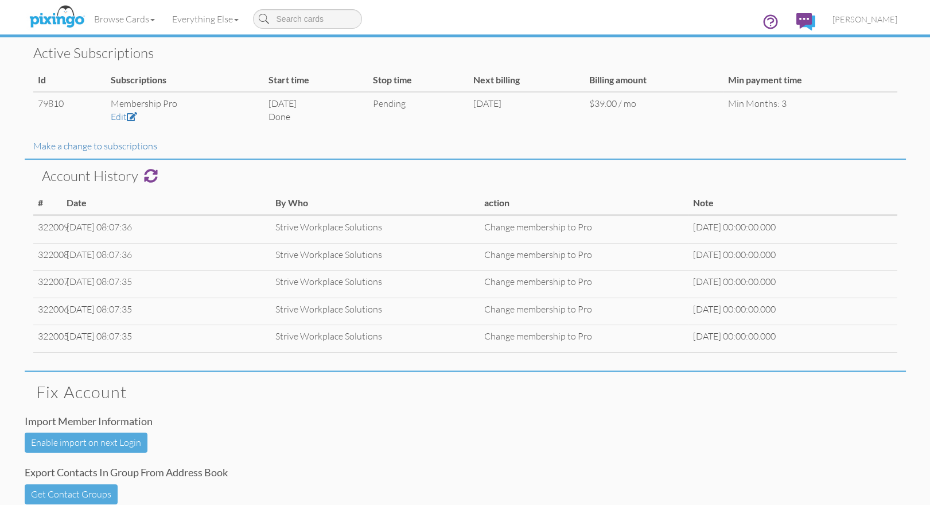
scroll to position [416, 0]
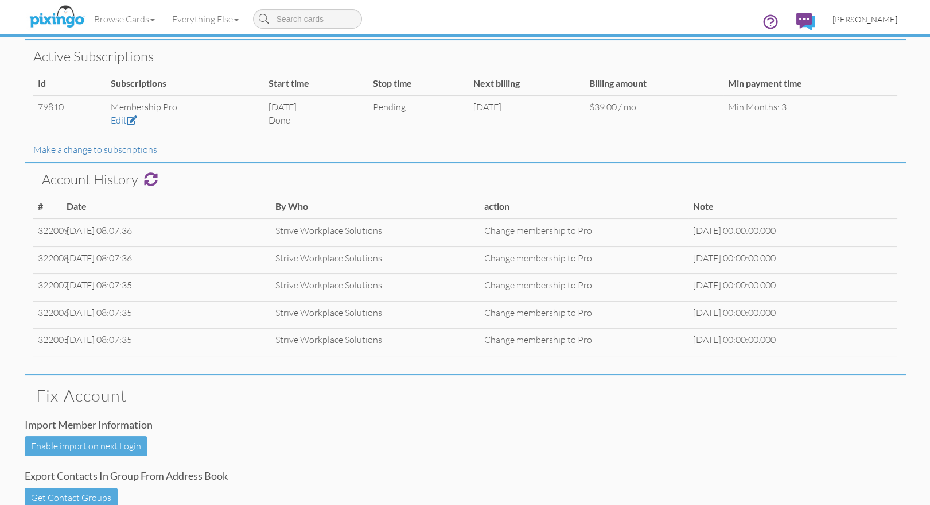
click at [876, 19] on span "[PERSON_NAME]" at bounding box center [865, 19] width 65 height 10
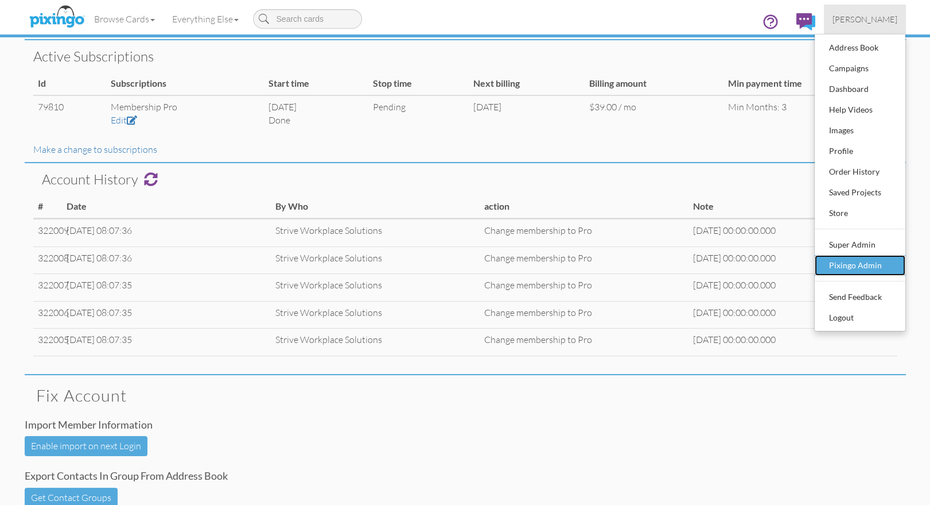
click at [831, 265] on div "Pixingo Admin" at bounding box center [861, 265] width 68 height 17
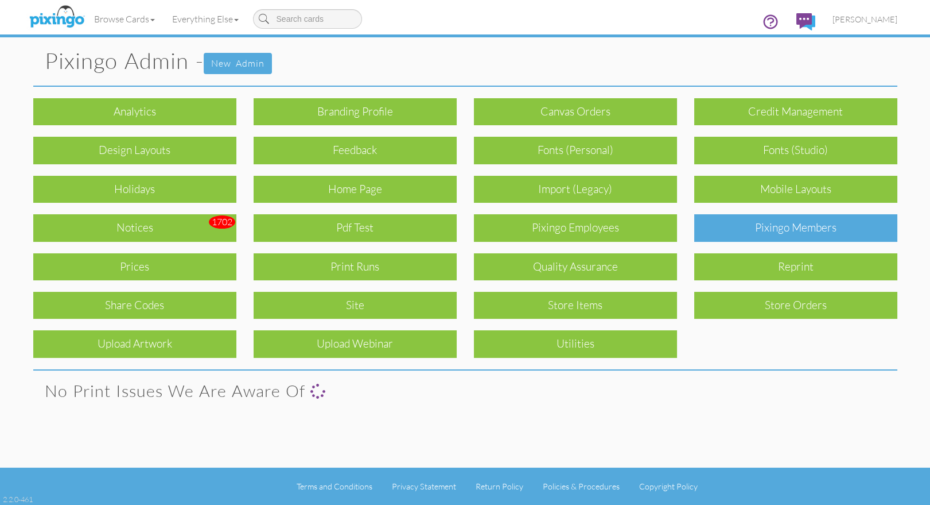
click at [777, 226] on div "Pixingo Members" at bounding box center [795, 227] width 203 height 27
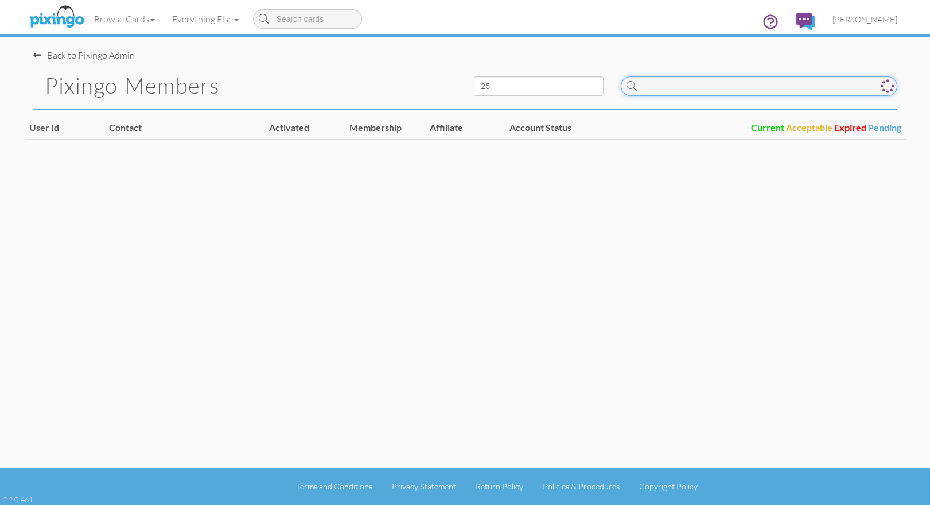
click at [664, 88] on input at bounding box center [759, 86] width 277 height 20
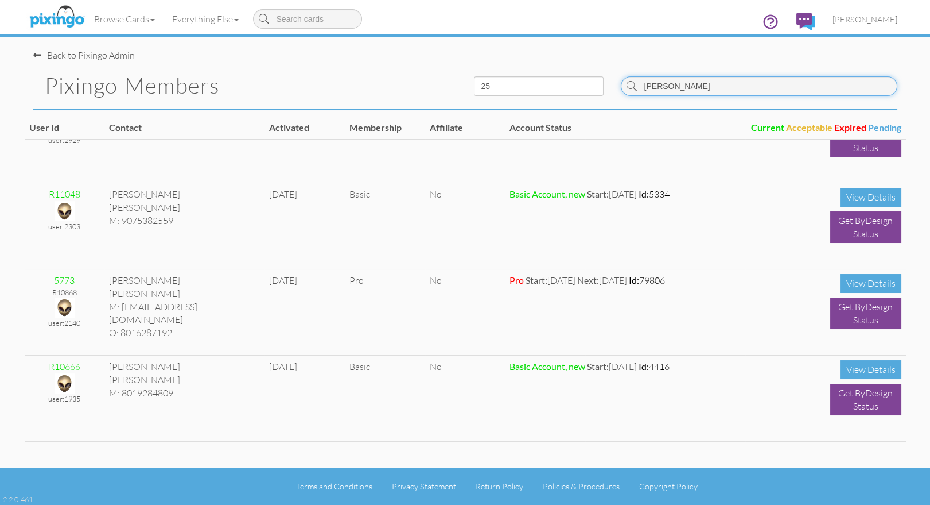
scroll to position [217, 0]
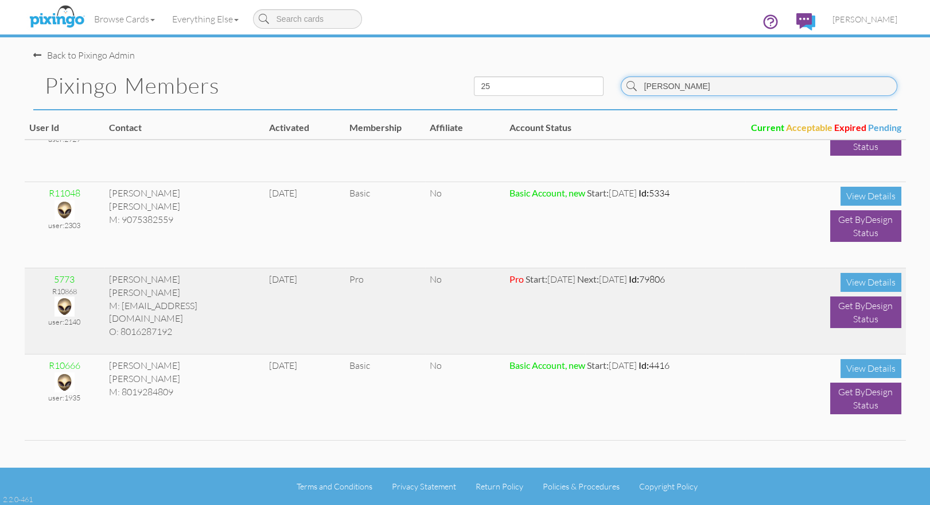
type input "[PERSON_NAME]"
click at [59, 305] on img at bounding box center [65, 306] width 20 height 20
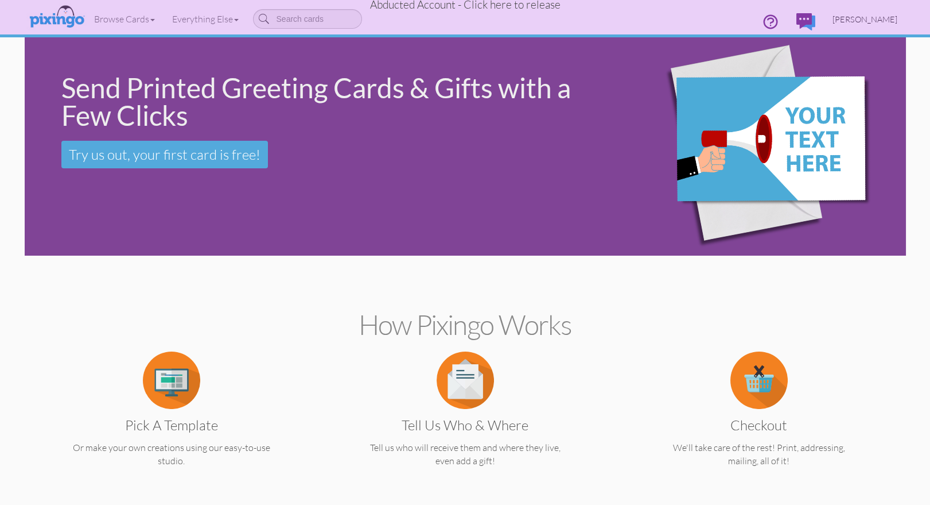
drag, startPoint x: 852, startPoint y: 20, endPoint x: 850, endPoint y: 26, distance: 6.2
click at [852, 20] on span "Thomas Lambert" at bounding box center [865, 19] width 65 height 10
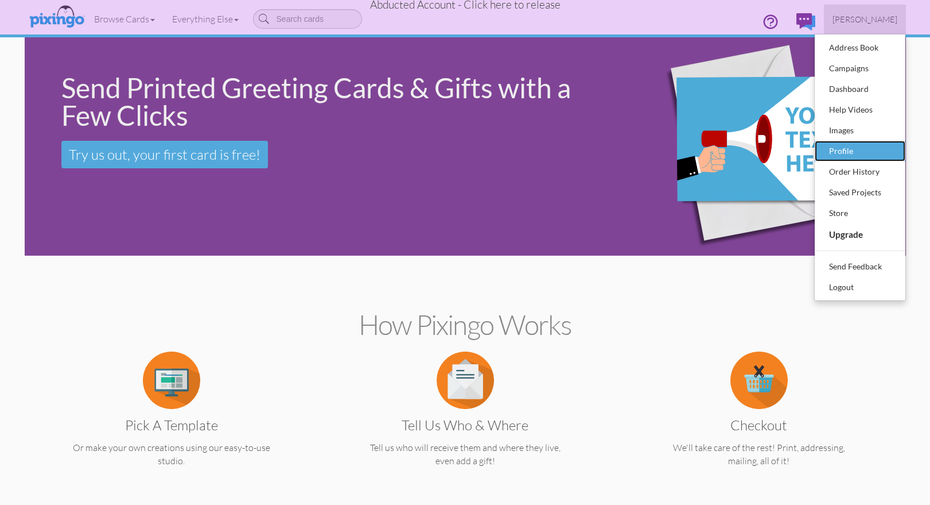
click at [840, 152] on div "Profile" at bounding box center [861, 150] width 68 height 17
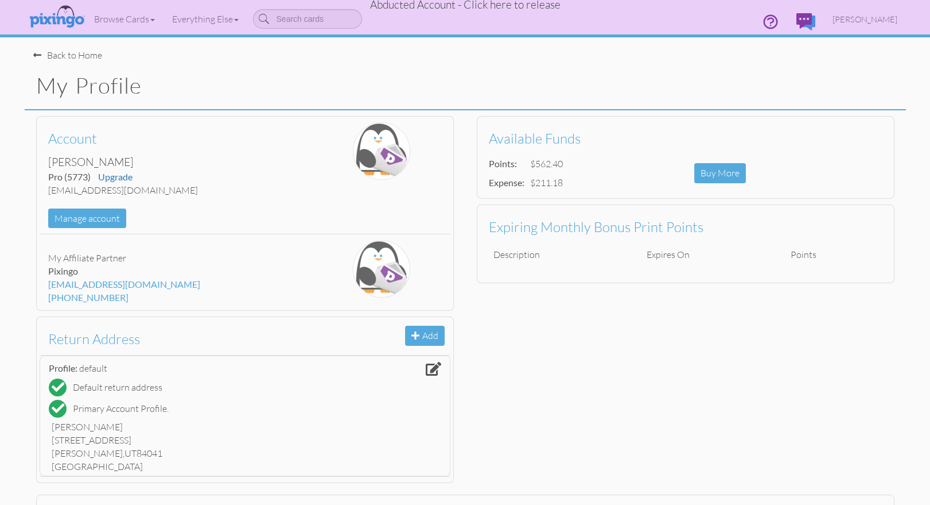
click at [494, 5] on span "Abducted Account - Click here to release" at bounding box center [465, 5] width 191 height 14
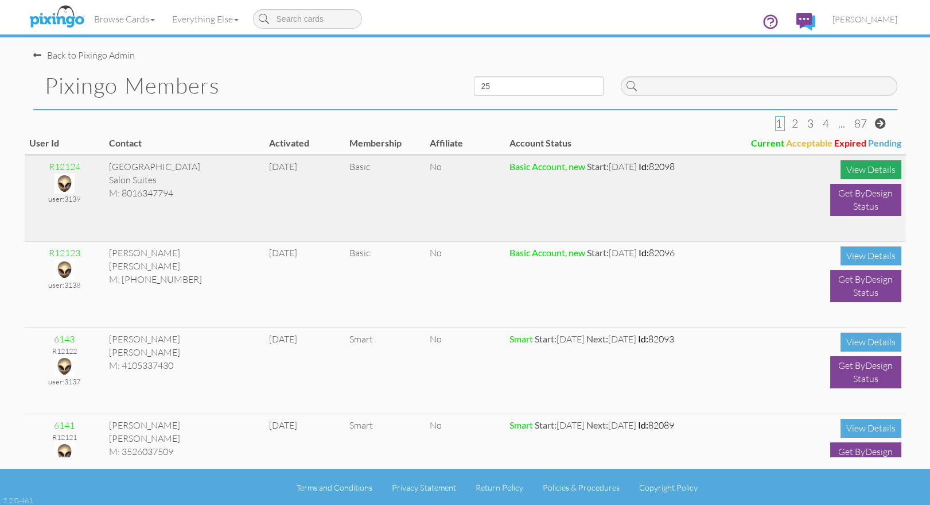
click at [862, 168] on div "View Details" at bounding box center [871, 169] width 61 height 19
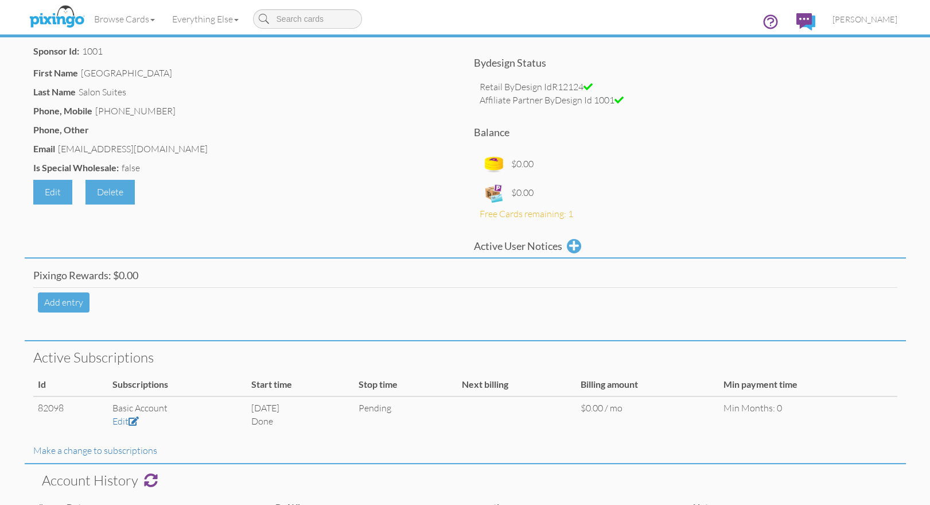
scroll to position [116, 0]
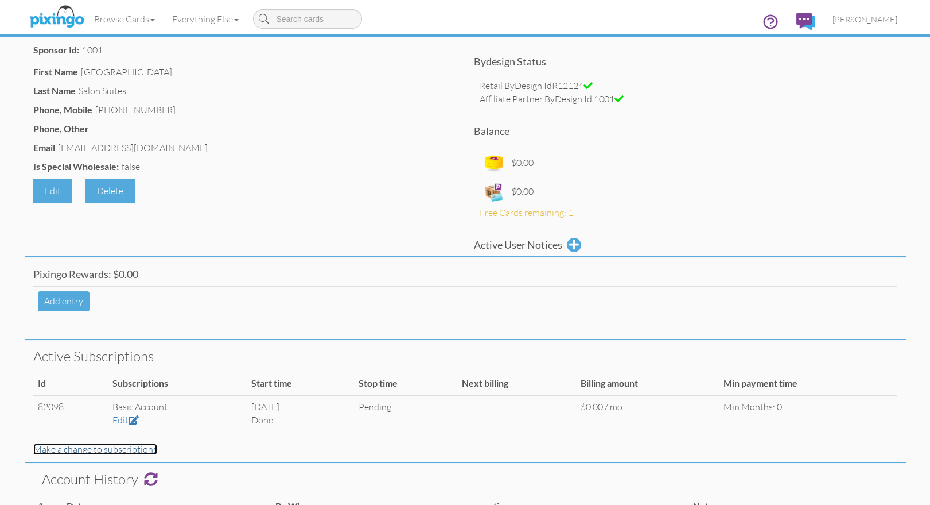
click at [144, 451] on link "Make a change to subscriptions" at bounding box center [95, 448] width 124 height 11
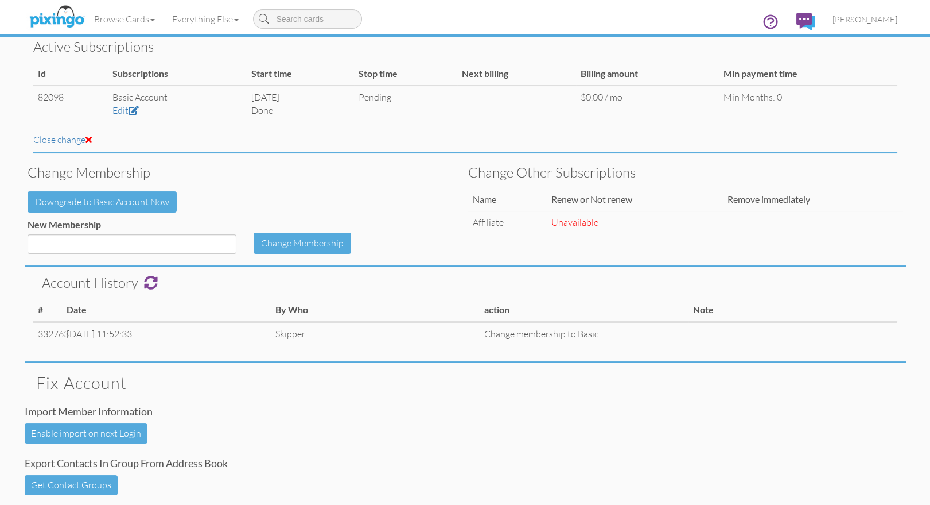
scroll to position [446, 0]
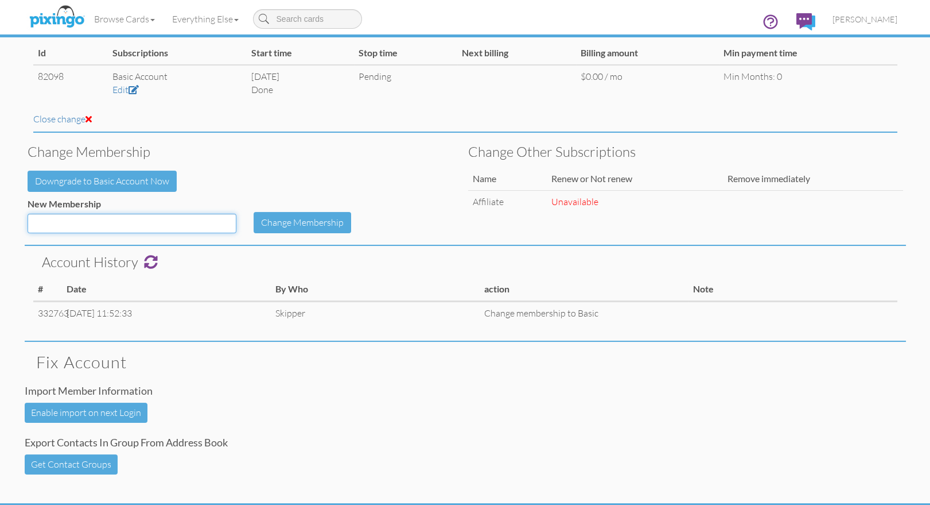
click at [173, 219] on select "Basic Smart Pro ProPlus Jump Start Smart annual Smart (Old) Pro (old) ProPlus (…" at bounding box center [132, 224] width 209 height 20
select select "object:197"
click at [28, 214] on select "Basic Smart Pro ProPlus Jump Start Smart annual Smart (Old) Pro (old) ProPlus (…" at bounding box center [132, 224] width 209 height 20
click at [226, 220] on select "Basic Smart Pro ProPlus Jump Start Smart annual Smart (Old) Pro (old) ProPlus (…" at bounding box center [132, 224] width 209 height 20
click at [307, 221] on button "Change Membership" at bounding box center [303, 222] width 98 height 21
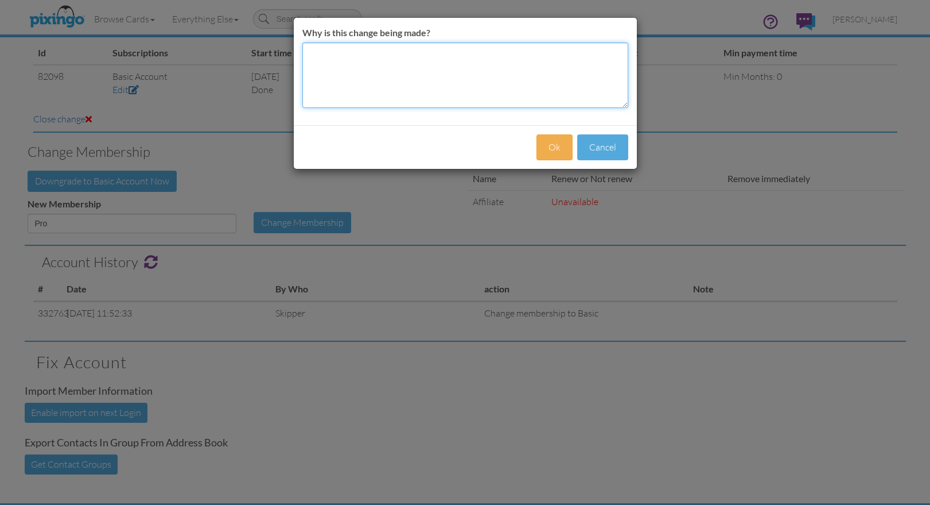
drag, startPoint x: 444, startPoint y: 66, endPoint x: 568, endPoint y: 127, distance: 138.4
click at [448, 70] on textarea "Why is this change being made?" at bounding box center [465, 74] width 326 height 65
type textarea "as [PERSON_NAME]"
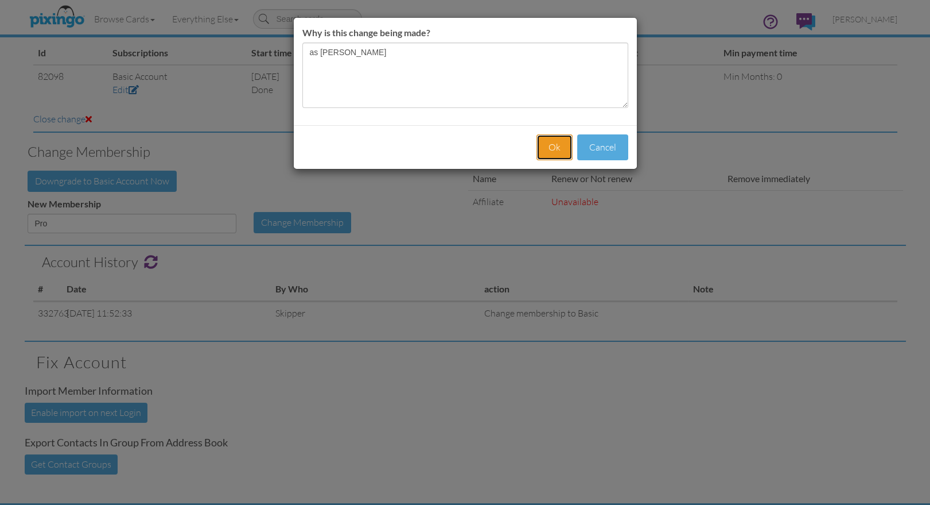
click at [544, 137] on button "Ok" at bounding box center [555, 147] width 36 height 26
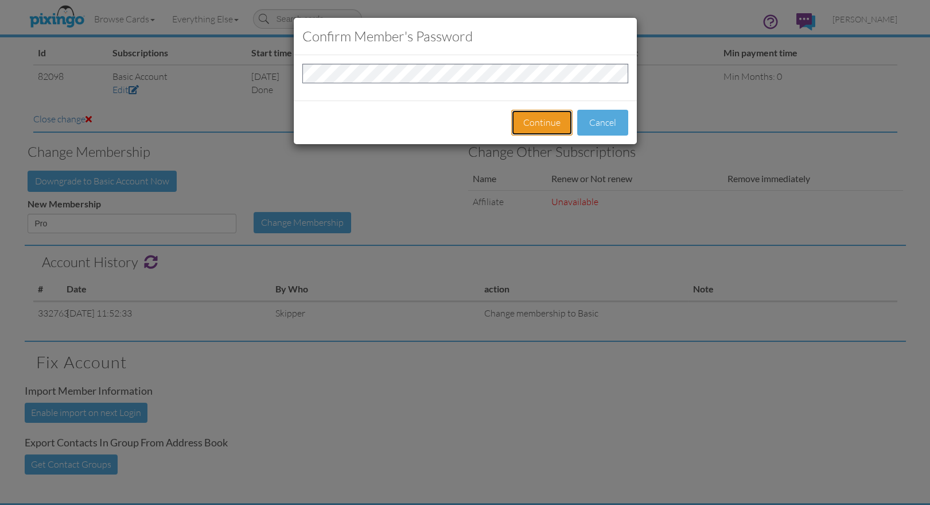
click at [538, 133] on button "Continue" at bounding box center [541, 123] width 61 height 26
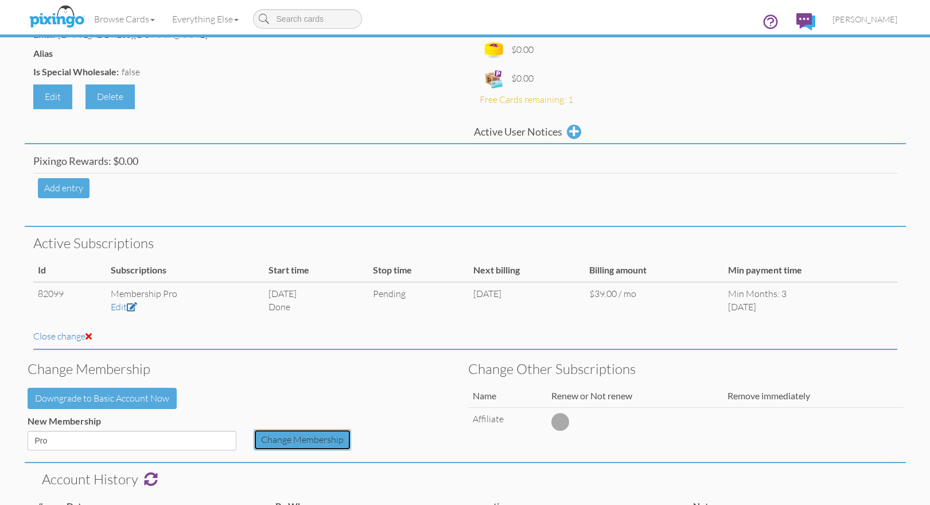
scroll to position [0, 0]
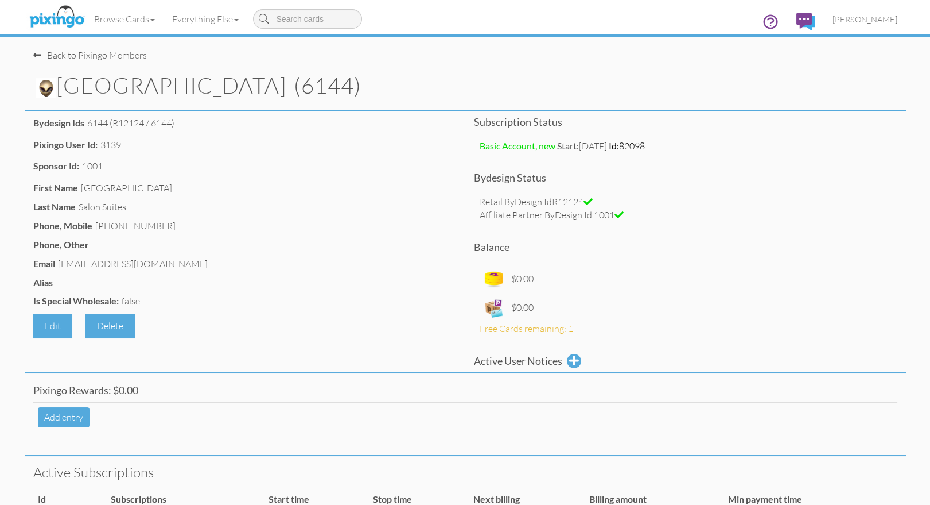
click at [773, 257] on div "Subscription status Basic Account, new Start: Aug 14, 2025 Id: 82098 Bydesign s…" at bounding box center [685, 245] width 441 height 256
drag, startPoint x: 61, startPoint y: 263, endPoint x: 135, endPoint y: 265, distance: 74.1
click at [145, 263] on div "saltcreeksalonsuites@gmail.com" at bounding box center [133, 263] width 150 height 13
drag, startPoint x: 60, startPoint y: 265, endPoint x: 160, endPoint y: 265, distance: 99.9
click at [187, 266] on div "Email saltcreeksalonsuites@gmail.com" at bounding box center [245, 265] width 424 height 16
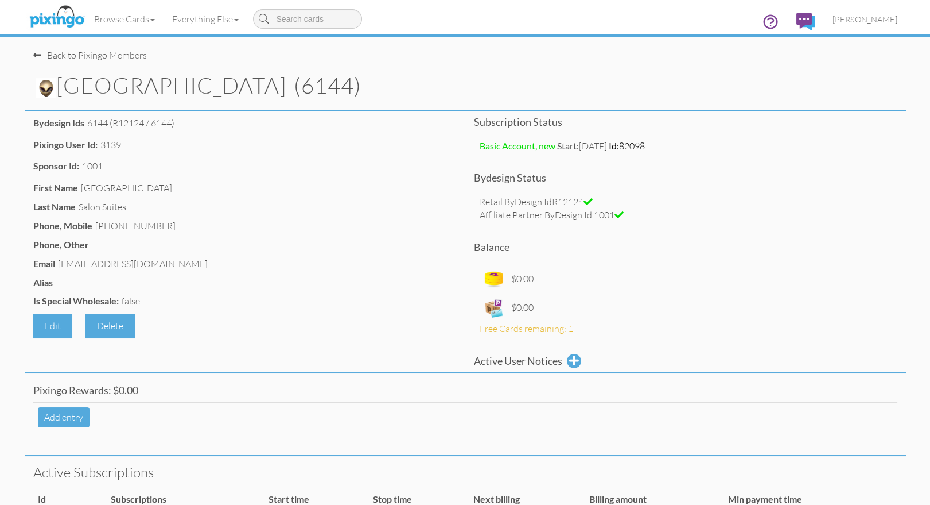
copy div "saltcreeksalonsuites@gmail.com"
click at [317, 163] on div "Sponsor Id: 1001" at bounding box center [245, 168] width 424 height 16
click at [318, 162] on div "Sponsor Id: 1001" at bounding box center [245, 168] width 424 height 16
click at [864, 21] on span "[PERSON_NAME]" at bounding box center [865, 19] width 65 height 10
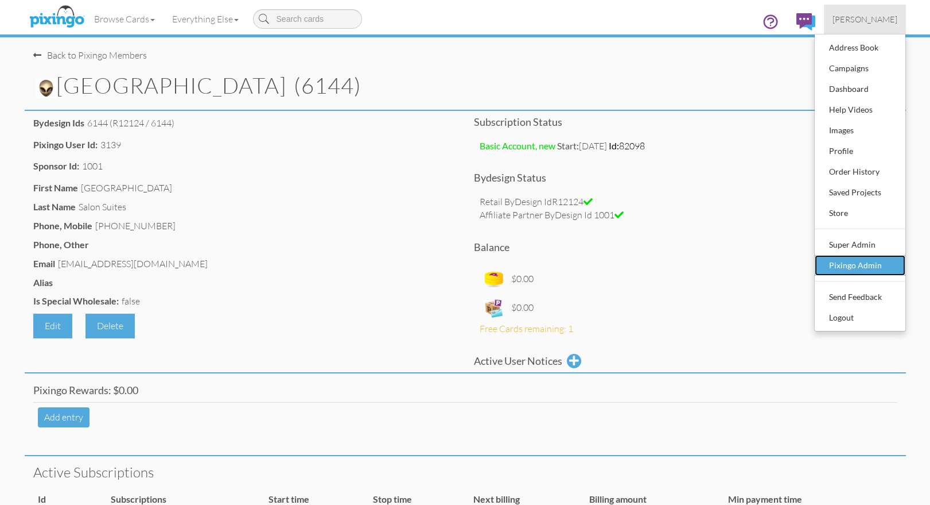
click at [868, 262] on div "Pixingo Admin" at bounding box center [861, 265] width 68 height 17
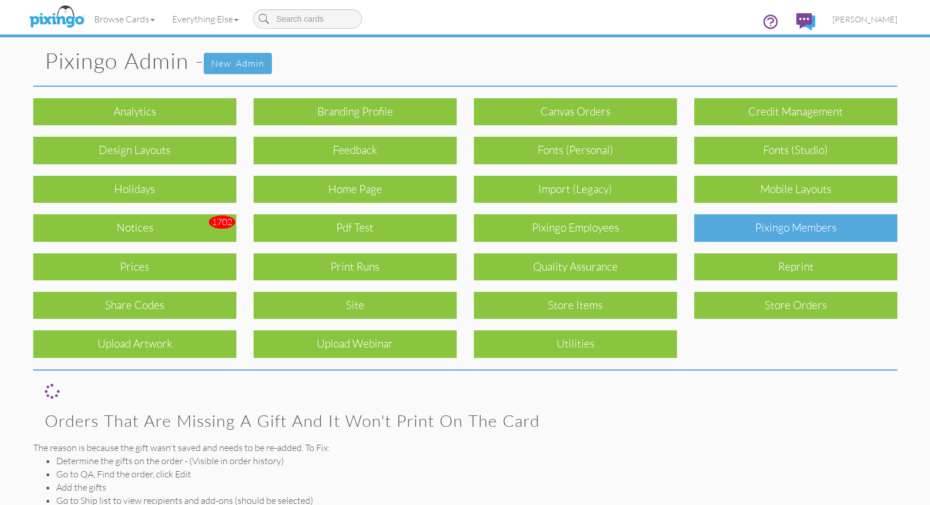
click at [804, 229] on div "Pixingo Members" at bounding box center [795, 227] width 203 height 27
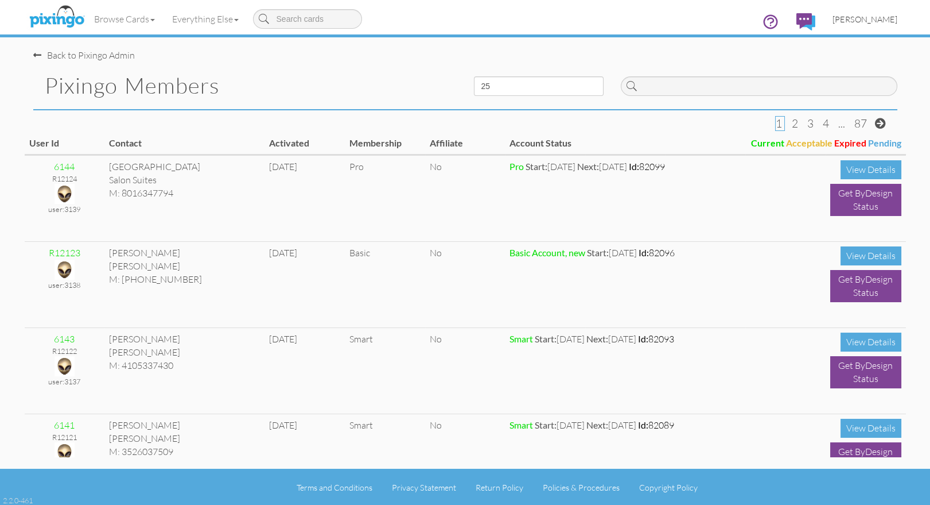
click at [866, 15] on span "[PERSON_NAME]" at bounding box center [865, 19] width 65 height 10
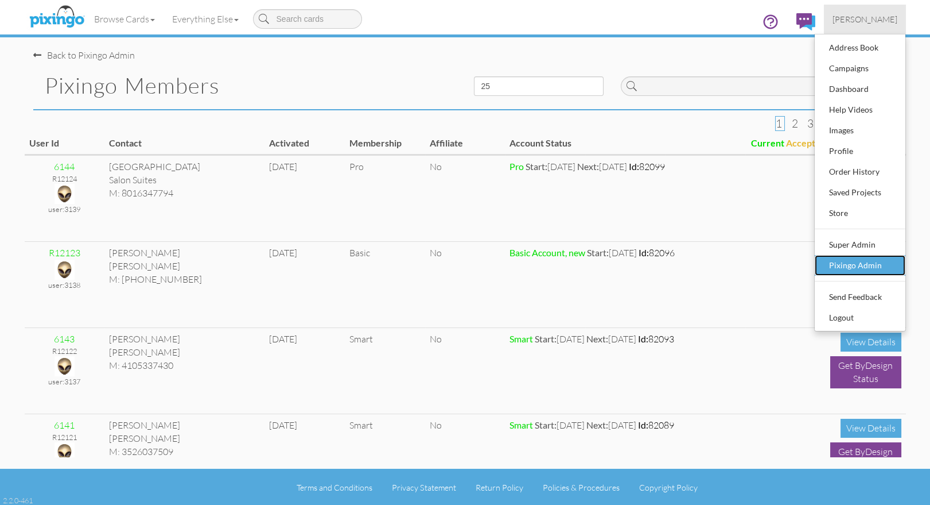
click at [882, 262] on div "Pixingo Admin" at bounding box center [861, 265] width 68 height 17
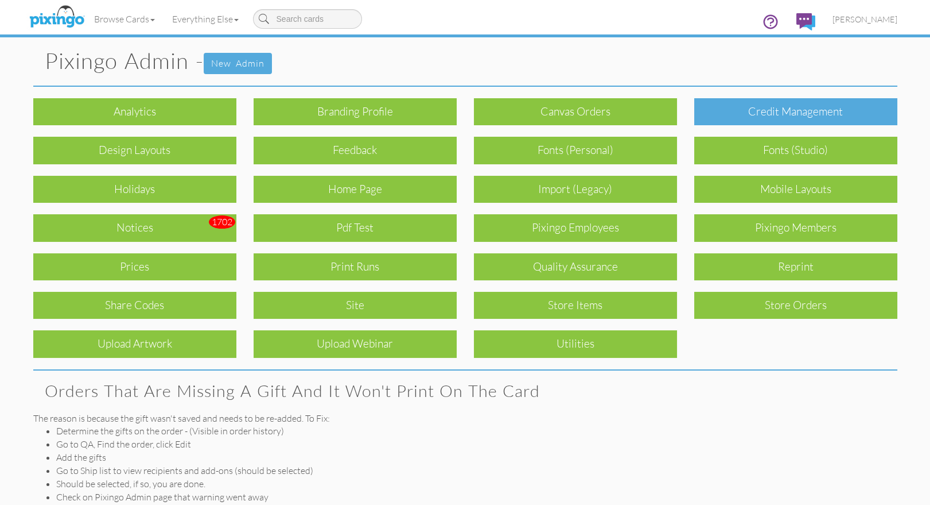
click at [783, 115] on div "Credit Management" at bounding box center [795, 111] width 203 height 27
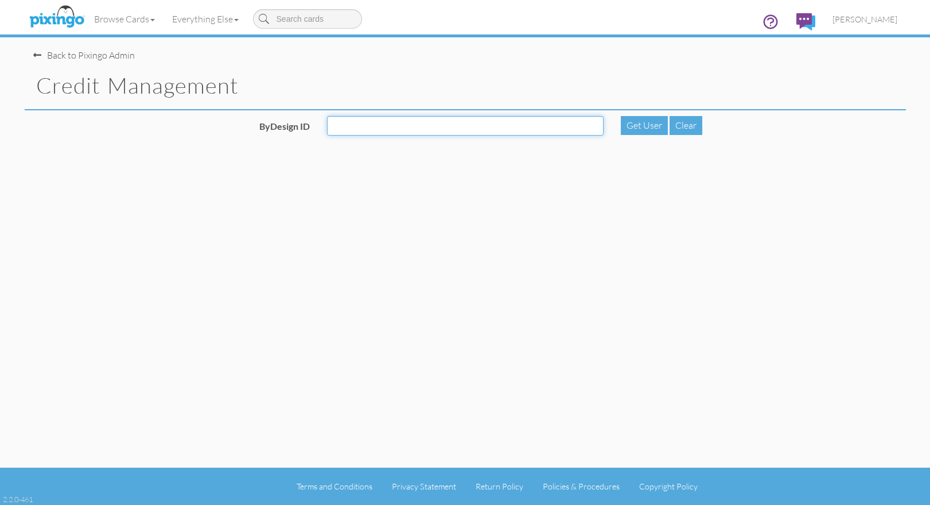
click at [376, 129] on input "ByDesign ID" at bounding box center [465, 126] width 277 height 20
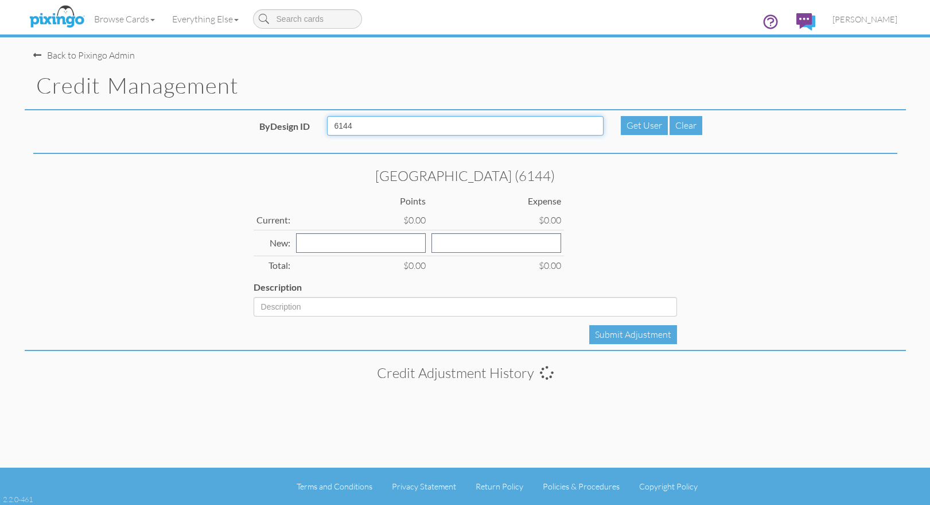
type input "6144"
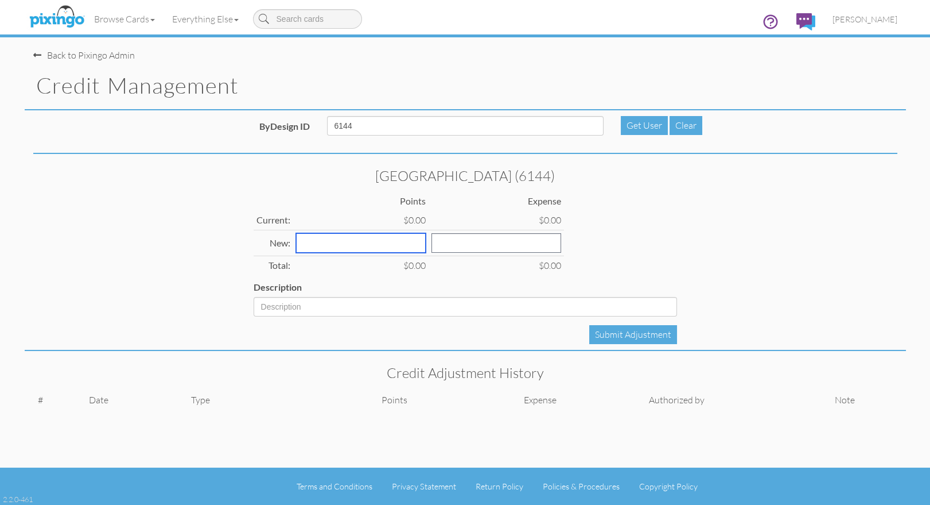
click at [352, 233] on input "number" at bounding box center [361, 243] width 130 height 20
type input "5"
type input "1"
click at [458, 337] on div "Salt Creek Salon Suites (6144) Points Expense Current: $0.00 $0.00 New: 5 1 Tot…" at bounding box center [466, 255] width 882 height 191
click at [618, 334] on div "Submit Adjustment" at bounding box center [633, 334] width 88 height 19
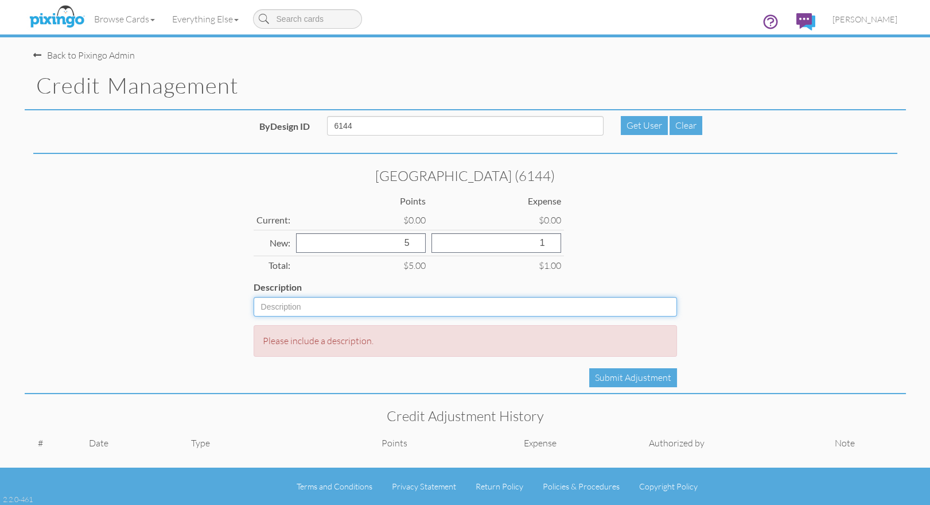
click at [429, 314] on input "Description" at bounding box center [466, 307] width 424 height 20
type input "Upgrade"
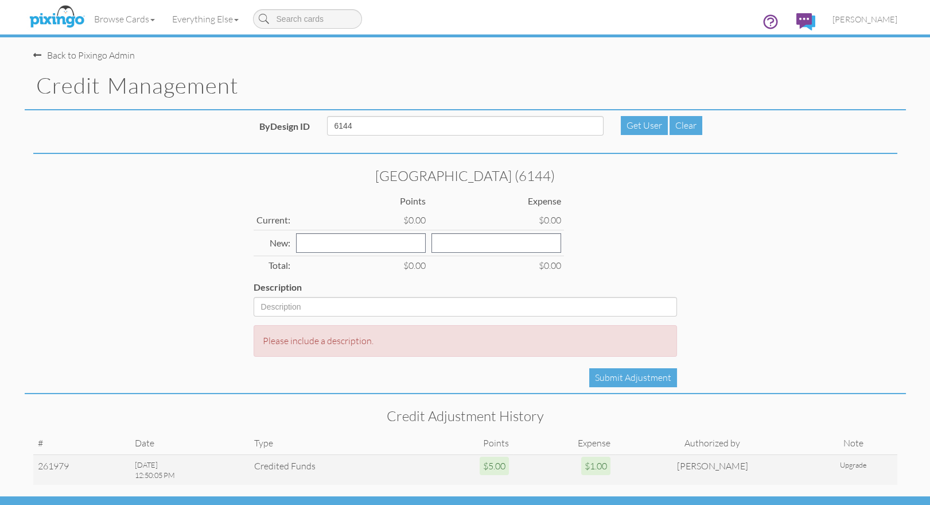
click at [734, 204] on div "Salt Creek Salon Suites (6144) Points Expense Current: $0.00 $0.00 New: Total: …" at bounding box center [466, 277] width 882 height 234
click at [884, 20] on span "[PERSON_NAME]" at bounding box center [865, 19] width 65 height 10
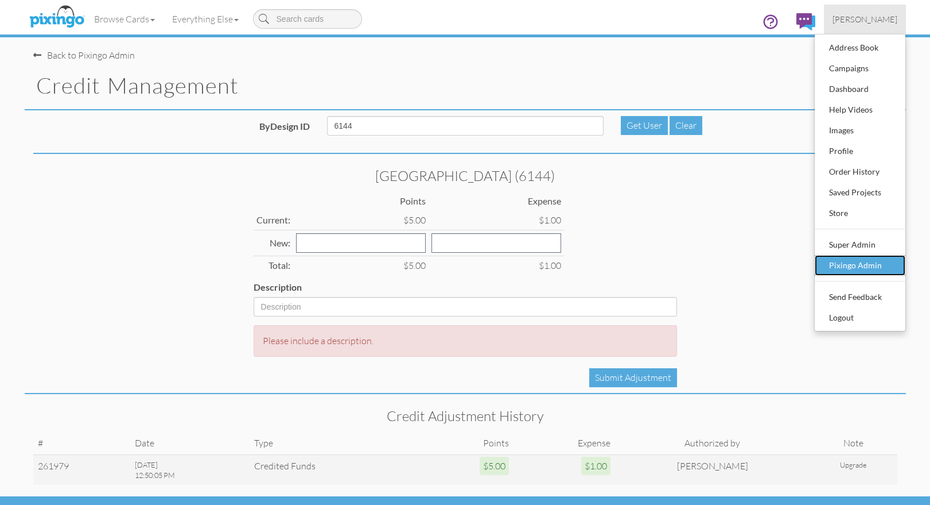
click at [863, 269] on div "Pixingo Admin" at bounding box center [861, 265] width 68 height 17
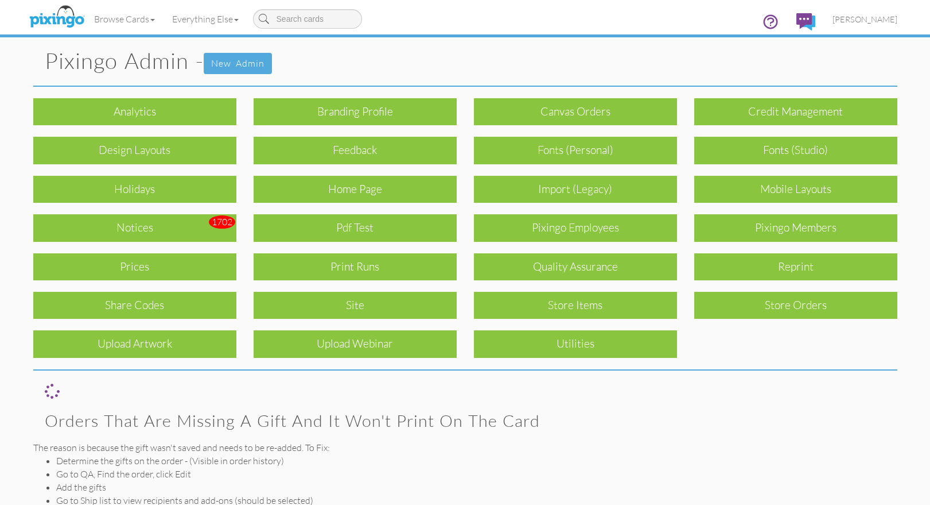
click at [800, 381] on div "Pixingo Admin - New admin Analytics Branding profile Canvas Orders Credit Manag…" at bounding box center [466, 307] width 882 height 614
click at [808, 381] on div "Pixingo Admin - New admin Analytics Branding profile Canvas Orders Credit Manag…" at bounding box center [466, 307] width 882 height 614
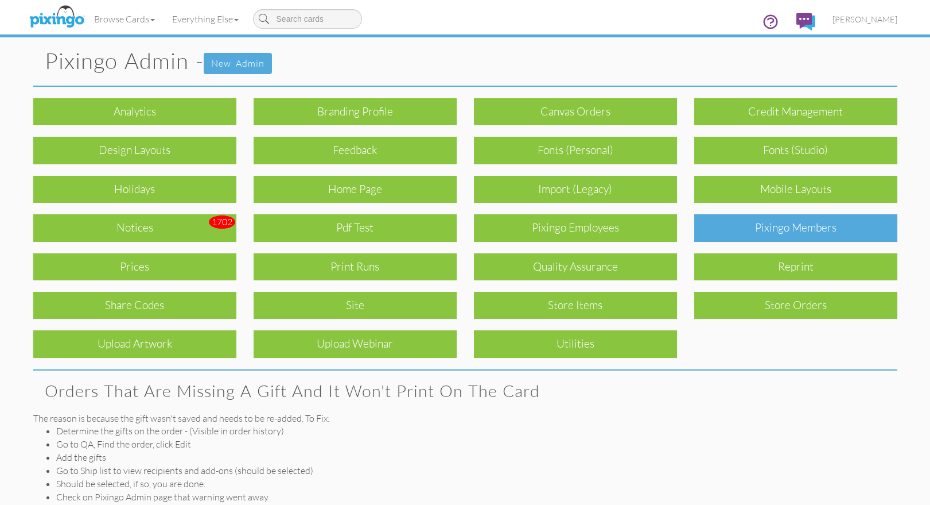
click at [776, 231] on div "Pixingo Members" at bounding box center [795, 227] width 203 height 27
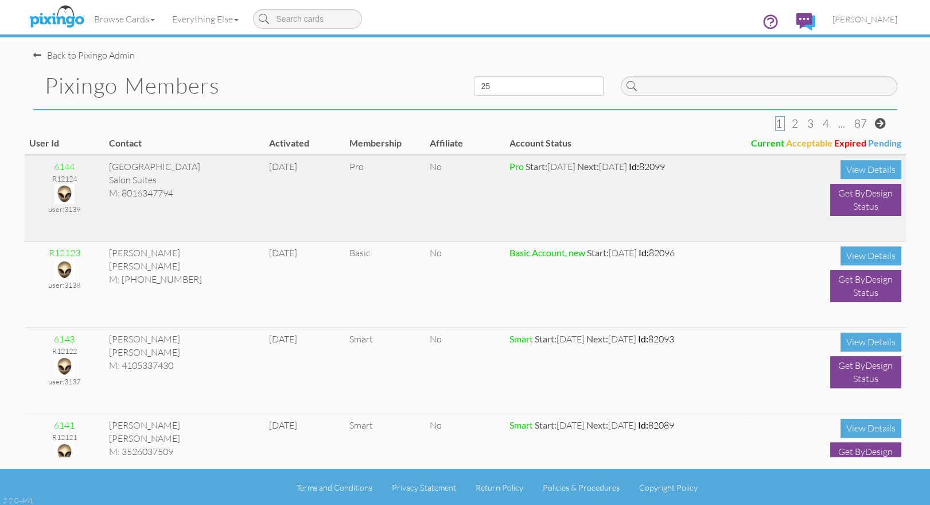
click at [61, 195] on img at bounding box center [65, 194] width 20 height 20
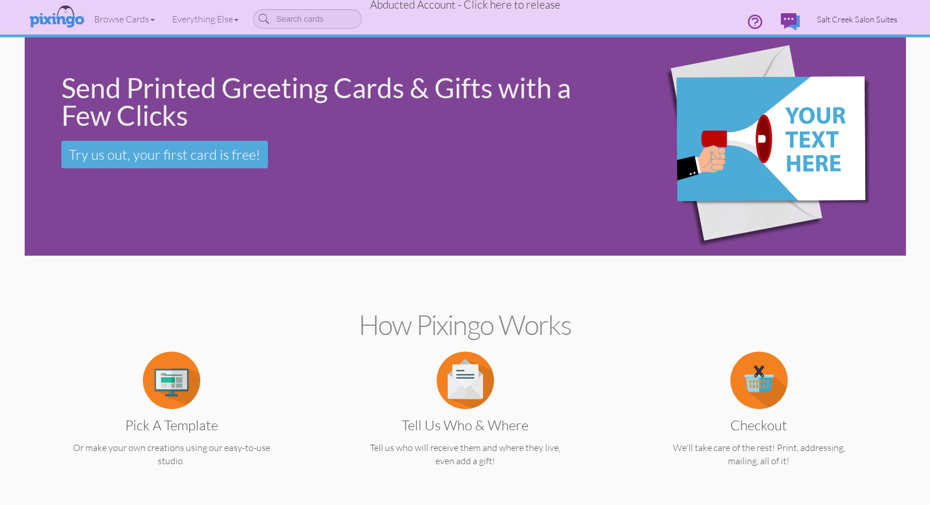
click at [854, 16] on span "Salt Creek Salon Suites" at bounding box center [857, 19] width 80 height 10
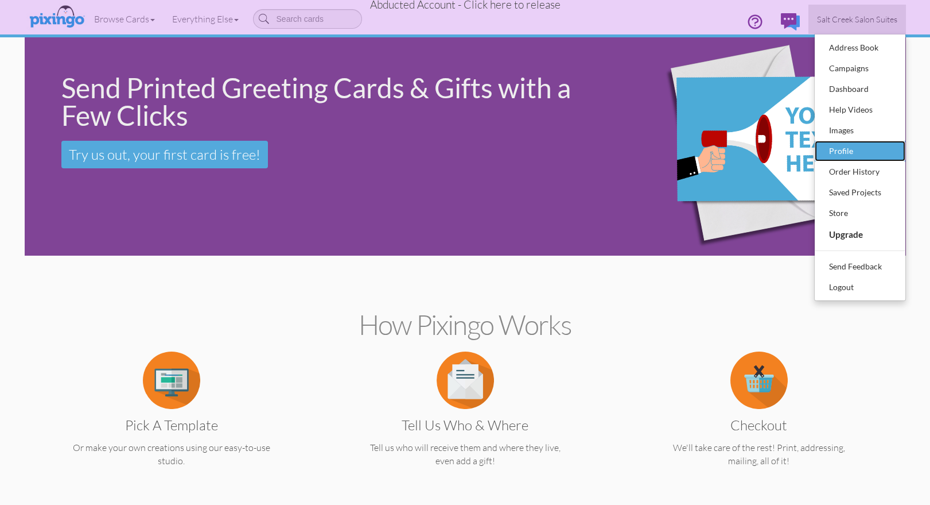
click at [840, 146] on div "Profile" at bounding box center [861, 150] width 68 height 17
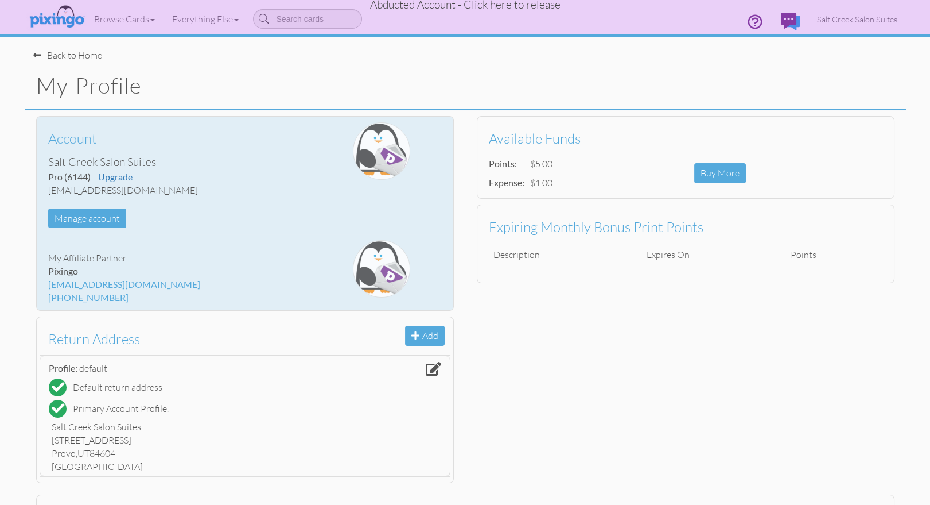
drag, startPoint x: 49, startPoint y: 190, endPoint x: 174, endPoint y: 190, distance: 125.1
click at [174, 190] on div "saltcreeksalonsuites@gmail.com" at bounding box center [176, 190] width 257 height 13
copy div "saltcreeksalonsuites@gmail.com"
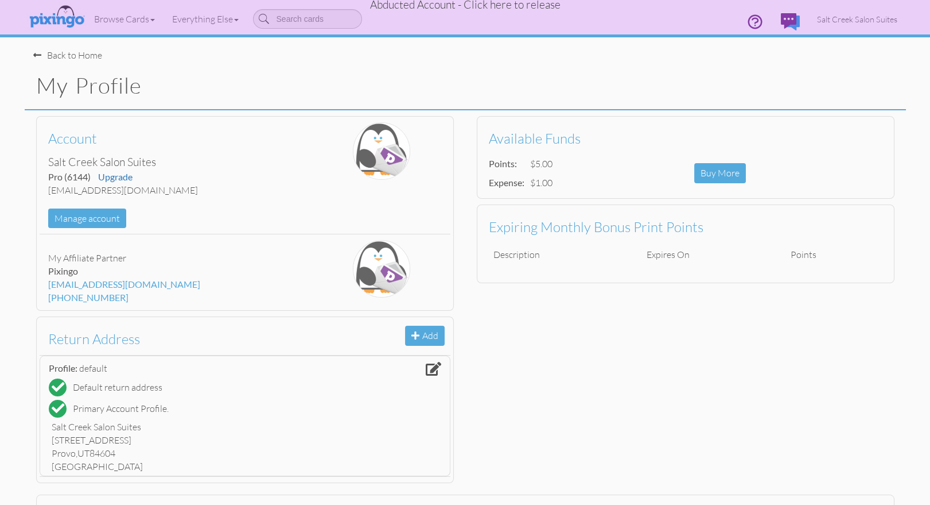
click at [527, 7] on span "Abducted Account - Click here to release" at bounding box center [465, 5] width 191 height 14
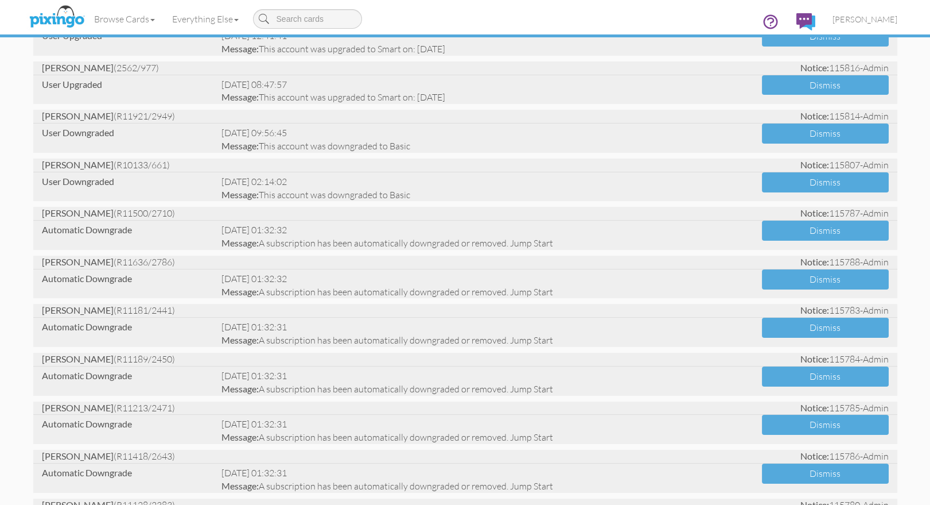
scroll to position [421, 0]
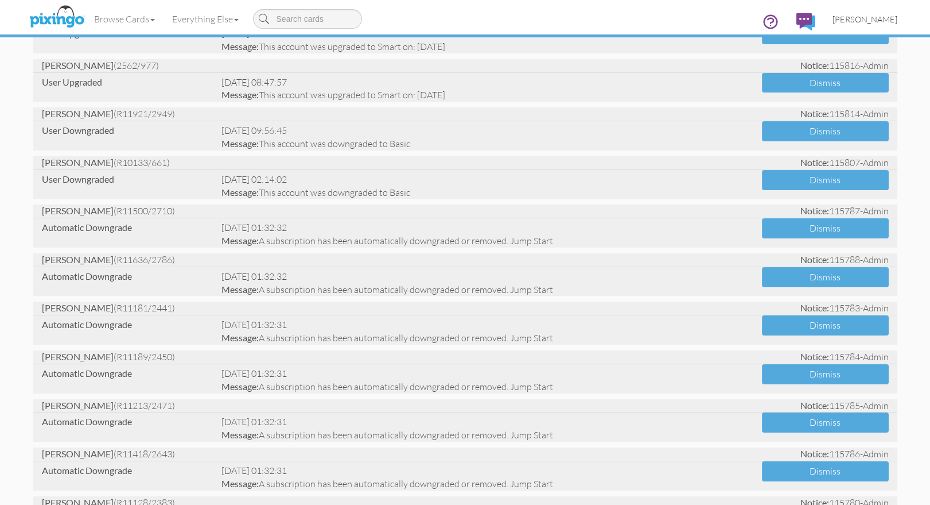
click at [852, 20] on span "[PERSON_NAME]" at bounding box center [865, 19] width 65 height 10
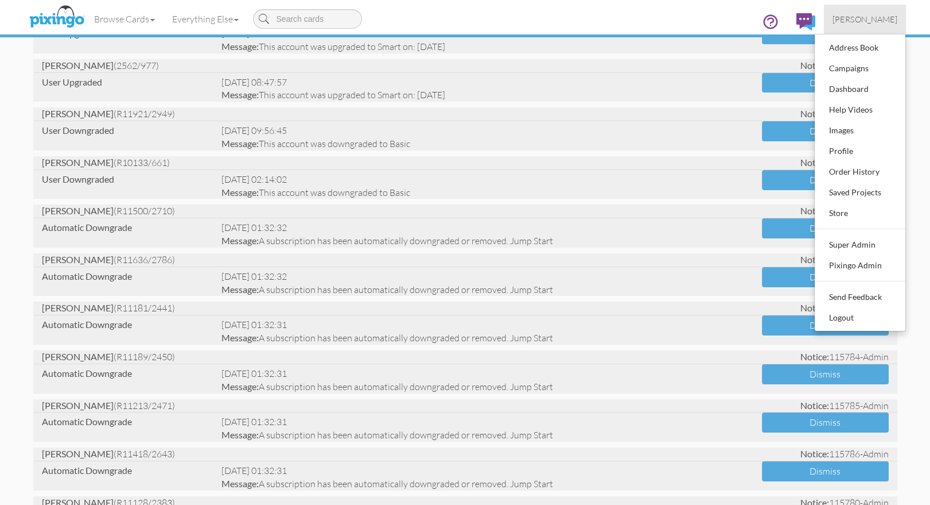
click at [852, 20] on span "Bryan Thayer" at bounding box center [865, 19] width 65 height 10
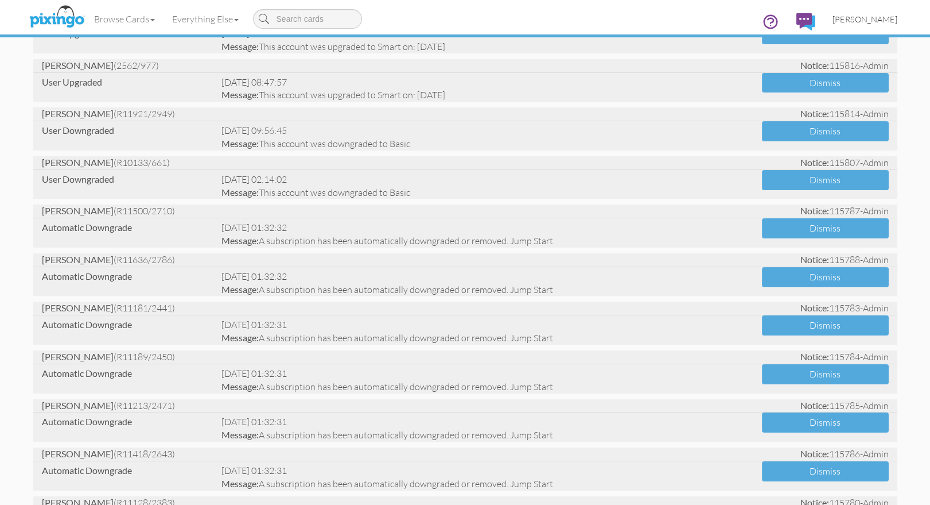
click at [870, 21] on span "Bryan Thayer" at bounding box center [865, 19] width 65 height 10
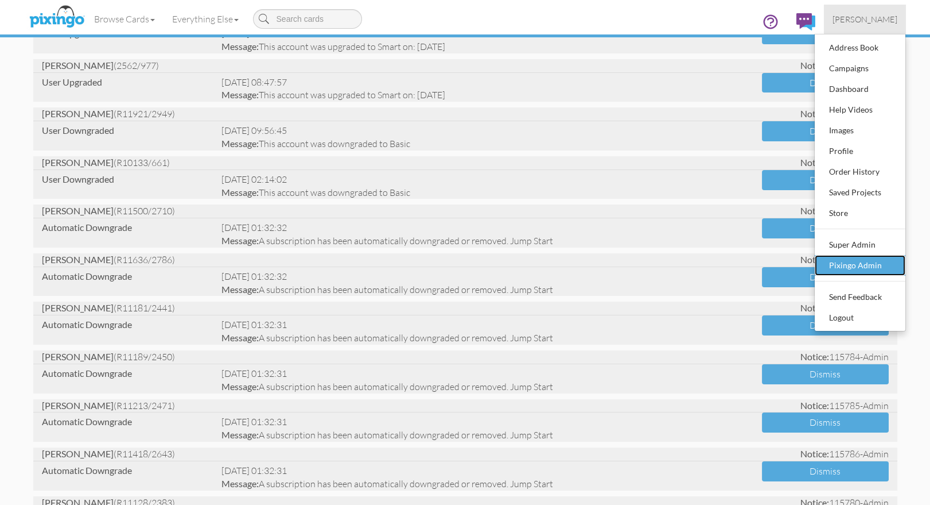
click at [856, 265] on div "Pixingo Admin" at bounding box center [861, 265] width 68 height 17
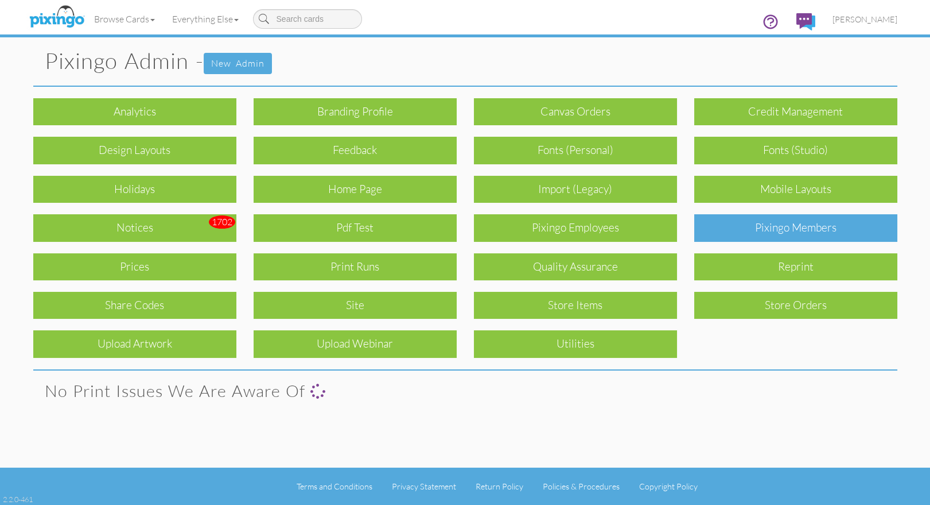
click at [827, 234] on div "Pixingo Members" at bounding box center [795, 227] width 203 height 27
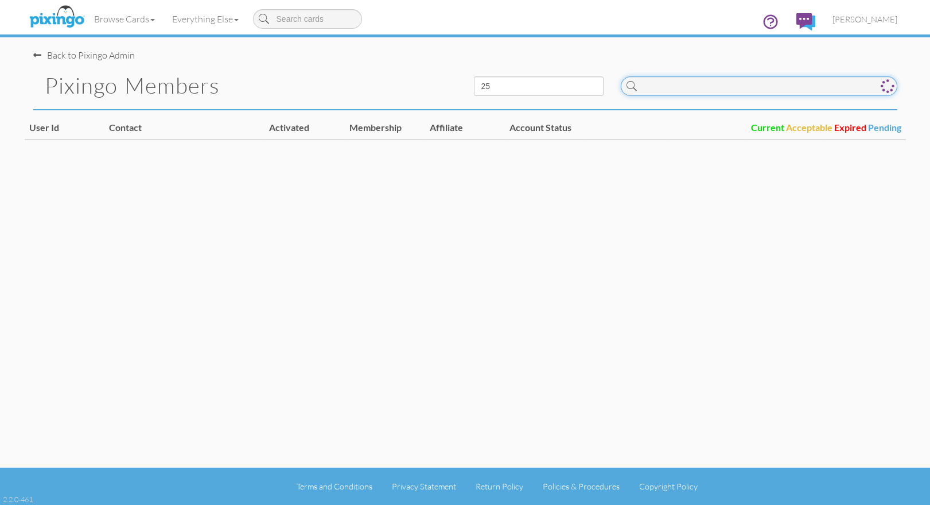
click at [666, 94] on input at bounding box center [759, 86] width 277 height 20
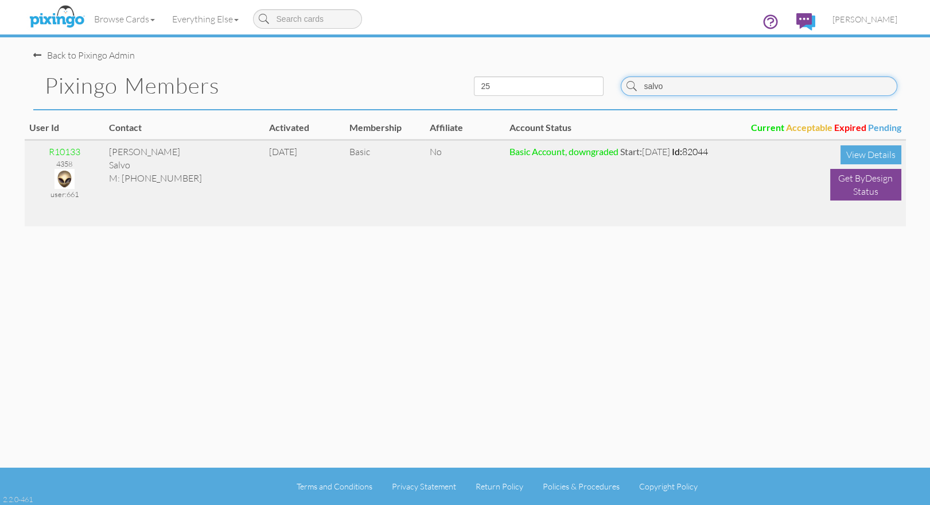
type input "salvo"
click at [68, 179] on img at bounding box center [65, 179] width 20 height 20
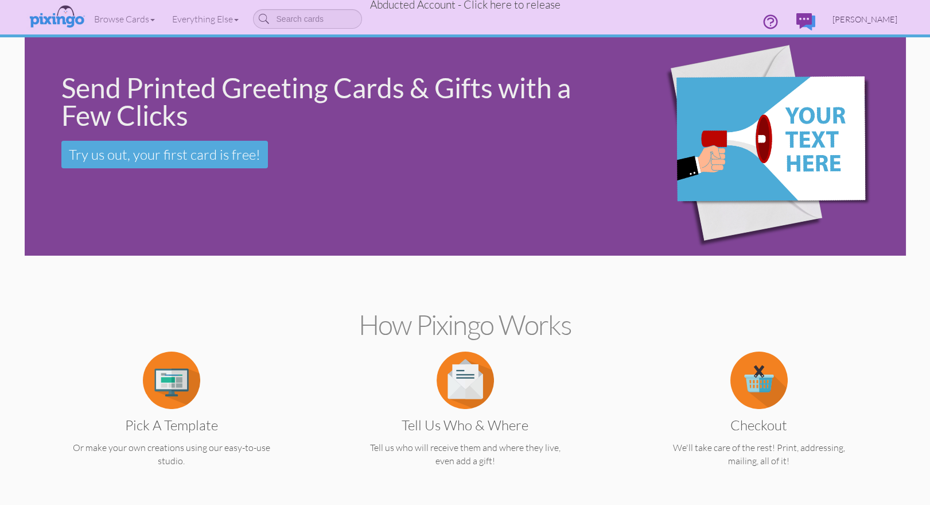
click at [876, 13] on link "Susan Salvo" at bounding box center [865, 19] width 82 height 29
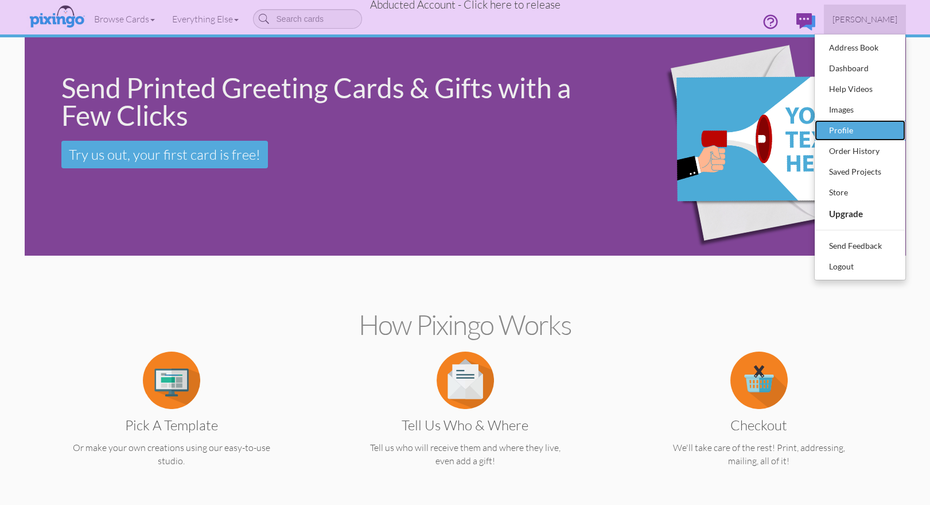
click at [840, 126] on div "Profile" at bounding box center [861, 130] width 68 height 17
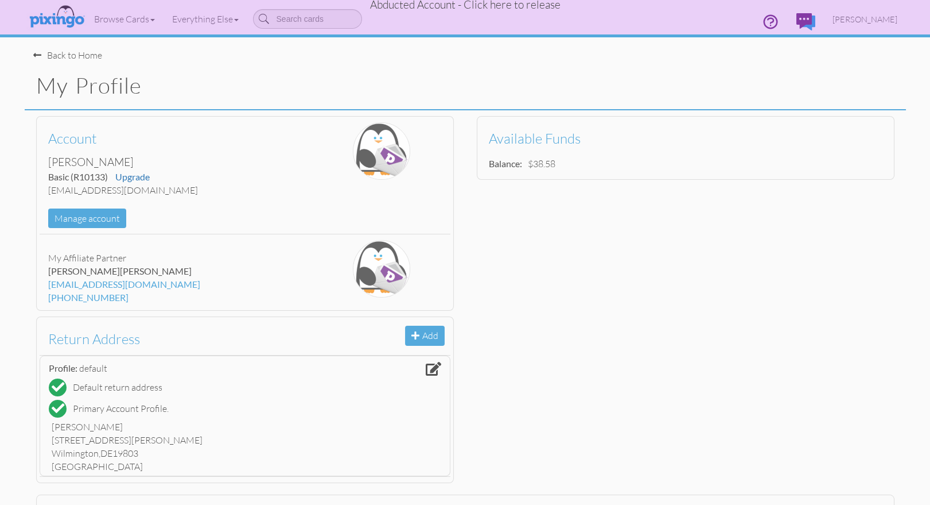
click at [438, 7] on span "Abducted Account - Click here to release" at bounding box center [465, 5] width 191 height 14
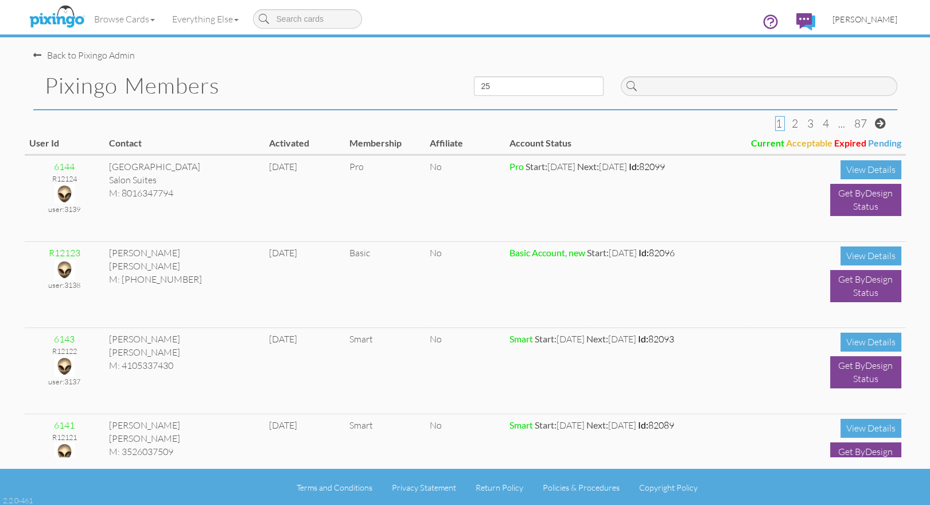
click at [868, 22] on span "Bryan Thayer" at bounding box center [865, 19] width 65 height 10
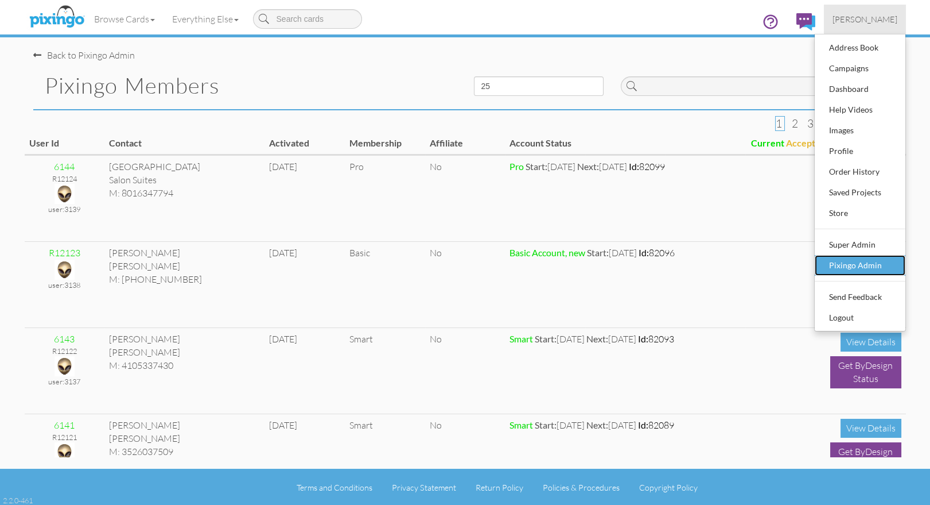
click at [880, 266] on div "Pixingo Admin" at bounding box center [861, 265] width 68 height 17
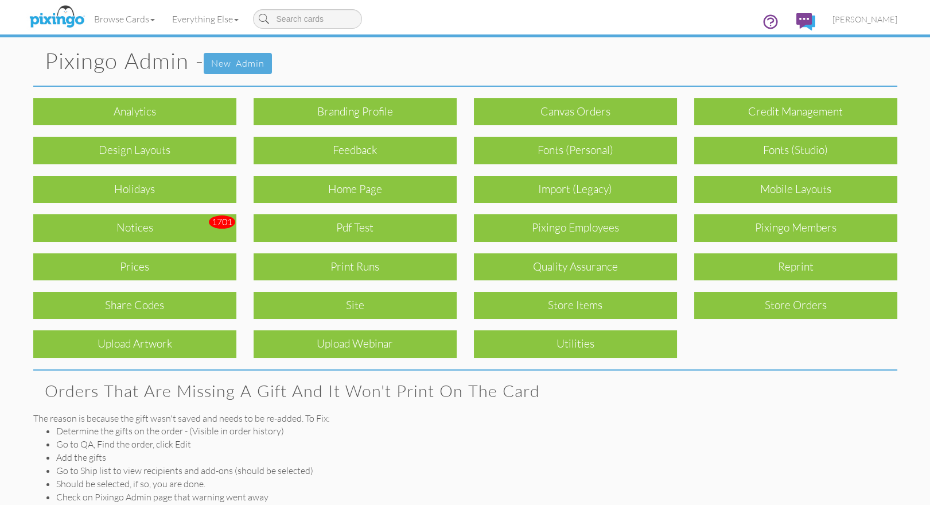
click at [905, 274] on div "reprint" at bounding box center [796, 261] width 220 height 38
click at [518, 9] on div "Browse Cards Business Accounting Automotive Chiropractor Customer Dental Financ…" at bounding box center [465, 22] width 864 height 45
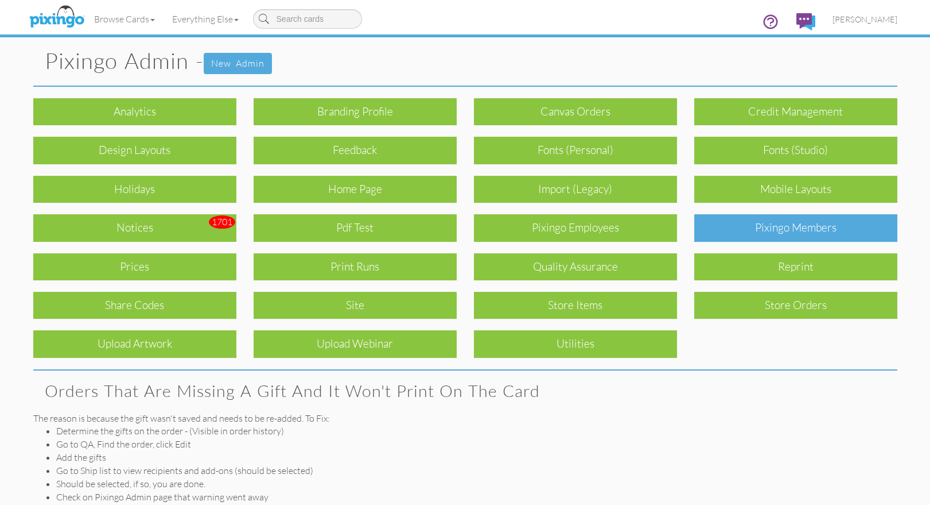
click at [782, 225] on div "Pixingo Members" at bounding box center [795, 227] width 203 height 27
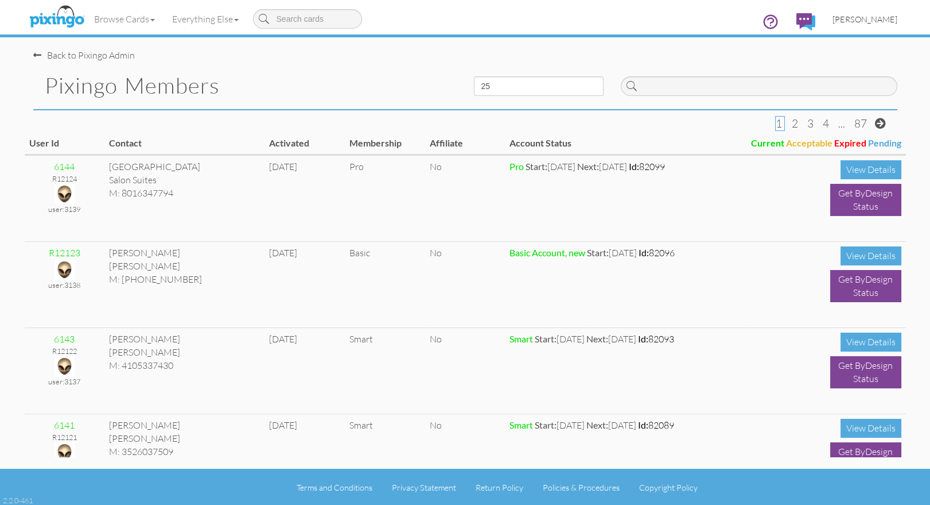
click at [865, 20] on span "Bryan Thayer" at bounding box center [865, 19] width 65 height 10
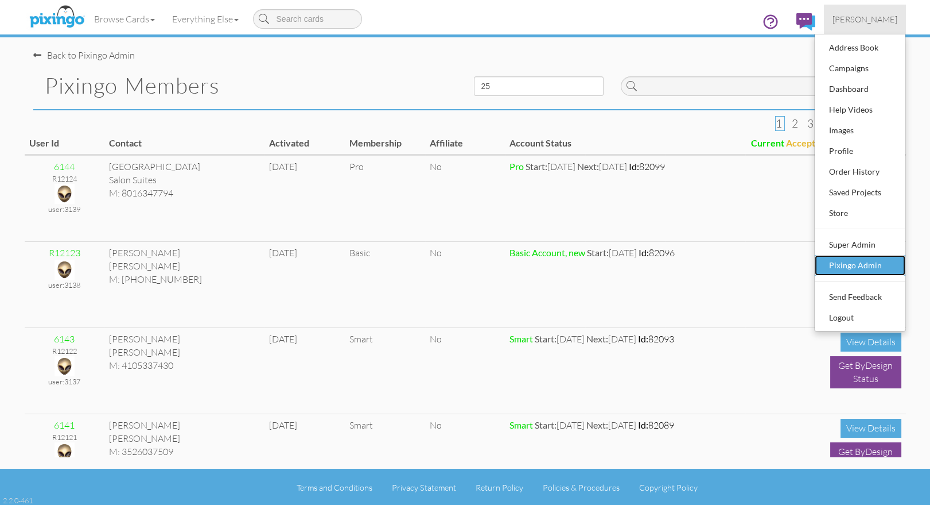
click at [852, 260] on div "Pixingo Admin" at bounding box center [861, 265] width 68 height 17
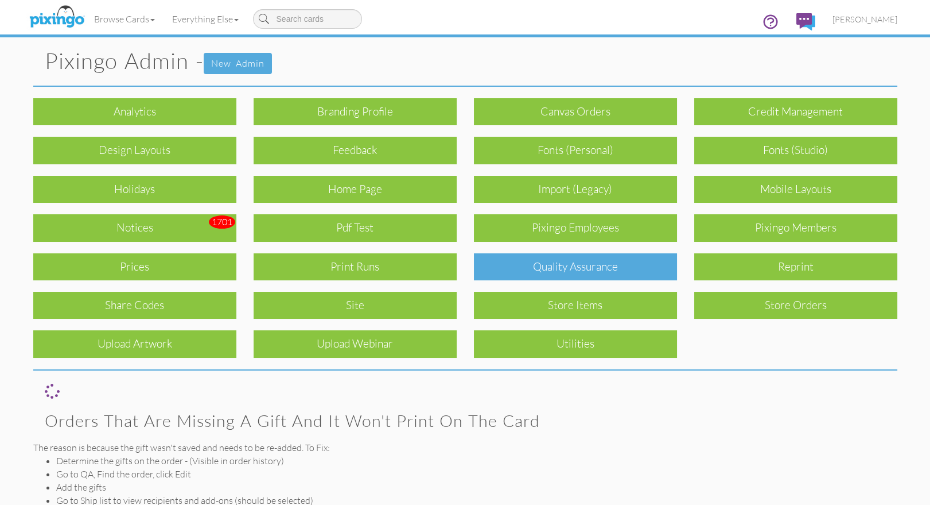
click at [591, 271] on div "Quality Assurance" at bounding box center [575, 266] width 203 height 27
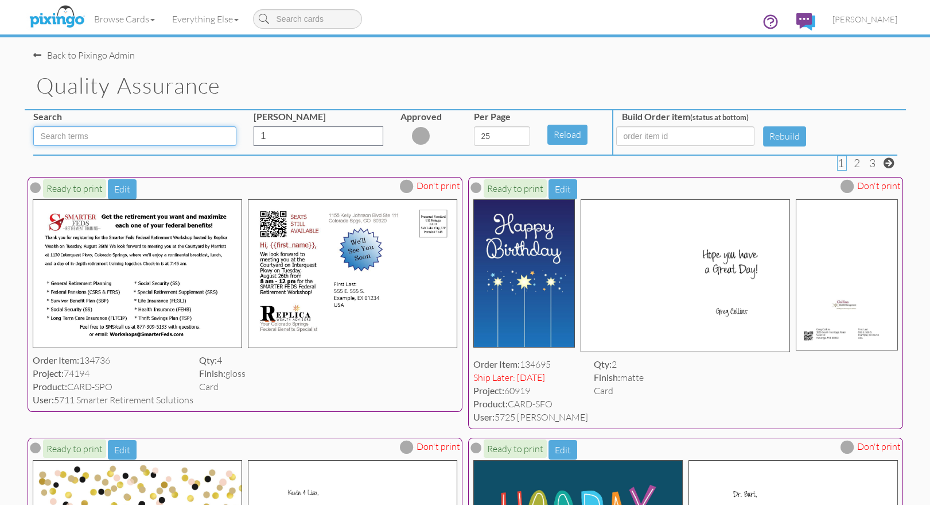
click at [115, 140] on input at bounding box center [134, 136] width 203 height 20
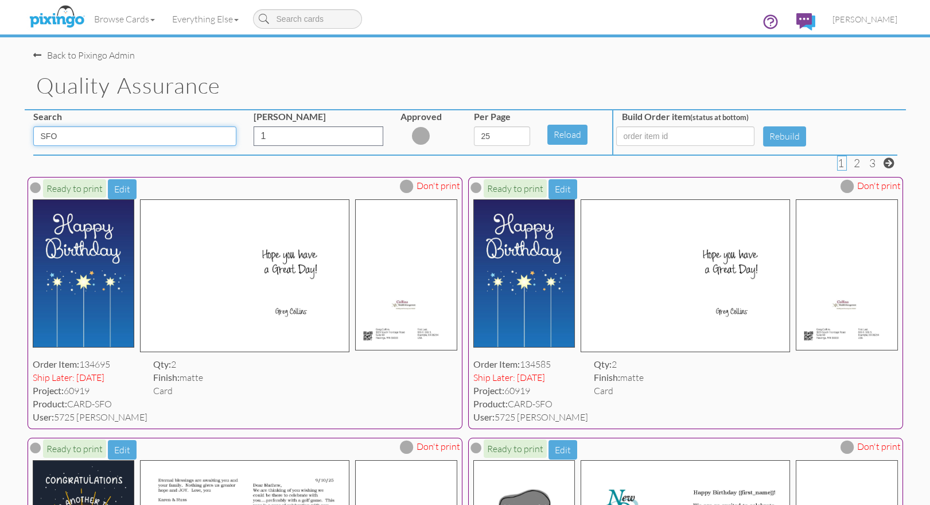
type input "SFO"
click at [516, 131] on select "5 10 25 50 100" at bounding box center [502, 136] width 56 height 20
select select "number:100"
click at [474, 126] on select "5 10 25 50 100" at bounding box center [502, 136] width 56 height 20
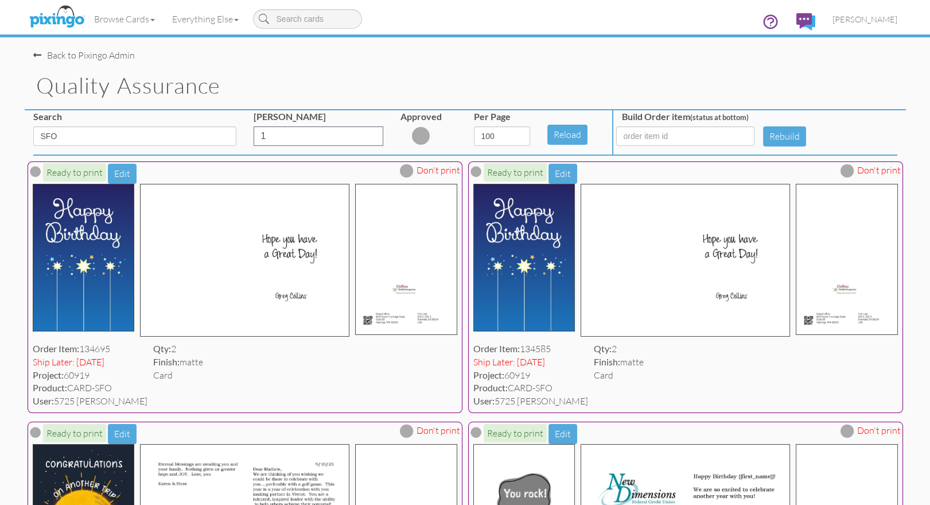
click at [534, 59] on div "Back to Pixingo Admin" at bounding box center [469, 49] width 873 height 25
click at [864, 22] on span "Bryan Thayer" at bounding box center [865, 19] width 65 height 10
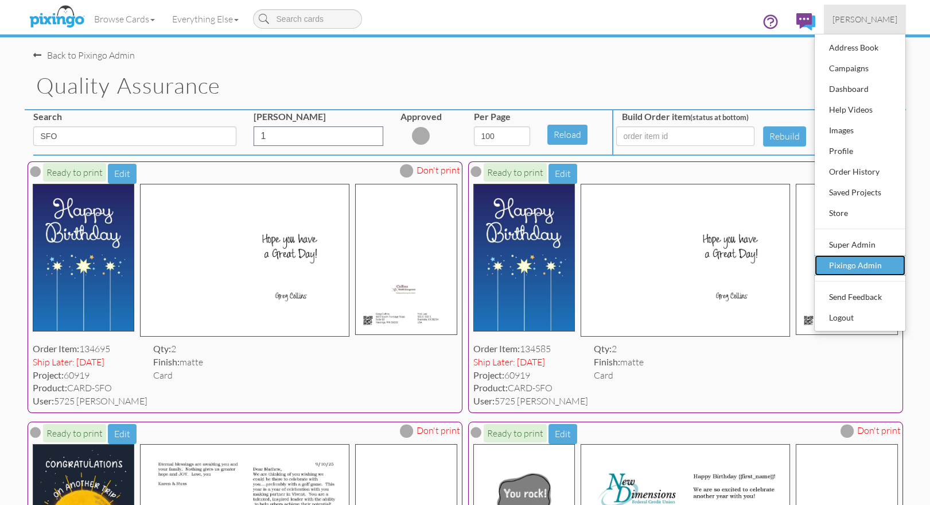
click at [845, 266] on div "Pixingo Admin" at bounding box center [861, 265] width 68 height 17
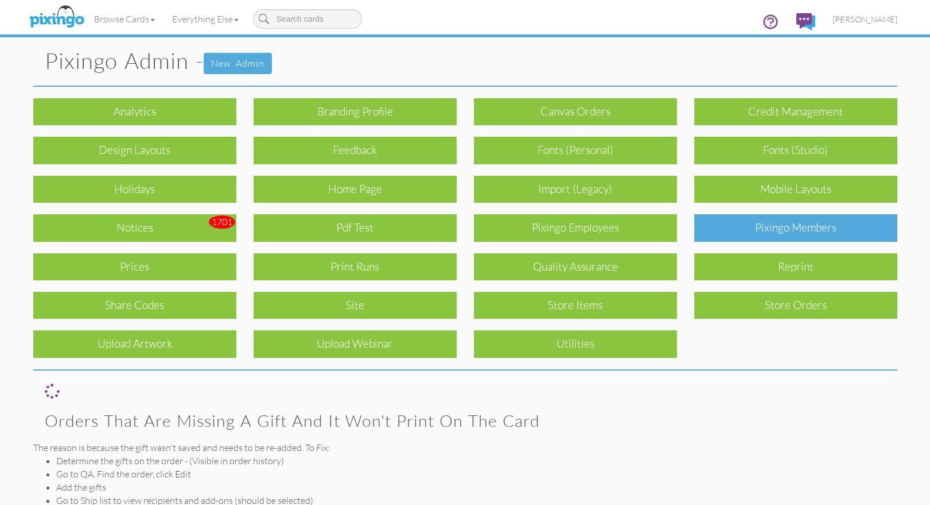
click at [813, 234] on div "Pixingo Members" at bounding box center [795, 227] width 203 height 27
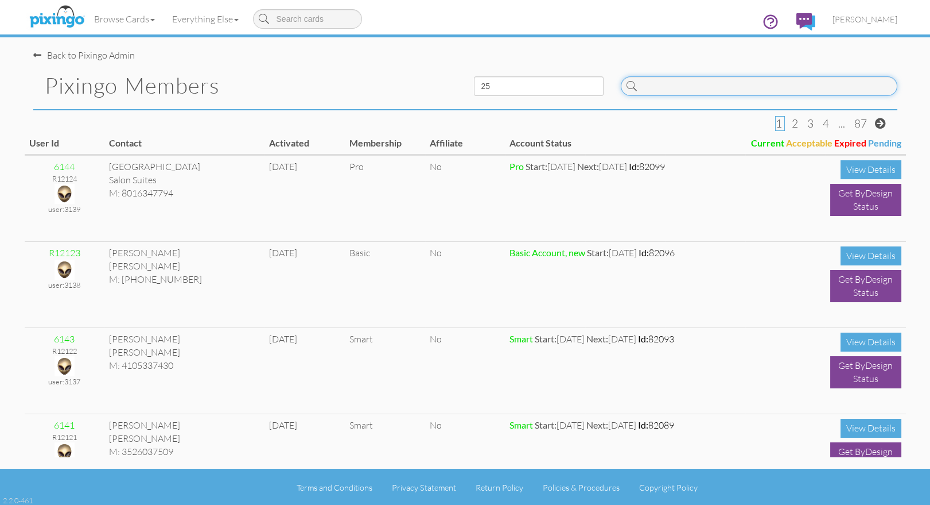
click at [657, 93] on input at bounding box center [759, 86] width 277 height 20
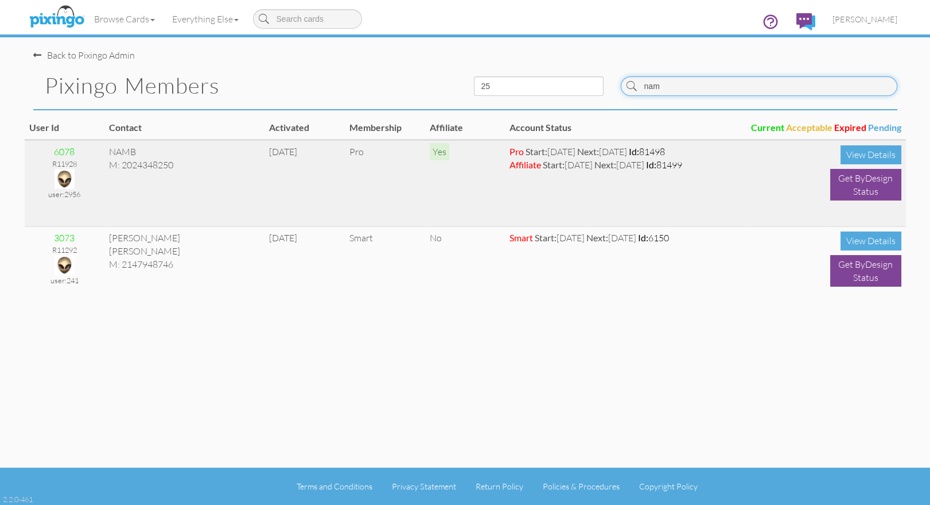
type input "nam"
click at [61, 176] on img at bounding box center [65, 179] width 20 height 20
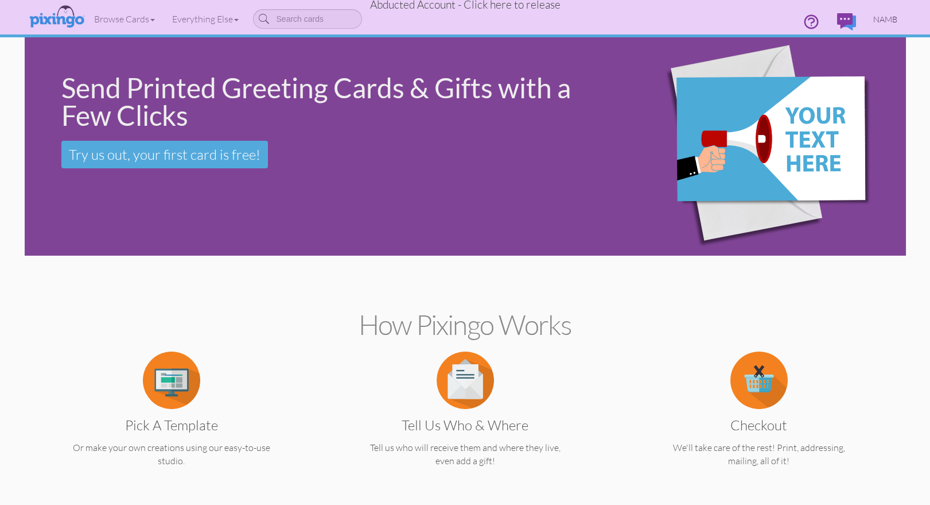
click at [882, 16] on span "NAMB" at bounding box center [886, 19] width 24 height 10
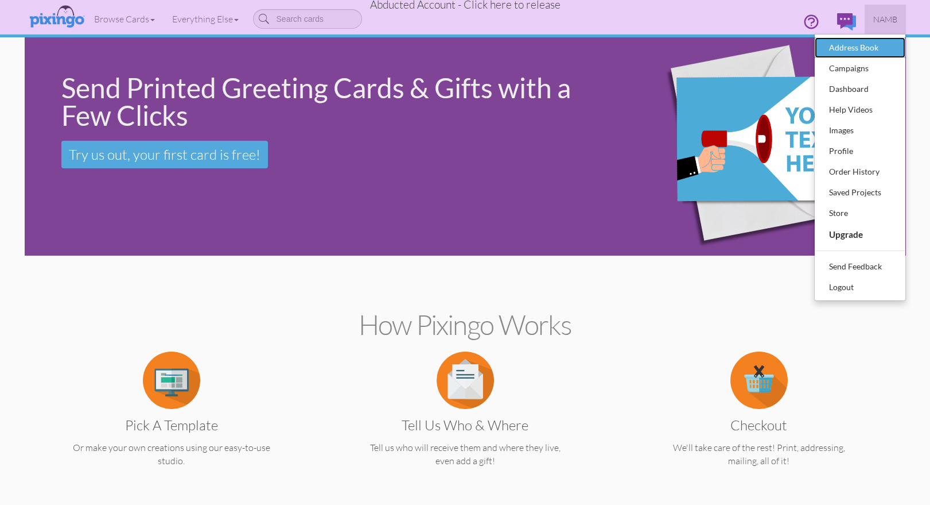
click at [863, 41] on div "Address Book" at bounding box center [861, 47] width 68 height 17
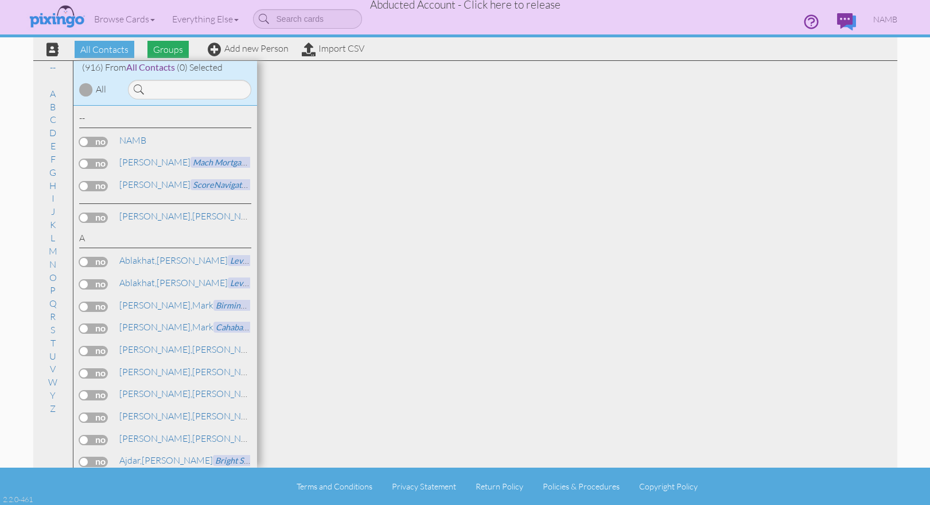
click at [177, 49] on span "Groups" at bounding box center [168, 49] width 41 height 17
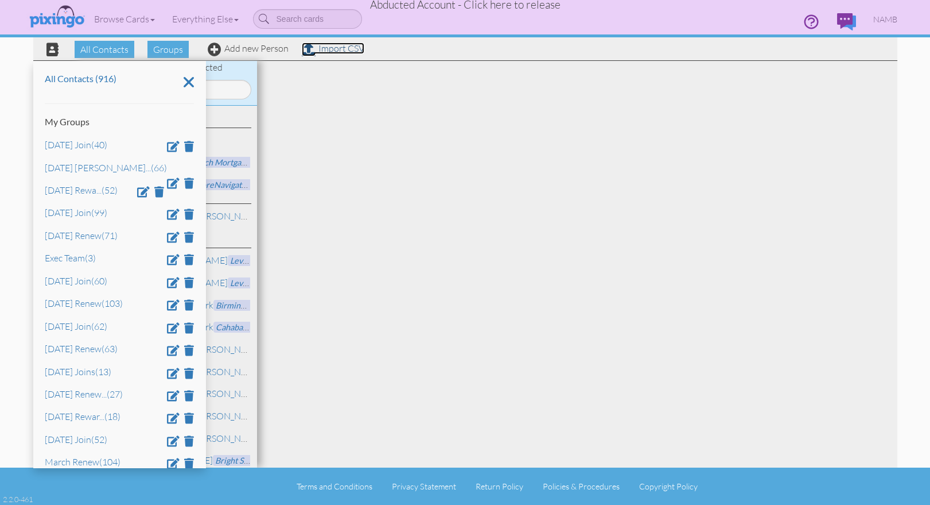
click at [314, 46] on span at bounding box center [309, 49] width 14 height 14
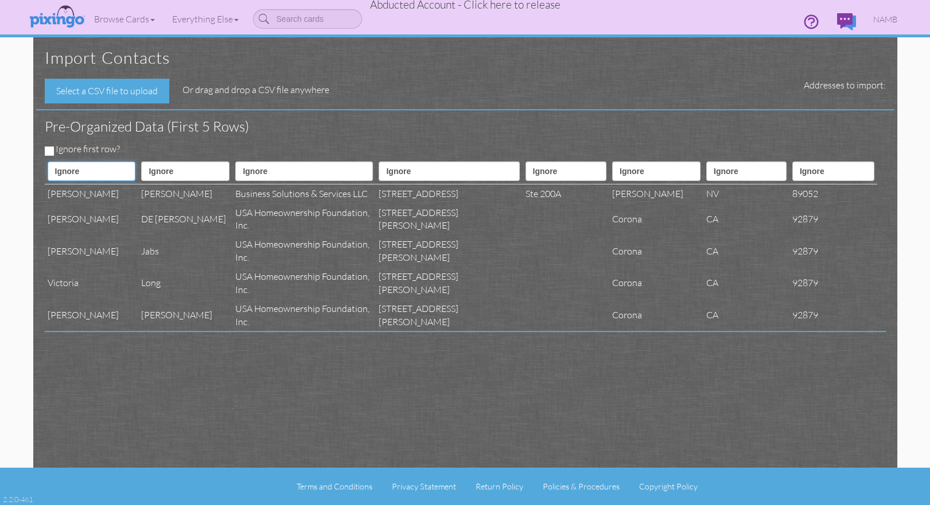
click at [114, 168] on select "Ignore ---------- First name Last name ---------- Address 1 Address 2 City Stat…" at bounding box center [92, 171] width 88 height 20
select select "object:109634"
click at [48, 161] on select "Ignore ---------- First name Last name ---------- Address 1 Address 2 City Stat…" at bounding box center [92, 171] width 88 height 20
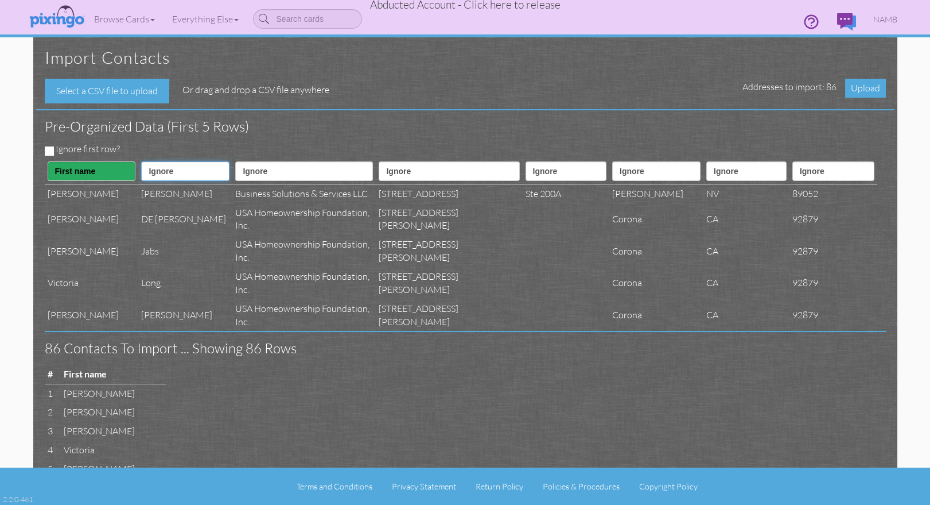
click at [170, 170] on select "Ignore ---------- First name Last name ---------- Address 1 Address 2 City Stat…" at bounding box center [185, 171] width 88 height 20
select select "object:109635"
click at [146, 161] on select "Ignore ---------- First name Last name ---------- Address 1 Address 2 City Stat…" at bounding box center [185, 171] width 88 height 20
click at [311, 169] on select "Ignore ---------- First name Last name ---------- Address 1 Address 2 City Stat…" at bounding box center [304, 171] width 138 height 20
select select "object:109646"
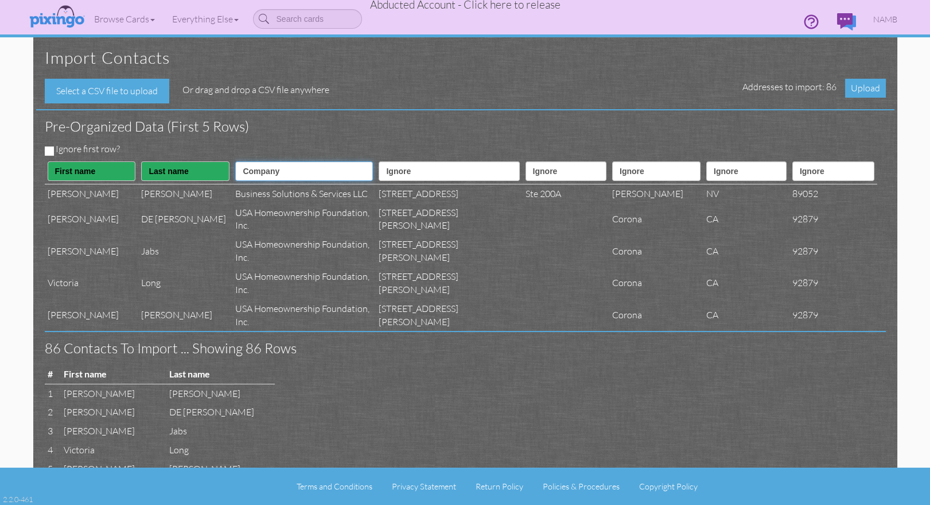
click at [245, 161] on select "Ignore ---------- First name Last name ---------- Address 1 Address 2 City Stat…" at bounding box center [304, 171] width 138 height 20
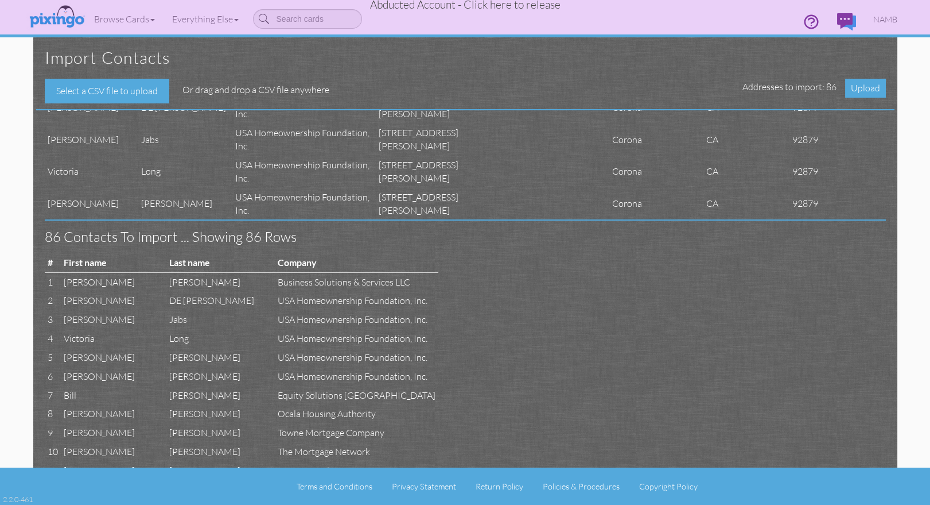
scroll to position [108, 0]
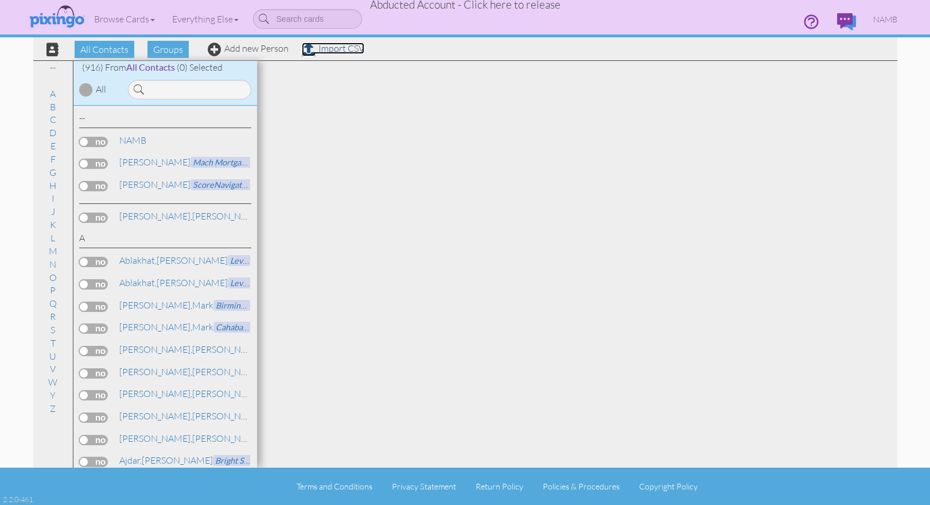
click at [339, 52] on link "Import CSV" at bounding box center [333, 47] width 63 height 11
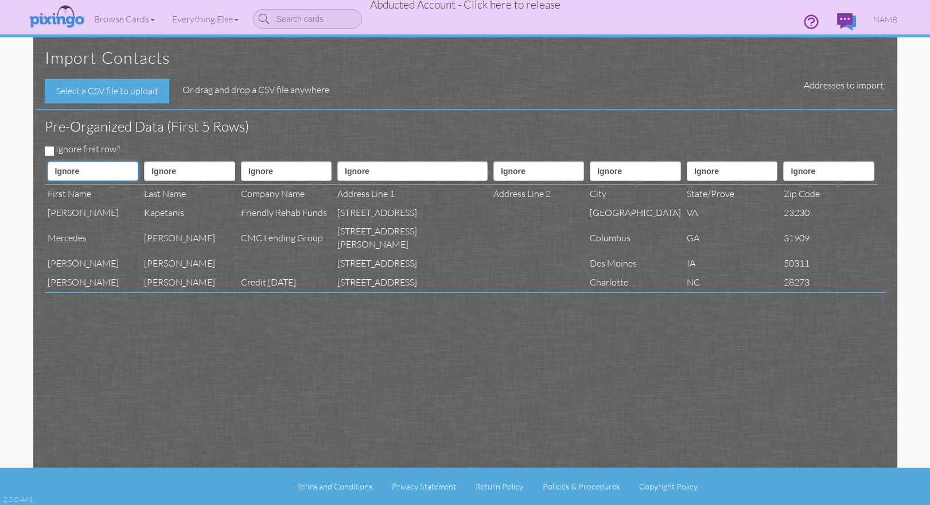
click at [84, 169] on select "Ignore ---------- First name Last name ---------- Address 1 Address 2 City Stat…" at bounding box center [93, 171] width 91 height 20
select select "object:113421"
click at [48, 161] on select "Ignore ---------- First name Last name ---------- Address 1 Address 2 City Stat…" at bounding box center [93, 171] width 91 height 20
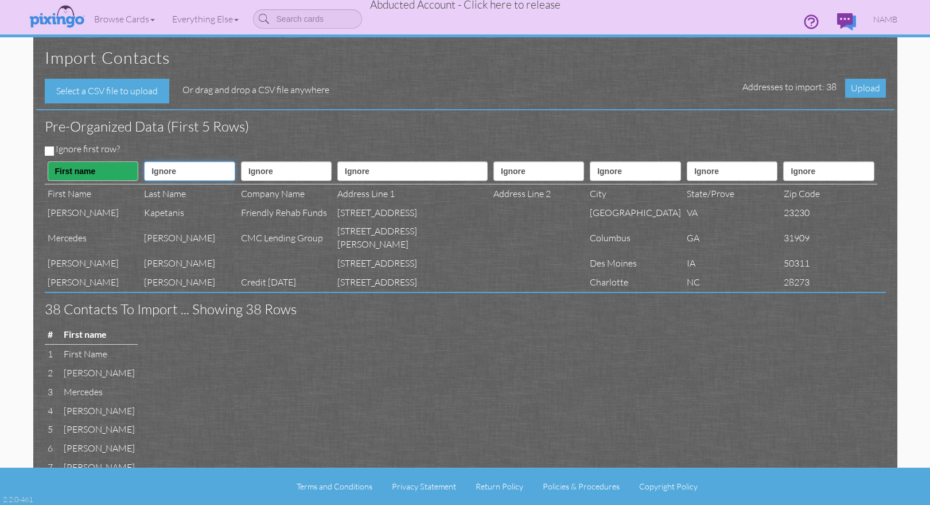
click at [177, 165] on select "Ignore ---------- First name Last name ---------- Address 1 Address 2 City Stat…" at bounding box center [189, 171] width 91 height 20
select select "object:113422"
click at [151, 161] on select "Ignore ---------- First name Last name ---------- Address 1 Address 2 City Stat…" at bounding box center [189, 171] width 91 height 20
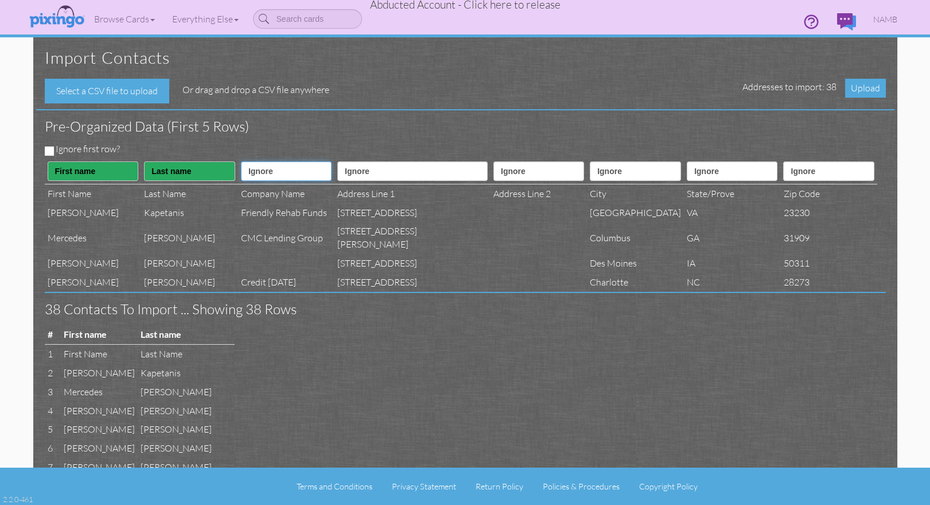
click at [282, 168] on select "Ignore ---------- First name Last name ---------- Address 1 Address 2 City Stat…" at bounding box center [286, 171] width 91 height 20
select select "object:113433"
click at [255, 161] on select "Ignore ---------- First name Last name ---------- Address 1 Address 2 City Stat…" at bounding box center [286, 171] width 91 height 20
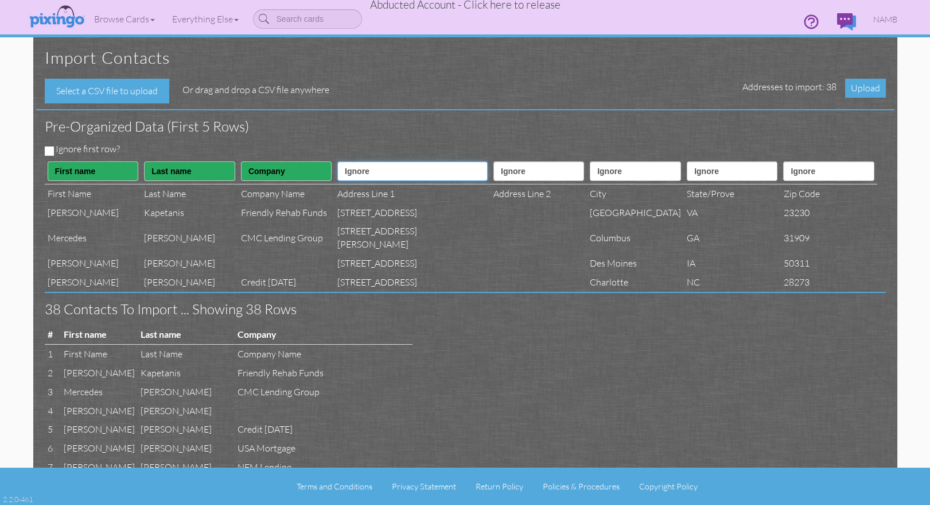
click at [390, 179] on select "Ignore ---------- First name Last name ---------- Address 1 Address 2 City Stat…" at bounding box center [412, 171] width 150 height 20
select select "object:113424"
click at [358, 161] on select "Ignore ---------- First name Last name ---------- Address 1 Address 2 City Stat…" at bounding box center [412, 171] width 150 height 20
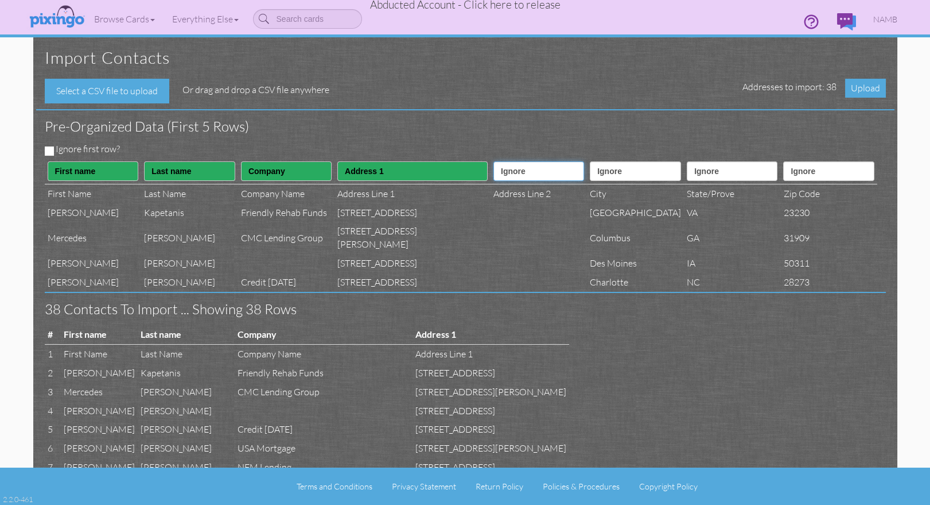
click at [496, 172] on select "Ignore ---------- First name Last name ---------- Address 1 Address 2 City Stat…" at bounding box center [539, 171] width 91 height 20
select select "object:113425"
click at [494, 161] on select "Ignore ---------- First name Last name ---------- Address 1 Address 2 City Stat…" at bounding box center [539, 171] width 91 height 20
click at [595, 168] on select "Ignore ---------- First name Last name ---------- Address 1 Address 2 City Stat…" at bounding box center [635, 171] width 91 height 20
select select "object:113426"
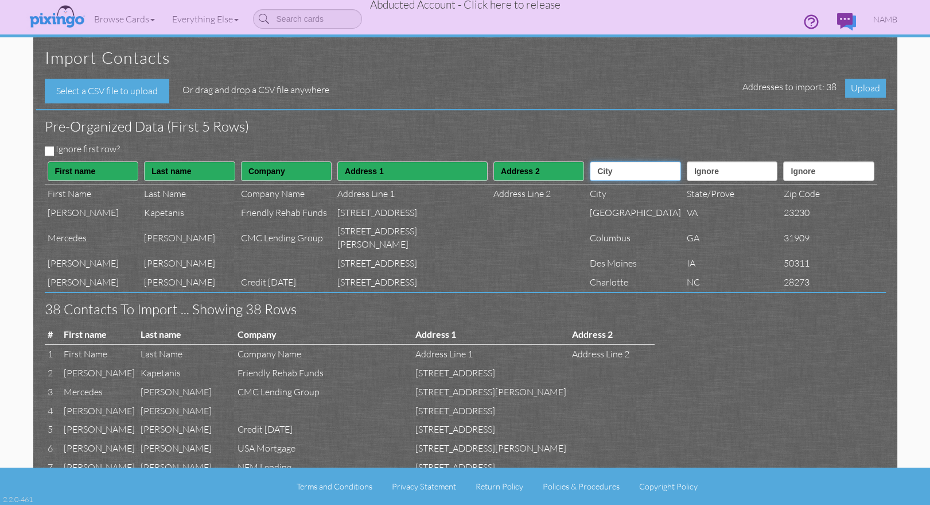
click at [590, 161] on select "Ignore ---------- First name Last name ---------- Address 1 Address 2 City Stat…" at bounding box center [635, 171] width 91 height 20
click at [687, 170] on select "Ignore ---------- First name Last name ---------- Address 1 Address 2 City Stat…" at bounding box center [732, 171] width 91 height 20
select select "object:113427"
click at [687, 161] on select "Ignore ---------- First name Last name ---------- Address 1 Address 2 City Stat…" at bounding box center [732, 171] width 91 height 20
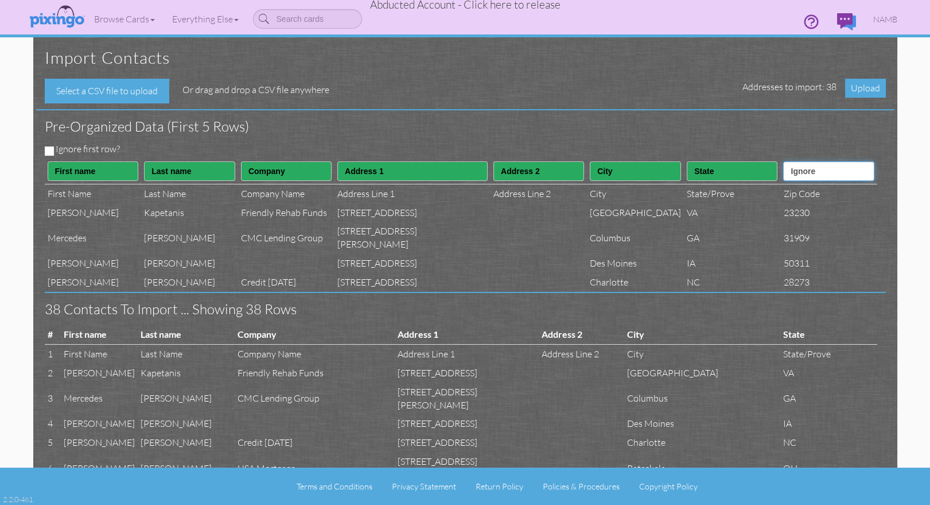
click at [786, 178] on select "Ignore ---------- First name Last name ---------- Address 1 Address 2 City Stat…" at bounding box center [828, 171] width 91 height 20
select select "object:113428"
click at [783, 161] on select "Ignore ---------- First name Last name ---------- Address 1 Address 2 City Stat…" at bounding box center [828, 171] width 91 height 20
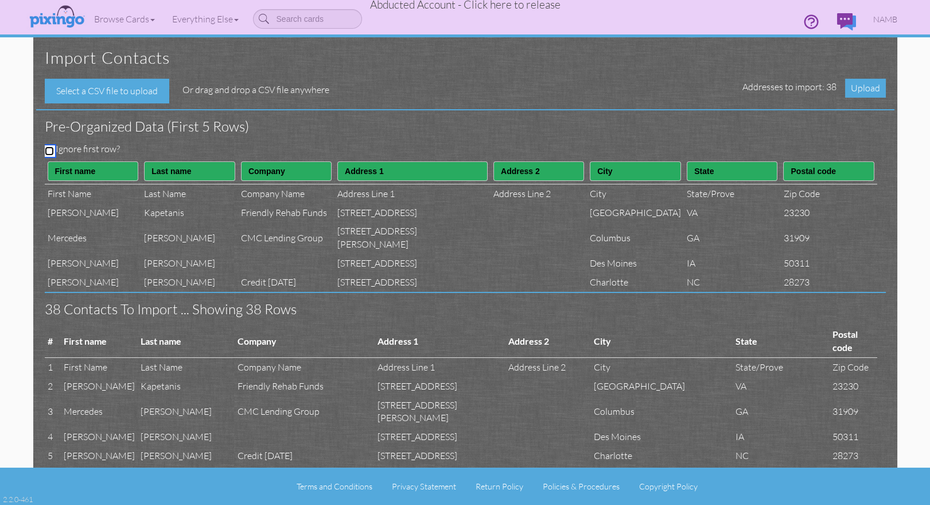
click at [49, 149] on input "Ignore first row?" at bounding box center [49, 150] width 9 height 9
checkbox input "true"
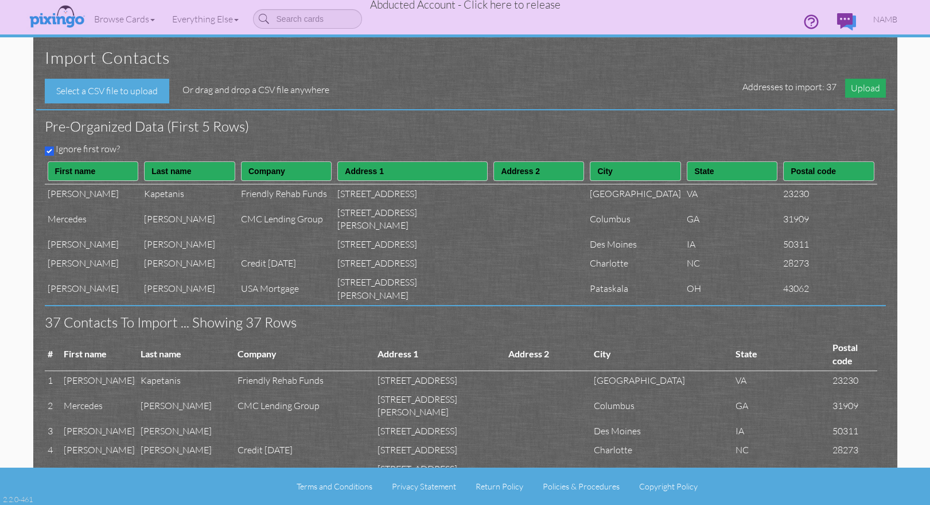
click at [863, 87] on span "Upload" at bounding box center [865, 88] width 41 height 19
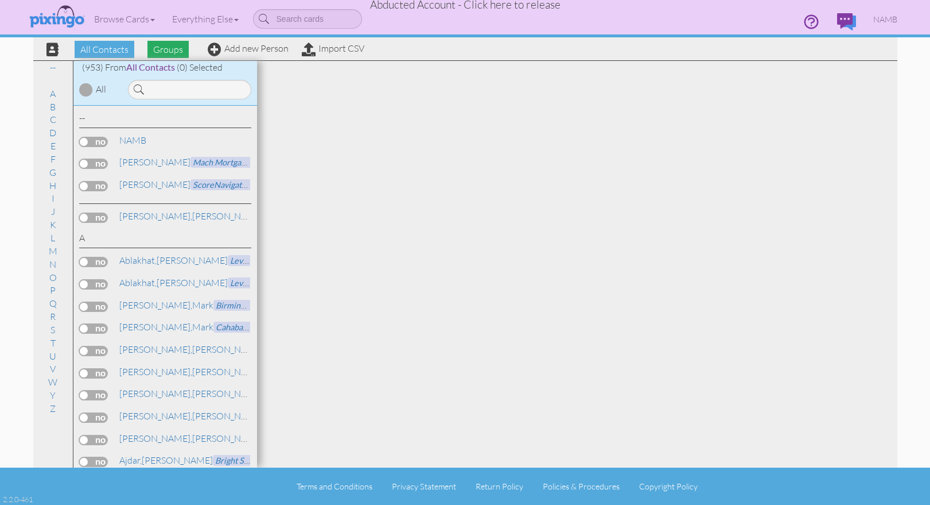
drag, startPoint x: 173, startPoint y: 52, endPoint x: 179, endPoint y: 57, distance: 6.9
click at [173, 52] on span "Groups" at bounding box center [168, 49] width 41 height 17
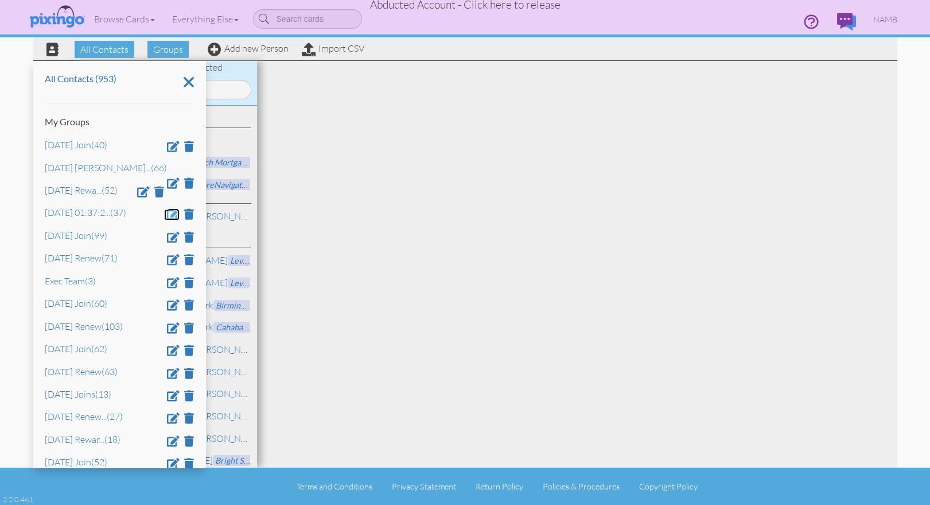
click at [172, 218] on span at bounding box center [173, 213] width 13 height 11
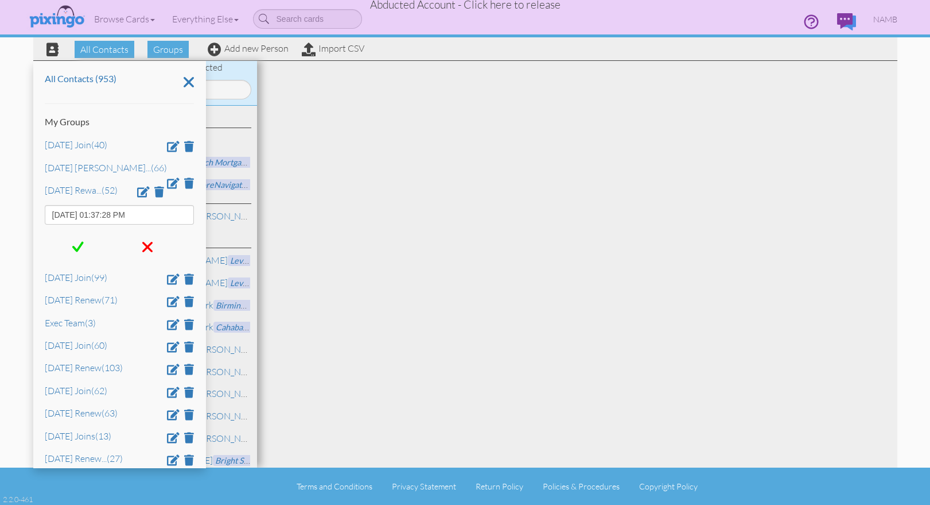
drag, startPoint x: 145, startPoint y: 216, endPoint x: 42, endPoint y: 208, distance: 103.1
click at [41, 209] on div "All Contacts (953) My Groups April 2025 Join (40) April 2025 Rene ... (66) Apri…" at bounding box center [119, 264] width 172 height 406
type input "[DATE] Join"
click at [79, 250] on span at bounding box center [77, 246] width 11 height 17
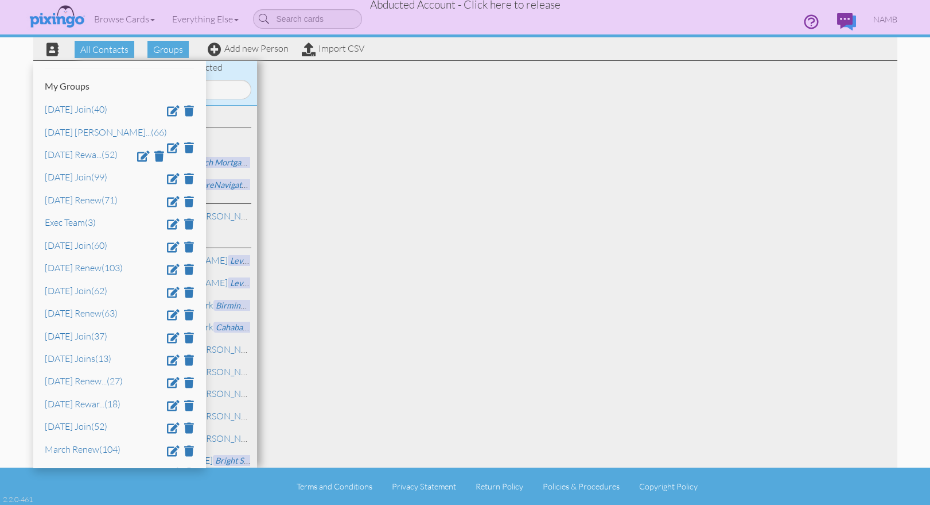
scroll to position [42, 0]
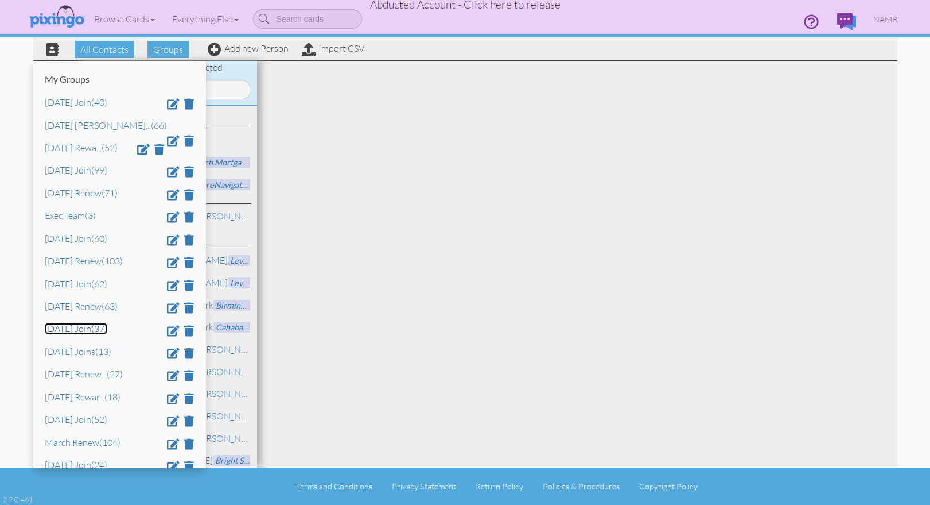
click at [73, 334] on link "[DATE] Join (37)" at bounding box center [76, 328] width 63 height 11
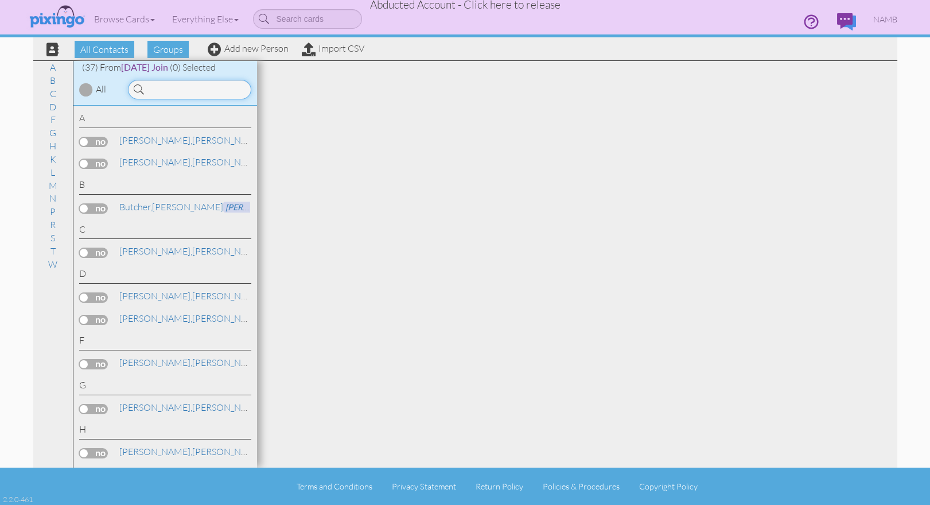
click at [157, 86] on input at bounding box center [189, 90] width 123 height 20
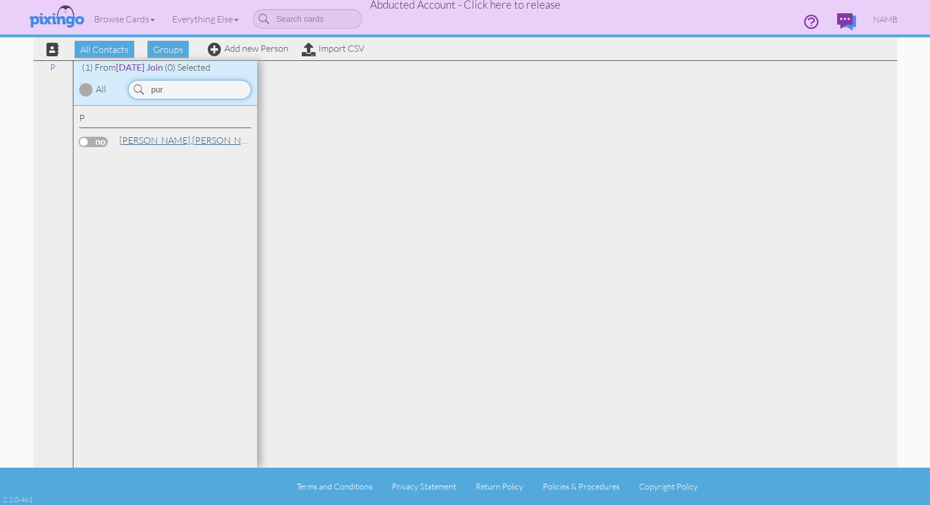
type input "pur"
click at [169, 135] on link "[PERSON_NAME] BKLP Services" at bounding box center [220, 140] width 204 height 14
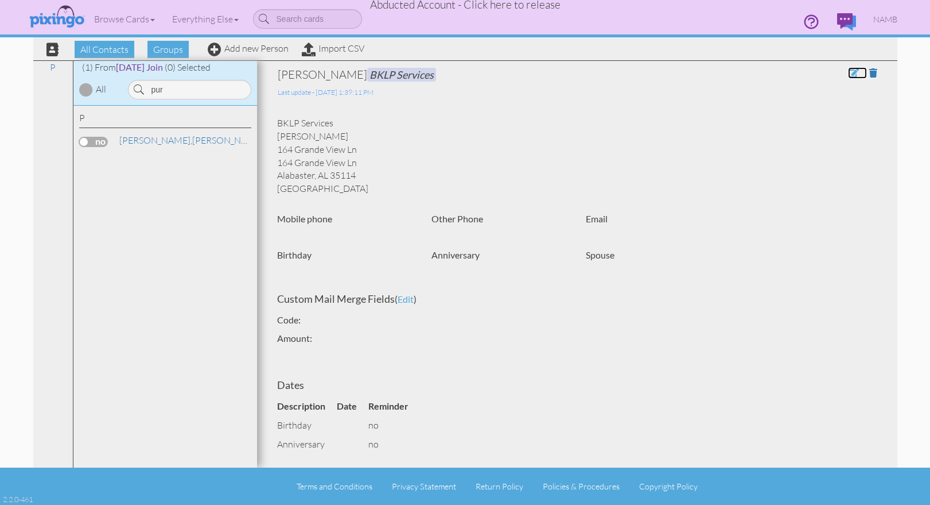
click at [851, 72] on span at bounding box center [853, 72] width 10 height 9
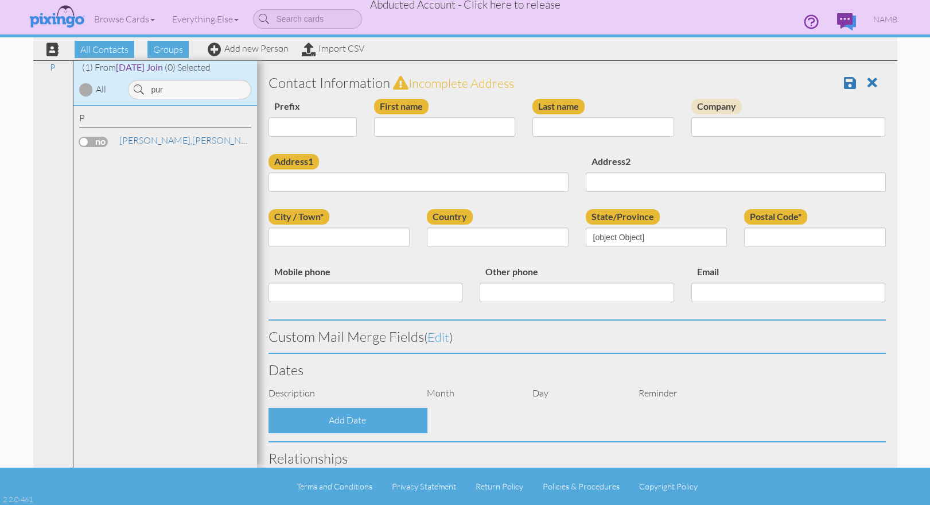
type input "[PERSON_NAME]"
type input "BKLP Services"
type input "164 Grande View Ln"
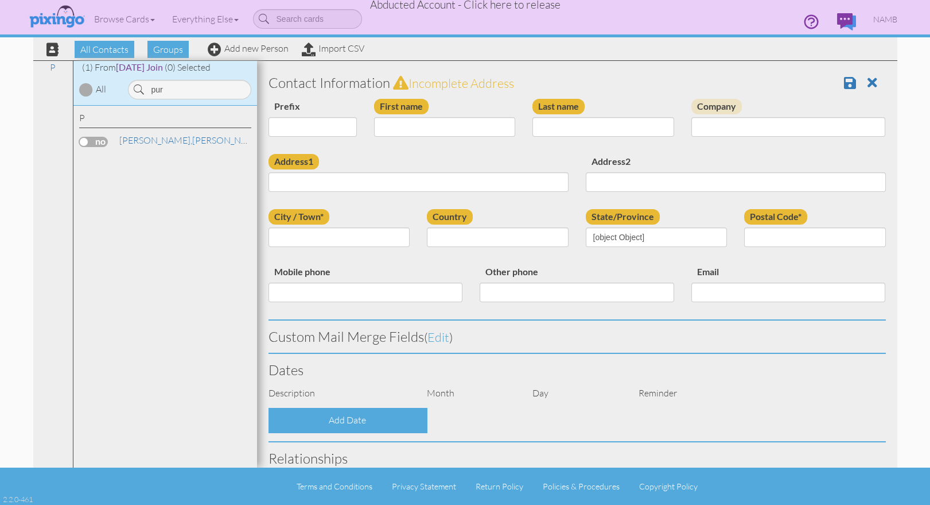
type input "Alabaster"
type input "35114"
select select "object:119379"
select select "object:119624"
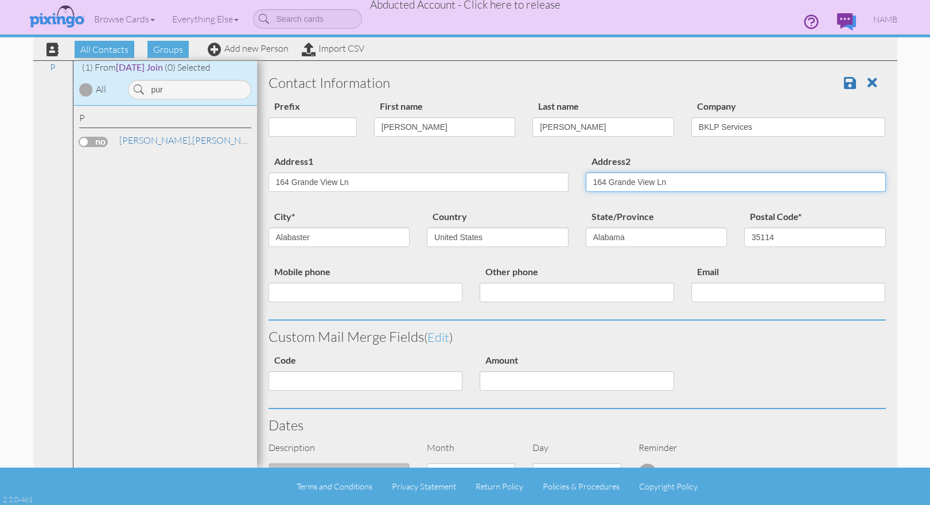
drag, startPoint x: 679, startPoint y: 181, endPoint x: 585, endPoint y: 180, distance: 94.1
click at [585, 180] on div "Address2 [STREET_ADDRESS]" at bounding box center [735, 177] width 317 height 46
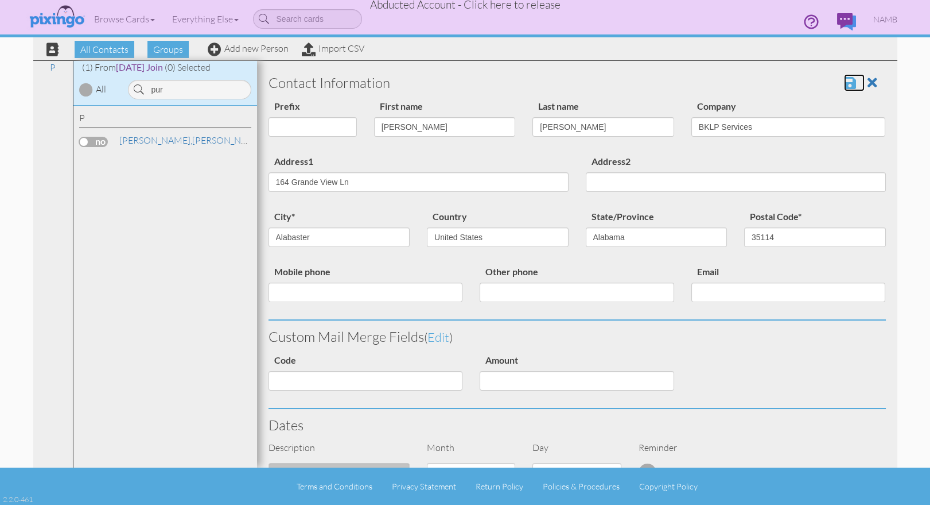
click at [852, 80] on span at bounding box center [850, 83] width 12 height 14
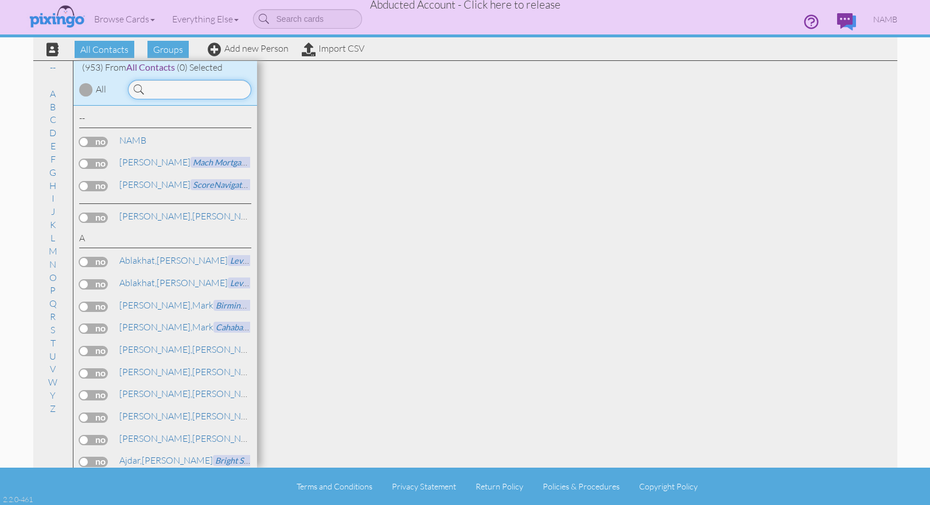
click at [178, 90] on input at bounding box center [189, 90] width 123 height 20
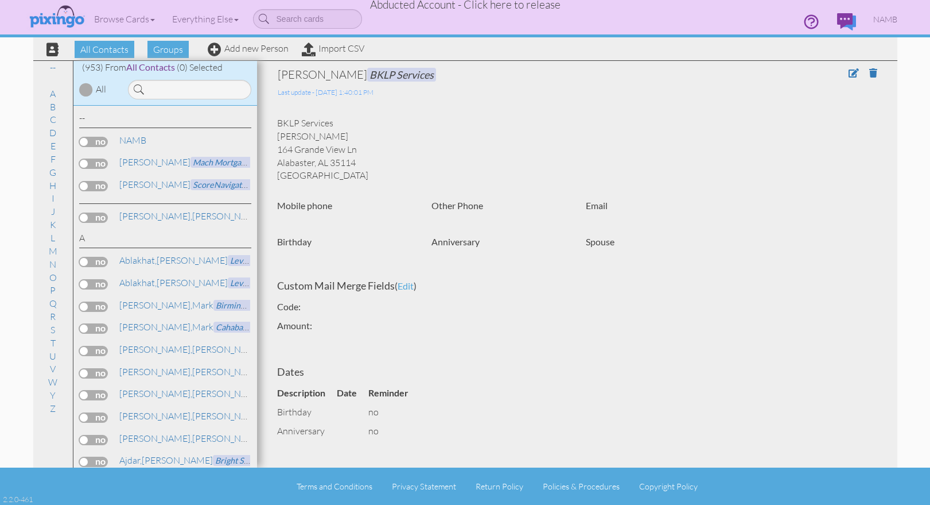
click at [168, 44] on div "Browse Cards Business Accounting Automotive Chiropractor Customer Dental Financ…" at bounding box center [465, 22] width 864 height 45
click at [167, 48] on span "Groups" at bounding box center [168, 49] width 41 height 17
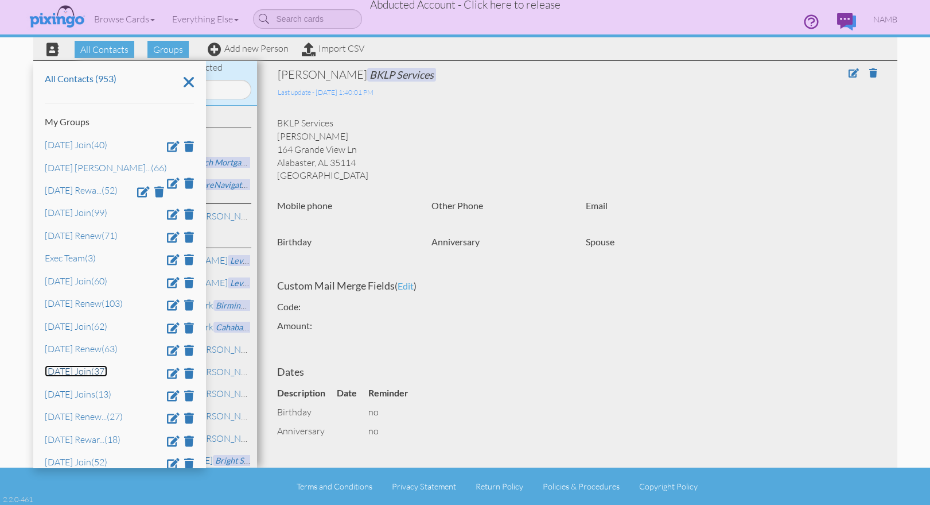
click at [77, 376] on link "[DATE] Join (37)" at bounding box center [76, 370] width 63 height 11
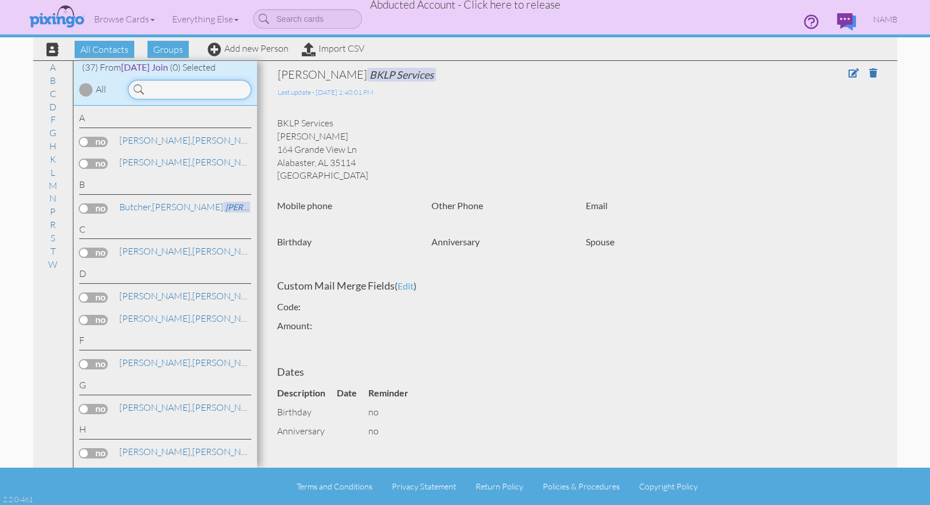
click at [174, 96] on input at bounding box center [189, 90] width 123 height 20
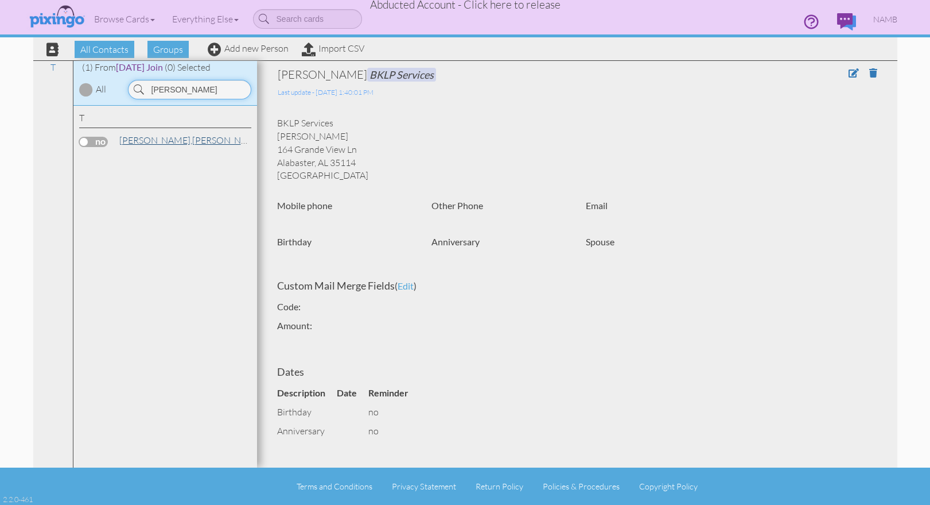
type input "[PERSON_NAME]"
click at [143, 138] on span "[PERSON_NAME]," at bounding box center [155, 139] width 73 height 11
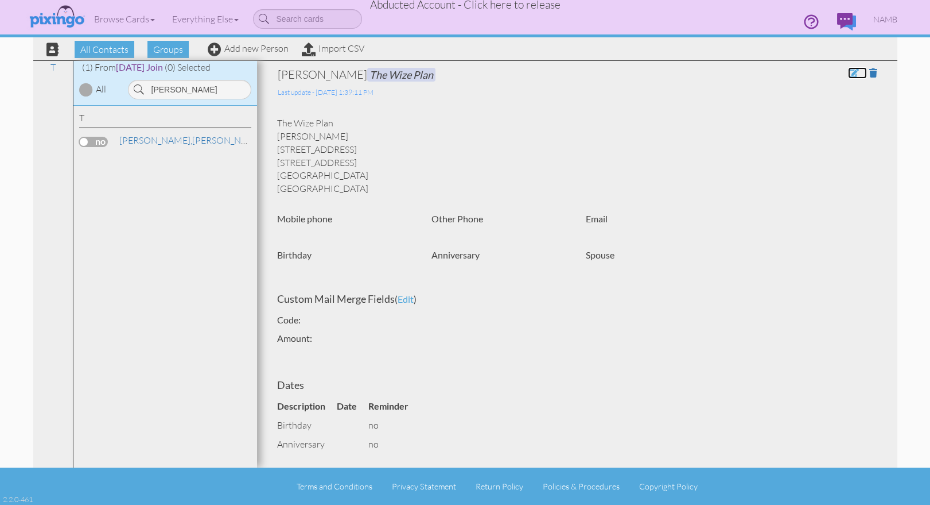
click at [854, 75] on span at bounding box center [853, 72] width 10 height 9
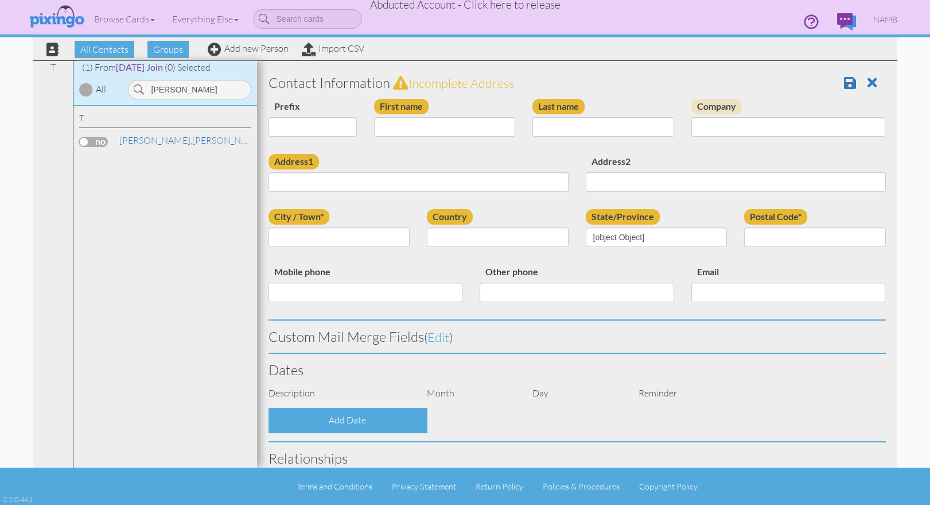
type input "[PERSON_NAME]"
type input "The Wize Plan"
type input "[STREET_ADDRESS]"
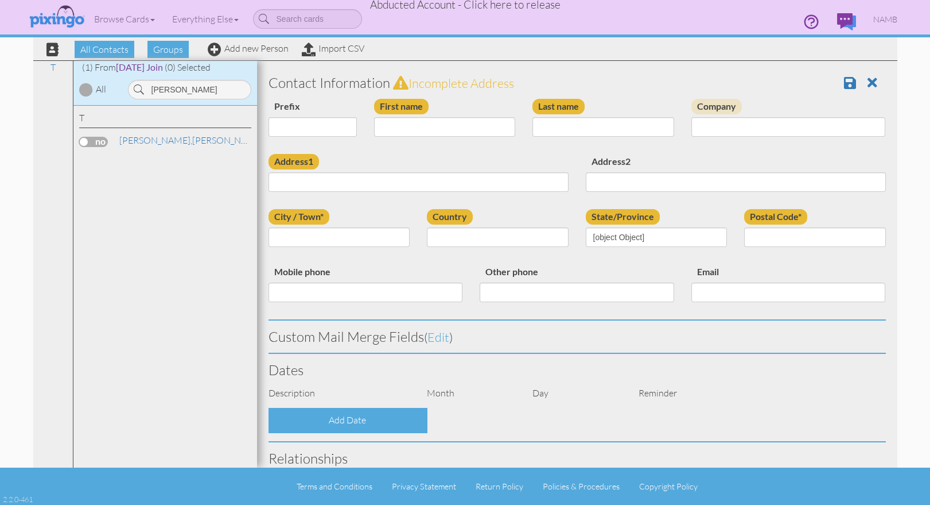
type input "[GEOGRAPHIC_DATA]"
type input "32966"
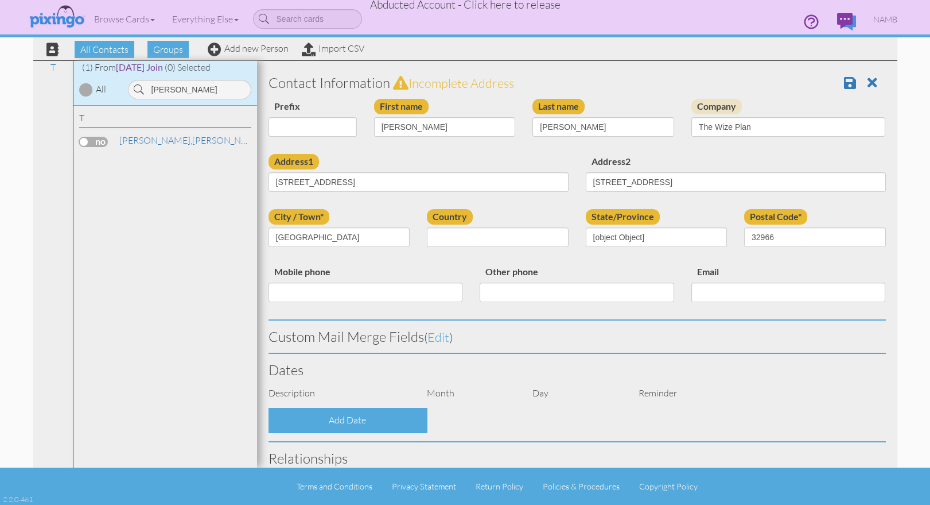
select select "object:4108"
select select "object:4353"
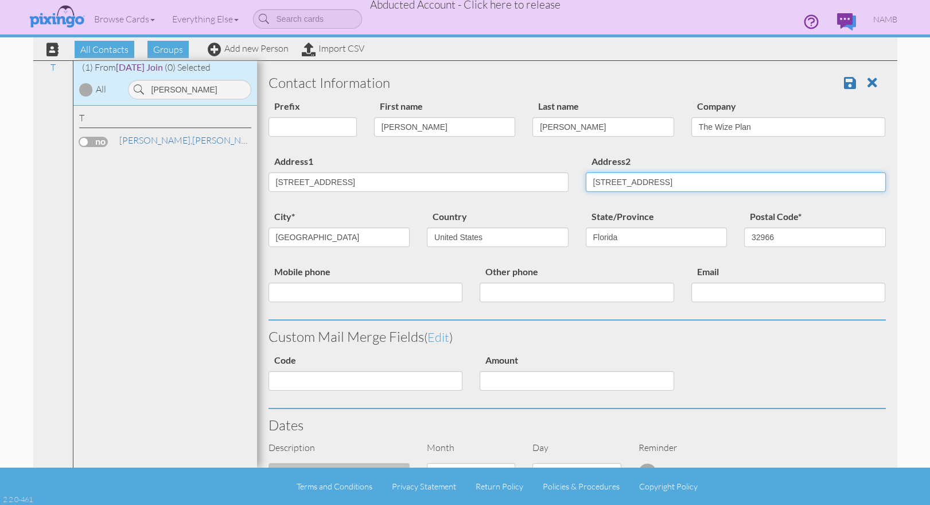
drag, startPoint x: 662, startPoint y: 179, endPoint x: 572, endPoint y: 180, distance: 89.5
click at [572, 180] on div "Address1 [STREET_ADDRESS] Address2 [STREET_ADDRESS]" at bounding box center [577, 181] width 635 height 55
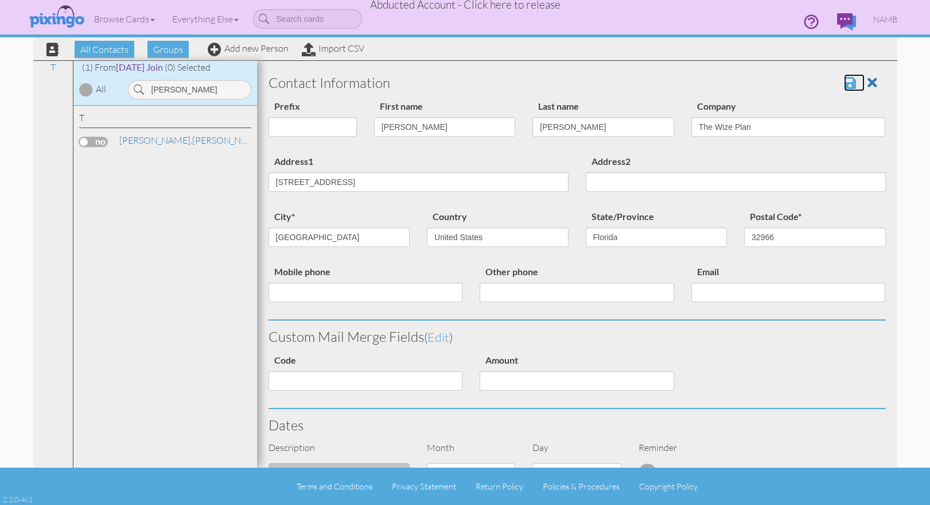
click at [848, 82] on span at bounding box center [850, 83] width 12 height 14
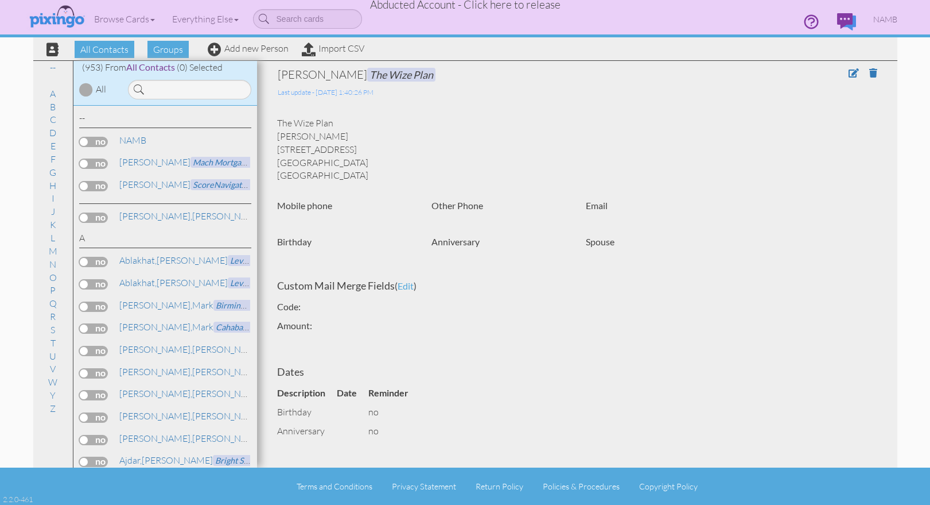
click at [656, 100] on div "[PERSON_NAME] The Wize Plan Last update - [DATE] 1:40:26 PM The Wize Plan [PERS…" at bounding box center [578, 352] width 618 height 571
click at [167, 52] on span "Groups" at bounding box center [168, 49] width 41 height 17
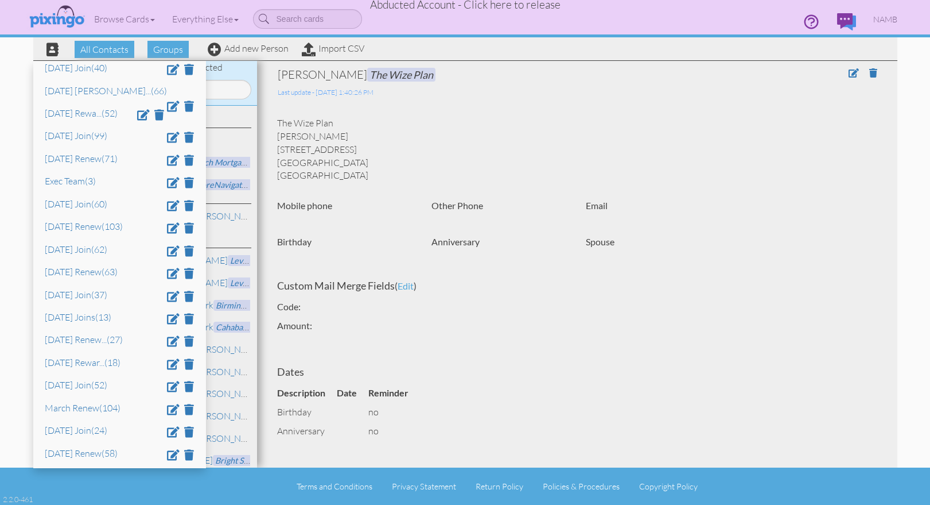
scroll to position [77, 0]
click at [333, 49] on link "Import CSV" at bounding box center [333, 47] width 63 height 11
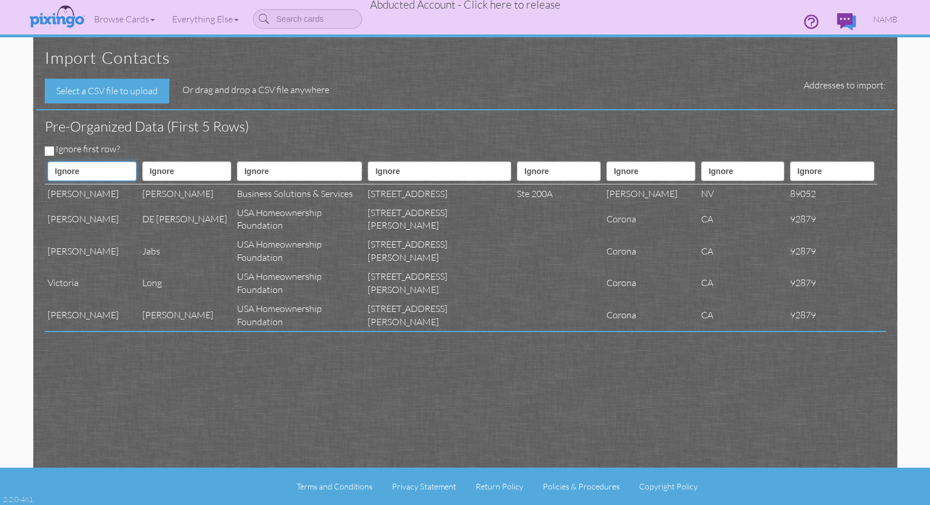
click at [100, 172] on select "Ignore ---------- First name Last name ---------- Address 1 Address 2 City Stat…" at bounding box center [92, 171] width 89 height 20
select select "object:4196"
click at [48, 161] on select "Ignore ---------- First name Last name ---------- Address 1 Address 2 City Stat…" at bounding box center [92, 171] width 89 height 20
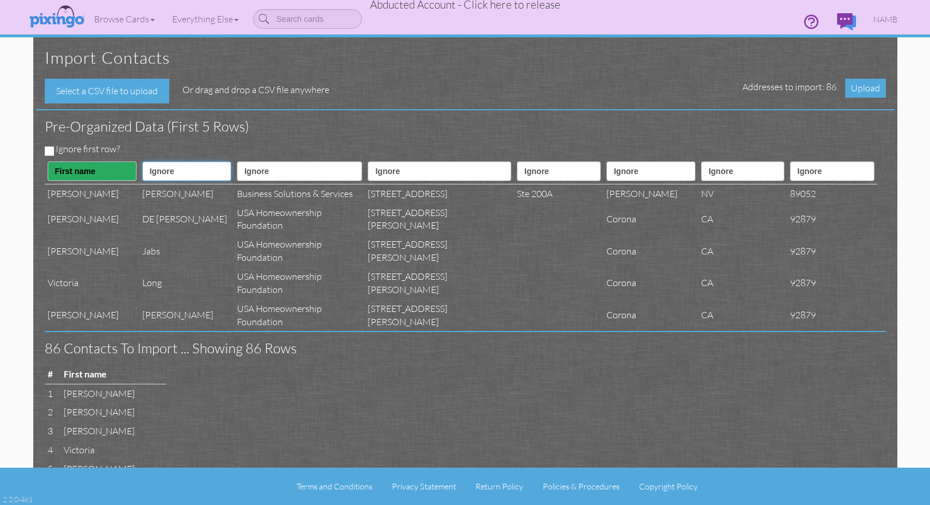
click at [166, 170] on select "Ignore ---------- First name Last name ---------- Address 1 Address 2 City Stat…" at bounding box center [186, 171] width 89 height 20
select select "object:4197"
click at [148, 161] on select "Ignore ---------- First name Last name ---------- Address 1 Address 2 City Stat…" at bounding box center [186, 171] width 89 height 20
click at [300, 169] on select "Ignore ---------- First name Last name ---------- Address 1 Address 2 City Stat…" at bounding box center [299, 171] width 125 height 20
select select "object:4208"
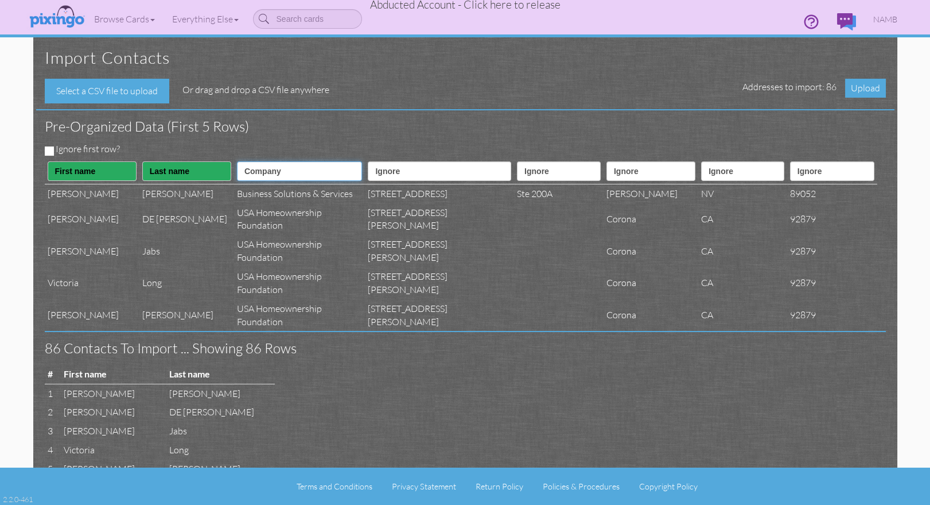
click at [249, 161] on select "Ignore ---------- First name Last name ---------- Address 1 Address 2 City Stat…" at bounding box center [299, 171] width 125 height 20
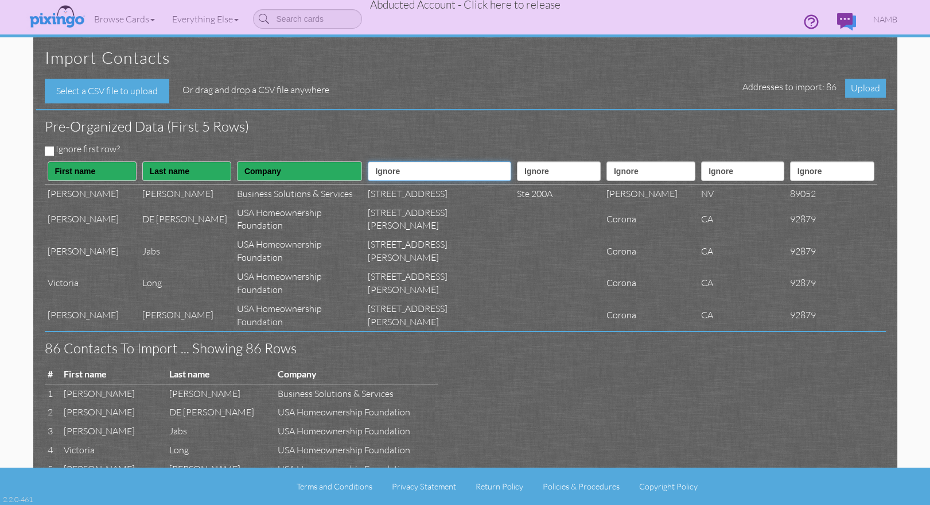
click at [413, 170] on select "Ignore ---------- First name Last name ---------- Address 1 Address 2 City Stat…" at bounding box center [439, 171] width 143 height 20
select select "object:4199"
click at [378, 161] on select "Ignore ---------- First name Last name ---------- Address 1 Address 2 City Stat…" at bounding box center [439, 171] width 143 height 20
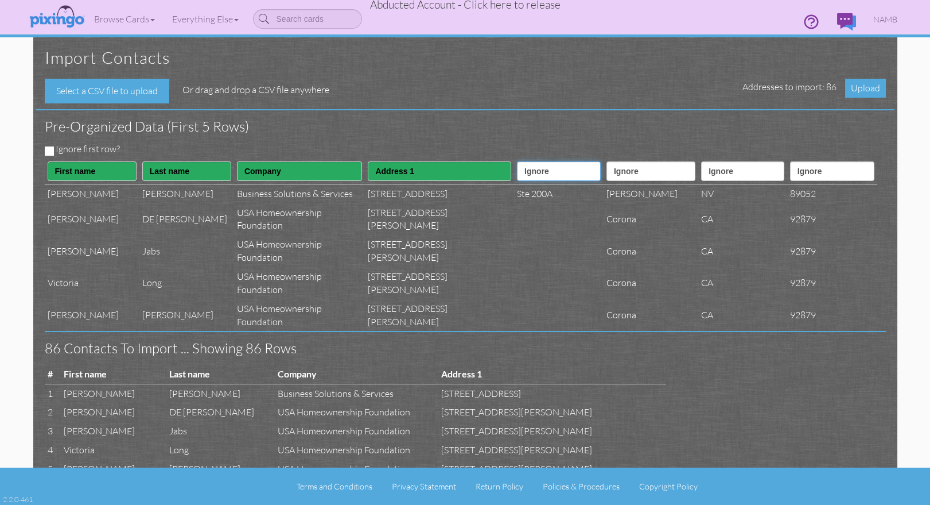
click at [517, 174] on select "Ignore ---------- First name Last name ---------- Address 1 Address 2 City Stat…" at bounding box center [559, 171] width 84 height 20
select select "object:4200"
click at [517, 161] on select "Ignore ---------- First name Last name ---------- Address 1 Address 2 City Stat…" at bounding box center [559, 171] width 84 height 20
click at [607, 171] on select "Ignore ---------- First name Last name ---------- Address 1 Address 2 City Stat…" at bounding box center [651, 171] width 89 height 20
select select "object:4202"
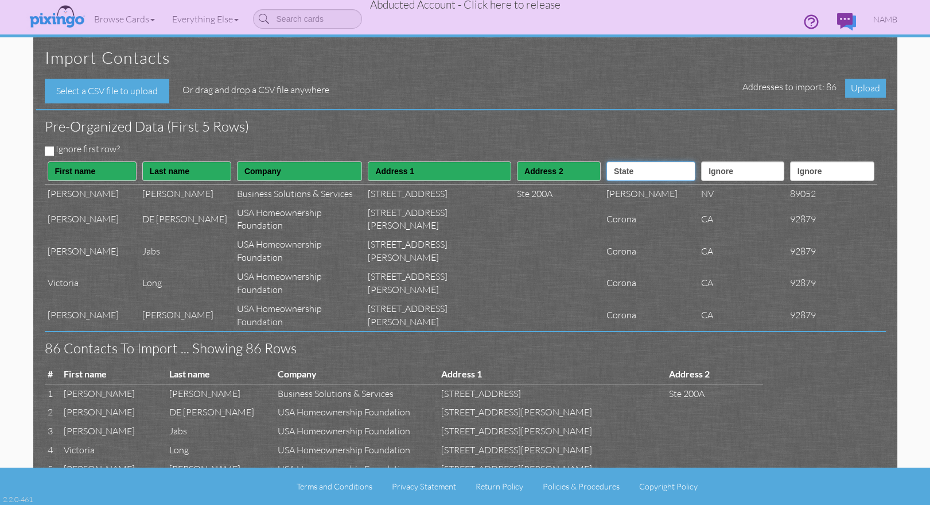
click at [607, 161] on select "Ignore ---------- First name Last name ---------- Address 1 Address 2 City Stat…" at bounding box center [651, 171] width 89 height 20
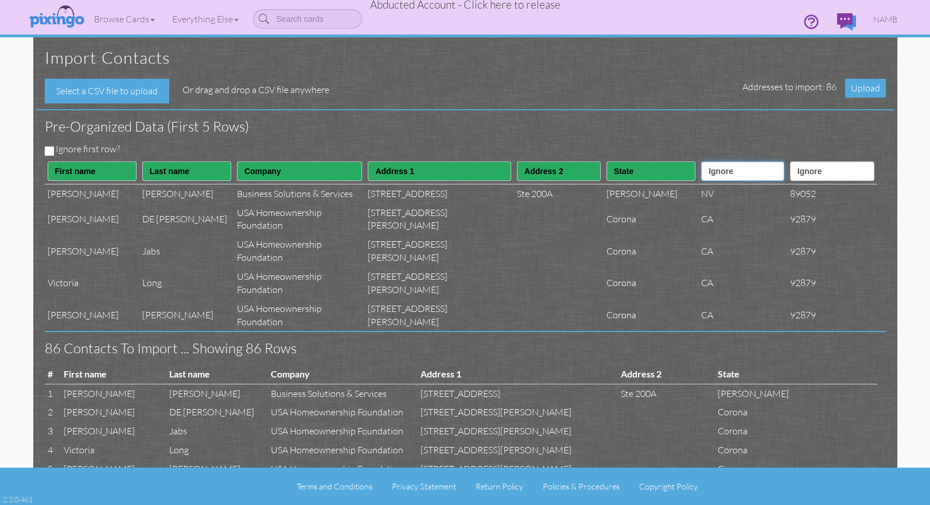
click at [701, 174] on select "Ignore ---------- First name Last name ---------- Address 1 Address 2 City Stat…" at bounding box center [742, 171] width 83 height 20
select select "object:4202"
click at [701, 161] on select "Ignore ---------- First name Last name ---------- Address 1 Address 2 City Stat…" at bounding box center [742, 171] width 83 height 20
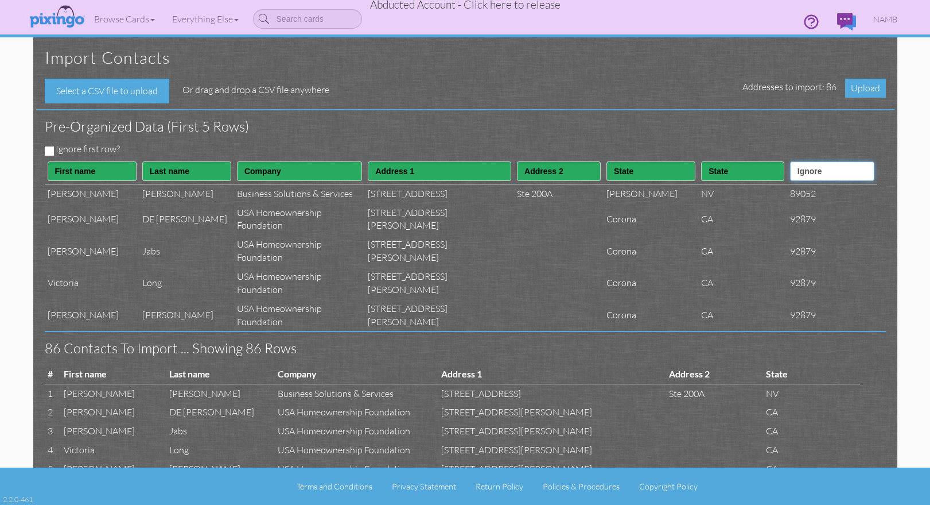
click at [793, 173] on select "Ignore ---------- First name Last name ---------- Address 1 Address 2 City Stat…" at bounding box center [832, 171] width 84 height 20
select select "object:4203"
click at [790, 161] on select "Ignore ---------- First name Last name ---------- Address 1 Address 2 City Stat…" at bounding box center [832, 171] width 84 height 20
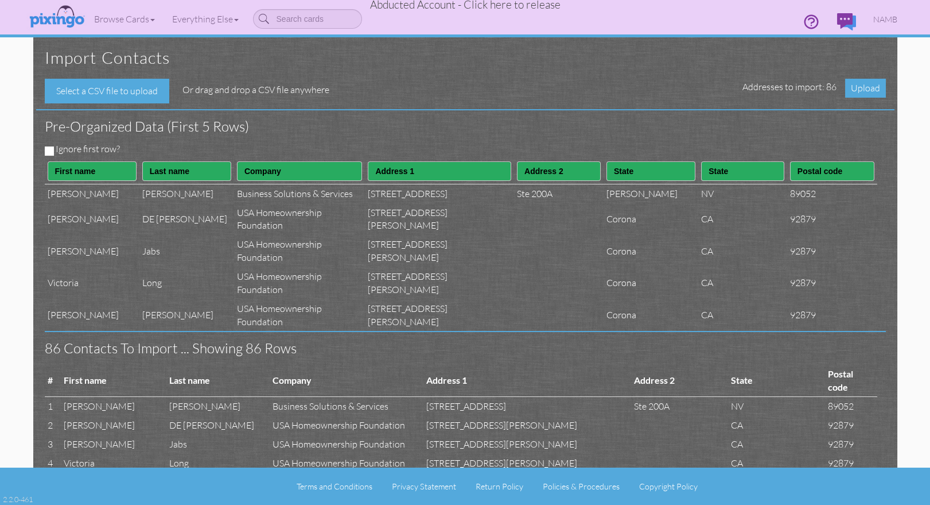
click at [52, 152] on div "Ignore first row?" at bounding box center [461, 150] width 850 height 16
click at [47, 149] on input "Ignore first row?" at bounding box center [49, 150] width 9 height 9
checkbox input "true"
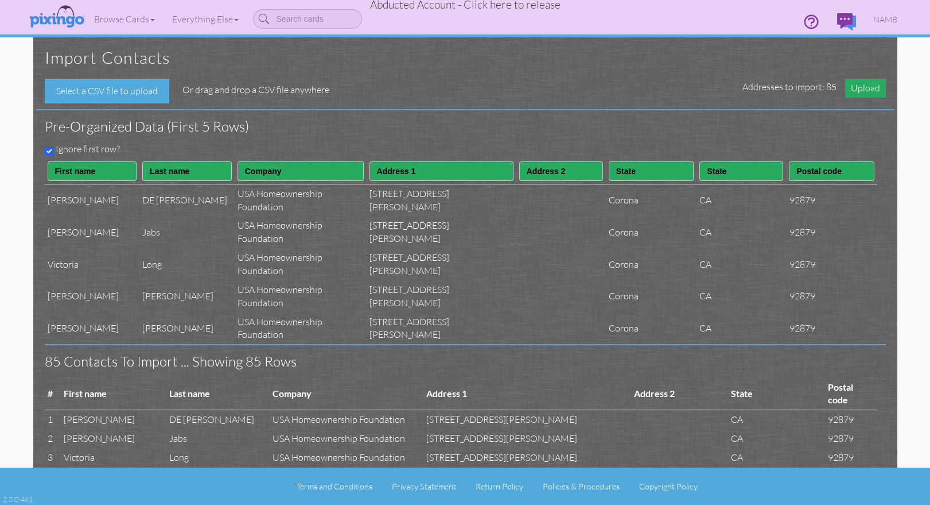
click at [867, 90] on span "Upload" at bounding box center [865, 88] width 41 height 19
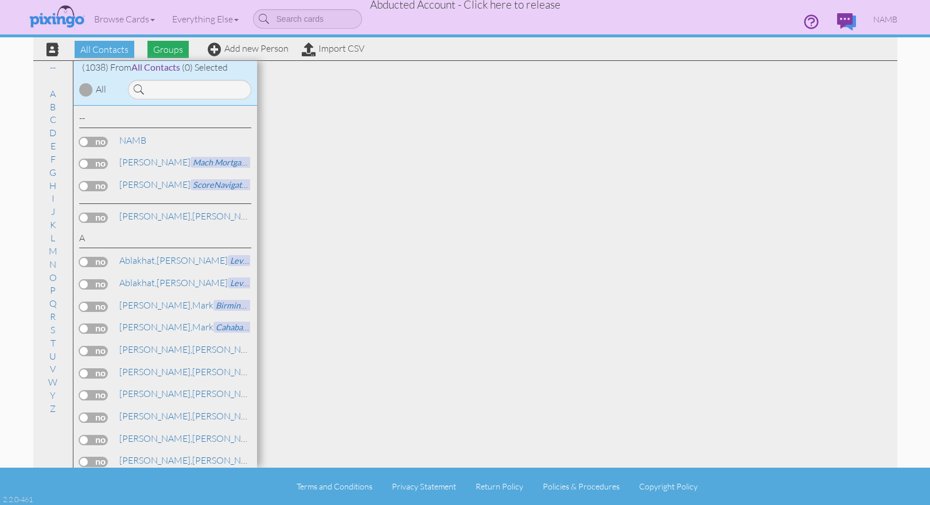
click at [164, 51] on span "Groups" at bounding box center [168, 49] width 41 height 17
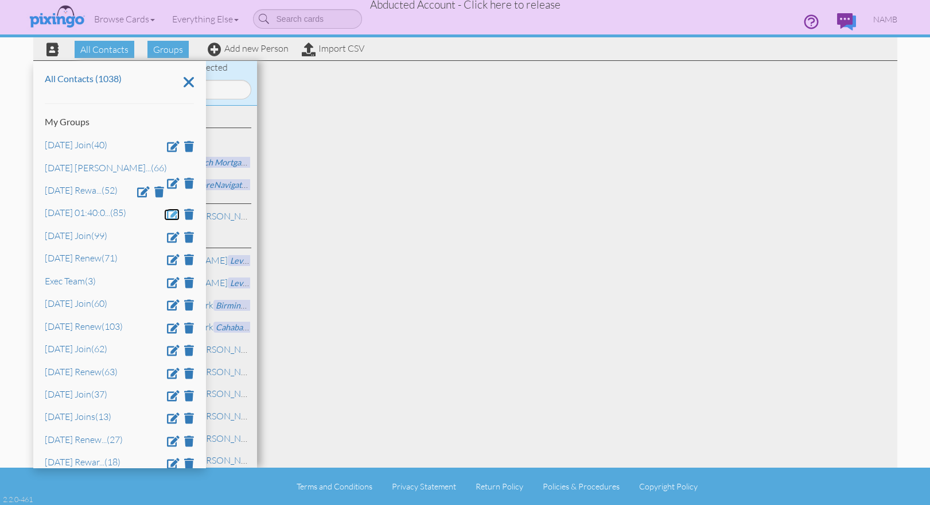
click at [170, 213] on span at bounding box center [173, 213] width 13 height 11
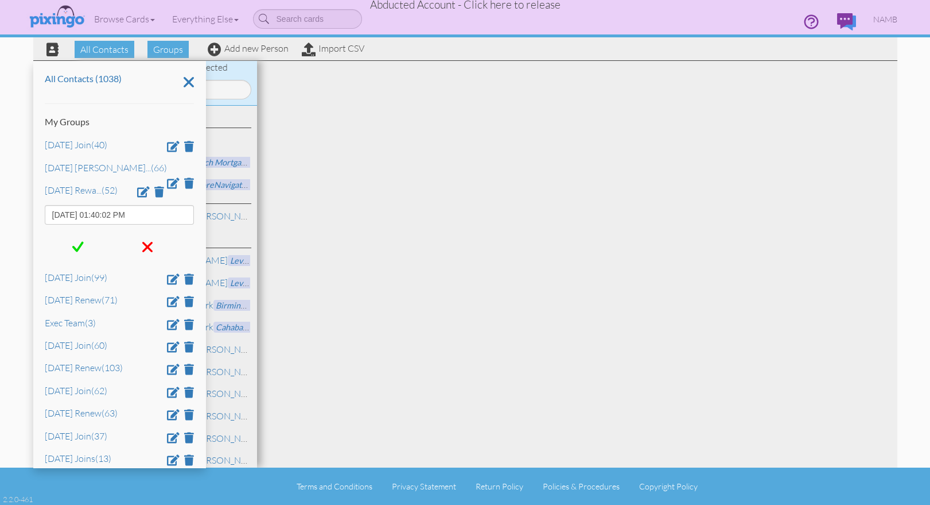
drag, startPoint x: 164, startPoint y: 213, endPoint x: 32, endPoint y: 214, distance: 132.6
click at [27, 215] on div "All Contacts Groups Add new Person Import CSV All Contacts (1038) My Groups [DA…" at bounding box center [466, 233] width 882 height 467
type input "[DATE] Renew"
click at [76, 243] on span at bounding box center [77, 246] width 11 height 17
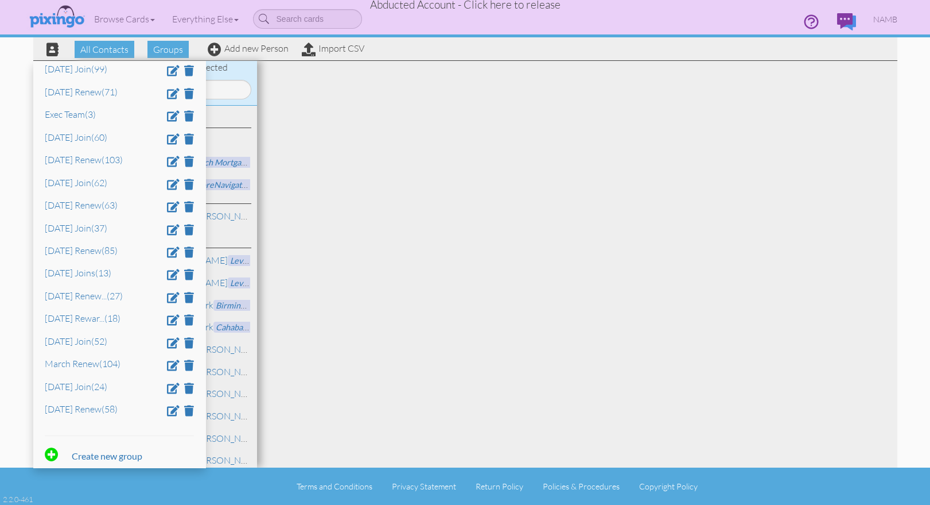
scroll to position [145, 0]
click at [889, 22] on span "NAMB" at bounding box center [886, 19] width 24 height 10
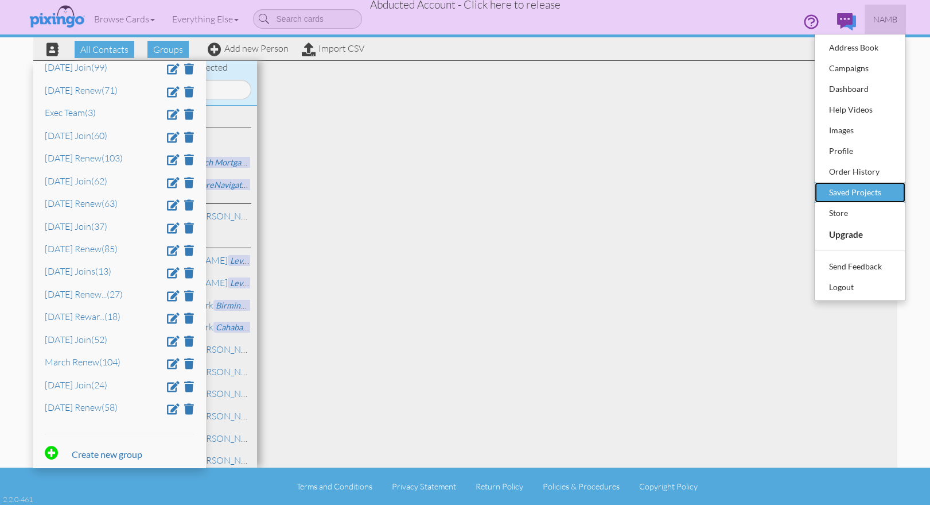
click at [860, 195] on div "Saved Projects" at bounding box center [861, 192] width 68 height 17
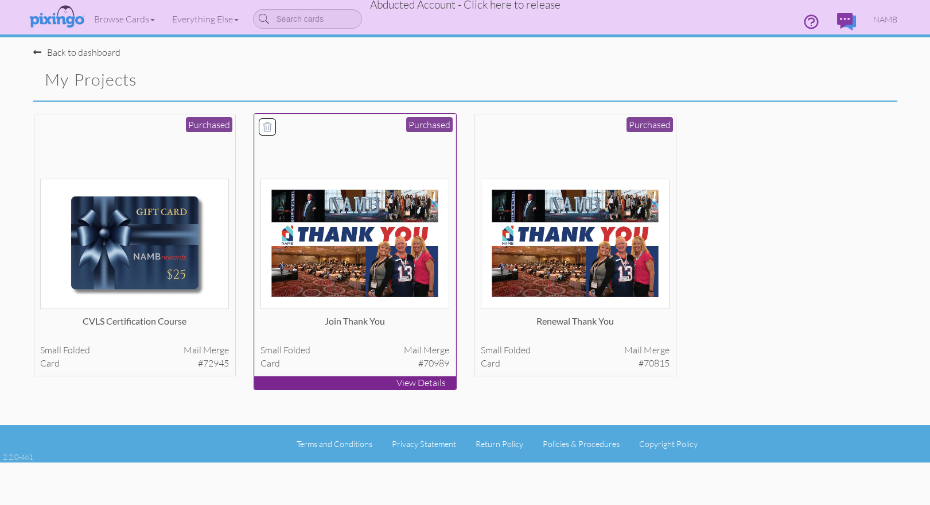
click at [377, 259] on img at bounding box center [355, 244] width 189 height 130
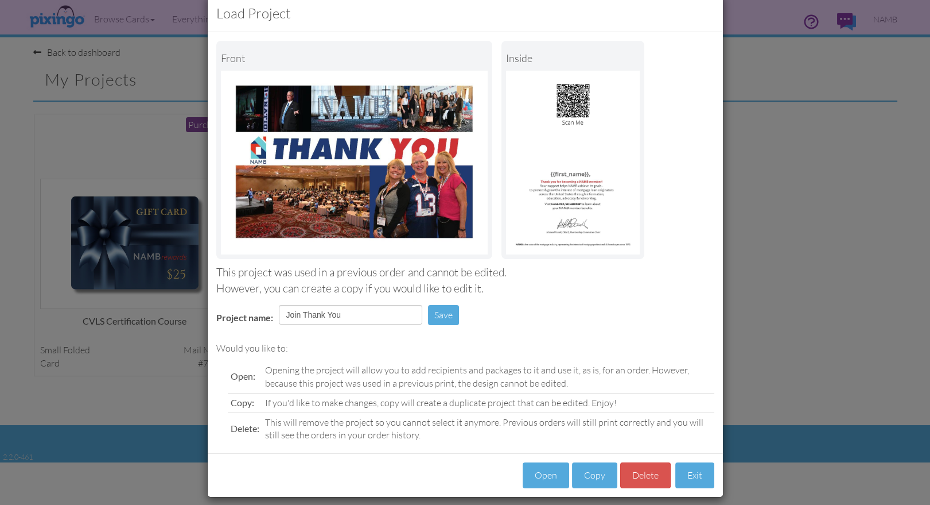
scroll to position [32, 0]
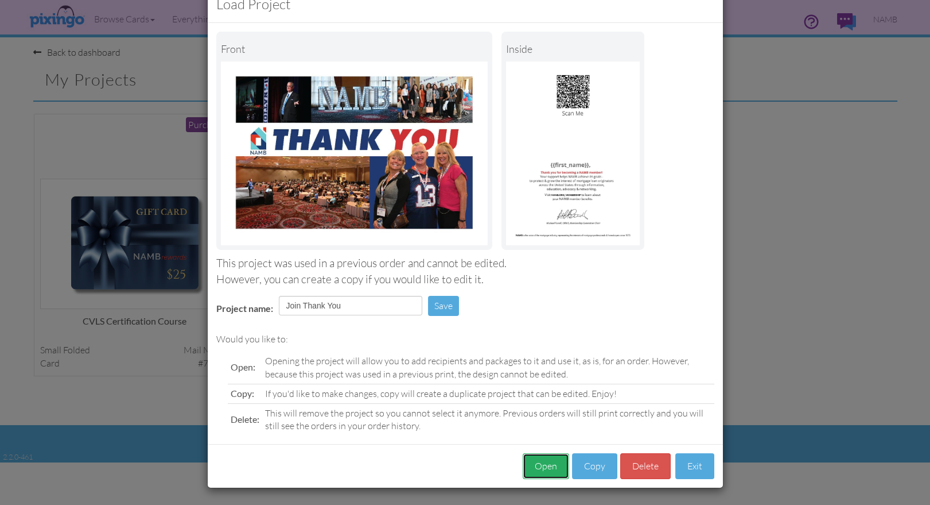
click at [541, 463] on button "Open" at bounding box center [546, 466] width 46 height 26
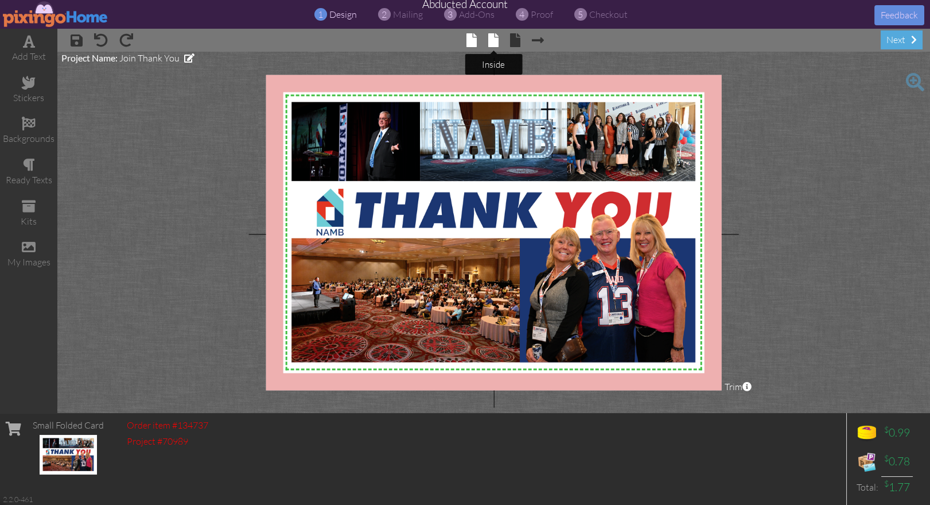
click at [495, 39] on span at bounding box center [493, 40] width 10 height 14
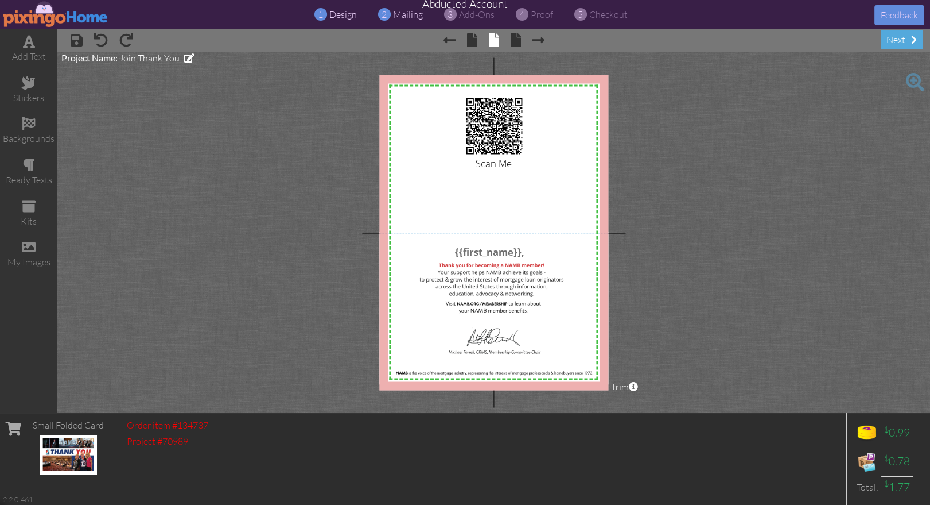
click at [401, 15] on span "mailing" at bounding box center [408, 14] width 30 height 11
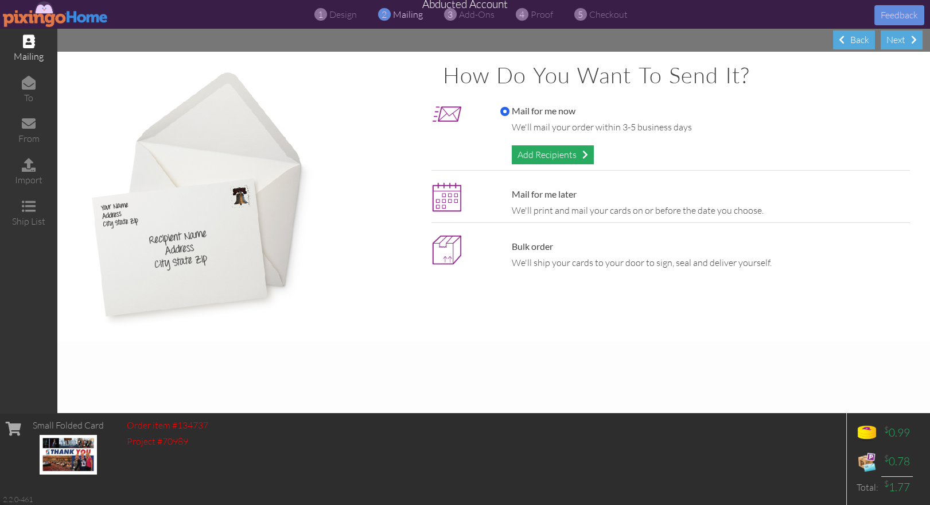
click at [526, 154] on div "Add Recipients" at bounding box center [553, 154] width 82 height 19
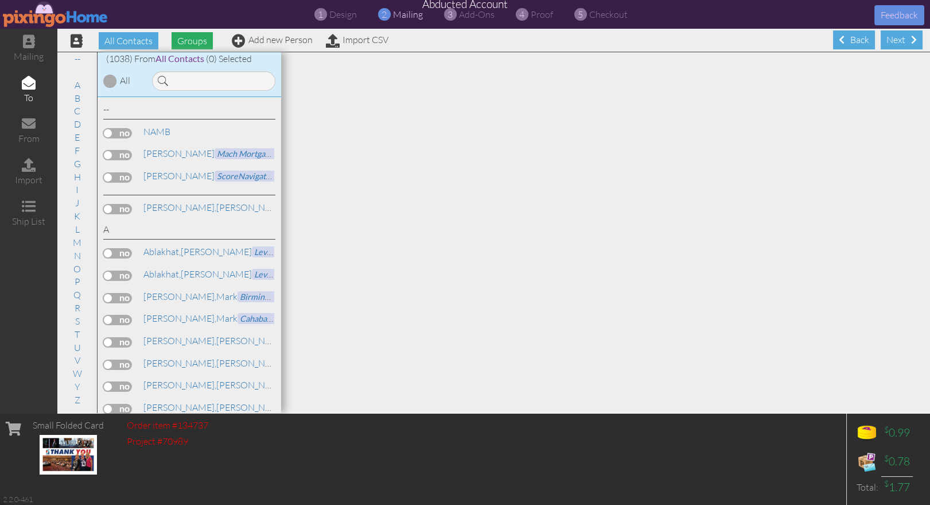
click at [192, 38] on span "Groups" at bounding box center [192, 40] width 41 height 17
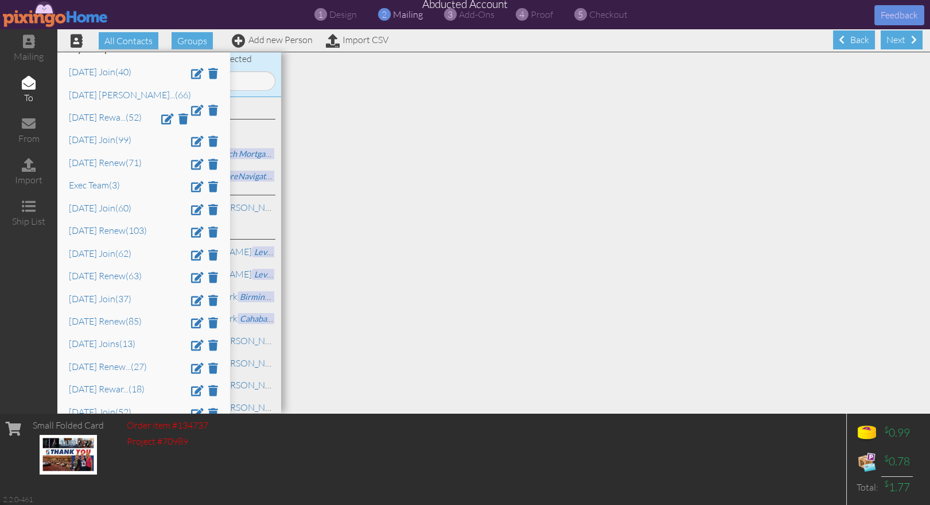
scroll to position [63, 0]
click at [93, 301] on link "July 2025 Join (37)" at bounding box center [100, 298] width 63 height 11
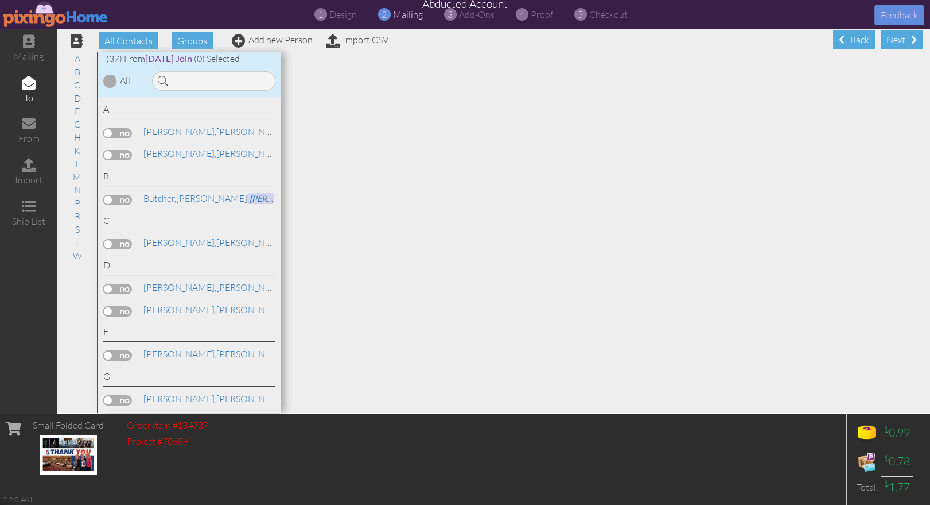
click at [110, 83] on div at bounding box center [110, 81] width 14 height 14
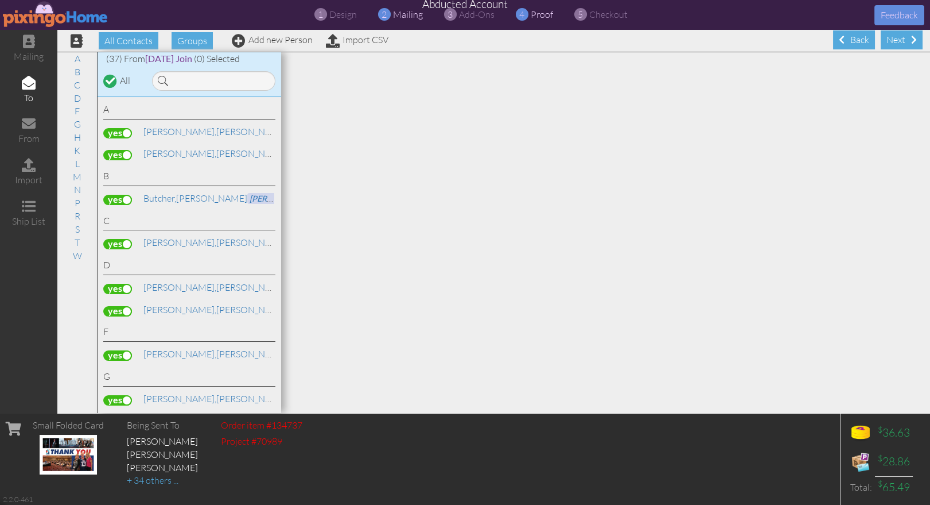
click at [540, 14] on span "proof" at bounding box center [542, 14] width 22 height 11
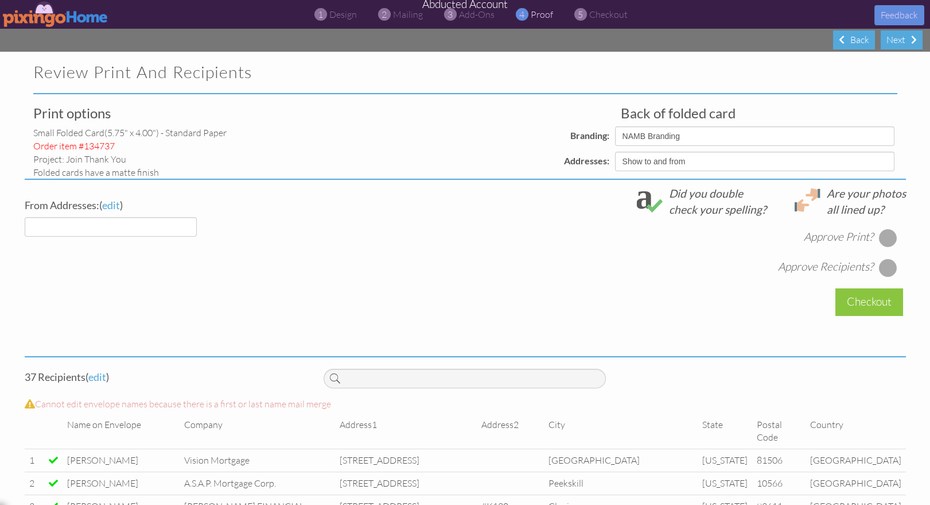
select select "object:16151"
select select "object:16153"
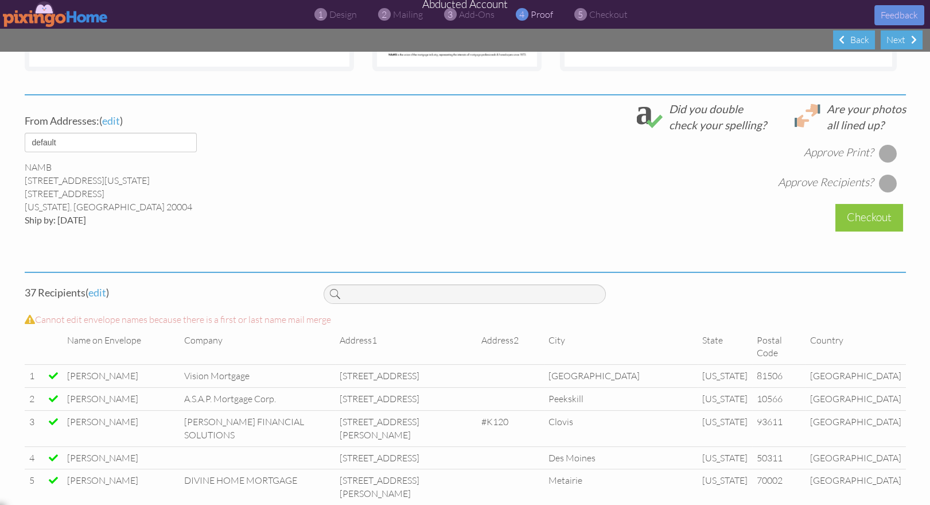
scroll to position [393, 0]
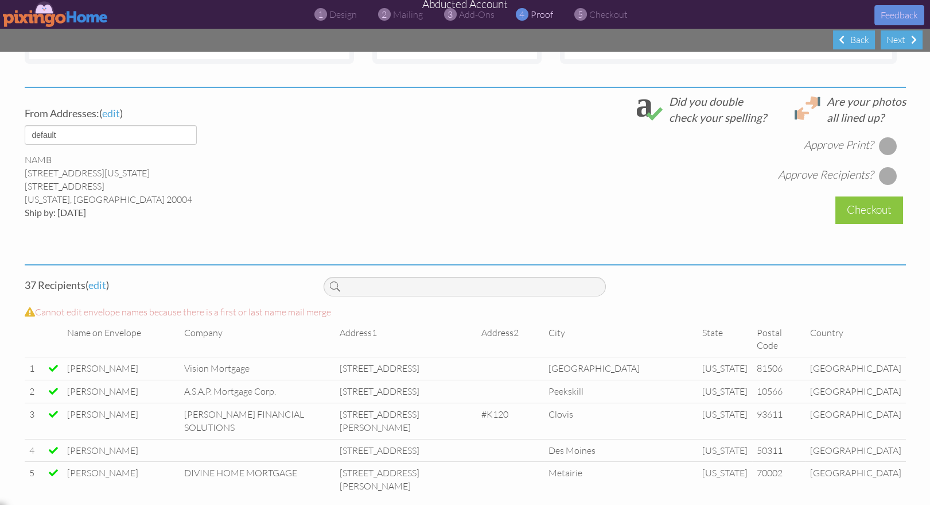
click at [892, 145] on div at bounding box center [888, 146] width 18 height 18
click at [888, 175] on div at bounding box center [888, 175] width 18 height 18
click at [870, 208] on div "Checkout" at bounding box center [870, 209] width 68 height 27
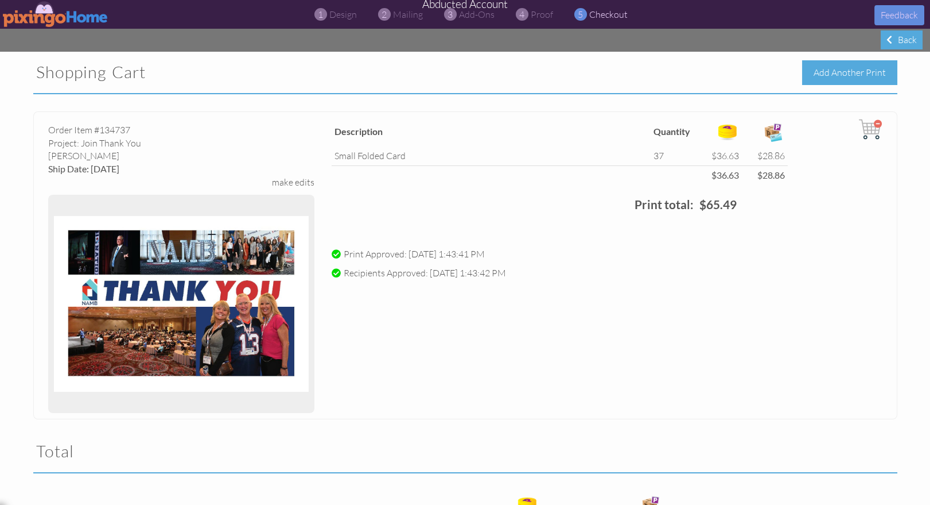
click at [846, 72] on div "Add Another Print" at bounding box center [849, 72] width 95 height 25
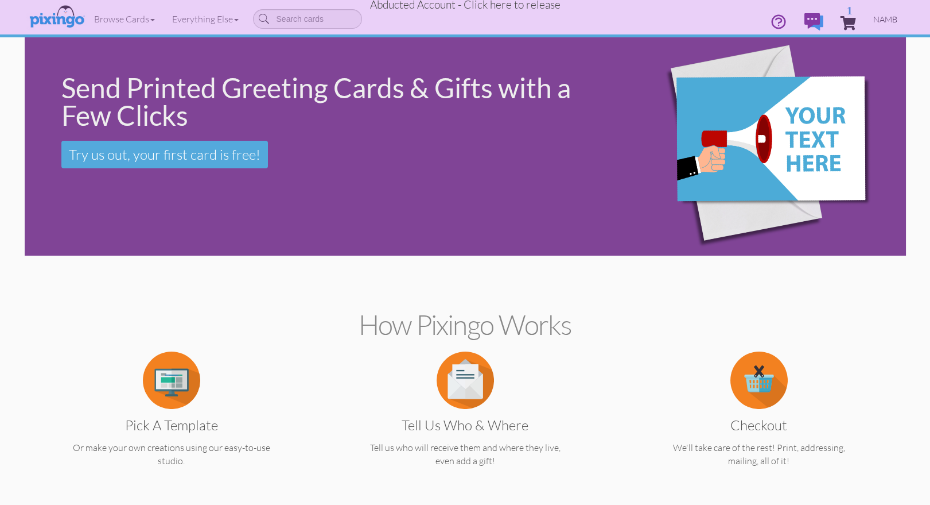
click at [884, 21] on span "NAMB" at bounding box center [886, 19] width 24 height 10
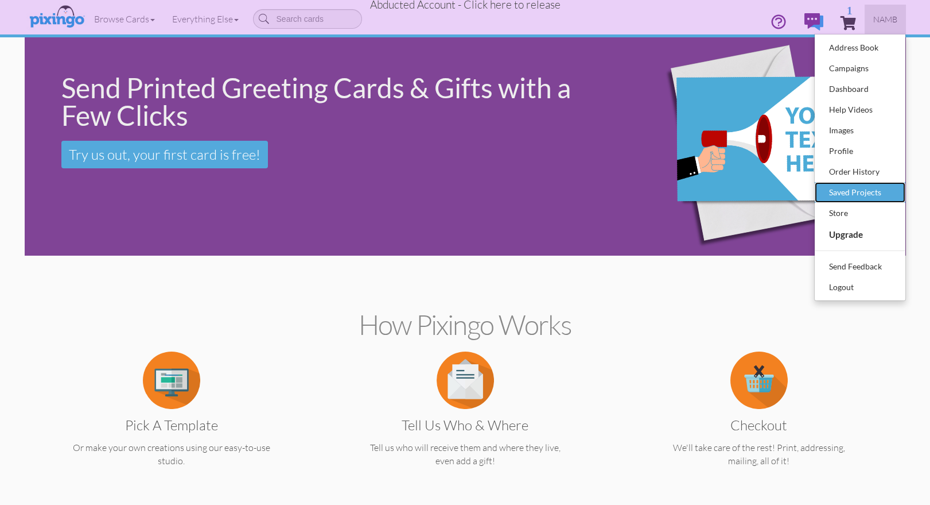
click at [866, 188] on div "Saved Projects" at bounding box center [861, 192] width 68 height 17
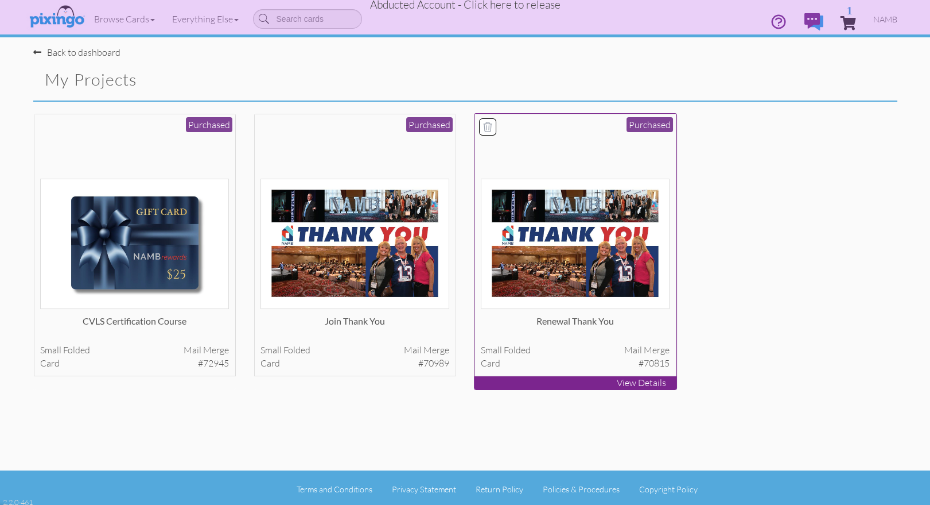
click at [536, 284] on img at bounding box center [575, 244] width 189 height 130
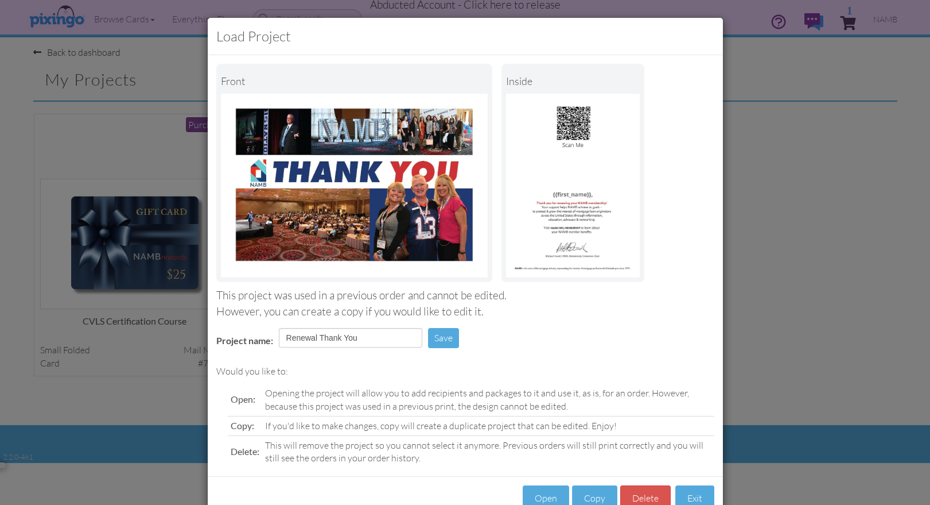
scroll to position [32, 0]
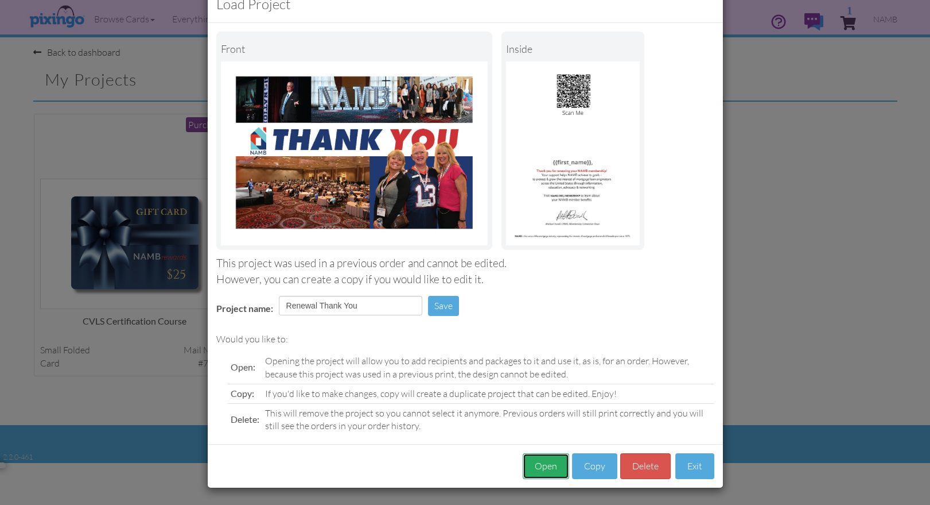
click at [548, 464] on button "Open" at bounding box center [546, 466] width 46 height 26
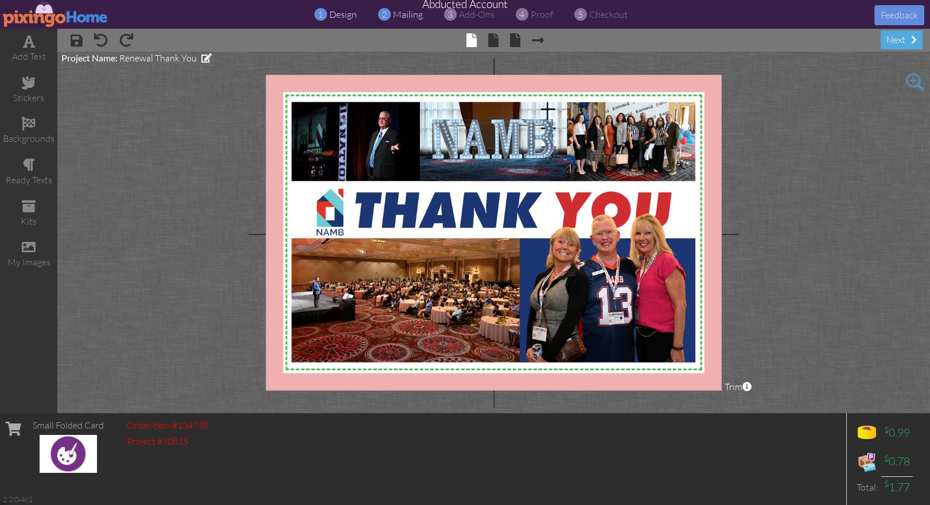
click at [405, 14] on span "mailing" at bounding box center [408, 14] width 30 height 11
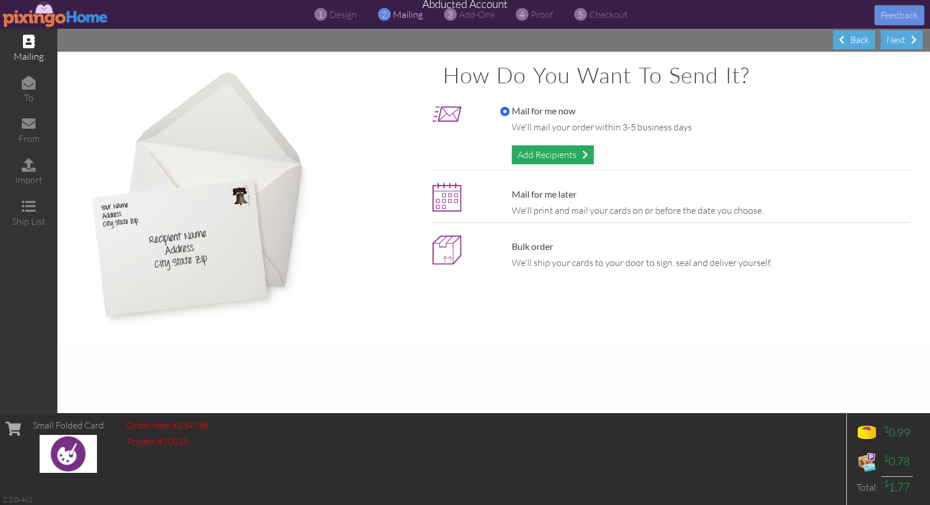
click at [549, 154] on div "Add Recipients" at bounding box center [553, 154] width 82 height 19
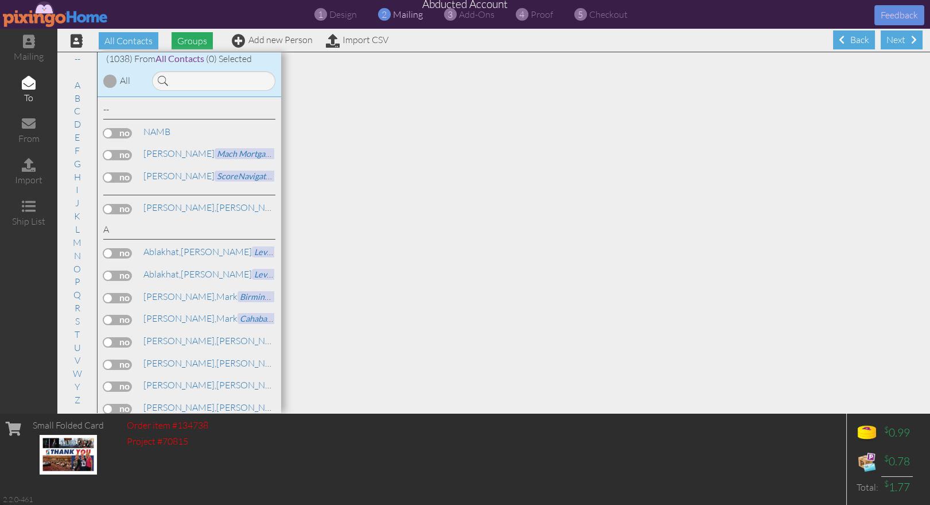
click at [195, 38] on span "Groups" at bounding box center [192, 40] width 41 height 17
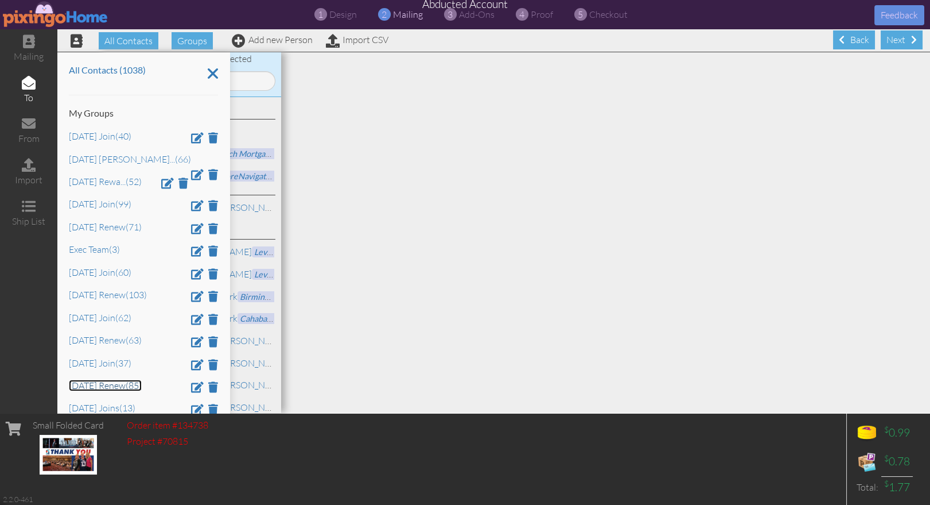
click at [122, 390] on link "[DATE] Renew (85)" at bounding box center [105, 384] width 73 height 11
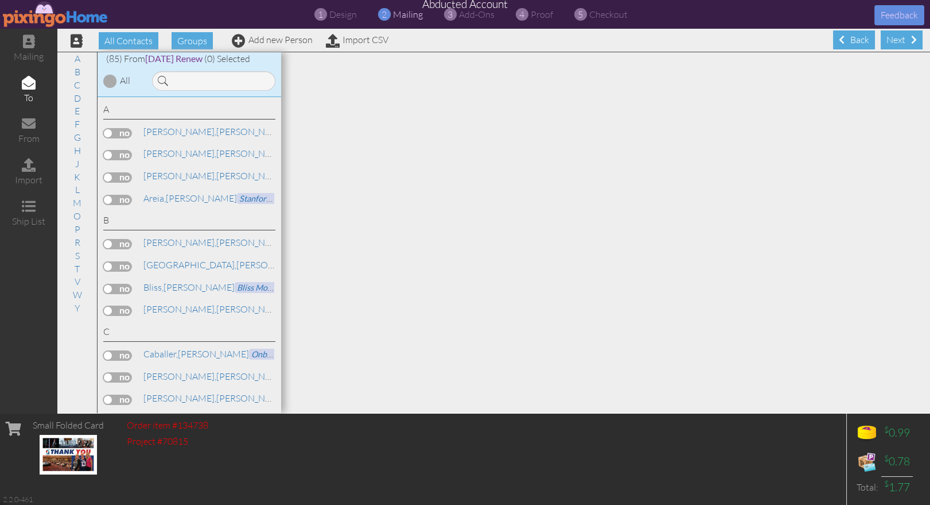
click at [109, 80] on div at bounding box center [110, 81] width 14 height 14
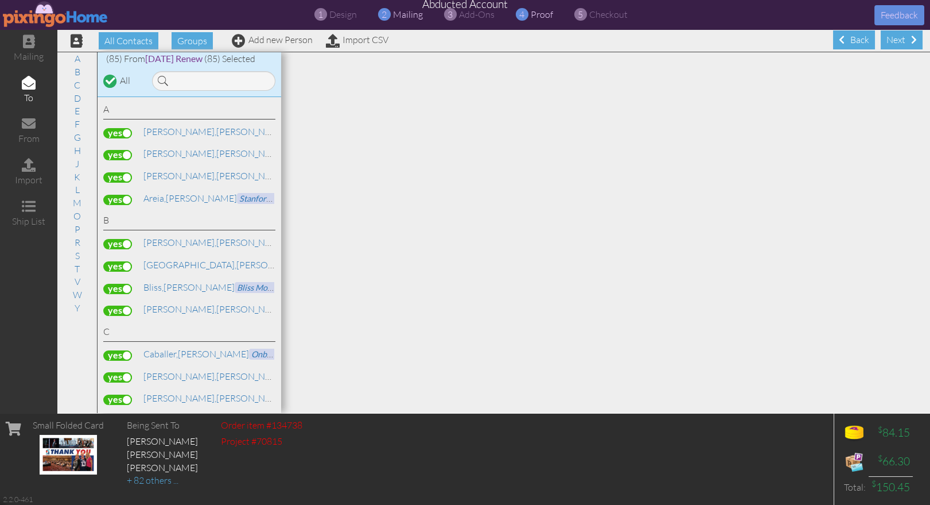
click at [533, 16] on span "proof" at bounding box center [542, 14] width 22 height 11
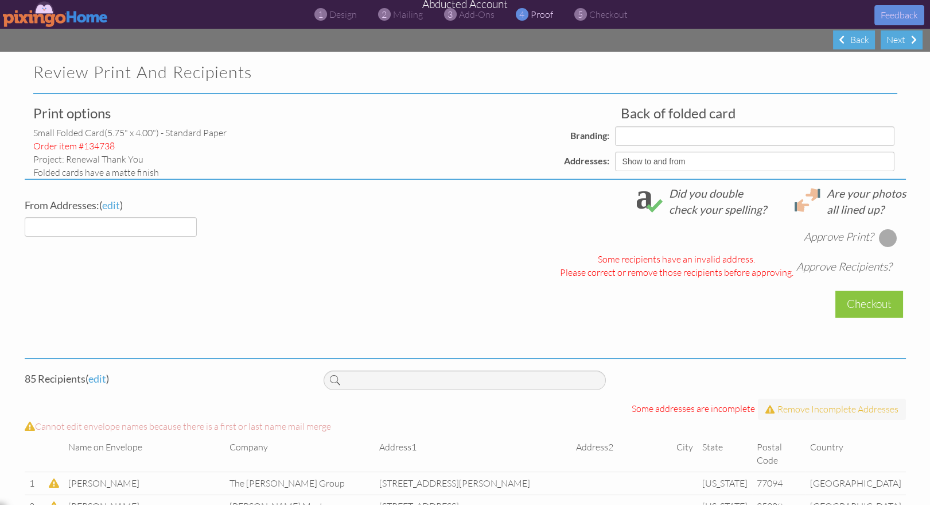
select select "object:20437"
select select "object:20434"
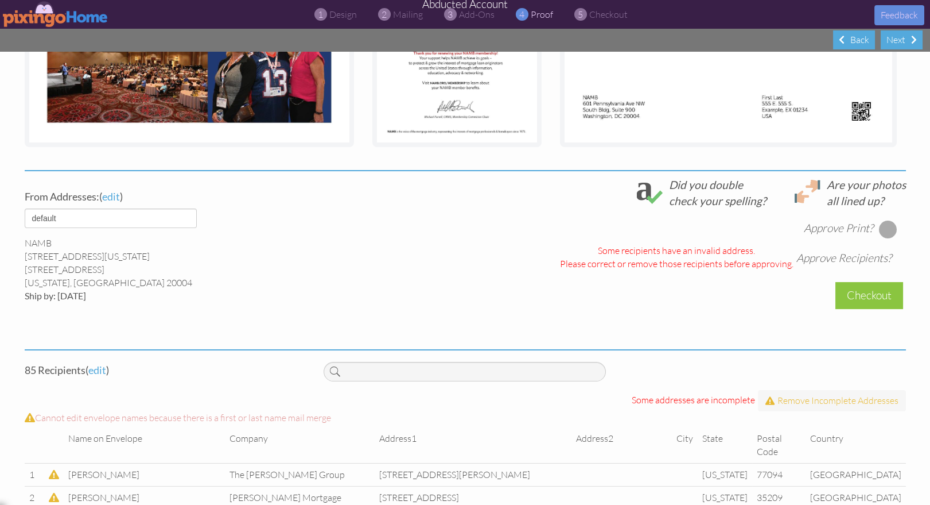
scroll to position [335, 0]
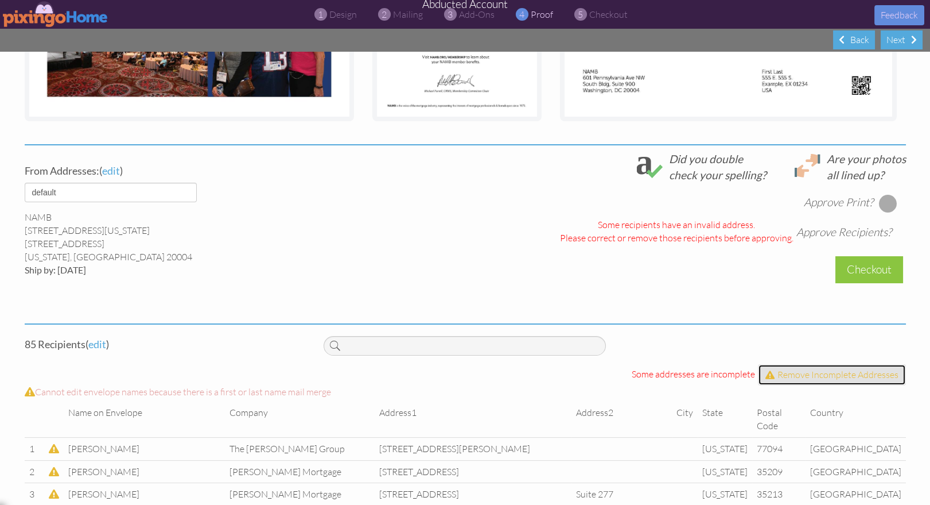
click at [817, 373] on span "Remove Incomplete Addresses" at bounding box center [838, 373] width 121 height 11
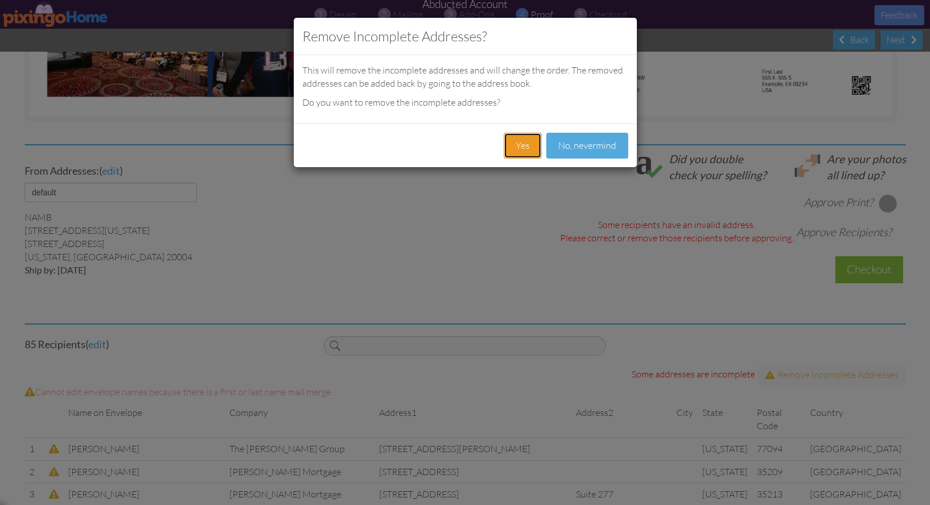
click at [523, 147] on button "Yes" at bounding box center [523, 146] width 38 height 26
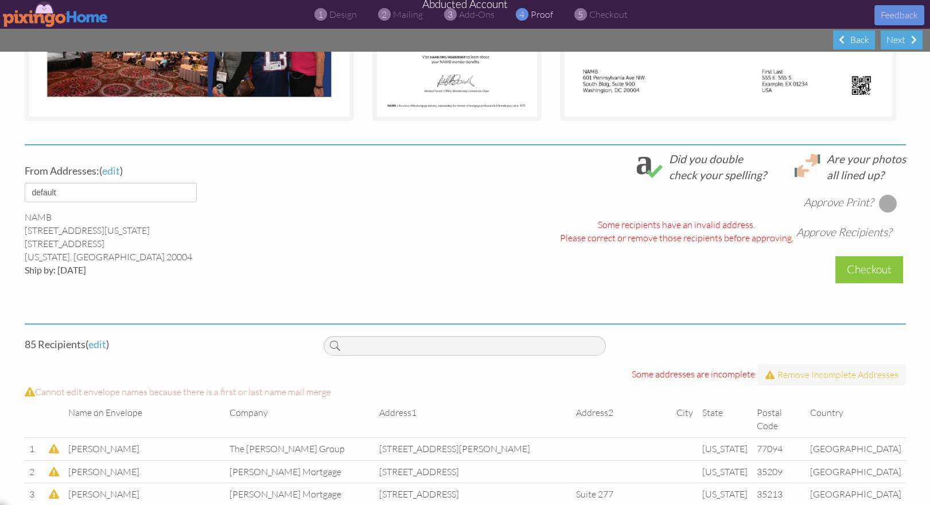
click at [483, 199] on div "Approve Print? Approve Recipients? Some recipients have an invalid address. Ple…" at bounding box center [615, 214] width 582 height 62
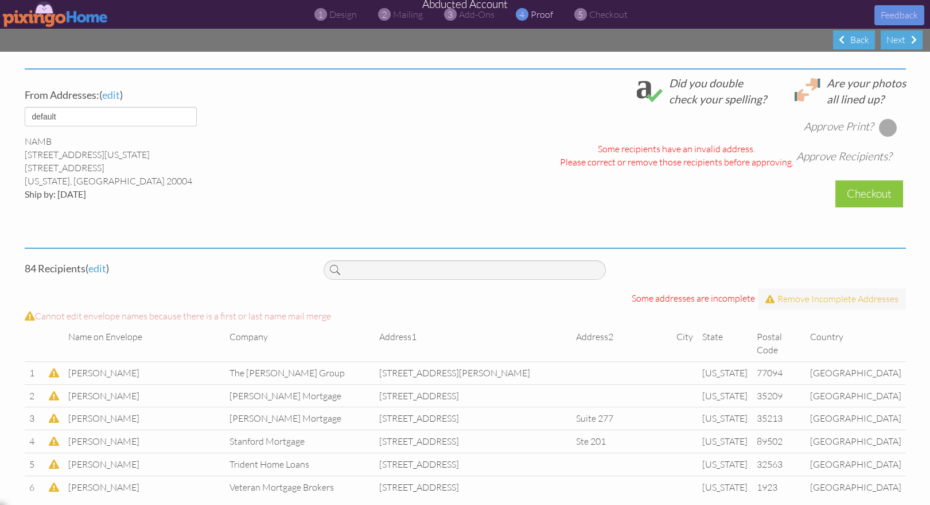
scroll to position [415, 0]
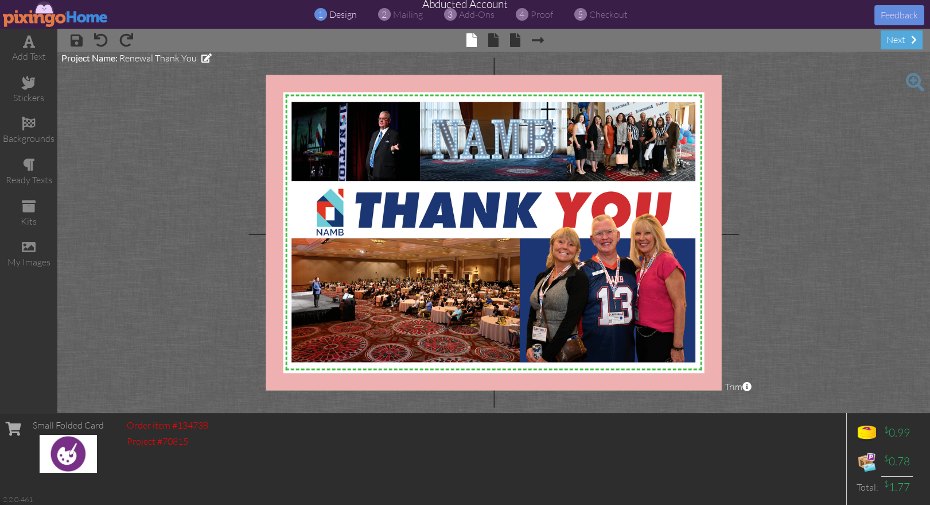
click at [49, 17] on img at bounding box center [56, 14] width 106 height 26
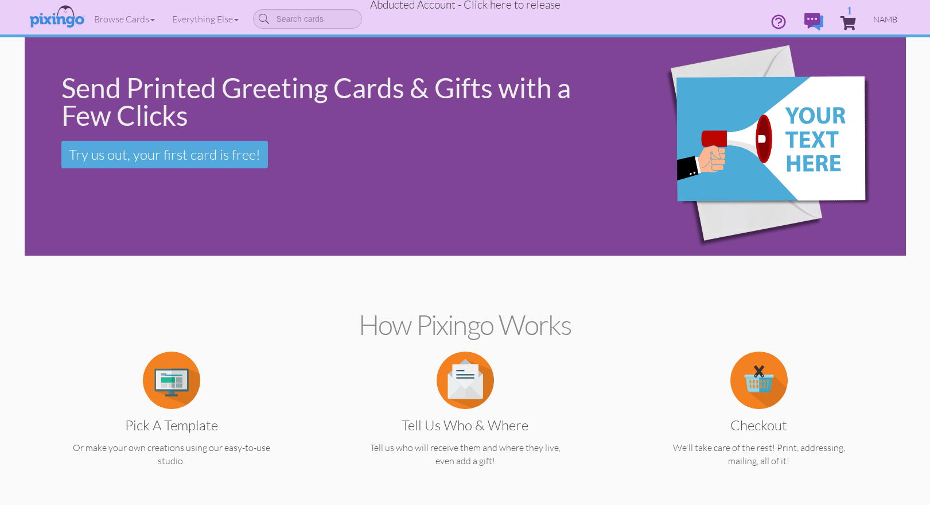
click at [892, 20] on span "NAMB" at bounding box center [886, 19] width 24 height 10
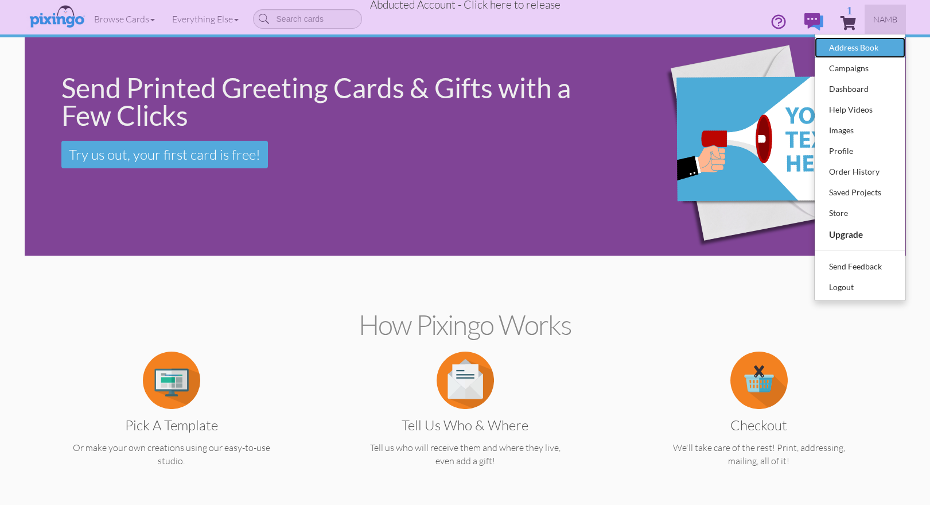
click at [870, 51] on div "Address Book" at bounding box center [861, 47] width 68 height 17
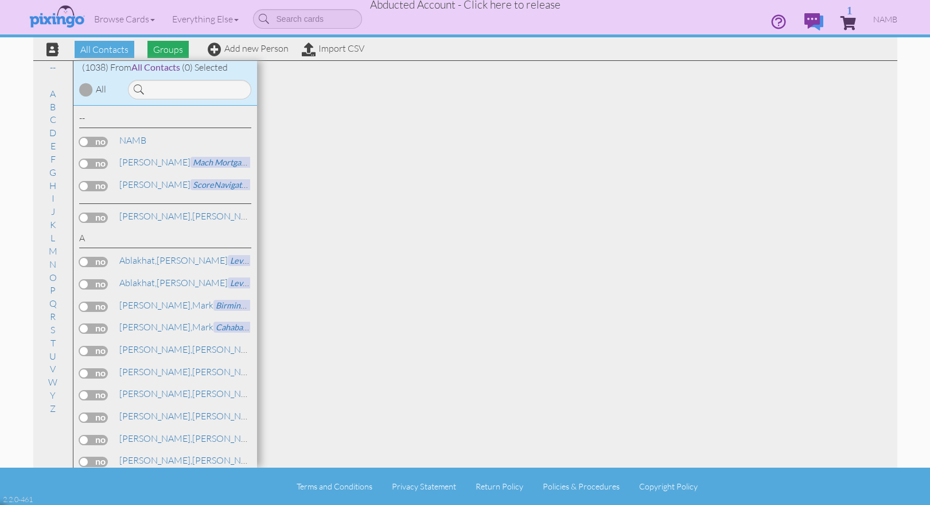
click at [164, 53] on span "Groups" at bounding box center [168, 49] width 41 height 17
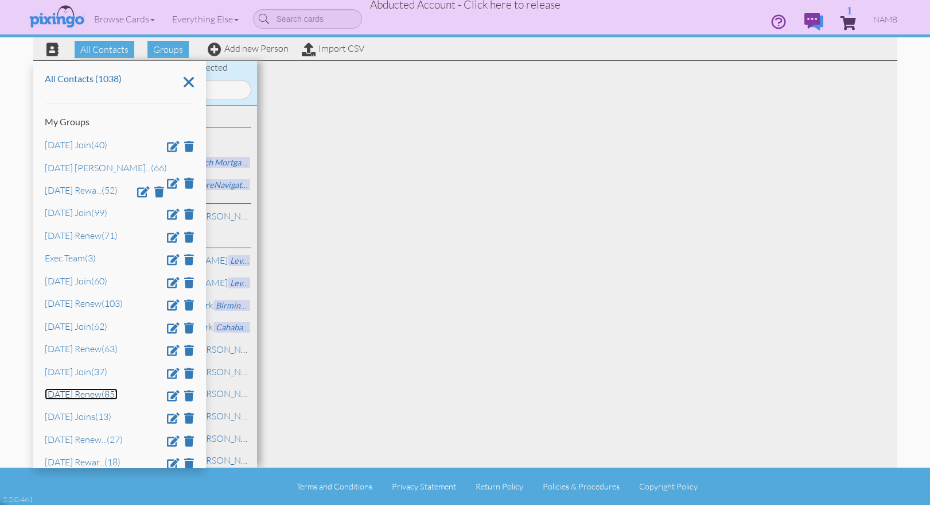
click at [88, 399] on link "[DATE] Renew (85)" at bounding box center [81, 393] width 73 height 11
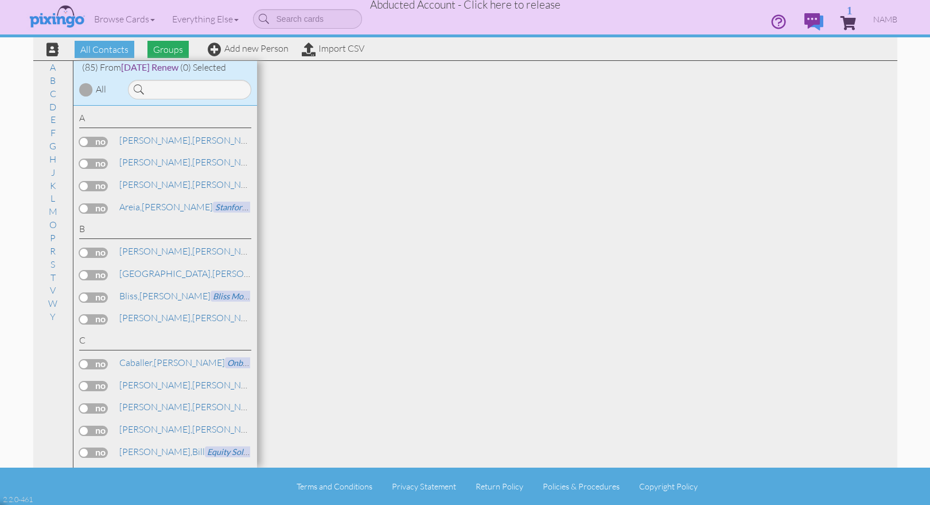
click at [168, 52] on span "Groups" at bounding box center [168, 49] width 41 height 17
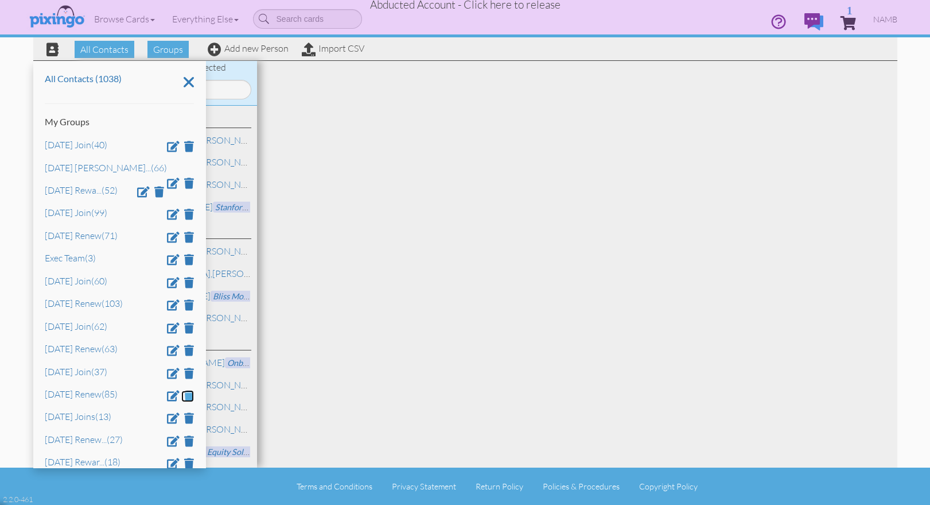
click at [188, 398] on span at bounding box center [189, 395] width 10 height 11
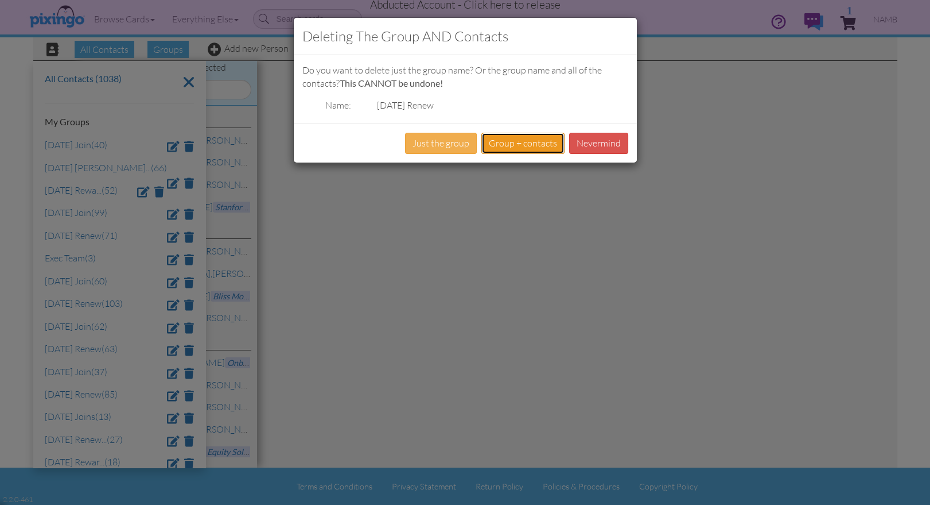
click at [507, 145] on button "Group + contacts" at bounding box center [523, 143] width 83 height 21
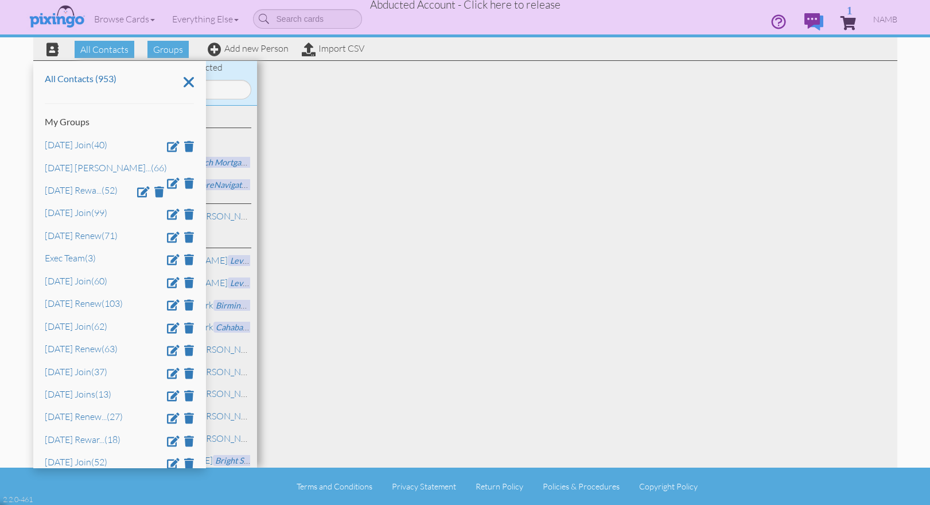
click at [341, 44] on div "Browse Cards Business Accounting Automotive Chiropractor Customer Dental Financ…" at bounding box center [465, 22] width 864 height 45
click at [340, 48] on link "Import CSV" at bounding box center [333, 47] width 63 height 11
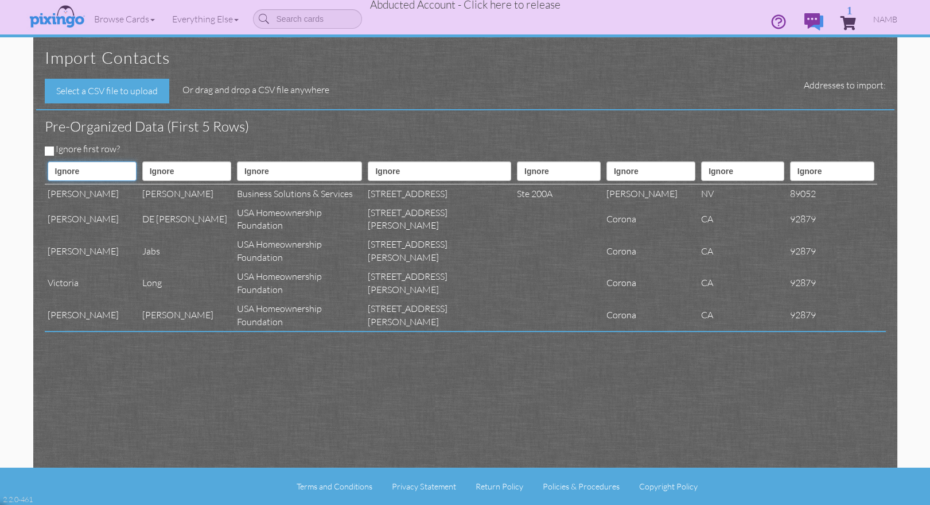
click at [84, 168] on select "Ignore ---------- First name Last name ---------- Address 1 Address 2 City Stat…" at bounding box center [92, 171] width 89 height 20
select select "object:8823"
click at [48, 161] on select "Ignore ---------- First name Last name ---------- Address 1 Address 2 City Stat…" at bounding box center [92, 171] width 89 height 20
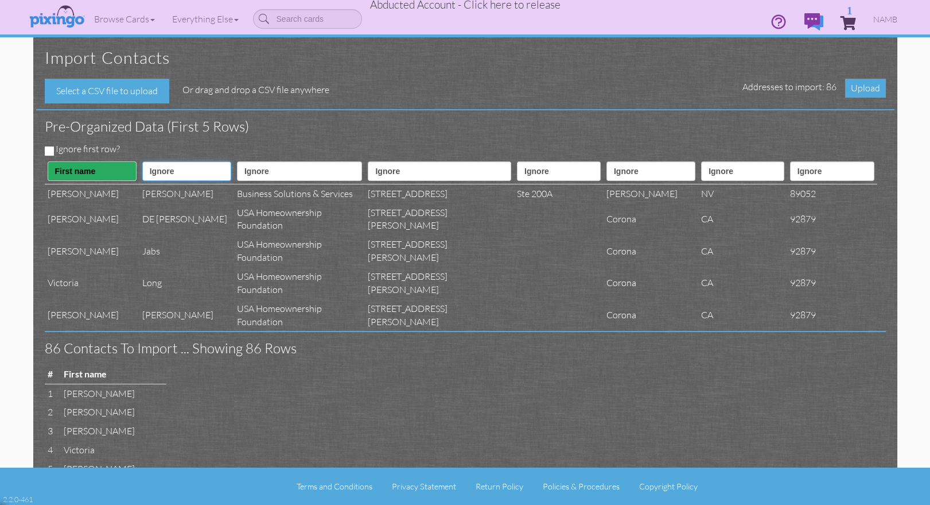
click at [174, 169] on select "Ignore ---------- First name Last name ---------- Address 1 Address 2 City Stat…" at bounding box center [186, 171] width 89 height 20
select select "object:8824"
click at [148, 161] on select "Ignore ---------- First name Last name ---------- Address 1 Address 2 City Stat…" at bounding box center [186, 171] width 89 height 20
click at [286, 167] on select "Ignore ---------- First name Last name ---------- Address 1 Address 2 City Stat…" at bounding box center [299, 171] width 125 height 20
select select "object:8835"
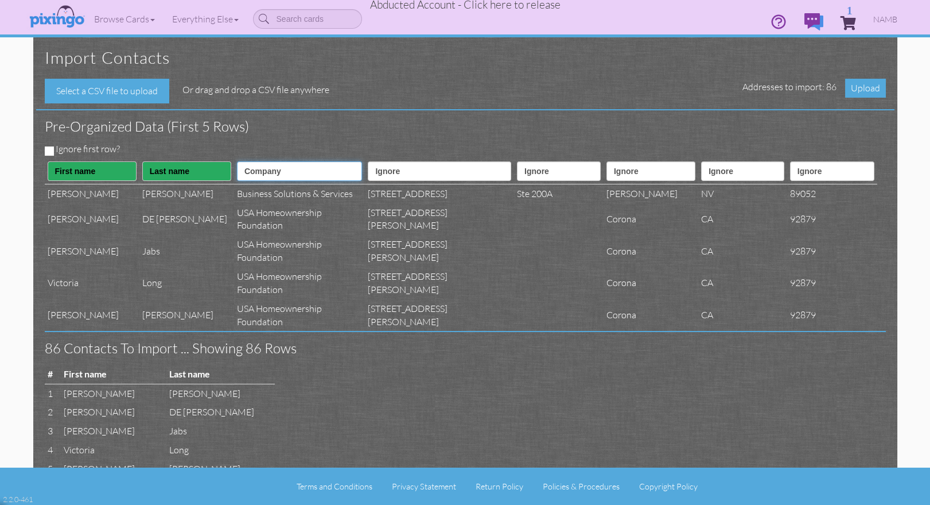
click at [249, 161] on select "Ignore ---------- First name Last name ---------- Address 1 Address 2 City Stat…" at bounding box center [299, 171] width 125 height 20
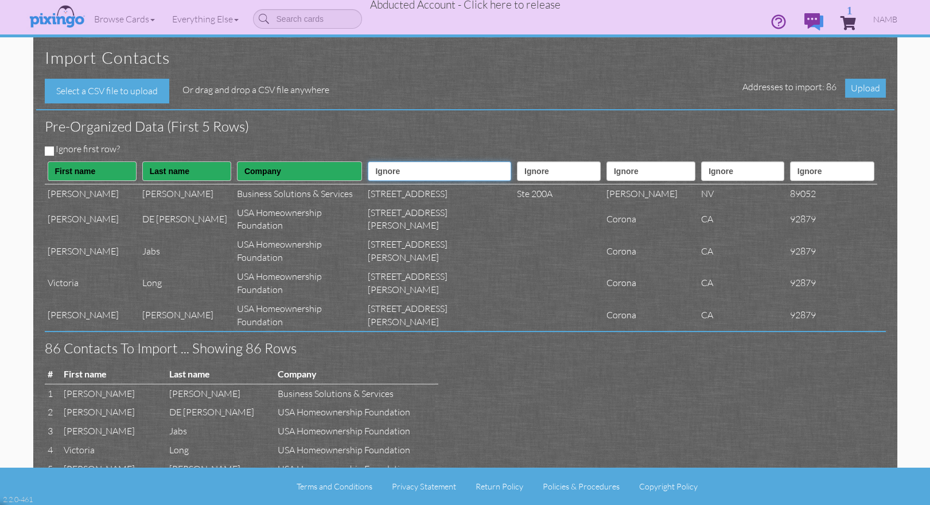
click at [451, 173] on select "Ignore ---------- First name Last name ---------- Address 1 Address 2 City Stat…" at bounding box center [439, 171] width 143 height 20
select select "object:8826"
click at [378, 161] on select "Ignore ---------- First name Last name ---------- Address 1 Address 2 City Stat…" at bounding box center [439, 171] width 143 height 20
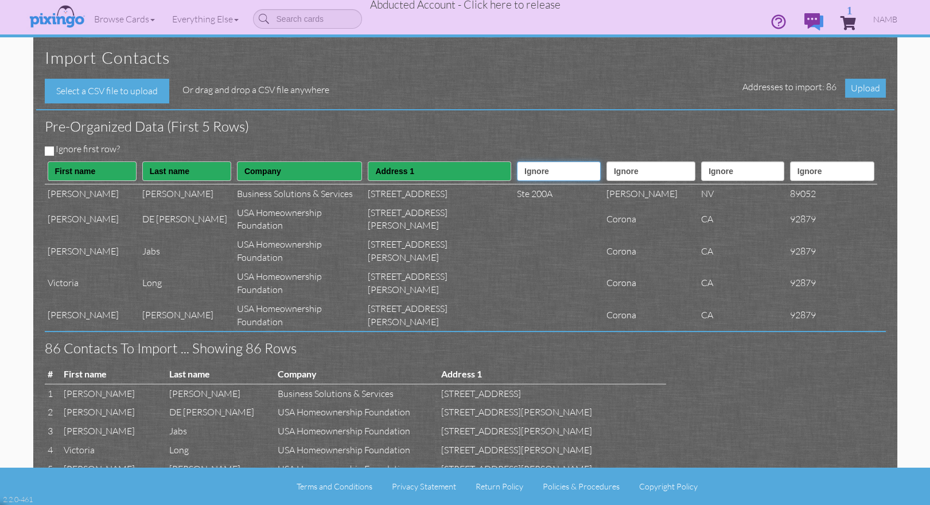
click at [517, 167] on select "Ignore ---------- First name Last name ---------- Address 1 Address 2 City Stat…" at bounding box center [559, 171] width 84 height 20
select select "object:8827"
click at [517, 161] on select "Ignore ---------- First name Last name ---------- Address 1 Address 2 City Stat…" at bounding box center [559, 171] width 84 height 20
click at [607, 177] on select "Ignore ---------- First name Last name ---------- Address 1 Address 2 City Stat…" at bounding box center [651, 171] width 89 height 20
select select "object:8828"
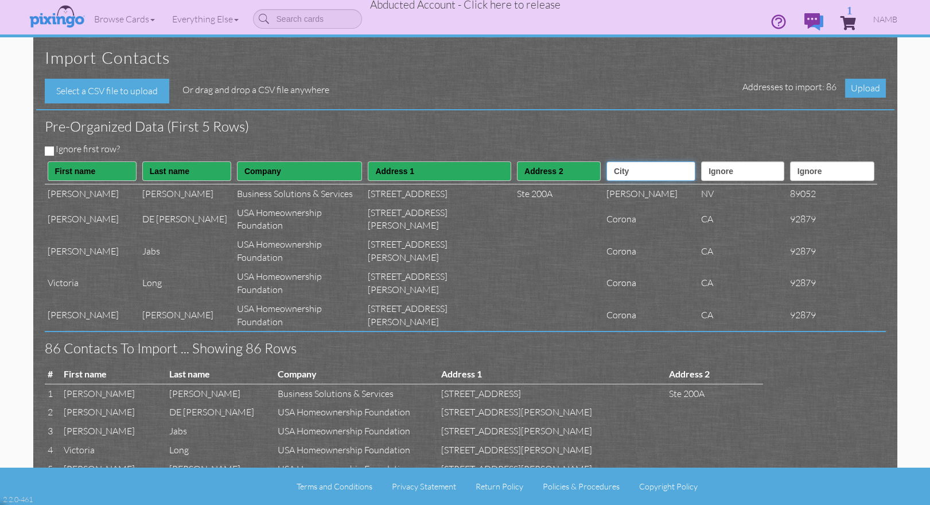
click at [607, 161] on select "Ignore ---------- First name Last name ---------- Address 1 Address 2 City Stat…" at bounding box center [651, 171] width 89 height 20
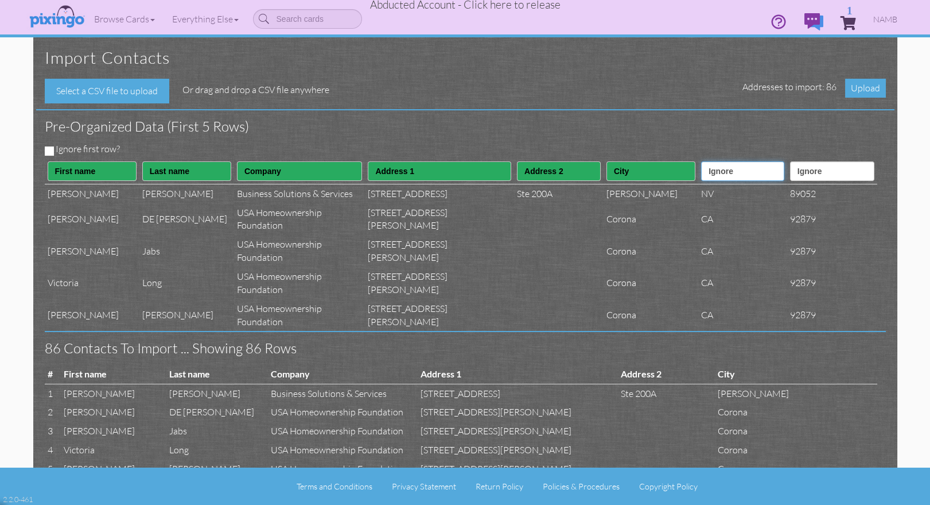
click at [702, 176] on select "Ignore ---------- First name Last name ---------- Address 1 Address 2 City Stat…" at bounding box center [742, 171] width 83 height 20
select select "object:8829"
click at [701, 161] on select "Ignore ---------- First name Last name ---------- Address 1 Address 2 City Stat…" at bounding box center [742, 171] width 83 height 20
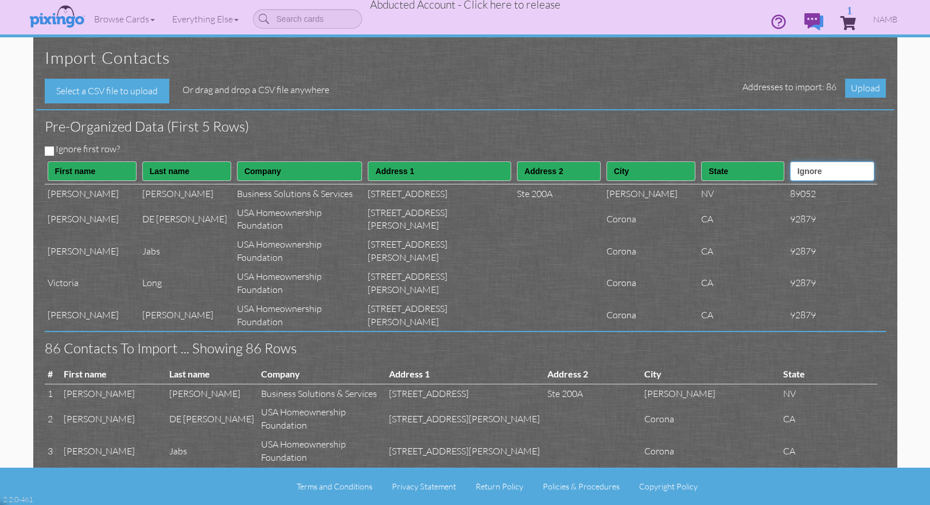
click at [790, 176] on select "Ignore ---------- First name Last name ---------- Address 1 Address 2 City Stat…" at bounding box center [832, 171] width 84 height 20
select select "object:8830"
click at [790, 161] on select "Ignore ---------- First name Last name ---------- Address 1 Address 2 City Stat…" at bounding box center [832, 171] width 84 height 20
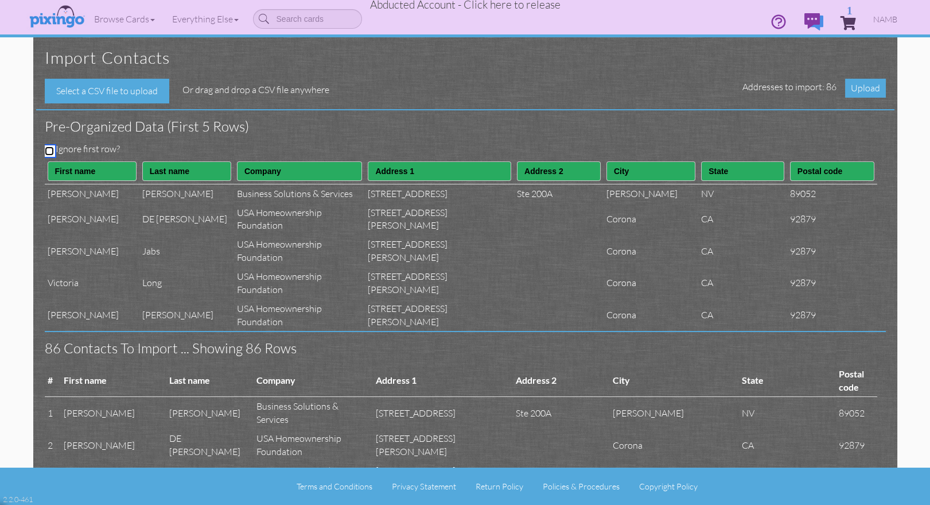
click at [48, 147] on input "Ignore first row?" at bounding box center [49, 150] width 9 height 9
checkbox input "true"
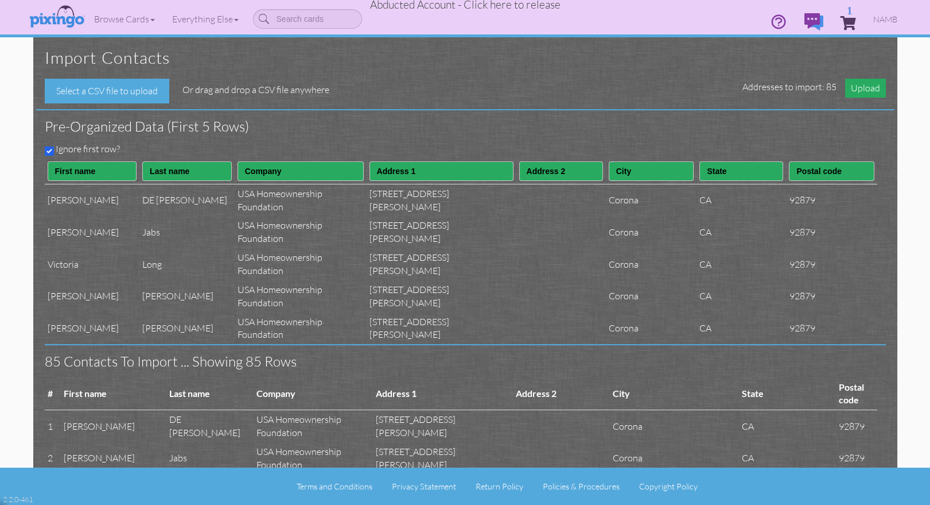
click at [857, 86] on span "Upload" at bounding box center [865, 88] width 41 height 19
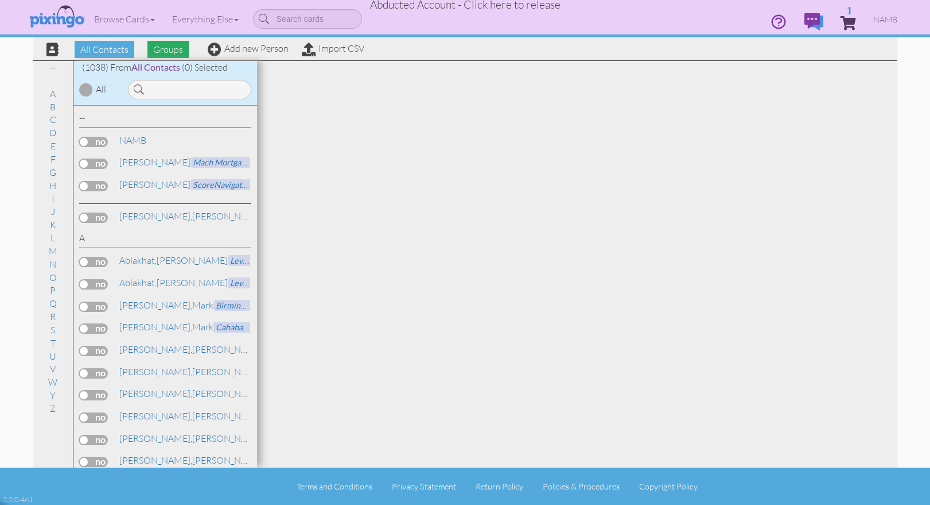
click at [169, 46] on span "Groups" at bounding box center [168, 49] width 41 height 17
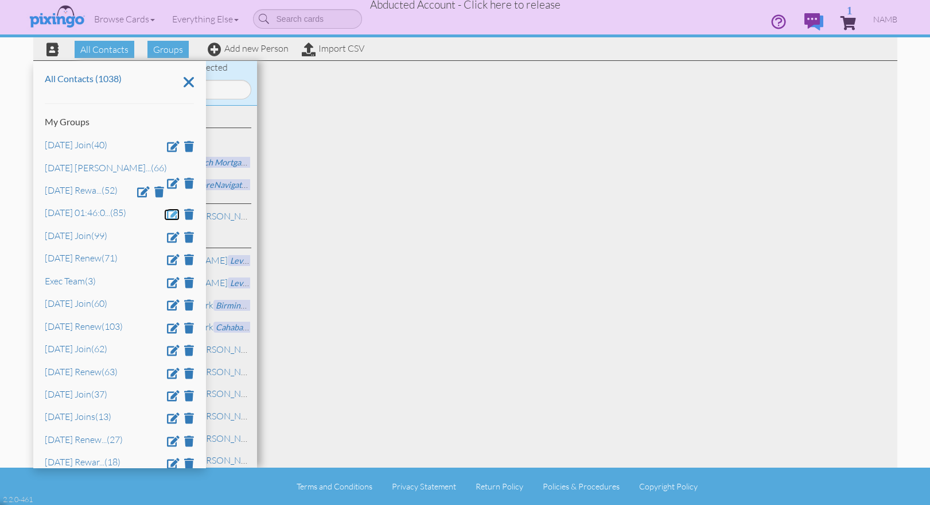
click at [167, 215] on span at bounding box center [173, 213] width 13 height 11
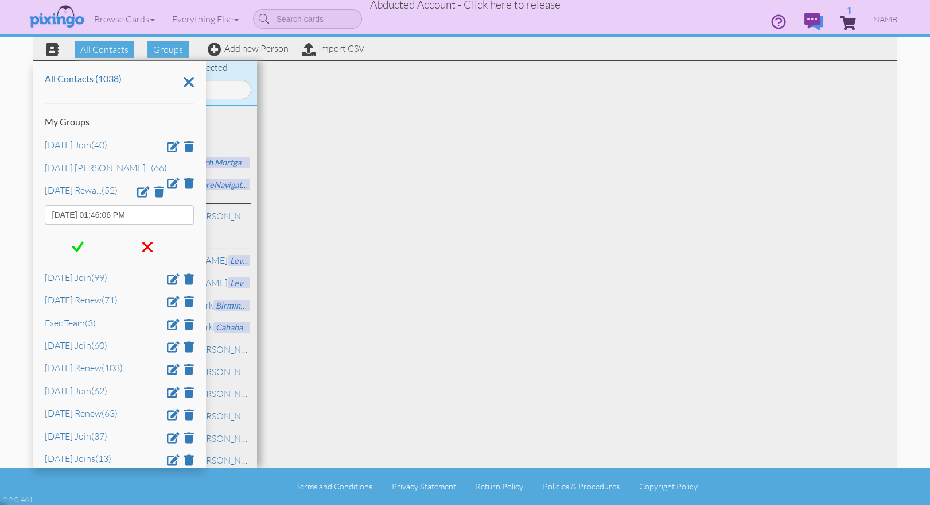
drag, startPoint x: 117, startPoint y: 215, endPoint x: 10, endPoint y: 208, distance: 107.0
click at [10, 209] on contacts "Toggle navigation Visit Pixingo Mobile Browse Cards Business Accounting Automot…" at bounding box center [465, 252] width 930 height 505
type input "July 2025 Renew"
click at [80, 247] on span at bounding box center [77, 246] width 11 height 17
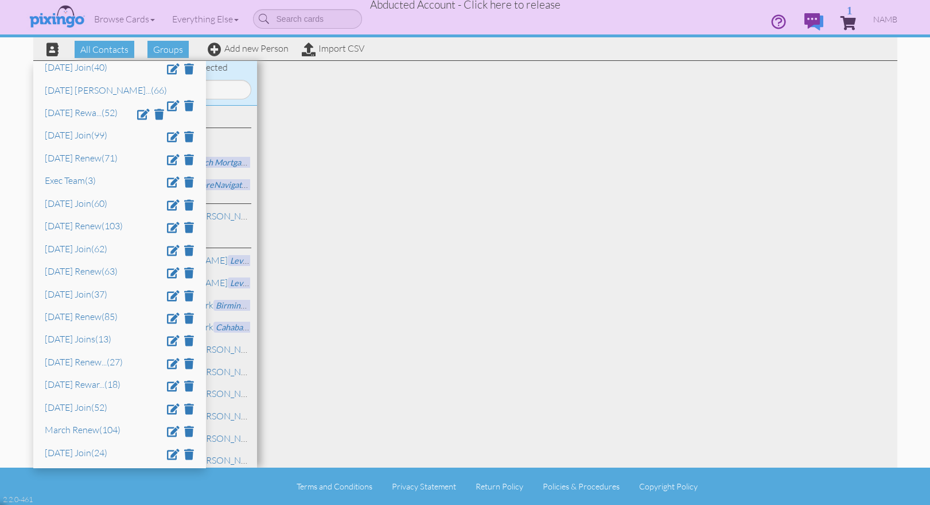
scroll to position [79, 0]
click at [71, 315] on link "July 2025 Renew (85)" at bounding box center [81, 314] width 73 height 11
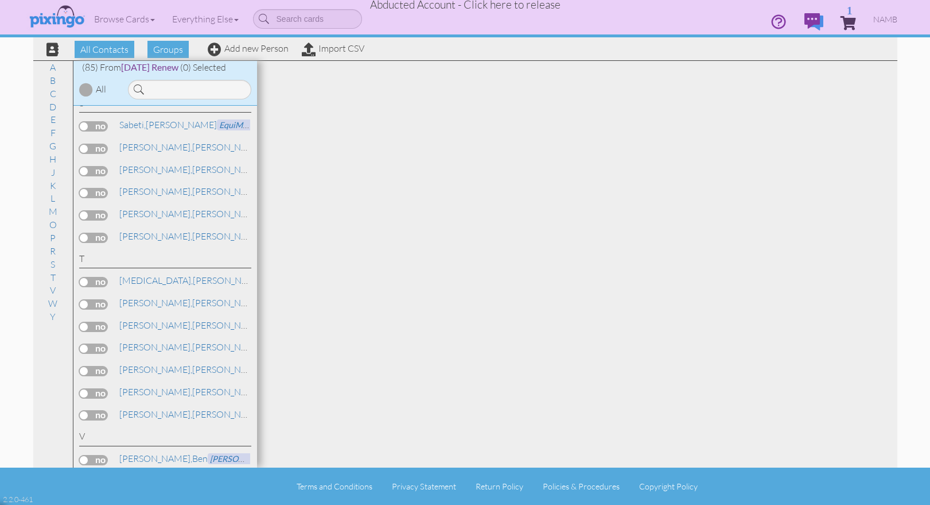
scroll to position [1941, 0]
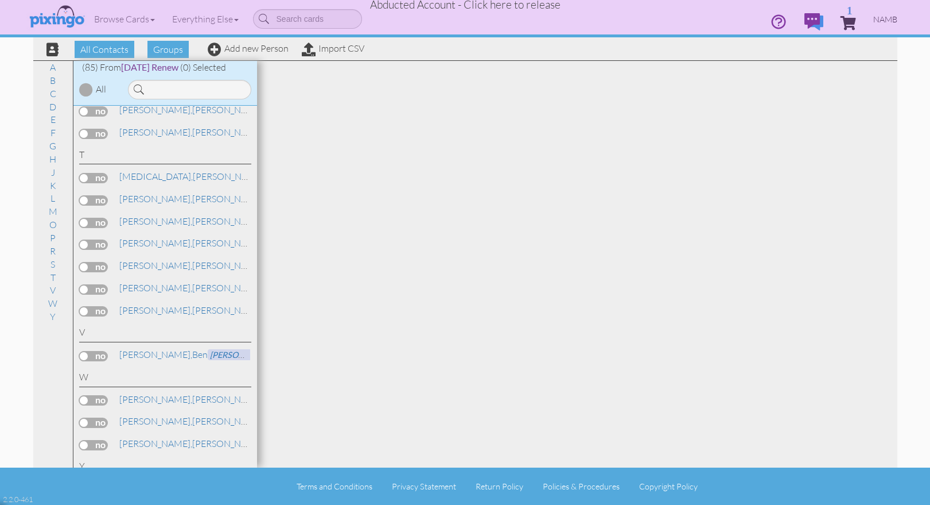
click at [878, 22] on span "NAMB" at bounding box center [886, 19] width 24 height 10
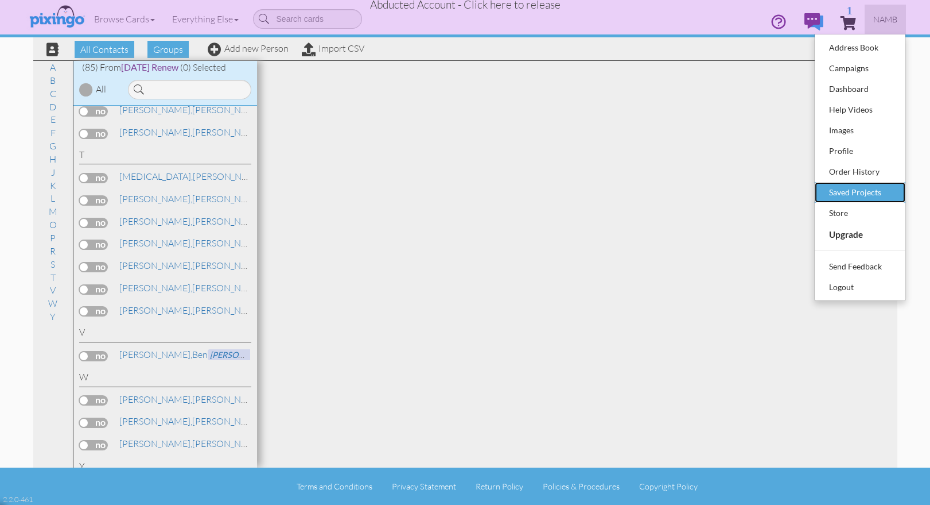
click at [874, 194] on div "Saved Projects" at bounding box center [861, 192] width 68 height 17
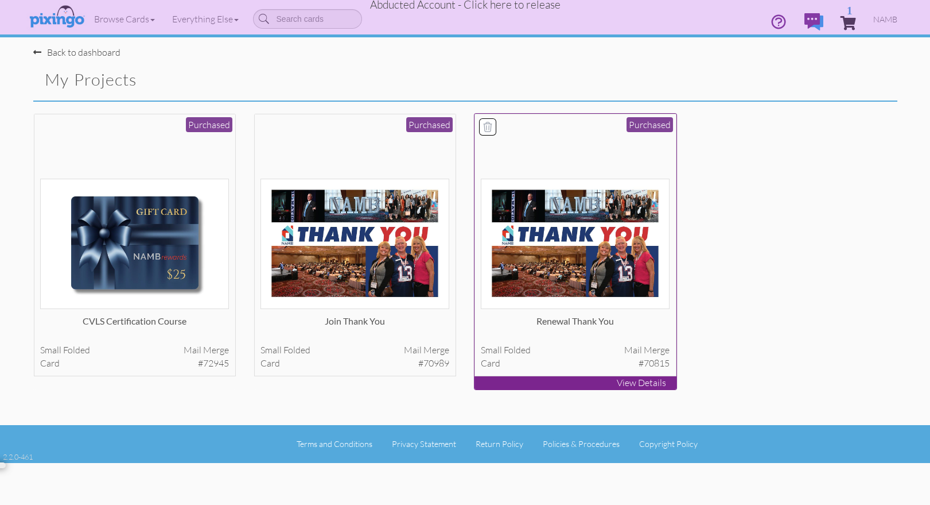
click at [633, 231] on img at bounding box center [575, 244] width 189 height 130
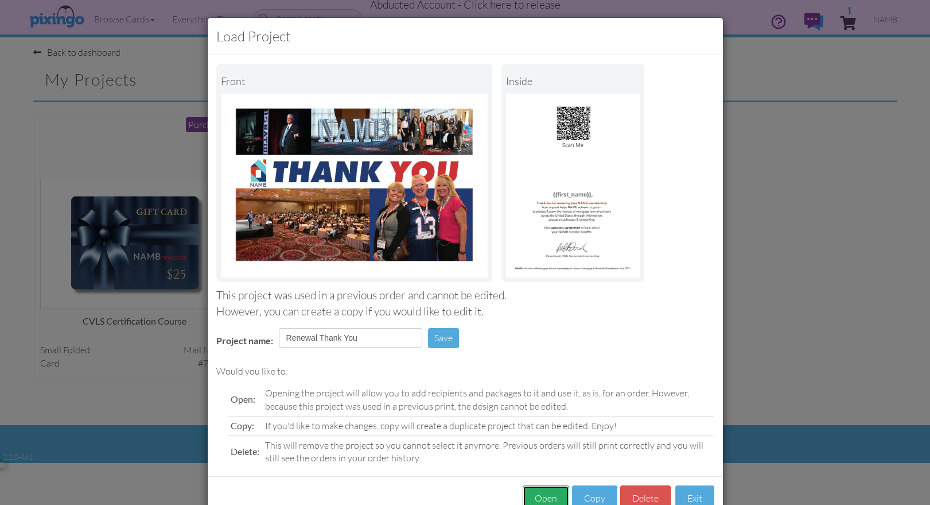
click at [546, 496] on button "Open" at bounding box center [546, 498] width 46 height 26
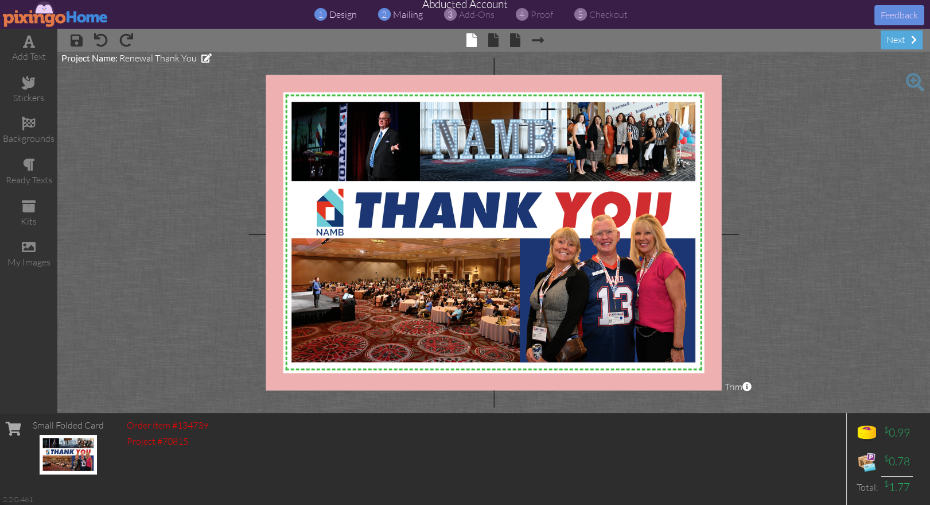
click at [408, 15] on span "mailing" at bounding box center [408, 14] width 30 height 11
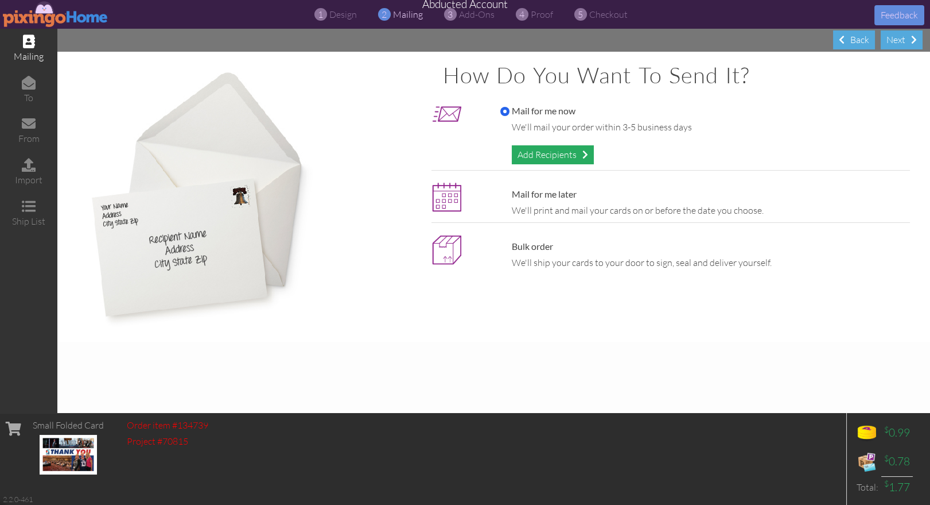
click at [520, 157] on div "Add Recipients" at bounding box center [553, 154] width 82 height 19
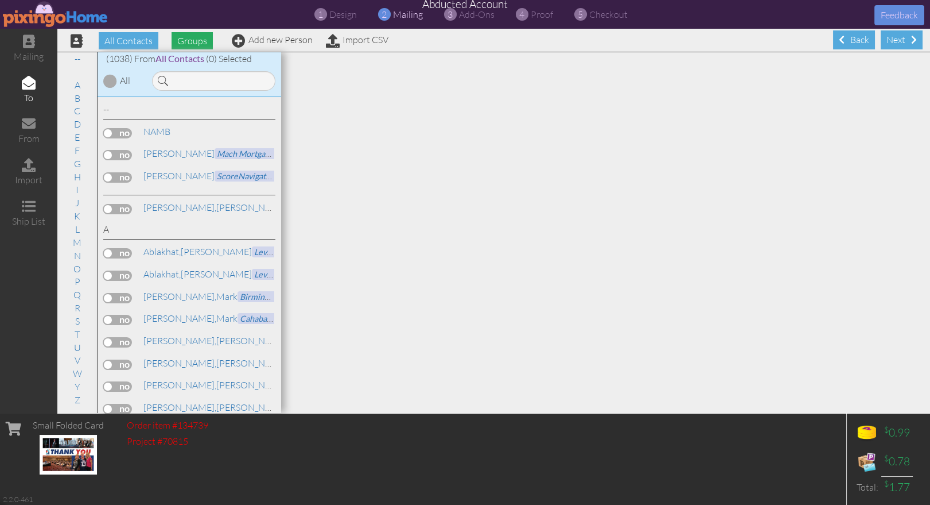
click at [192, 36] on span "Groups" at bounding box center [192, 40] width 41 height 17
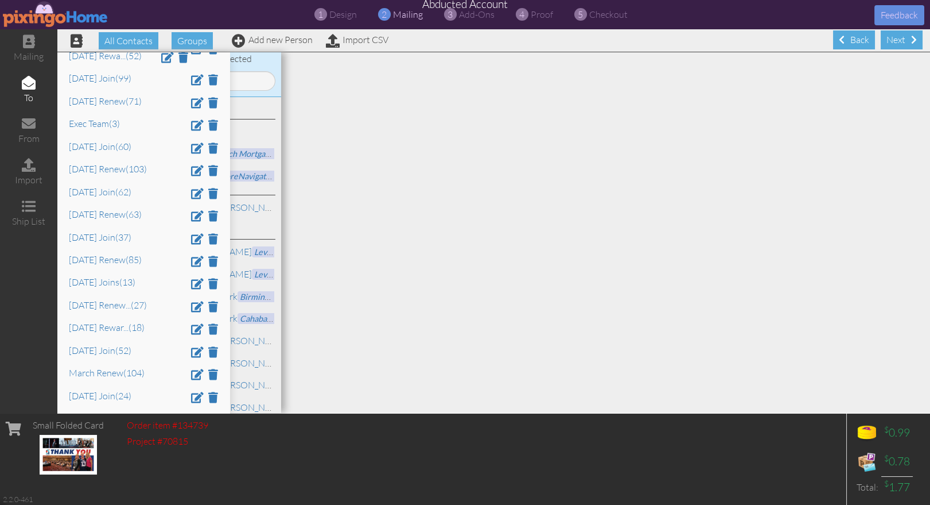
scroll to position [129, 0]
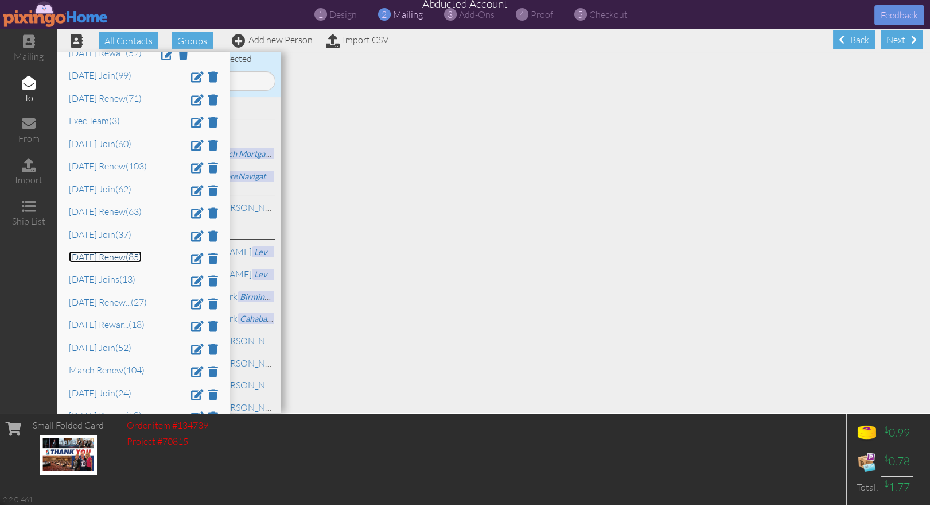
click at [90, 260] on link "July 2025 Renew (85)" at bounding box center [105, 256] width 73 height 11
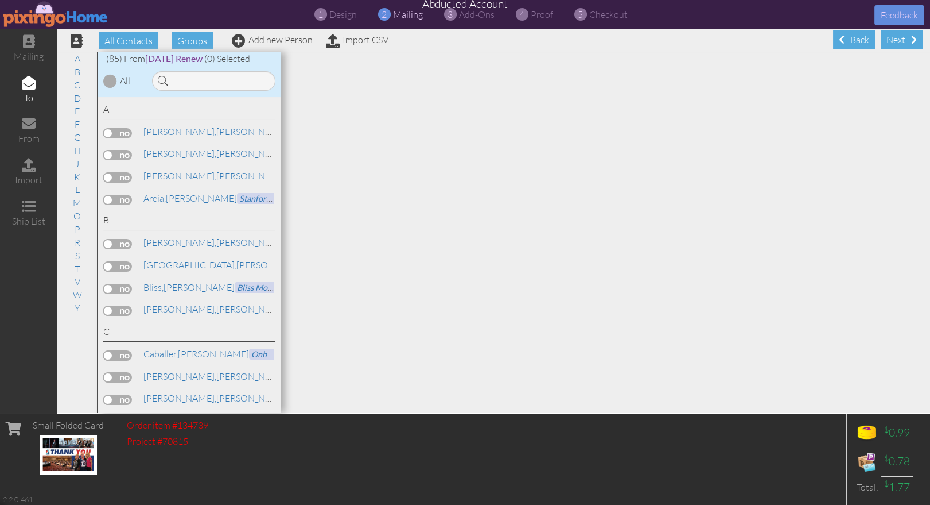
click at [108, 79] on div at bounding box center [110, 81] width 14 height 14
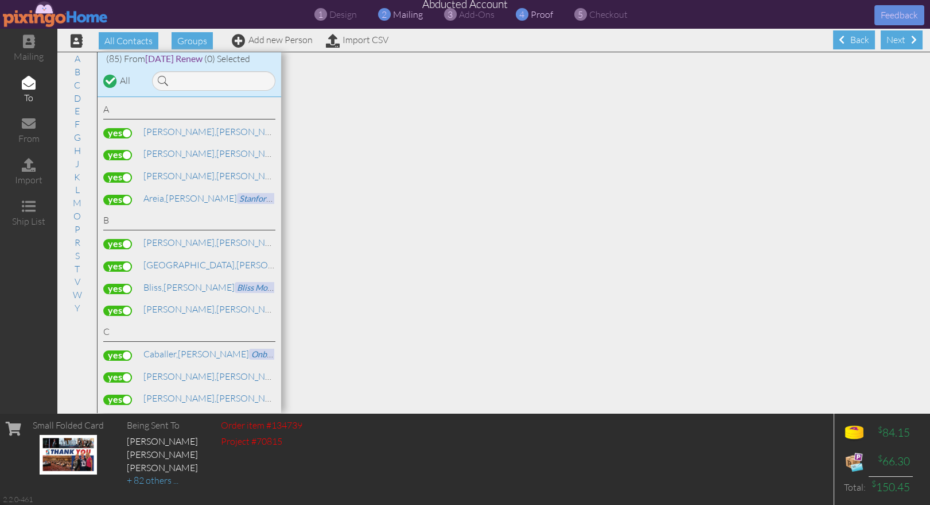
click at [542, 14] on span "proof" at bounding box center [542, 14] width 22 height 11
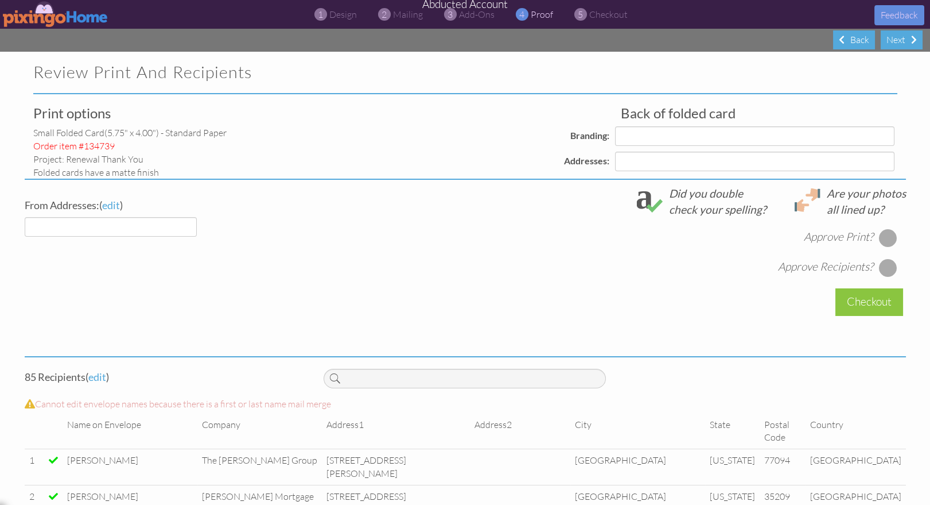
select select "object:21105"
select select "object:21109"
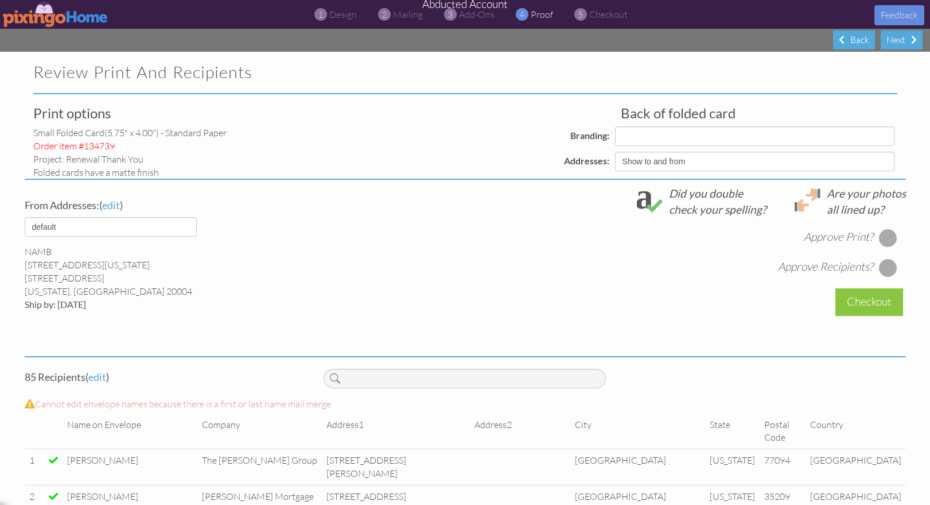
select select "object:21111"
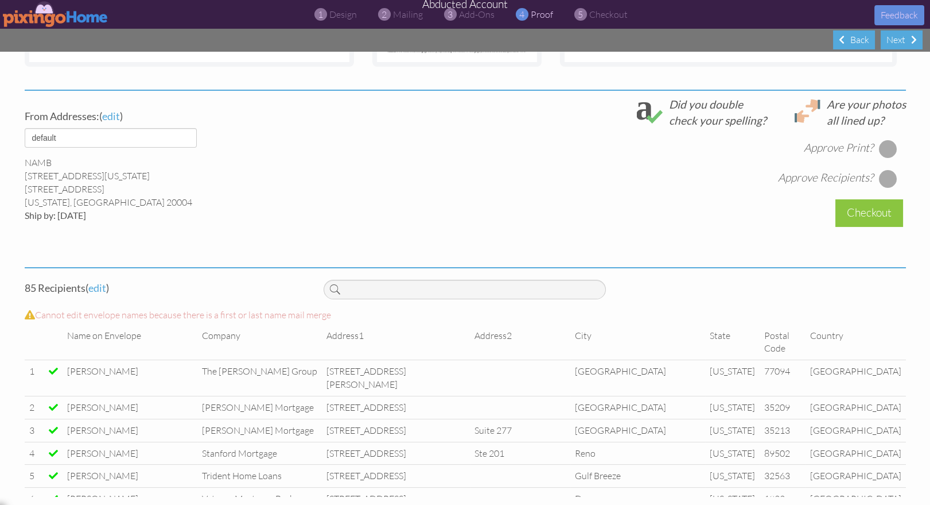
scroll to position [393, 0]
click at [888, 141] on div at bounding box center [888, 146] width 18 height 18
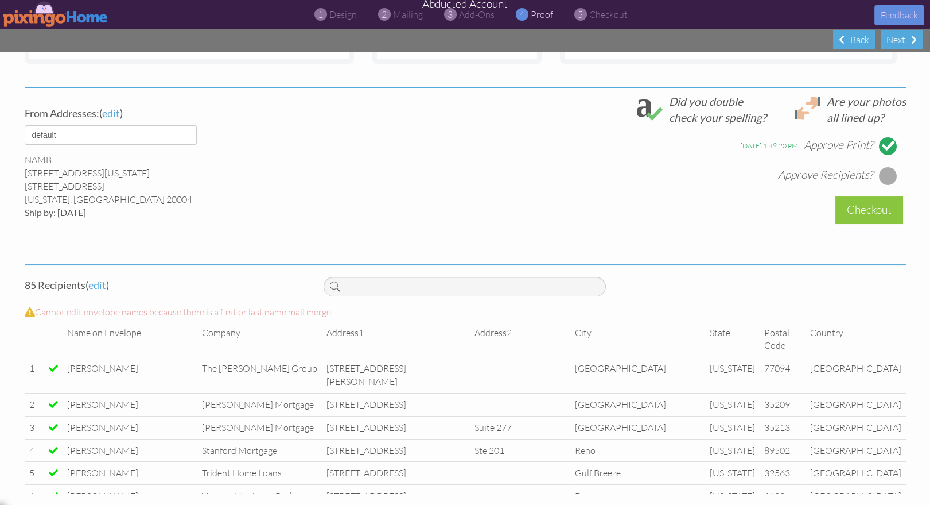
click at [888, 174] on div at bounding box center [888, 175] width 18 height 18
click at [850, 207] on div "Checkout" at bounding box center [870, 209] width 68 height 27
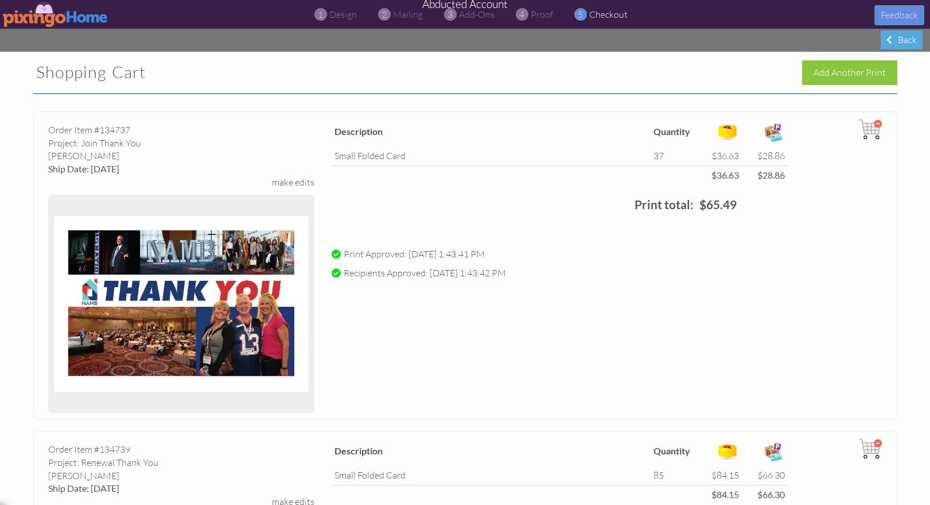
click at [44, 16] on img at bounding box center [56, 14] width 106 height 26
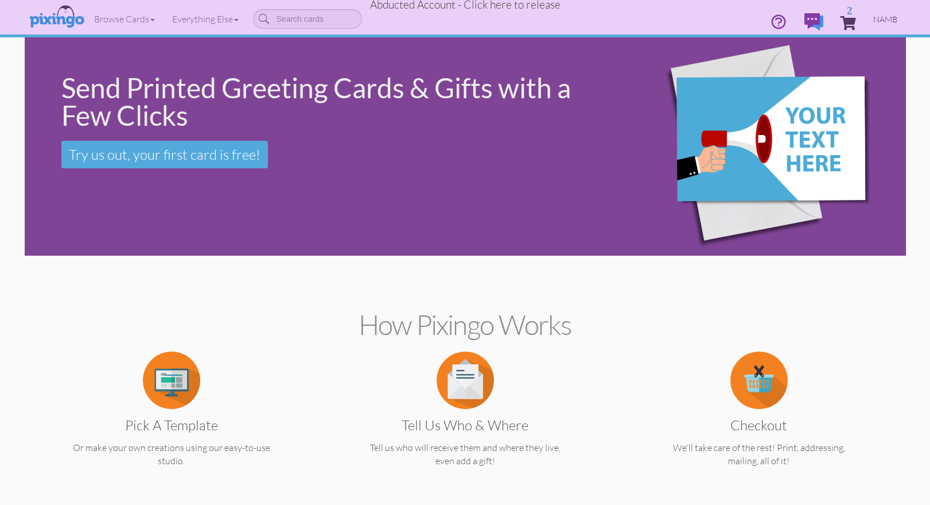
click at [887, 18] on span "NAMB" at bounding box center [886, 19] width 24 height 10
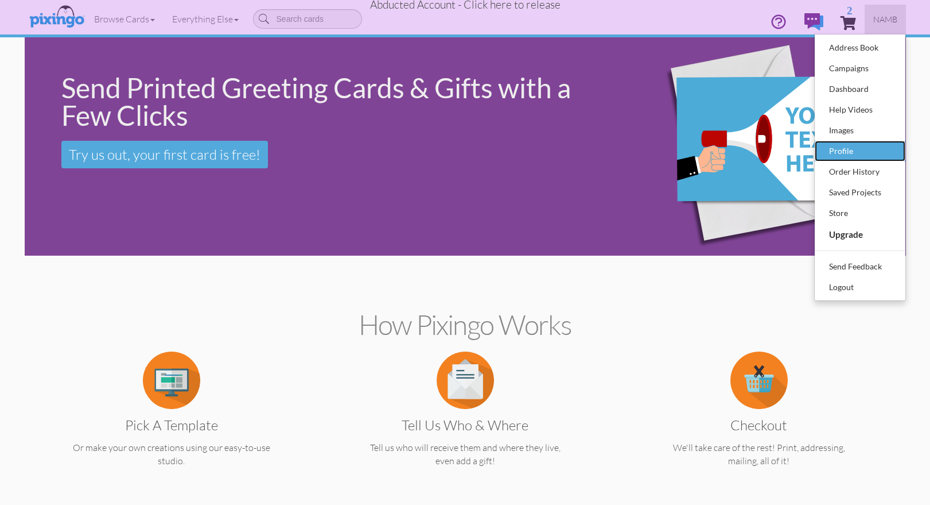
click at [851, 146] on div "Profile" at bounding box center [861, 150] width 68 height 17
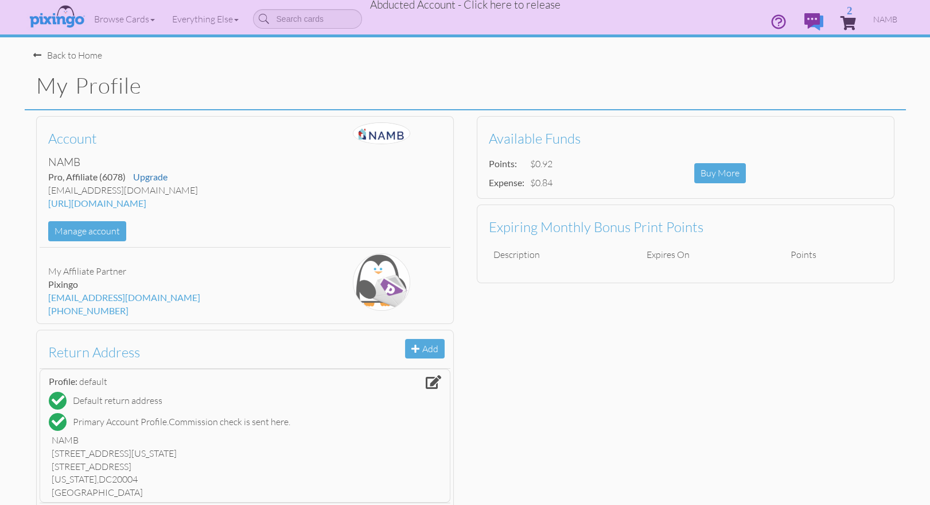
click at [495, 10] on span "Abducted Account - Click here to release" at bounding box center [465, 5] width 191 height 14
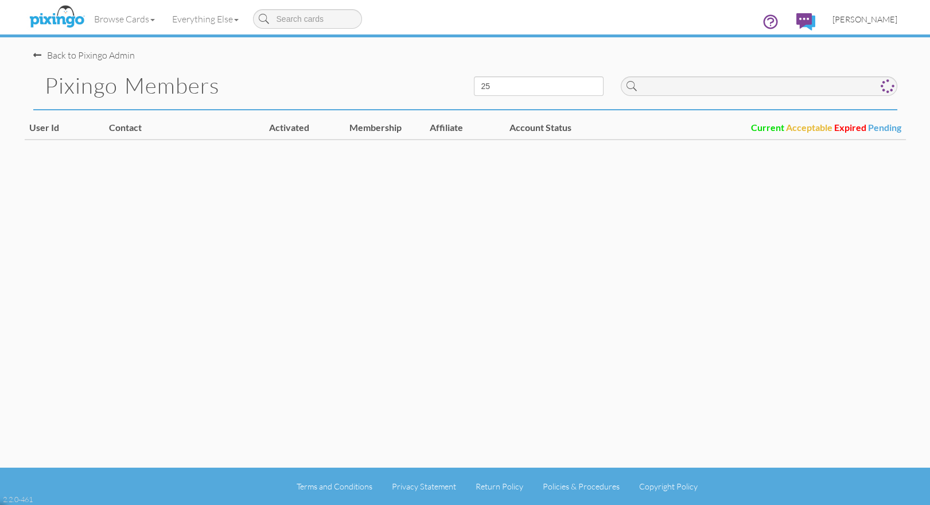
click at [891, 18] on span "[PERSON_NAME]" at bounding box center [865, 19] width 65 height 10
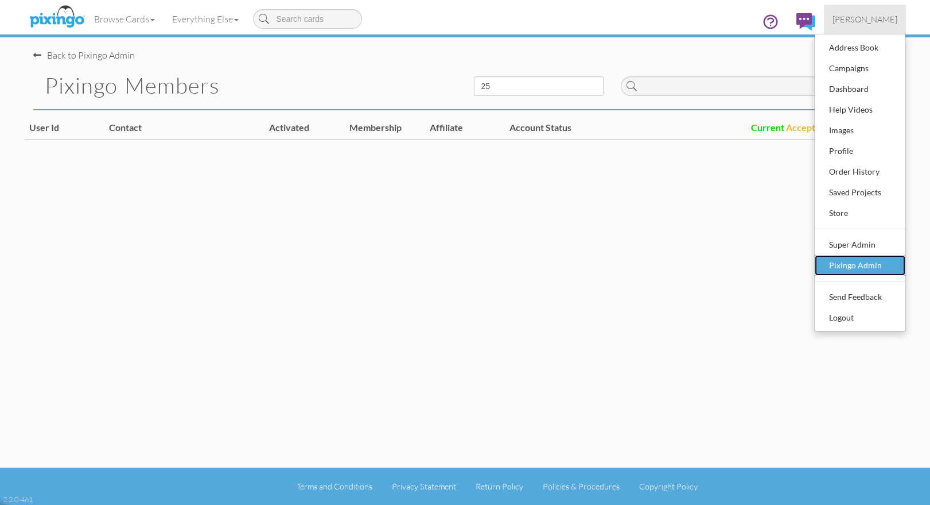
click at [880, 269] on div "Pixingo Admin" at bounding box center [861, 265] width 68 height 17
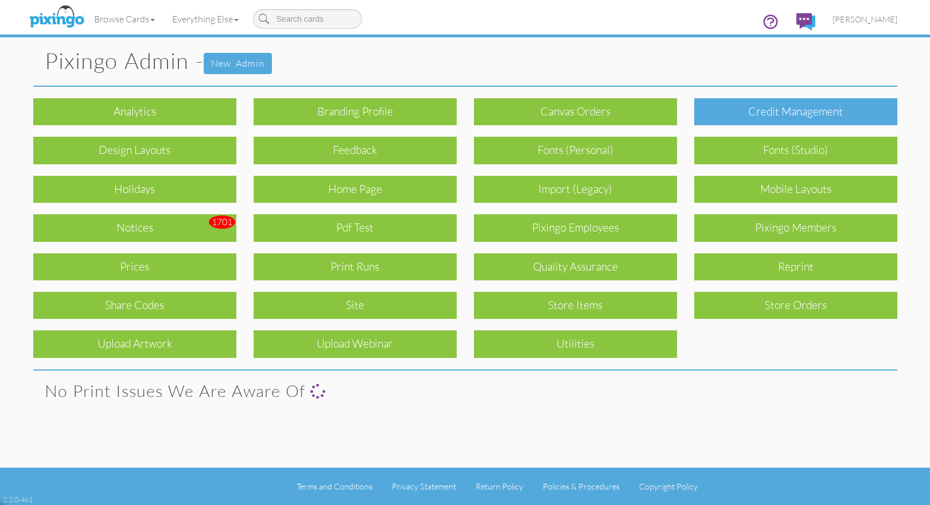
click at [778, 116] on div "Credit Management" at bounding box center [795, 111] width 203 height 27
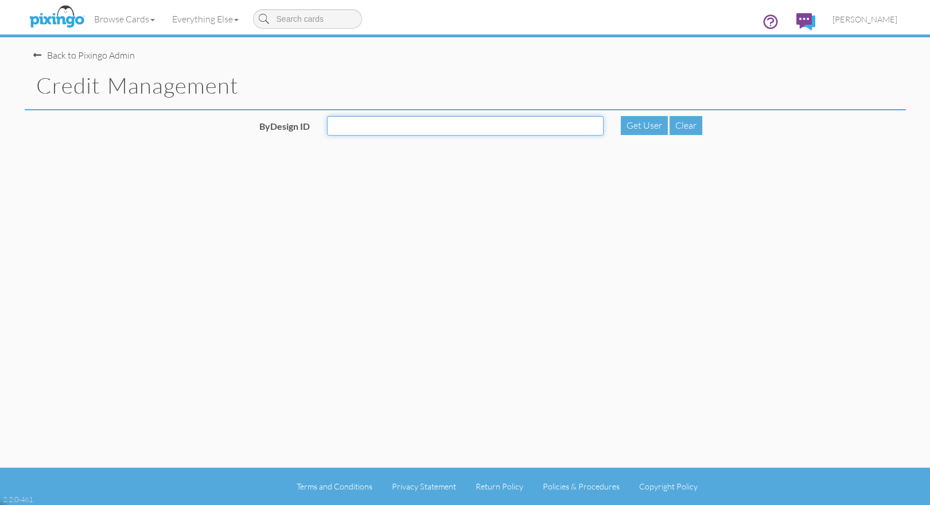
click at [398, 122] on input "ByDesign ID" at bounding box center [465, 126] width 277 height 20
type input "6078"
click at [622, 121] on div "Get User" at bounding box center [644, 125] width 47 height 19
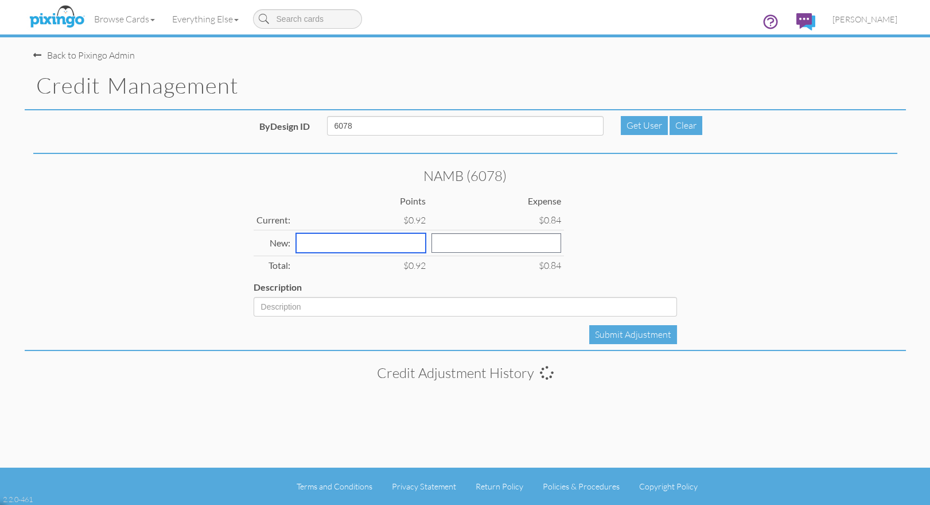
click at [340, 240] on input "number" at bounding box center [361, 243] width 130 height 20
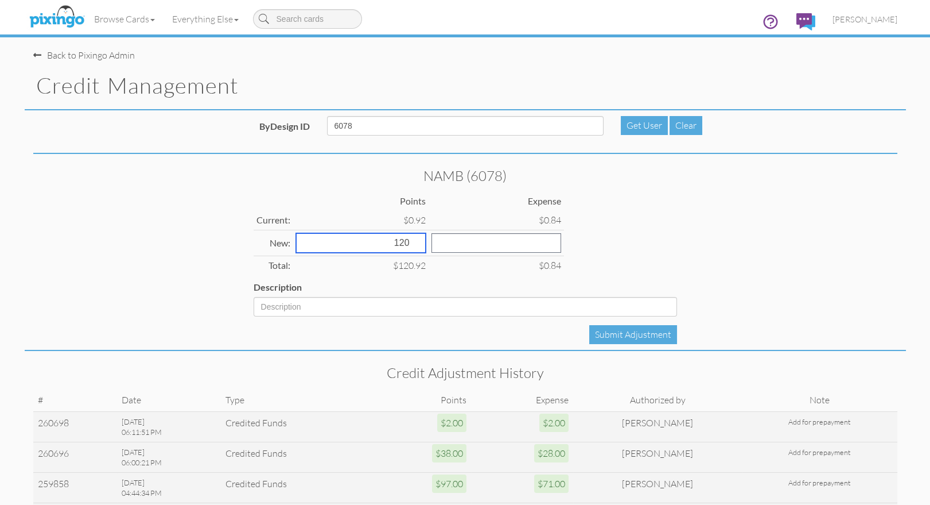
type input "120"
click at [439, 246] on input "number" at bounding box center [497, 243] width 130 height 20
type input "95"
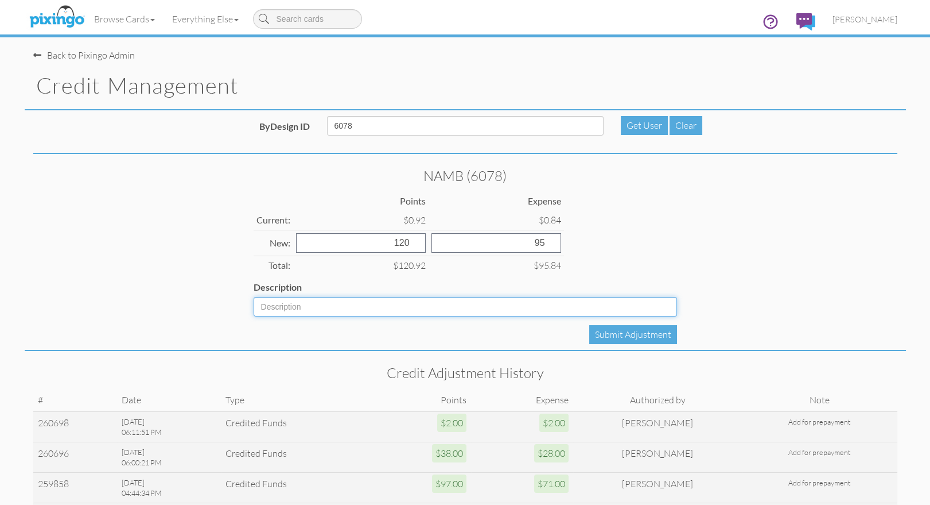
drag, startPoint x: 335, startPoint y: 302, endPoint x: 358, endPoint y: 304, distance: 23.1
click at [335, 302] on input "Description" at bounding box center [466, 307] width 424 height 20
type input "Add for prepayment"
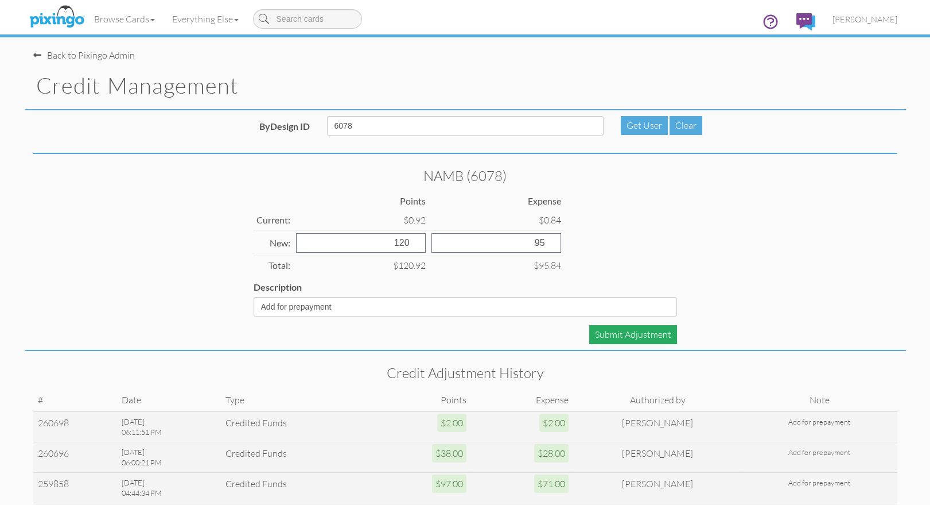
click at [616, 334] on div "Submit Adjustment" at bounding box center [633, 334] width 88 height 19
click at [854, 17] on span "[PERSON_NAME]" at bounding box center [865, 19] width 65 height 10
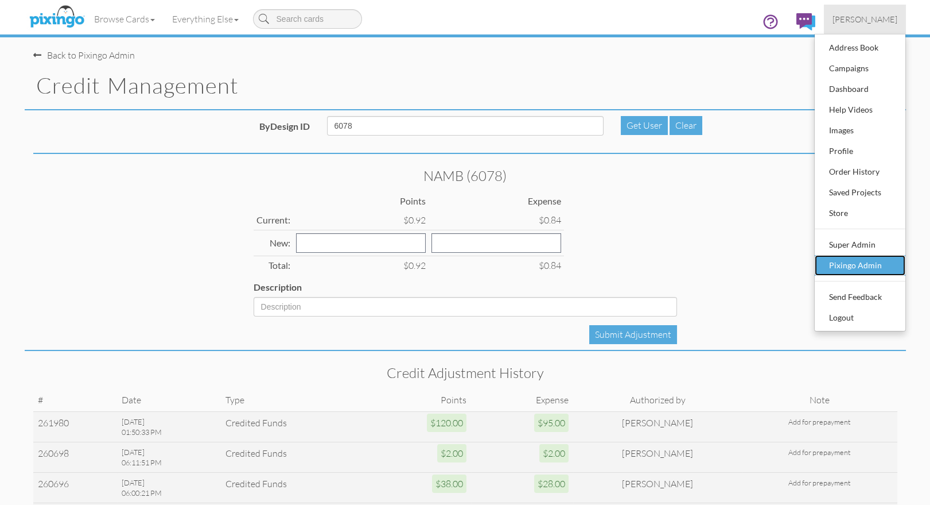
click at [846, 266] on div "Pixingo Admin" at bounding box center [861, 265] width 68 height 17
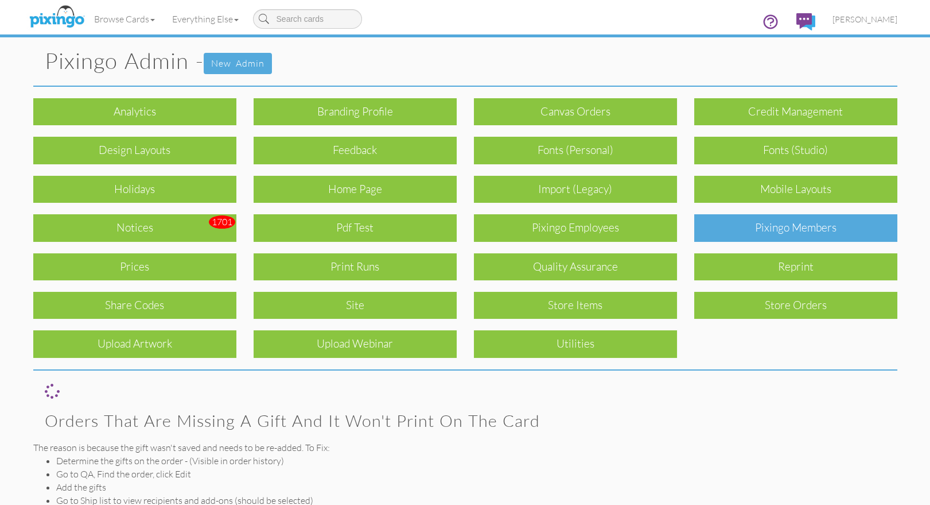
click at [793, 228] on div "Pixingo Members" at bounding box center [795, 227] width 203 height 27
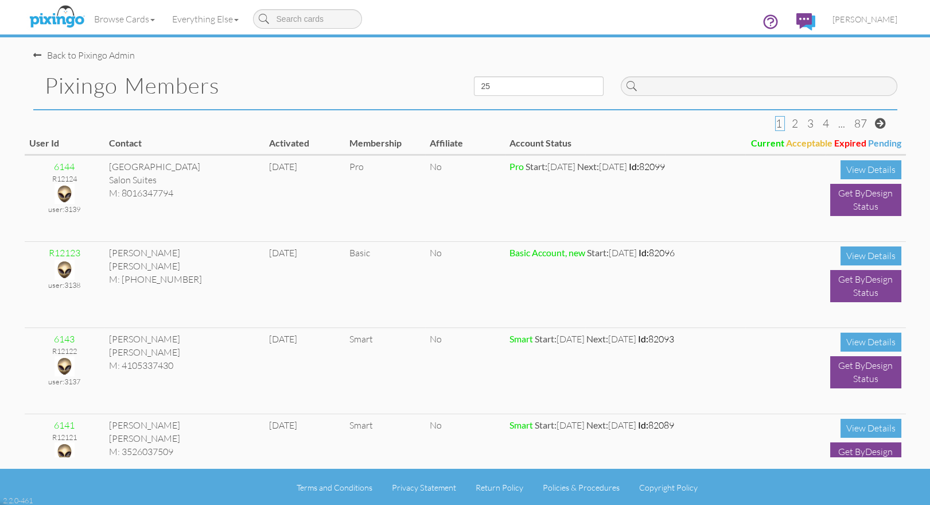
click at [313, 65] on div "Pixingo Members" at bounding box center [245, 85] width 441 height 47
click at [691, 91] on input at bounding box center [759, 86] width 277 height 20
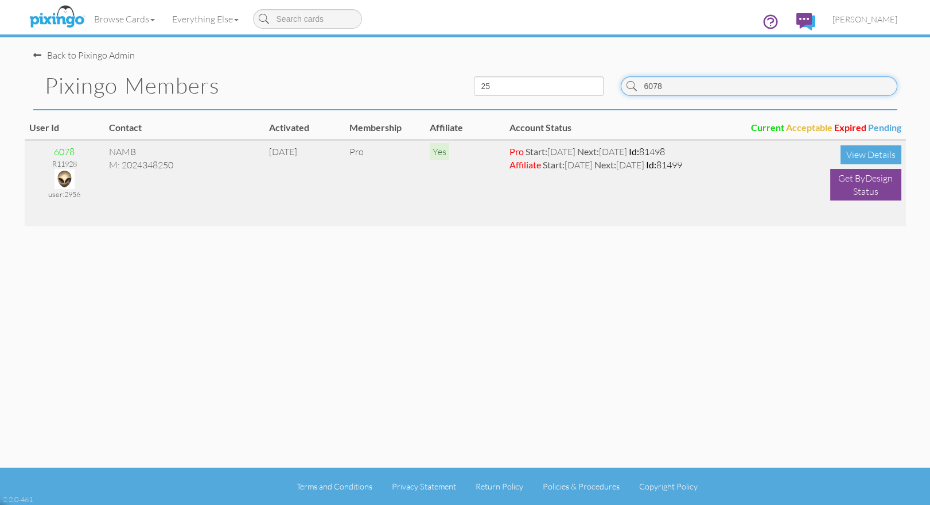
type input "6078"
click at [69, 176] on img at bounding box center [65, 179] width 20 height 20
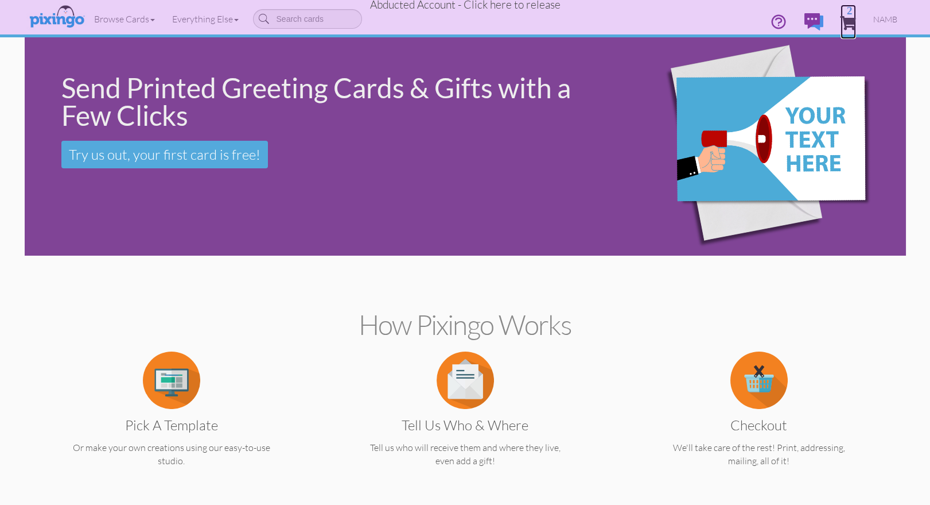
click at [851, 20] on span "2" at bounding box center [848, 23] width 15 height 14
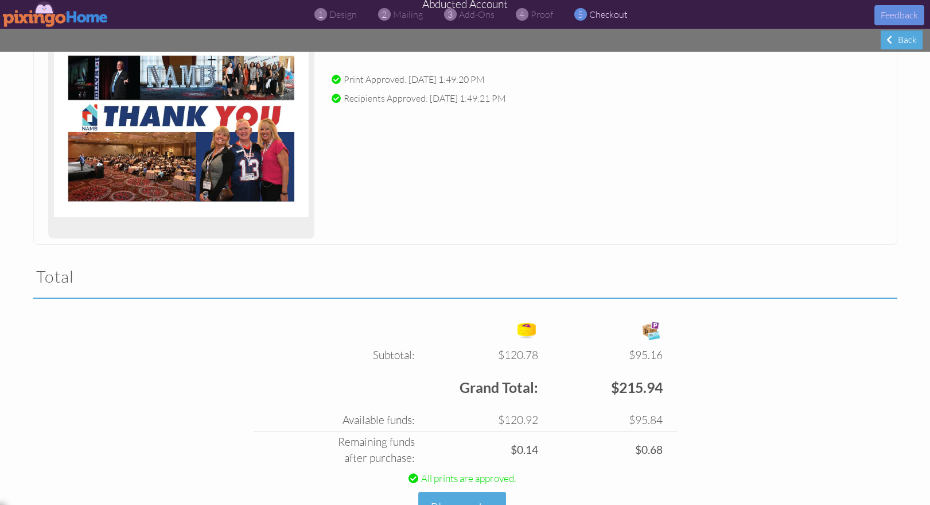
scroll to position [542, 0]
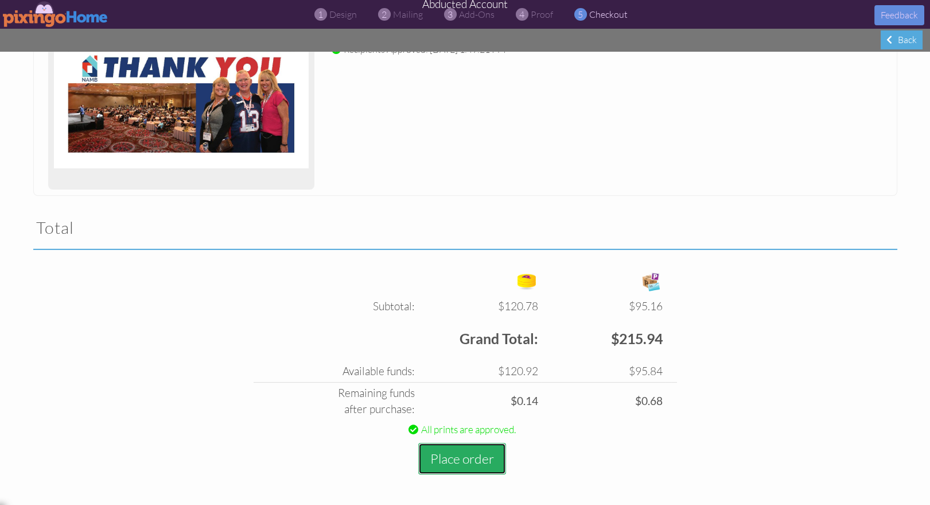
click at [460, 455] on button "Place order" at bounding box center [462, 459] width 88 height 32
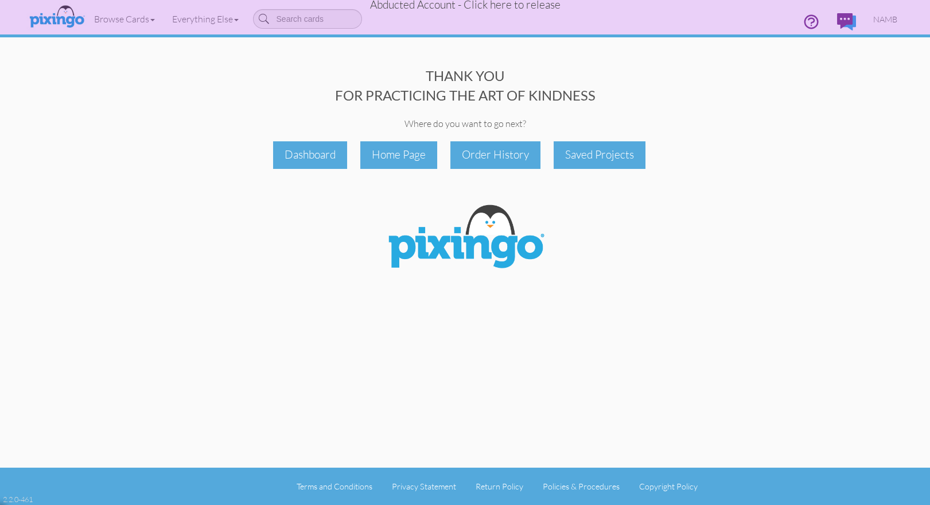
click at [533, 8] on span "Abducted Account - Click here to release" at bounding box center [465, 5] width 191 height 14
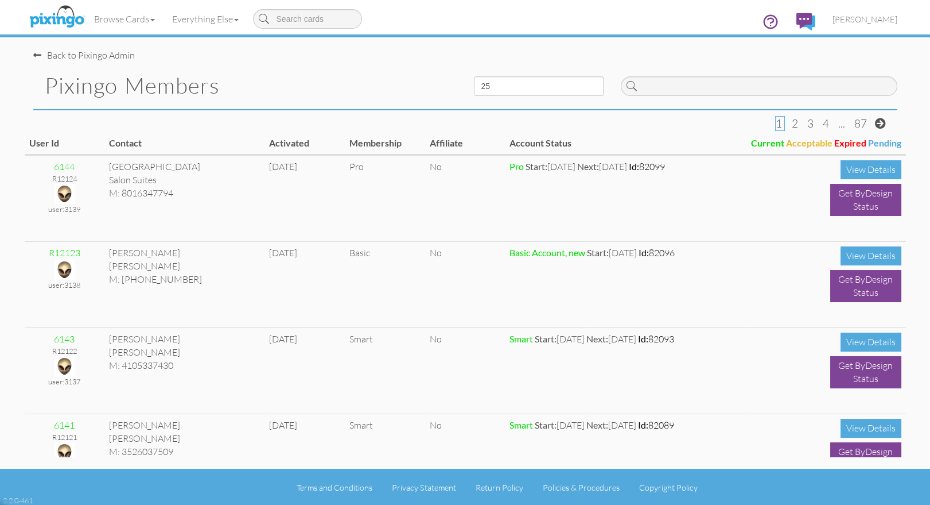
click at [370, 74] on h1 "Pixingo Members" at bounding box center [251, 85] width 412 height 24
click at [877, 20] on span "[PERSON_NAME]" at bounding box center [865, 19] width 65 height 10
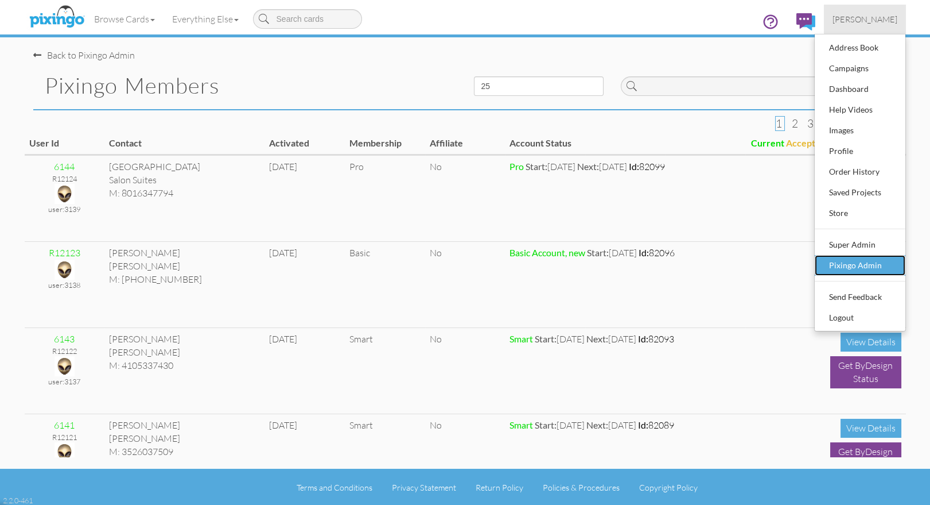
click at [868, 267] on div "Pixingo Admin" at bounding box center [861, 265] width 68 height 17
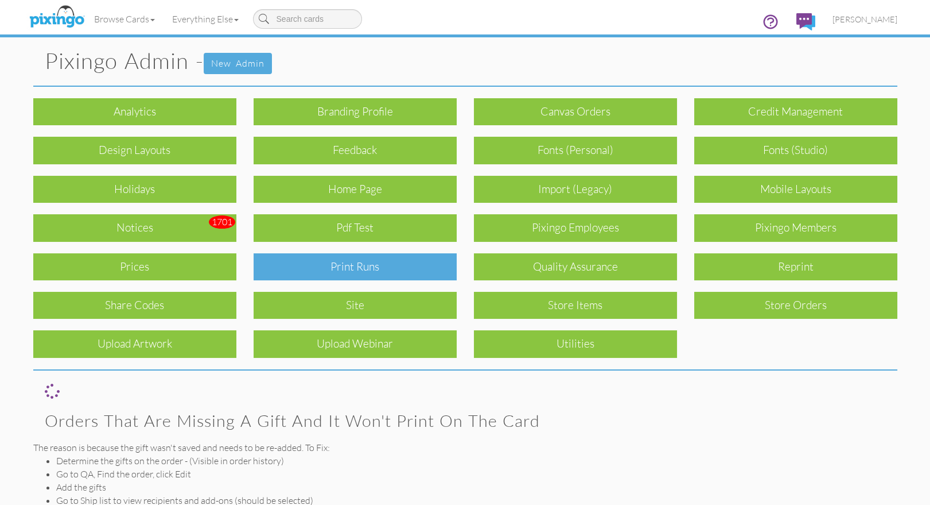
click at [327, 265] on div "Print Runs" at bounding box center [355, 266] width 203 height 27
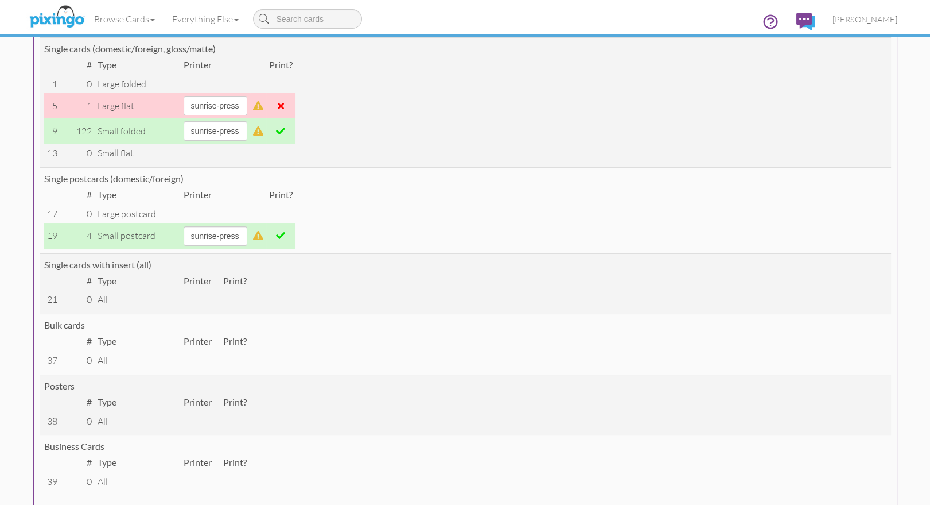
scroll to position [172, 0]
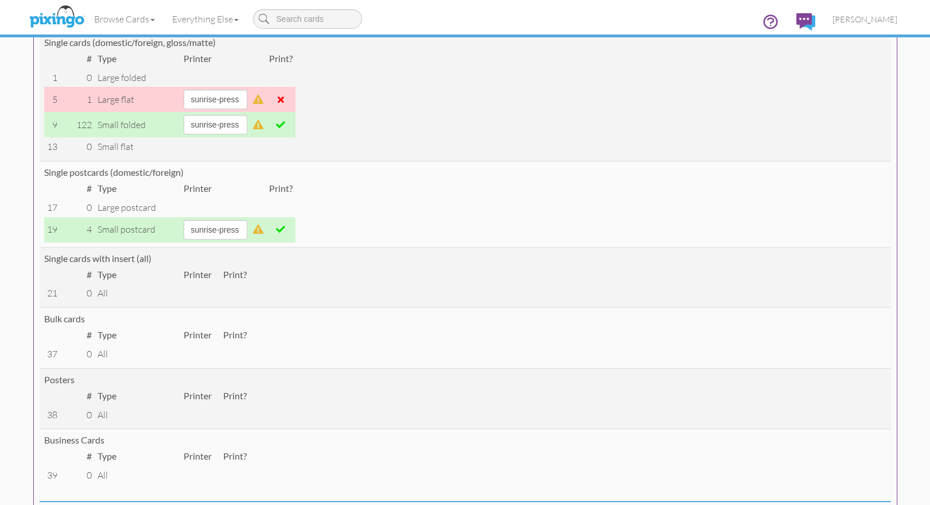
click at [285, 230] on span at bounding box center [280, 228] width 9 height 9
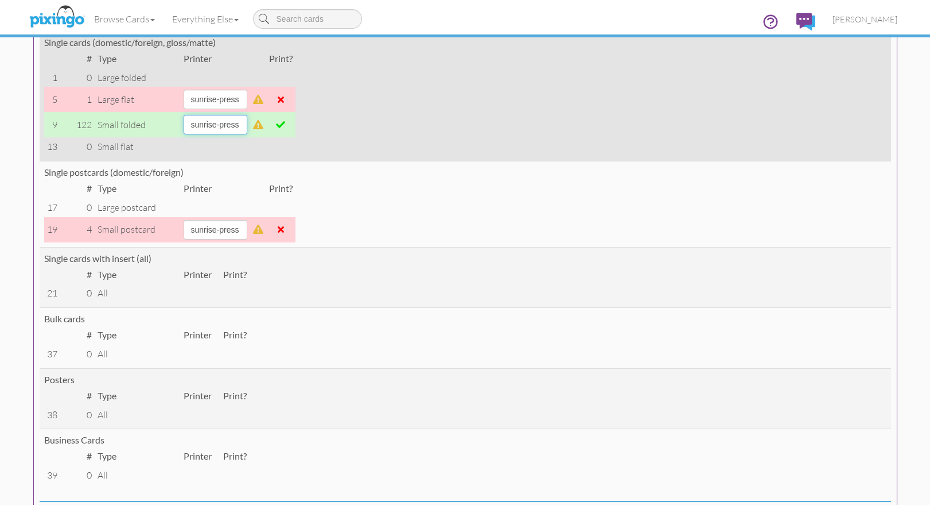
click at [238, 126] on select "alexanders sky-mail sunrise-press" at bounding box center [216, 125] width 64 height 20
select select "string:sky-mail"
click at [184, 115] on select "alexanders sky-mail sunrise-press" at bounding box center [216, 125] width 64 height 20
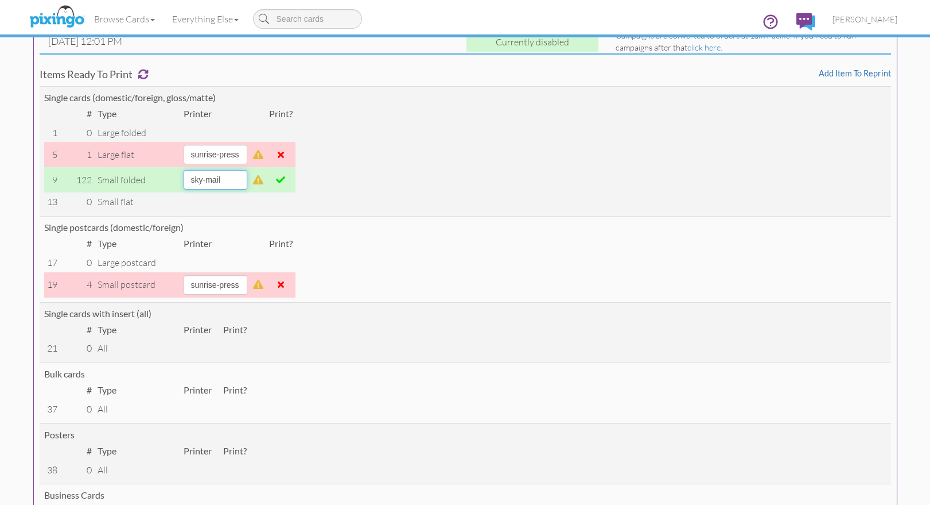
scroll to position [121, 0]
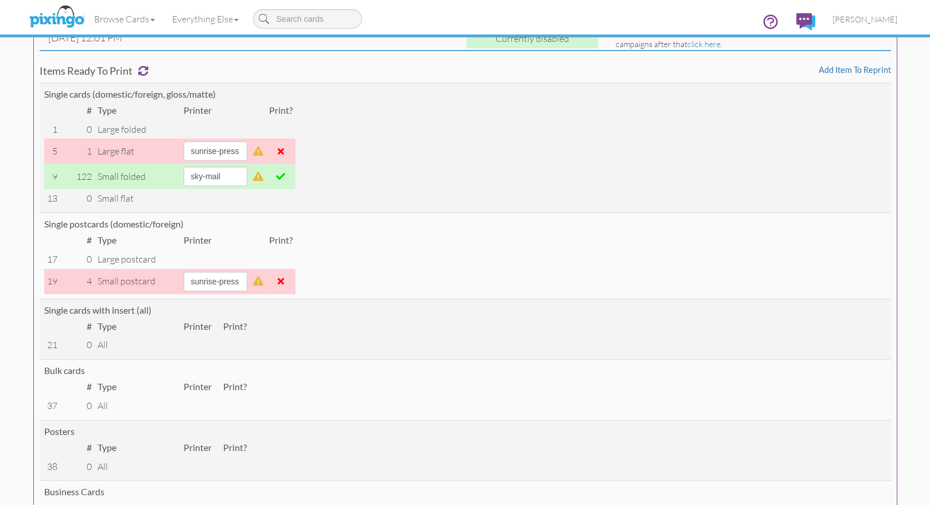
click at [862, 18] on span "[PERSON_NAME]" at bounding box center [865, 19] width 65 height 10
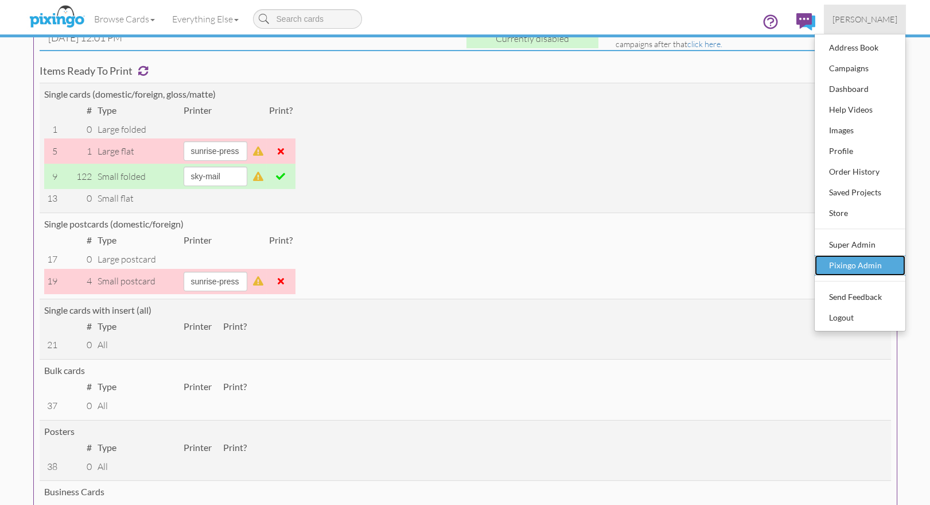
click at [860, 268] on div "Pixingo Admin" at bounding box center [861, 265] width 68 height 17
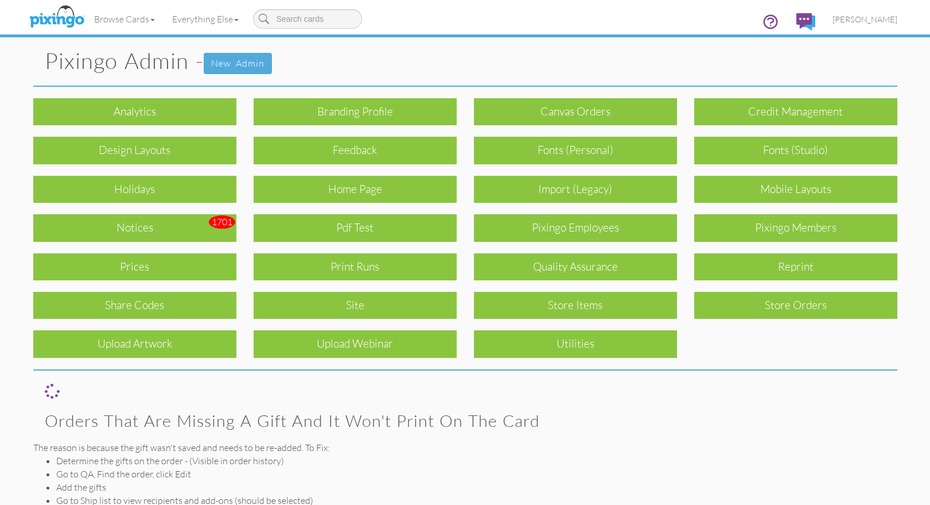
click at [137, 224] on div "Notices" at bounding box center [134, 227] width 203 height 27
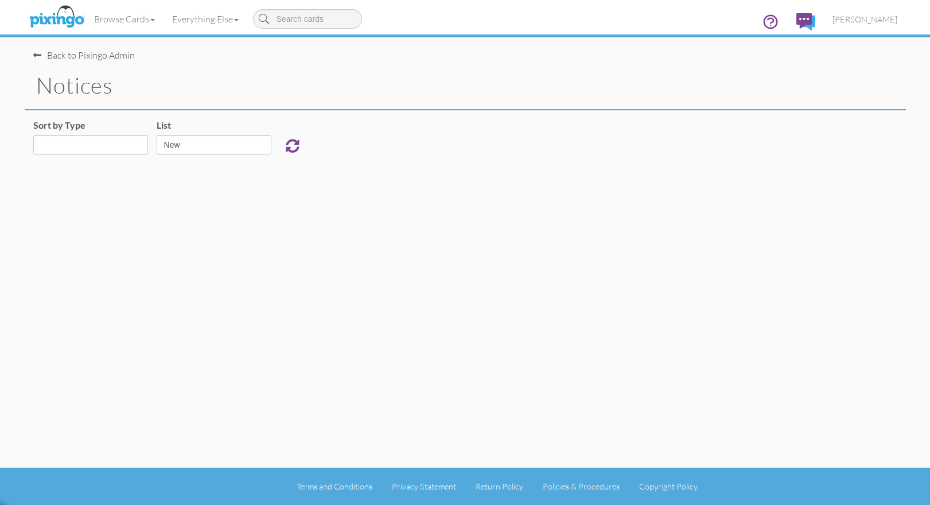
select select "object:27615"
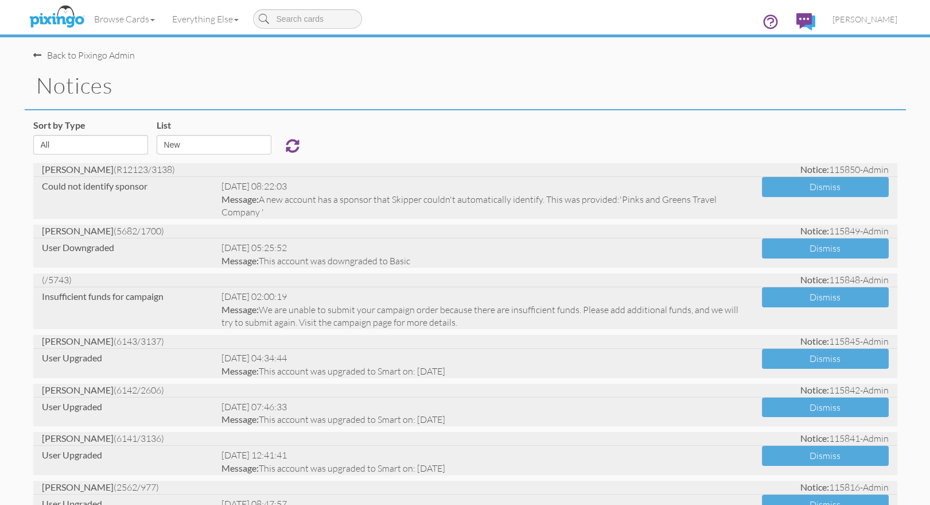
click at [376, 100] on div "notices" at bounding box center [466, 86] width 882 height 48
click at [853, 18] on span "[PERSON_NAME]" at bounding box center [865, 19] width 65 height 10
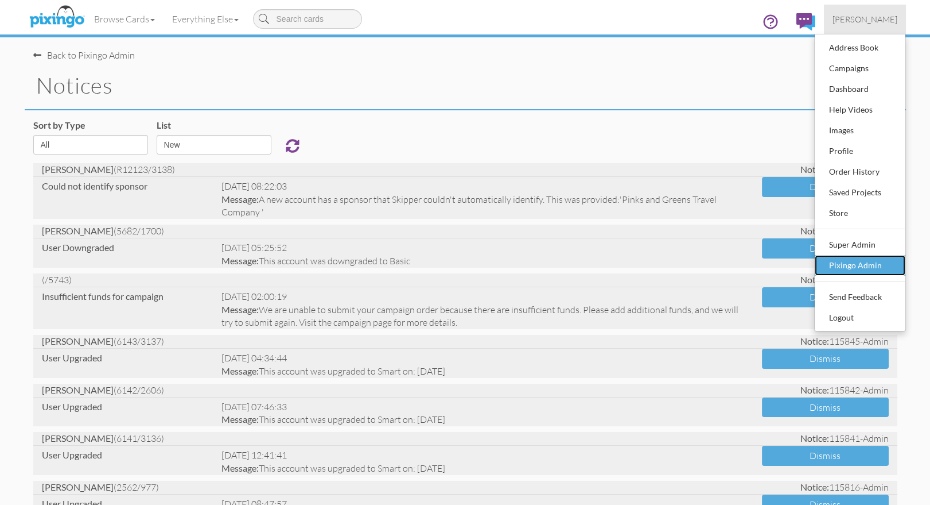
click at [860, 258] on div "Pixingo Admin" at bounding box center [861, 265] width 68 height 17
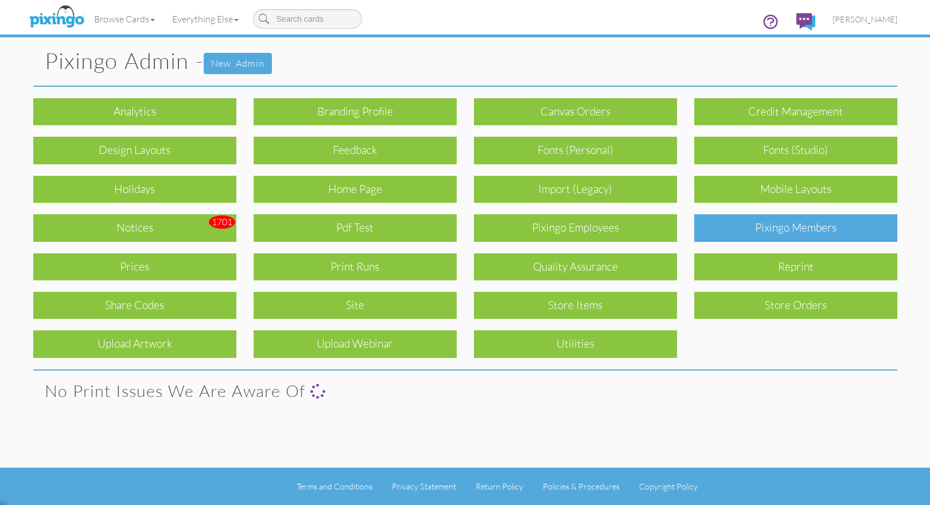
click at [823, 232] on div "Pixingo Members" at bounding box center [795, 227] width 203 height 27
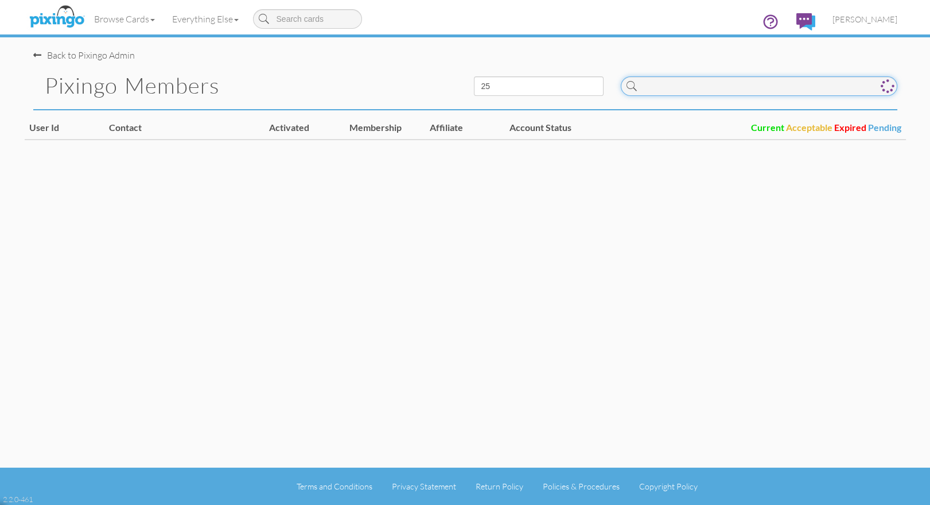
click at [696, 88] on input at bounding box center [759, 86] width 277 height 20
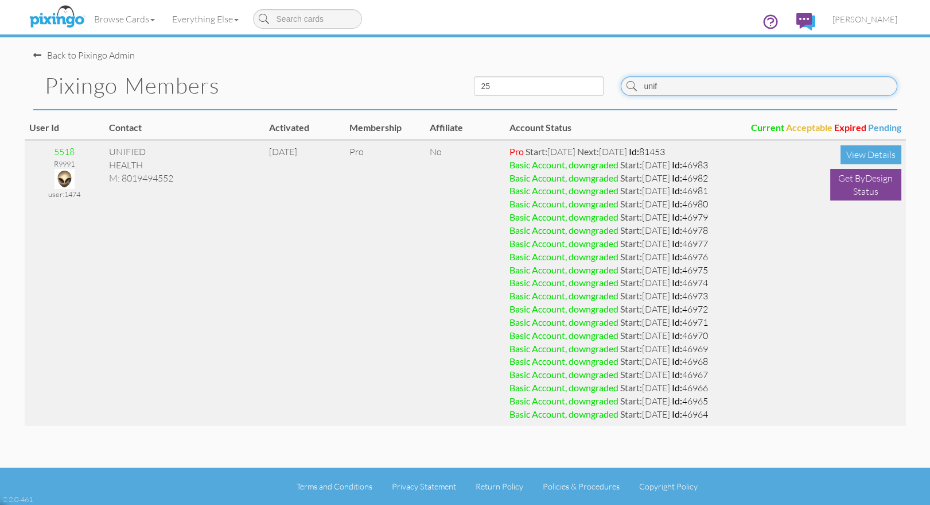
type input "unif"
click at [62, 179] on img at bounding box center [65, 179] width 20 height 20
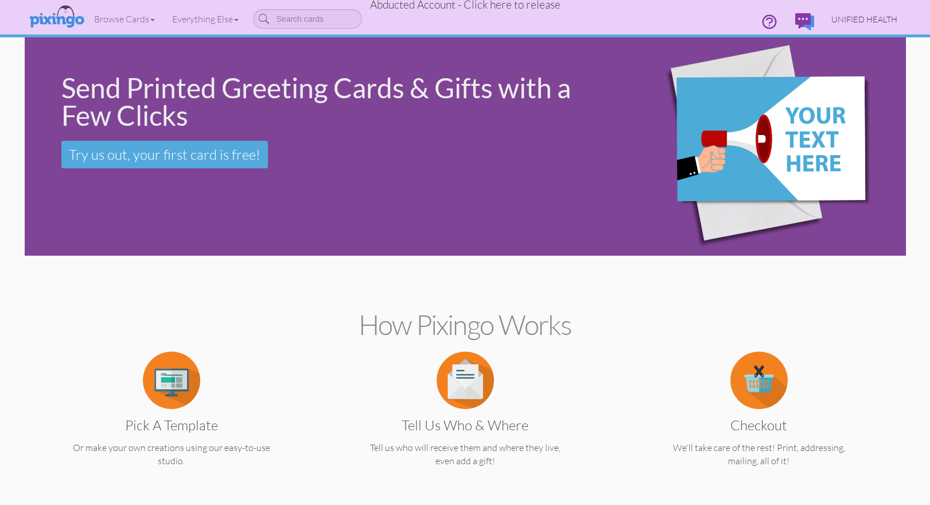
click at [884, 9] on link "UNIFIED HEALTH" at bounding box center [864, 19] width 83 height 29
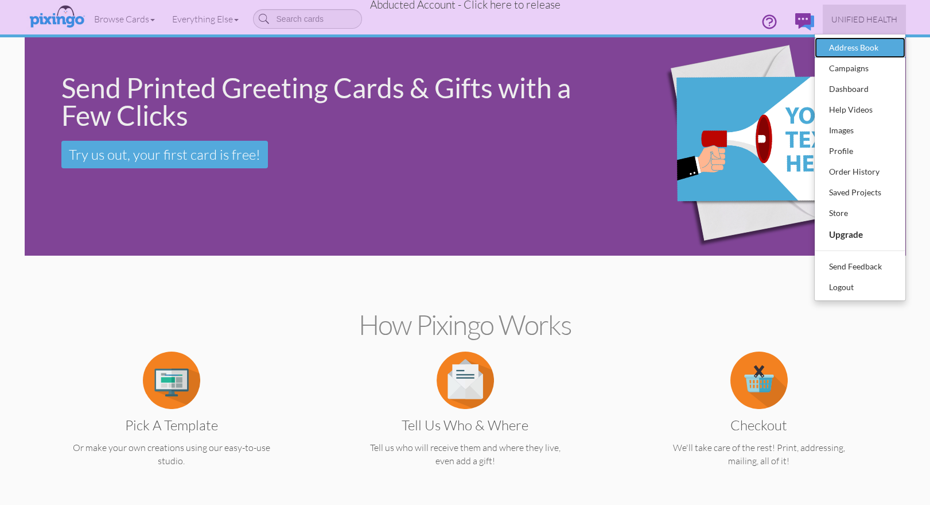
click at [847, 41] on div "Address Book" at bounding box center [861, 47] width 68 height 17
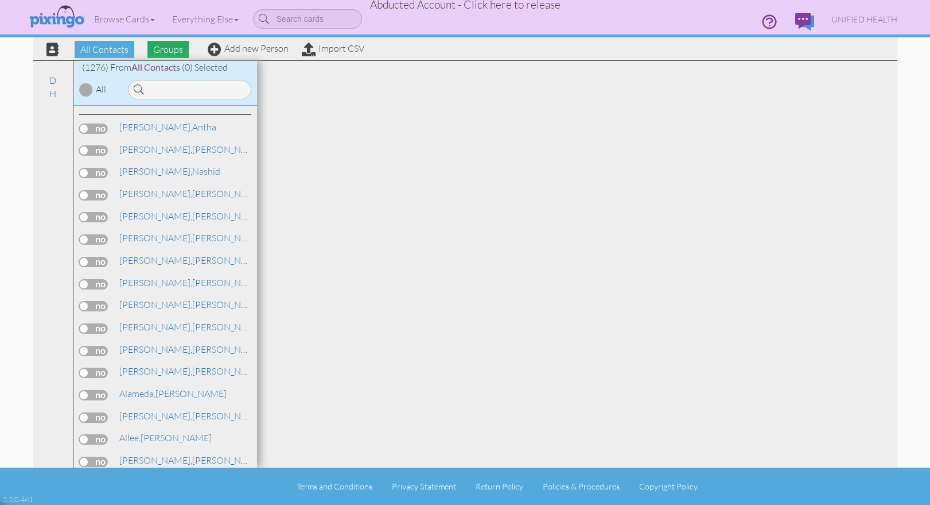
click at [174, 45] on span "Groups" at bounding box center [168, 49] width 41 height 17
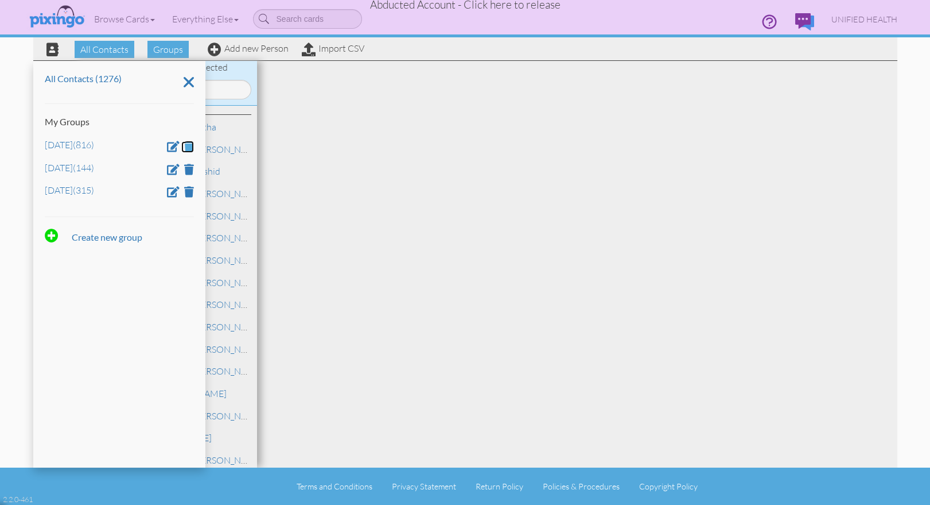
click at [189, 145] on span at bounding box center [189, 146] width 10 height 11
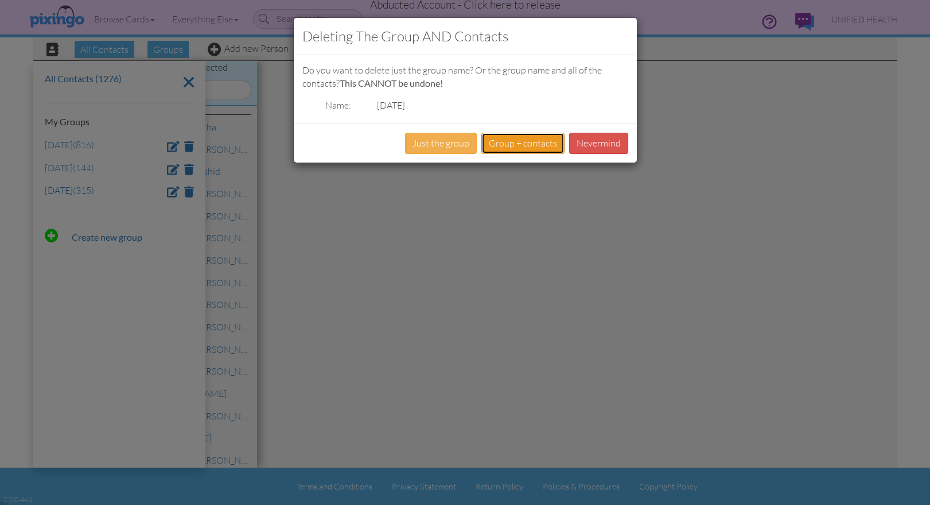
click at [526, 148] on button "Group + contacts" at bounding box center [523, 143] width 83 height 21
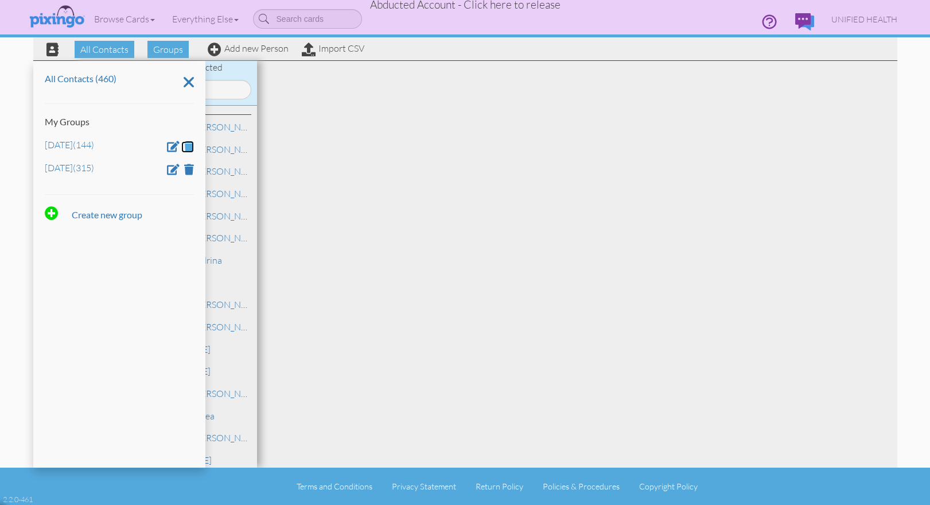
click at [189, 147] on span at bounding box center [189, 146] width 10 height 11
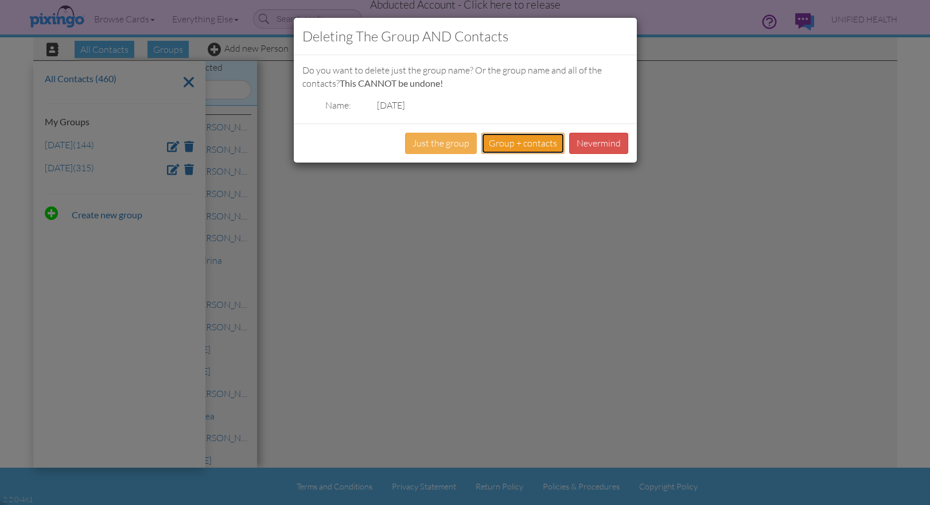
click at [525, 142] on button "Group + contacts" at bounding box center [523, 143] width 83 height 21
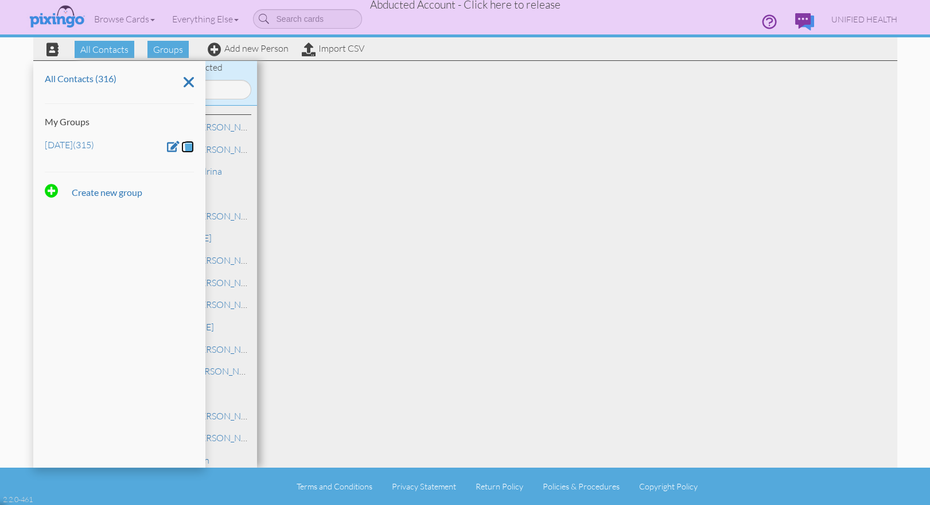
click at [188, 146] on span at bounding box center [189, 146] width 10 height 11
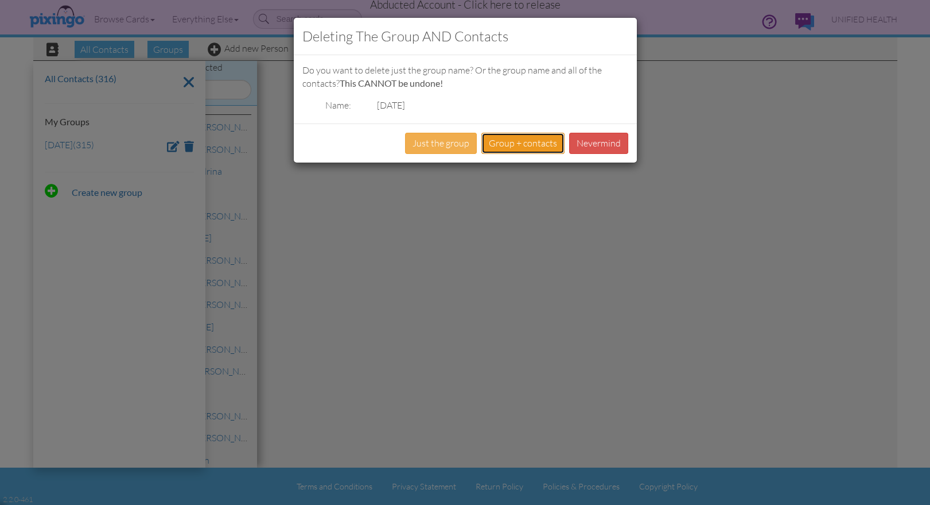
click at [525, 147] on button "Group + contacts" at bounding box center [523, 143] width 83 height 21
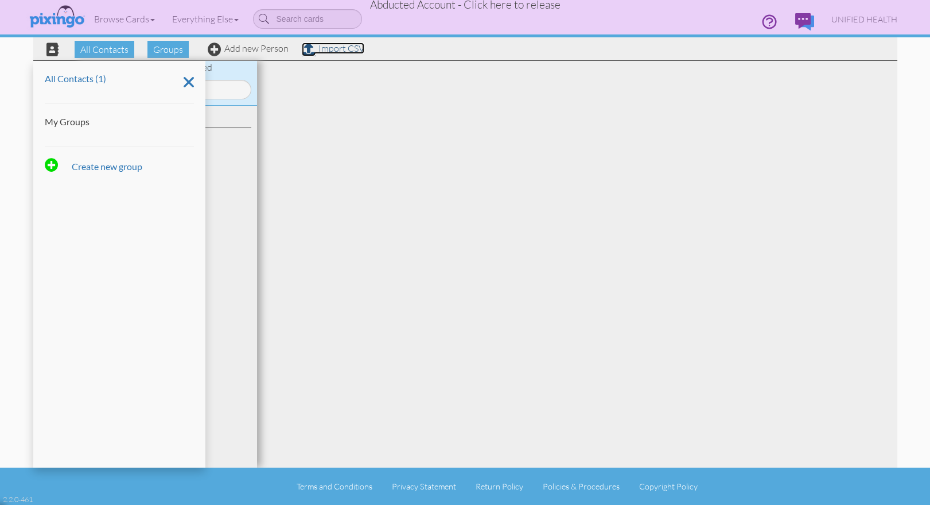
click at [332, 53] on link "Import CSV" at bounding box center [333, 47] width 63 height 11
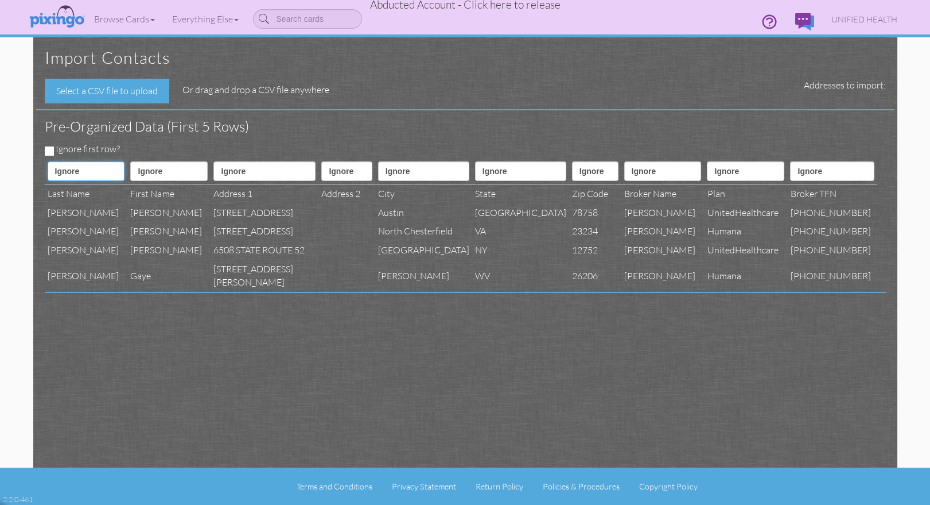
click at [74, 173] on select "Ignore ---------- First name Last name ---------- Address 1 Address 2 City Stat…" at bounding box center [86, 171] width 77 height 20
select select "object:43548"
click at [48, 161] on select "Ignore ---------- First name Last name ---------- Address 1 Address 2 City Stat…" at bounding box center [86, 171] width 77 height 20
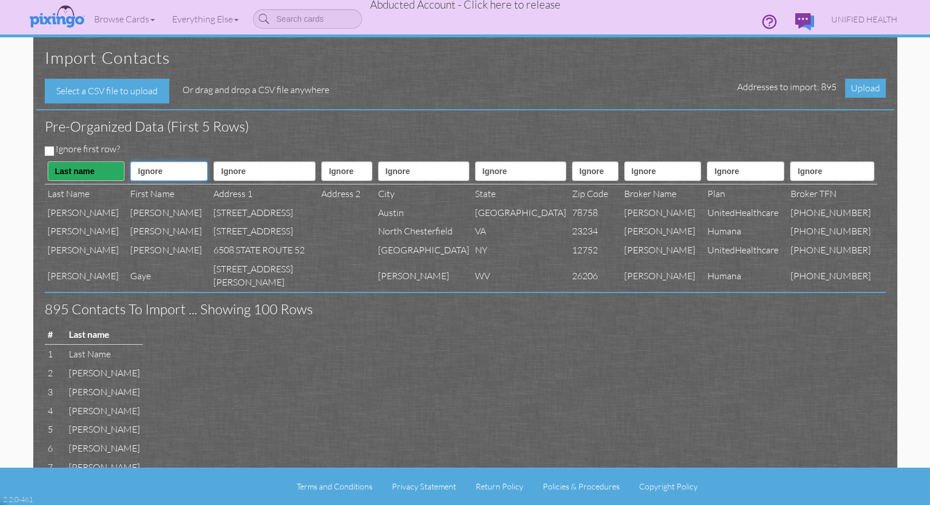
click at [149, 171] on select "Ignore ---------- First name Last name ---------- Address 1 Address 2 City Stat…" at bounding box center [168, 171] width 77 height 20
select select "object:43547"
click at [130, 161] on select "Ignore ---------- First name Last name ---------- Address 1 Address 2 City Stat…" at bounding box center [168, 171] width 77 height 20
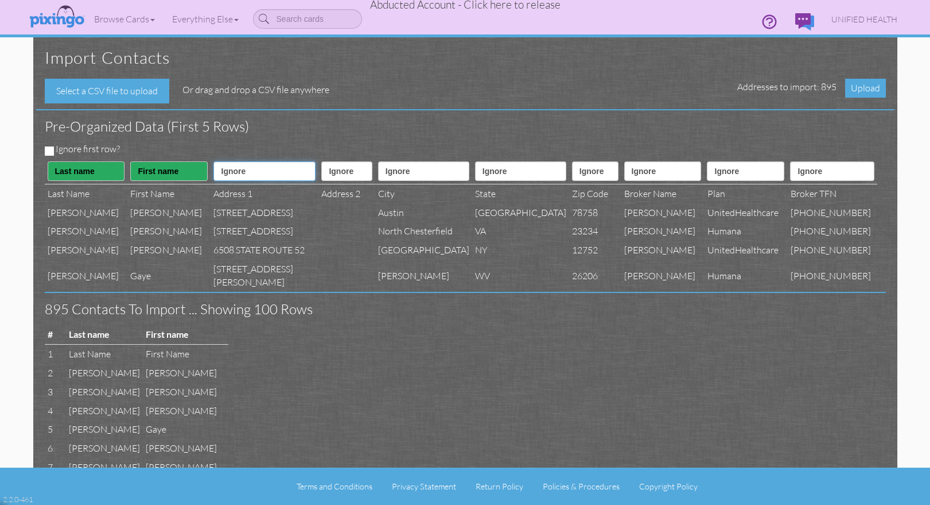
click at [235, 177] on select "Ignore ---------- First name Last name ---------- Address 1 Address 2 City Stat…" at bounding box center [265, 171] width 102 height 20
select select "object:43550"
click at [214, 161] on select "Ignore ---------- First name Last name ---------- Address 1 Address 2 City Stat…" at bounding box center [265, 171] width 102 height 20
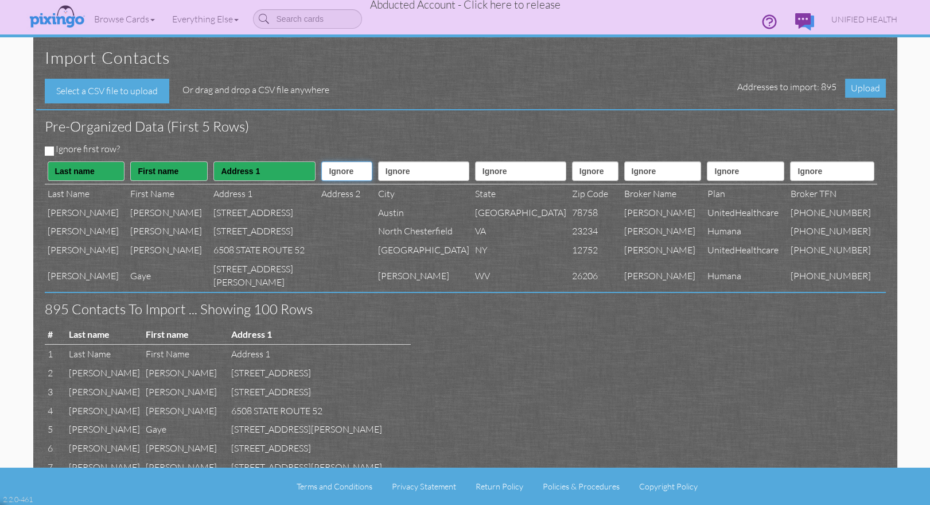
click at [321, 177] on select "Ignore ---------- First name Last name ---------- Address 1 Address 2 City Stat…" at bounding box center [346, 171] width 51 height 20
select select "object:43551"
click at [321, 161] on select "Ignore ---------- First name Last name ---------- Address 1 Address 2 City Stat…" at bounding box center [346, 171] width 51 height 20
click at [407, 172] on select "Ignore ---------- First name Last name ---------- Address 1 Address 2 City Stat…" at bounding box center [423, 171] width 91 height 20
select select "object:43552"
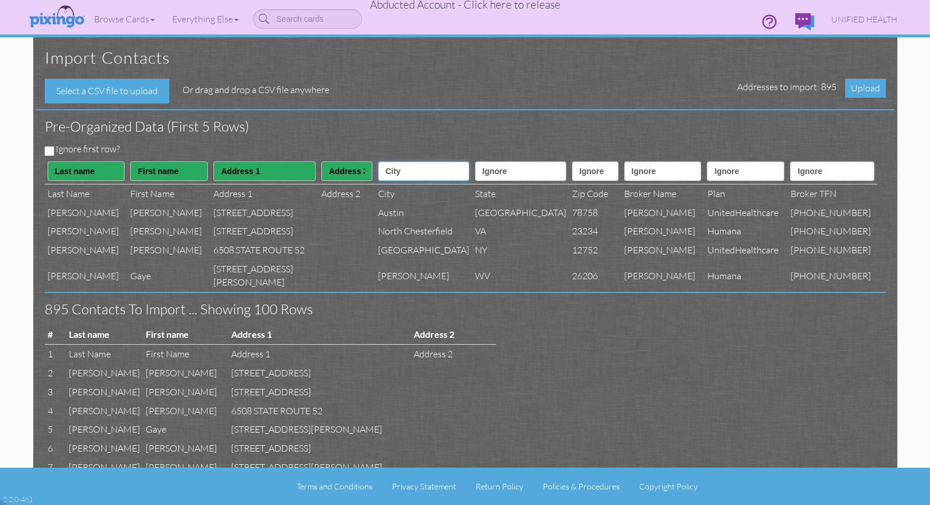
click at [378, 161] on select "Ignore ---------- First name Last name ---------- Address 1 Address 2 City Stat…" at bounding box center [423, 171] width 91 height 20
click at [494, 174] on select "Ignore ---------- First name Last name ---------- Address 1 Address 2 City Stat…" at bounding box center [520, 171] width 91 height 20
select select "object:43553"
click at [475, 161] on select "Ignore ---------- First name Last name ---------- Address 1 Address 2 City Stat…" at bounding box center [520, 171] width 91 height 20
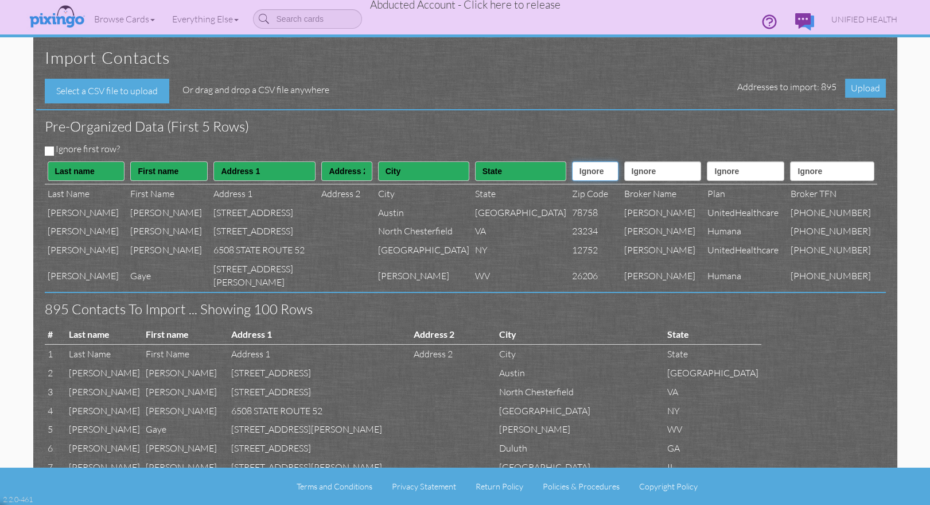
click at [572, 172] on select "Ignore ---------- First name Last name ---------- Address 1 Address 2 City Stat…" at bounding box center [595, 171] width 46 height 20
select select "object:43554"
click at [572, 161] on select "Ignore ---------- First name Last name ---------- Address 1 Address 2 City Stat…" at bounding box center [595, 171] width 46 height 20
click at [653, 173] on select "Ignore ---------- First name Last name ---------- Address 1 Address 2 City Stat…" at bounding box center [662, 171] width 77 height 20
select select "object:43568"
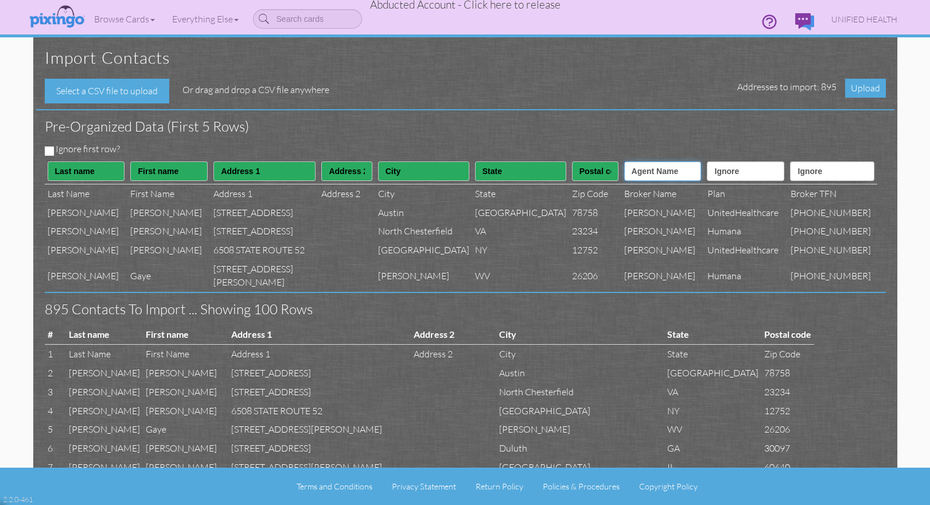
click at [624, 161] on select "Ignore ---------- First name Last name ---------- Address 1 Address 2 City Stat…" at bounding box center [662, 171] width 77 height 20
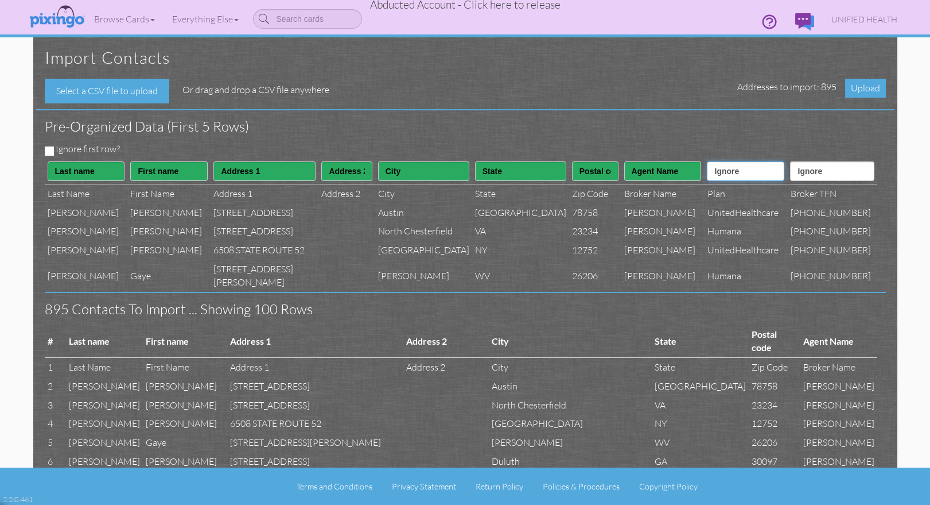
click at [727, 175] on select "Ignore ---------- First name Last name ---------- Address 1 Address 2 City Stat…" at bounding box center [745, 171] width 77 height 20
select select "object:43567"
click at [707, 161] on select "Ignore ---------- First name Last name ---------- Address 1 Address 2 City Stat…" at bounding box center [745, 171] width 77 height 20
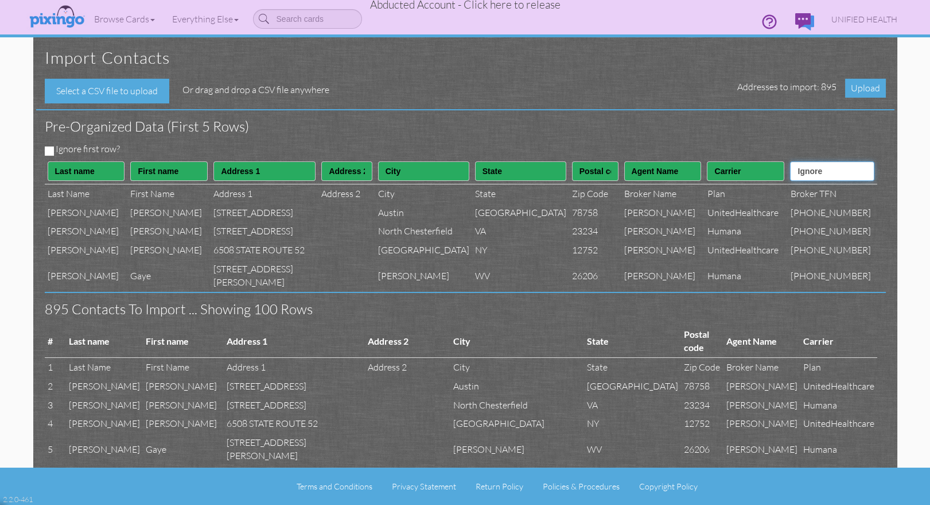
click at [831, 176] on select "Ignore ---------- First name Last name ---------- Address 1 Address 2 City Stat…" at bounding box center [832, 171] width 84 height 20
select select "object:43569"
click at [801, 161] on select "Ignore ---------- First name Last name ---------- Address 1 Address 2 City Stat…" at bounding box center [832, 171] width 84 height 20
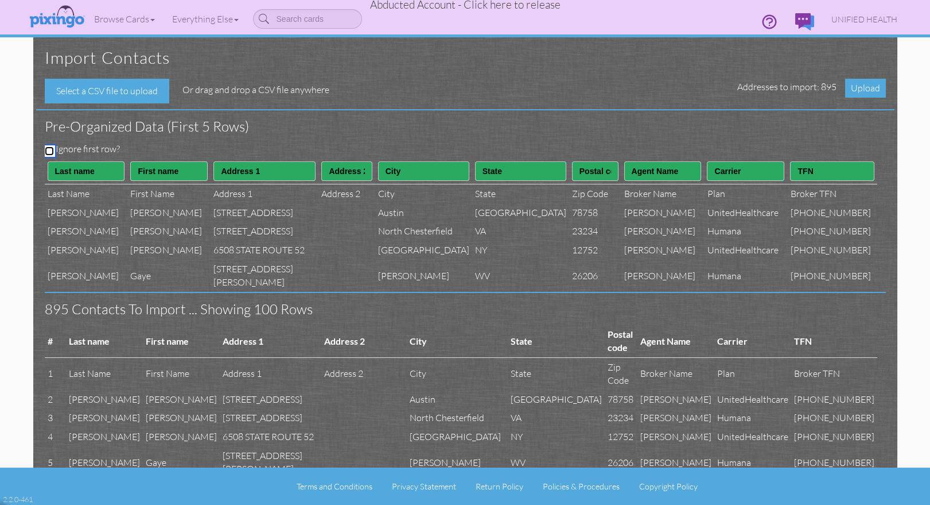
click at [49, 152] on input "Ignore first row?" at bounding box center [49, 150] width 9 height 9
checkbox input "true"
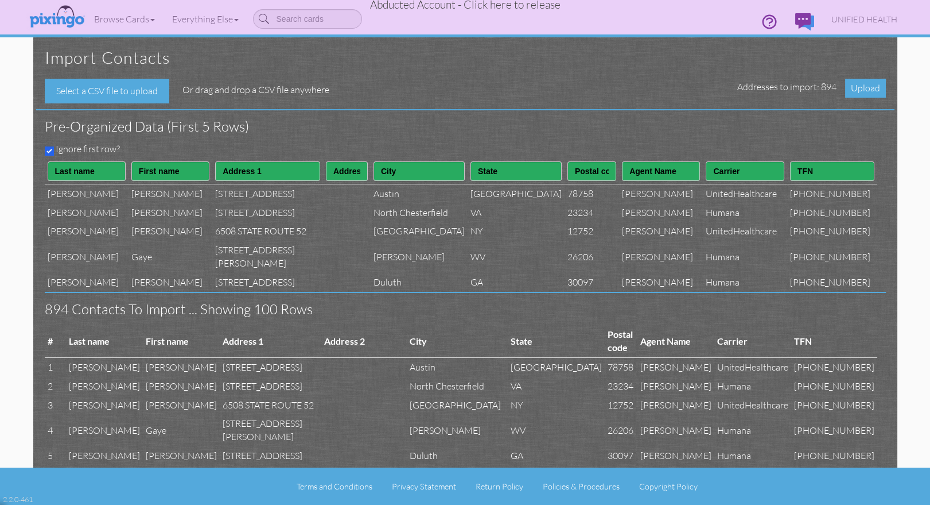
click at [356, 138] on div "Pre-organized data (First 5 rows)" at bounding box center [461, 126] width 850 height 32
click at [856, 89] on span "Upload" at bounding box center [865, 88] width 41 height 19
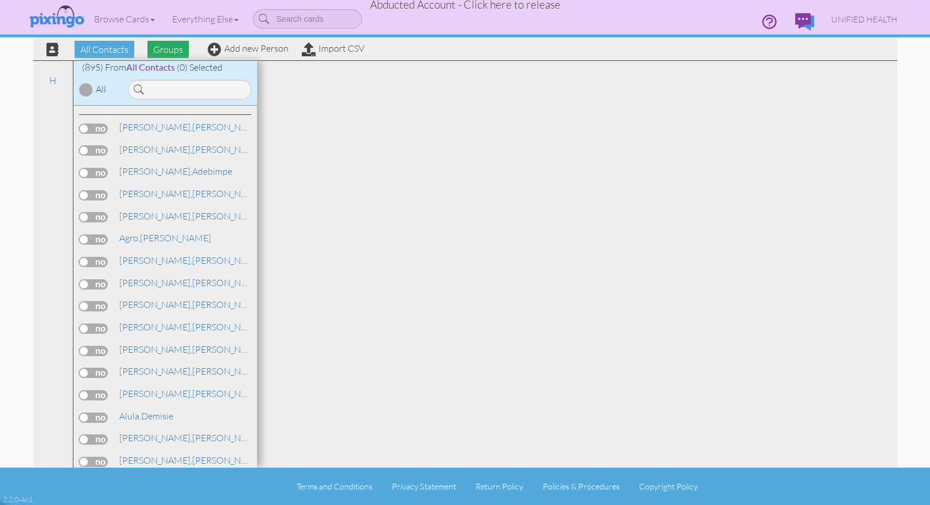
click at [166, 50] on span "Groups" at bounding box center [168, 49] width 41 height 17
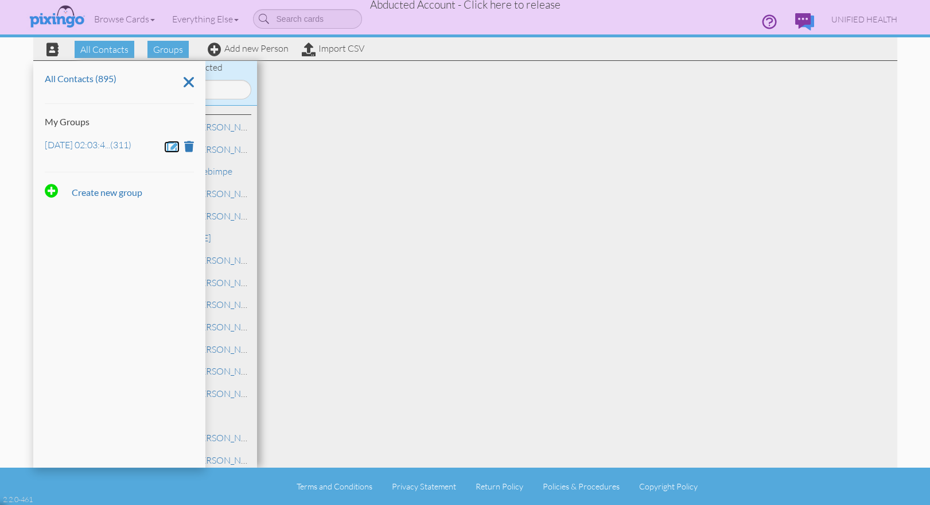
click at [173, 143] on span at bounding box center [173, 146] width 13 height 11
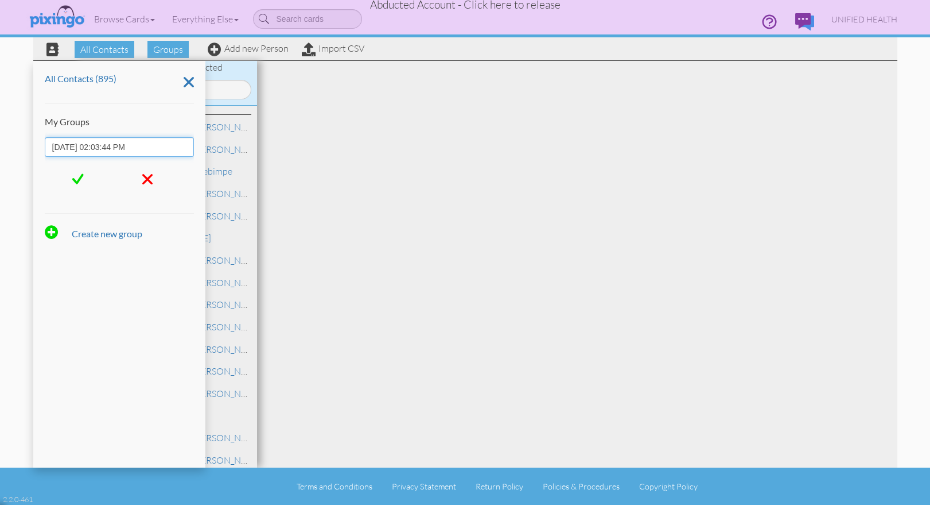
click at [139, 144] on input "Aug 14, 02:03:44 PM" at bounding box center [119, 147] width 149 height 20
type input "Dec 3"
click at [76, 176] on span at bounding box center [77, 178] width 11 height 17
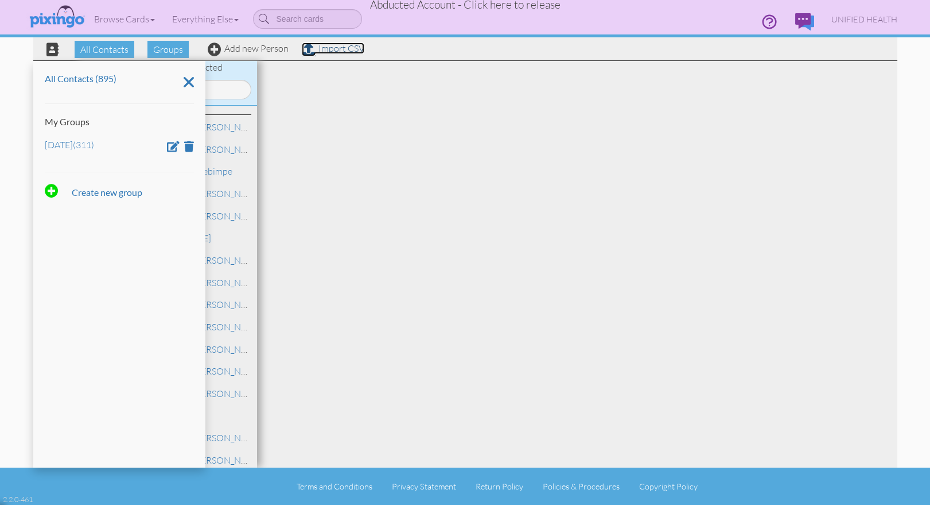
click at [328, 46] on link "Import CSV" at bounding box center [333, 47] width 63 height 11
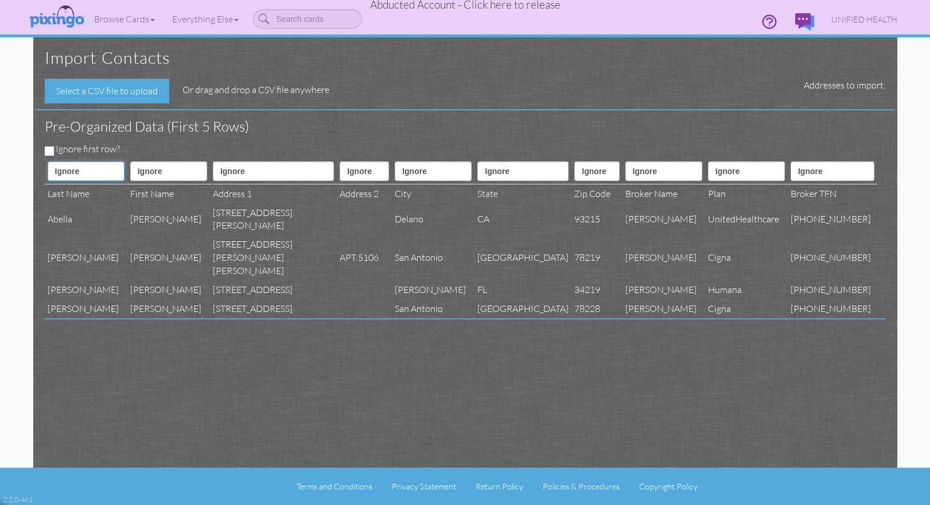
click at [90, 173] on select "Ignore ---------- First name Last name ---------- Address 1 Address 2 City Stat…" at bounding box center [86, 171] width 77 height 20
select select "object:53402"
click at [48, 161] on select "Ignore ---------- First name Last name ---------- Address 1 Address 2 City Stat…" at bounding box center [86, 171] width 77 height 20
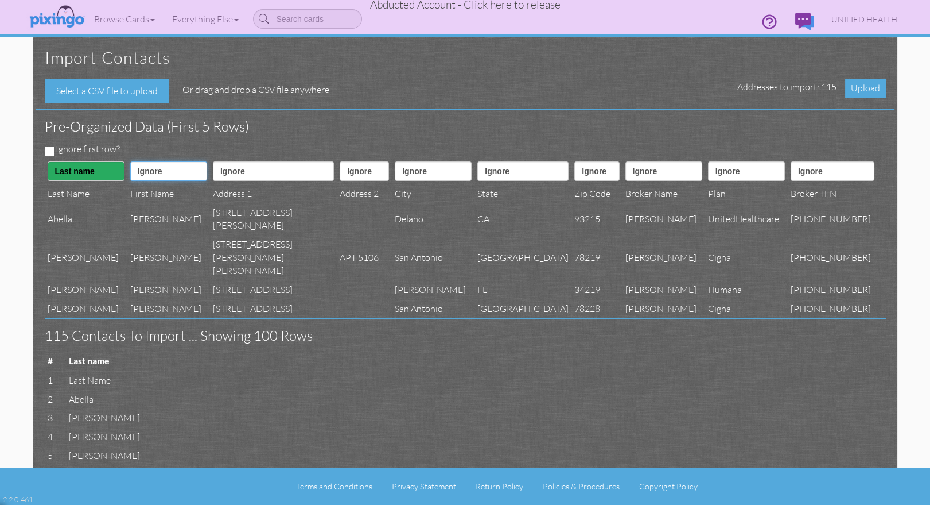
click at [144, 169] on select "Ignore ---------- First name Last name ---------- Address 1 Address 2 City Stat…" at bounding box center [168, 171] width 77 height 20
select select "object:53401"
click at [130, 161] on select "Ignore ---------- First name Last name ---------- Address 1 Address 2 City Stat…" at bounding box center [168, 171] width 77 height 20
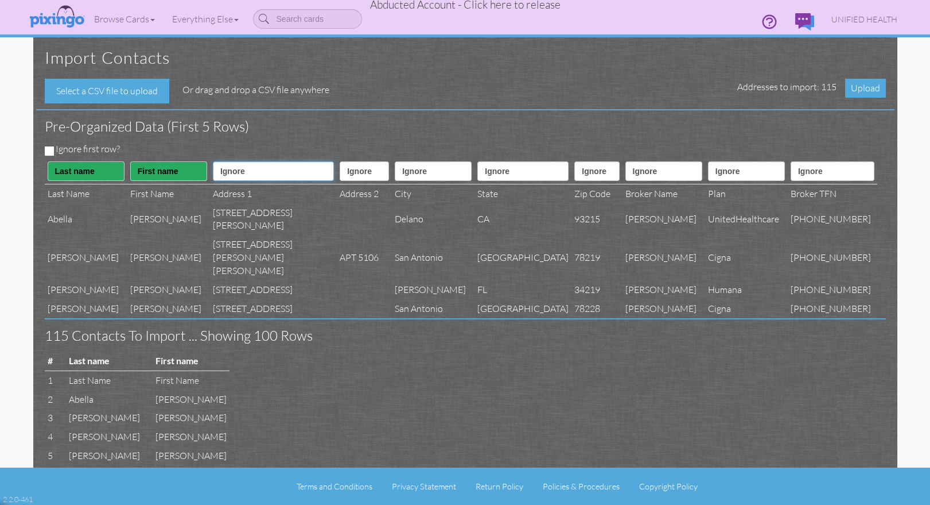
click at [222, 167] on select "Ignore ---------- First name Last name ---------- Address 1 Address 2 City Stat…" at bounding box center [273, 171] width 121 height 20
select select "object:53404"
click at [213, 161] on select "Ignore ---------- First name Last name ---------- Address 1 Address 2 City Stat…" at bounding box center [273, 171] width 121 height 20
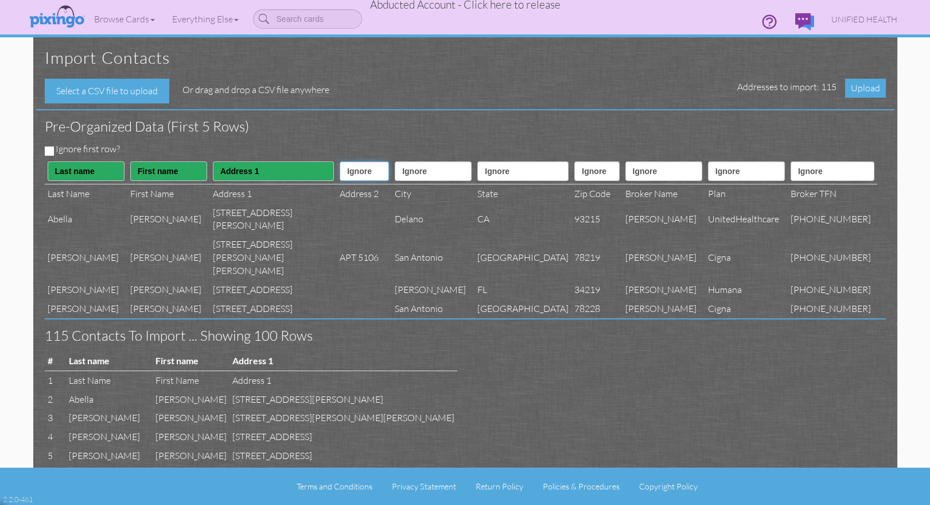
click at [340, 168] on select "Ignore ---------- First name Last name ---------- Address 1 Address 2 City Stat…" at bounding box center [364, 171] width 49 height 20
select select "object:53405"
click at [340, 161] on select "Ignore ---------- First name Last name ---------- Address 1 Address 2 City Stat…" at bounding box center [364, 171] width 49 height 20
click at [422, 176] on select "Ignore ---------- First name Last name ---------- Address 1 Address 2 City Stat…" at bounding box center [433, 171] width 77 height 20
select select "object:53406"
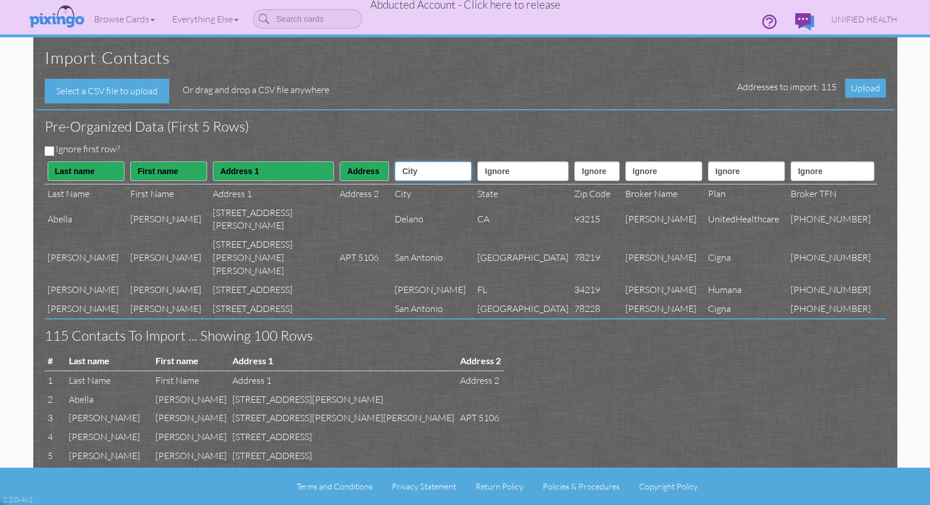
click at [395, 161] on select "Ignore ---------- First name Last name ---------- Address 1 Address 2 City Stat…" at bounding box center [433, 171] width 77 height 20
click at [503, 174] on select "Ignore ---------- First name Last name ---------- Address 1 Address 2 City Stat…" at bounding box center [523, 171] width 91 height 20
select select "object:53407"
click at [478, 161] on select "Ignore ---------- First name Last name ---------- Address 1 Address 2 City Stat…" at bounding box center [523, 171] width 91 height 20
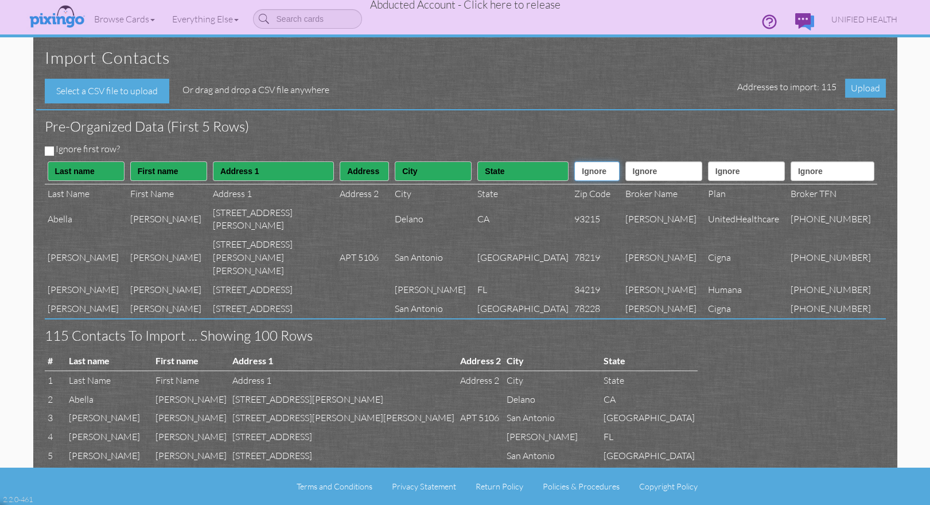
click at [575, 168] on select "Ignore ---------- First name Last name ---------- Address 1 Address 2 City Stat…" at bounding box center [597, 171] width 45 height 20
select select "object:53408"
click at [575, 161] on select "Ignore ---------- First name Last name ---------- Address 1 Address 2 City Stat…" at bounding box center [597, 171] width 45 height 20
click at [651, 171] on select "Ignore ---------- First name Last name ---------- Address 1 Address 2 City Stat…" at bounding box center [664, 171] width 77 height 20
select select "object:53422"
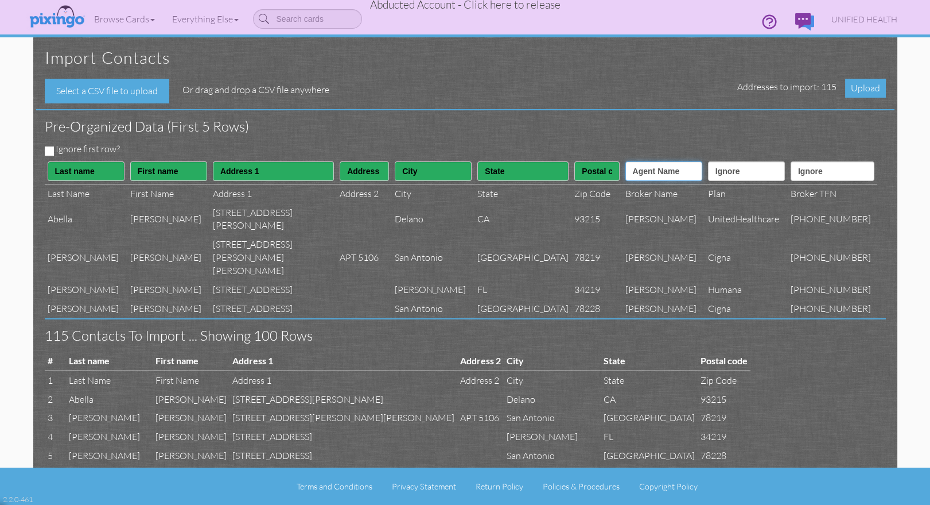
click at [626, 161] on select "Ignore ---------- First name Last name ---------- Address 1 Address 2 City Stat…" at bounding box center [664, 171] width 77 height 20
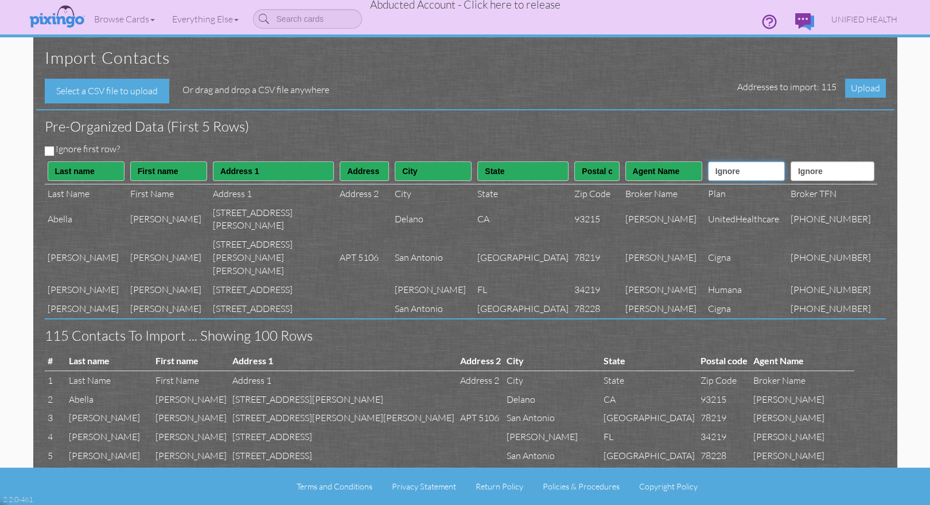
click at [731, 176] on select "Ignore ---------- First name Last name ---------- Address 1 Address 2 City Stat…" at bounding box center [746, 171] width 77 height 20
select select "object:53421"
click at [708, 161] on select "Ignore ---------- First name Last name ---------- Address 1 Address 2 City Stat…" at bounding box center [746, 171] width 77 height 20
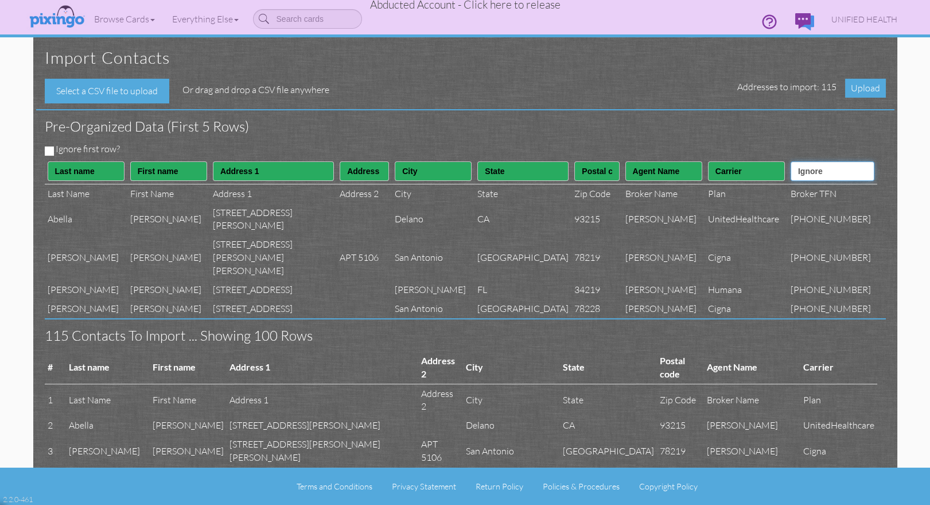
click at [839, 173] on select "Ignore ---------- First name Last name ---------- Address 1 Address 2 City Stat…" at bounding box center [833, 171] width 84 height 20
select select "object:53423"
click at [801, 161] on select "Ignore ---------- First name Last name ---------- Address 1 Address 2 City Stat…" at bounding box center [833, 171] width 84 height 20
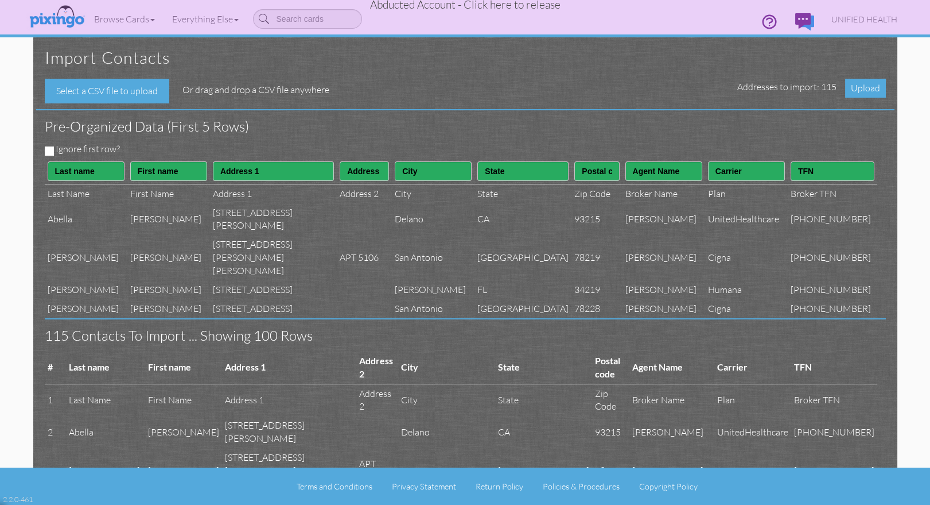
click at [52, 149] on div "Ignore first row?" at bounding box center [461, 150] width 850 height 16
click at [51, 149] on input "Ignore first row?" at bounding box center [49, 150] width 9 height 9
checkbox input "true"
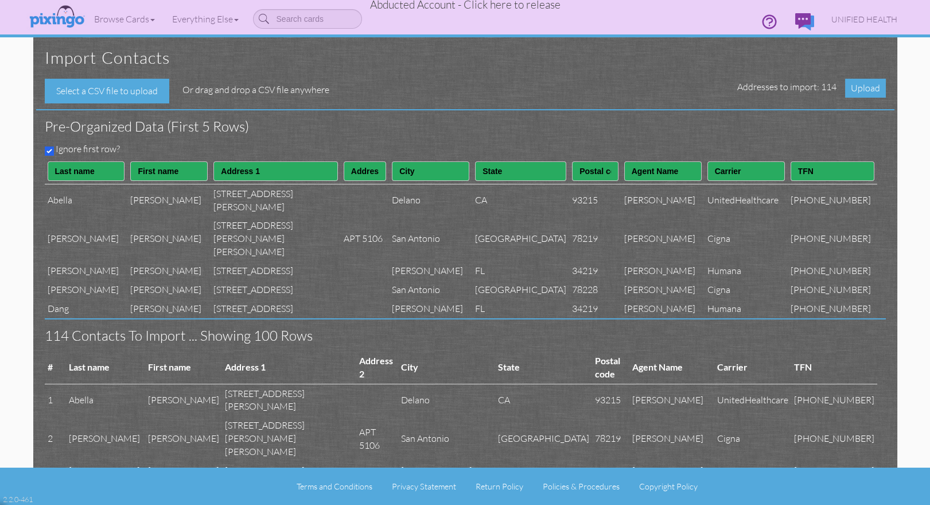
click at [395, 143] on div "Ignore first row?" at bounding box center [461, 150] width 850 height 16
click at [857, 88] on span "Upload" at bounding box center [865, 88] width 41 height 19
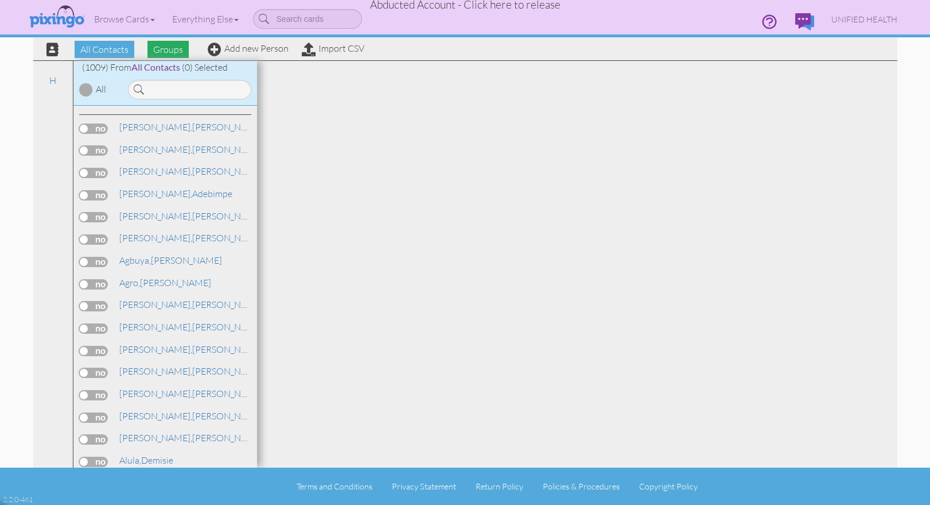
click at [174, 48] on span "Groups" at bounding box center [168, 49] width 41 height 17
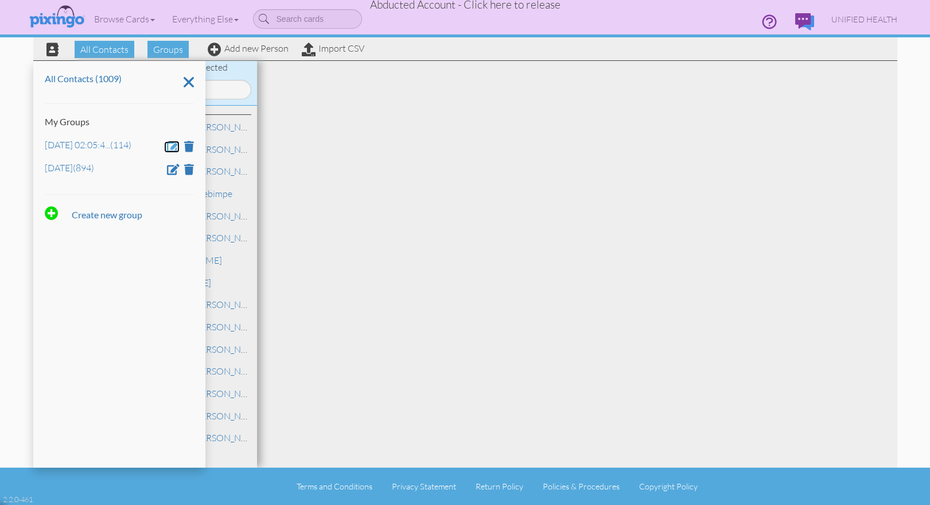
click at [174, 143] on span at bounding box center [173, 146] width 13 height 11
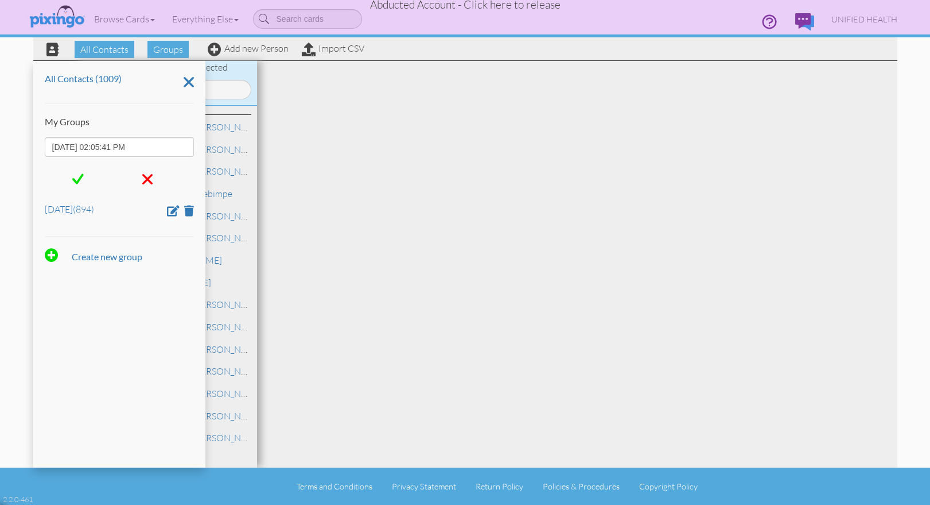
drag, startPoint x: 175, startPoint y: 143, endPoint x: 21, endPoint y: 150, distance: 154.0
click at [20, 149] on contacts "Toggle navigation Visit Pixingo Mobile Browse Cards Business Accounting Automot…" at bounding box center [465, 252] width 930 height 505
type input "July 15"
click at [76, 174] on span at bounding box center [77, 178] width 11 height 17
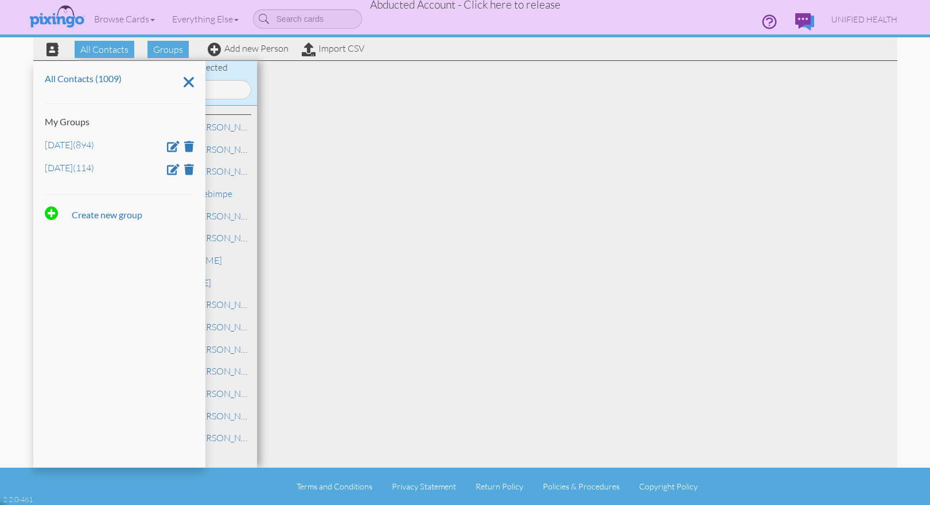
click at [520, 142] on div at bounding box center [577, 264] width 641 height 406
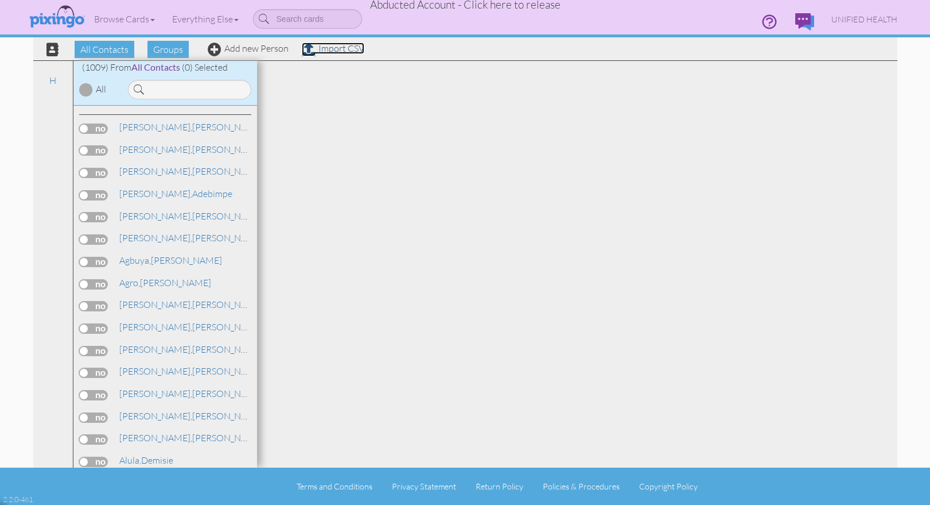
click at [330, 51] on link "Import CSV" at bounding box center [333, 47] width 63 height 11
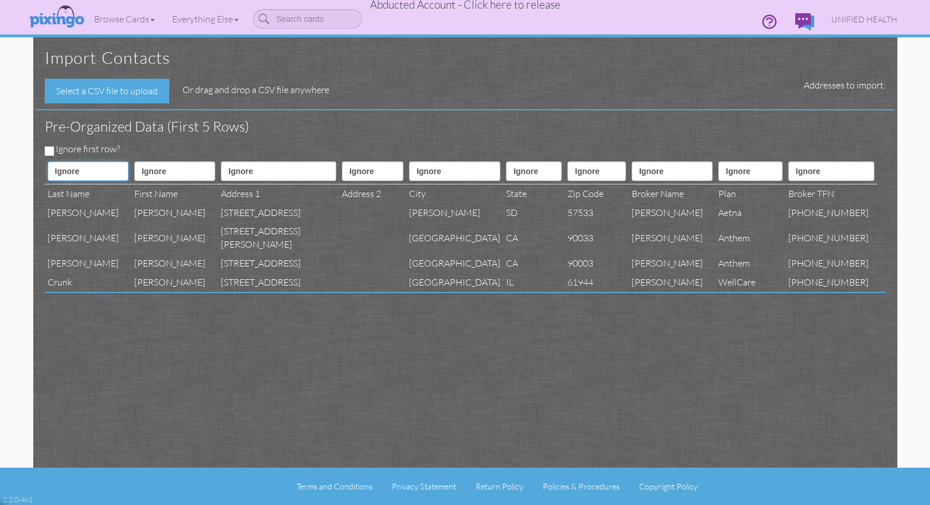
click at [71, 174] on select "Ignore ---------- First name Last name ---------- Address 1 Address 2 City Stat…" at bounding box center [88, 171] width 81 height 20
select select "object:63600"
click at [48, 161] on select "Ignore ---------- First name Last name ---------- Address 1 Address 2 City Stat…" at bounding box center [88, 171] width 81 height 20
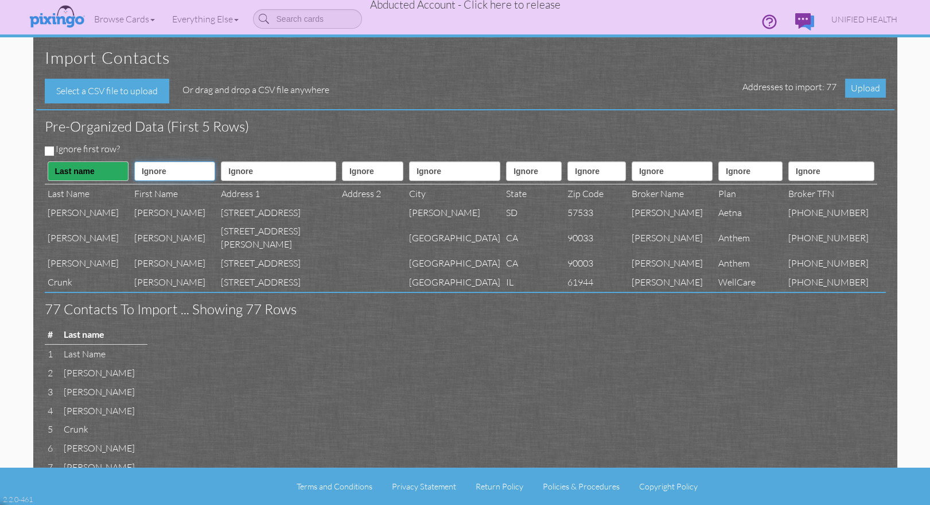
click at [166, 171] on select "Ignore ---------- First name Last name ---------- Address 1 Address 2 City Stat…" at bounding box center [174, 171] width 81 height 20
select select "object:63599"
click at [134, 161] on select "Ignore ---------- First name Last name ---------- Address 1 Address 2 City Stat…" at bounding box center [174, 171] width 81 height 20
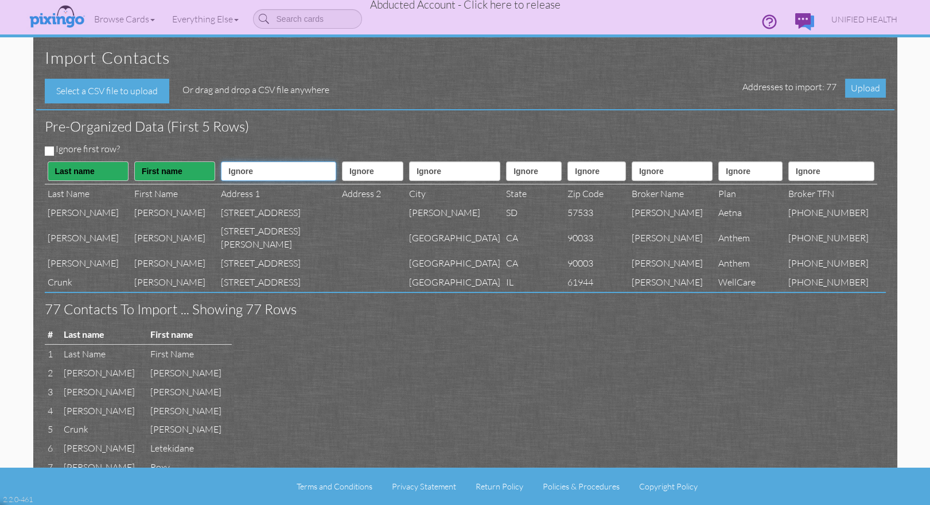
click at [224, 174] on select "Ignore ---------- First name Last name ---------- Address 1 Address 2 City Stat…" at bounding box center [278, 171] width 115 height 20
select select "object:63602"
click at [221, 161] on select "Ignore ---------- First name Last name ---------- Address 1 Address 2 City Stat…" at bounding box center [278, 171] width 115 height 20
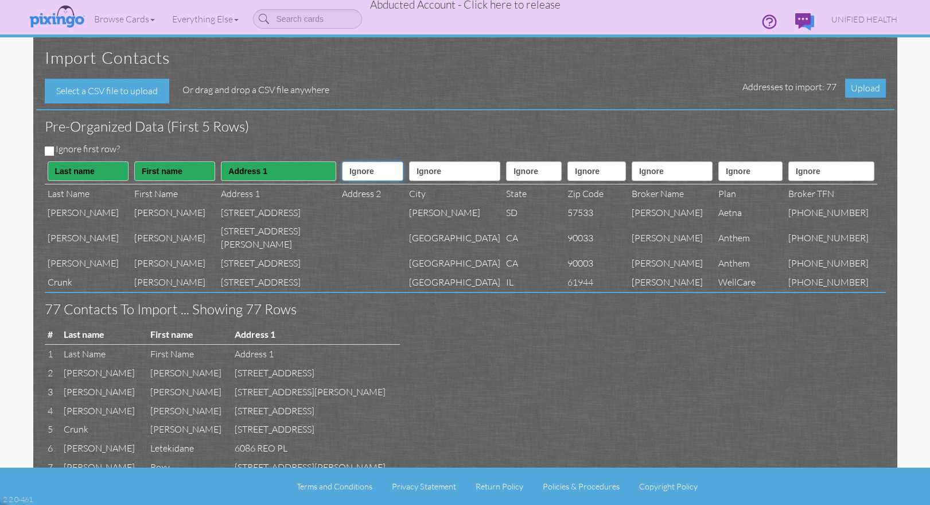
click at [342, 177] on select "Ignore ---------- First name Last name ---------- Address 1 Address 2 City Stat…" at bounding box center [372, 171] width 61 height 20
select select "object:63603"
click at [342, 161] on select "Ignore ---------- First name Last name ---------- Address 1 Address 2 City Stat…" at bounding box center [372, 171] width 61 height 20
click at [415, 176] on select "Ignore ---------- First name Last name ---------- Address 1 Address 2 City Stat…" at bounding box center [454, 171] width 91 height 20
select select "object:63604"
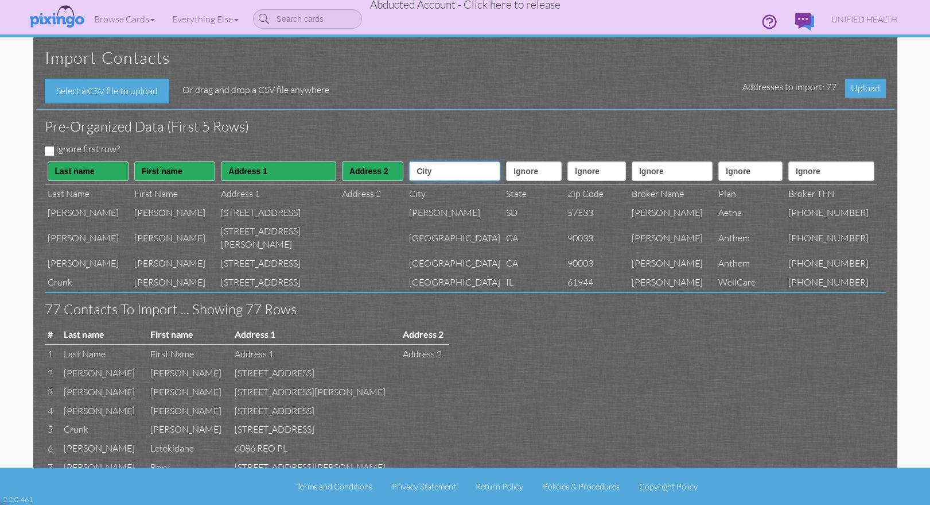
click at [409, 161] on select "Ignore ---------- First name Last name ---------- Address 1 Address 2 City Stat…" at bounding box center [454, 171] width 91 height 20
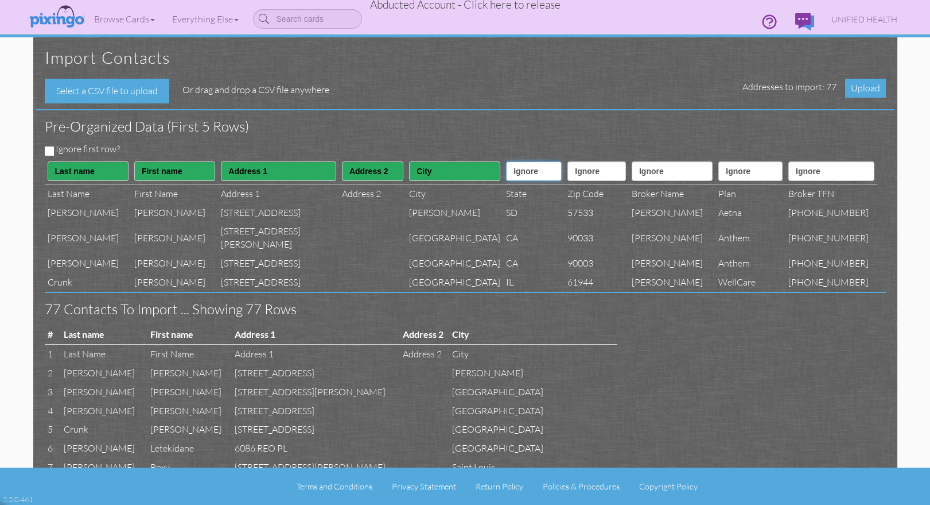
click at [506, 173] on select "Ignore ---------- First name Last name ---------- Address 1 Address 2 City Stat…" at bounding box center [534, 171] width 56 height 20
select select "object:63605"
click at [506, 161] on select "Ignore ---------- First name Last name ---------- Address 1 Address 2 City Stat…" at bounding box center [534, 171] width 56 height 20
click at [568, 172] on select "Ignore ---------- First name Last name ---------- Address 1 Address 2 City Stat…" at bounding box center [597, 171] width 59 height 20
select select "object:63606"
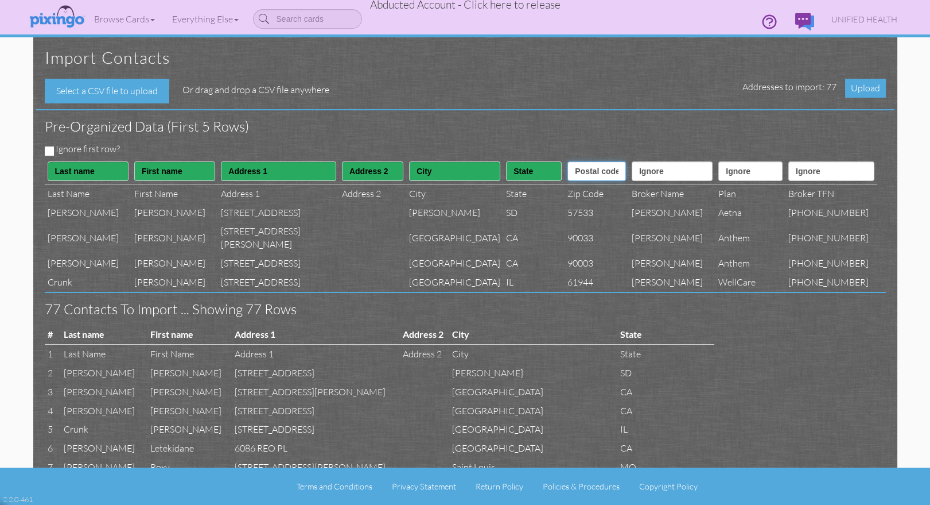
click at [568, 161] on select "Ignore ---------- First name Last name ---------- Address 1 Address 2 City Stat…" at bounding box center [597, 171] width 59 height 20
click at [632, 179] on select "Ignore ---------- First name Last name ---------- Address 1 Address 2 City Stat…" at bounding box center [672, 171] width 81 height 20
select select "object:63620"
click at [632, 161] on select "Ignore ---------- First name Last name ---------- Address 1 Address 2 City Stat…" at bounding box center [672, 171] width 81 height 20
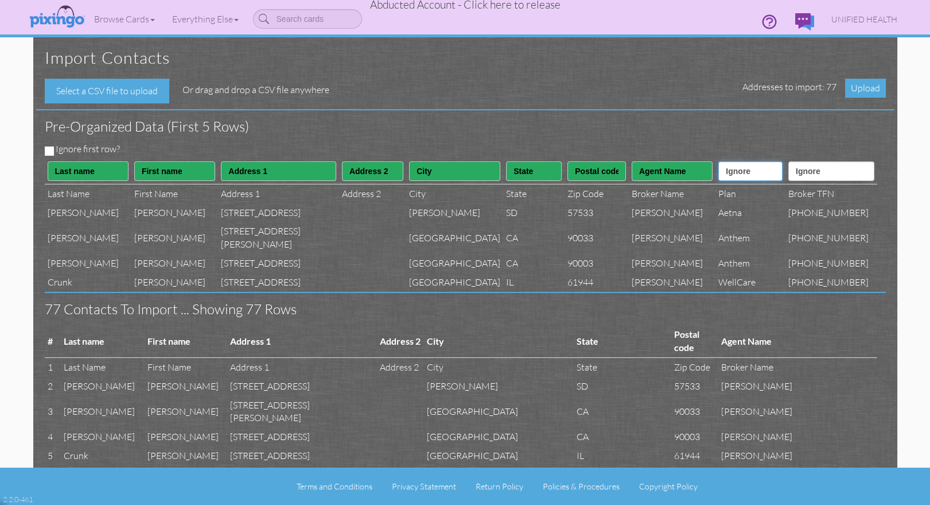
click at [743, 179] on select "Ignore ---------- First name Last name ---------- Address 1 Address 2 City Stat…" at bounding box center [751, 171] width 64 height 20
select select "object:63619"
click at [719, 161] on select "Ignore ---------- First name Last name ---------- Address 1 Address 2 City Stat…" at bounding box center [751, 171] width 64 height 20
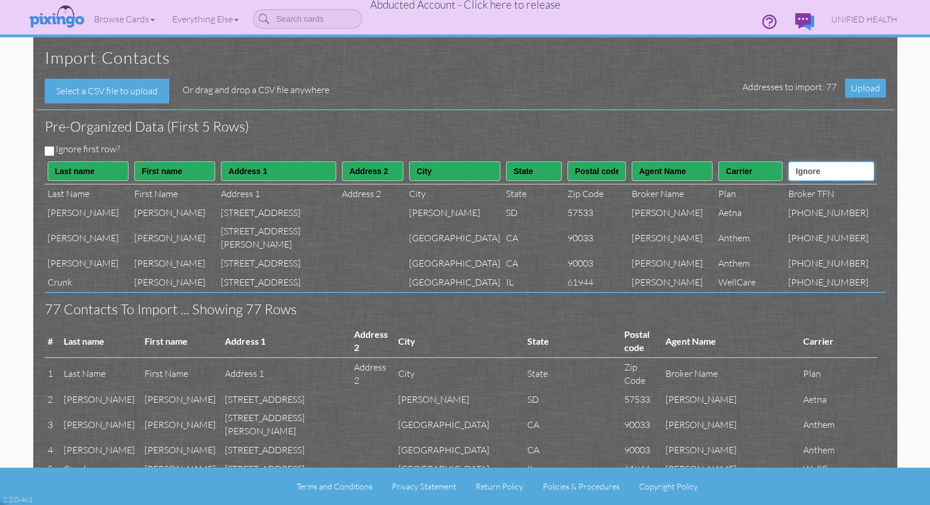
click at [829, 170] on select "Ignore ---------- First name Last name ---------- Address 1 Address 2 City Stat…" at bounding box center [832, 171] width 86 height 20
select select "object:63621"
click at [800, 161] on select "Ignore ---------- First name Last name ---------- Address 1 Address 2 City Stat…" at bounding box center [832, 171] width 86 height 20
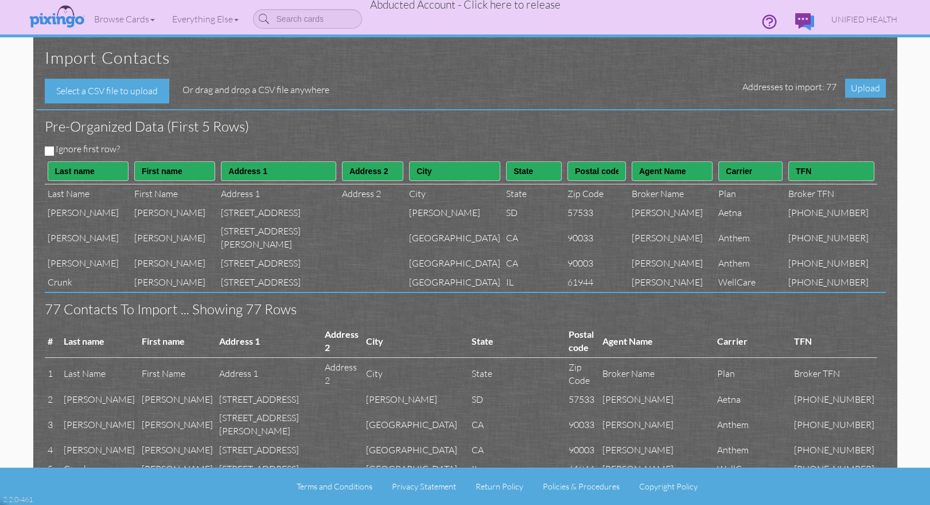
click at [44, 148] on div "Import contacts Select a CSV file to upload Or drag and drop a CSV file anywher…" at bounding box center [465, 252] width 864 height 430
click at [45, 149] on input "Ignore first row?" at bounding box center [49, 150] width 9 height 9
checkbox input "true"
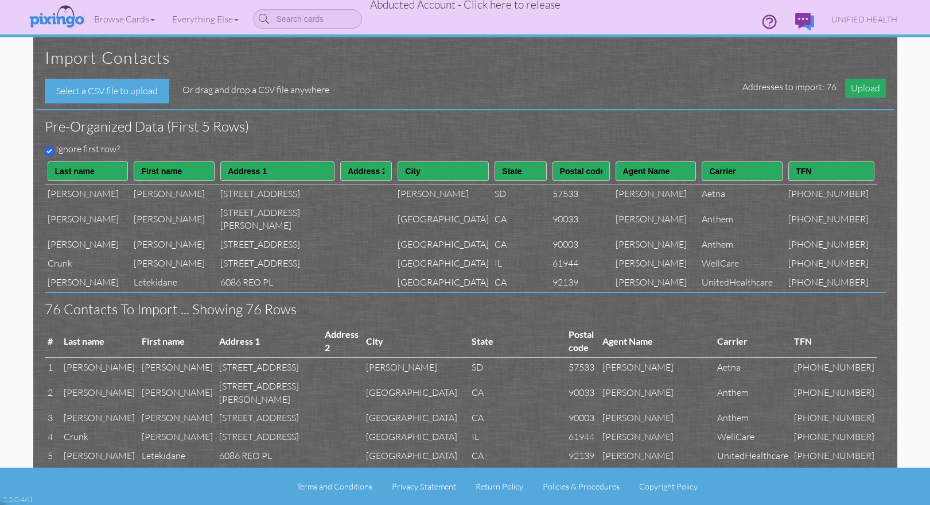
click at [862, 91] on span "Upload" at bounding box center [865, 88] width 41 height 19
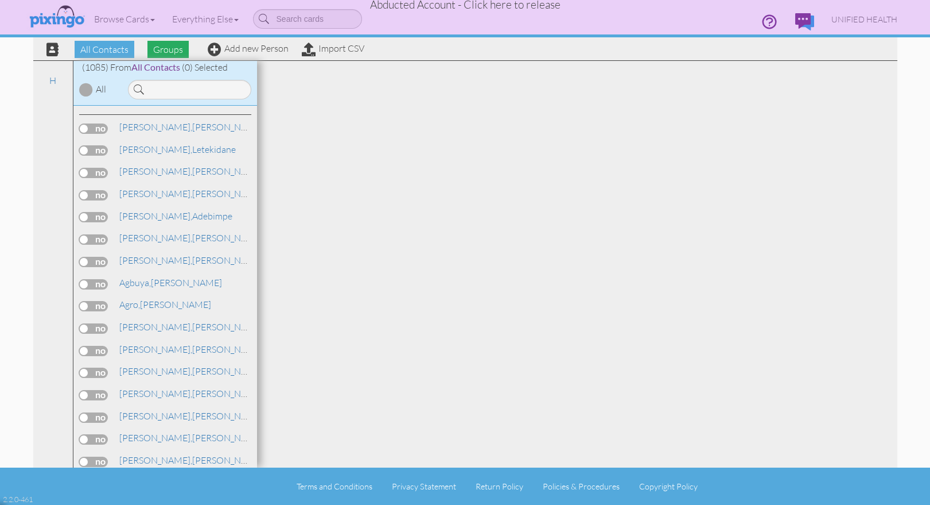
click at [174, 51] on span "Groups" at bounding box center [168, 49] width 41 height 17
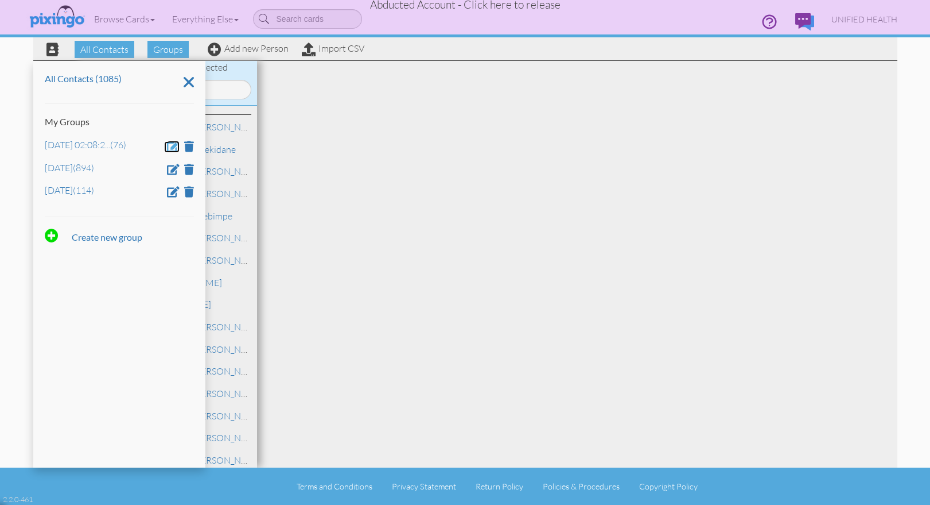
click at [173, 143] on span at bounding box center [173, 146] width 13 height 11
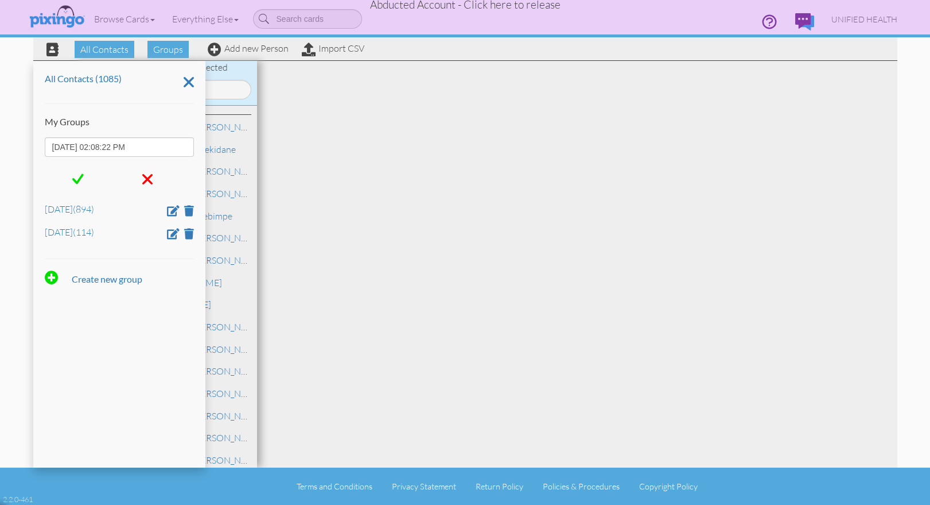
drag, startPoint x: 157, startPoint y: 143, endPoint x: 43, endPoint y: 141, distance: 113.7
click at [41, 141] on div "All Contacts (1085) My Groups Aug 14, 02:08:22 PM Dec 3 (894) July 15 (114) Cre…" at bounding box center [119, 264] width 172 height 406
type input "Aug 4"
click at [75, 179] on span at bounding box center [77, 178] width 11 height 17
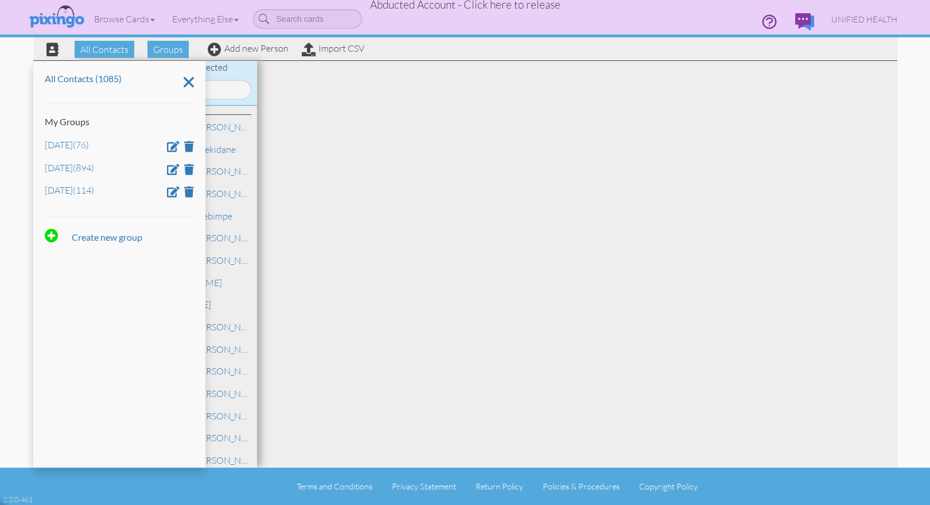
click at [500, 5] on span "Abducted Account - Click here to release" at bounding box center [465, 5] width 191 height 14
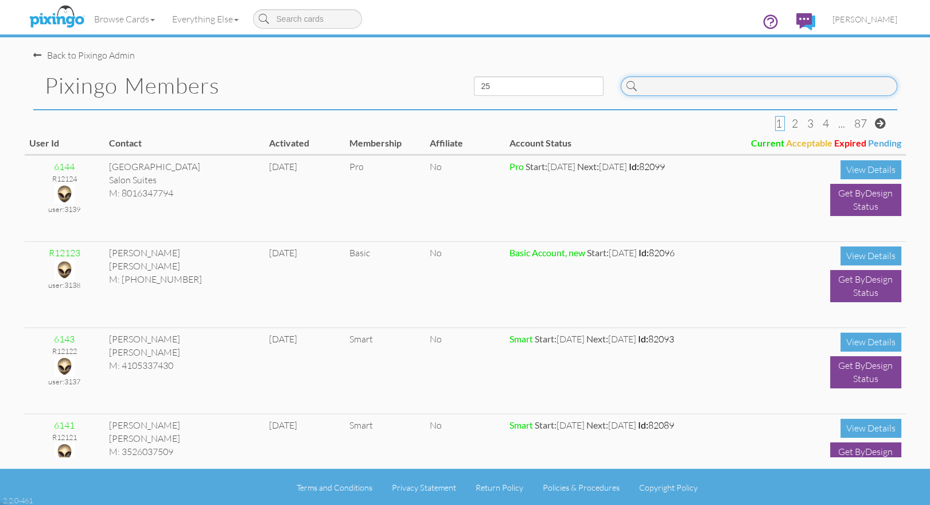
click at [702, 84] on input at bounding box center [759, 86] width 277 height 20
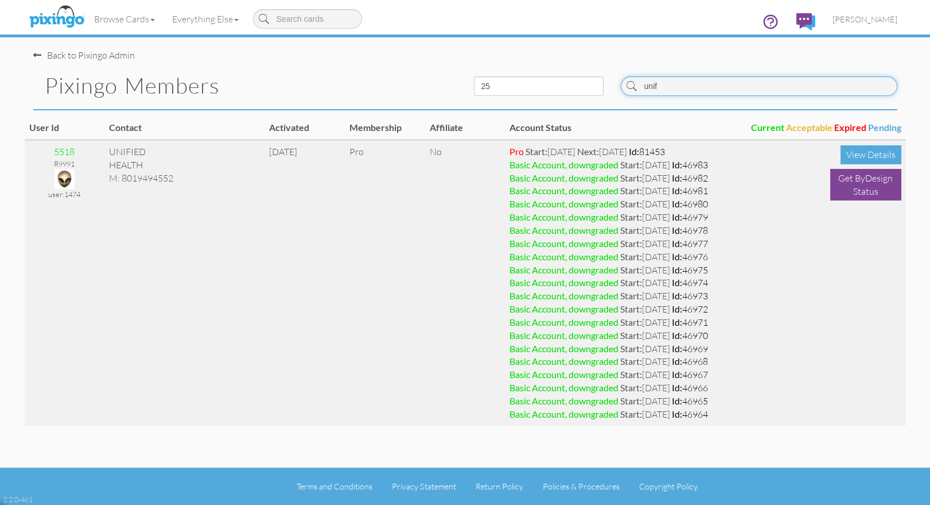
type input "unif"
click at [59, 174] on img at bounding box center [65, 179] width 20 height 20
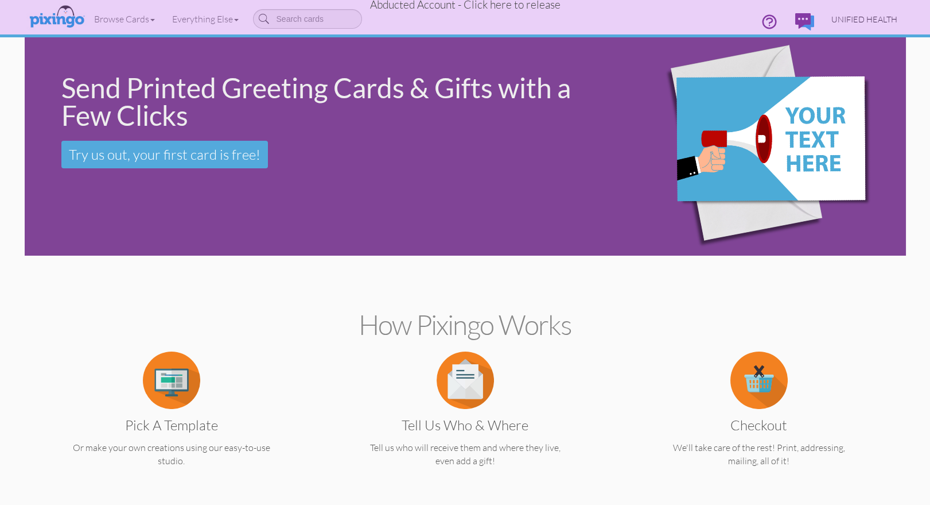
click at [862, 14] on span "UNIFIED HEALTH" at bounding box center [865, 19] width 66 height 10
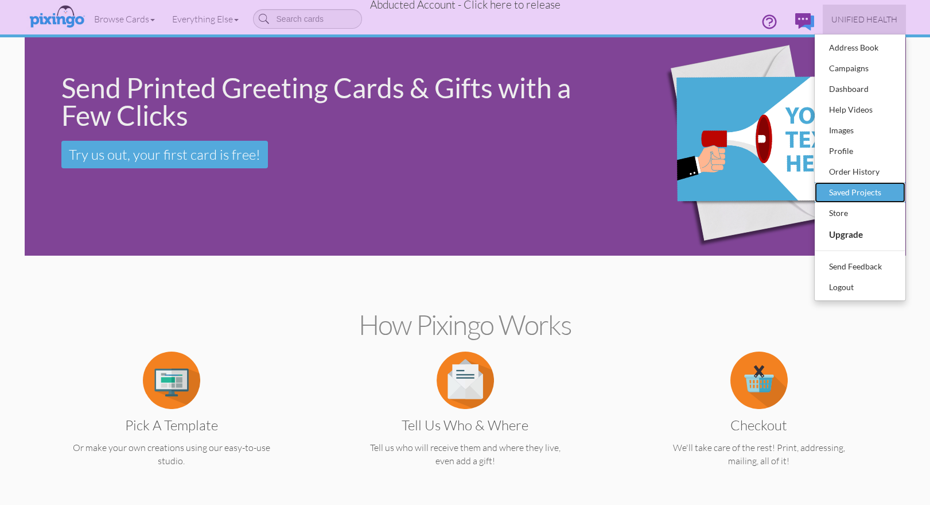
click at [849, 189] on div "Saved Projects" at bounding box center [861, 192] width 68 height 17
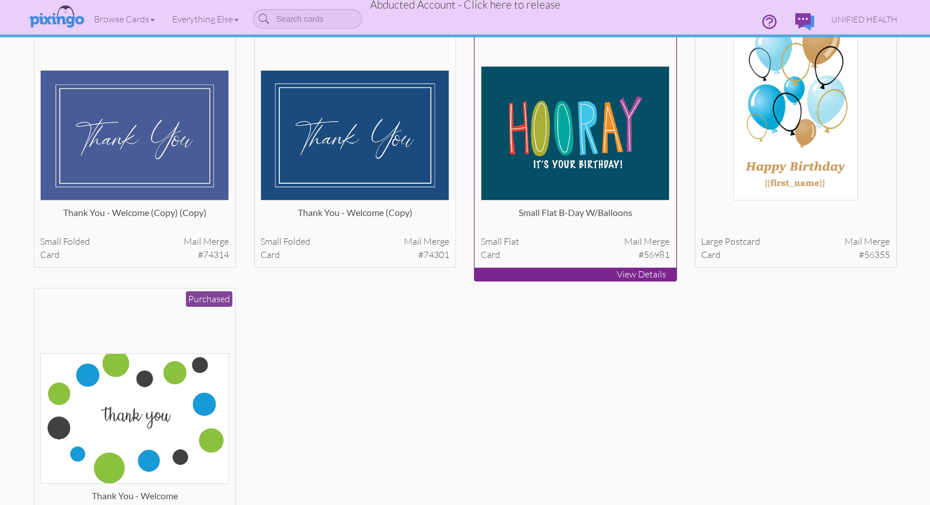
scroll to position [240, 0]
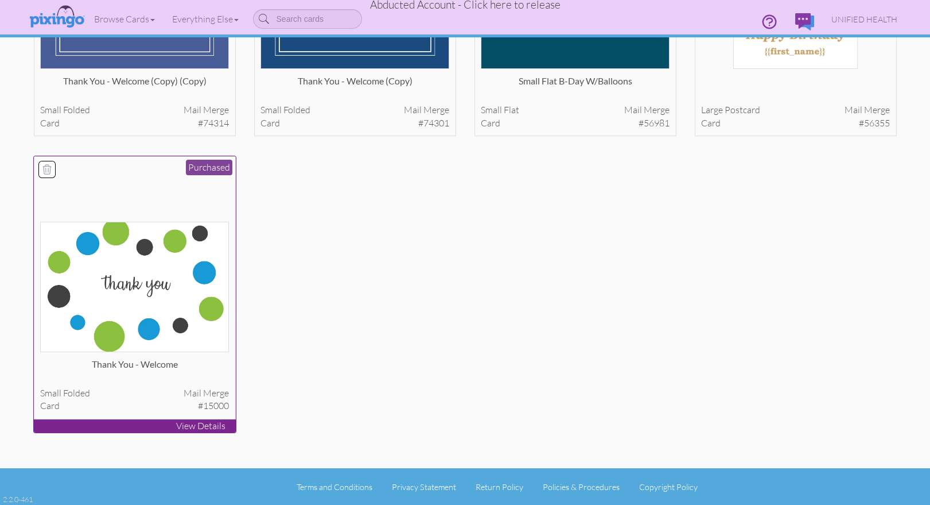
click at [129, 311] on img at bounding box center [134, 287] width 189 height 130
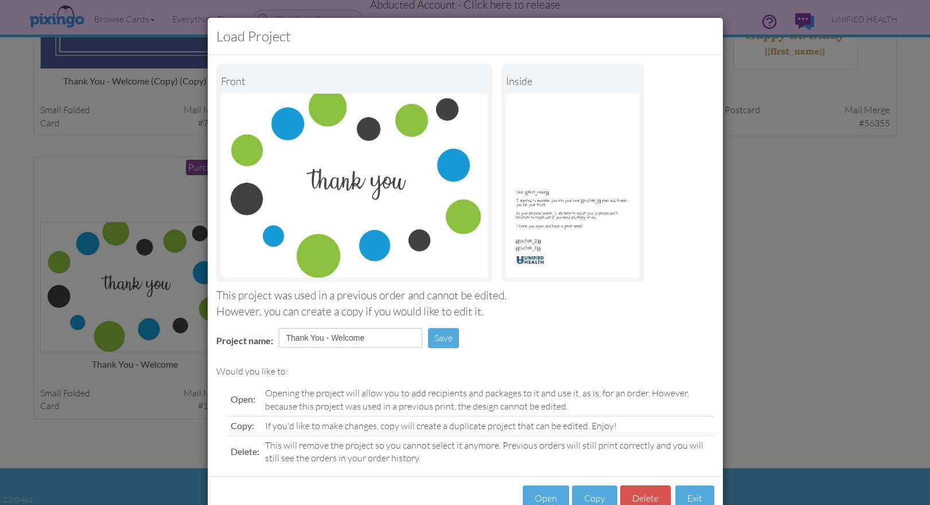
scroll to position [32, 0]
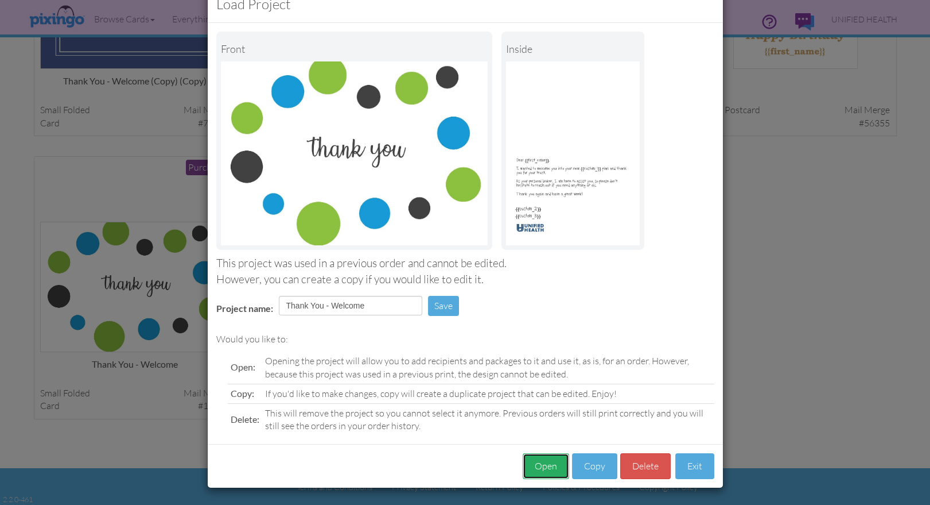
click at [546, 459] on button "Open" at bounding box center [546, 466] width 46 height 26
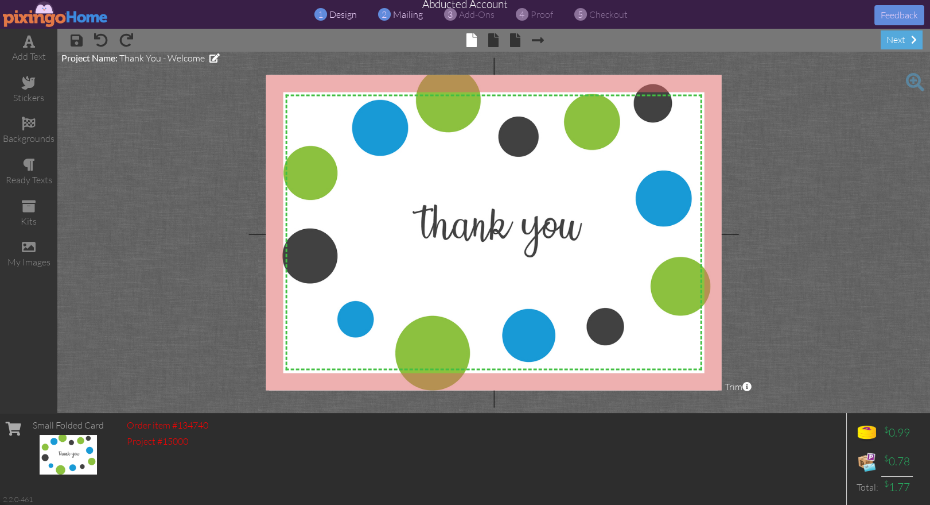
click at [406, 15] on span "mailing" at bounding box center [408, 14] width 30 height 11
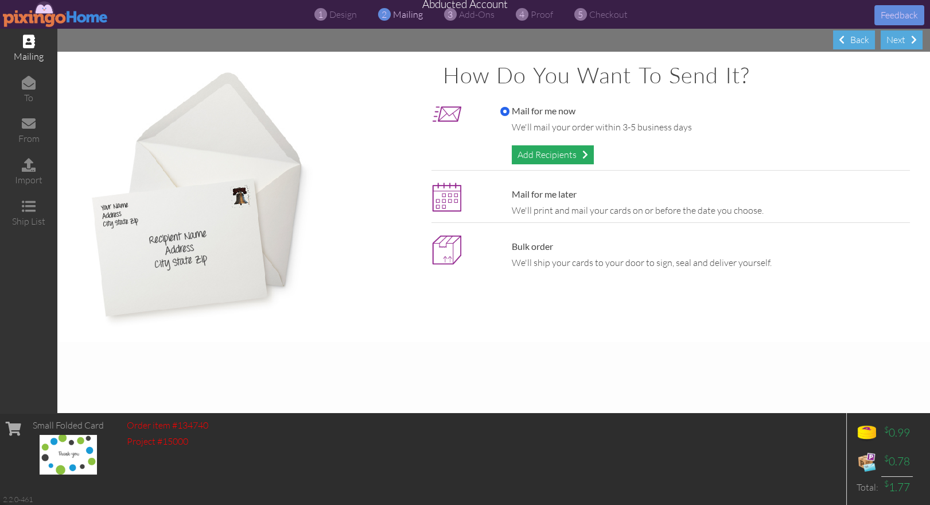
click at [561, 157] on div "Add Recipients" at bounding box center [553, 154] width 82 height 19
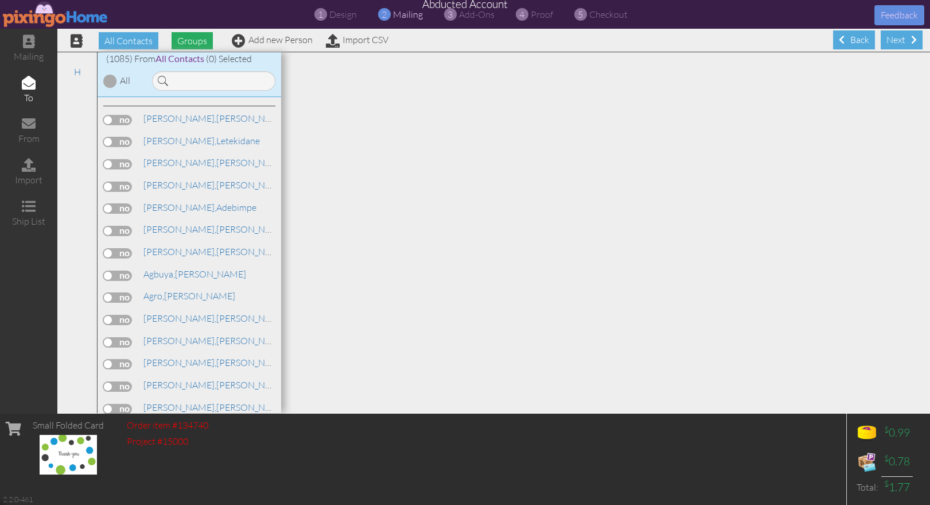
click at [188, 42] on span "Groups" at bounding box center [192, 40] width 41 height 17
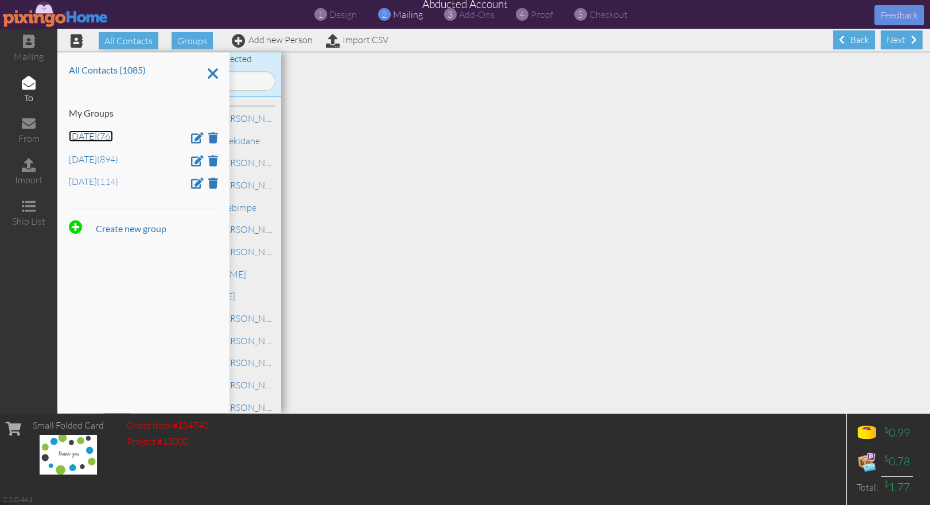
click at [71, 135] on link "Aug 4 (76)" at bounding box center [91, 135] width 44 height 11
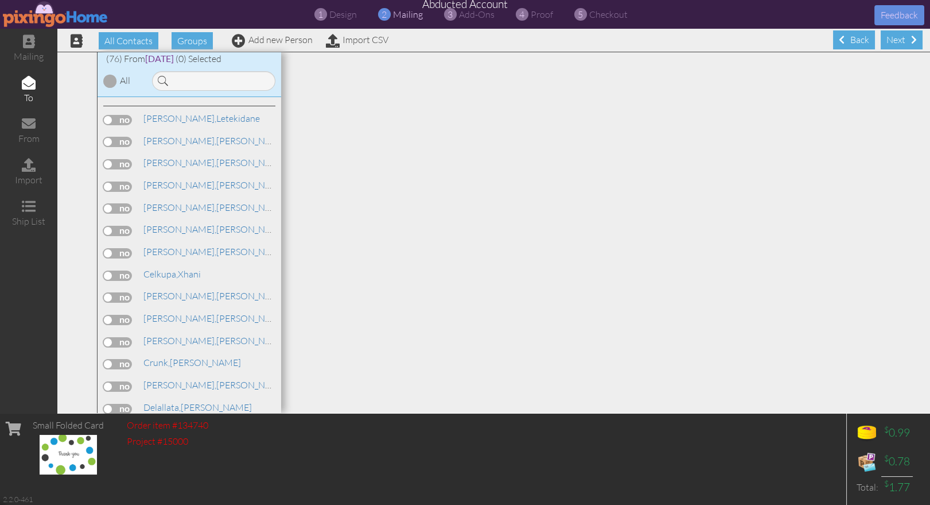
click at [112, 82] on div at bounding box center [110, 81] width 14 height 14
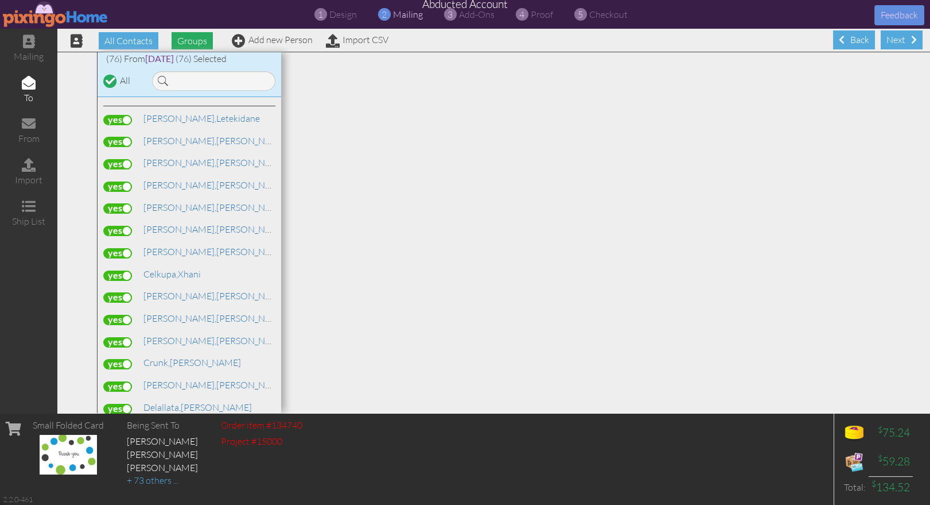
click at [193, 39] on span "Groups" at bounding box center [192, 40] width 41 height 17
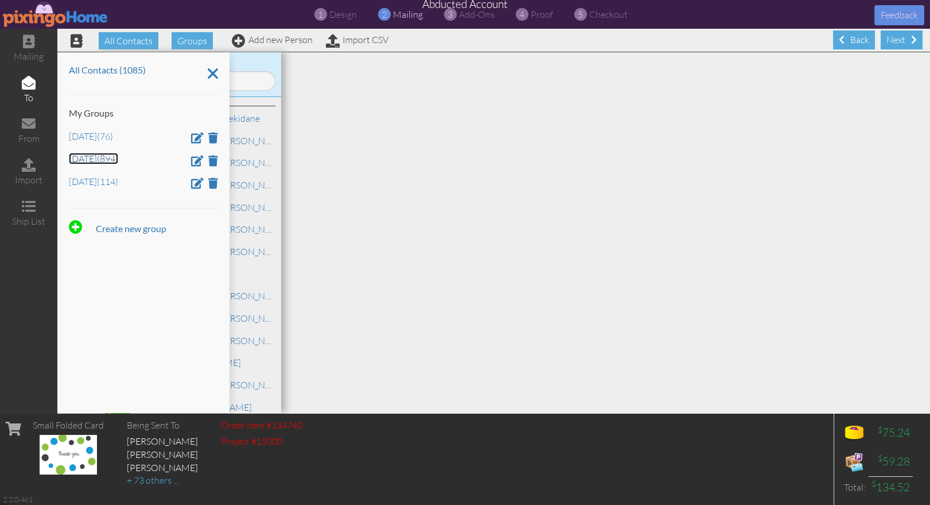
click at [82, 157] on link "Dec 3 (894)" at bounding box center [93, 158] width 49 height 11
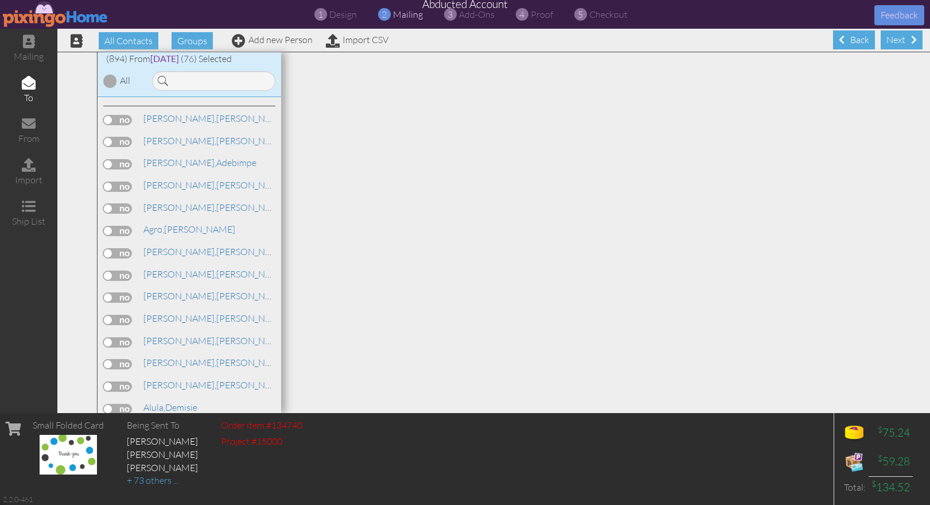
click at [112, 82] on div at bounding box center [110, 81] width 14 height 14
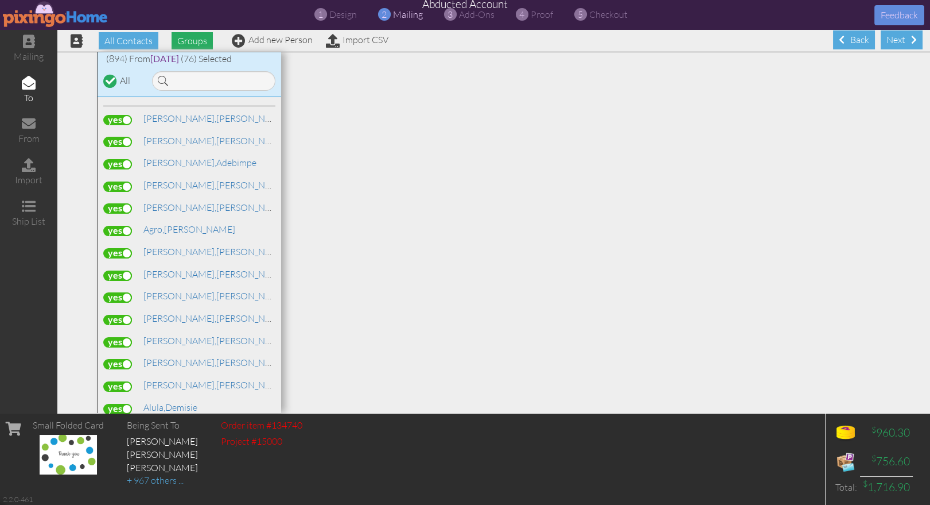
click at [189, 40] on span "Groups" at bounding box center [192, 40] width 41 height 17
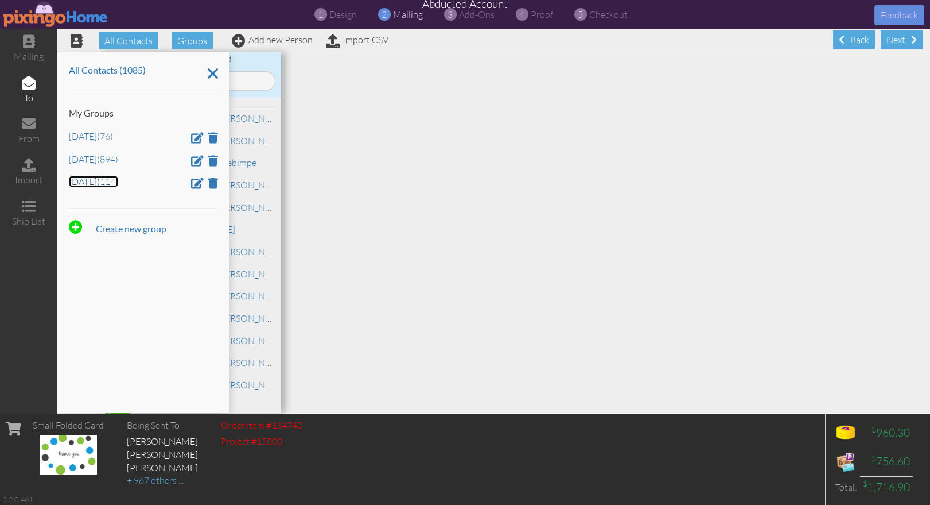
click at [81, 182] on link "July 15 (114)" at bounding box center [93, 181] width 49 height 11
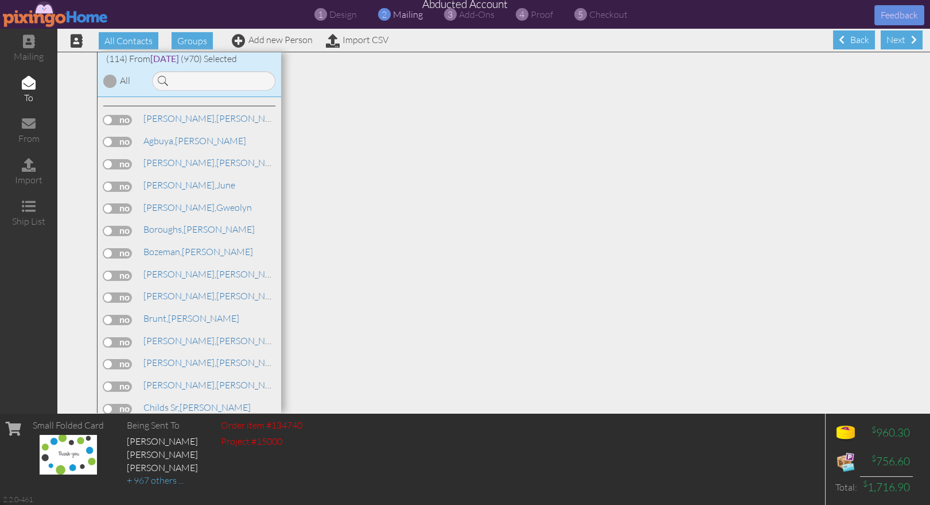
click at [112, 79] on div at bounding box center [110, 81] width 14 height 14
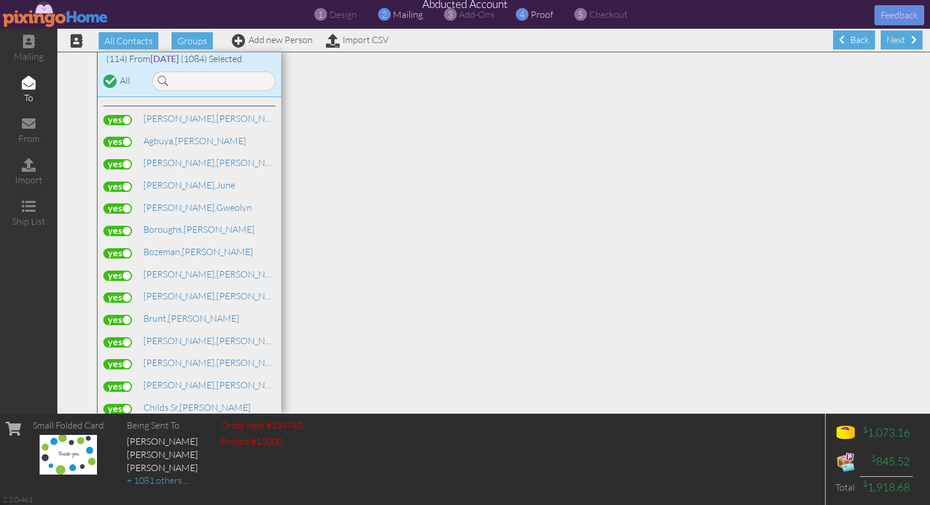
click at [540, 15] on span "proof" at bounding box center [542, 14] width 22 height 11
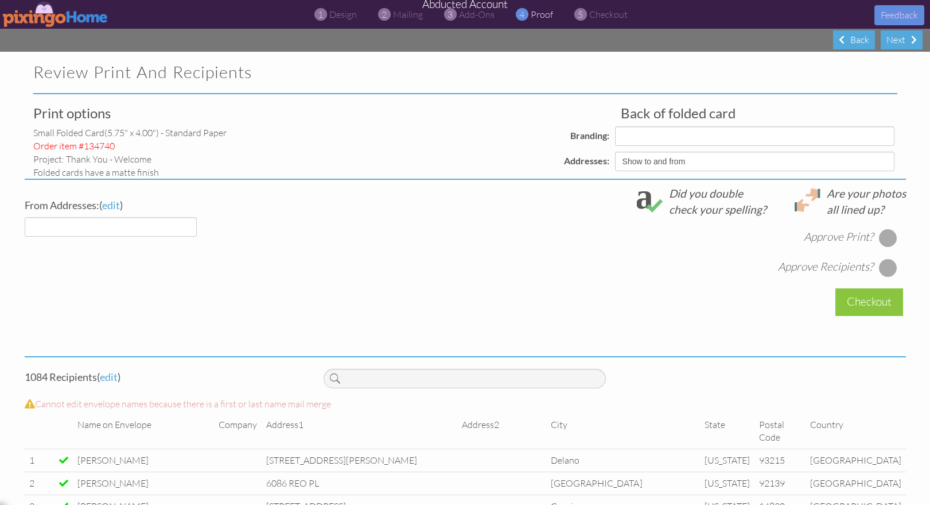
select select "object:83157"
select select "object:83156"
select select "object:83160"
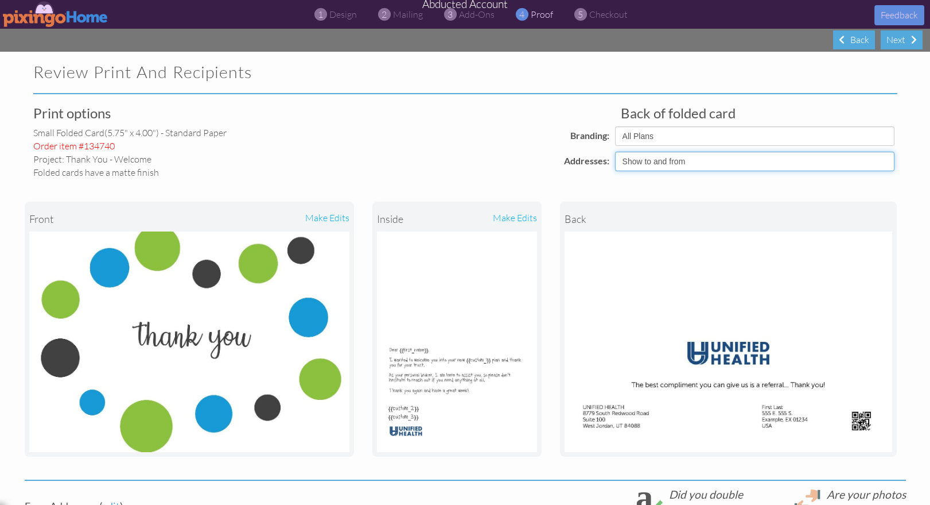
click at [673, 162] on select "Show to and from Show from only Hide to and from" at bounding box center [755, 162] width 280 height 20
select select "object:83159"
click at [615, 152] on select "Show to and from Show from only Hide to and from" at bounding box center [755, 162] width 280 height 20
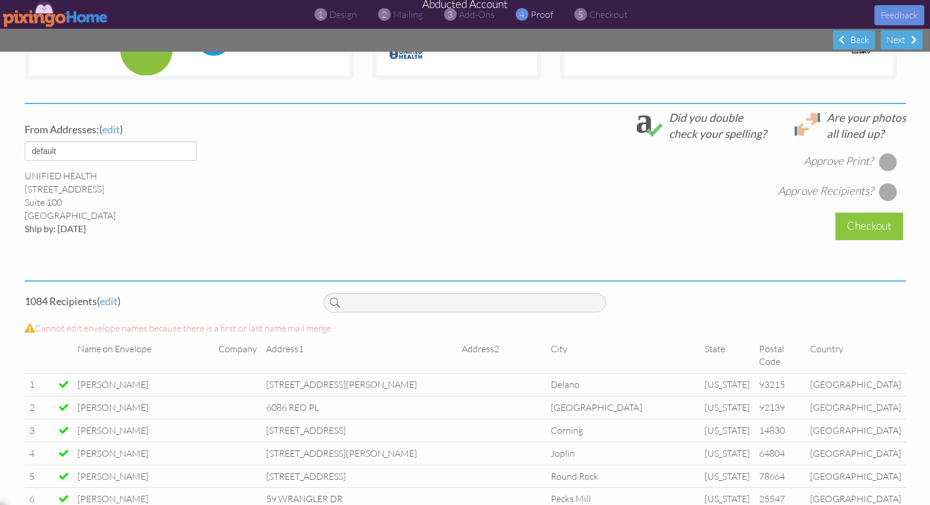
scroll to position [393, 0]
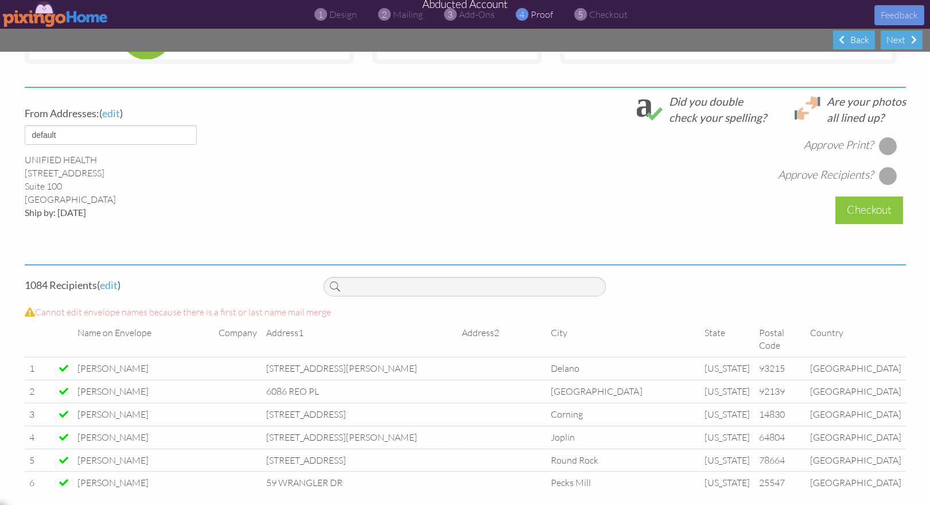
click at [890, 147] on div at bounding box center [888, 146] width 18 height 18
click at [890, 174] on div at bounding box center [888, 175] width 18 height 18
click at [864, 211] on div "Checkout" at bounding box center [870, 209] width 68 height 27
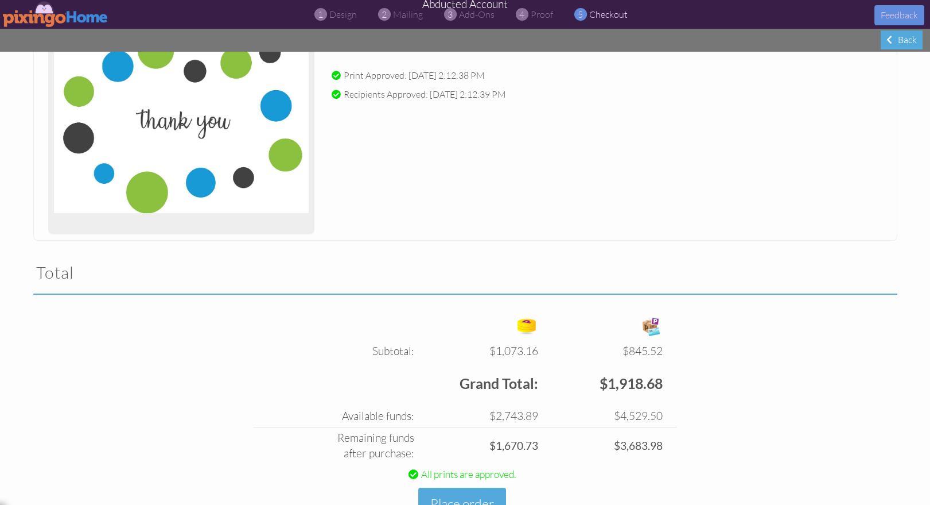
scroll to position [223, 0]
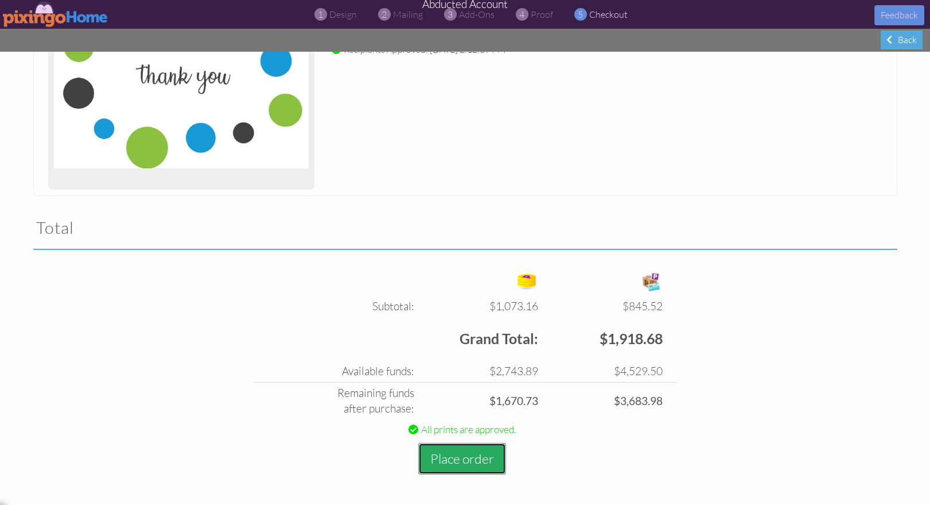
click at [474, 453] on button "Place order" at bounding box center [462, 459] width 88 height 32
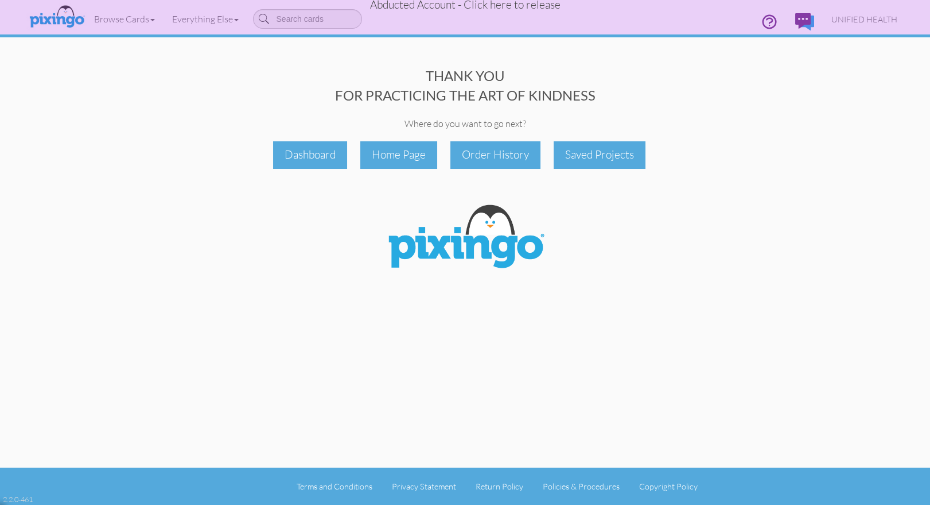
click at [494, 8] on span "Abducted Account - Click here to release" at bounding box center [465, 5] width 191 height 14
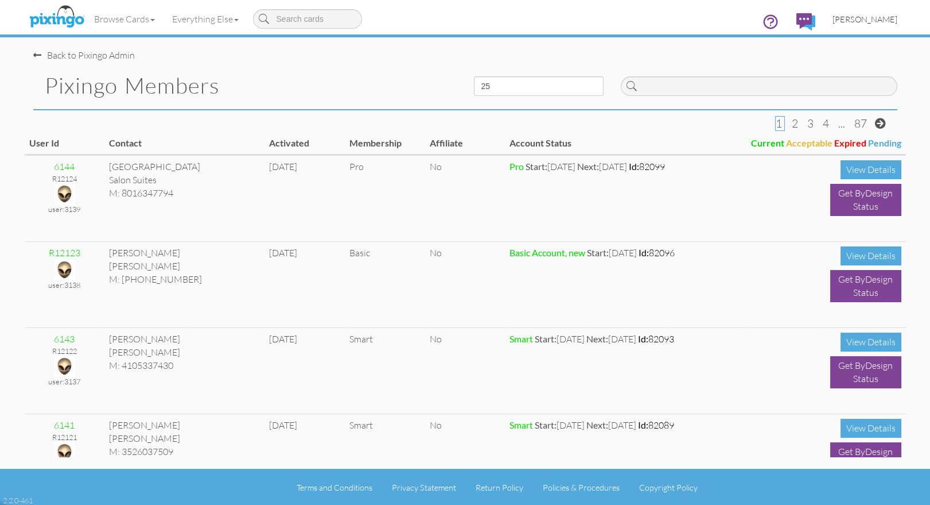
click at [862, 20] on span "[PERSON_NAME]" at bounding box center [865, 19] width 65 height 10
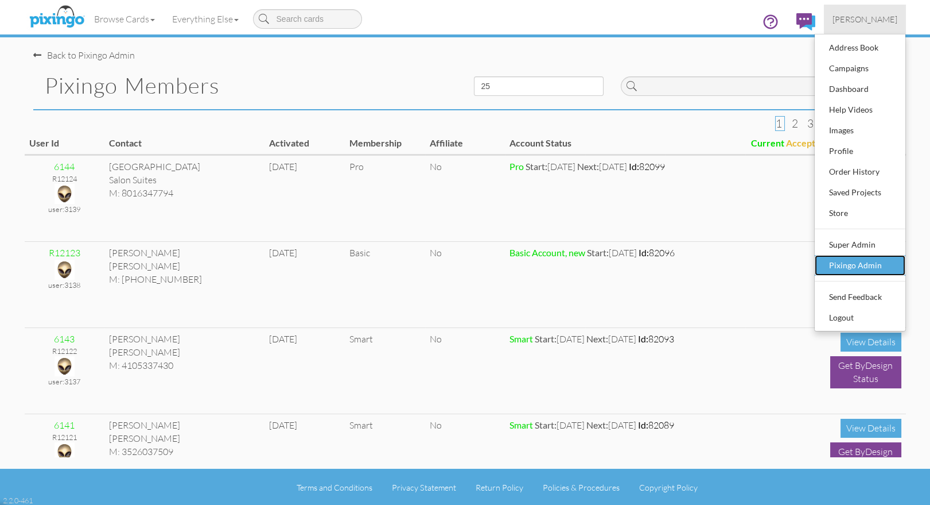
click at [845, 258] on div "Pixingo Admin" at bounding box center [861, 265] width 68 height 17
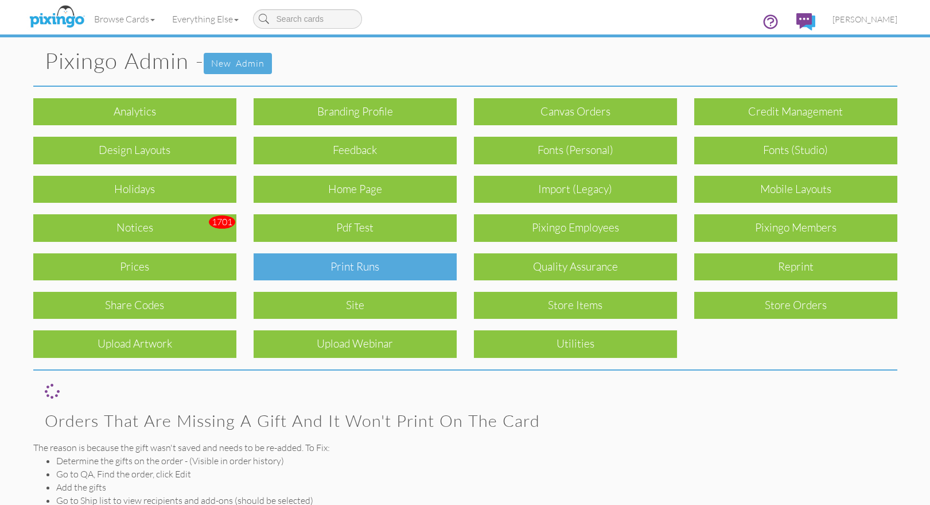
click at [384, 258] on div "Print Runs" at bounding box center [355, 266] width 203 height 27
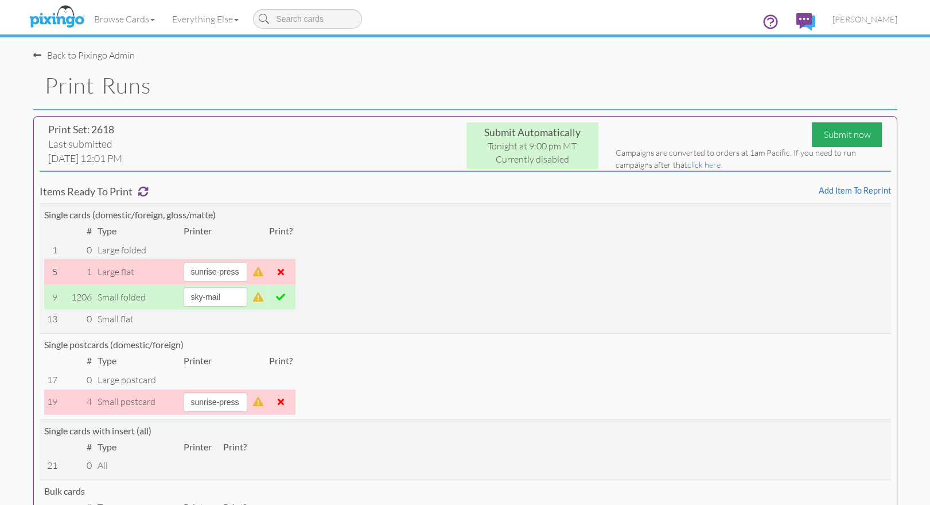
click at [834, 133] on div "Submit now" at bounding box center [847, 134] width 70 height 25
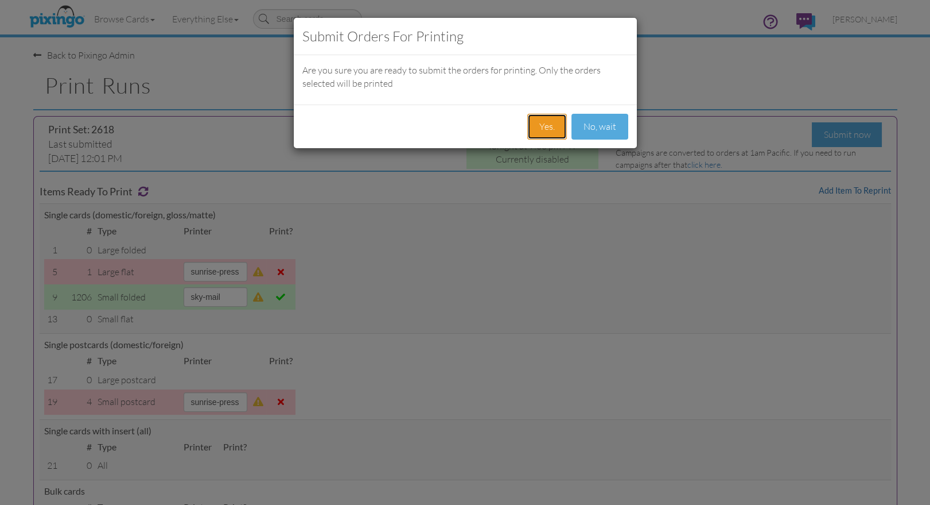
click at [547, 123] on button "Yes." at bounding box center [547, 127] width 40 height 26
